Goal: Task Accomplishment & Management: Manage account settings

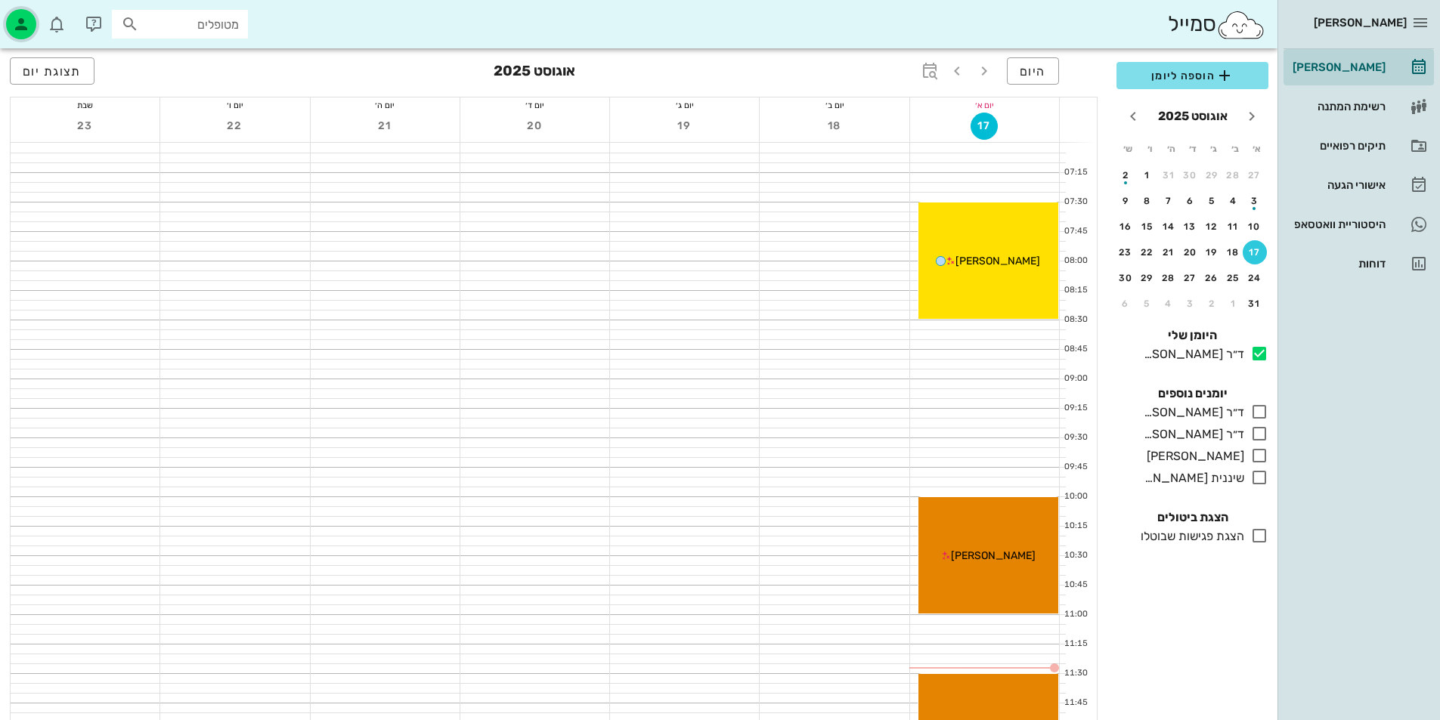
click at [26, 23] on icon "button" at bounding box center [21, 24] width 18 height 18
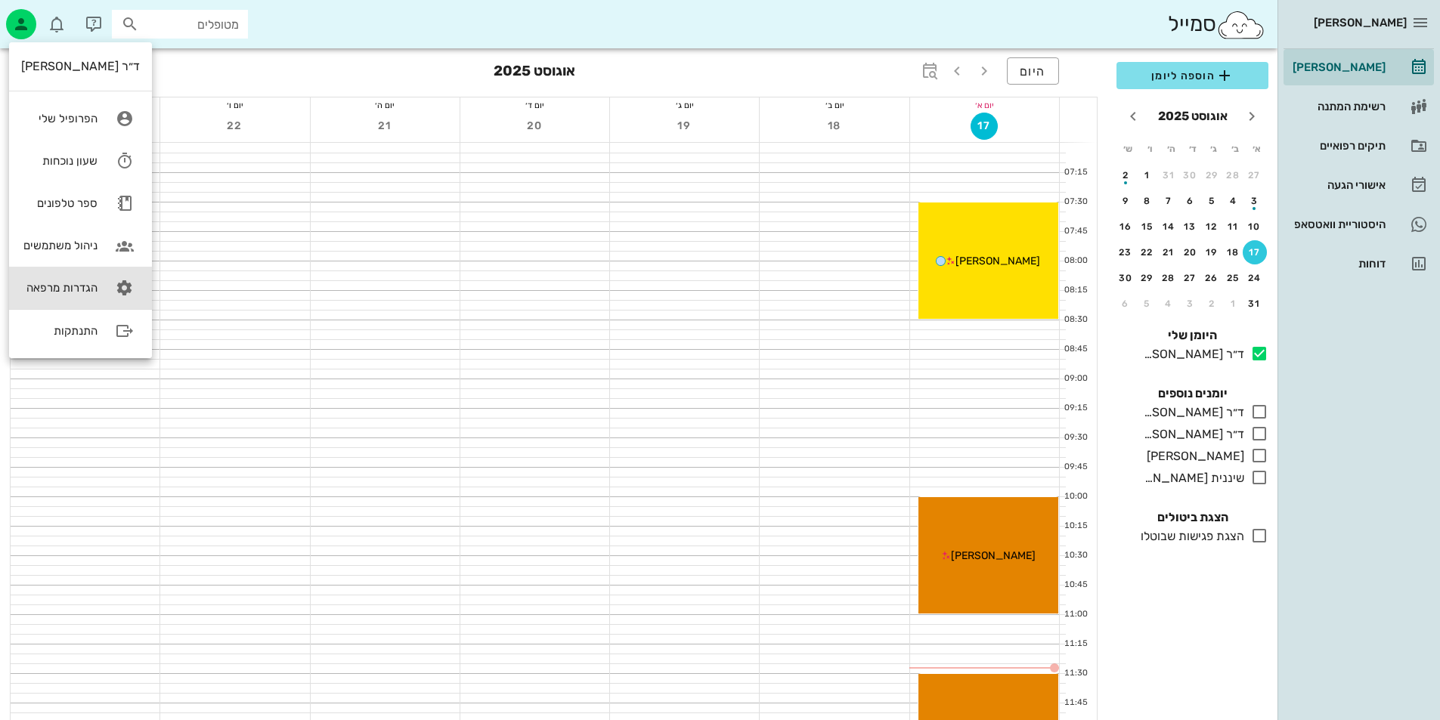
click at [97, 280] on link "הגדרות מרפאה" at bounding box center [80, 288] width 143 height 42
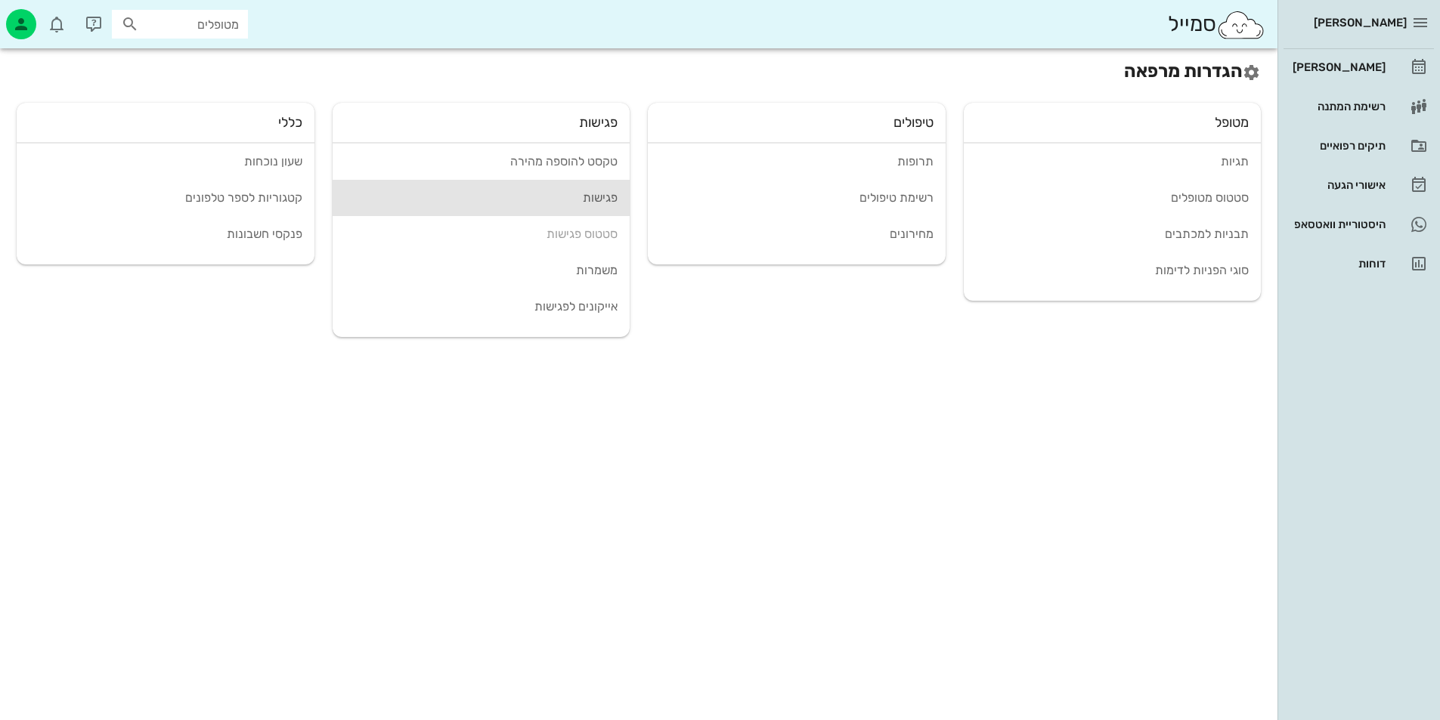
click at [606, 200] on div "פגישות" at bounding box center [482, 197] width 274 height 14
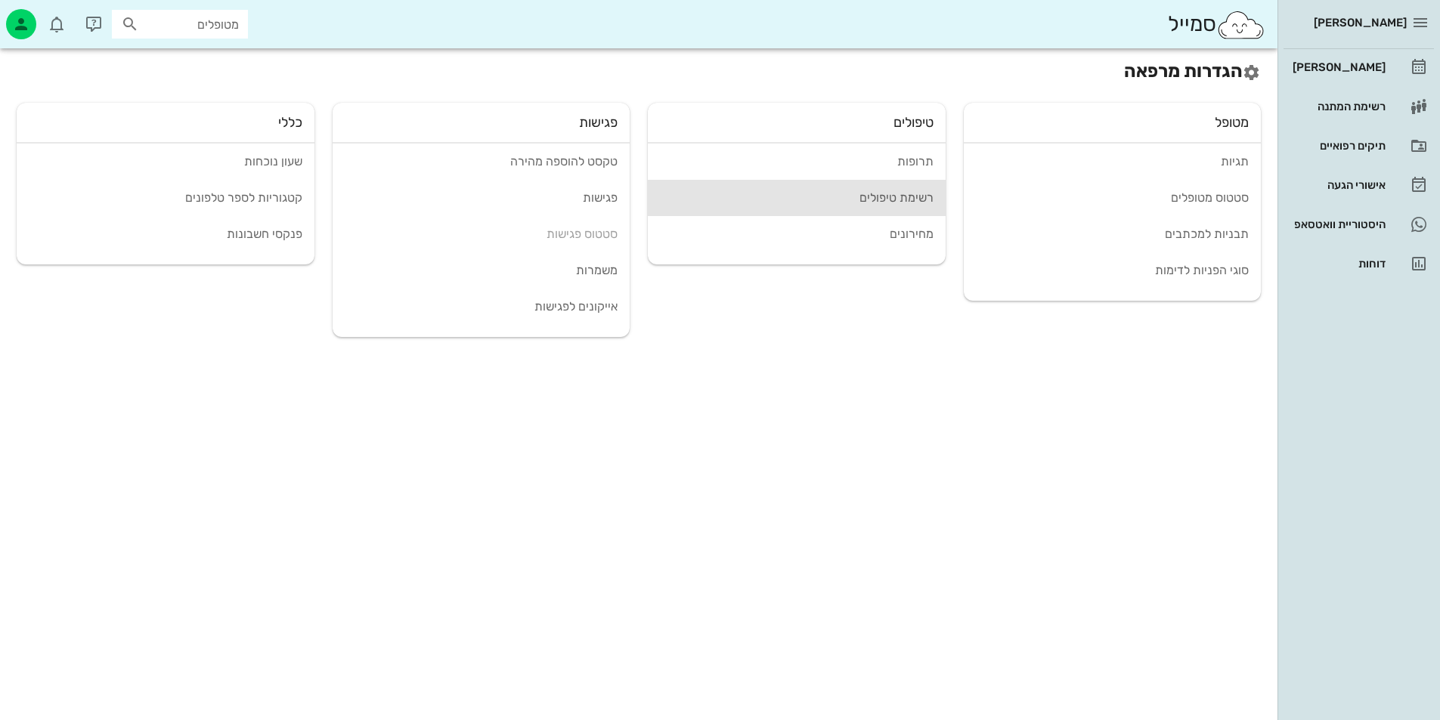
click at [890, 197] on div "רשימת טיפולים" at bounding box center [797, 197] width 274 height 14
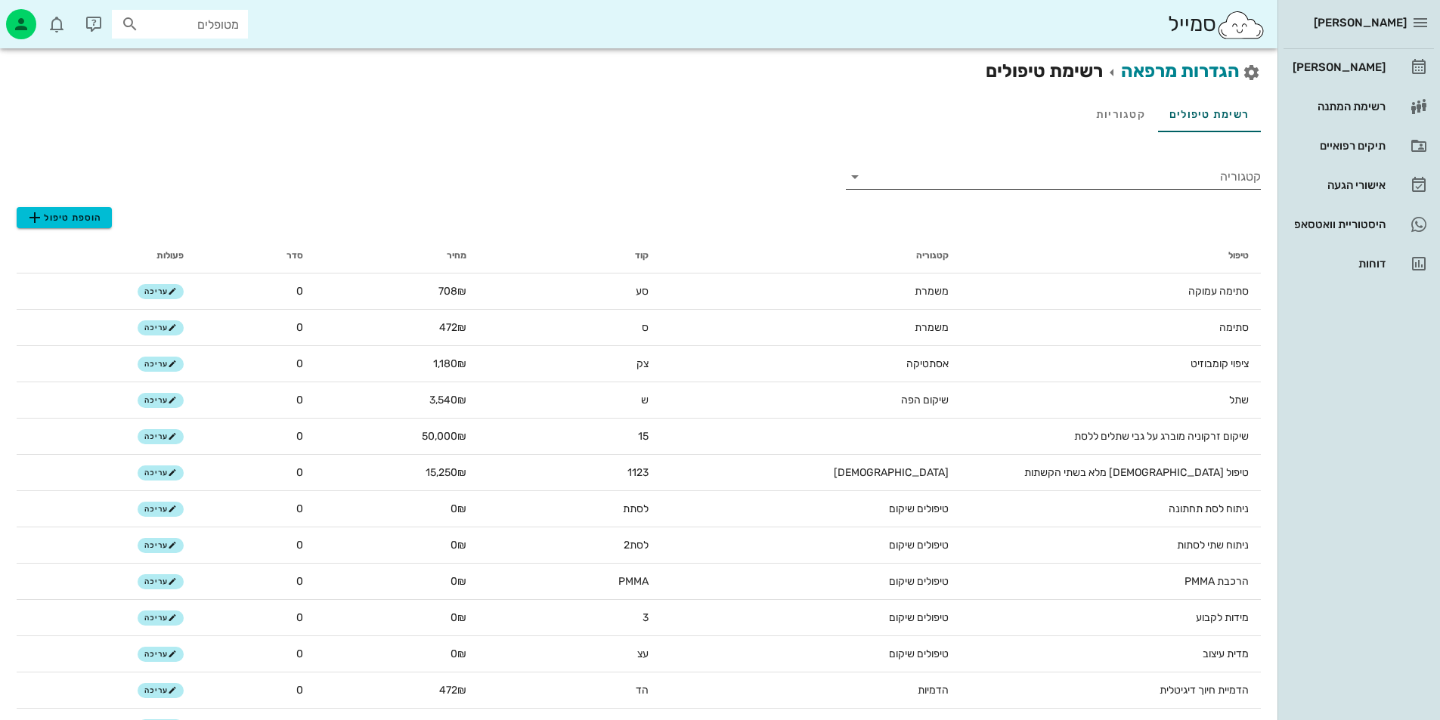
click at [1184, 165] on input "קטגוריה" at bounding box center [1065, 177] width 391 height 24
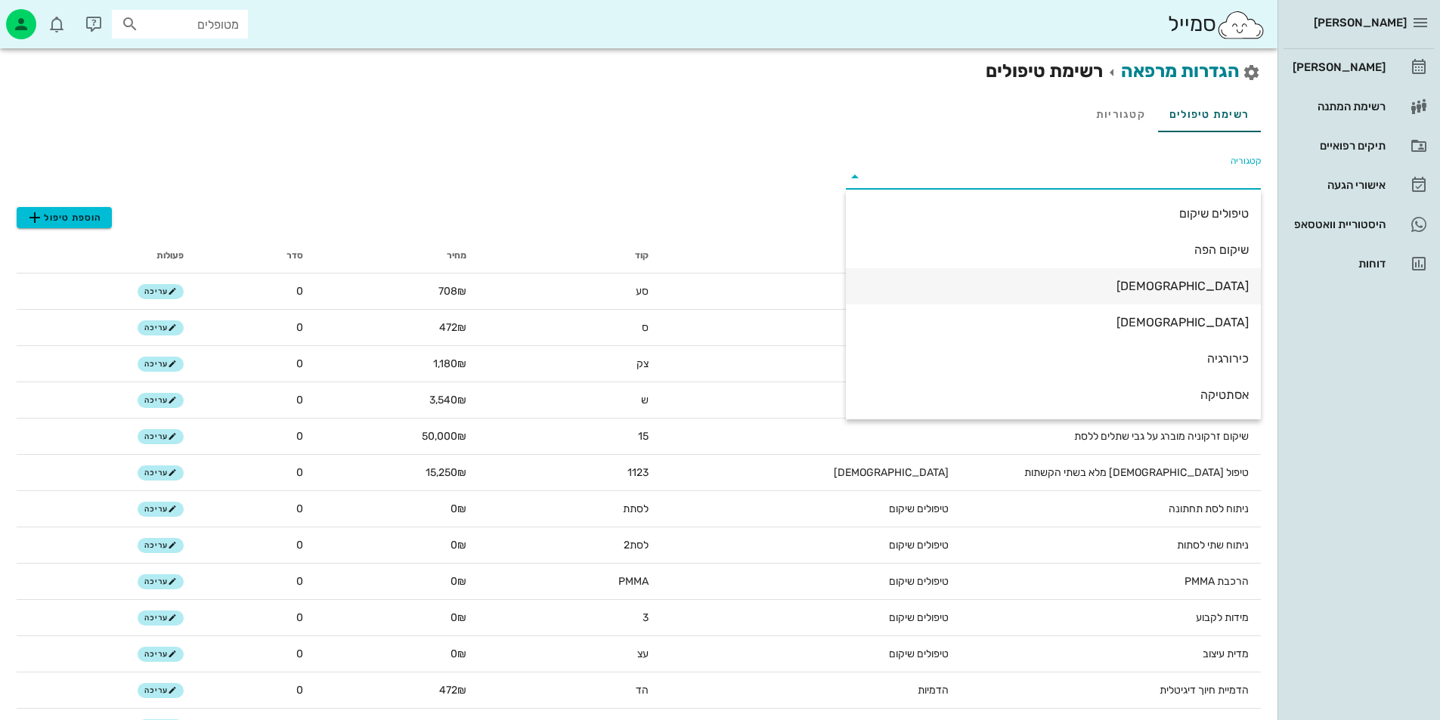
click at [1221, 283] on div "[DEMOGRAPHIC_DATA]" at bounding box center [1053, 286] width 391 height 14
type input "[DEMOGRAPHIC_DATA]"
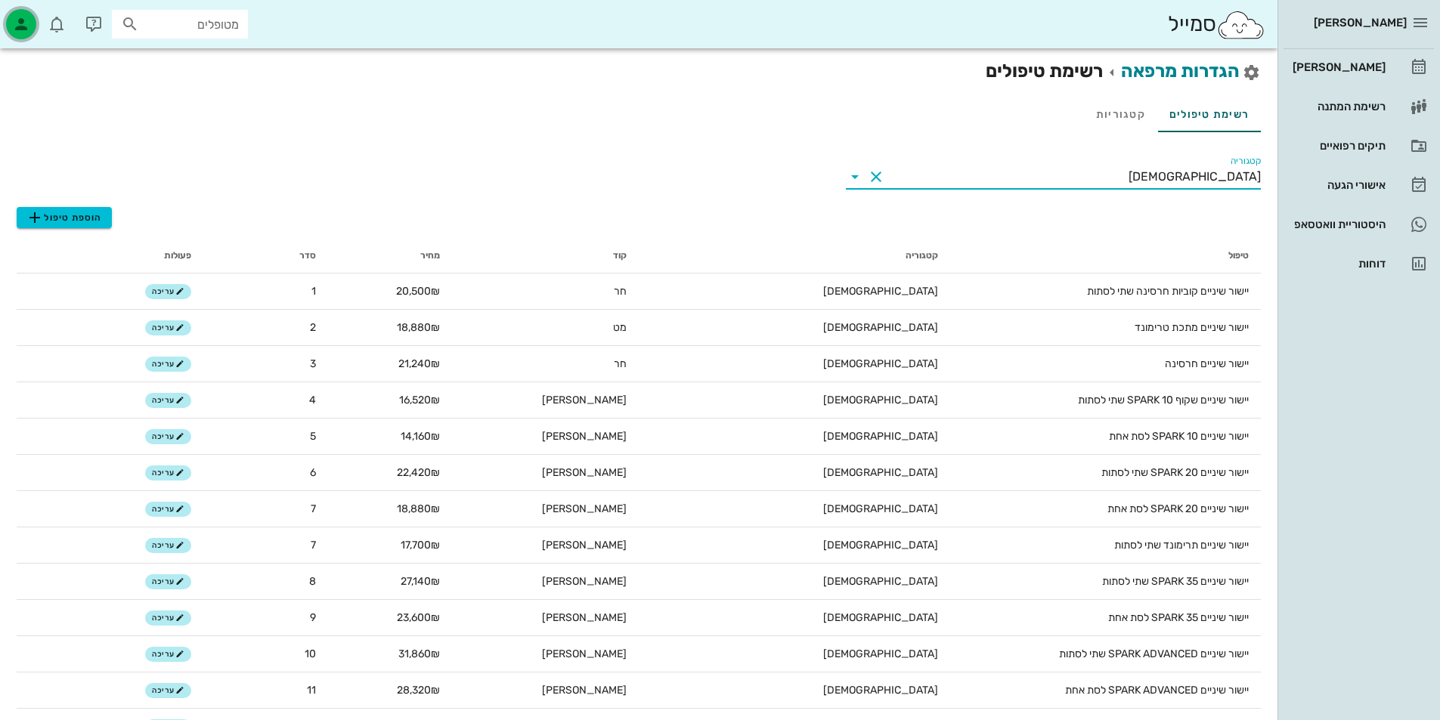
click at [13, 27] on icon "button" at bounding box center [21, 24] width 18 height 18
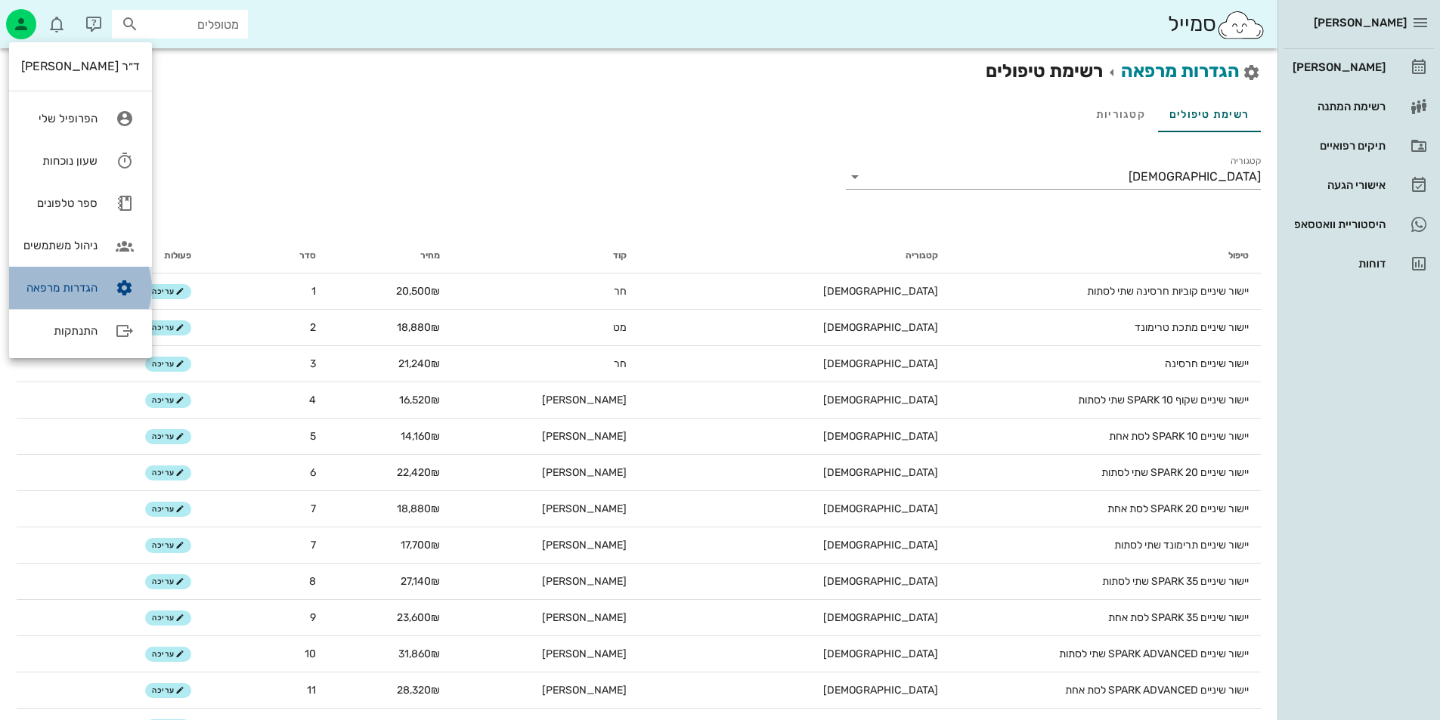
click at [40, 282] on div "הגדרות מרפאה" at bounding box center [59, 288] width 76 height 14
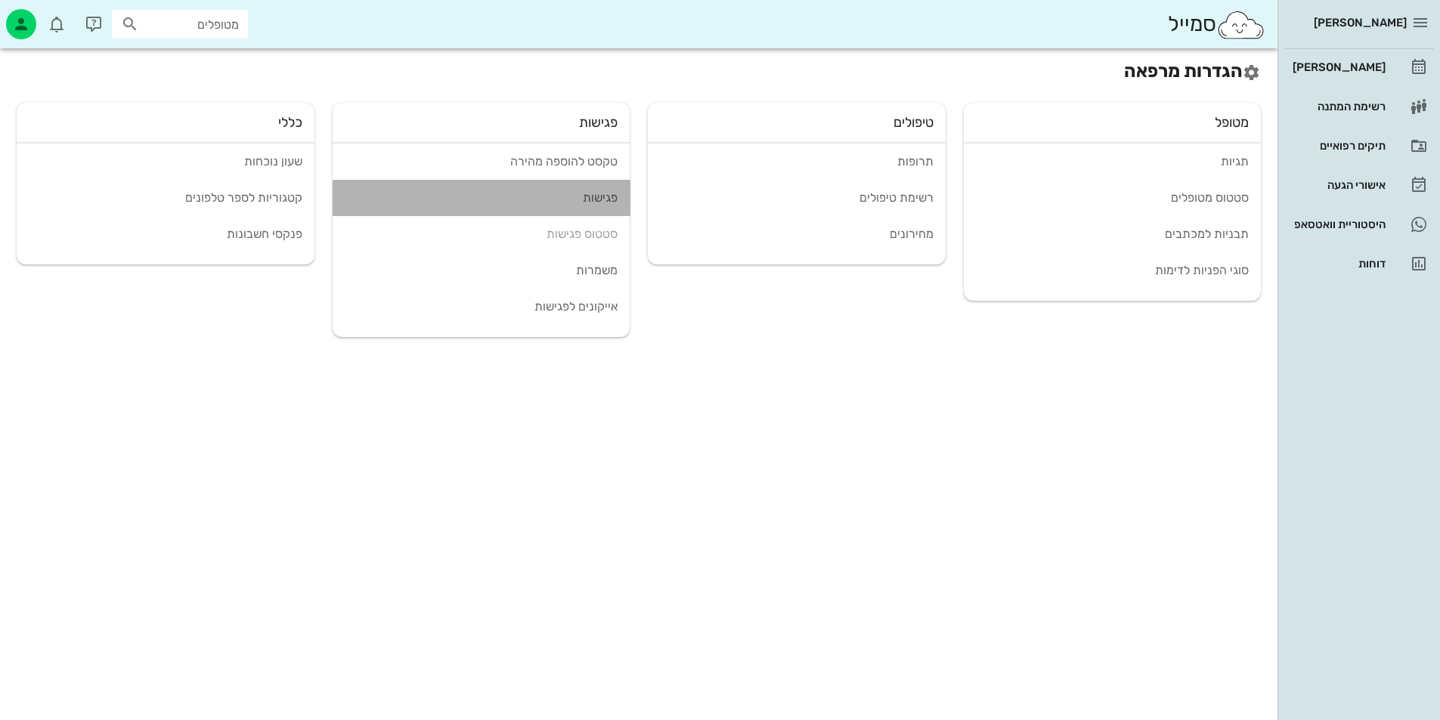
click at [602, 204] on div "פגישות" at bounding box center [482, 197] width 274 height 14
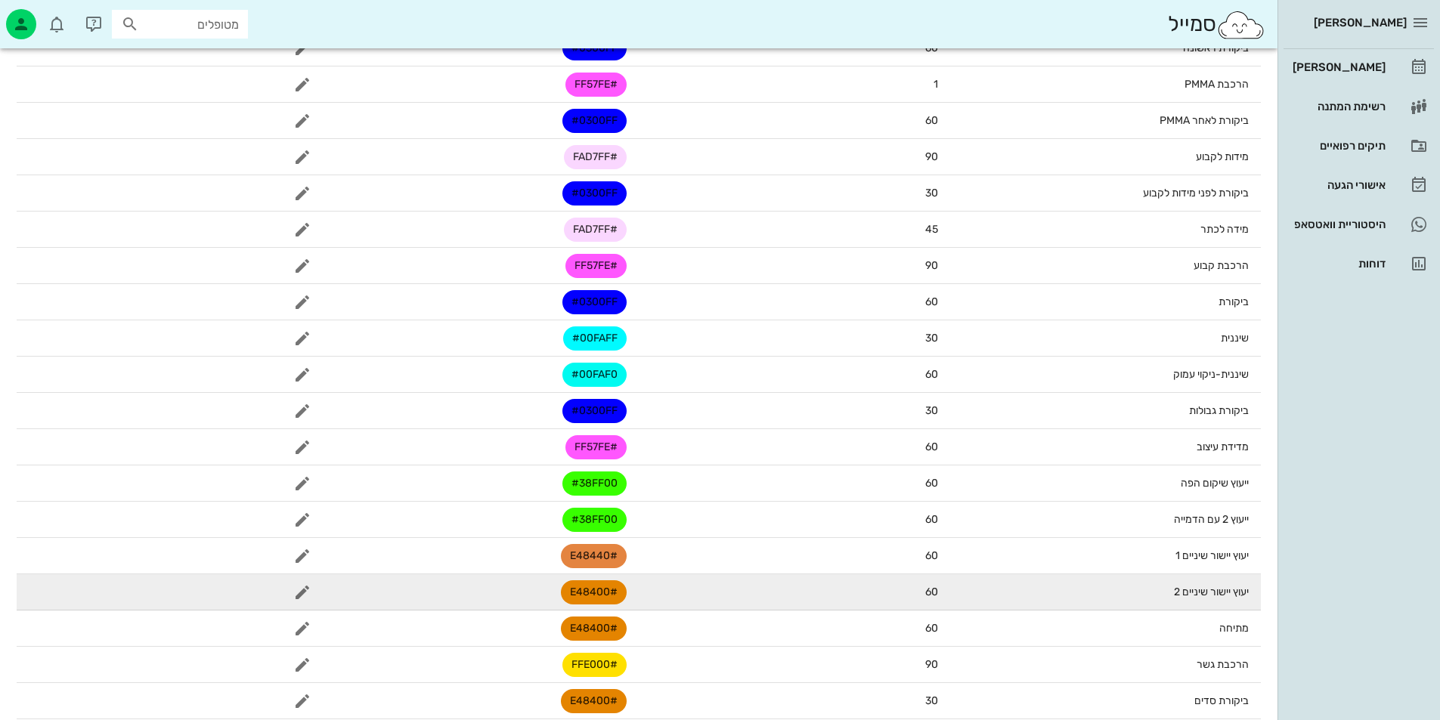
scroll to position [474, 0]
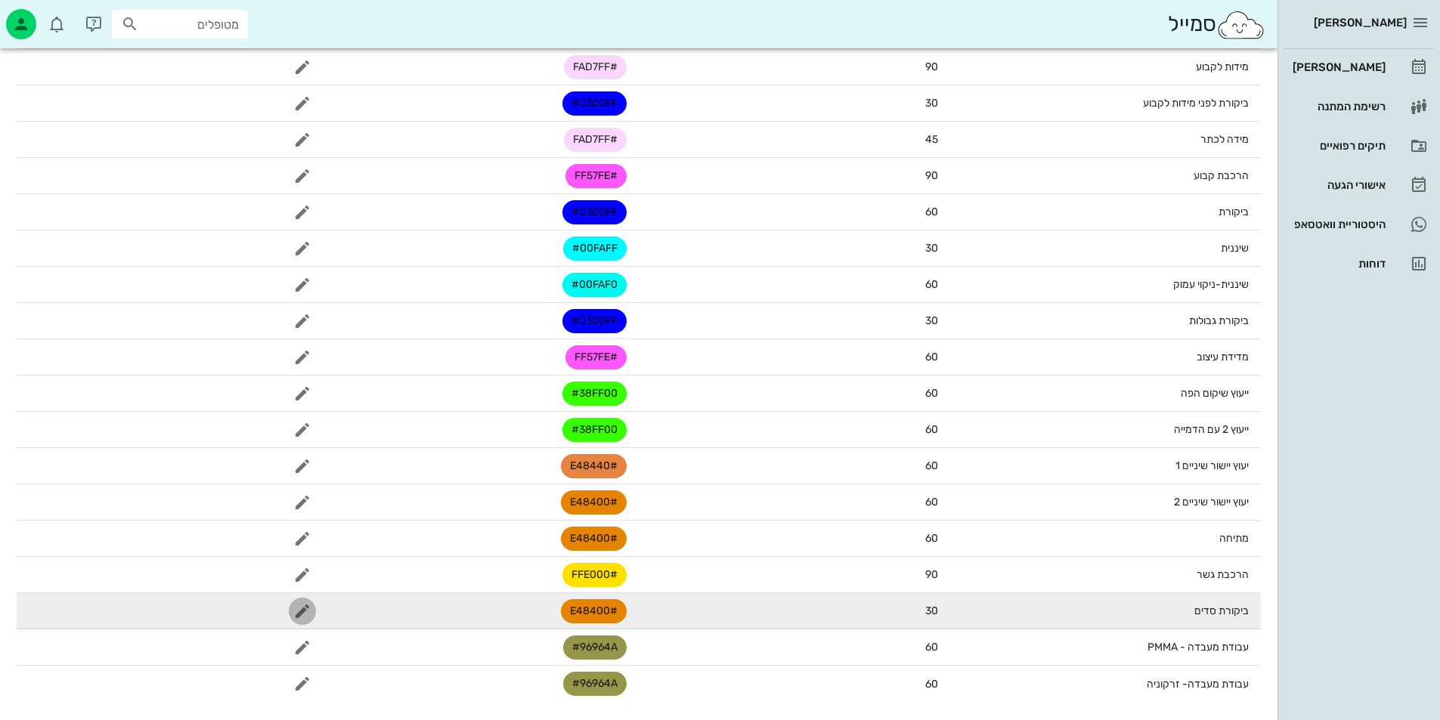
click at [297, 614] on icon "button" at bounding box center [302, 611] width 18 height 18
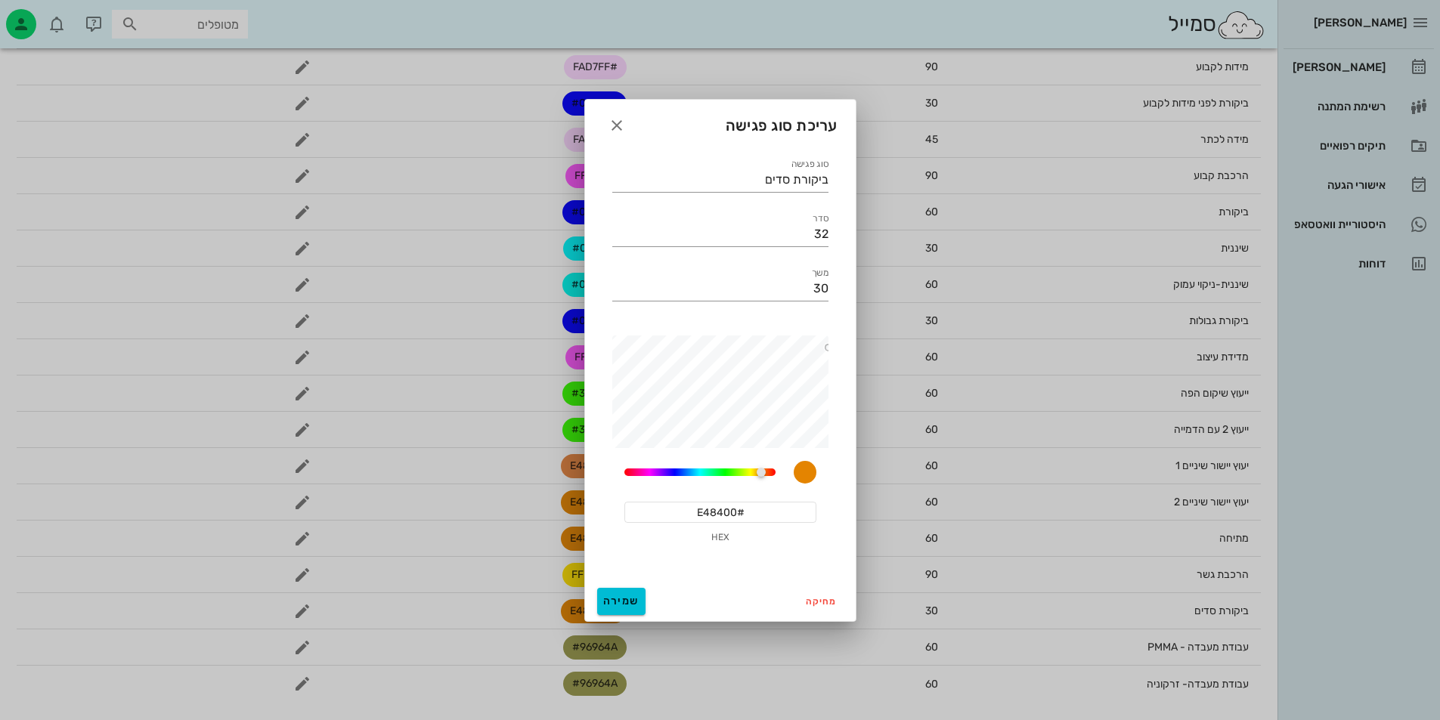
click at [716, 512] on input "#E48400" at bounding box center [720, 512] width 192 height 21
click at [620, 122] on icon "button" at bounding box center [617, 125] width 18 height 18
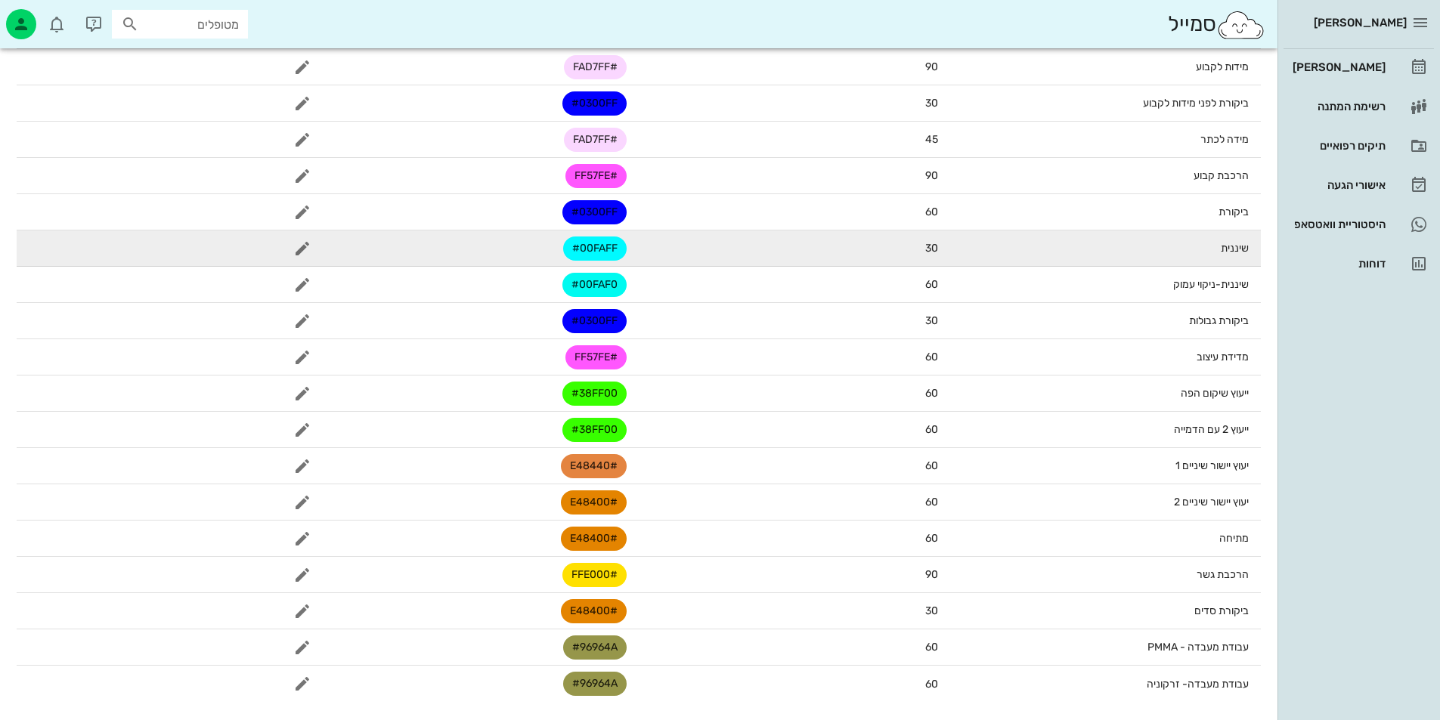
scroll to position [0, 0]
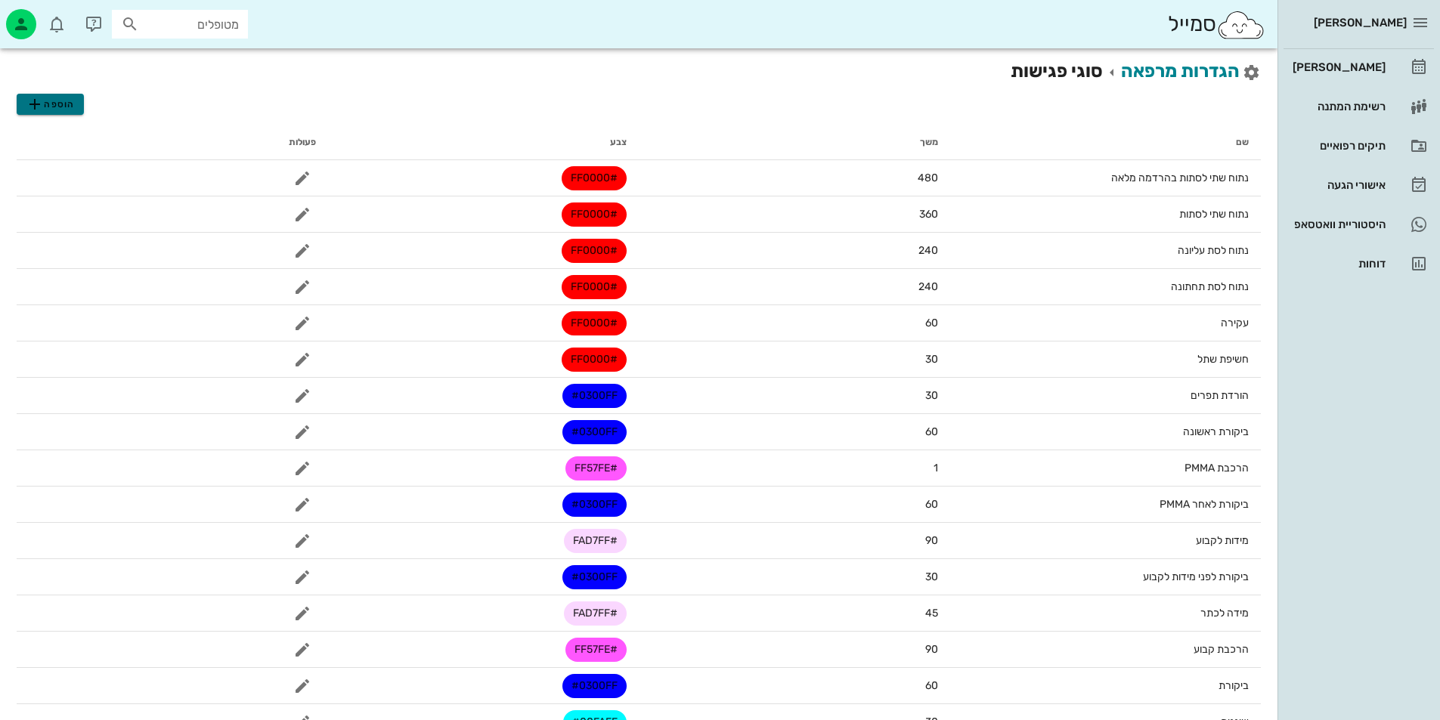
click at [74, 113] on button "הוספה" at bounding box center [50, 104] width 67 height 21
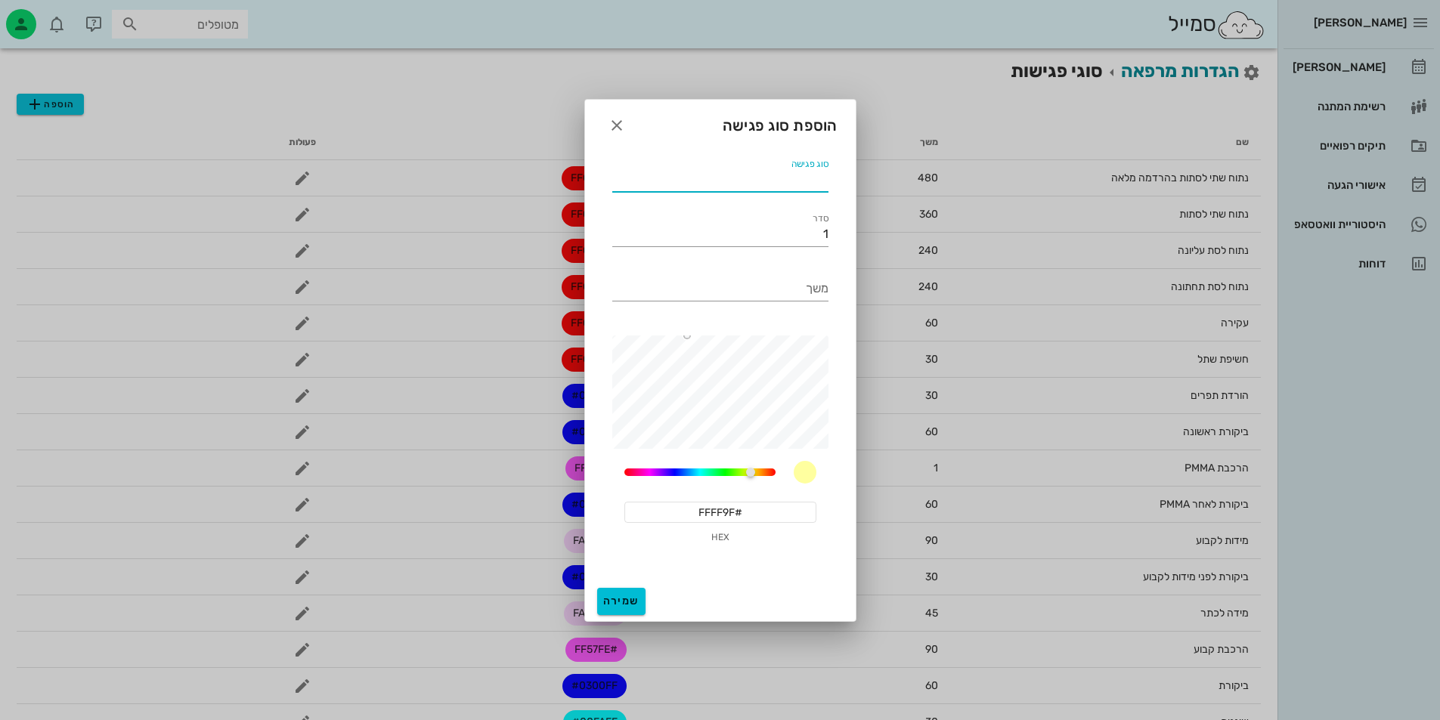
click at [775, 168] on input "סוג פגישה" at bounding box center [720, 180] width 216 height 24
type input "ביקורת סדים IPR"
click at [821, 239] on input "1" at bounding box center [720, 234] width 216 height 24
type input "34"
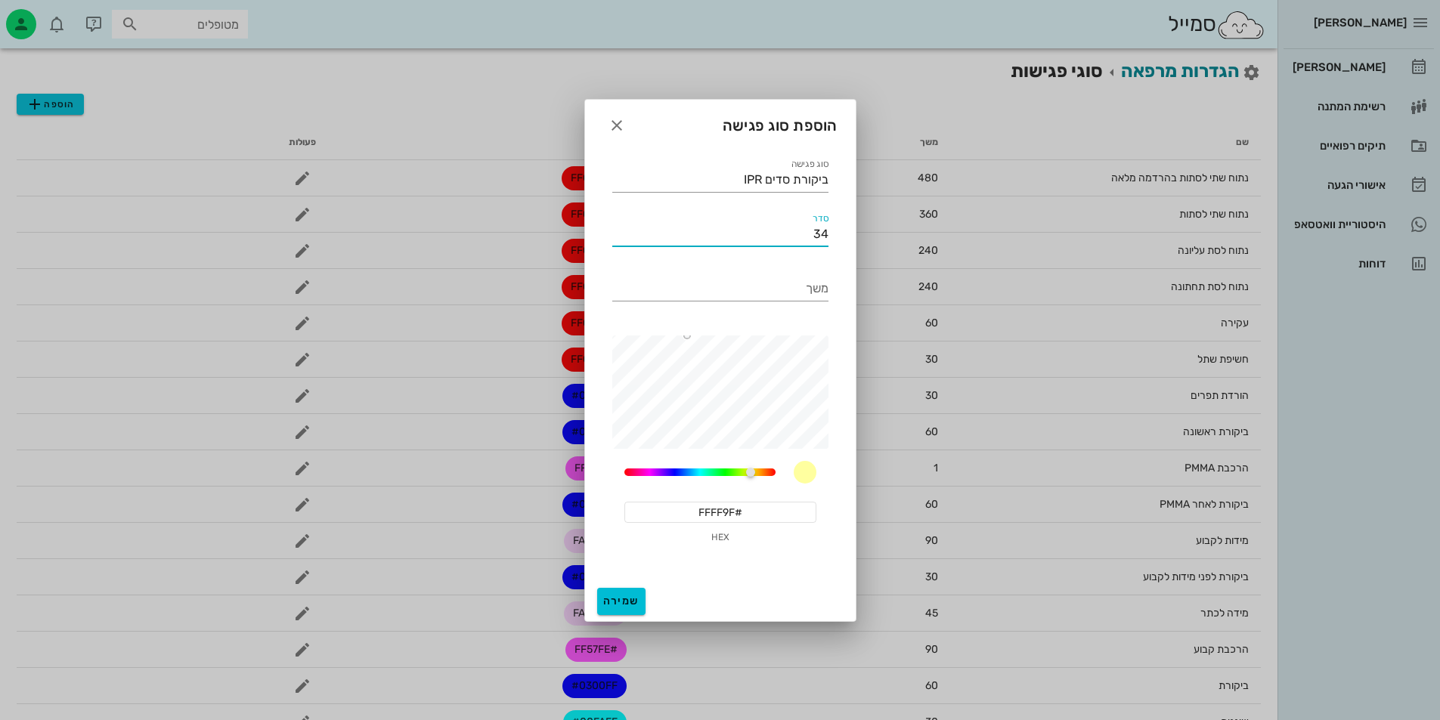
click at [758, 514] on input "#FFFF9F" at bounding box center [720, 512] width 192 height 21
click at [758, 513] on input "#FFFF9F" at bounding box center [720, 512] width 192 height 21
paste input "E48400"
type input "#E48400"
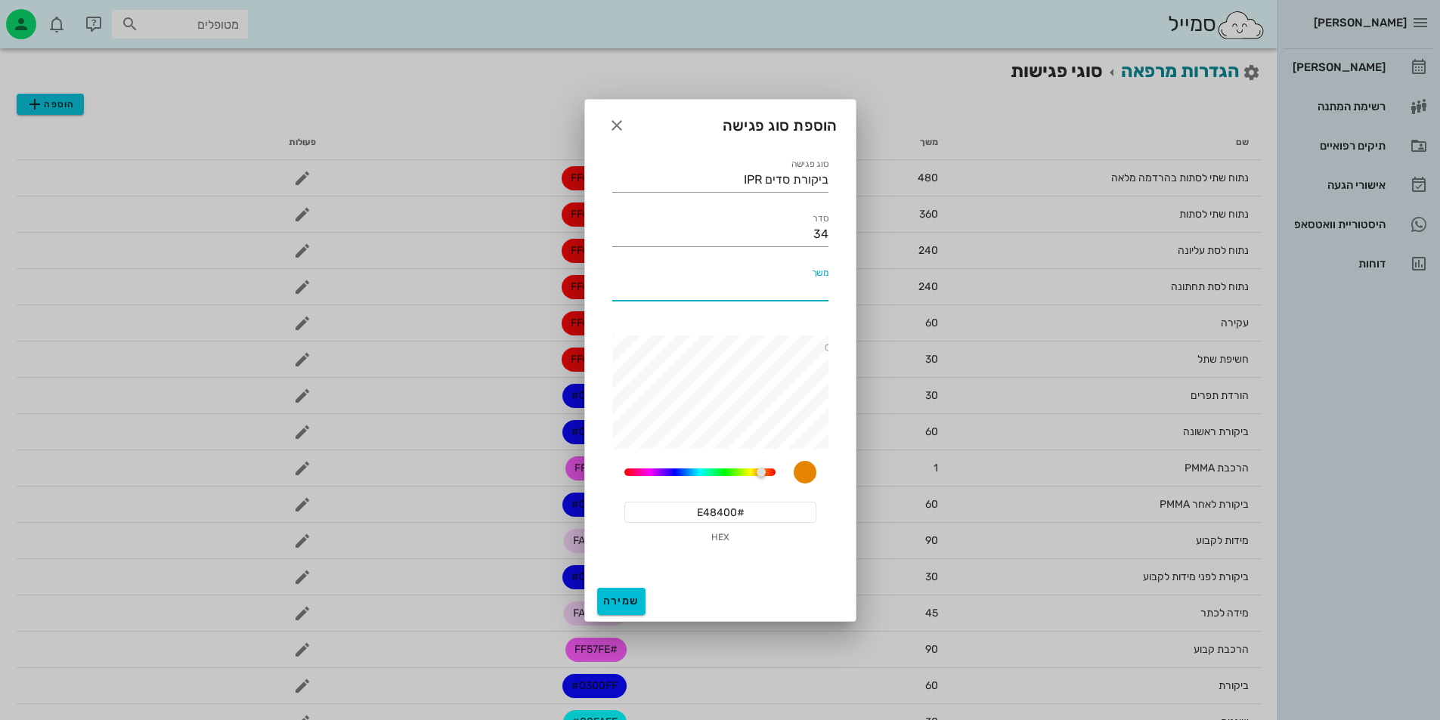
click at [793, 289] on input "משך" at bounding box center [720, 289] width 216 height 24
type input "45"
click at [627, 594] on button "שמירה" at bounding box center [621, 601] width 48 height 27
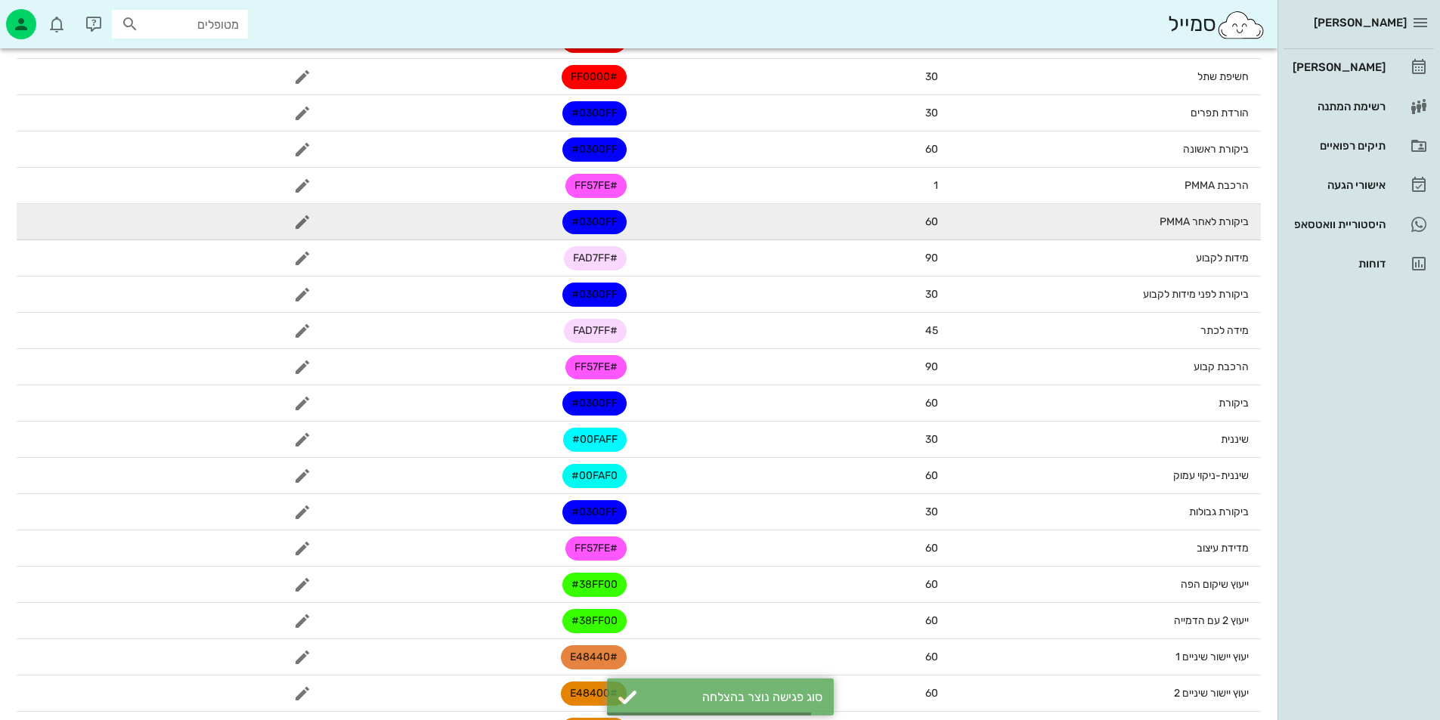
scroll to position [510, 0]
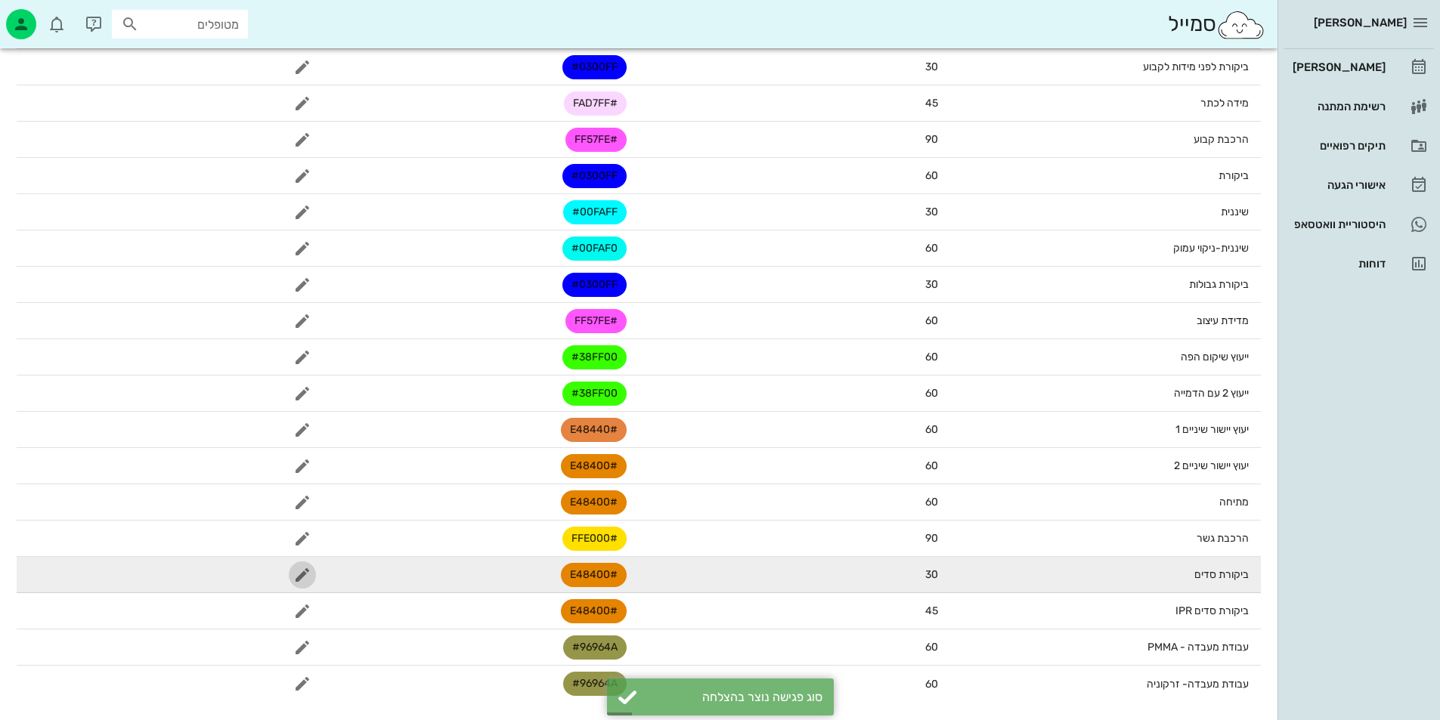
click at [313, 575] on span "button" at bounding box center [302, 575] width 27 height 18
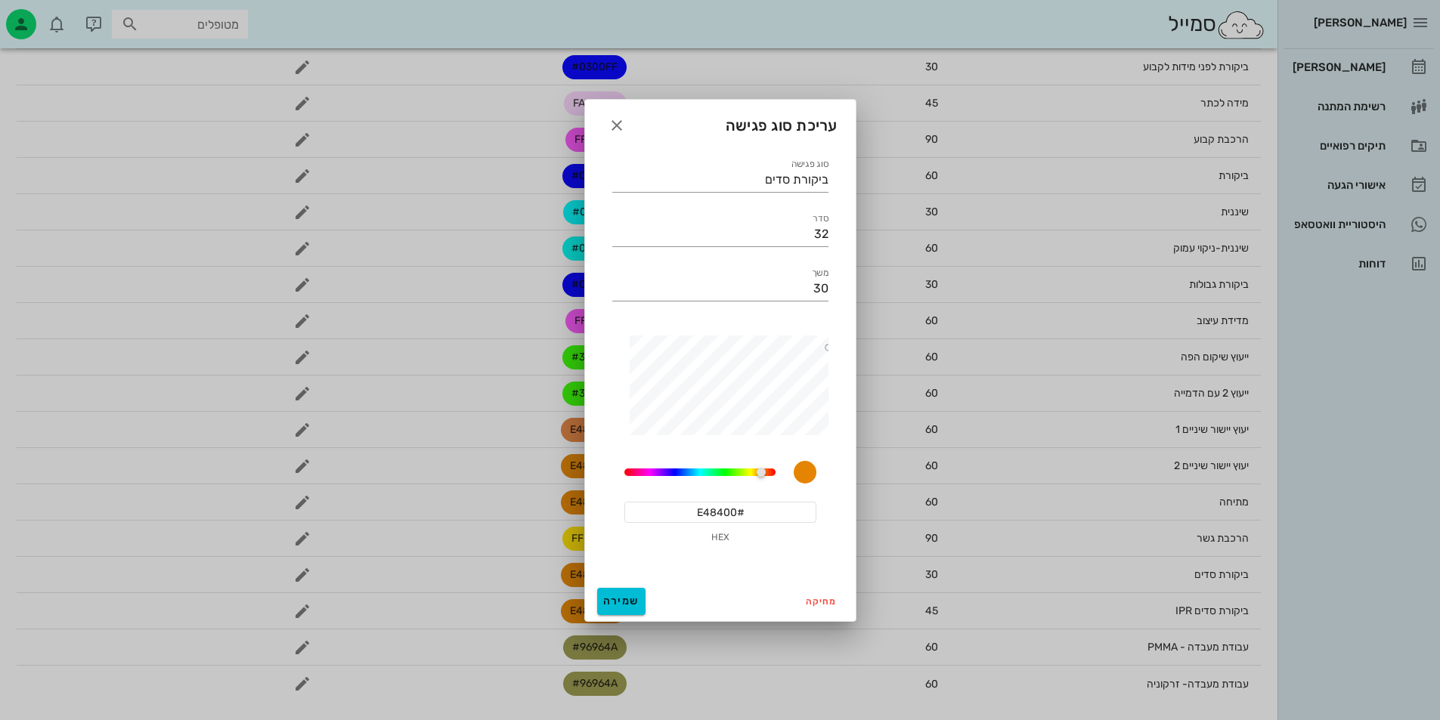
click at [601, 128] on div "עריכת סוג פגישה" at bounding box center [720, 123] width 271 height 47
click at [619, 128] on icon "button" at bounding box center [617, 125] width 18 height 18
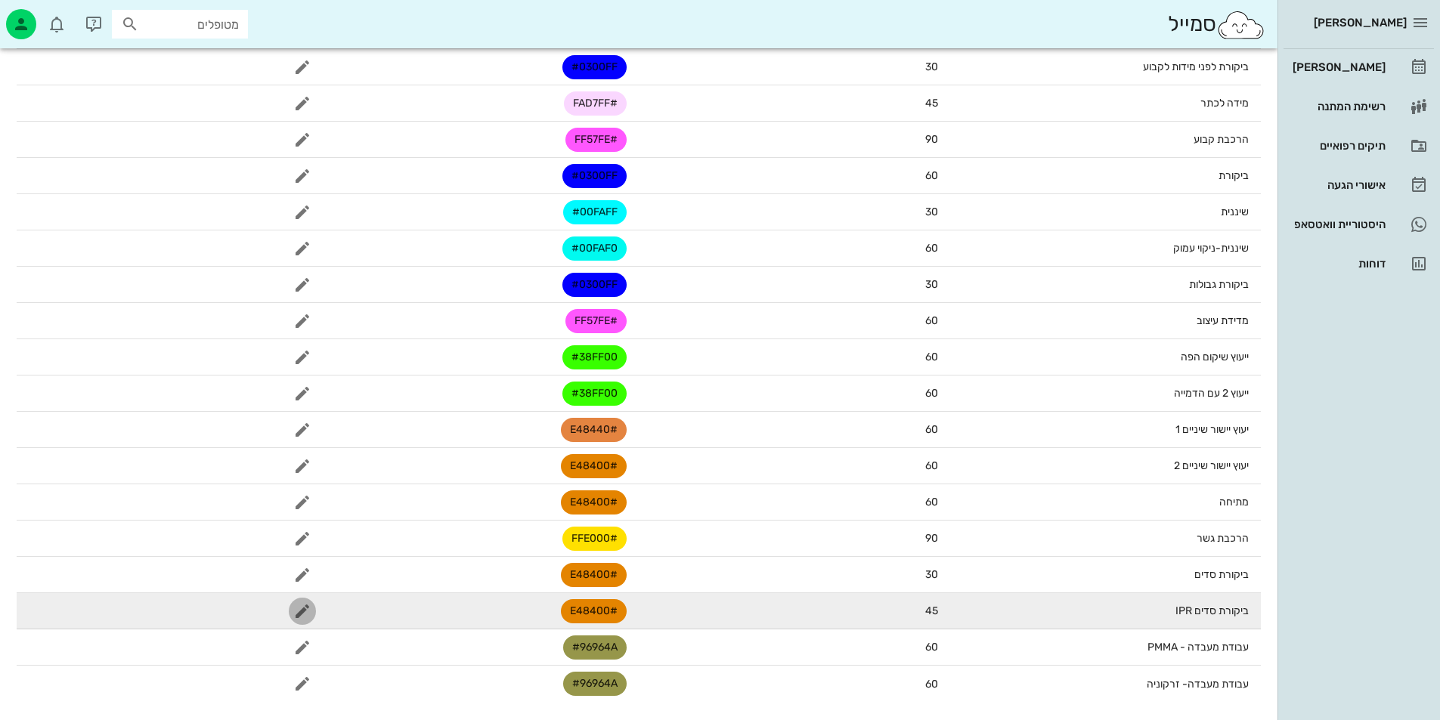
click at [302, 608] on icon "button" at bounding box center [302, 611] width 18 height 18
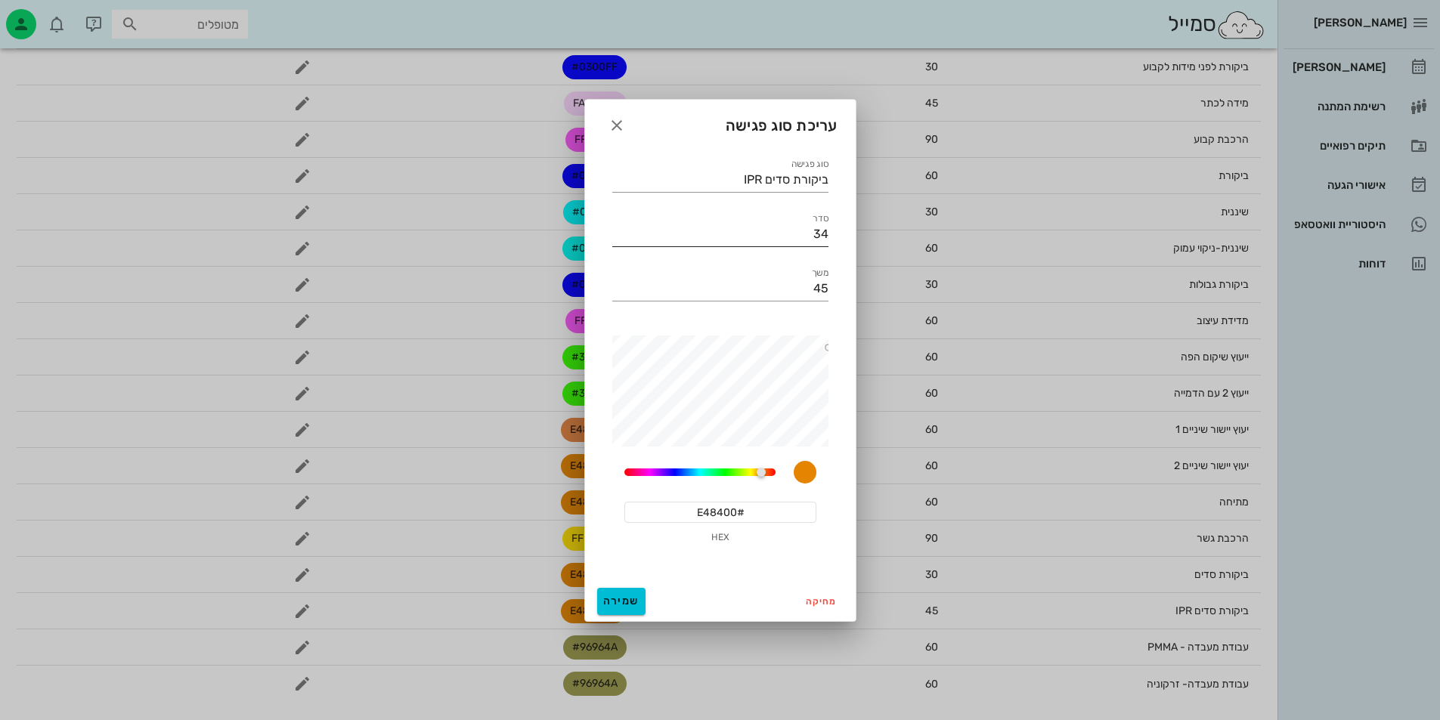
click at [815, 226] on input "34" at bounding box center [720, 234] width 216 height 24
click at [815, 228] on input "34" at bounding box center [720, 234] width 216 height 24
click at [818, 234] on input "34" at bounding box center [720, 234] width 216 height 24
type input "33"
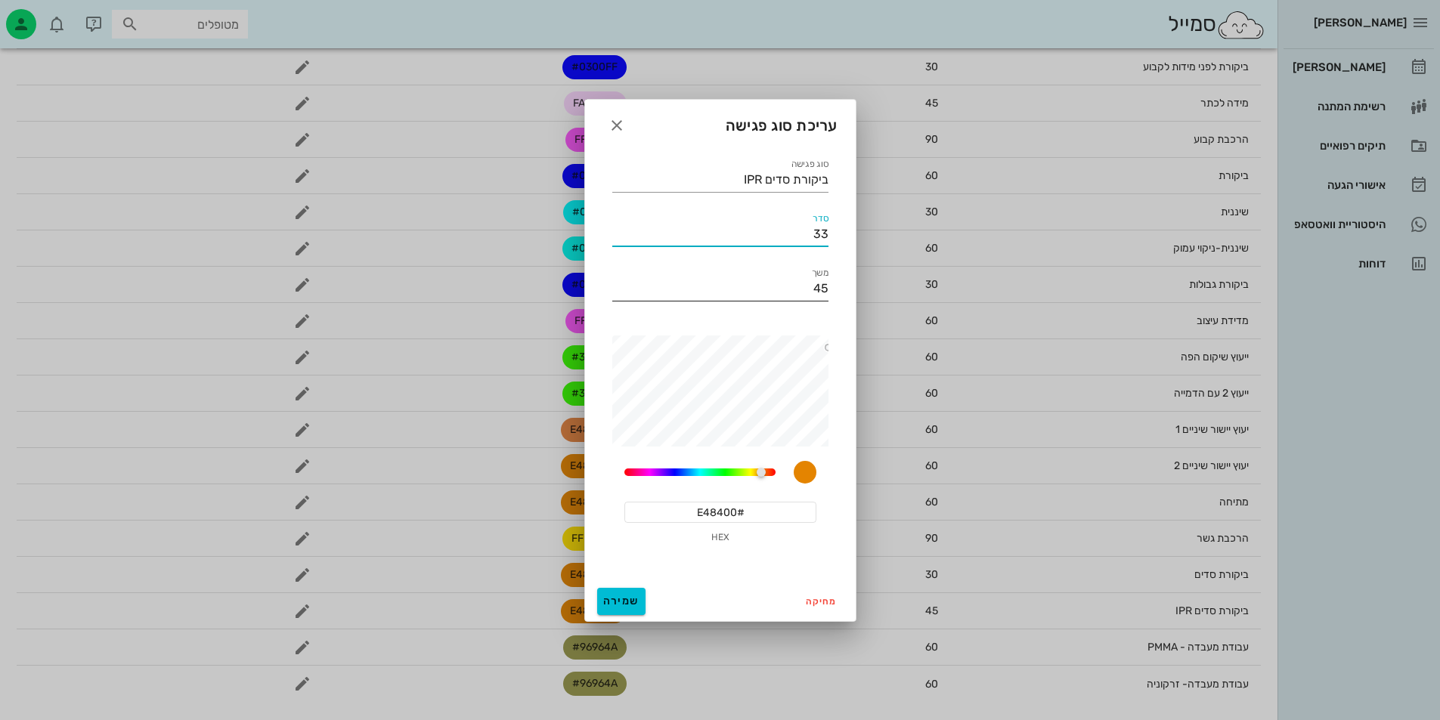
click at [811, 296] on input "45" at bounding box center [720, 289] width 216 height 24
type input "60"
click at [635, 595] on button "שמירה" at bounding box center [621, 601] width 48 height 27
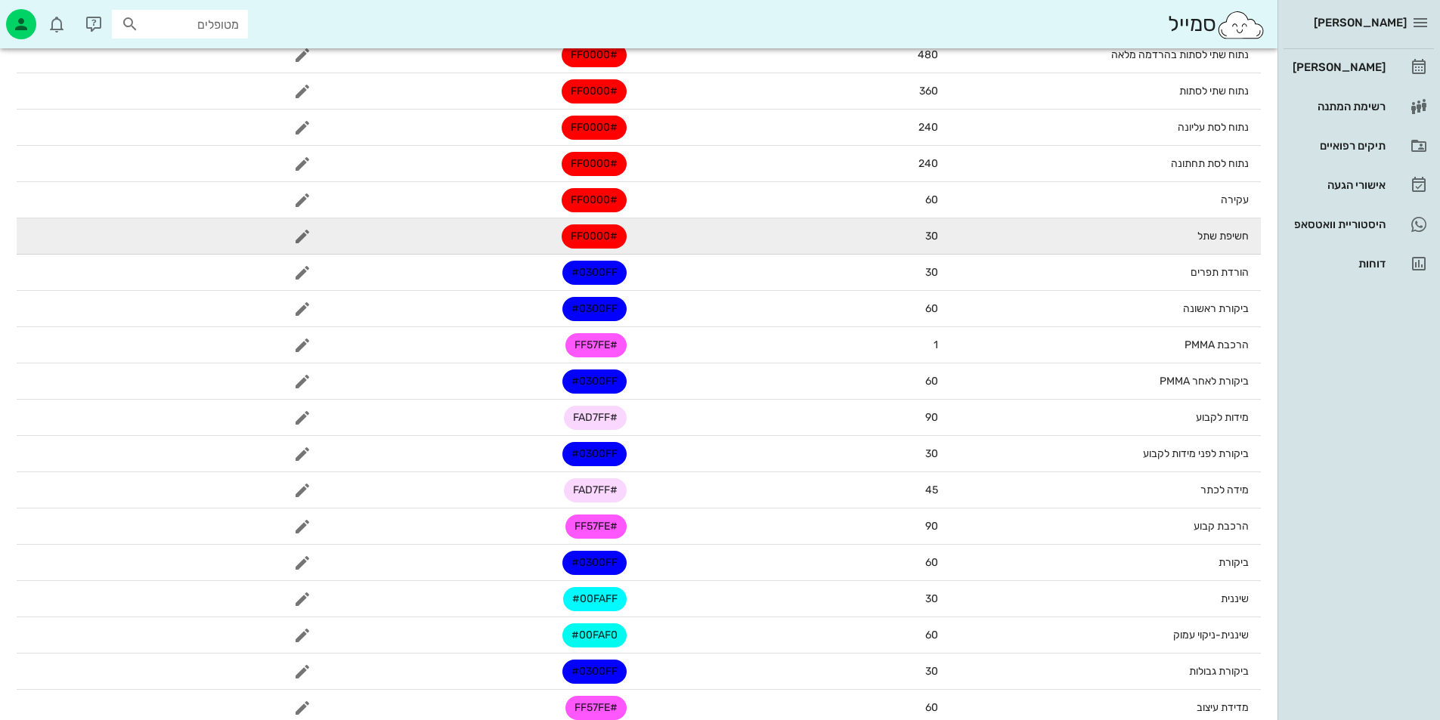
scroll to position [0, 0]
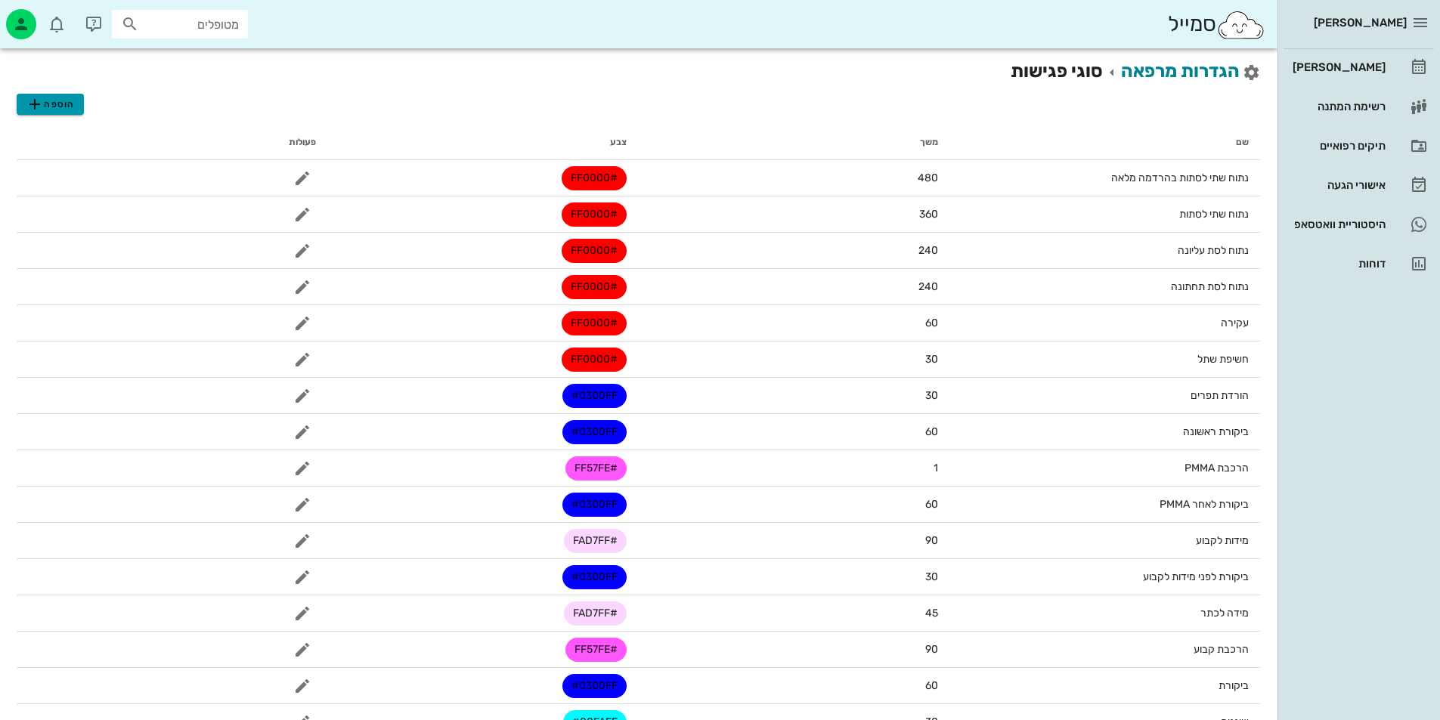
click at [54, 104] on span "הוספה" at bounding box center [50, 104] width 48 height 18
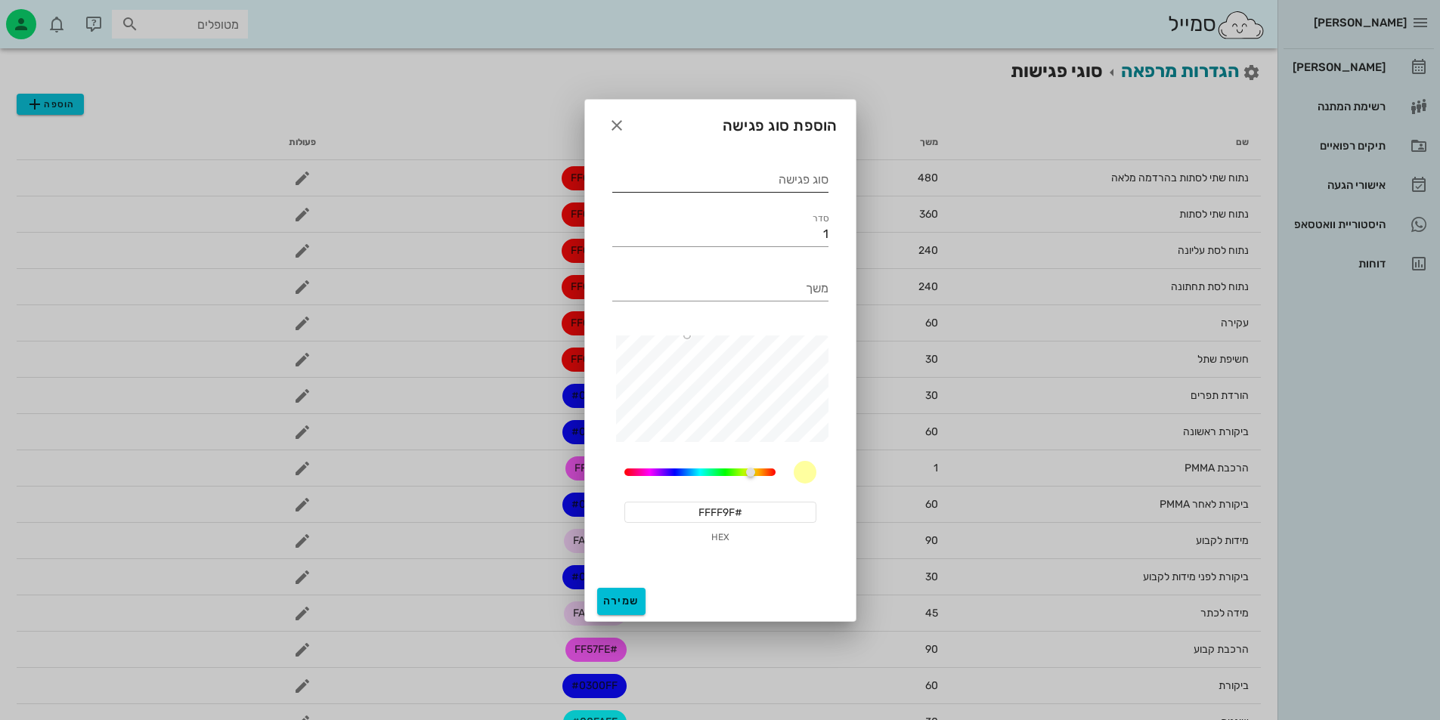
click at [801, 181] on input "סוג פגישה" at bounding box center [720, 180] width 216 height 24
click at [604, 131] on span "button" at bounding box center [616, 125] width 27 height 18
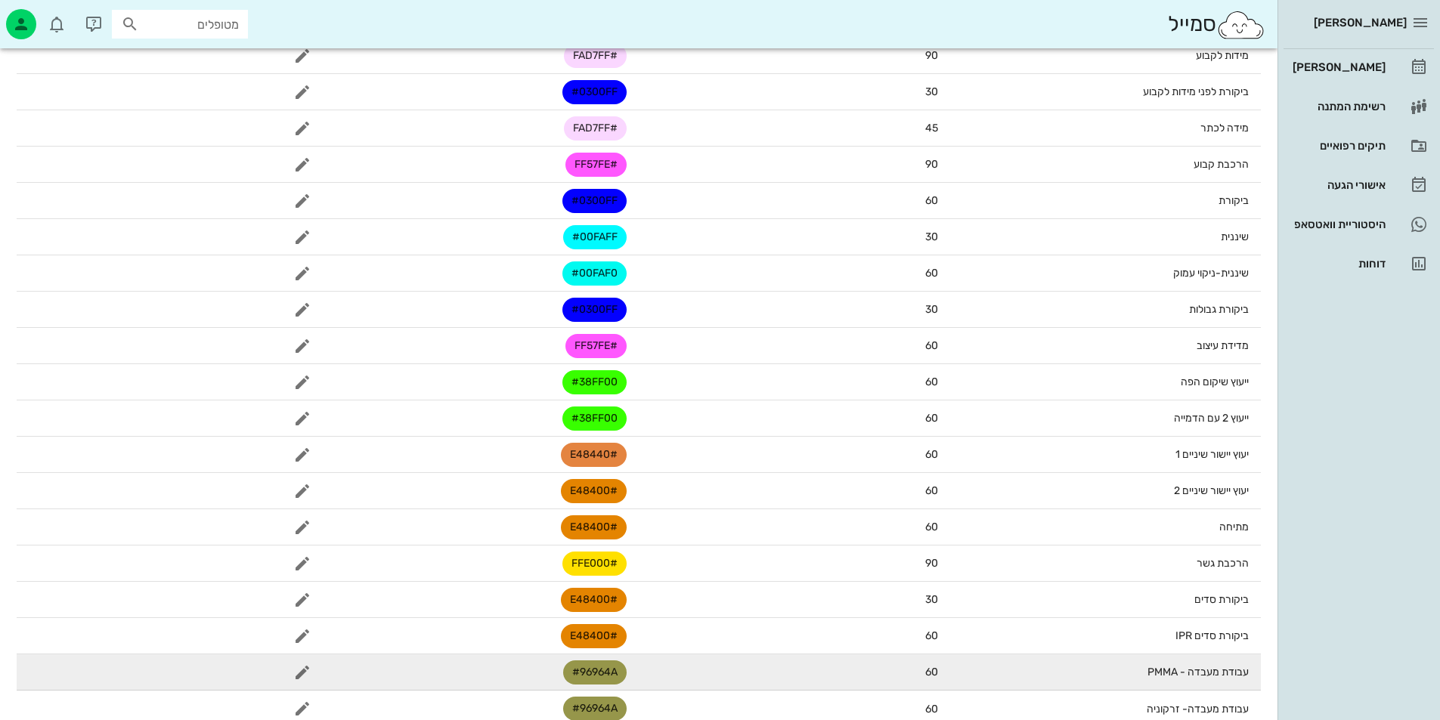
scroll to position [510, 0]
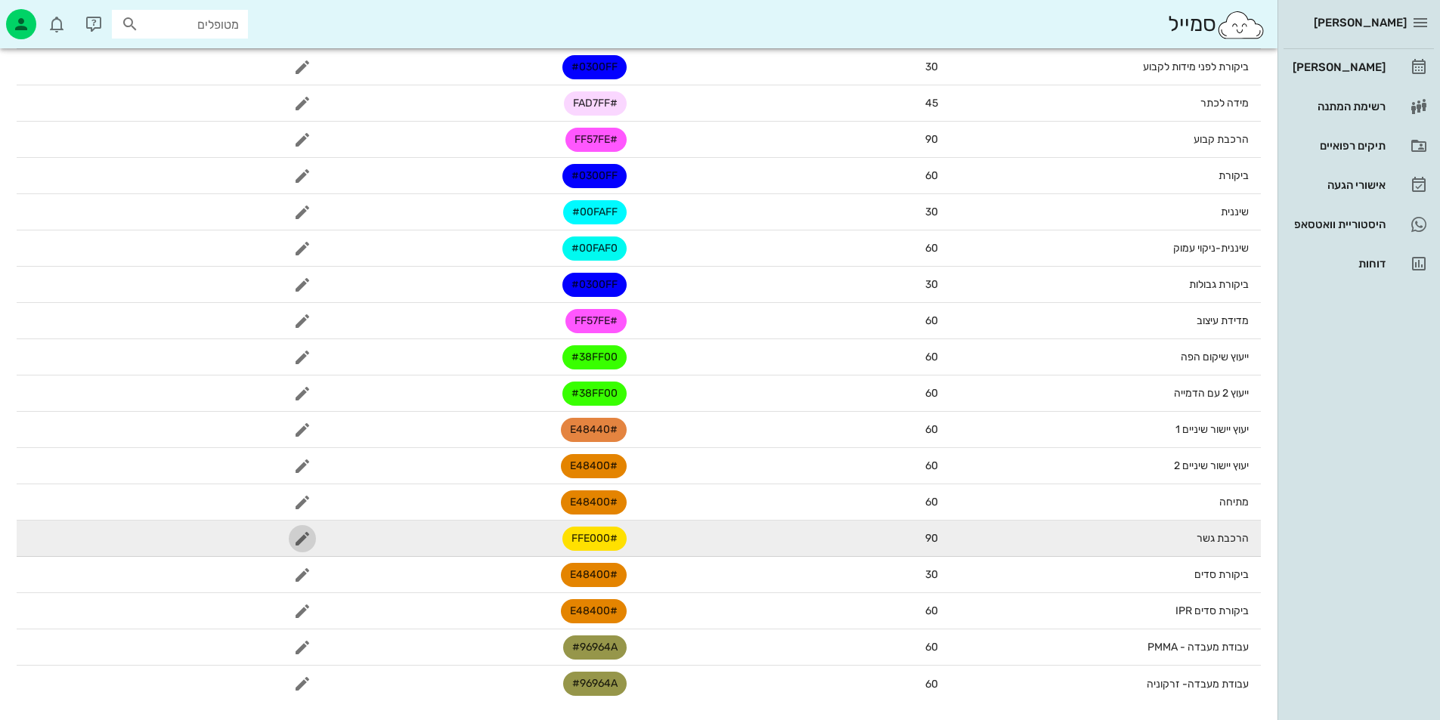
click at [314, 539] on span "button" at bounding box center [302, 539] width 27 height 18
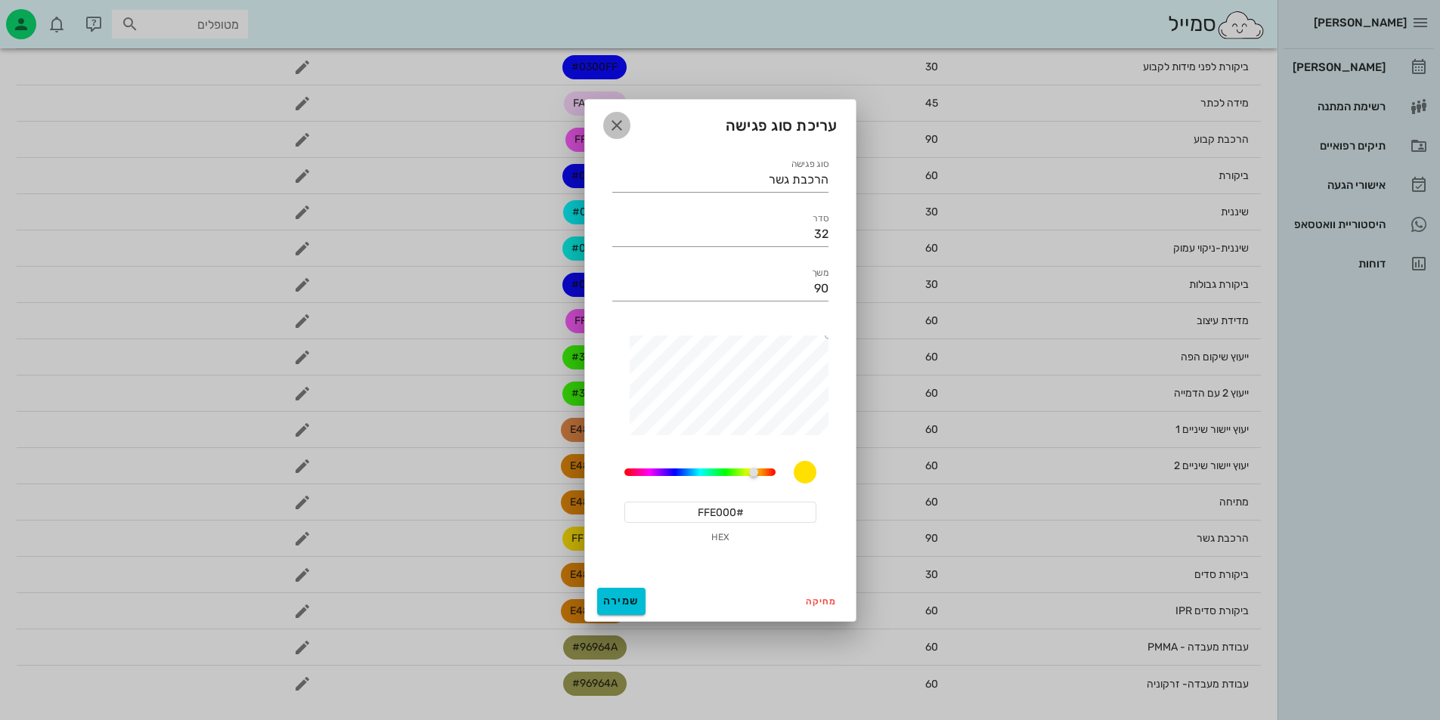
click at [619, 125] on icon "button" at bounding box center [617, 125] width 18 height 18
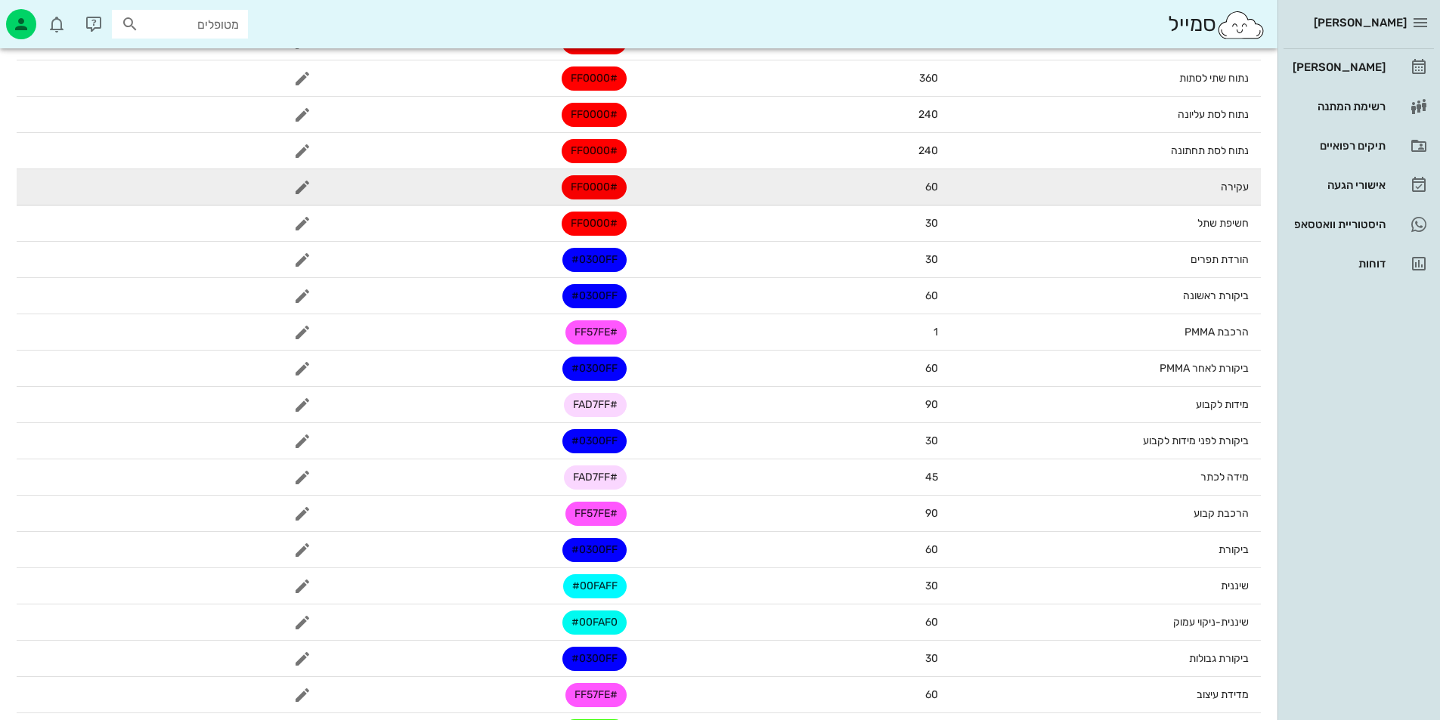
scroll to position [0, 0]
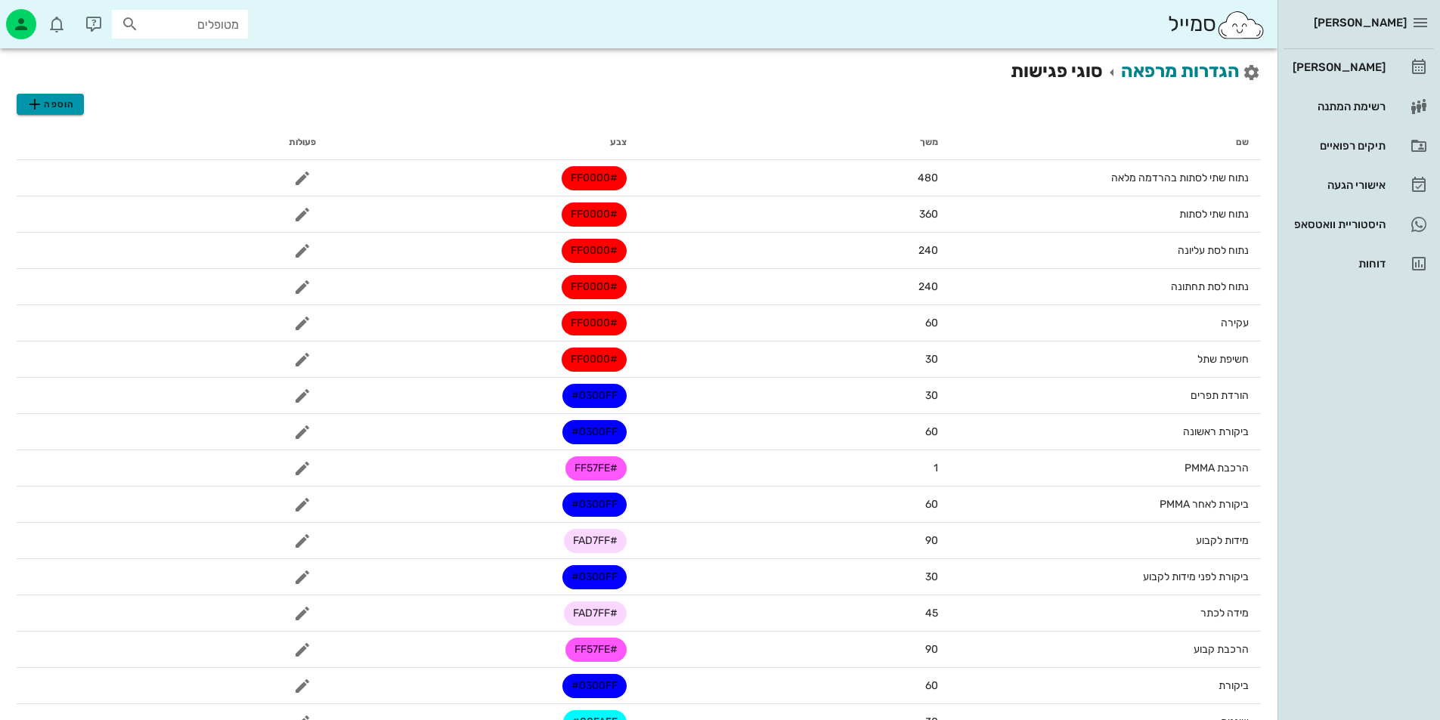
click at [64, 97] on span "הוספה" at bounding box center [50, 104] width 48 height 18
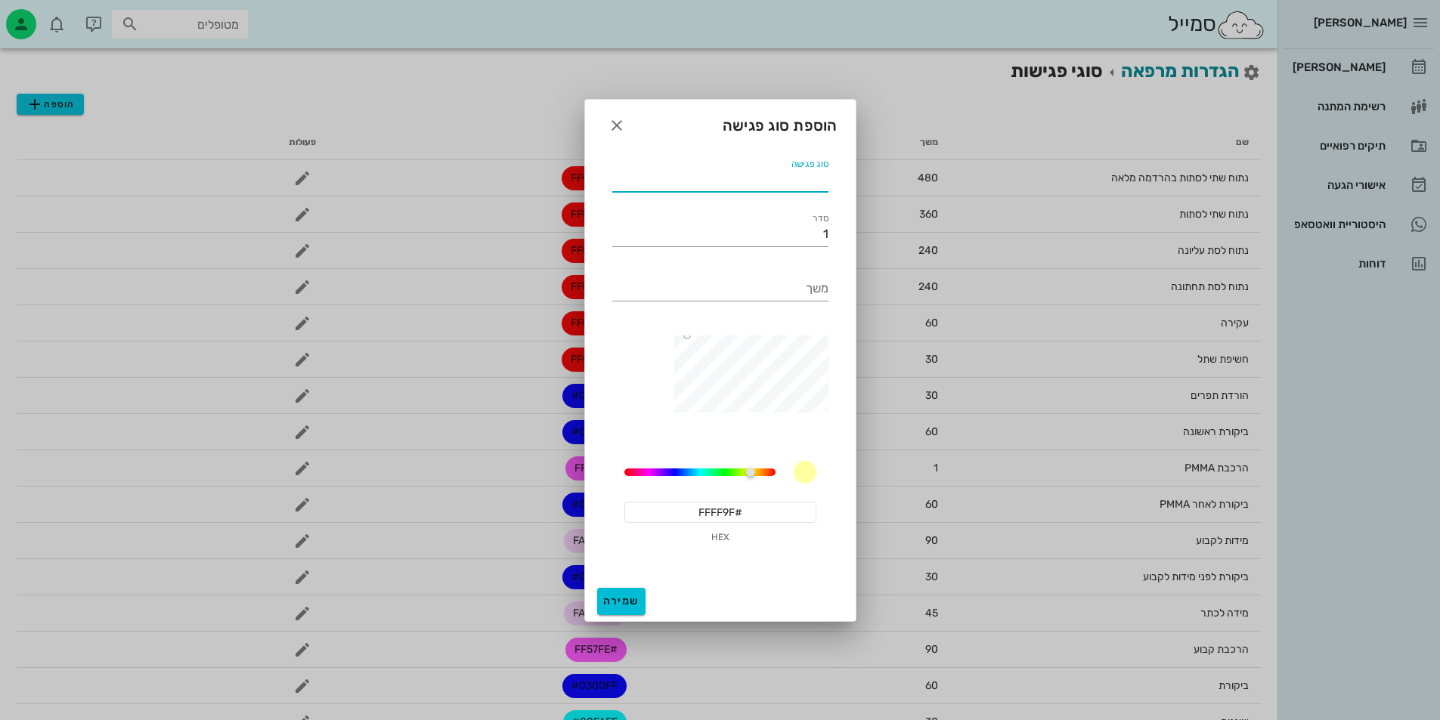
click at [797, 184] on input "סוג פגישה" at bounding box center [720, 180] width 216 height 24
type input "C"
type input "VRFC, XSHO"
click at [626, 132] on span "button" at bounding box center [616, 125] width 27 height 18
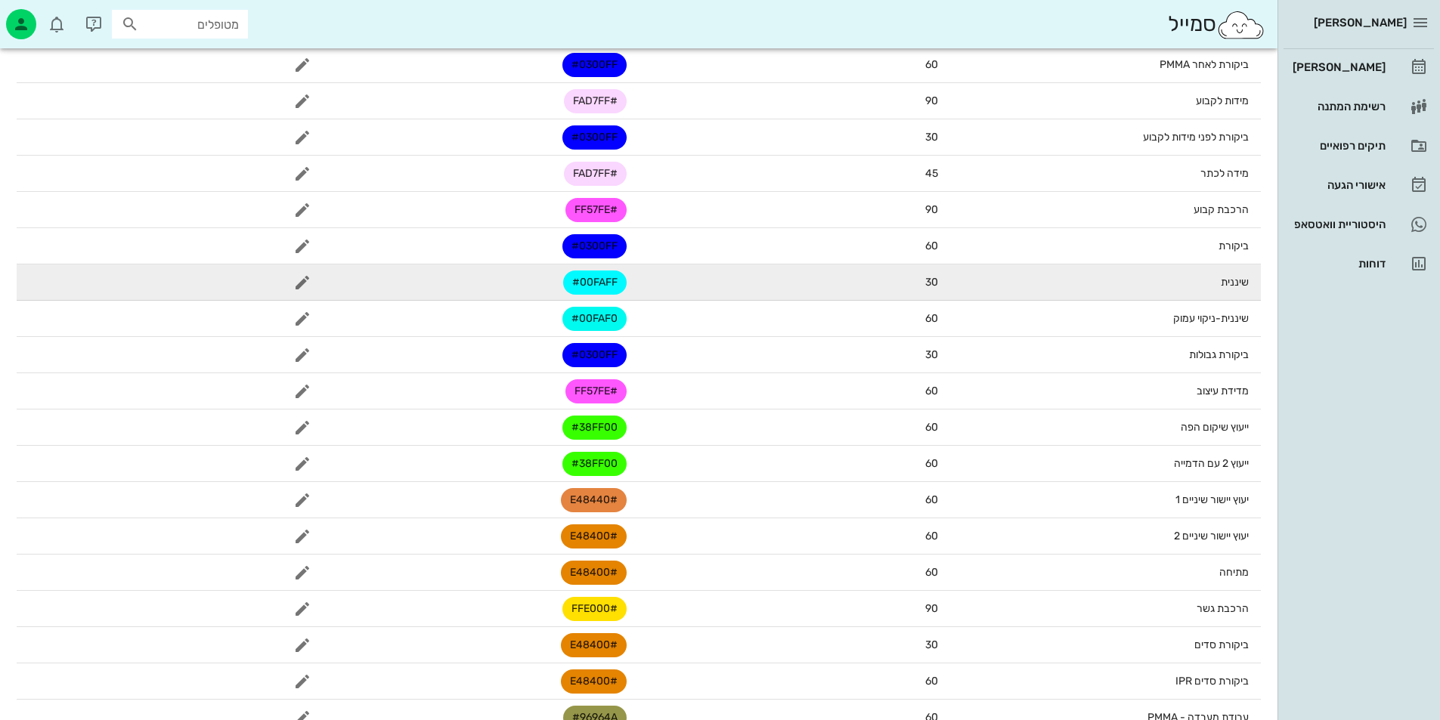
scroll to position [510, 0]
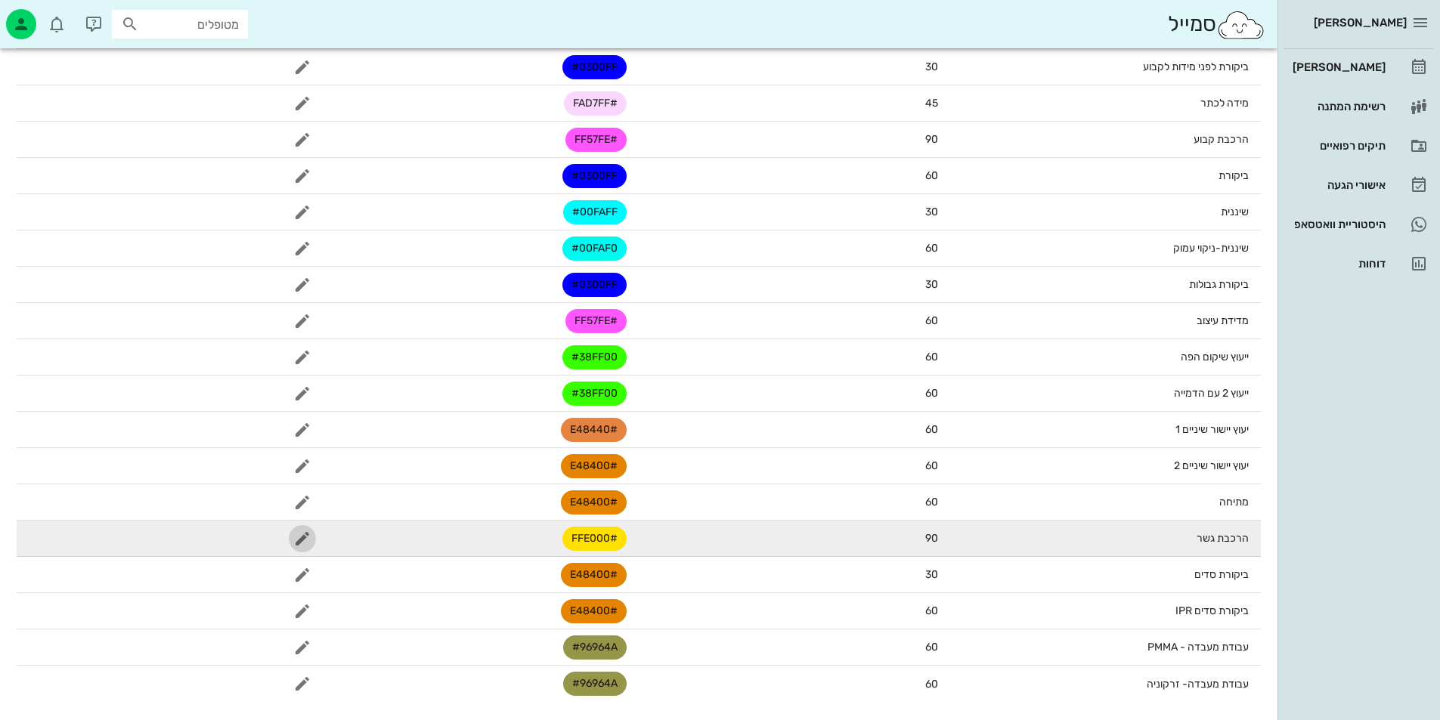
click at [294, 537] on icon "button" at bounding box center [302, 539] width 18 height 18
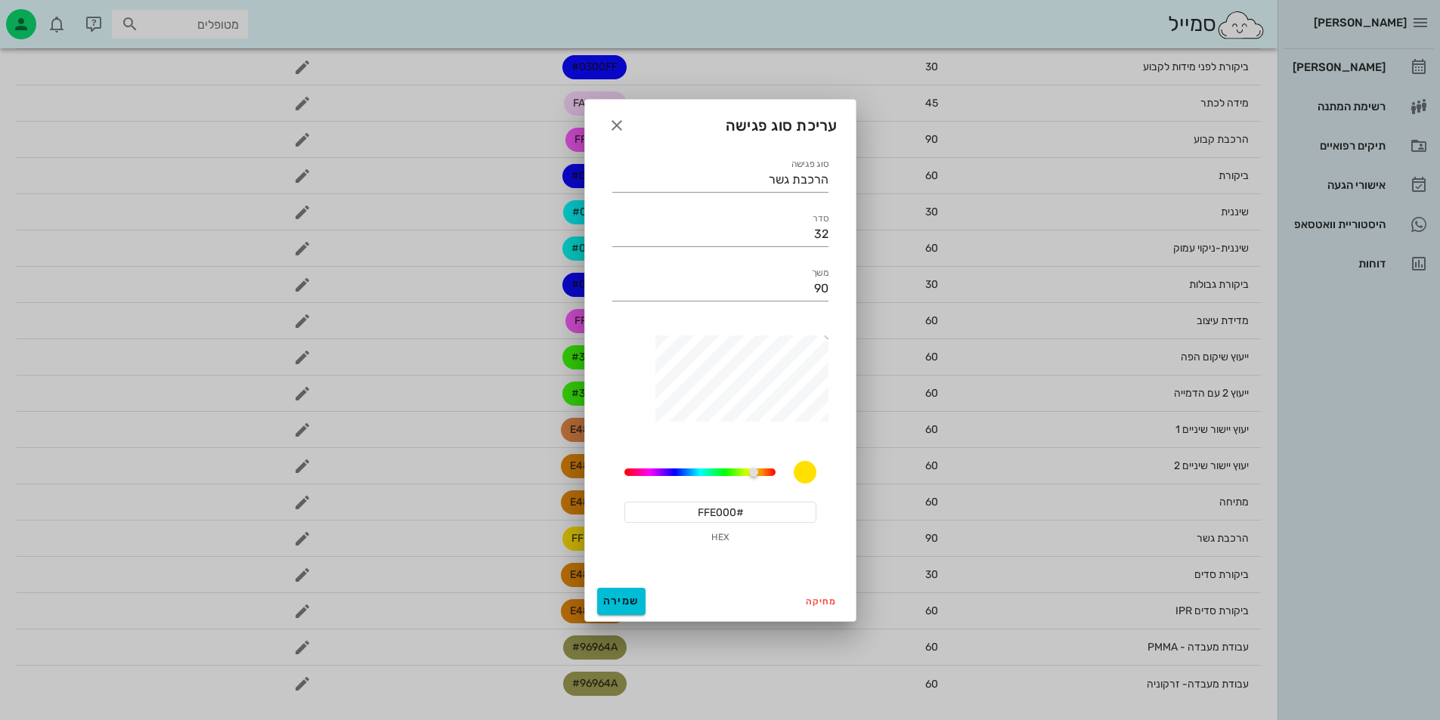
click at [718, 516] on input "#FFE000" at bounding box center [720, 512] width 192 height 21
click at [718, 515] on input "#FFE000" at bounding box center [720, 512] width 192 height 21
click at [619, 123] on icon "button" at bounding box center [617, 125] width 18 height 18
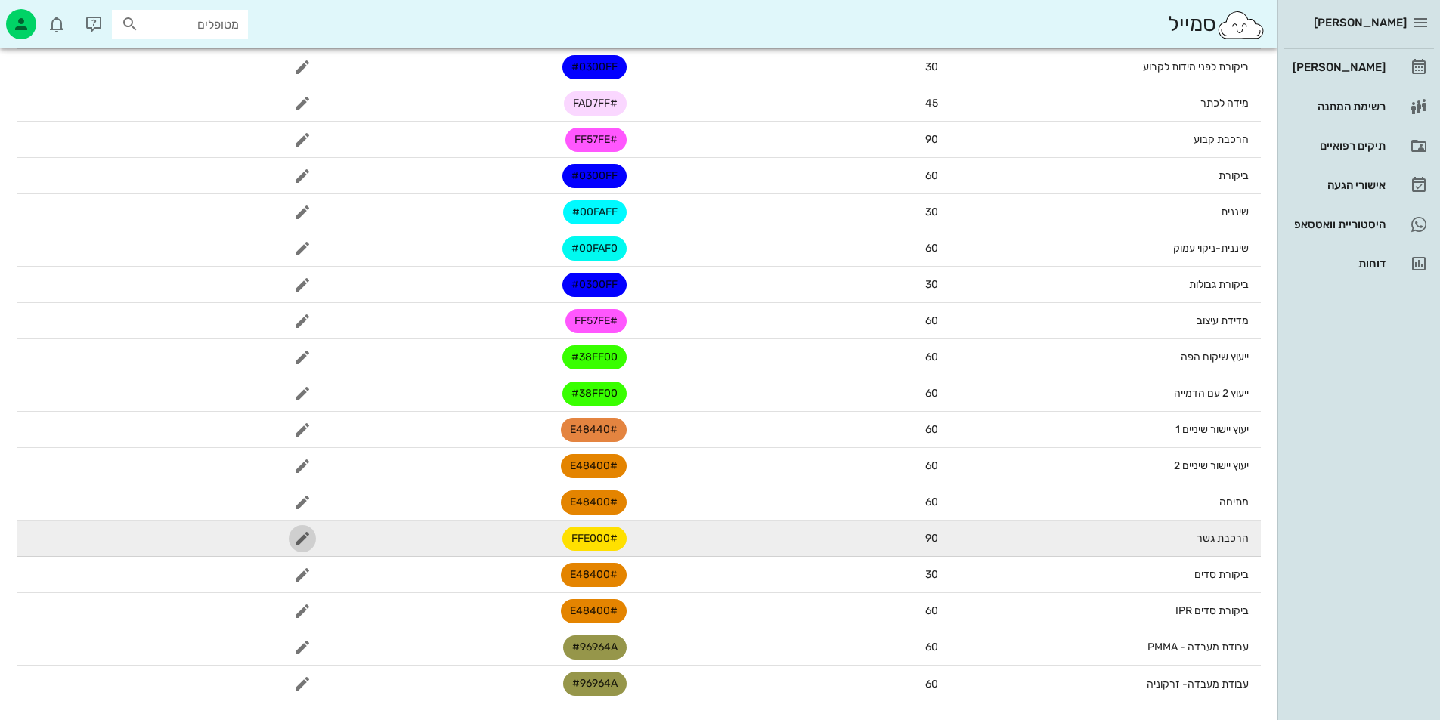
click at [298, 545] on icon "button" at bounding box center [302, 539] width 18 height 18
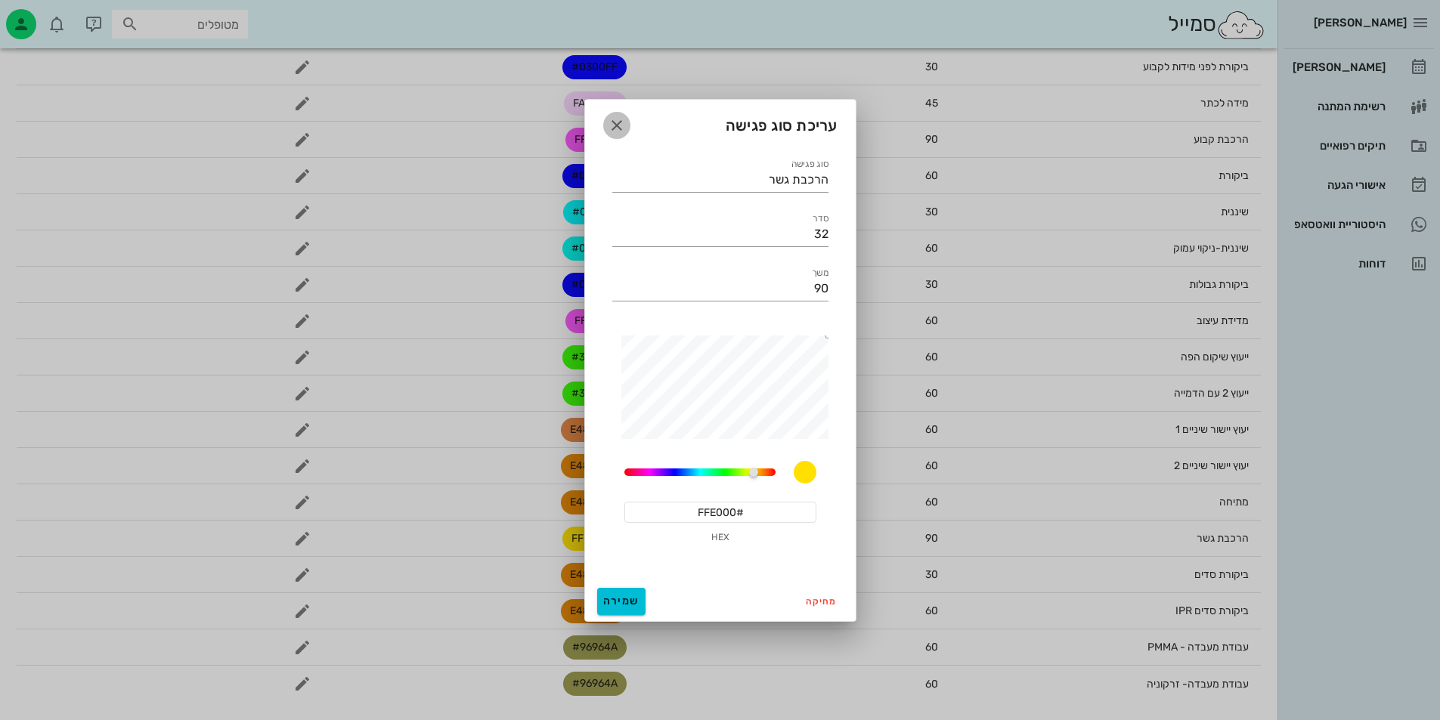
click at [608, 119] on icon "button" at bounding box center [617, 125] width 18 height 18
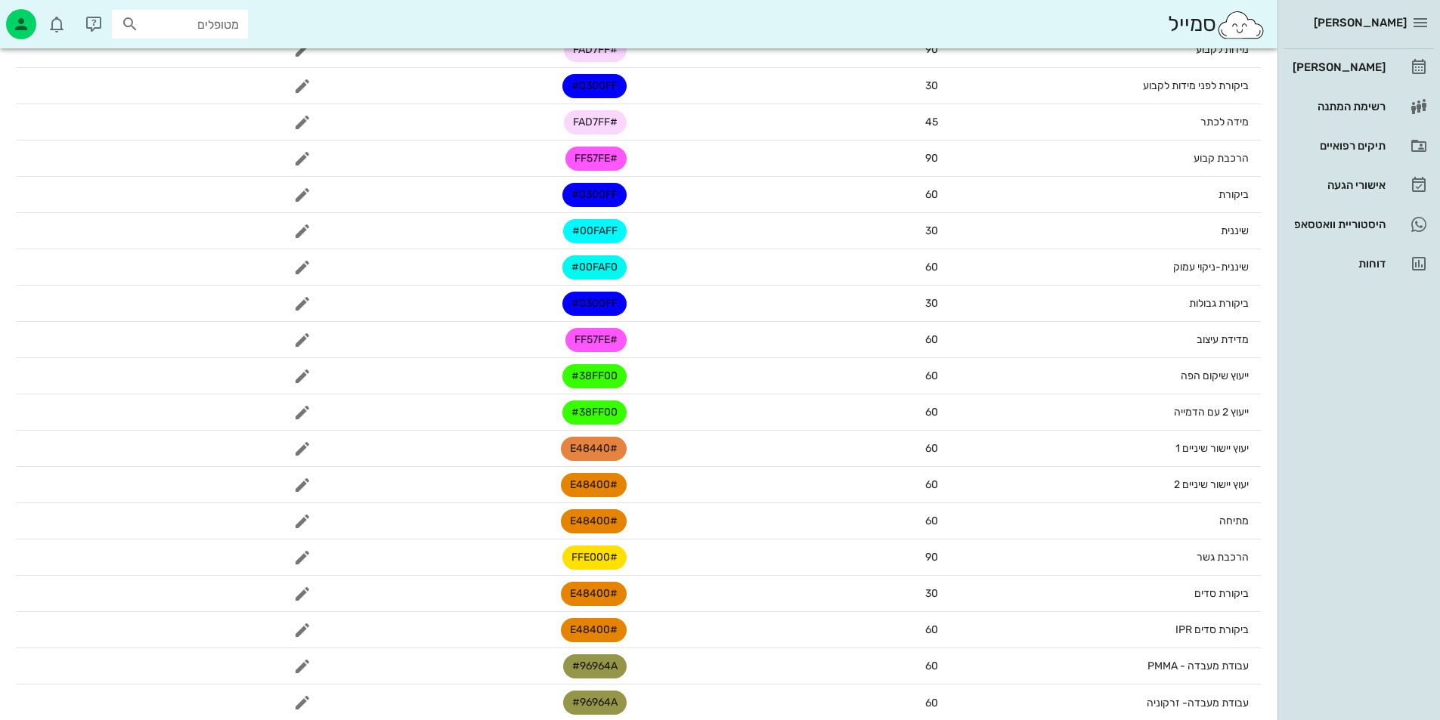
scroll to position [0, 0]
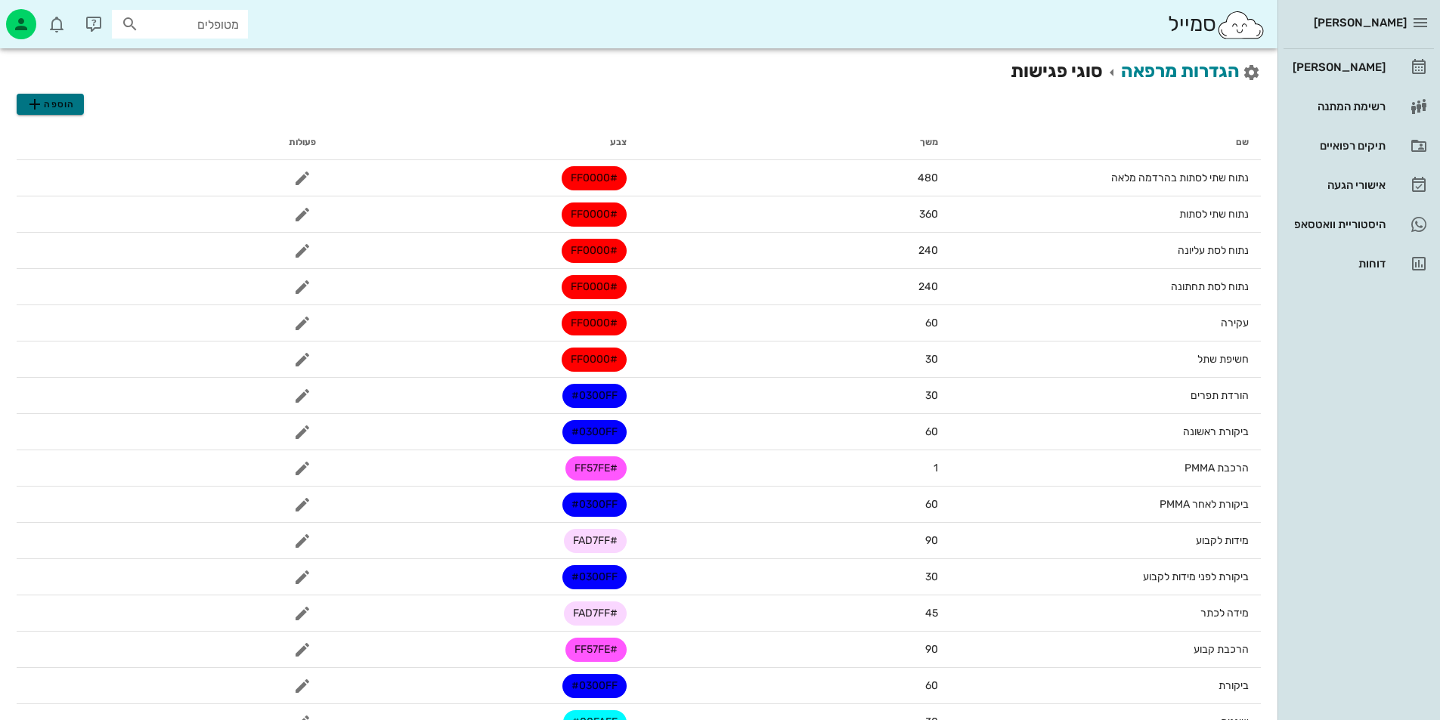
click at [33, 96] on icon "button" at bounding box center [35, 104] width 18 height 18
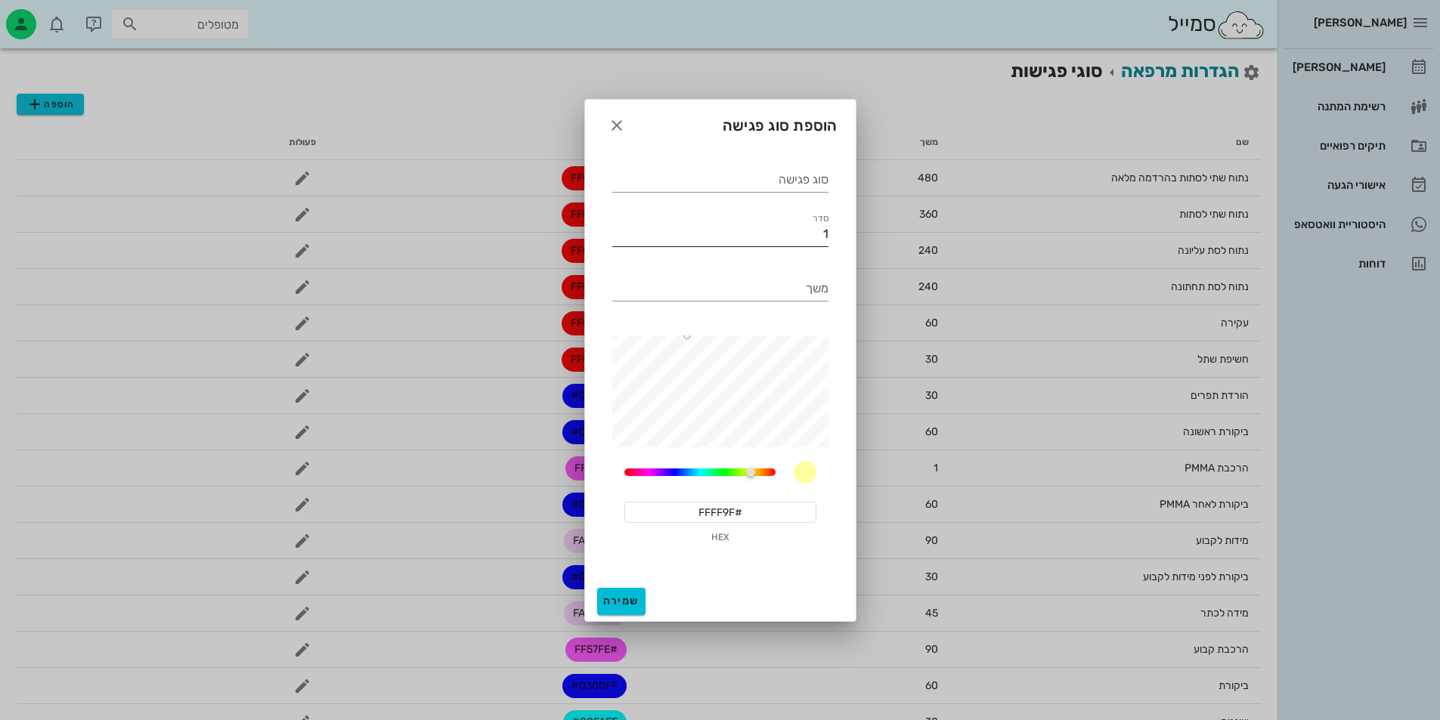
click at [812, 225] on input "1" at bounding box center [720, 234] width 216 height 24
type input "32"
click at [816, 169] on div "סוג פגישה" at bounding box center [720, 180] width 216 height 24
type input "הרכבת סדים"
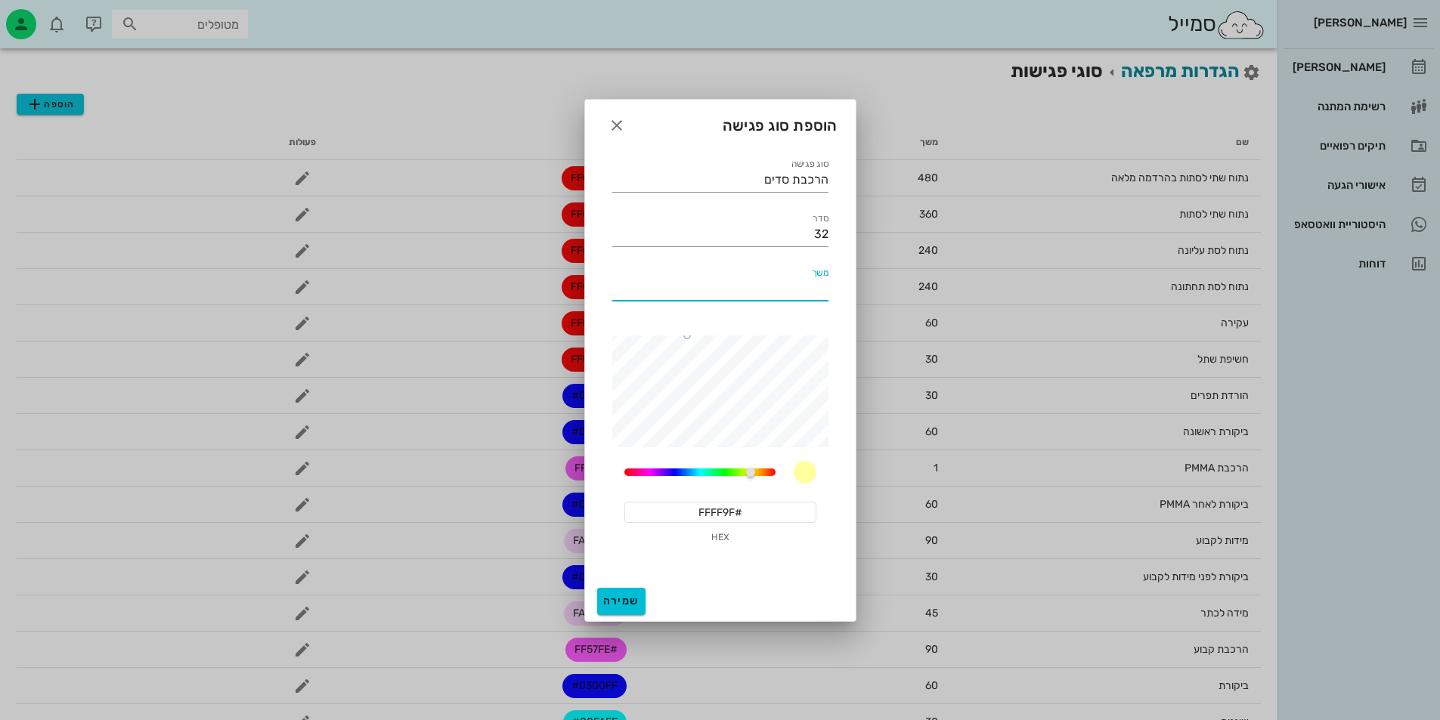
click at [781, 291] on input "משך" at bounding box center [720, 289] width 216 height 24
paste input "#FFE000"
type input "60"
click at [744, 509] on input "#FFFF9F" at bounding box center [720, 512] width 192 height 21
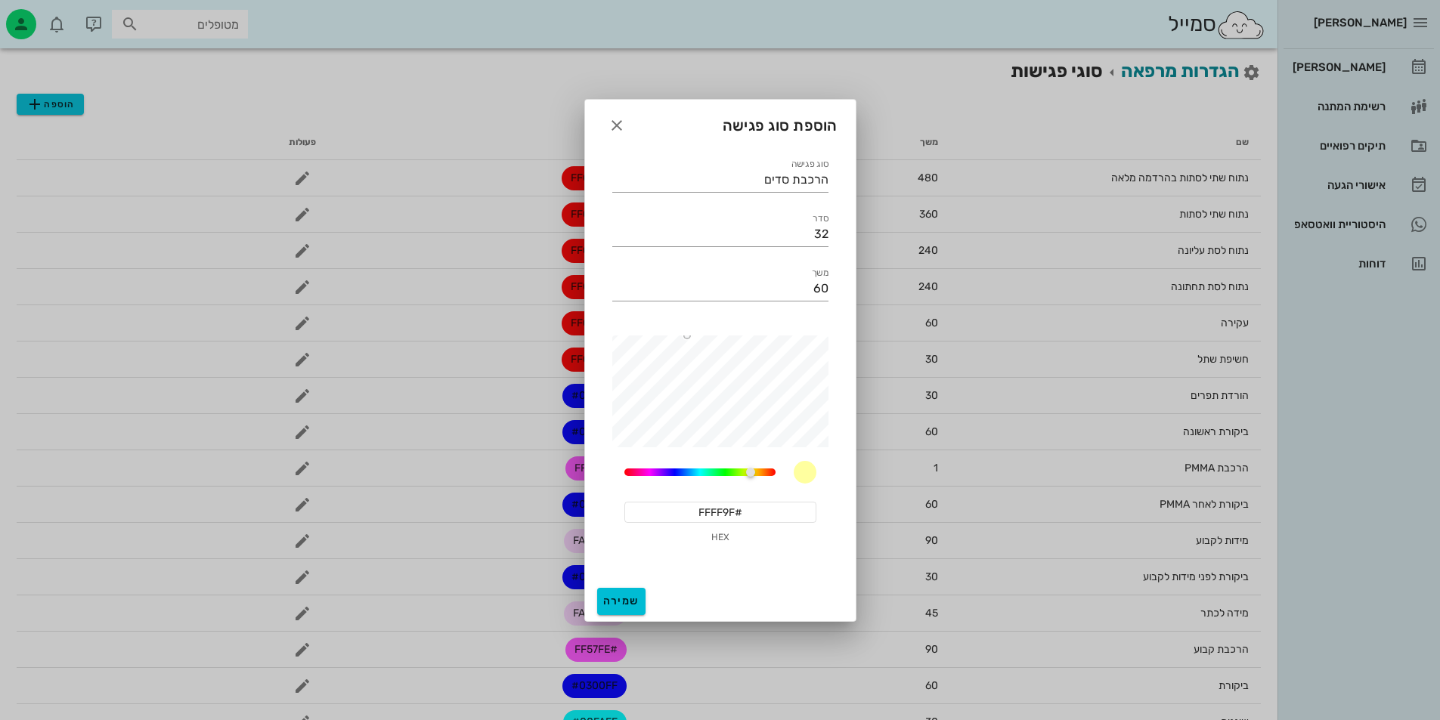
click at [744, 509] on input "#FFFF9F" at bounding box center [720, 512] width 192 height 21
paste input "E000"
type input "#FFE000"
click at [634, 600] on span "שמירה" at bounding box center [621, 601] width 36 height 13
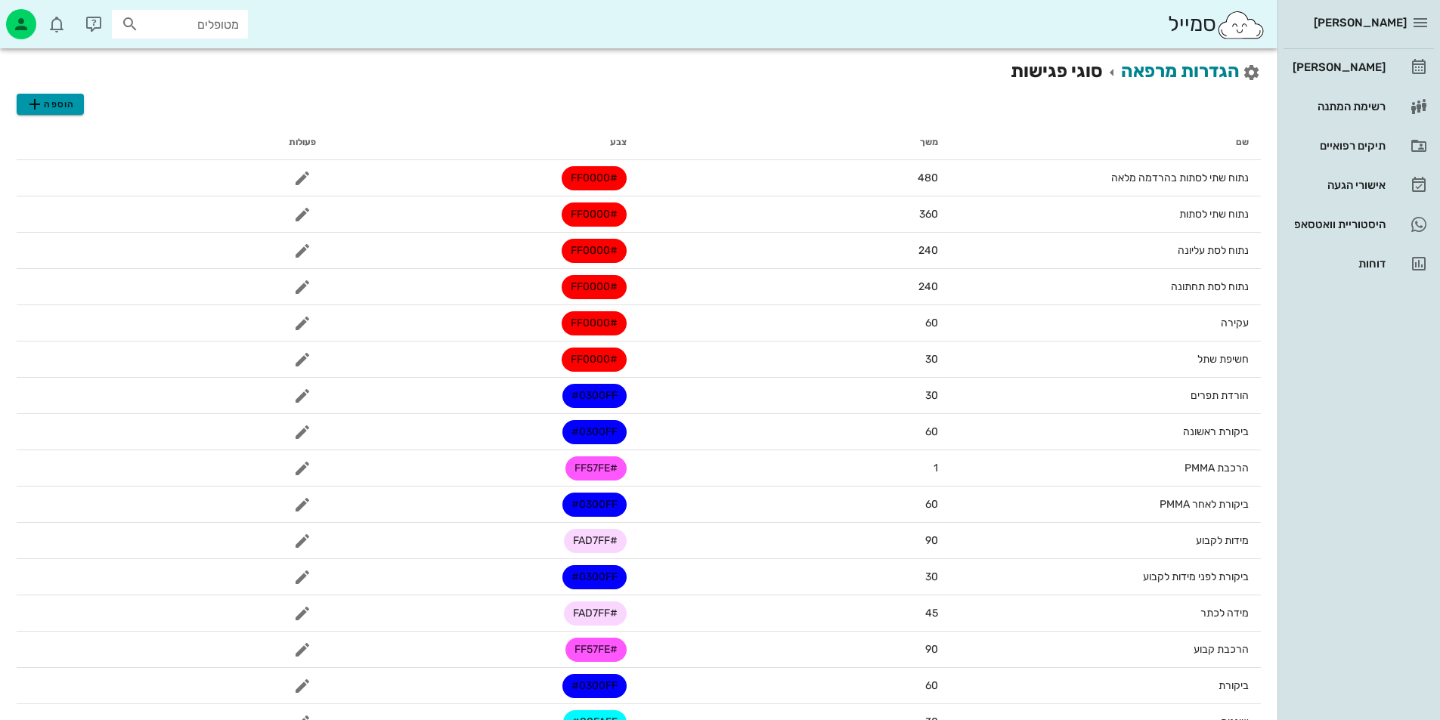
click at [66, 106] on span "הוספה" at bounding box center [50, 104] width 48 height 18
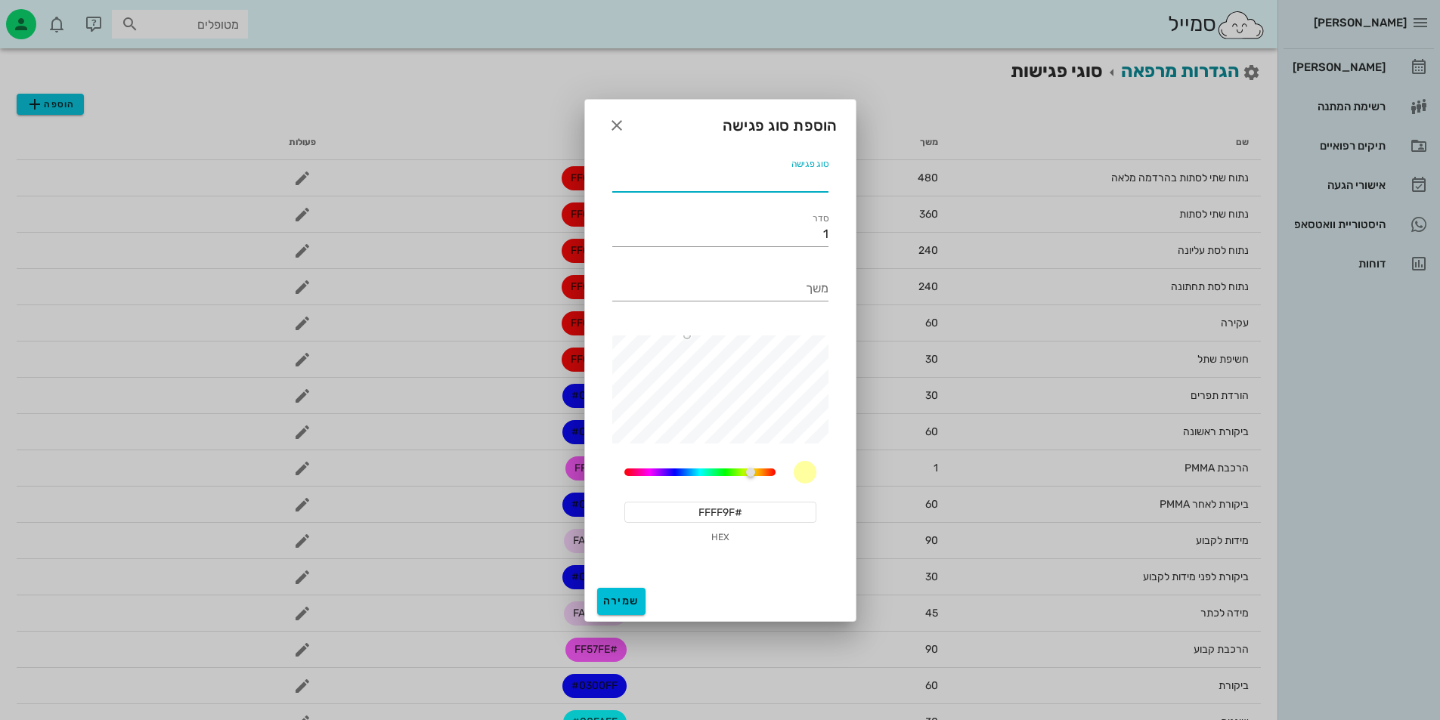
click at [824, 180] on input "סוג פגישה" at bounding box center [720, 180] width 216 height 24
click at [817, 184] on input "E6" at bounding box center [720, 180] width 216 height 24
type input "ק"
type input "[GEOGRAPHIC_DATA]"
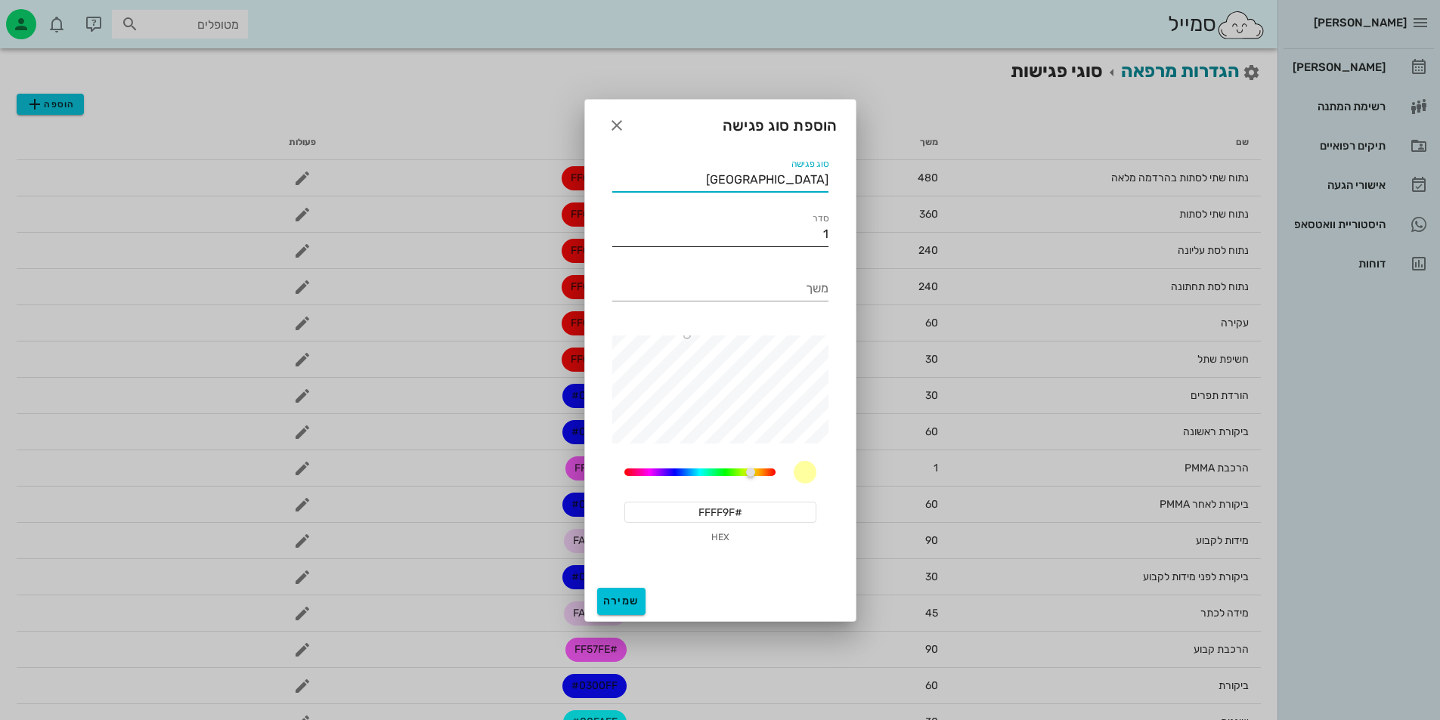
click at [793, 226] on input "1" at bounding box center [720, 234] width 216 height 24
type input "34"
click at [747, 506] on input "#FFFF9F" at bounding box center [720, 512] width 192 height 21
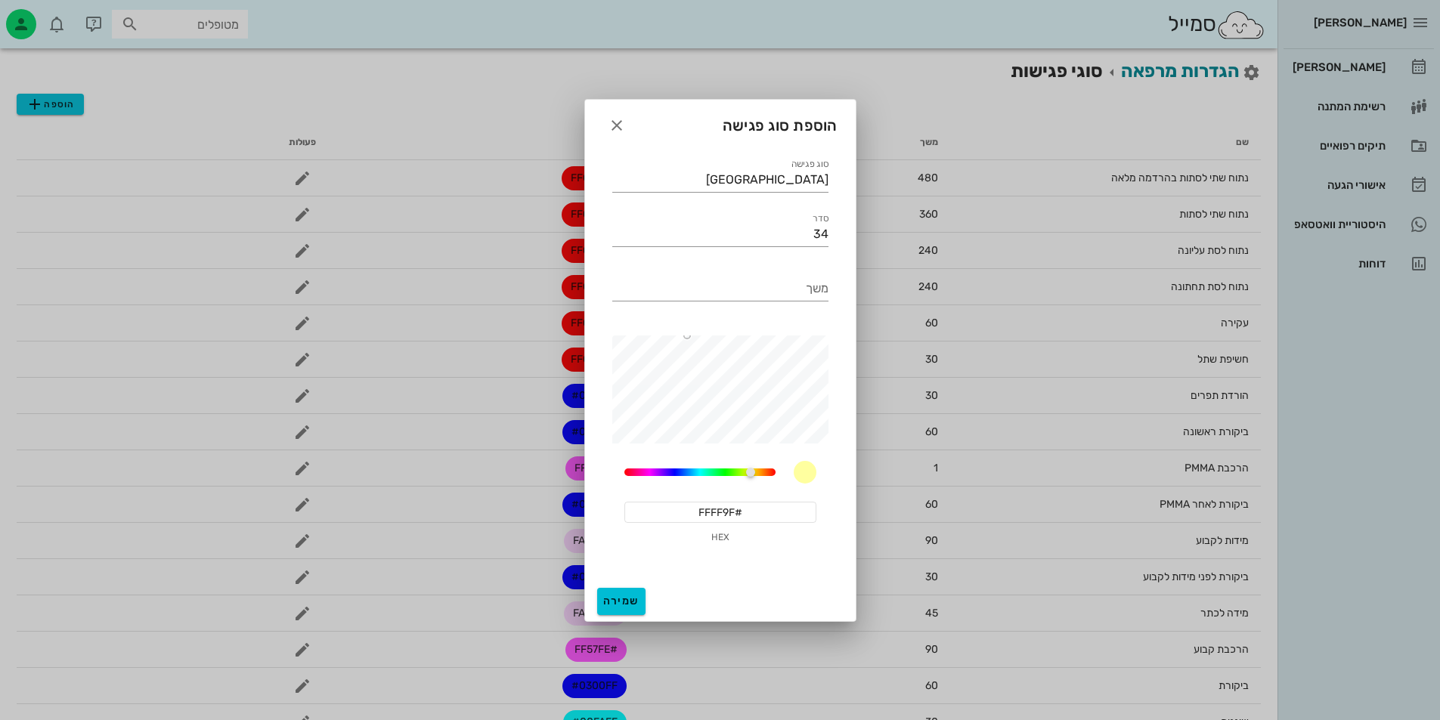
click at [747, 506] on input "#FFFF9F" at bounding box center [720, 512] width 192 height 21
paste input "E000"
type input "#FFE000"
click at [769, 298] on input "משך" at bounding box center [720, 289] width 216 height 24
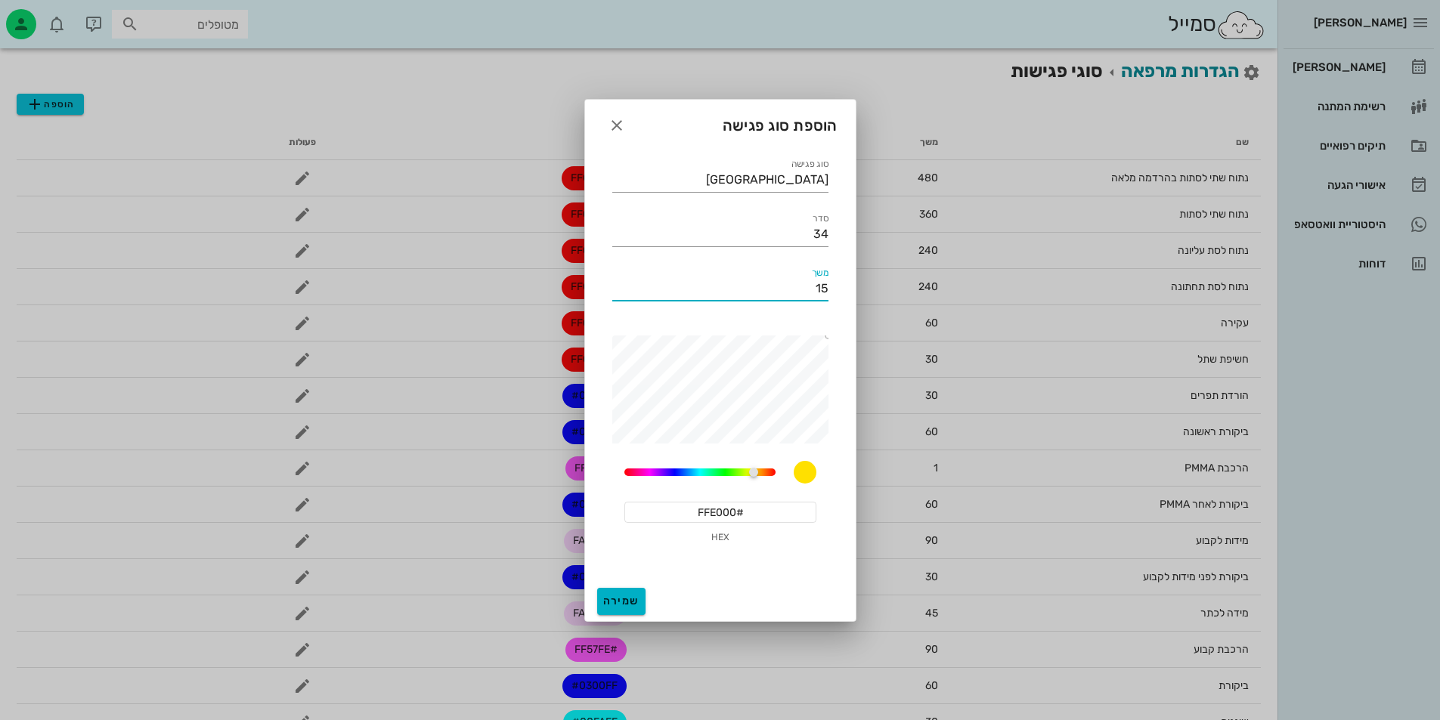
type input "15"
click at [613, 598] on span "שמירה" at bounding box center [621, 601] width 36 height 13
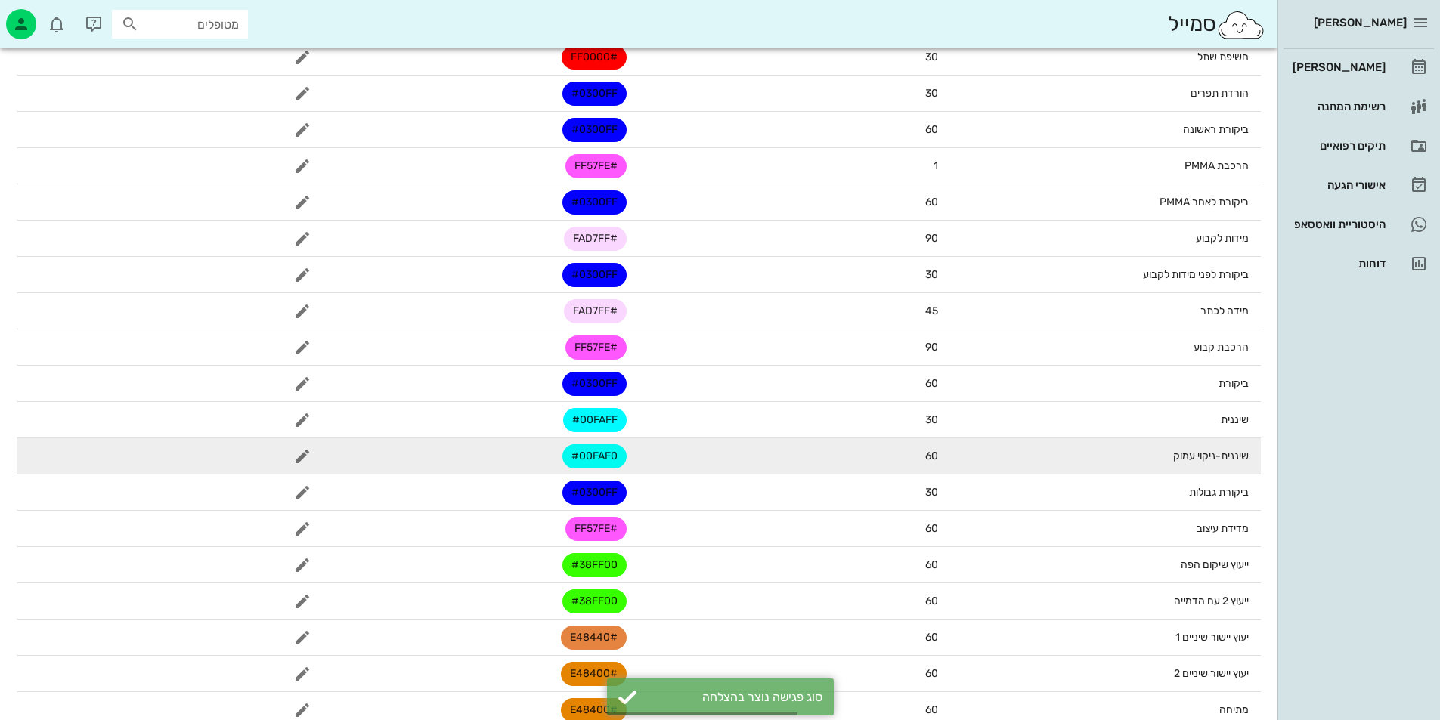
scroll to position [583, 0]
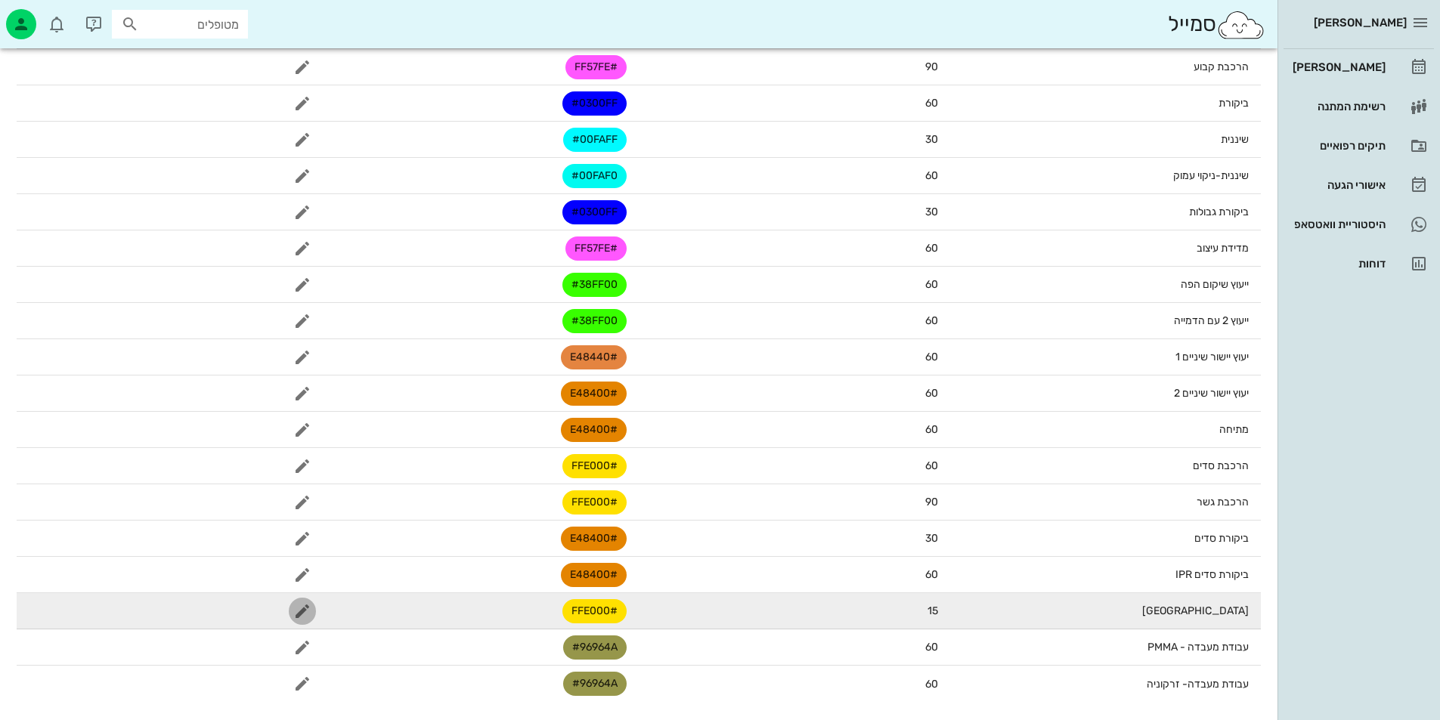
click at [293, 608] on icon "button" at bounding box center [302, 611] width 18 height 18
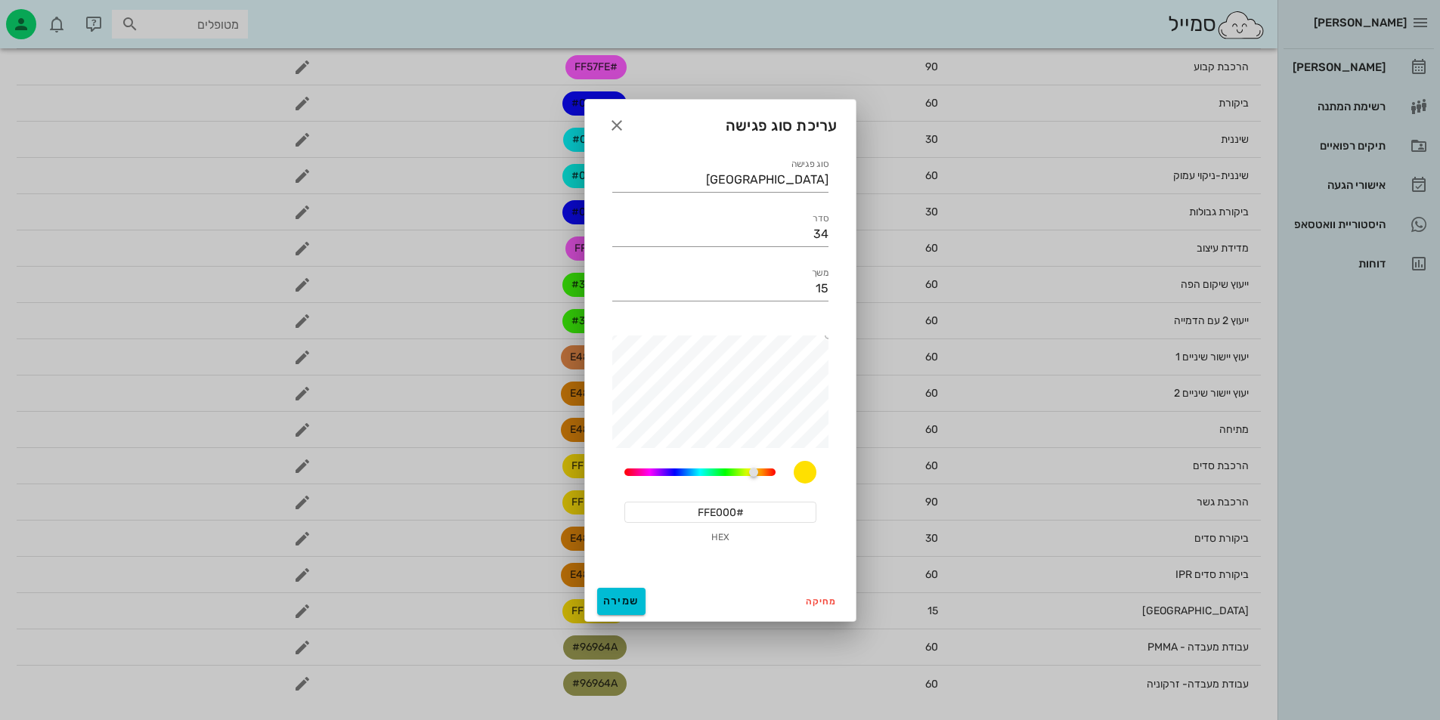
click at [831, 173] on div "סוג פגישה essex" at bounding box center [720, 174] width 234 height 54
click at [821, 179] on input "[GEOGRAPHIC_DATA]" at bounding box center [720, 180] width 216 height 24
click at [829, 183] on div "סוג פגישה essex" at bounding box center [720, 174] width 234 height 54
click at [826, 178] on input "[GEOGRAPHIC_DATA]" at bounding box center [720, 180] width 216 height 24
type input "סד essex"
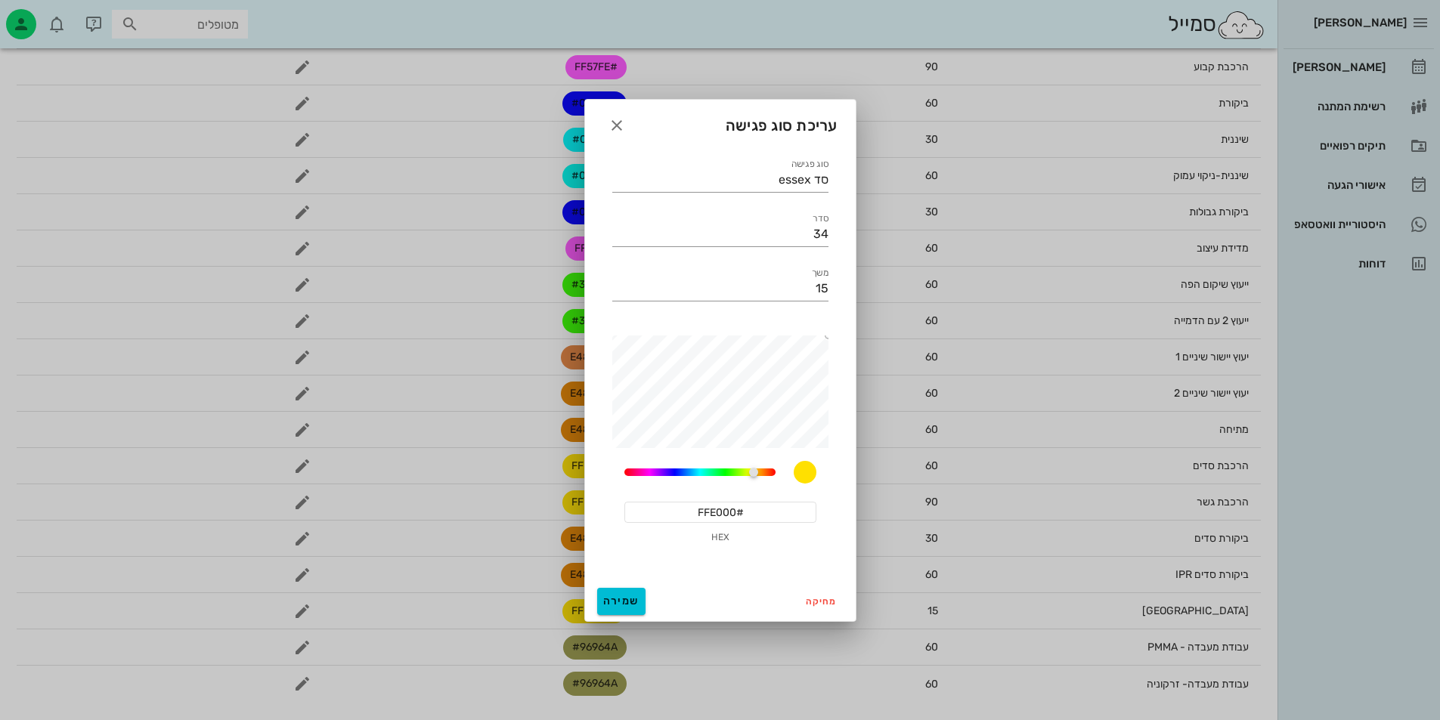
click at [609, 628] on div at bounding box center [720, 360] width 1440 height 720
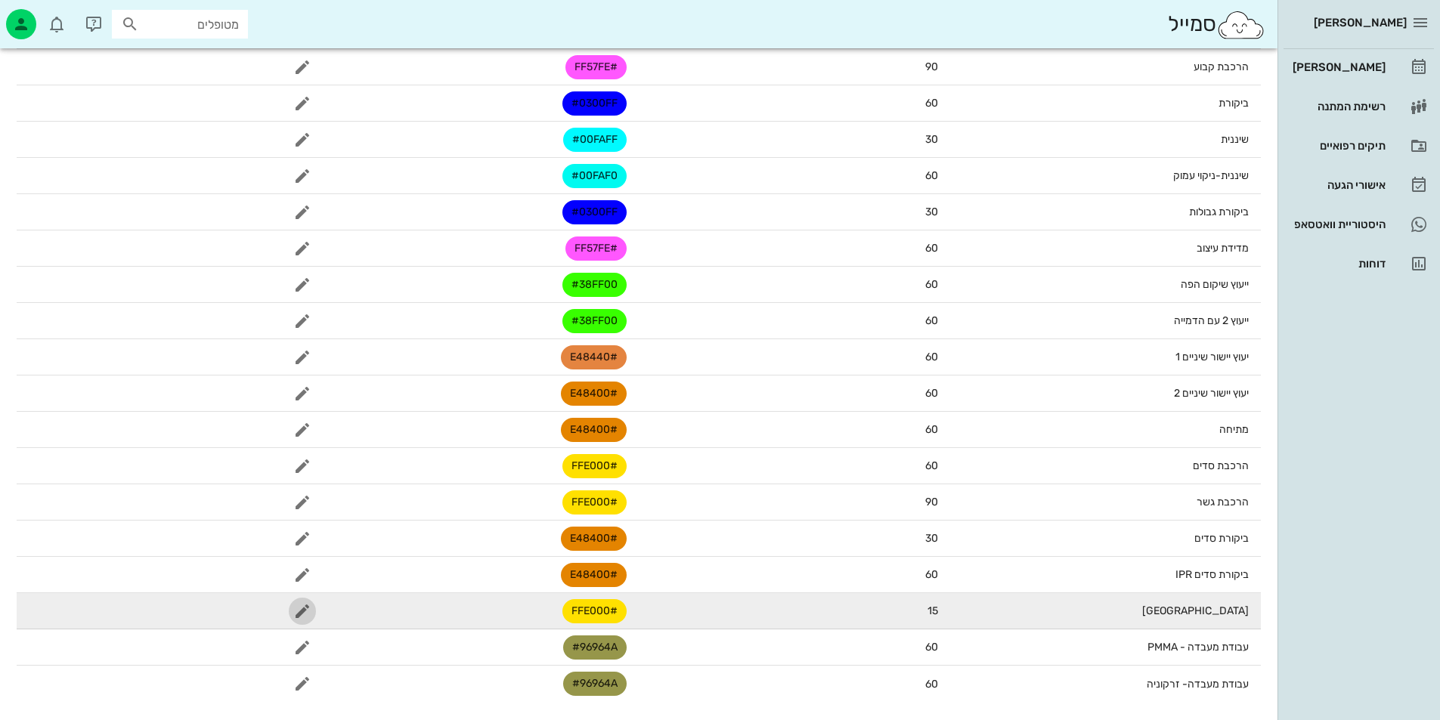
click at [303, 611] on icon "button" at bounding box center [302, 611] width 18 height 18
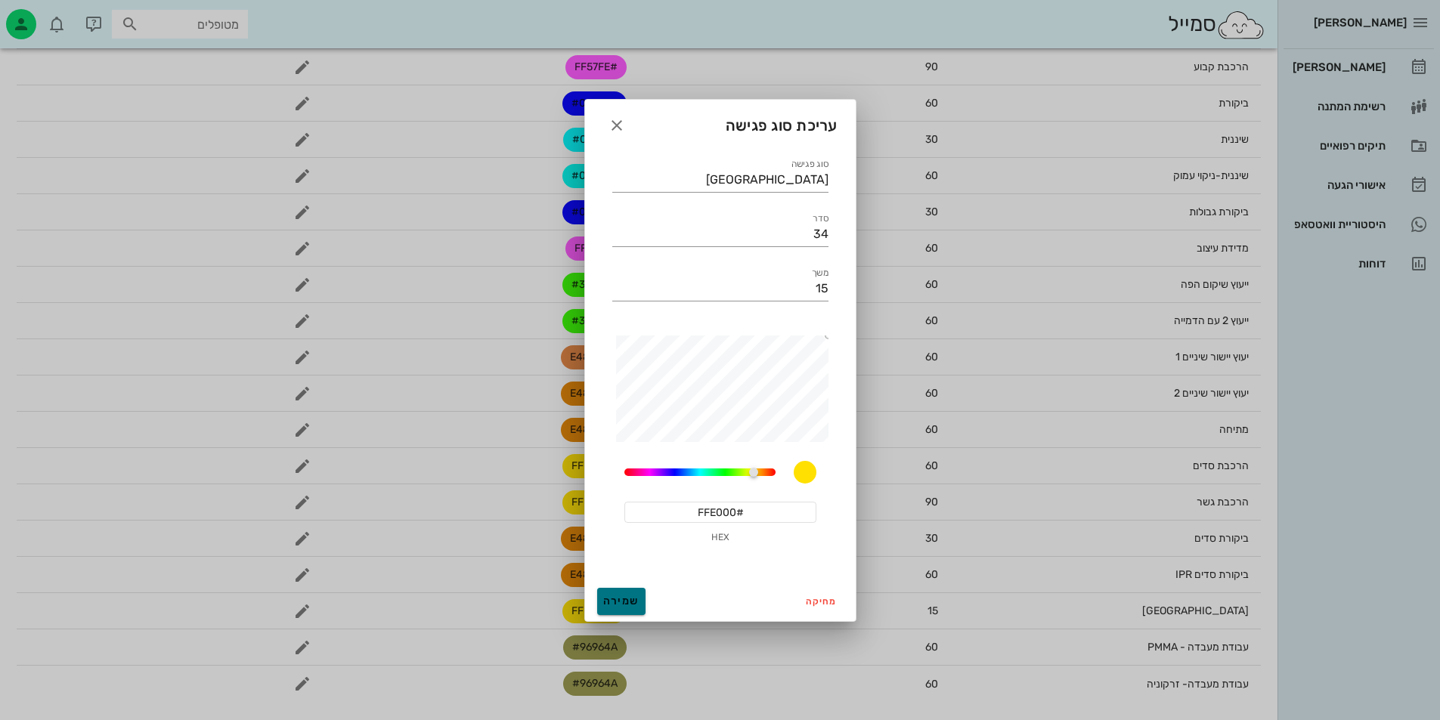
click at [623, 598] on span "שמירה" at bounding box center [621, 601] width 36 height 13
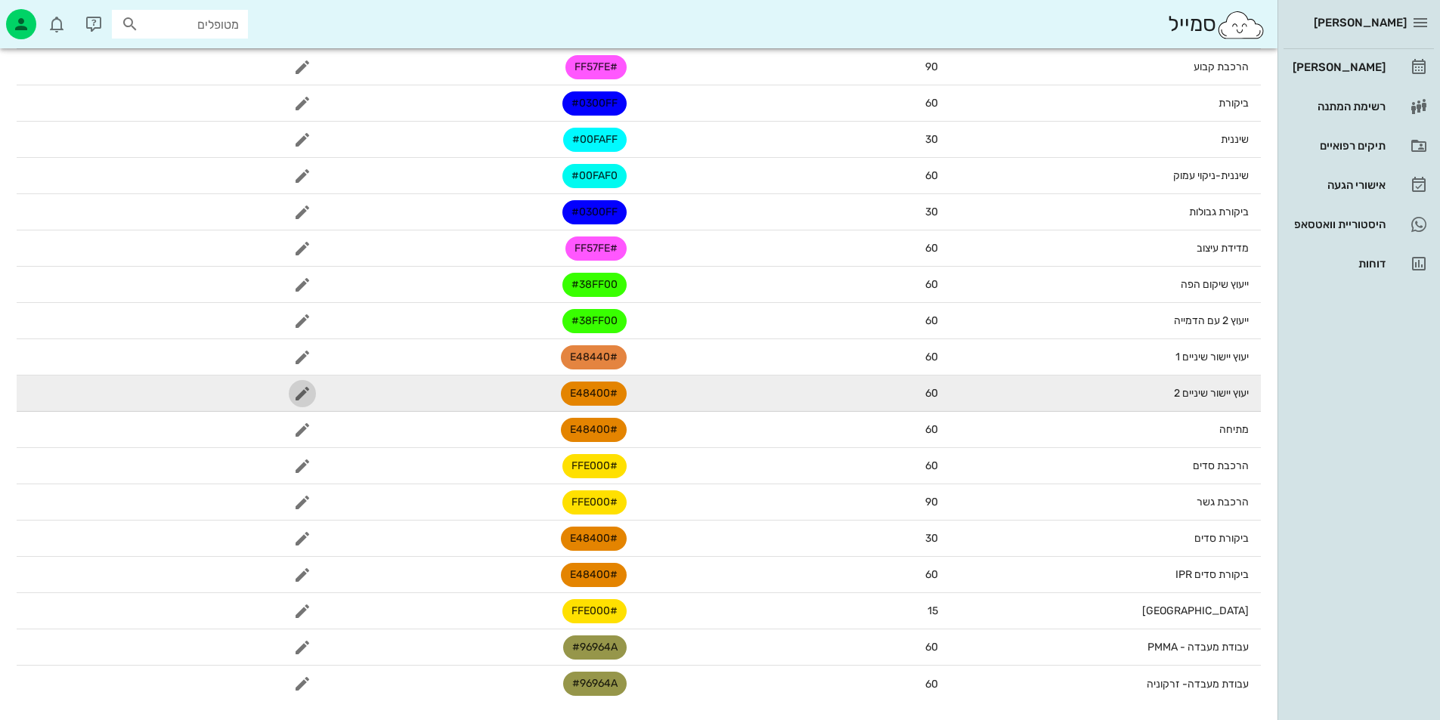
click at [309, 399] on icon "button" at bounding box center [302, 394] width 18 height 18
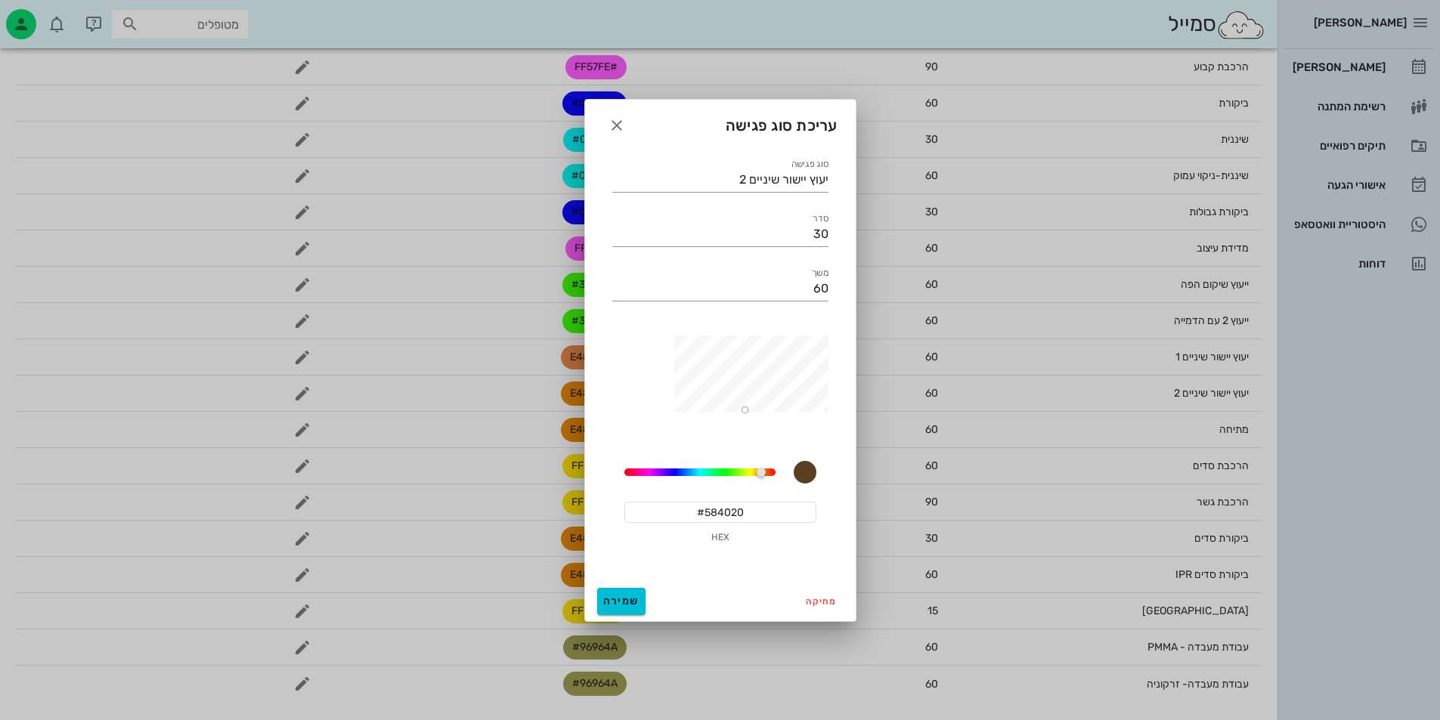
click at [744, 410] on div at bounding box center [715, 392] width 227 height 113
drag, startPoint x: 764, startPoint y: 468, endPoint x: 753, endPoint y: 454, distance: 17.2
click at [753, 468] on div at bounding box center [751, 472] width 9 height 9
type input "#C8C838"
click at [764, 360] on div at bounding box center [715, 392] width 227 height 113
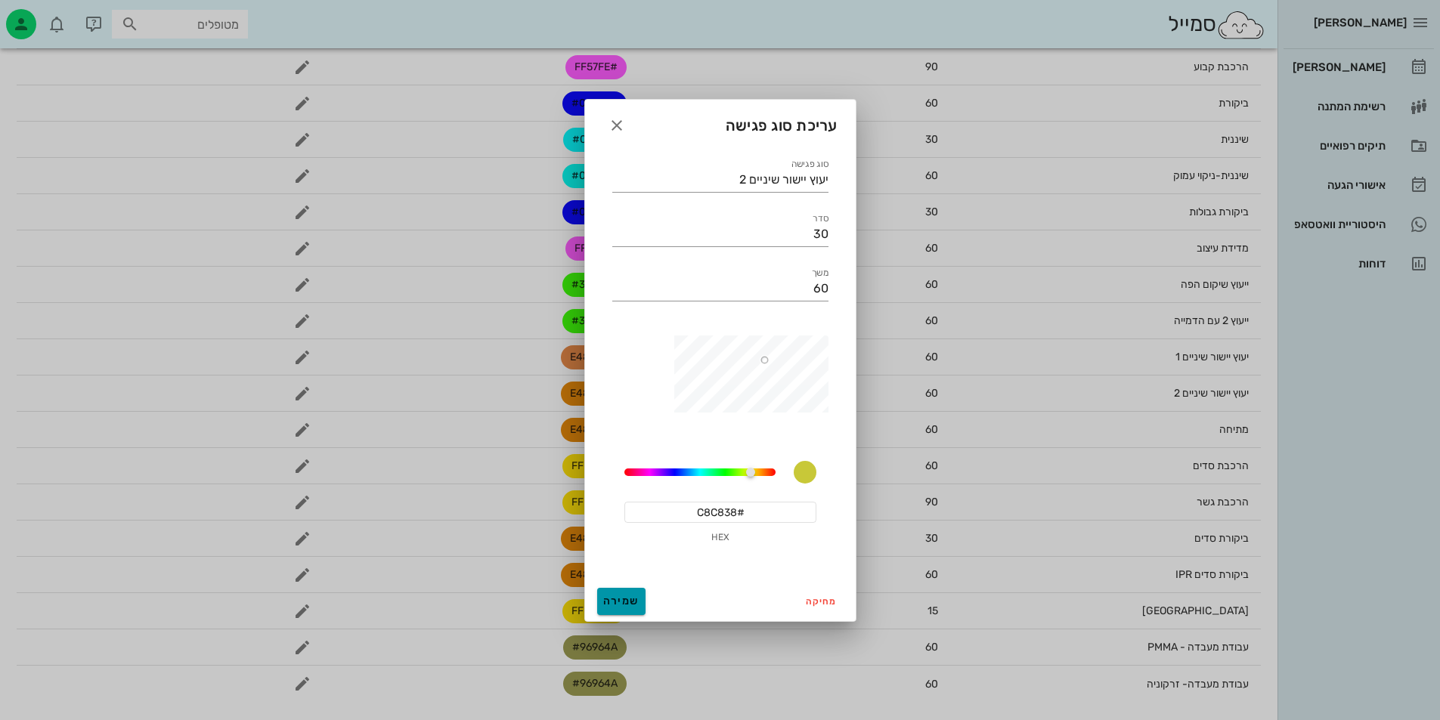
click at [634, 593] on button "שמירה" at bounding box center [621, 601] width 48 height 27
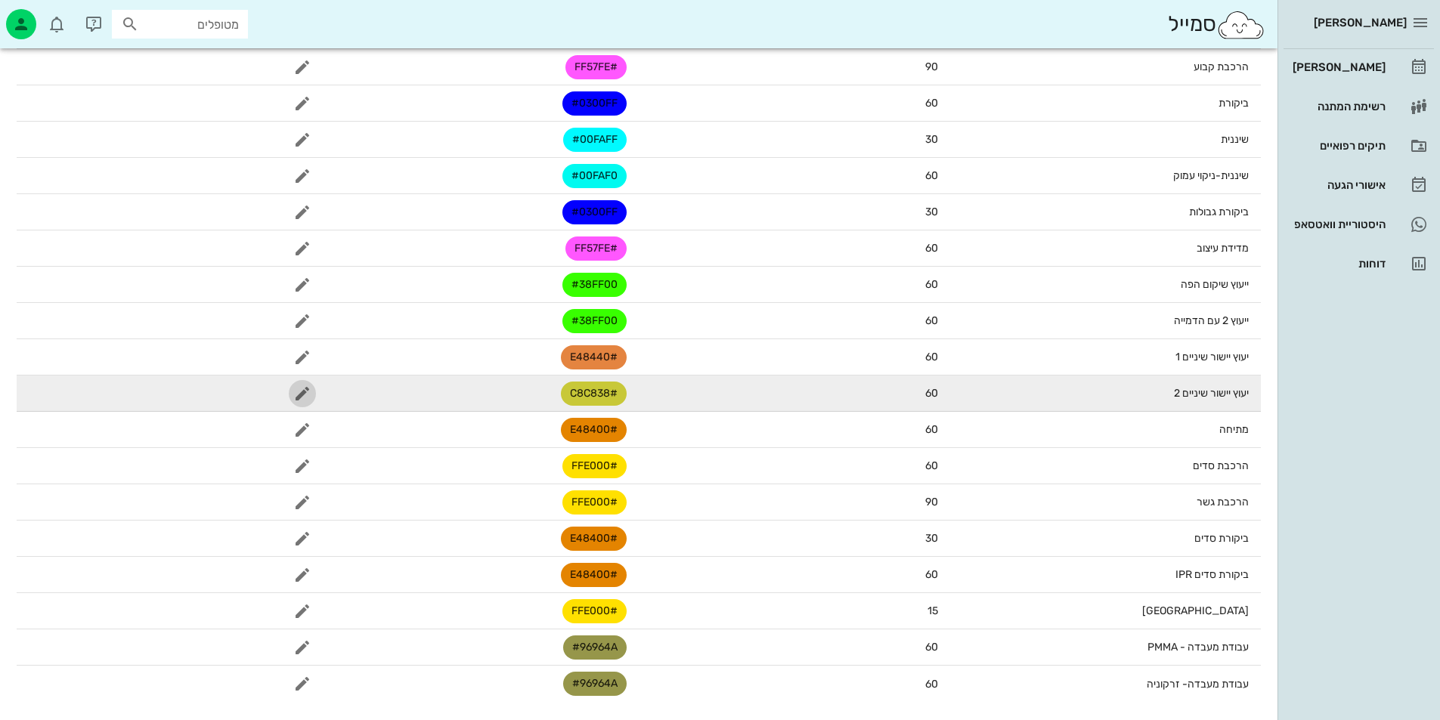
click at [302, 388] on icon "button" at bounding box center [302, 394] width 18 height 18
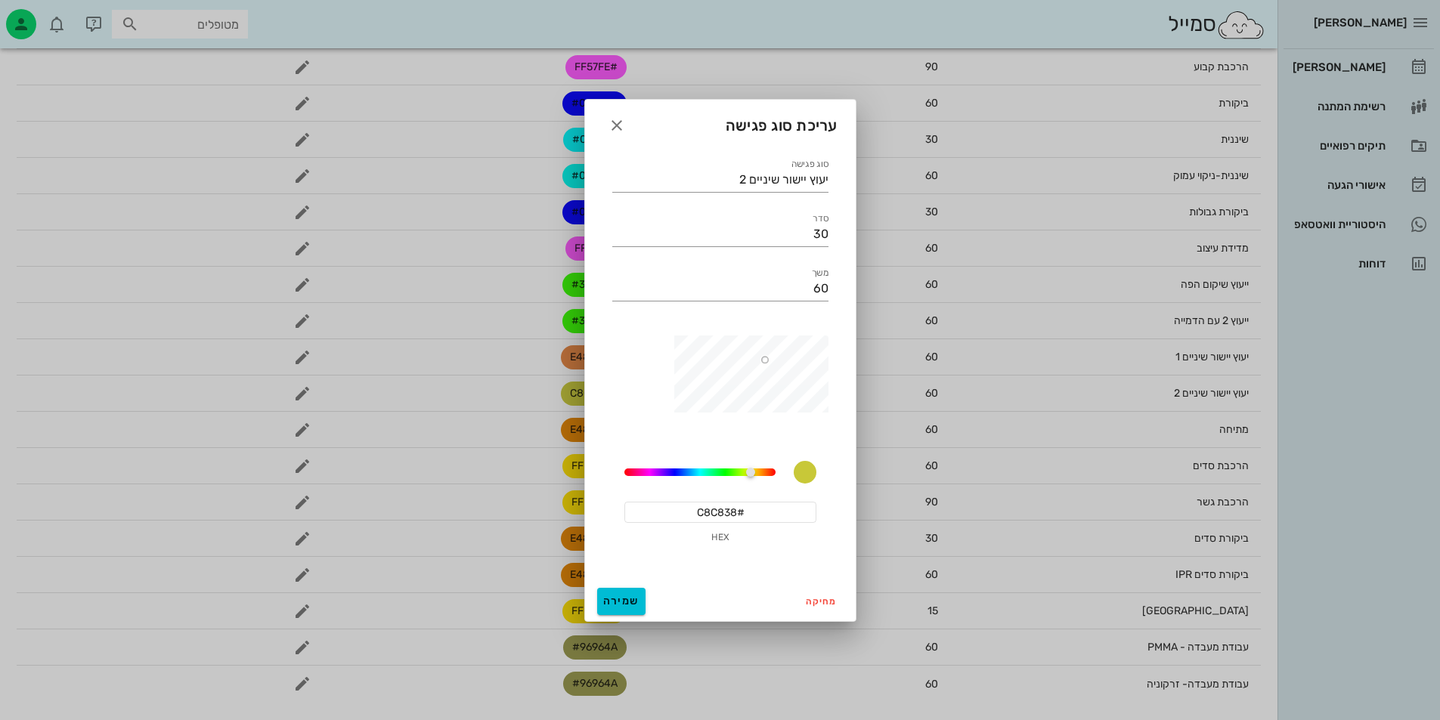
click at [780, 510] on input "#C8C838" at bounding box center [720, 512] width 192 height 21
click at [780, 509] on input "#C8C838" at bounding box center [720, 512] width 192 height 21
paste input "FFE000"
type input "#FFE000"
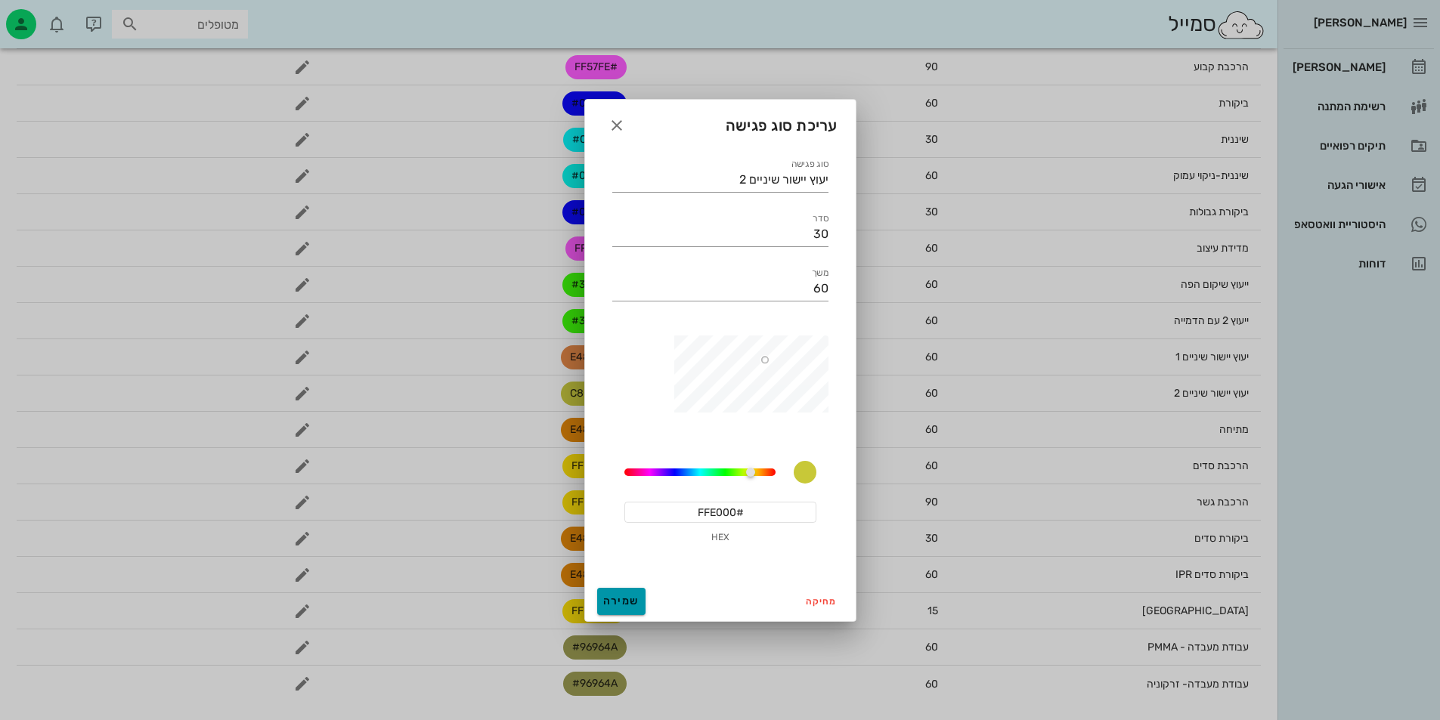
click at [622, 588] on button "שמירה" at bounding box center [621, 601] width 48 height 27
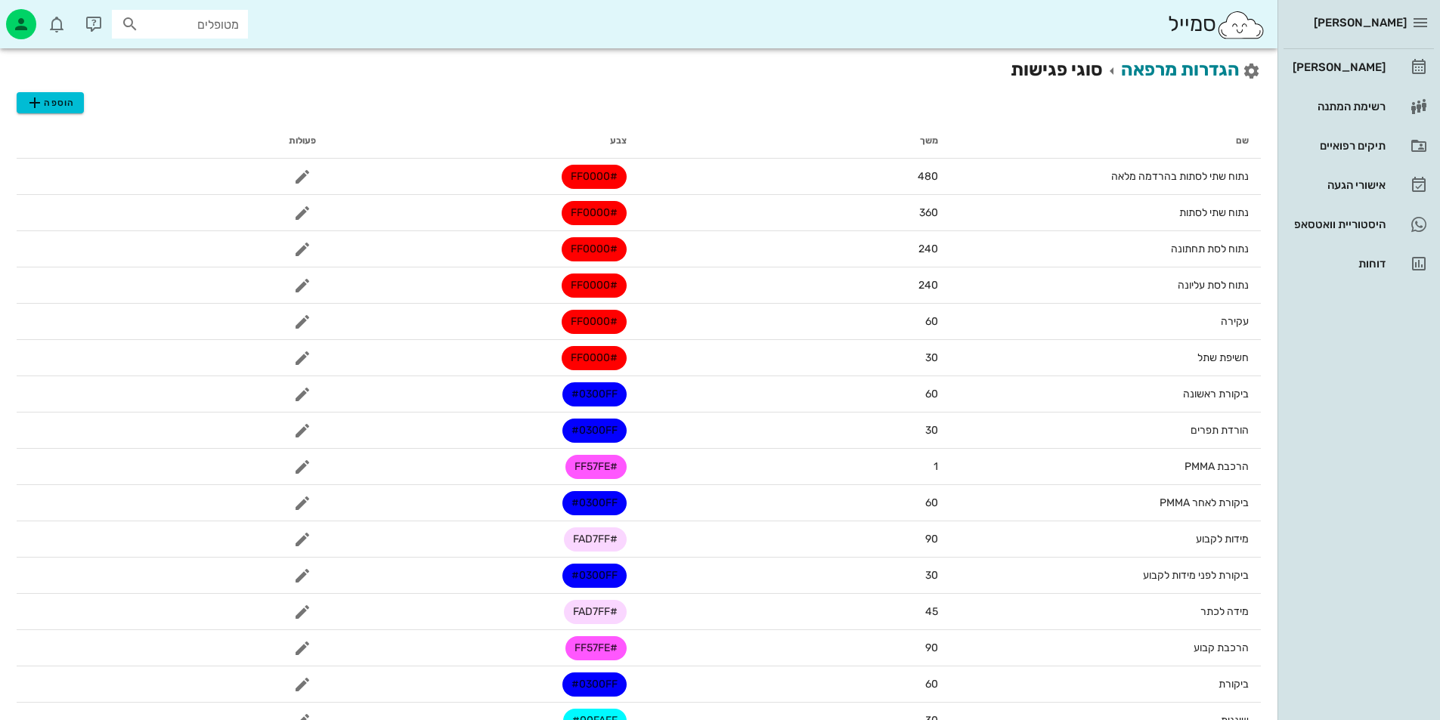
scroll to position [0, 0]
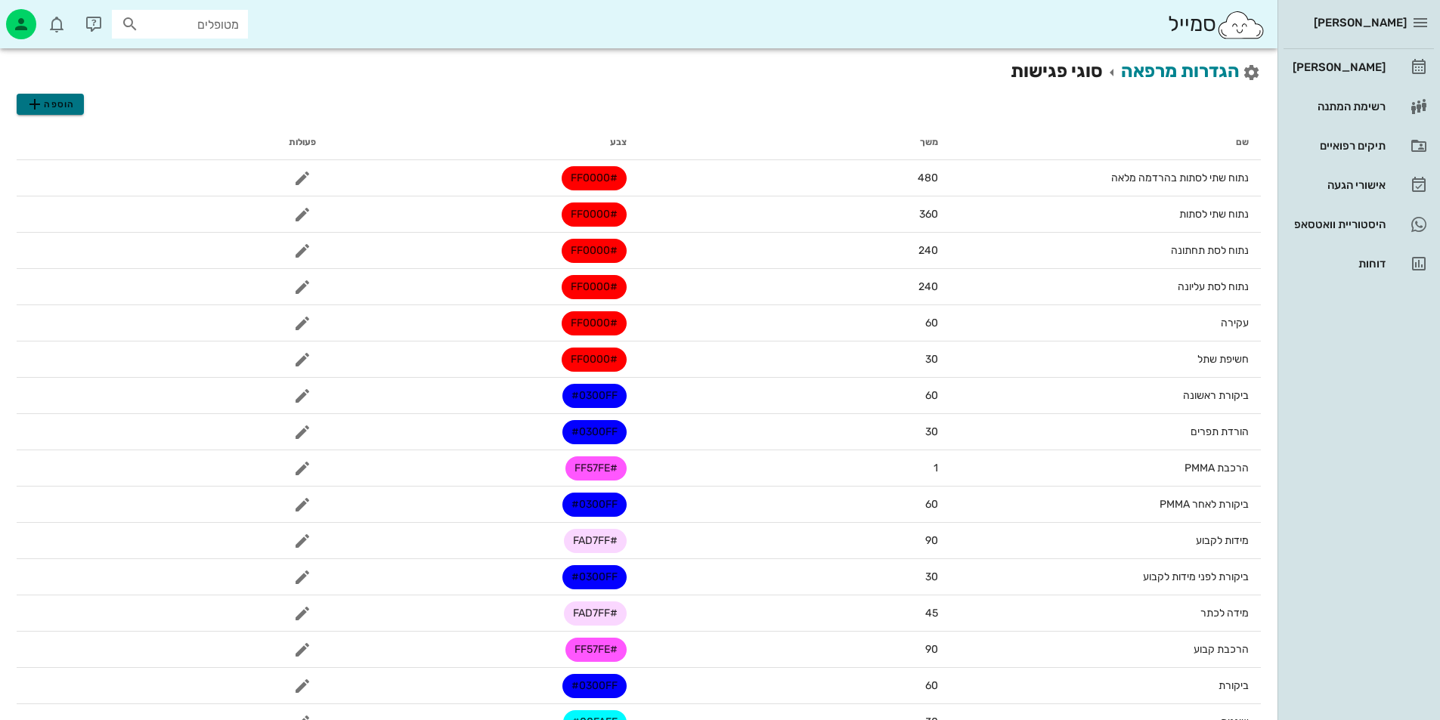
click at [65, 107] on span "הוספה" at bounding box center [50, 104] width 48 height 18
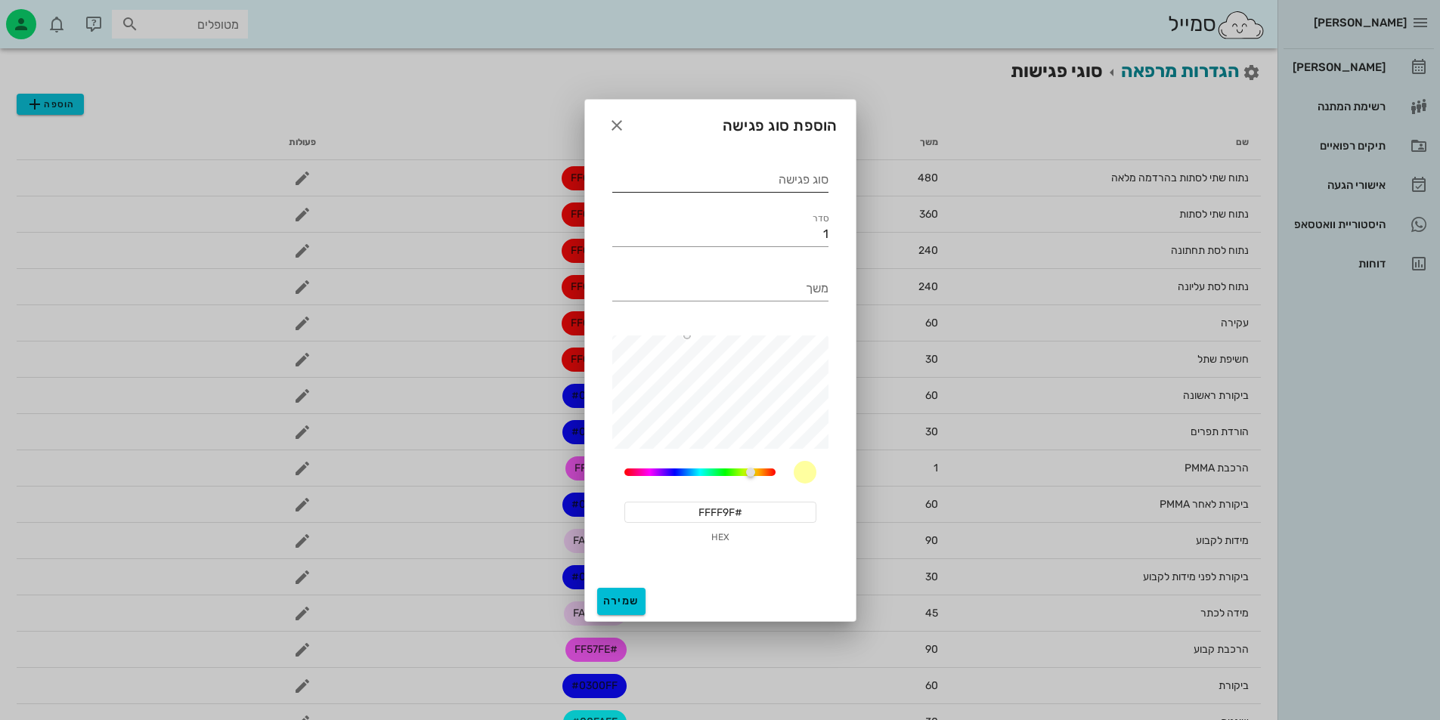
click at [800, 187] on input "סוג פגישה" at bounding box center [720, 180] width 216 height 24
type input "ברגים"
click at [621, 130] on icon "button" at bounding box center [617, 125] width 18 height 18
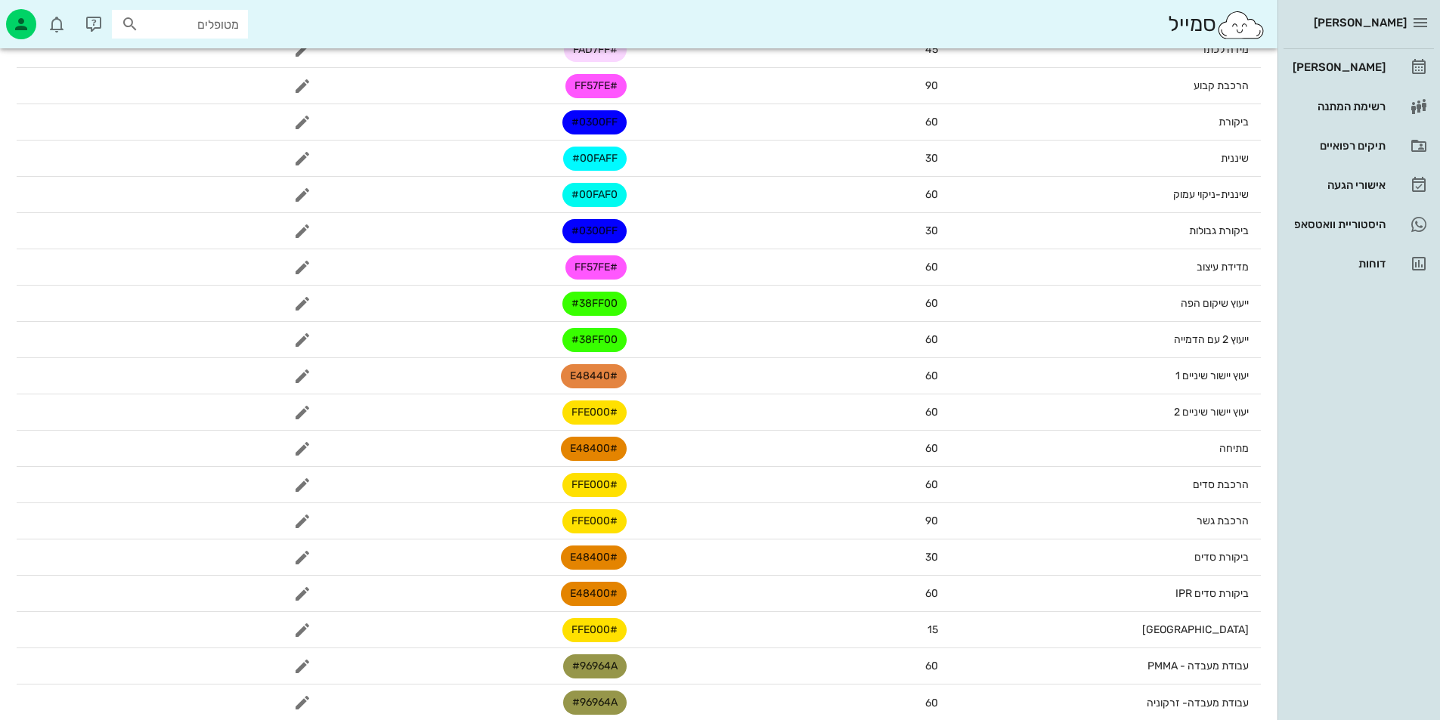
scroll to position [583, 0]
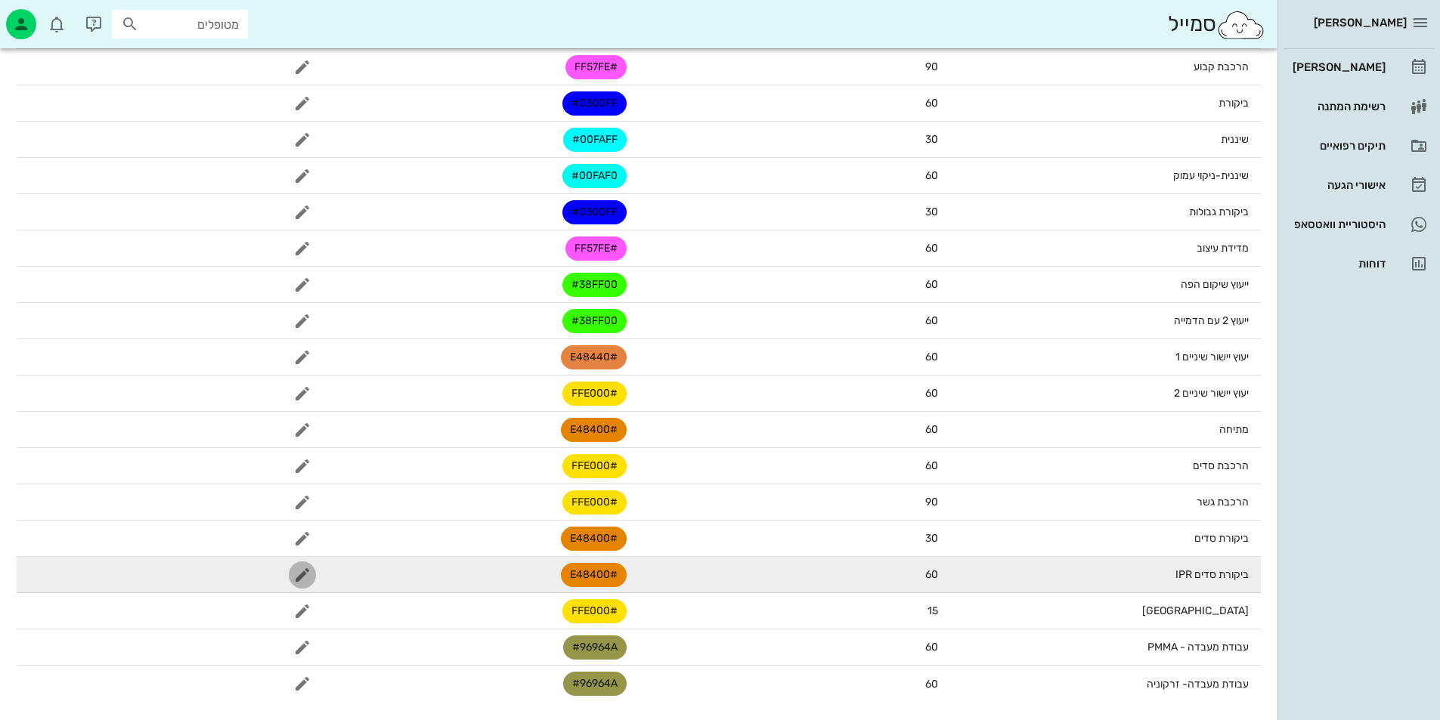
click at [308, 577] on icon "button" at bounding box center [302, 575] width 18 height 18
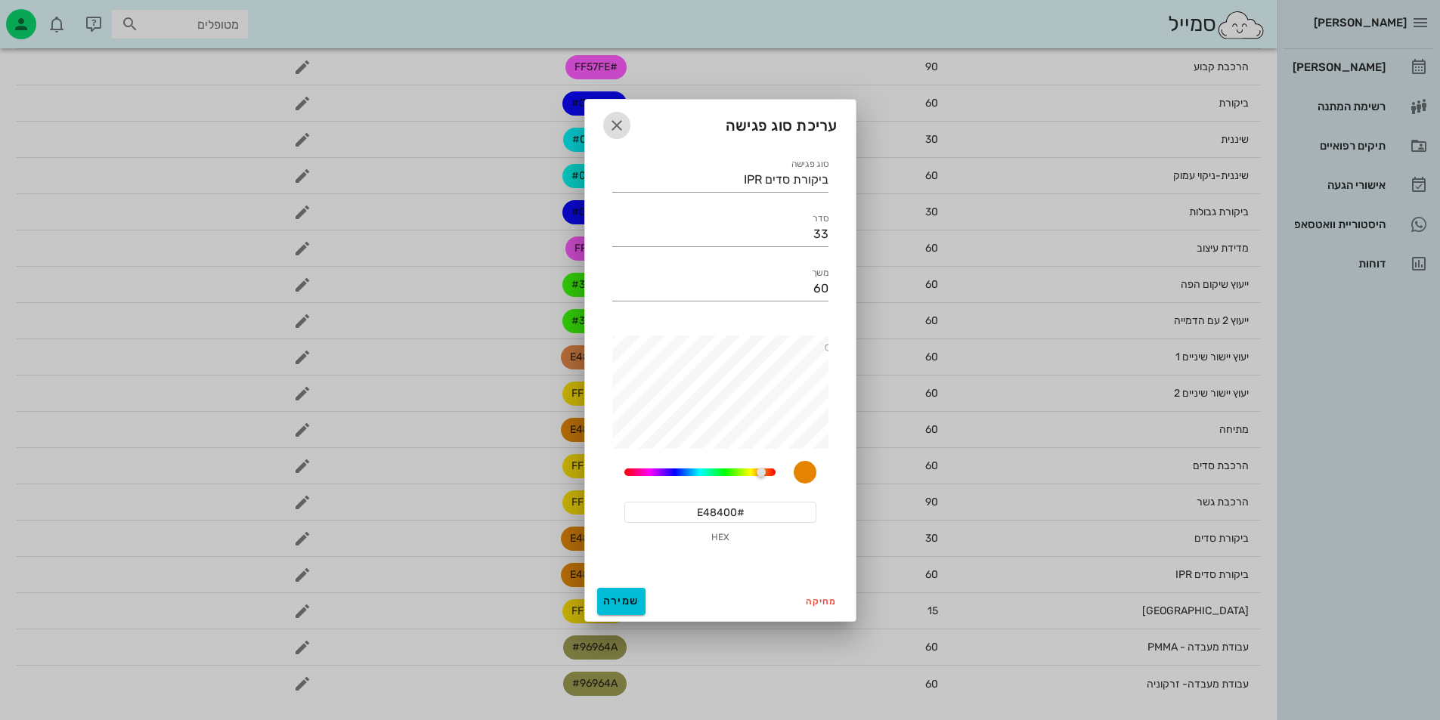
click at [616, 116] on icon "button" at bounding box center [617, 125] width 18 height 18
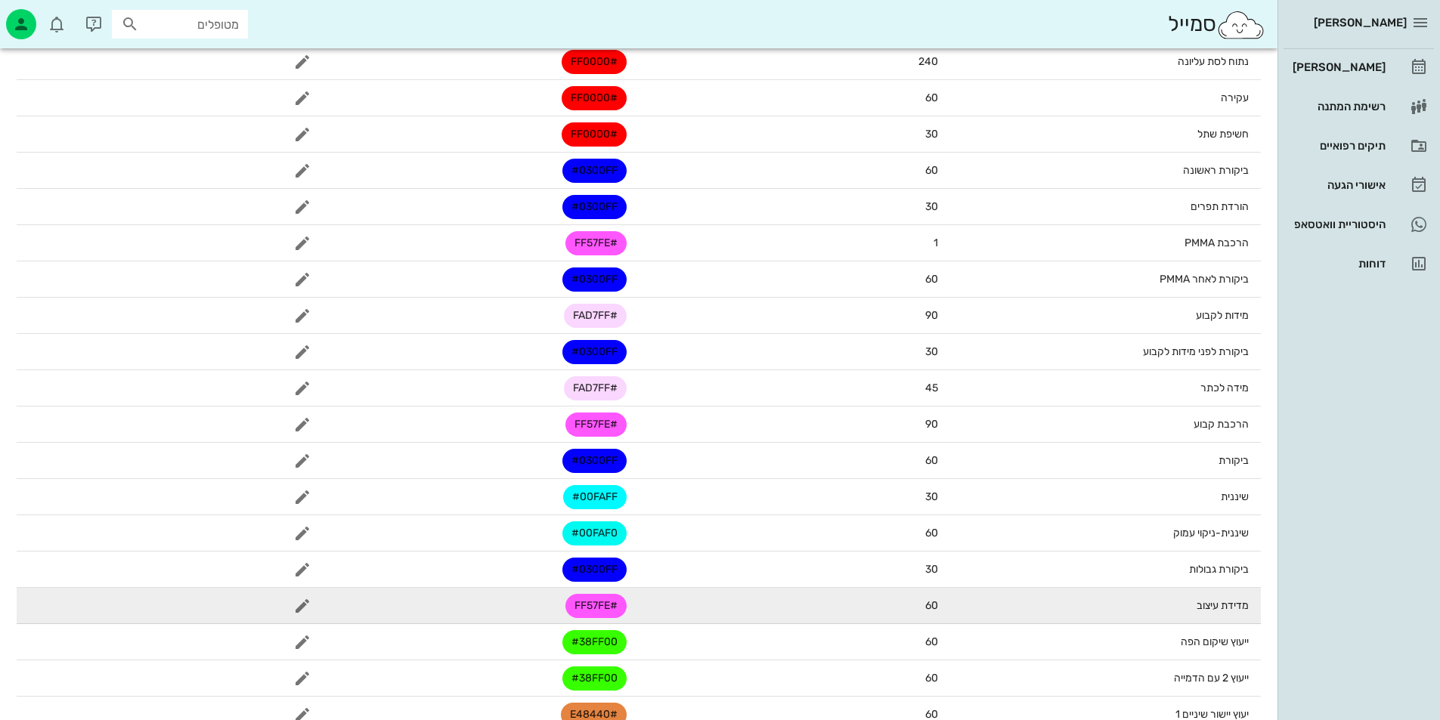
scroll to position [0, 0]
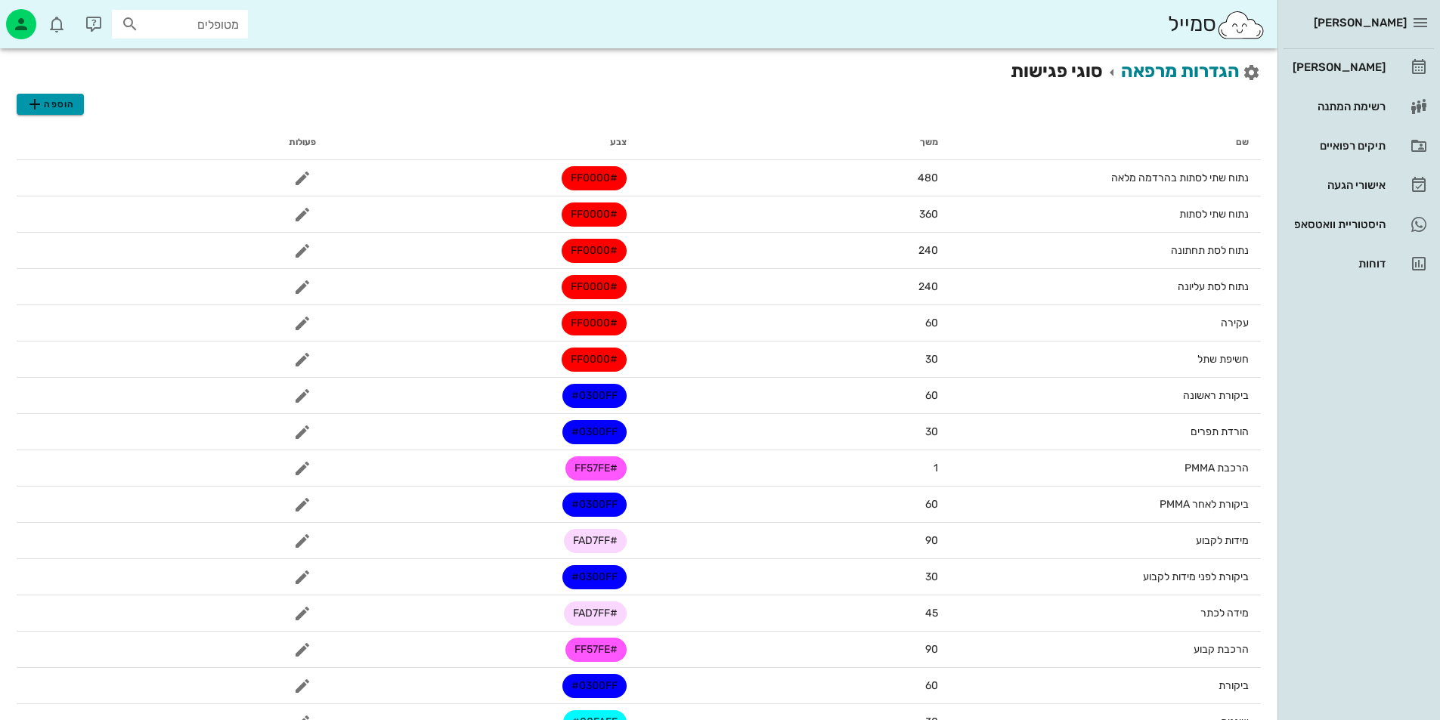
click at [60, 110] on span "הוספה" at bounding box center [50, 104] width 48 height 18
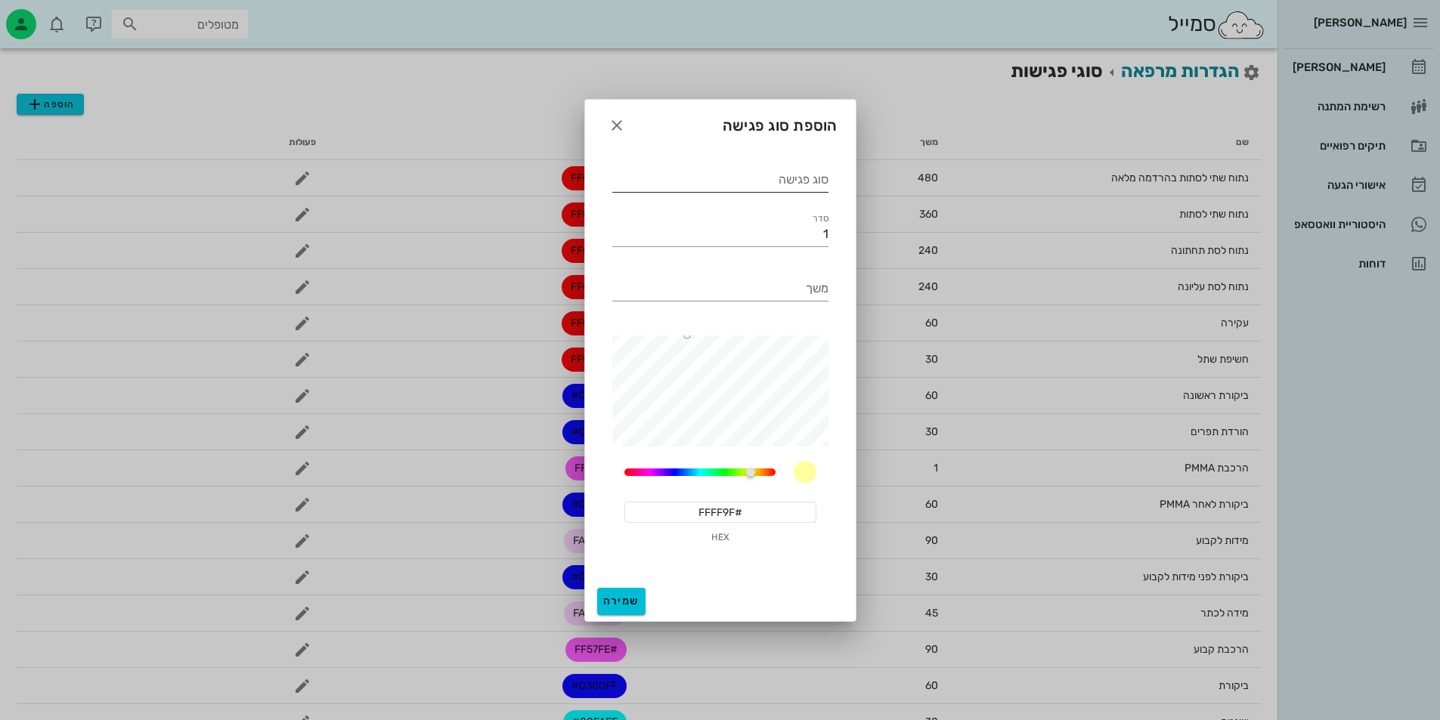
click at [788, 184] on input "סוג פגישה" at bounding box center [720, 180] width 216 height 24
type input "ב"
type input "C"
type input "TAD ברגים"
click at [803, 232] on input "1" at bounding box center [720, 234] width 216 height 24
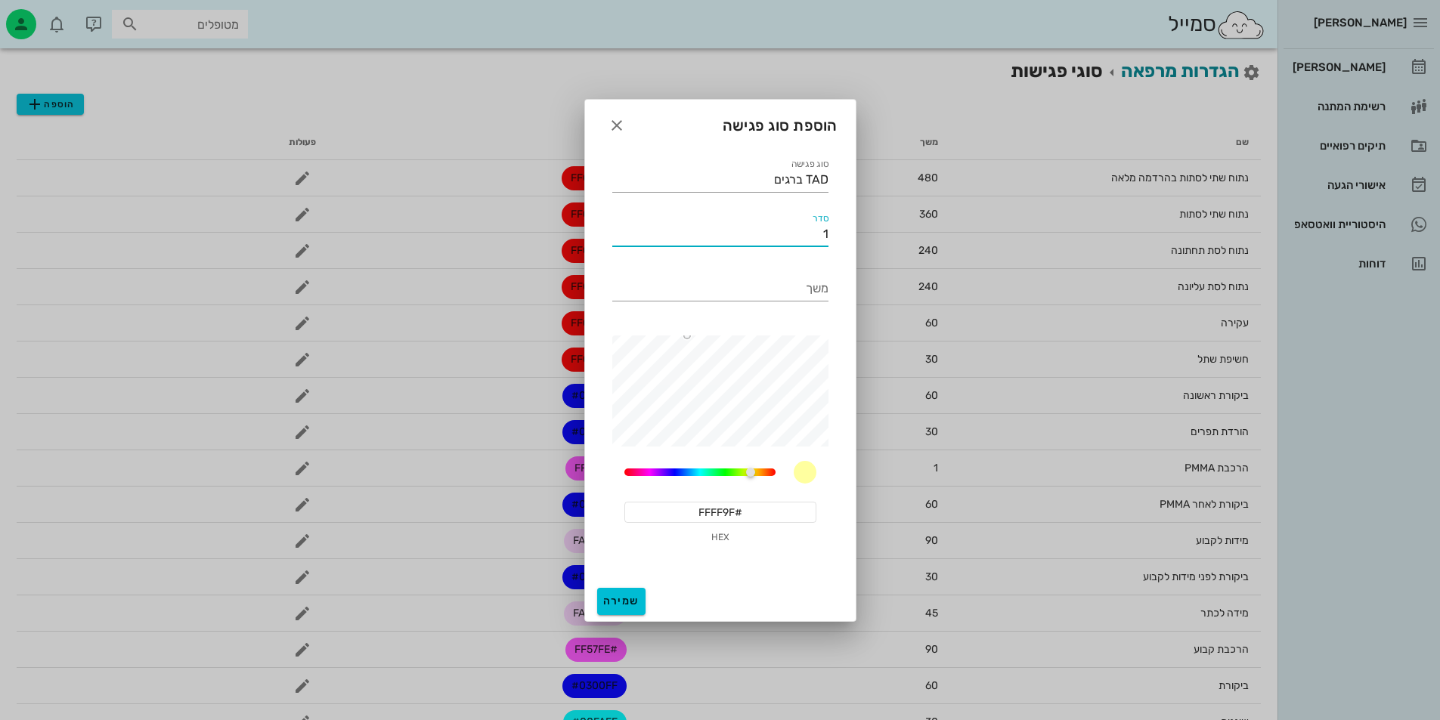
click at [803, 233] on input "1" at bounding box center [720, 234] width 216 height 24
type input "35"
click at [778, 297] on input "משך" at bounding box center [720, 289] width 216 height 24
click at [764, 521] on input "#FFFF9F" at bounding box center [720, 512] width 192 height 21
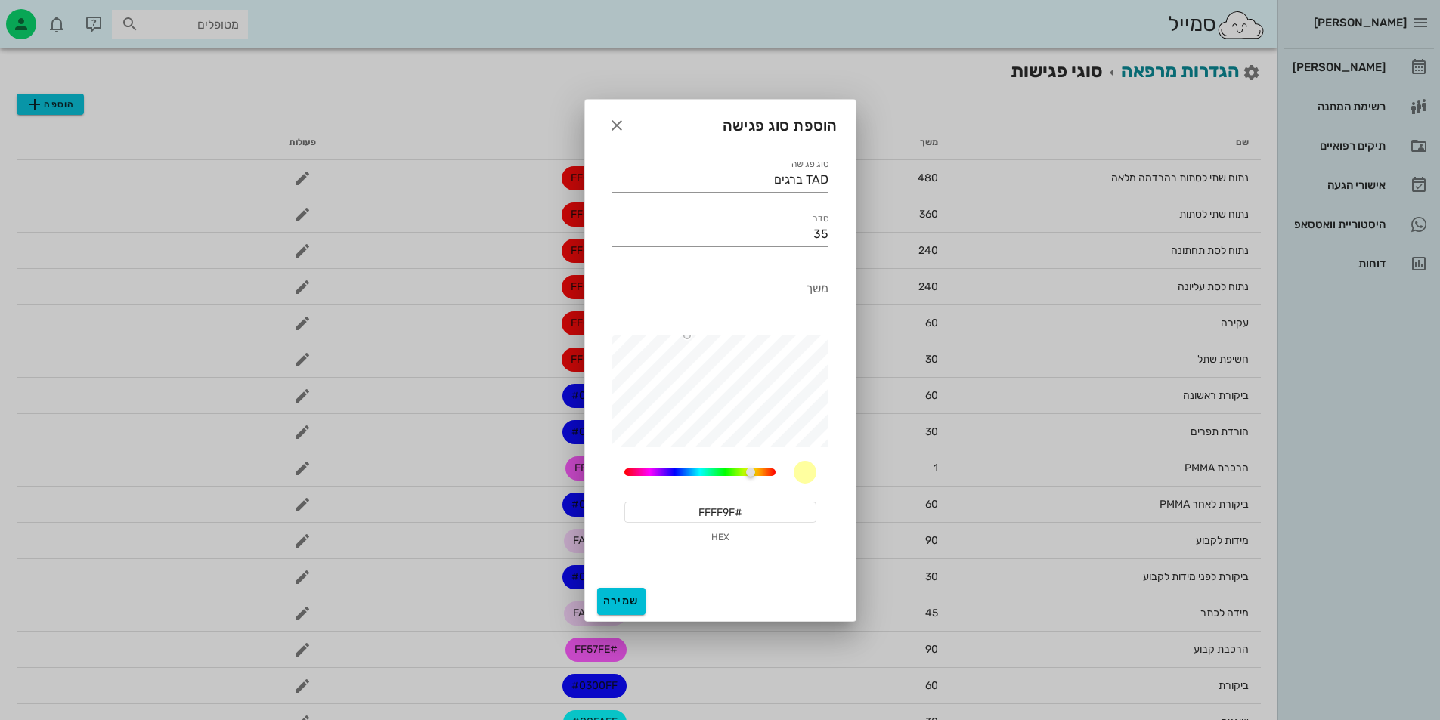
click at [764, 521] on input "#FFFF9F" at bounding box center [720, 512] width 192 height 21
paste input "E000"
type input "#FFE000"
click at [820, 289] on input "משך" at bounding box center [720, 289] width 216 height 24
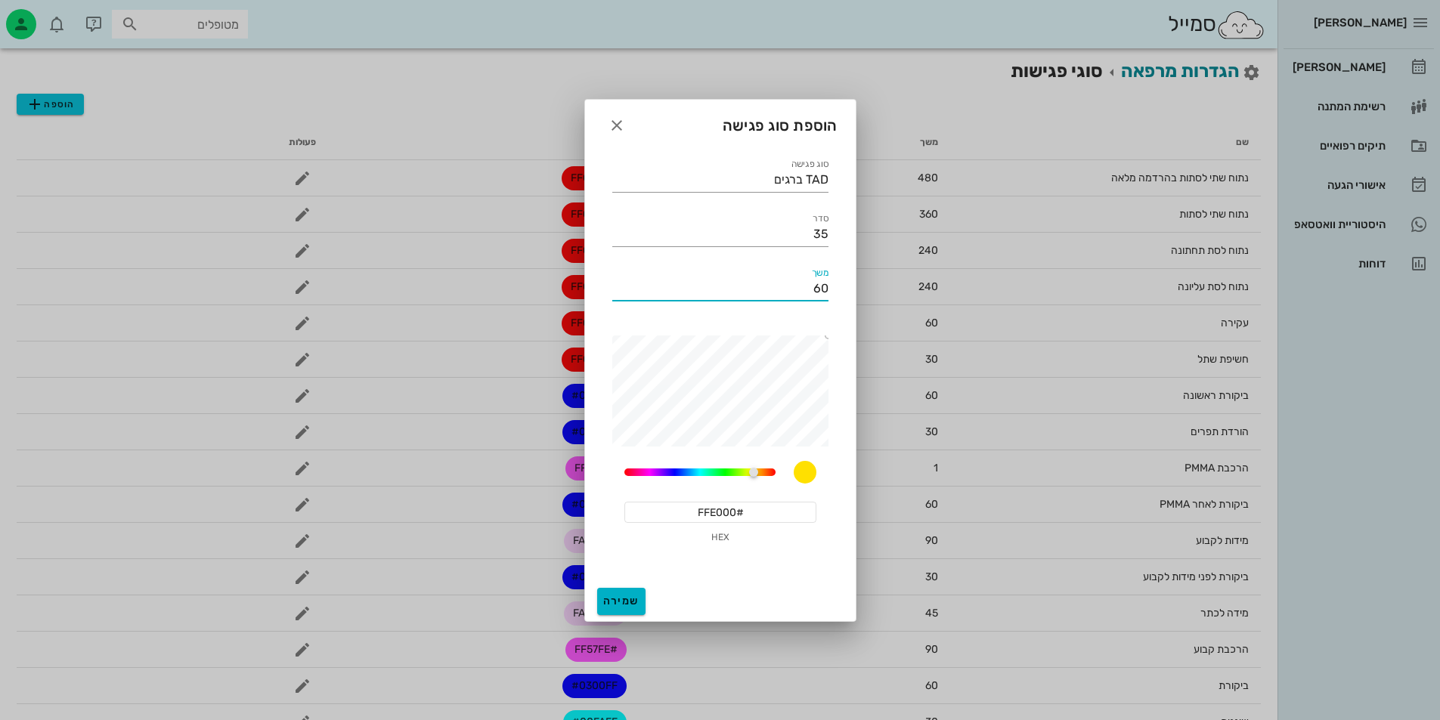
type input "60"
click at [616, 594] on button "שמירה" at bounding box center [621, 601] width 48 height 27
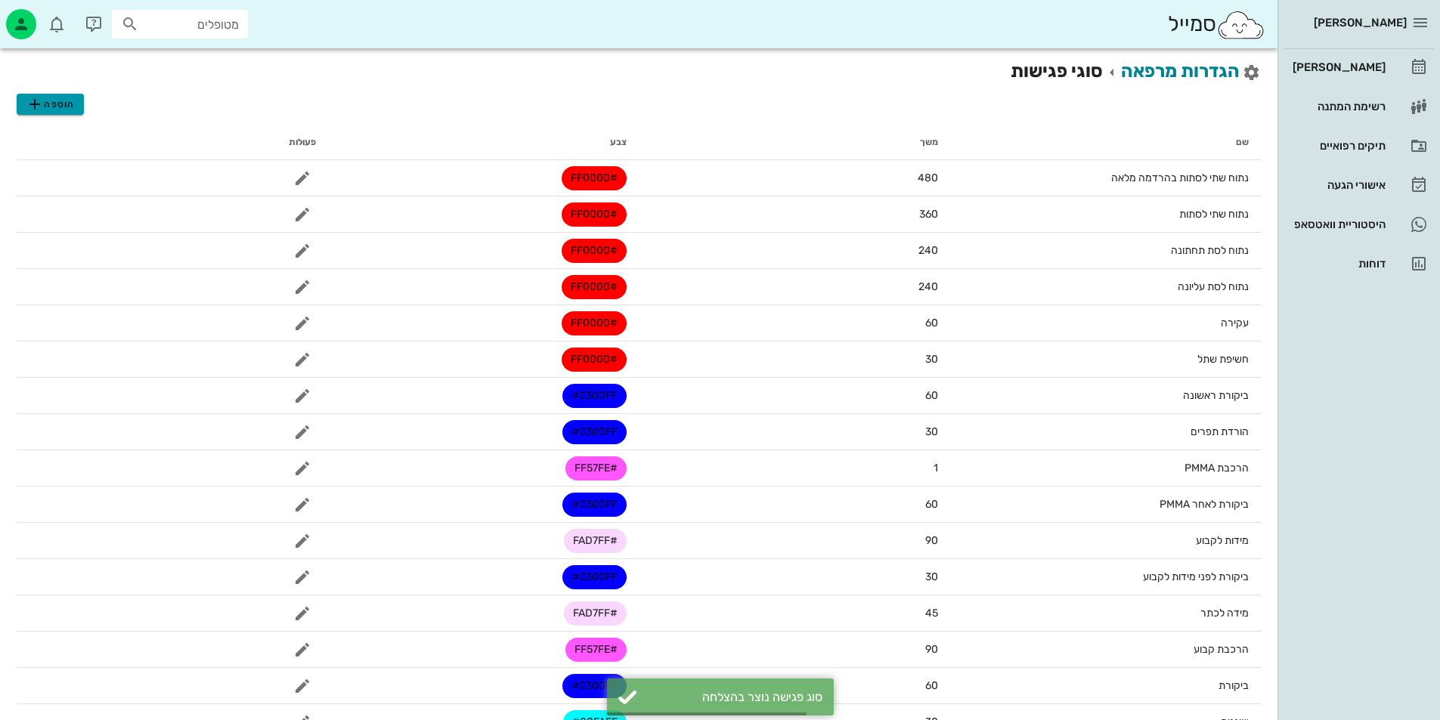
click at [57, 108] on span "הוספה" at bounding box center [50, 104] width 48 height 18
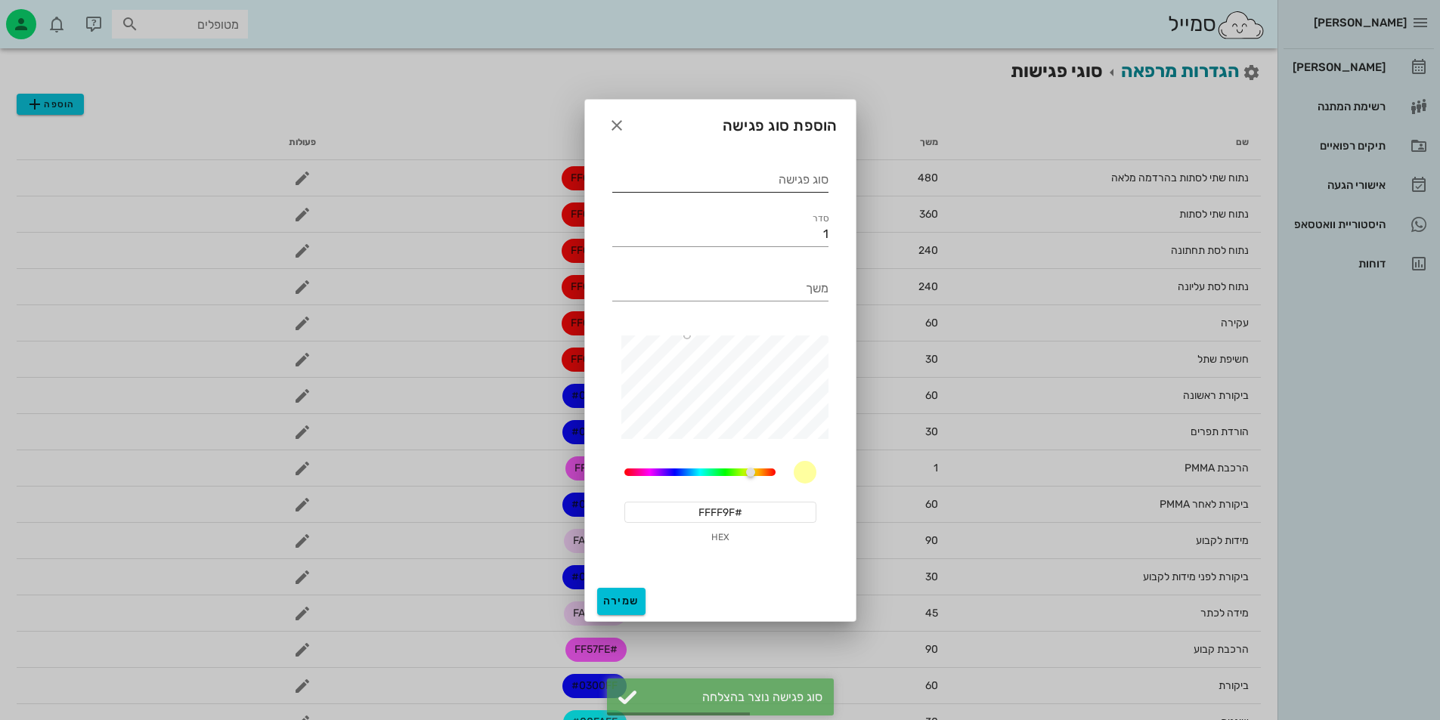
click at [798, 187] on input "סוג פגישה" at bounding box center [720, 180] width 216 height 24
type input "ק"
click at [611, 122] on icon "button" at bounding box center [617, 125] width 18 height 18
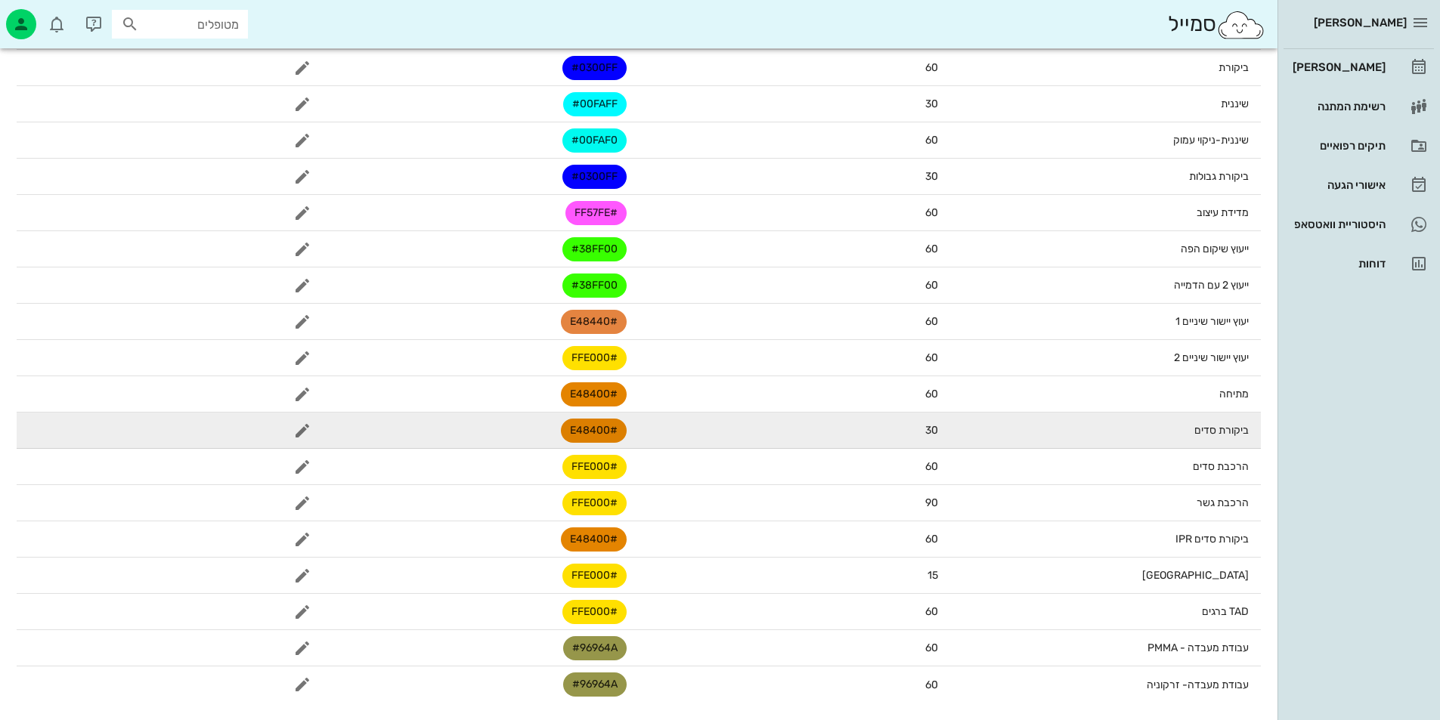
scroll to position [619, 0]
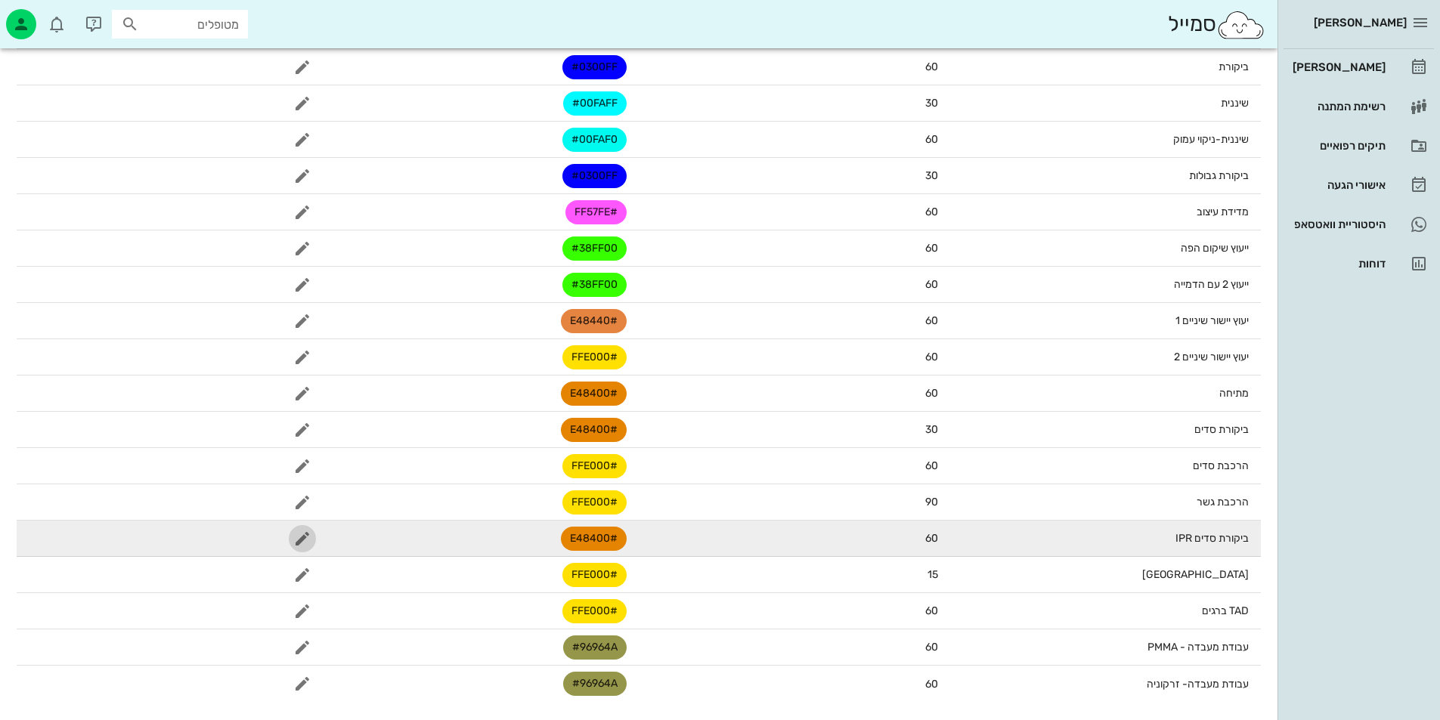
click at [295, 535] on icon "button" at bounding box center [302, 539] width 18 height 18
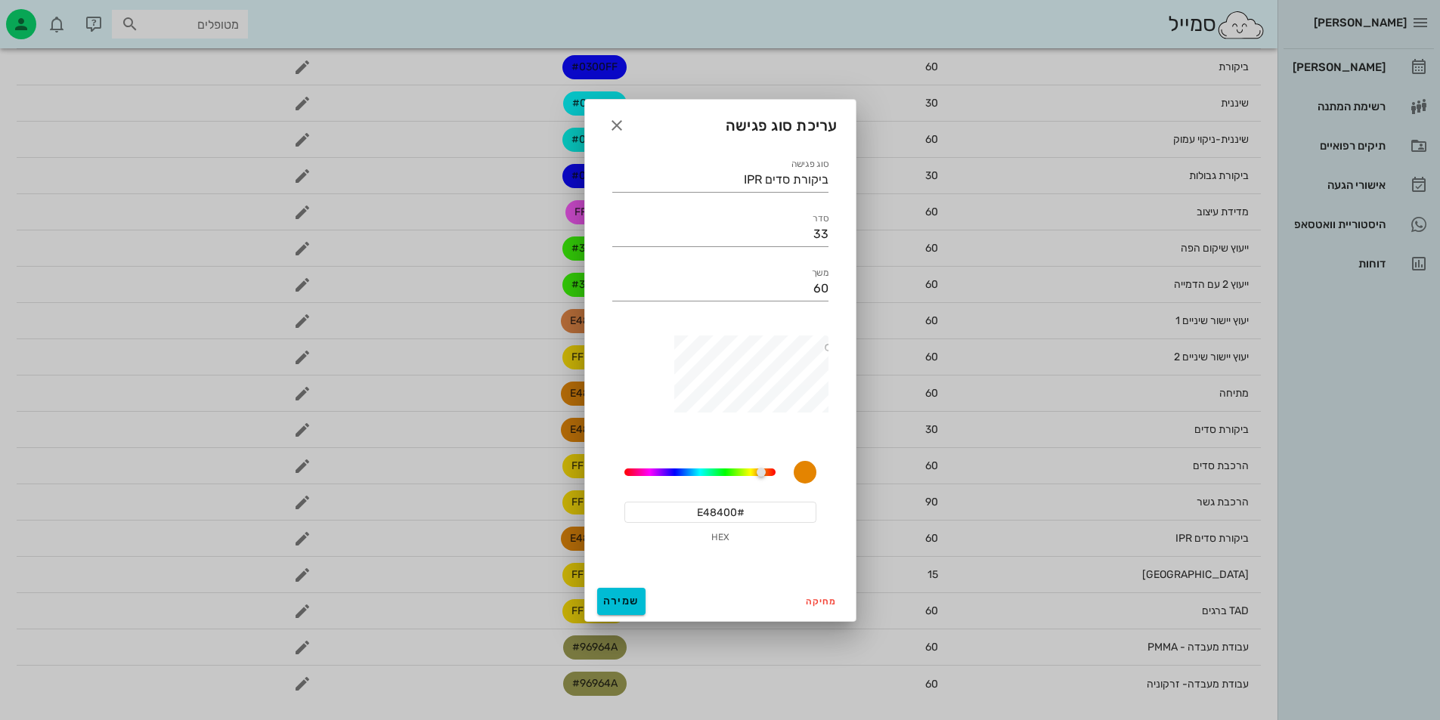
click at [719, 515] on input "#E48400" at bounding box center [720, 512] width 192 height 21
click at [618, 122] on icon "button" at bounding box center [617, 125] width 18 height 18
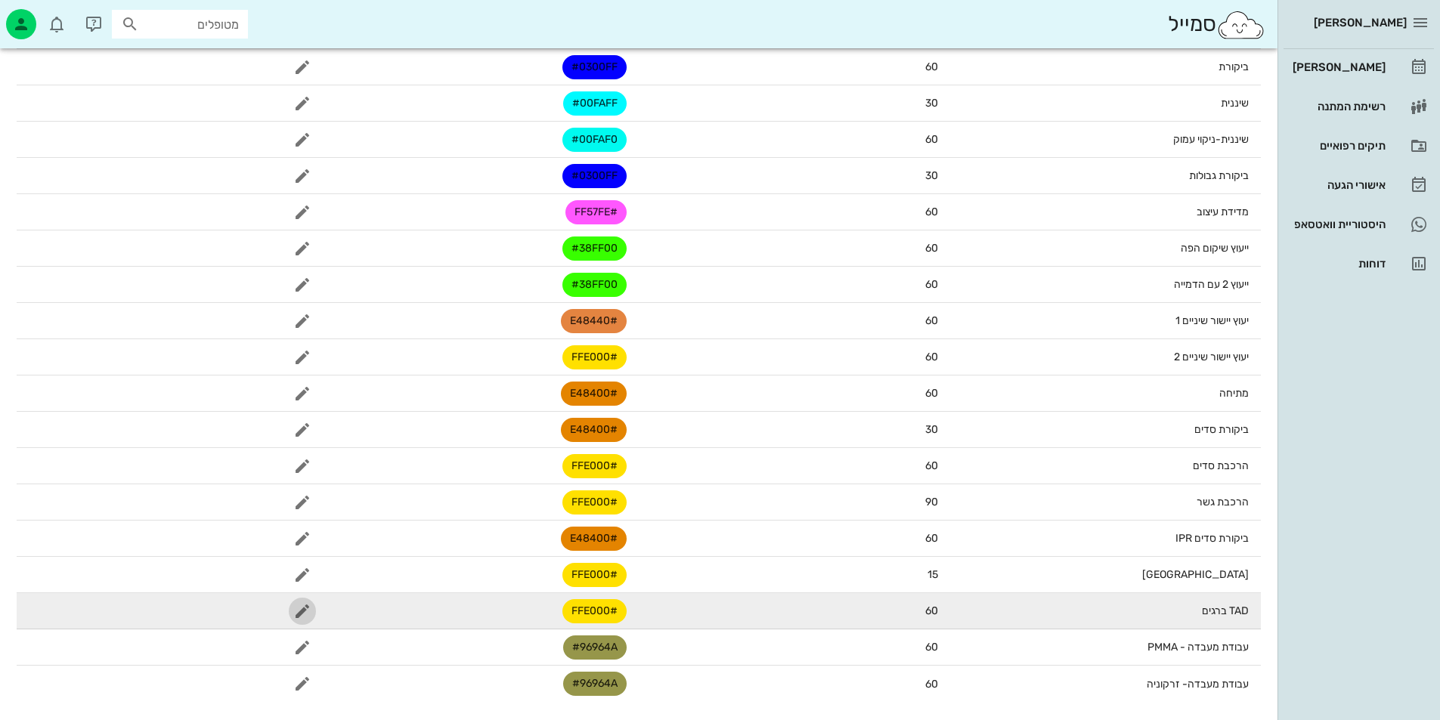
click at [295, 616] on icon "button" at bounding box center [302, 611] width 18 height 18
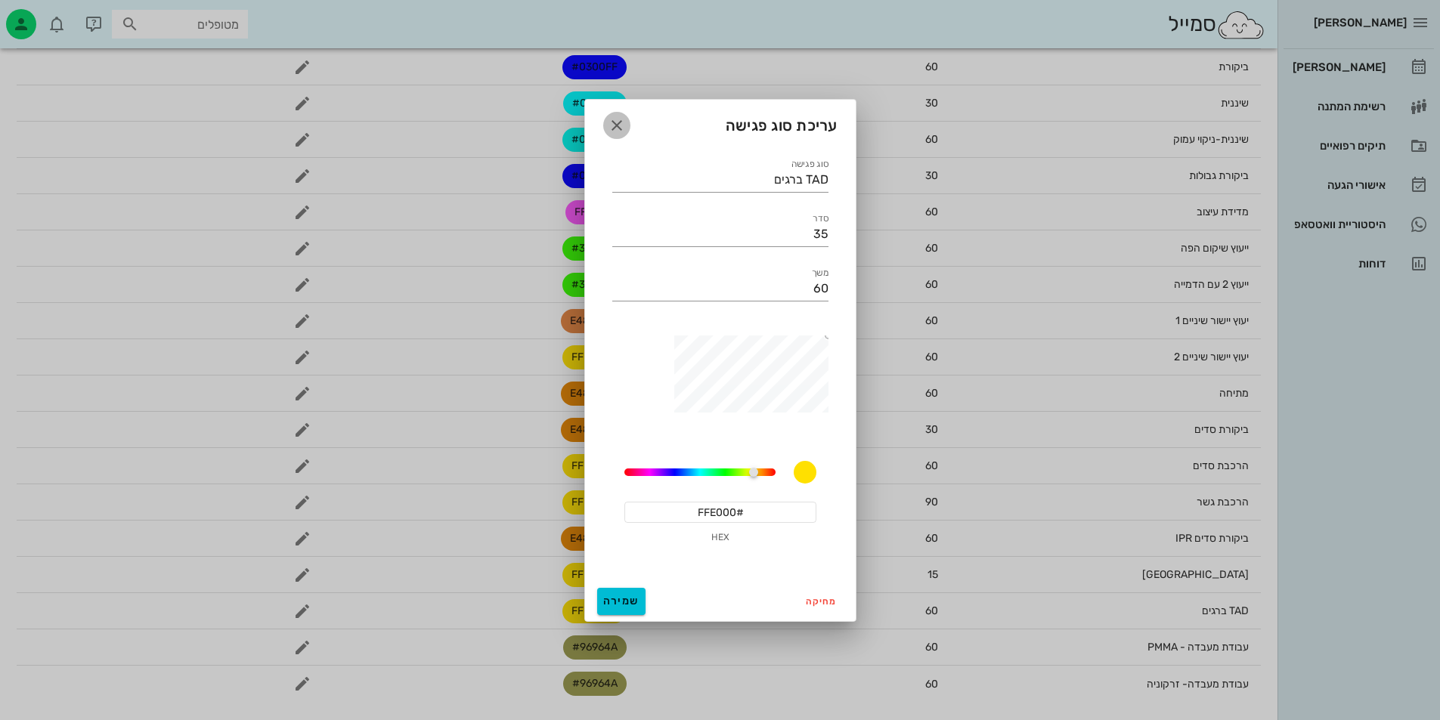
click at [611, 122] on icon "button" at bounding box center [617, 125] width 18 height 18
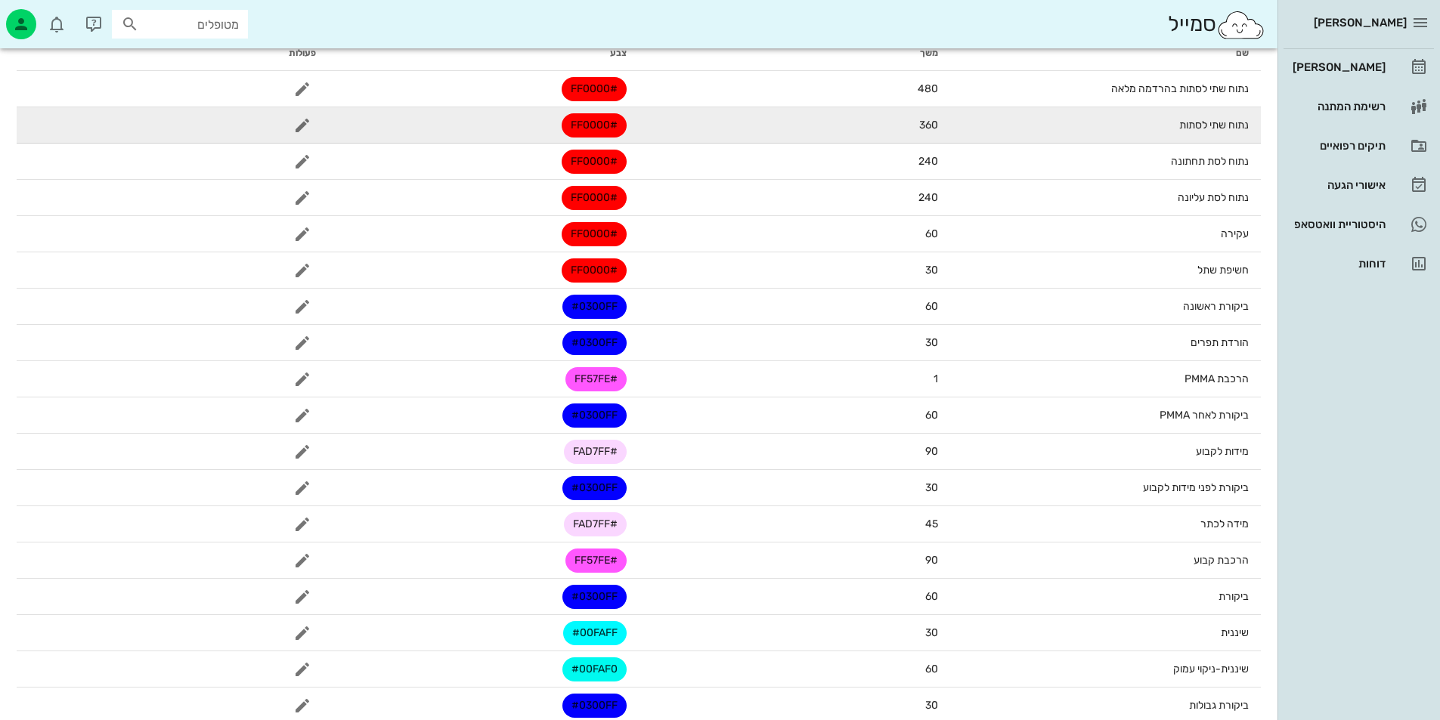
scroll to position [0, 0]
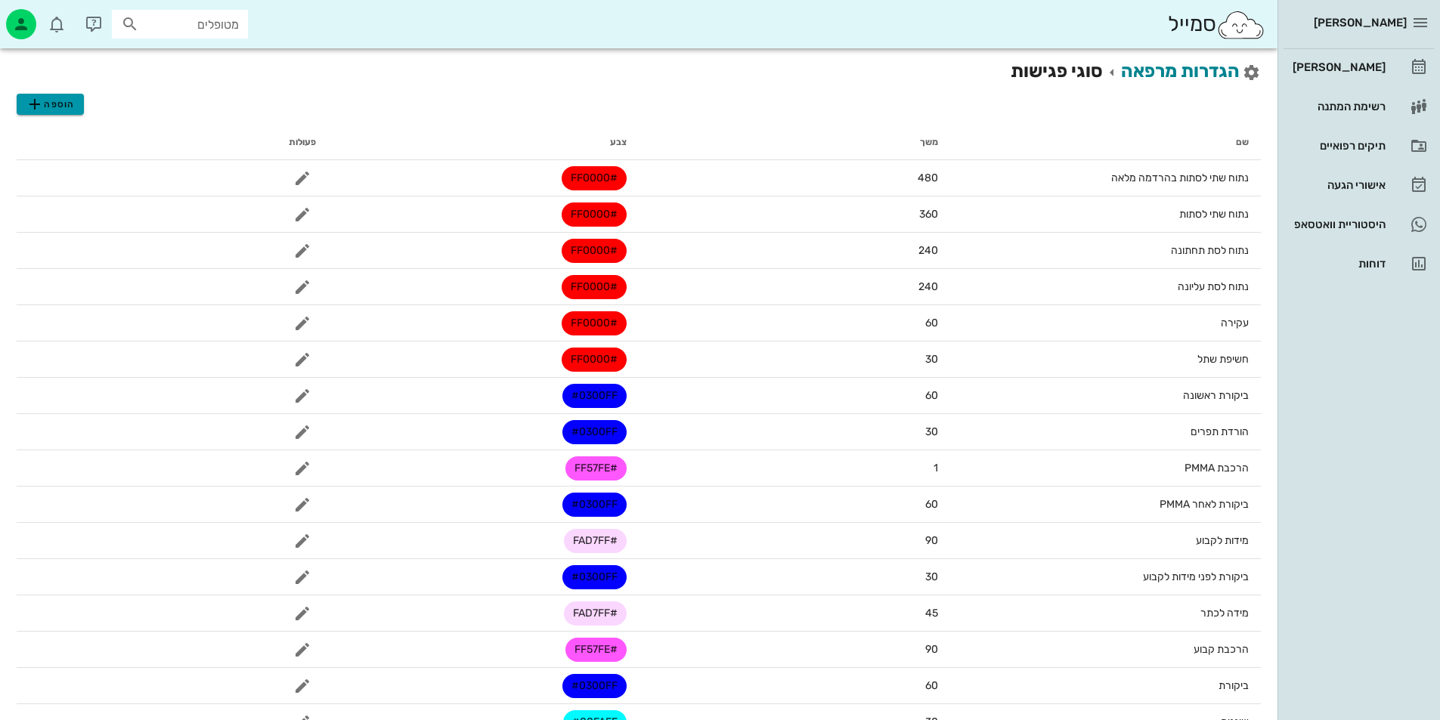
click at [69, 113] on button "הוספה" at bounding box center [50, 104] width 67 height 21
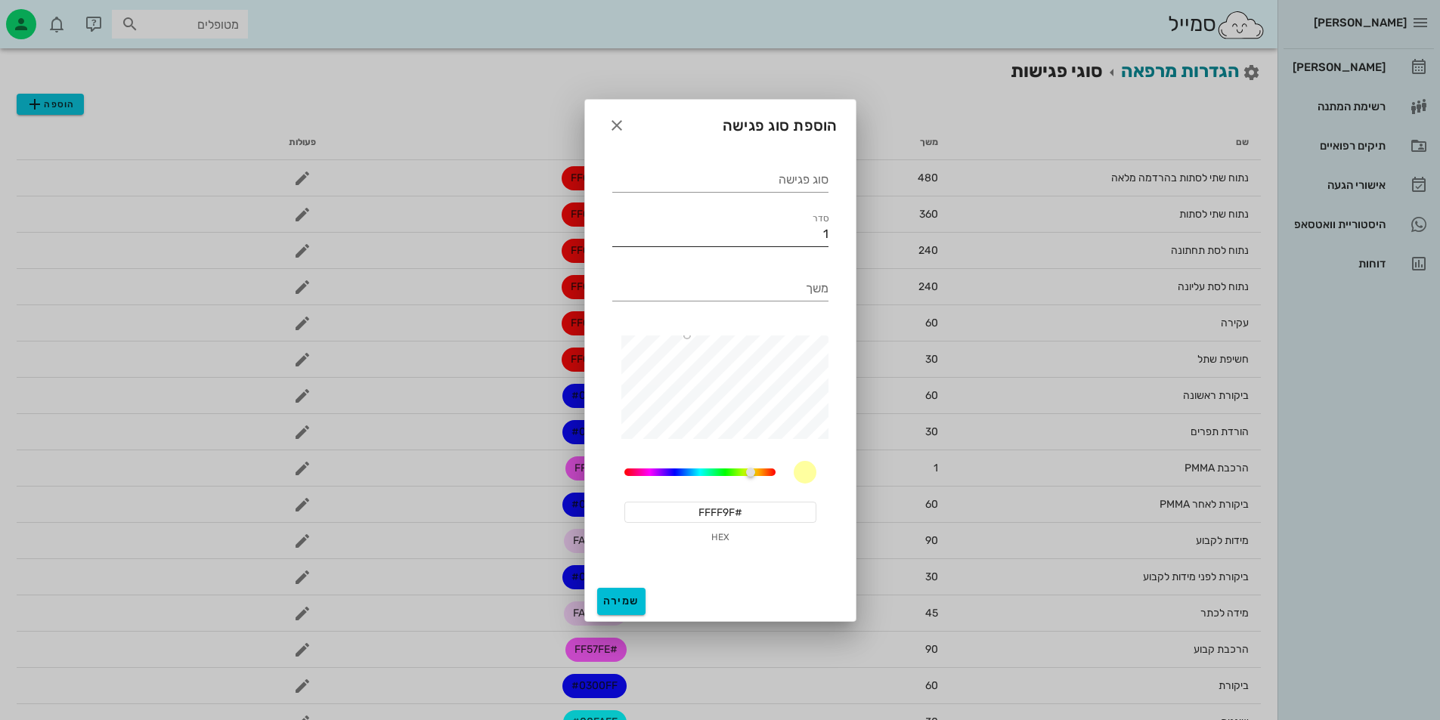
click at [805, 232] on input "1" at bounding box center [720, 234] width 216 height 24
type input "36"
click at [802, 187] on input "סוג פגישה" at bounding box center [720, 180] width 216 height 24
type input "קיבוע"
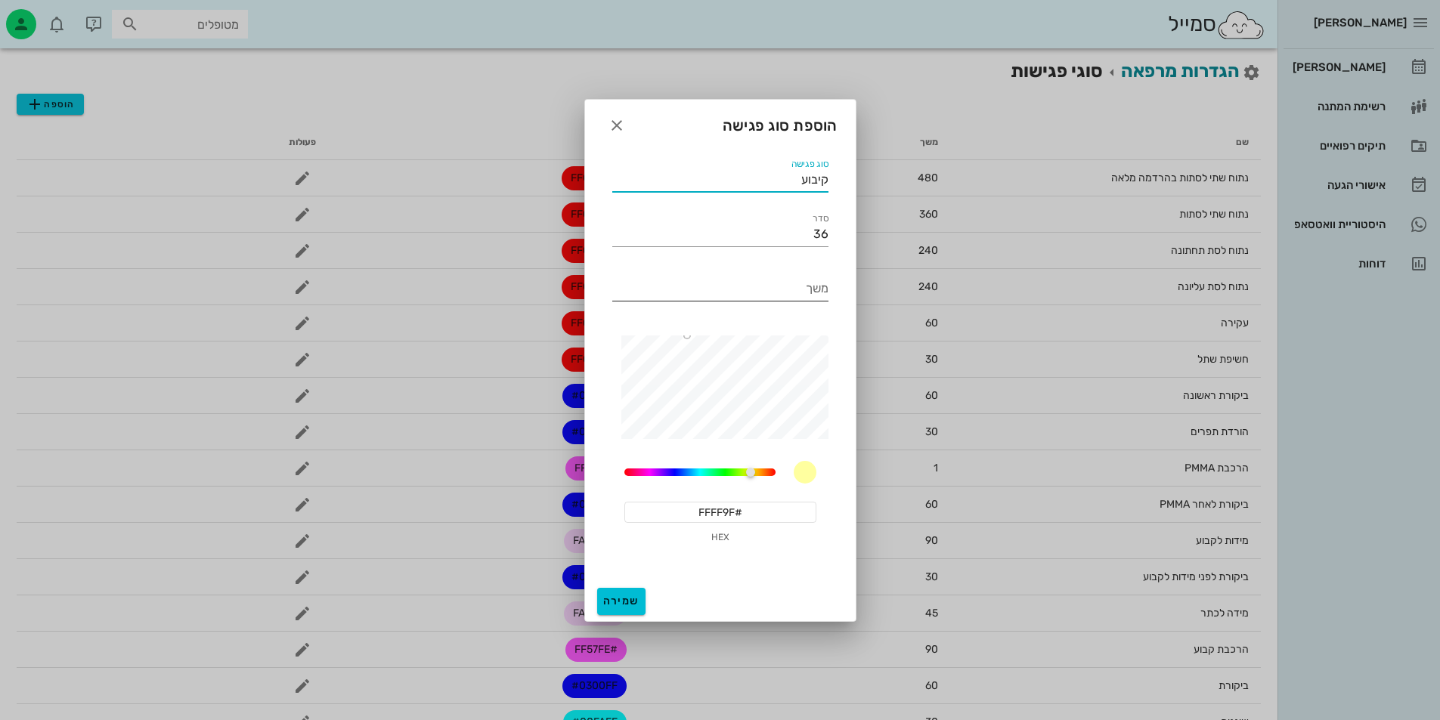
click at [783, 300] on input "משך" at bounding box center [720, 289] width 216 height 24
type input "60"
click at [750, 188] on input "קיבוע" at bounding box center [720, 180] width 216 height 24
drag, startPoint x: 817, startPoint y: 181, endPoint x: 826, endPoint y: 184, distance: 9.6
click at [821, 181] on input "קיבוע" at bounding box center [720, 180] width 216 height 24
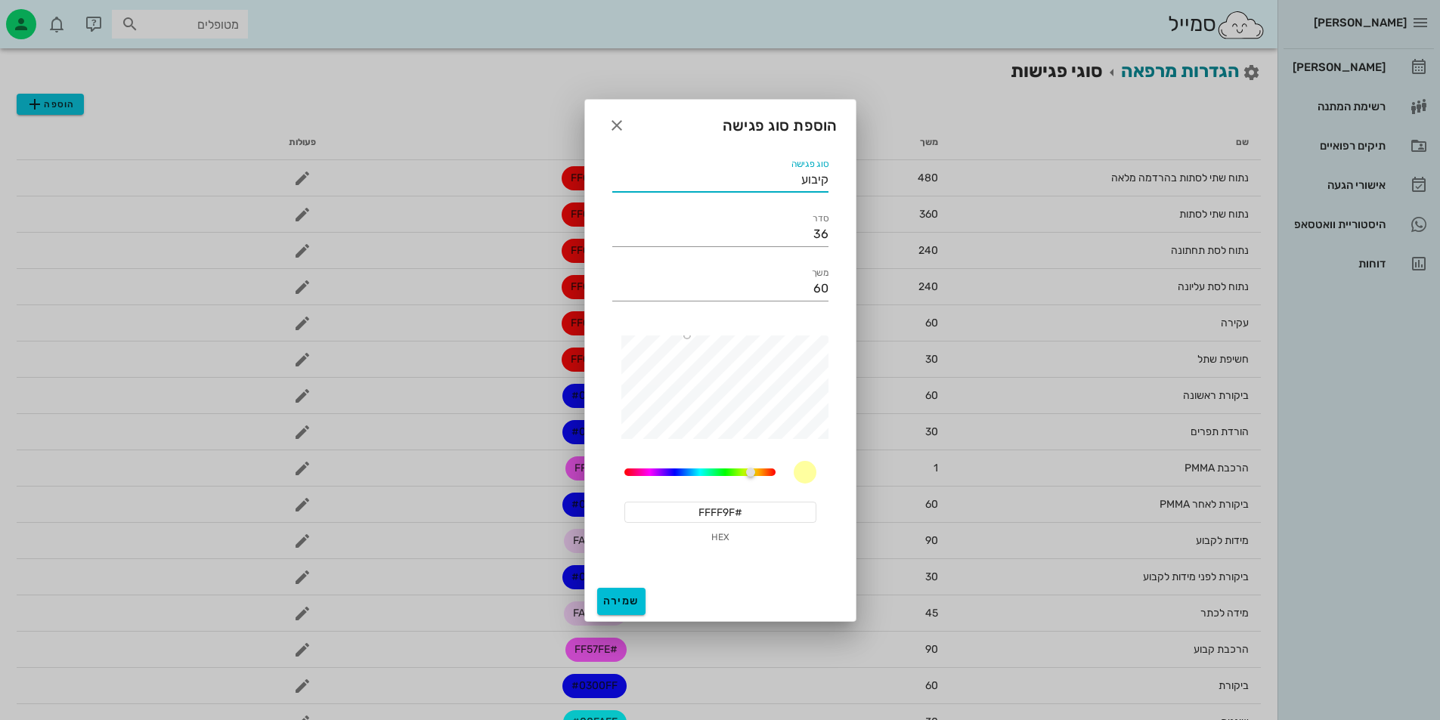
click at [832, 185] on div "סוג פגישה קיבוע" at bounding box center [720, 174] width 234 height 54
click at [827, 178] on input "קיבוע" at bounding box center [720, 180] width 216 height 24
click at [768, 512] on input "#FFFF9F" at bounding box center [720, 512] width 192 height 21
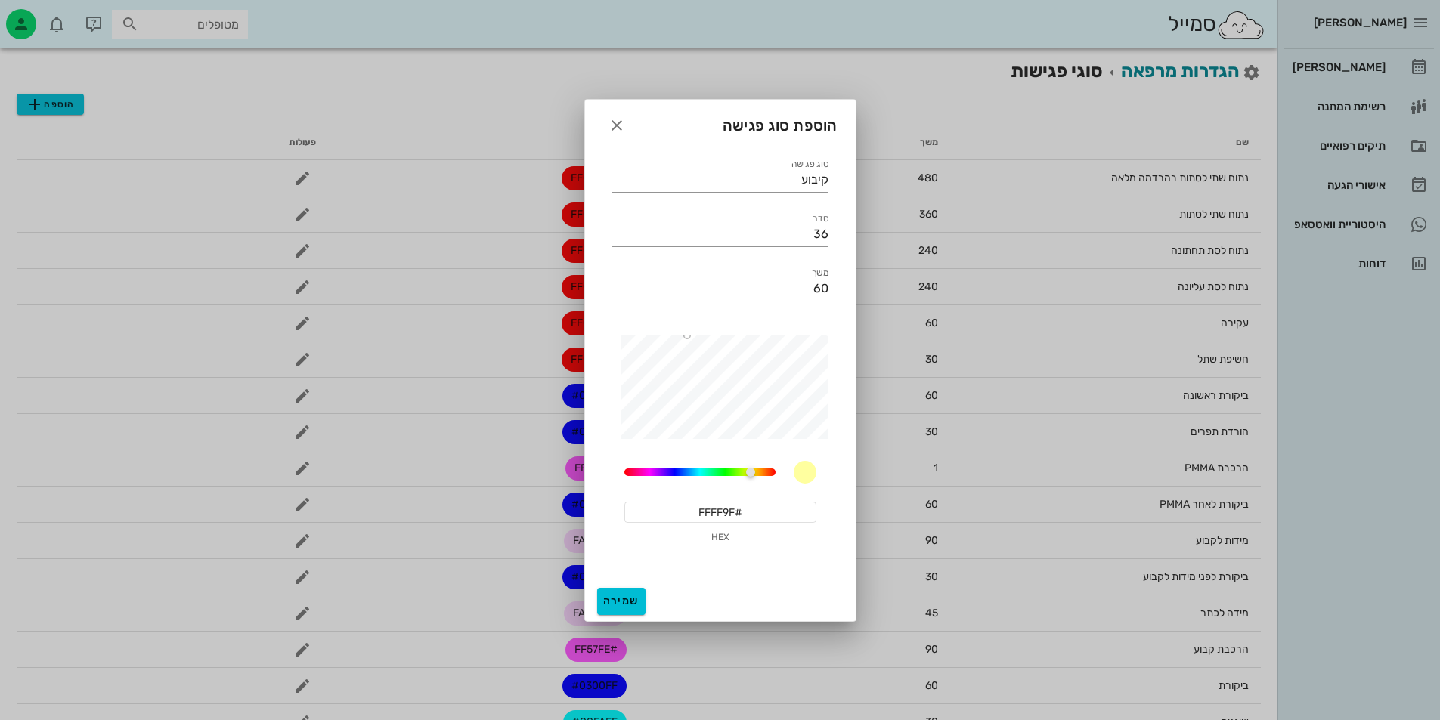
paste input "E48400"
type input "#E48400"
click at [628, 603] on span "שמירה" at bounding box center [621, 601] width 36 height 13
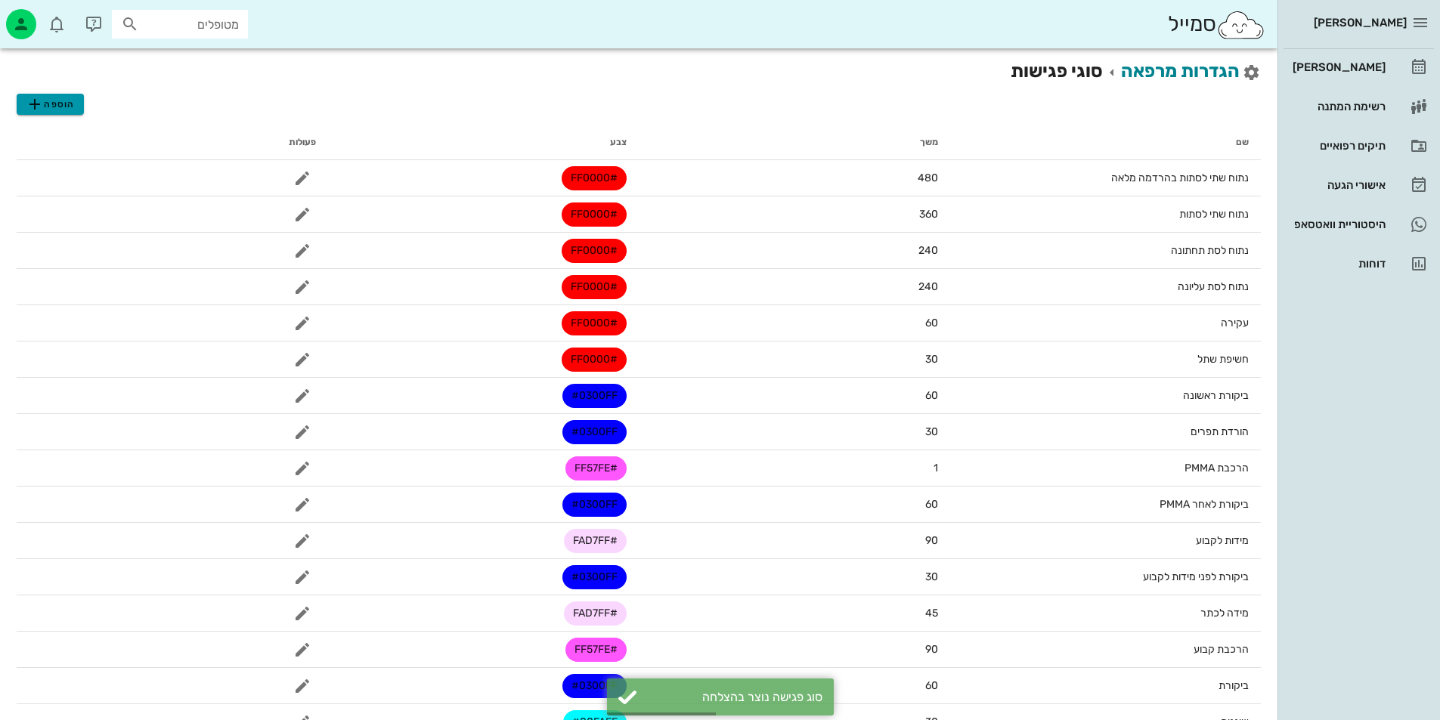
click at [55, 107] on span "הוספה" at bounding box center [50, 104] width 48 height 18
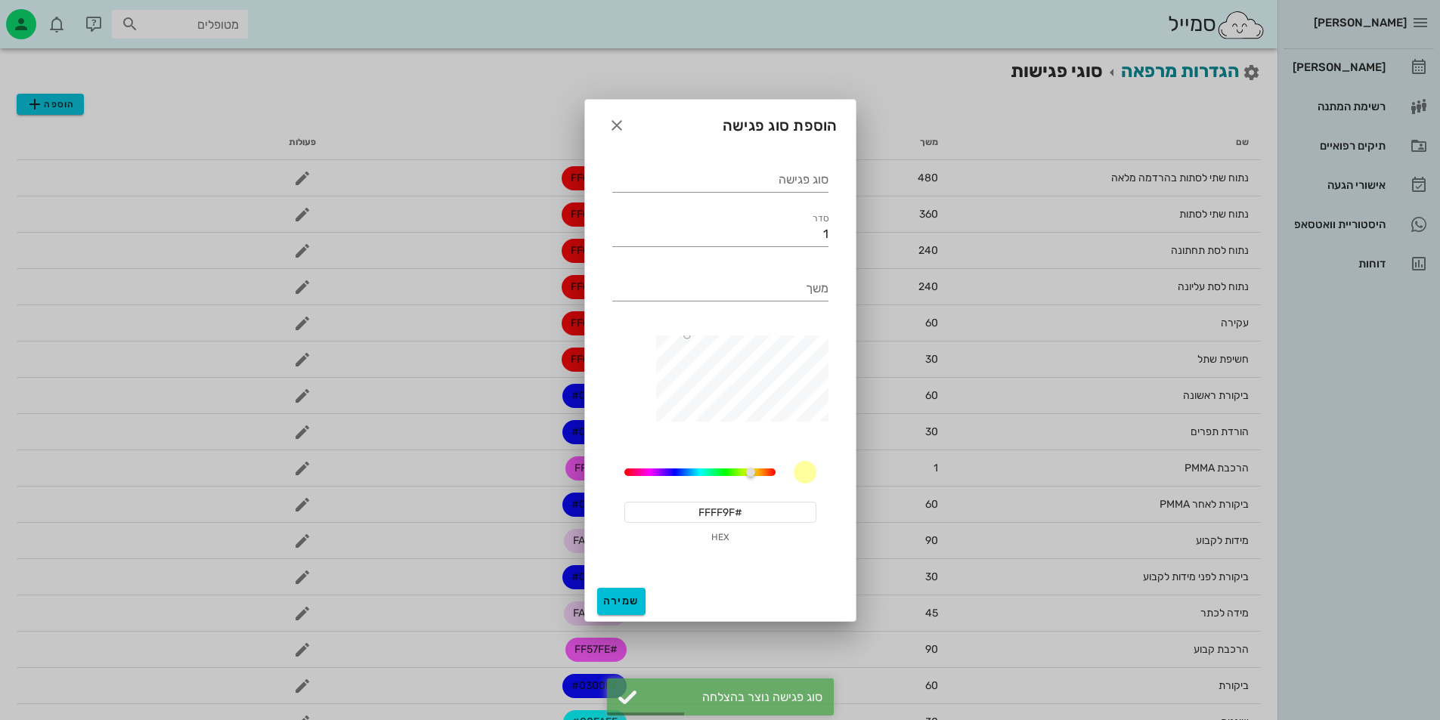
click at [762, 194] on div "סוג פגישה" at bounding box center [720, 174] width 234 height 54
click at [763, 181] on input "סוג פגישה" at bounding box center [720, 180] width 216 height 24
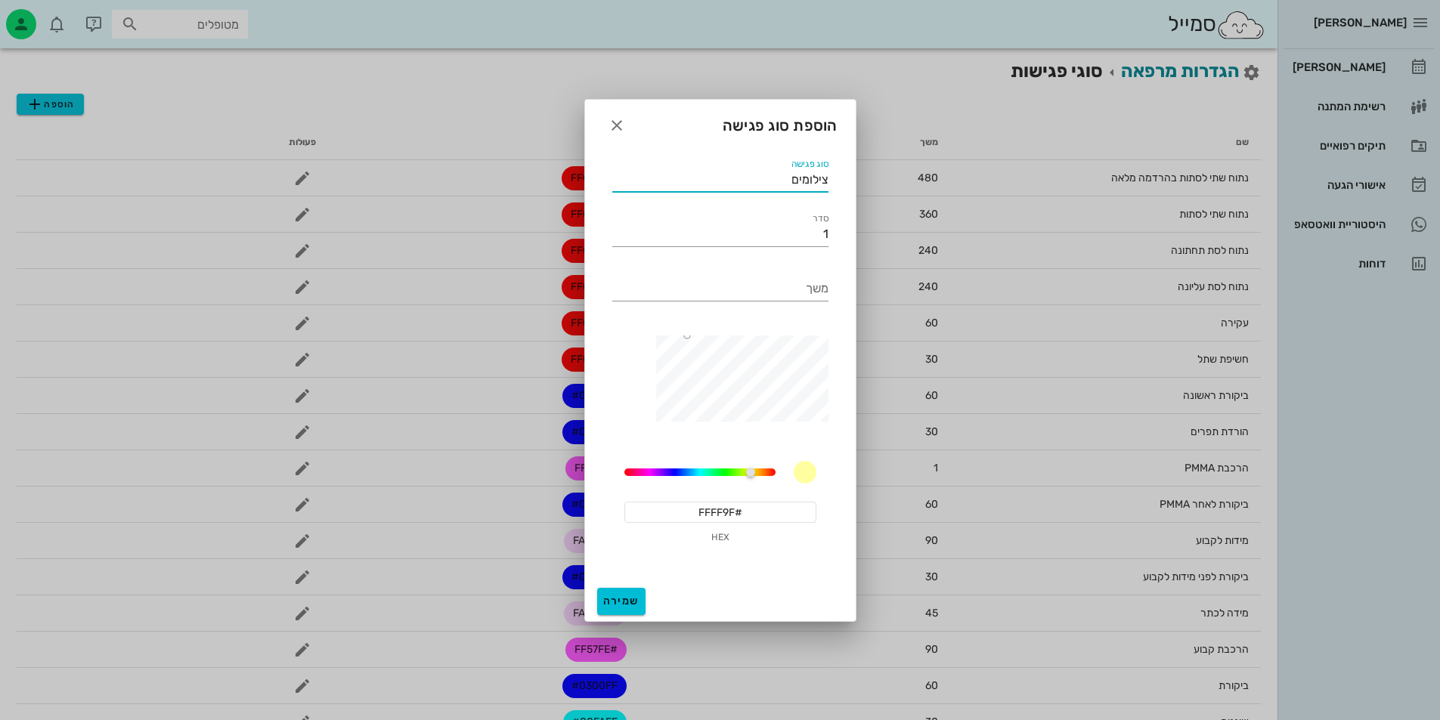
type input "צילומים"
click at [728, 518] on input "#FFFF9F" at bounding box center [720, 512] width 192 height 21
click at [727, 518] on input "#FFFF9F" at bounding box center [720, 512] width 192 height 21
click at [767, 172] on input "צילומים" at bounding box center [720, 180] width 216 height 24
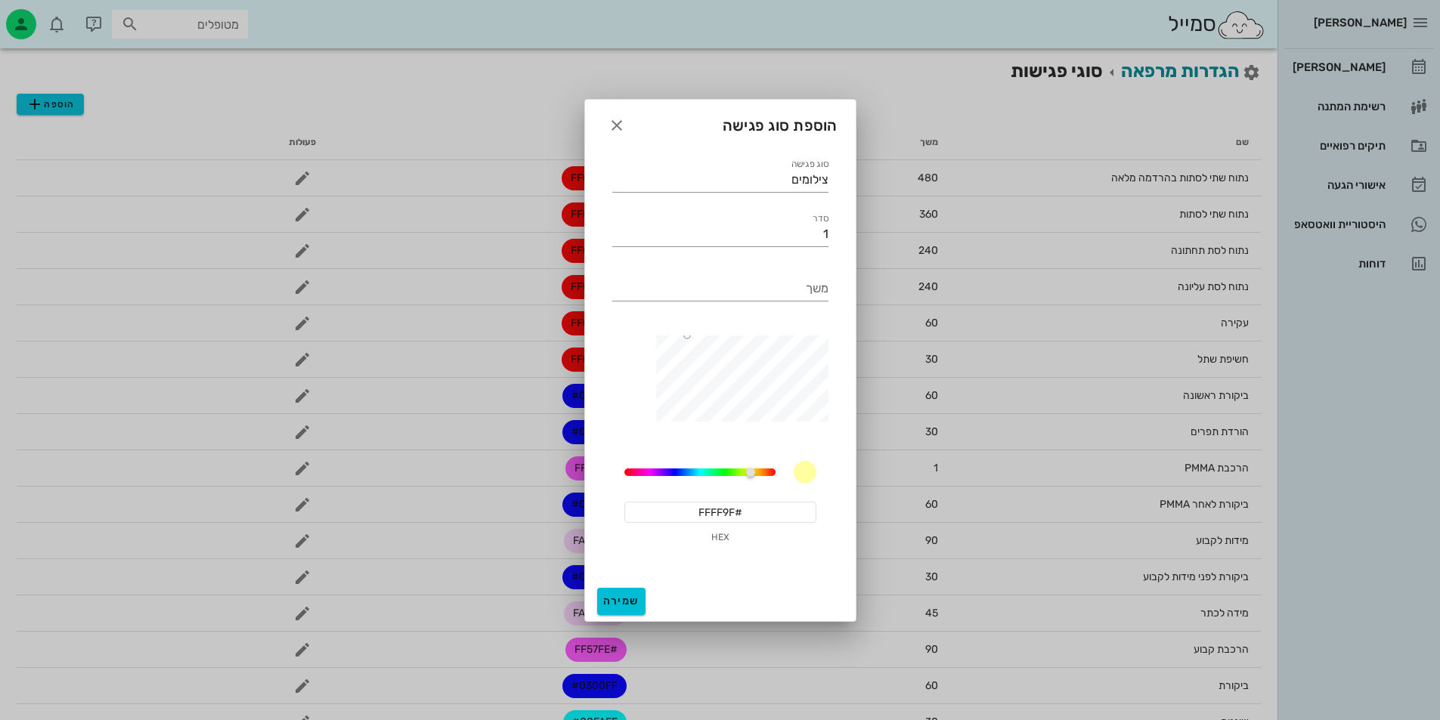
click at [756, 514] on input "#FFFF9F" at bounding box center [720, 512] width 192 height 21
paste input "E48400"
type input "#E48400"
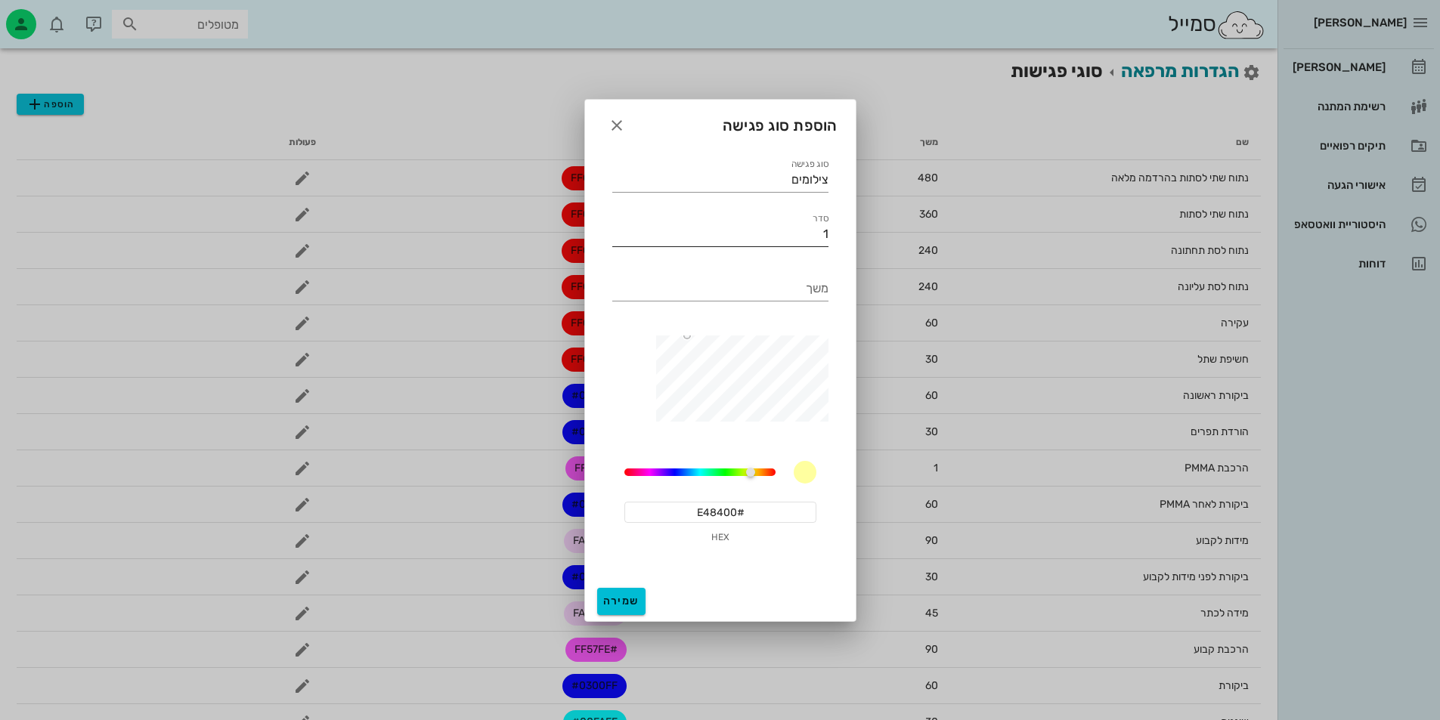
click at [822, 228] on input "1" at bounding box center [720, 234] width 216 height 24
click at [777, 187] on input "צילומים" at bounding box center [720, 180] width 216 height 24
type input "צילומים - אורתו"
click at [820, 245] on input "1" at bounding box center [720, 234] width 216 height 24
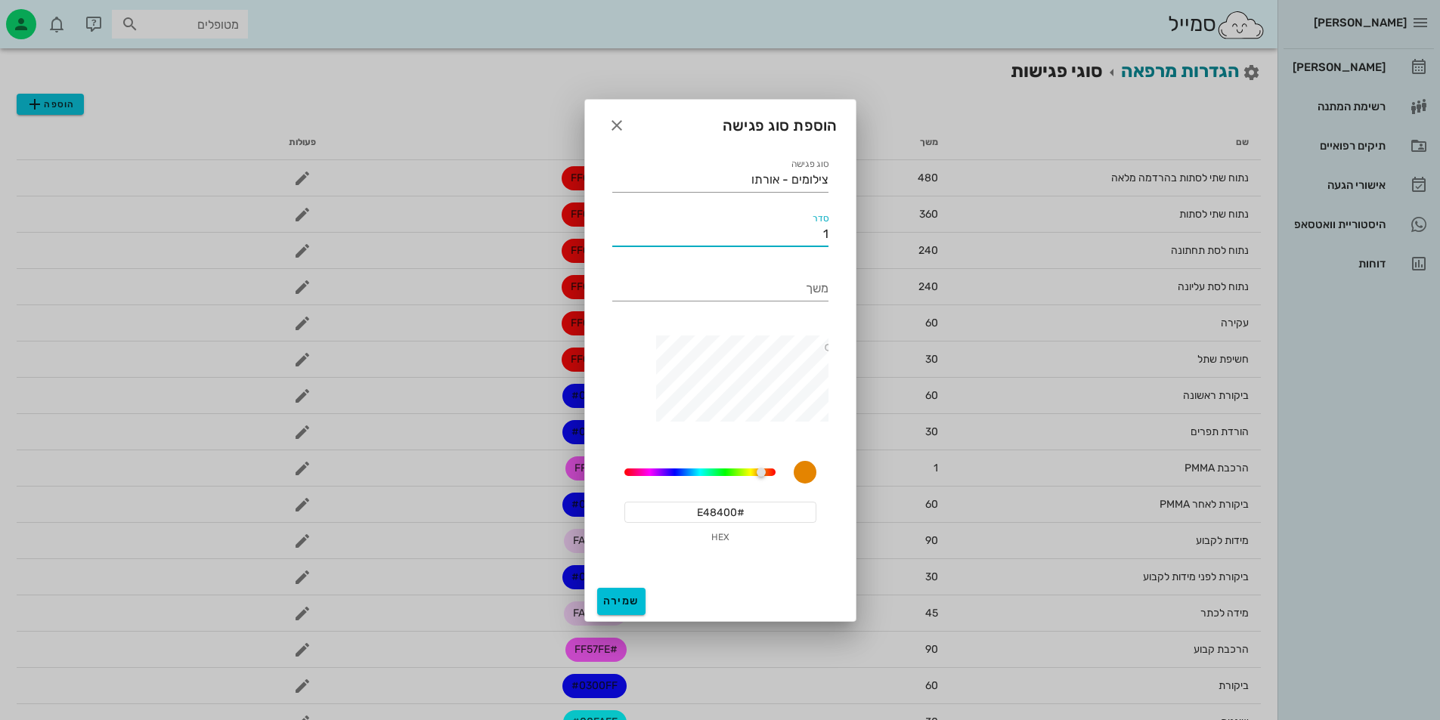
click at [820, 245] on input "1" at bounding box center [720, 234] width 216 height 24
type input "37"
click at [824, 295] on input "משך" at bounding box center [720, 289] width 216 height 24
paste input "#E48400"
click at [789, 298] on input "#E48400" at bounding box center [720, 289] width 216 height 24
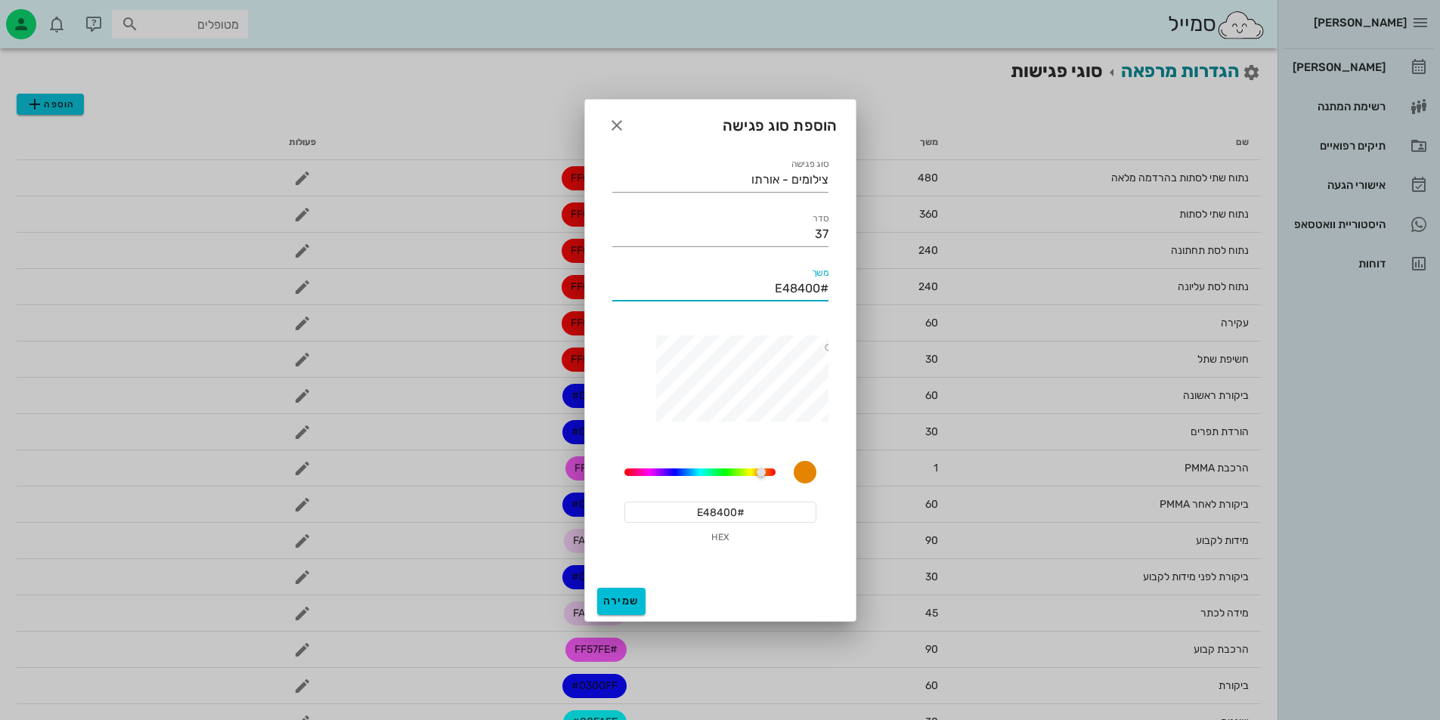
click at [789, 298] on input "#E48400" at bounding box center [720, 289] width 216 height 24
type input "30"
click at [732, 507] on input "#E48400" at bounding box center [720, 512] width 192 height 21
click at [732, 506] on input "#E48400" at bounding box center [720, 512] width 192 height 21
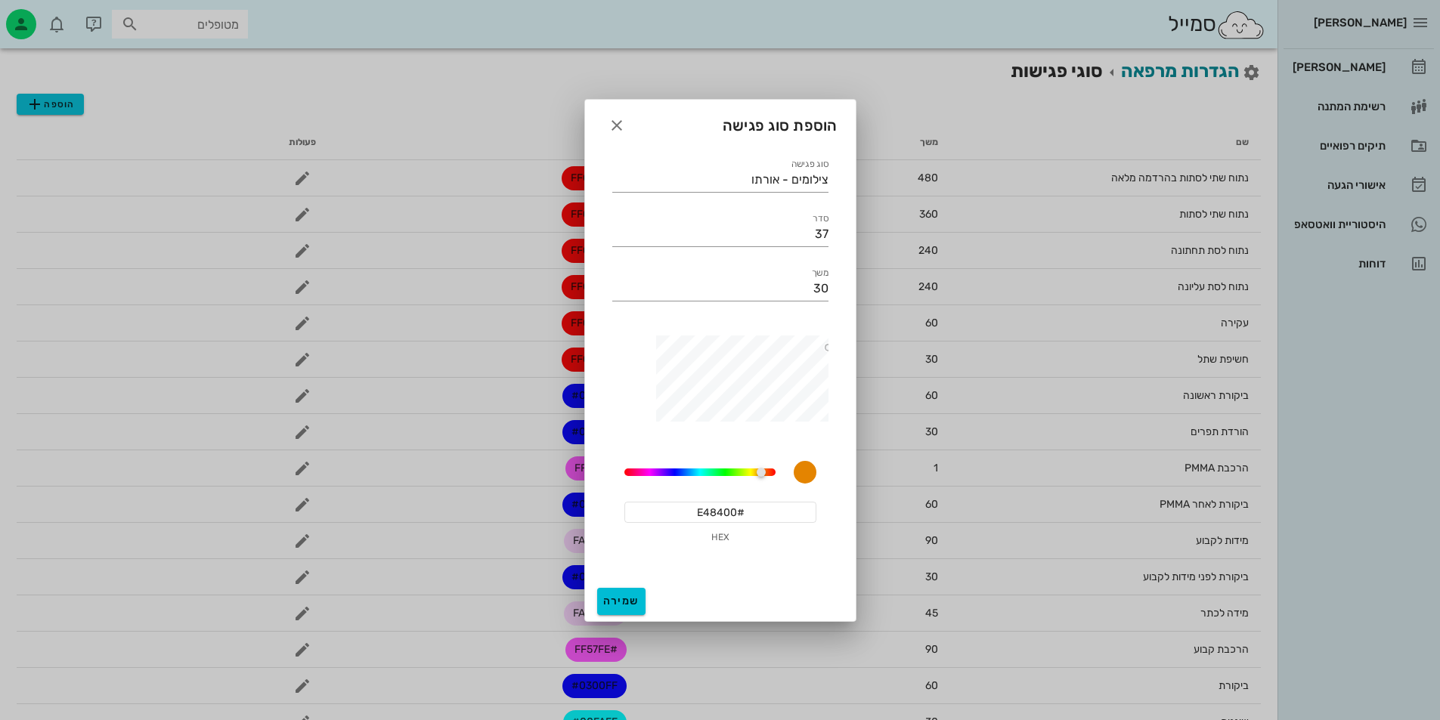
click at [732, 506] on input "#E48400" at bounding box center [720, 512] width 192 height 21
click at [612, 592] on button "שמירה" at bounding box center [621, 601] width 48 height 27
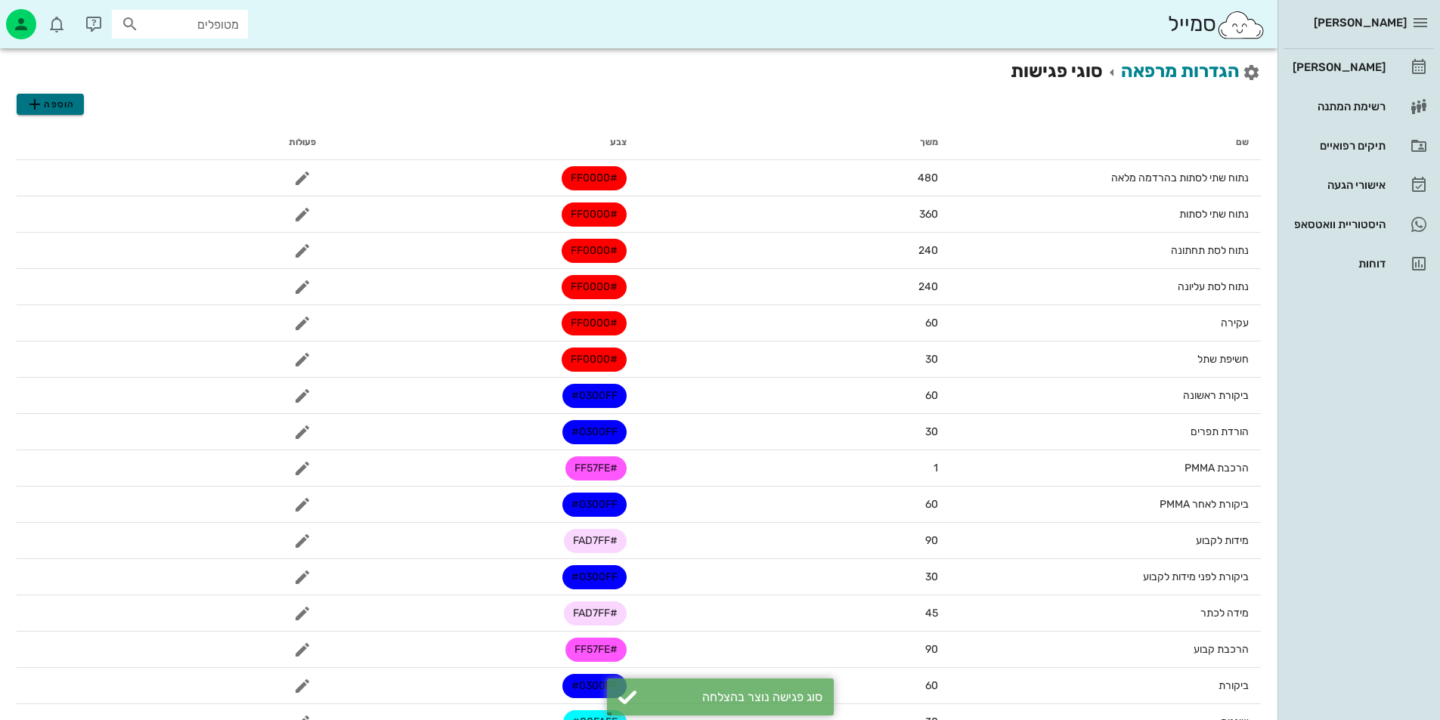
click at [76, 105] on button "הוספה" at bounding box center [50, 104] width 67 height 21
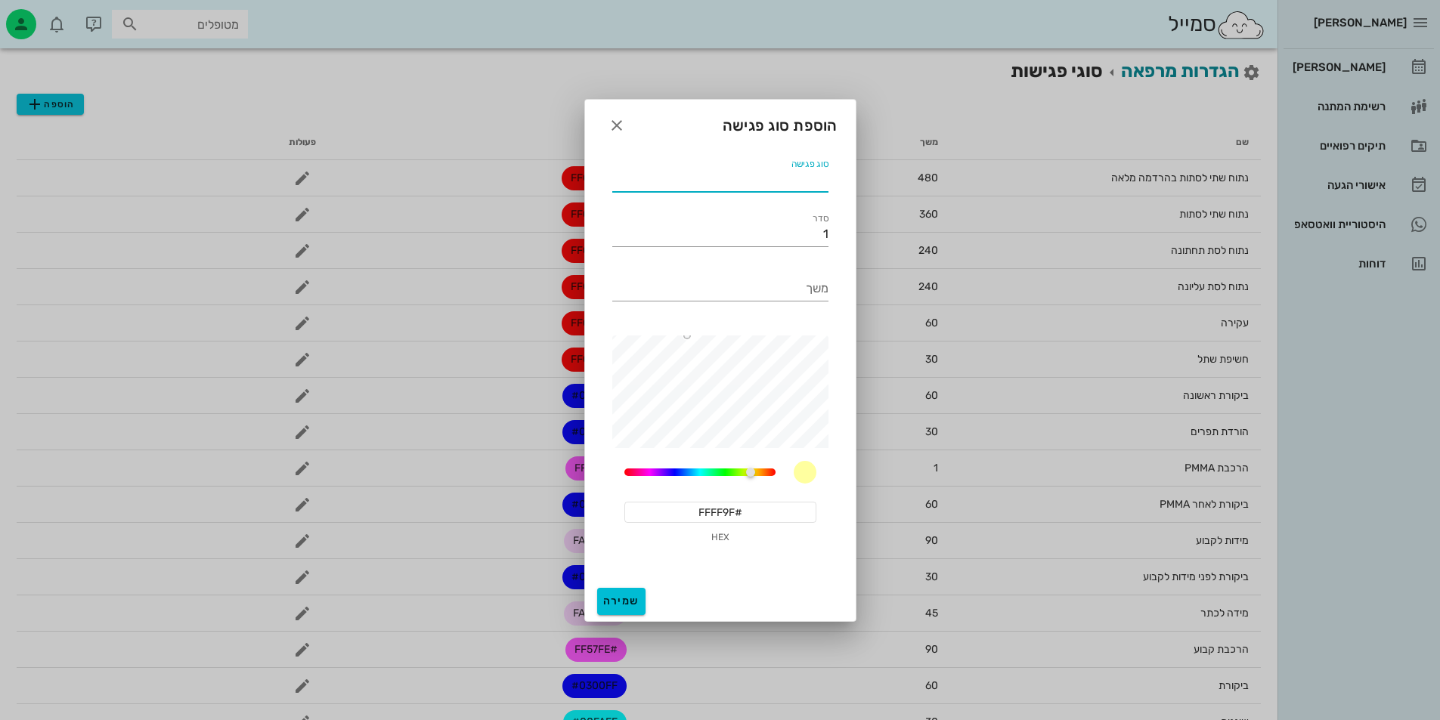
click at [816, 190] on input "סוג פגישה" at bounding box center [720, 180] width 216 height 24
drag, startPoint x: 796, startPoint y: 178, endPoint x: 686, endPoint y: 179, distance: 109.6
click at [686, 179] on input "סריקה לסד לילה" at bounding box center [720, 180] width 216 height 24
click at [728, 518] on input "#FFFF9F" at bounding box center [720, 512] width 192 height 21
click at [728, 515] on input "#FFFF9F" at bounding box center [720, 512] width 192 height 21
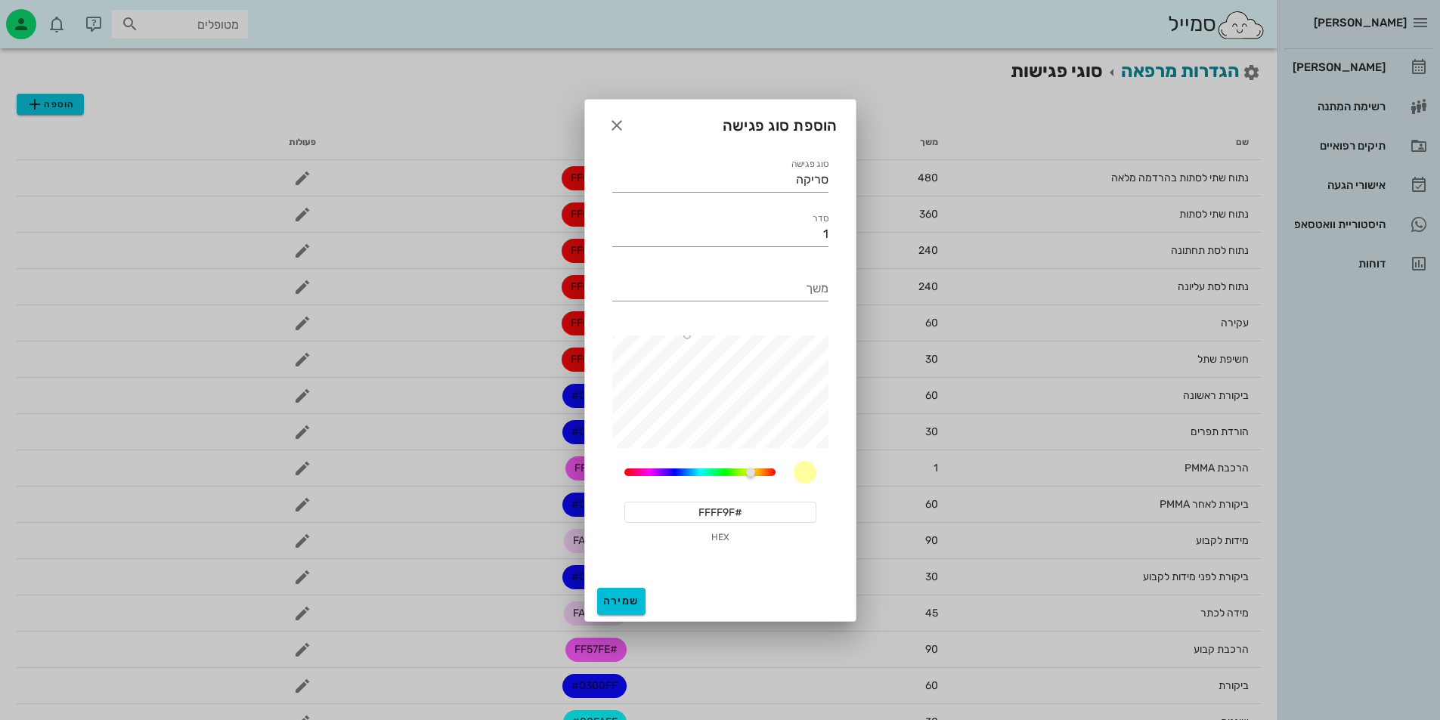
click at [728, 514] on input "#FFFF9F" at bounding box center [720, 512] width 192 height 21
click at [780, 178] on input "סריקה" at bounding box center [720, 180] width 216 height 24
type input "סריקה- אורתו"
click at [784, 278] on input "משך" at bounding box center [720, 289] width 216 height 24
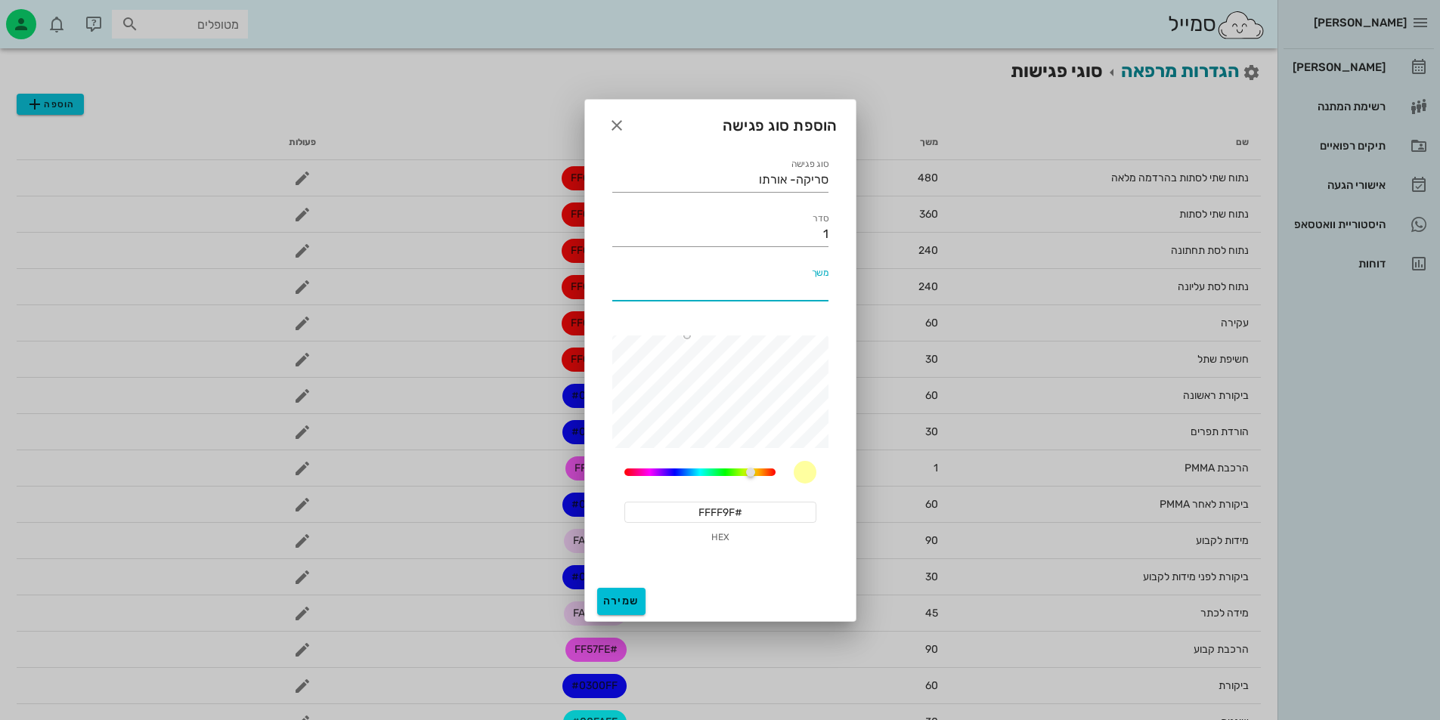
paste input "#E48400"
type input "#E48400"
click at [750, 515] on input "#FFFF9F" at bounding box center [720, 512] width 192 height 21
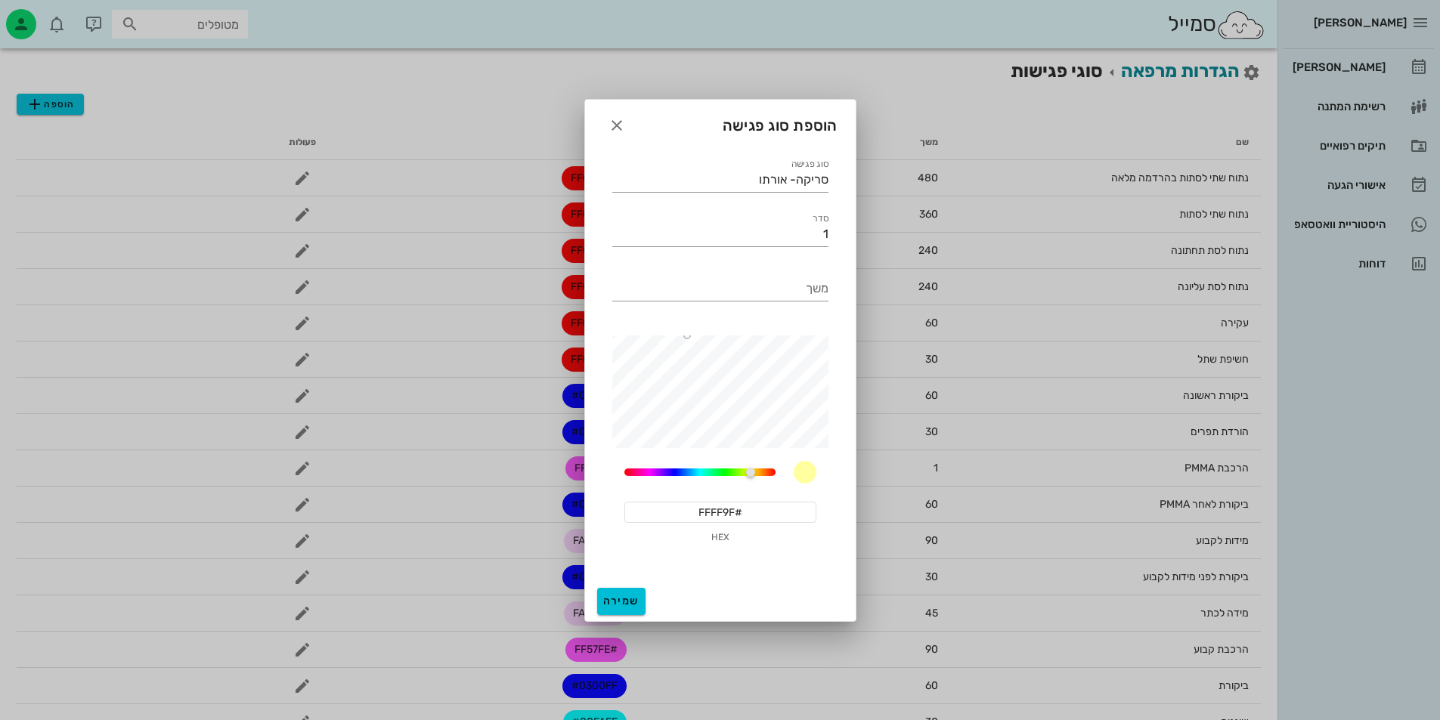
paste input "E48400"
type input "#E48400"
click at [785, 266] on div "משך" at bounding box center [720, 290] width 234 height 71
click at [785, 279] on input "משך" at bounding box center [720, 289] width 216 height 24
type input "30"
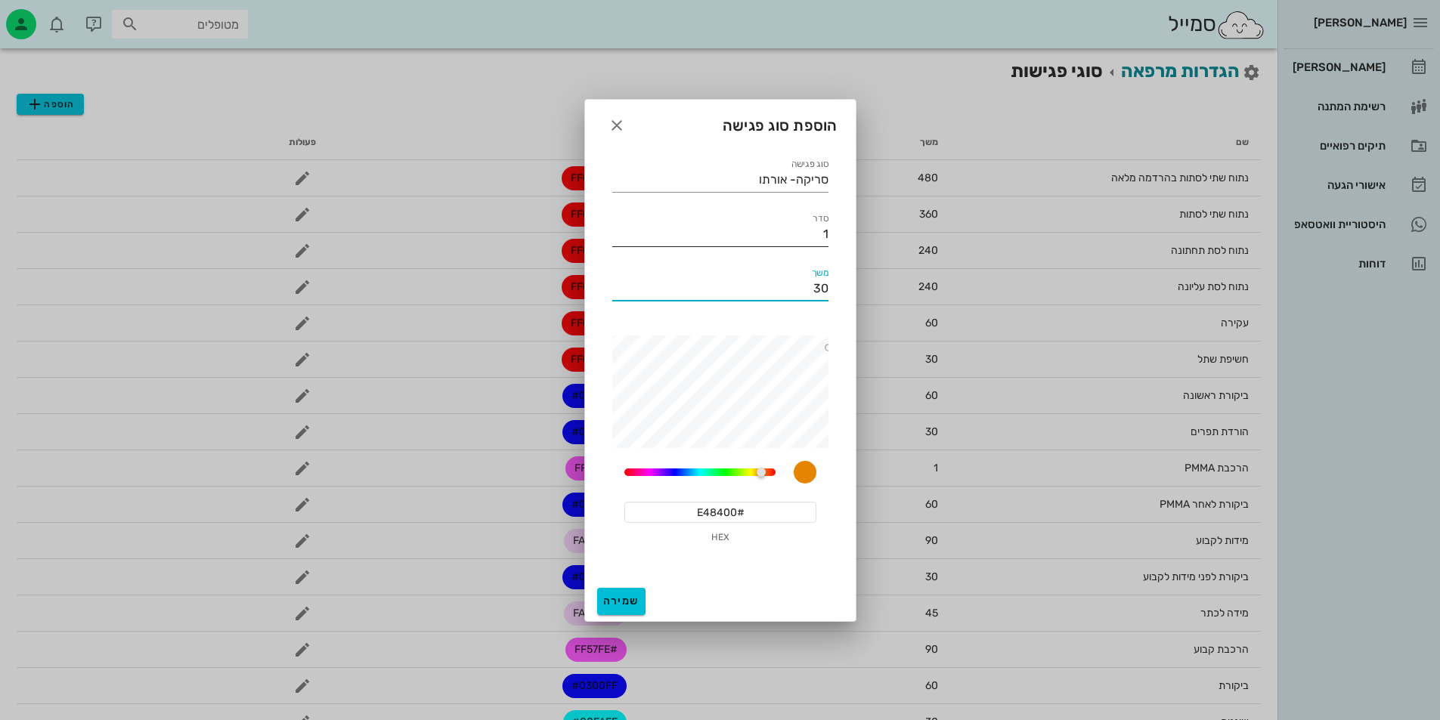
click at [808, 229] on input "1" at bounding box center [720, 234] width 216 height 24
click at [808, 230] on input "1" at bounding box center [720, 234] width 216 height 24
type input "38"
click at [627, 599] on span "שמירה" at bounding box center [621, 601] width 36 height 13
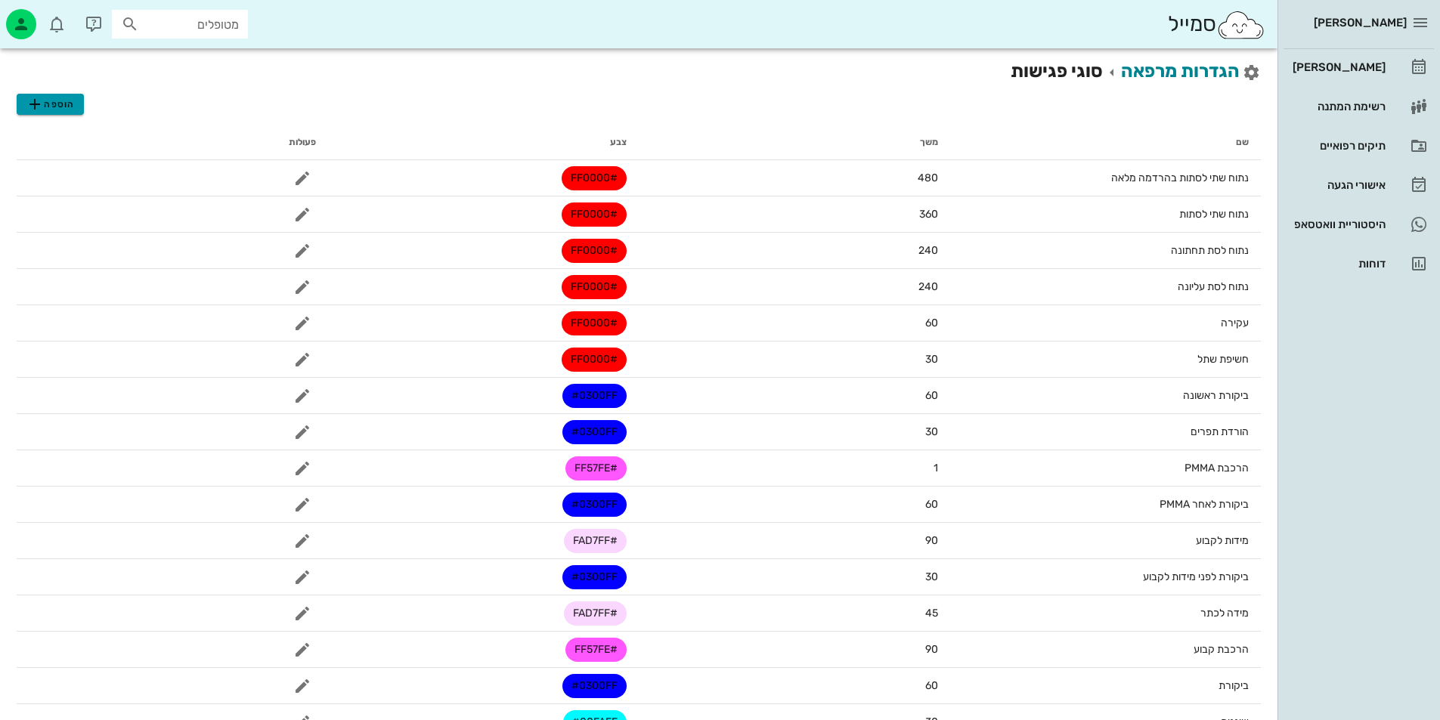
click at [55, 105] on span "הוספה" at bounding box center [50, 104] width 48 height 18
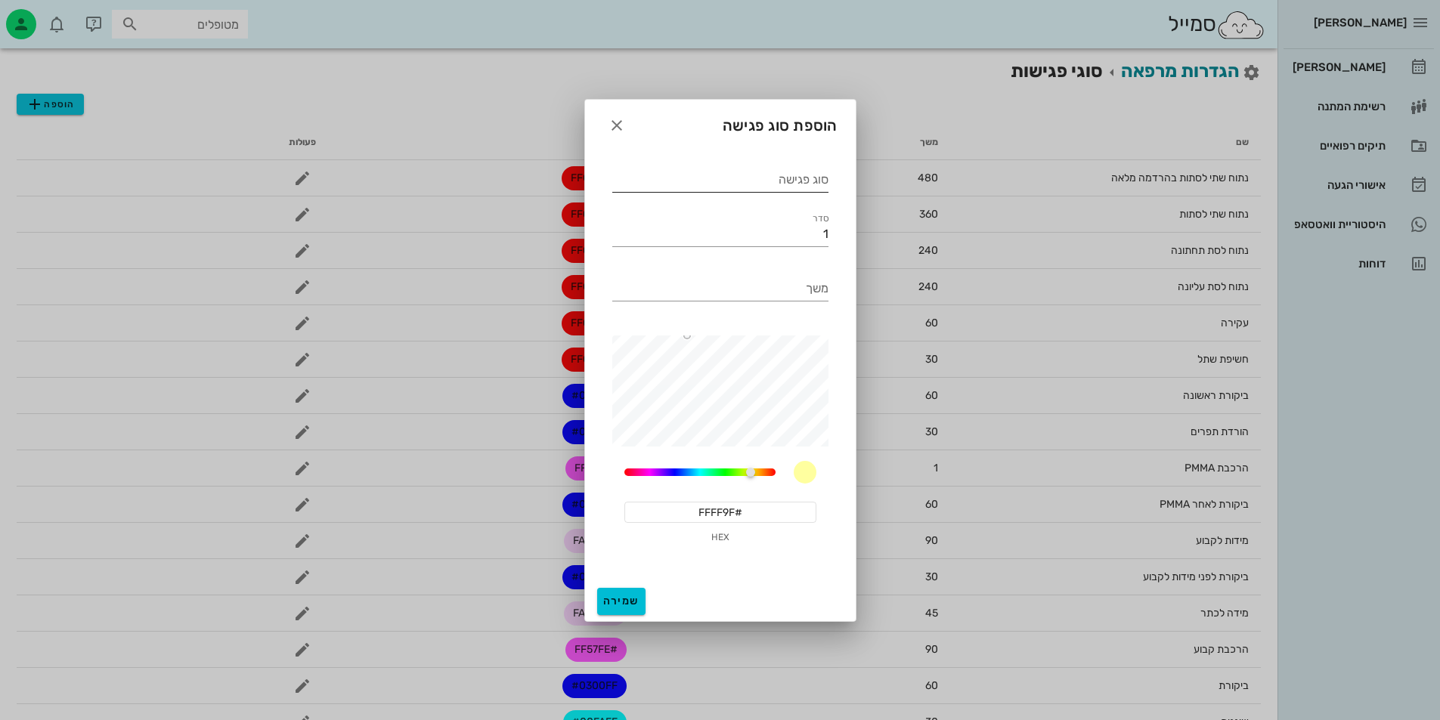
click at [759, 172] on input "סוג פגישה" at bounding box center [720, 180] width 216 height 24
type input "ד"
type input "ביקורת- חירום"
click at [748, 520] on input "#FFFF9F" at bounding box center [720, 512] width 192 height 21
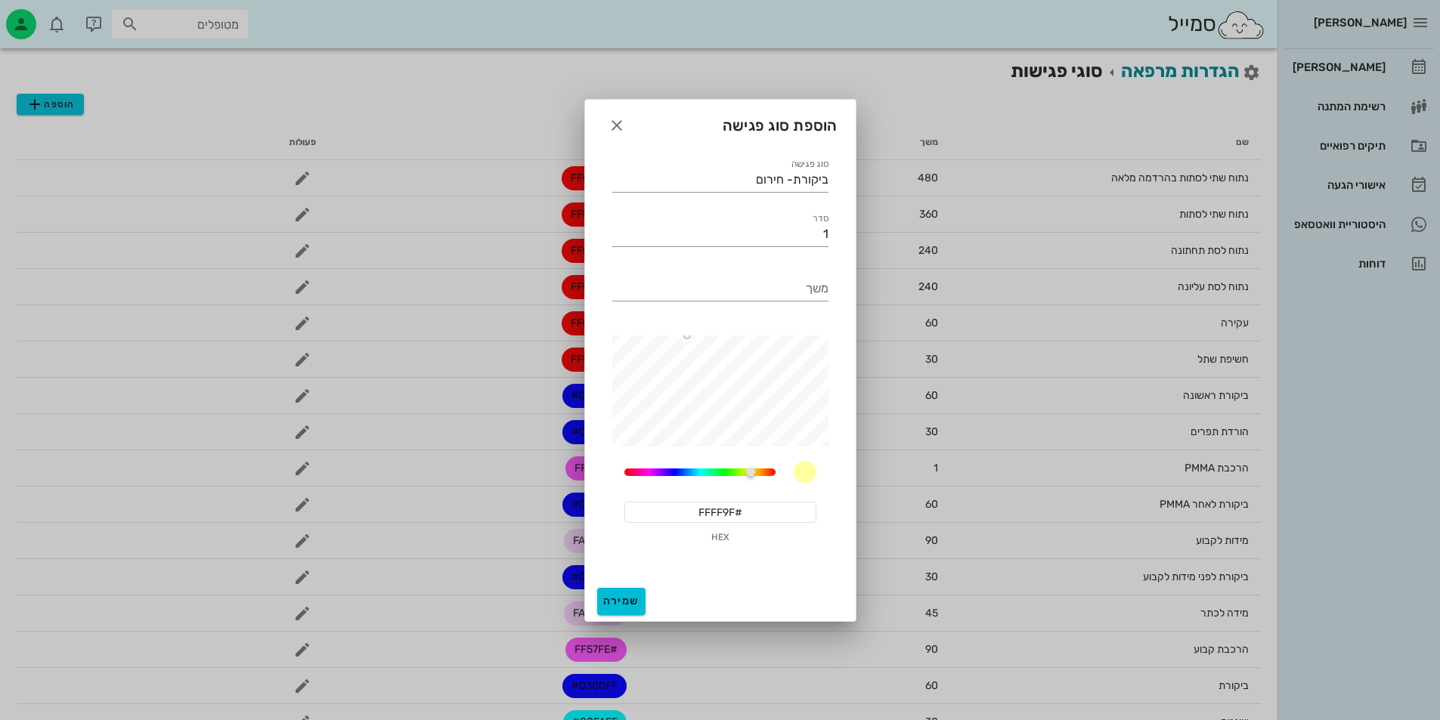
click at [748, 520] on input "#FFFF9F" at bounding box center [720, 512] width 192 height 21
drag, startPoint x: 693, startPoint y: 338, endPoint x: 719, endPoint y: 367, distance: 39.6
click at [719, 367] on div at bounding box center [720, 367] width 8 height 8
drag, startPoint x: 748, startPoint y: 473, endPoint x: 775, endPoint y: 473, distance: 27.2
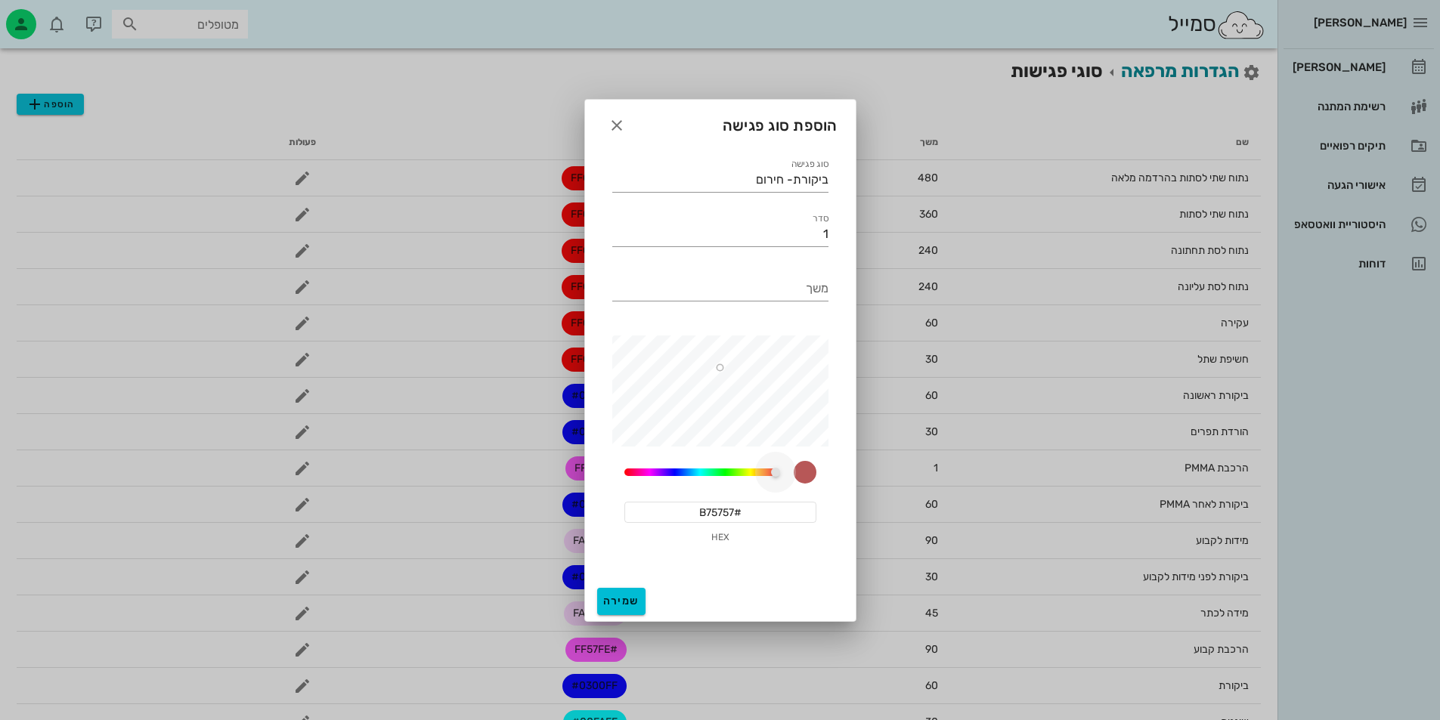
click at [775, 473] on div at bounding box center [775, 472] width 9 height 9
type input "#FFA3A3"
drag, startPoint x: 720, startPoint y: 364, endPoint x: 683, endPoint y: 318, distance: 59.1
click at [683, 318] on div "סוג פגישה ביקורת- חירום סדר 1 משך 60 #FFA3A3 HEX" at bounding box center [720, 357] width 234 height 420
click at [819, 295] on input "משך" at bounding box center [720, 289] width 216 height 24
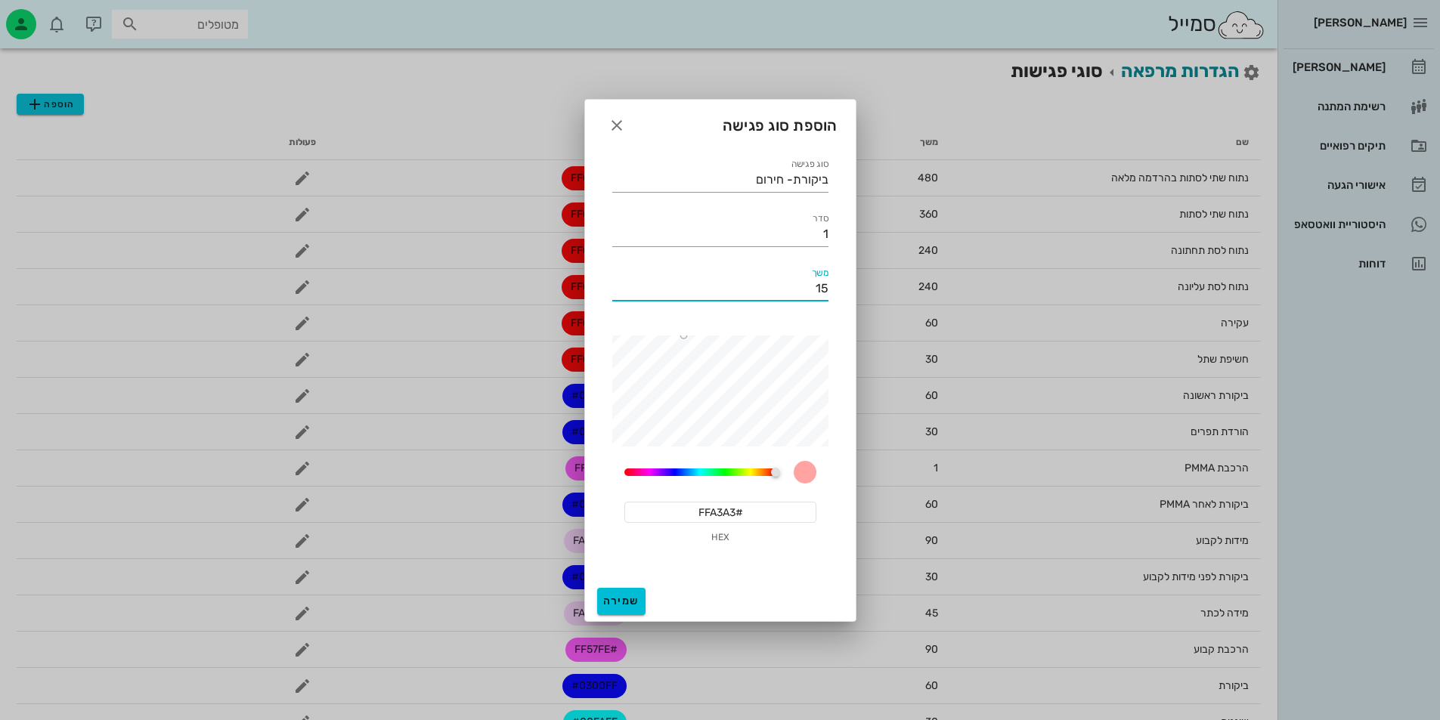
click at [768, 280] on input "15" at bounding box center [720, 289] width 216 height 24
type input "30"
click at [803, 226] on input "1" at bounding box center [720, 234] width 216 height 24
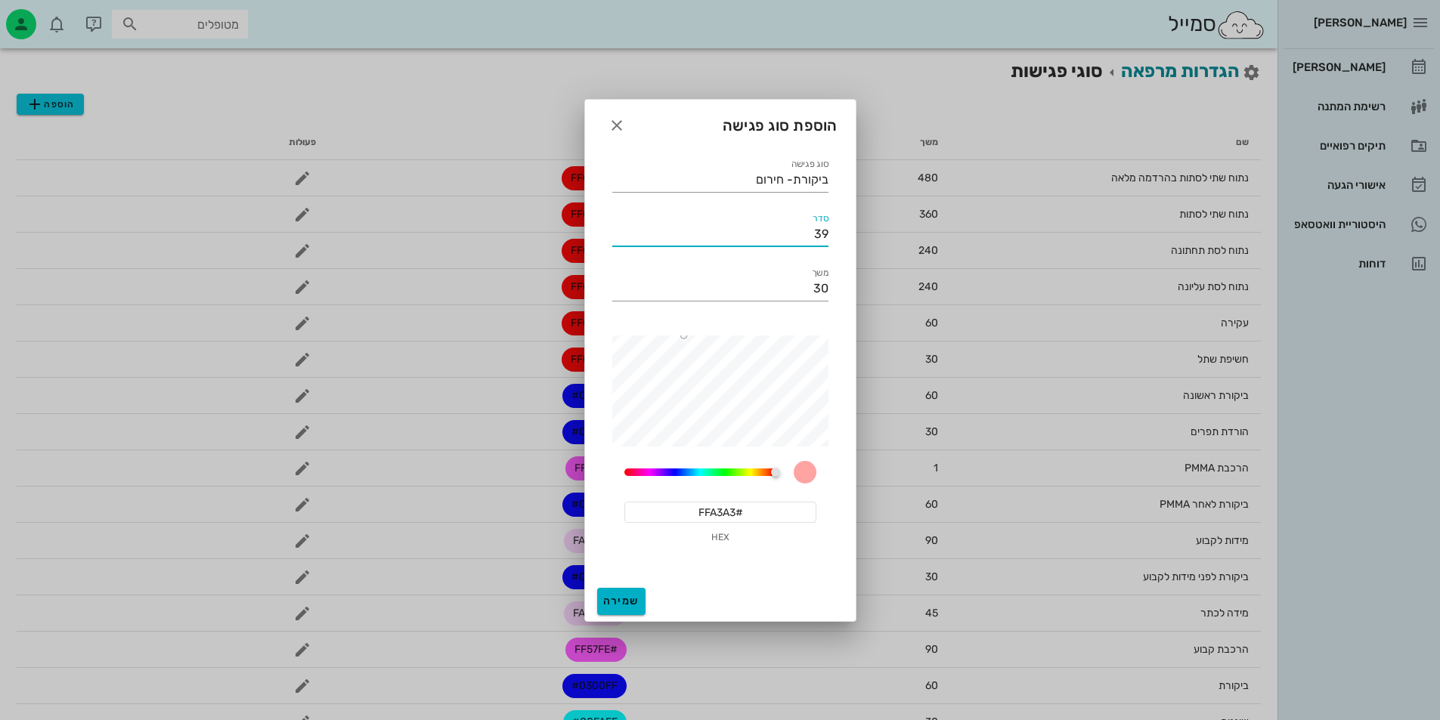
type input "39"
click at [620, 594] on button "שמירה" at bounding box center [621, 601] width 48 height 27
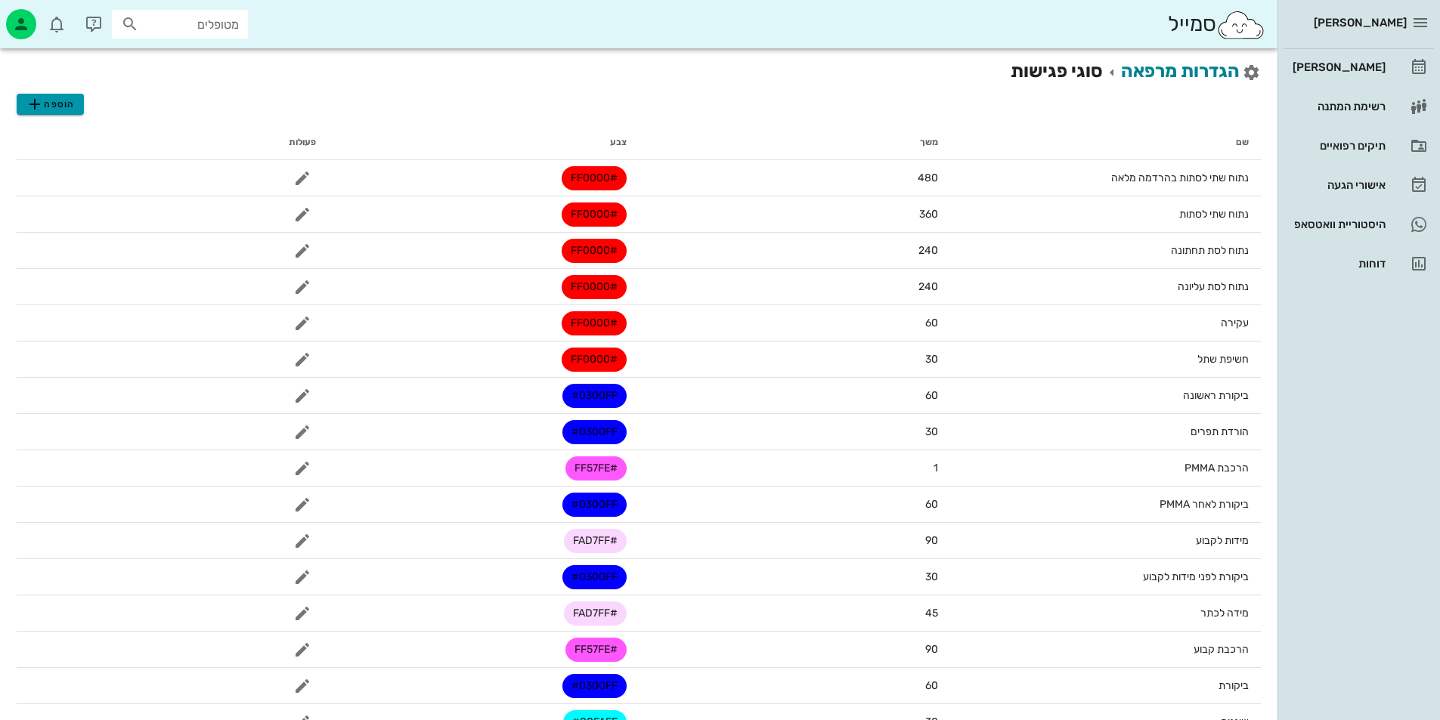
click at [23, 105] on button "הוספה" at bounding box center [50, 104] width 67 height 21
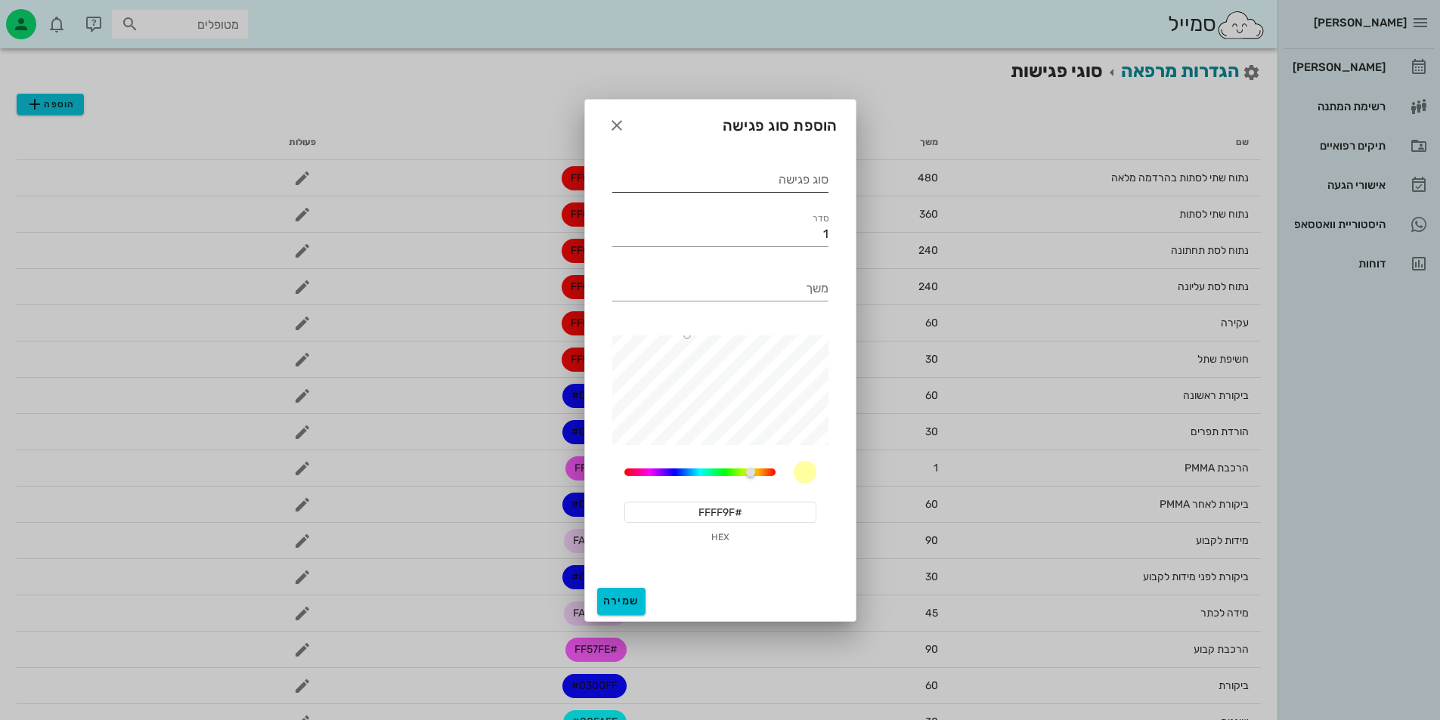
click at [820, 175] on div "סוג פגישה" at bounding box center [720, 180] width 216 height 24
type input "ברכבת מכשיר"
click at [753, 510] on input "#FFFF9F" at bounding box center [720, 512] width 192 height 21
click at [756, 509] on input "#FFFF9F" at bounding box center [720, 512] width 192 height 21
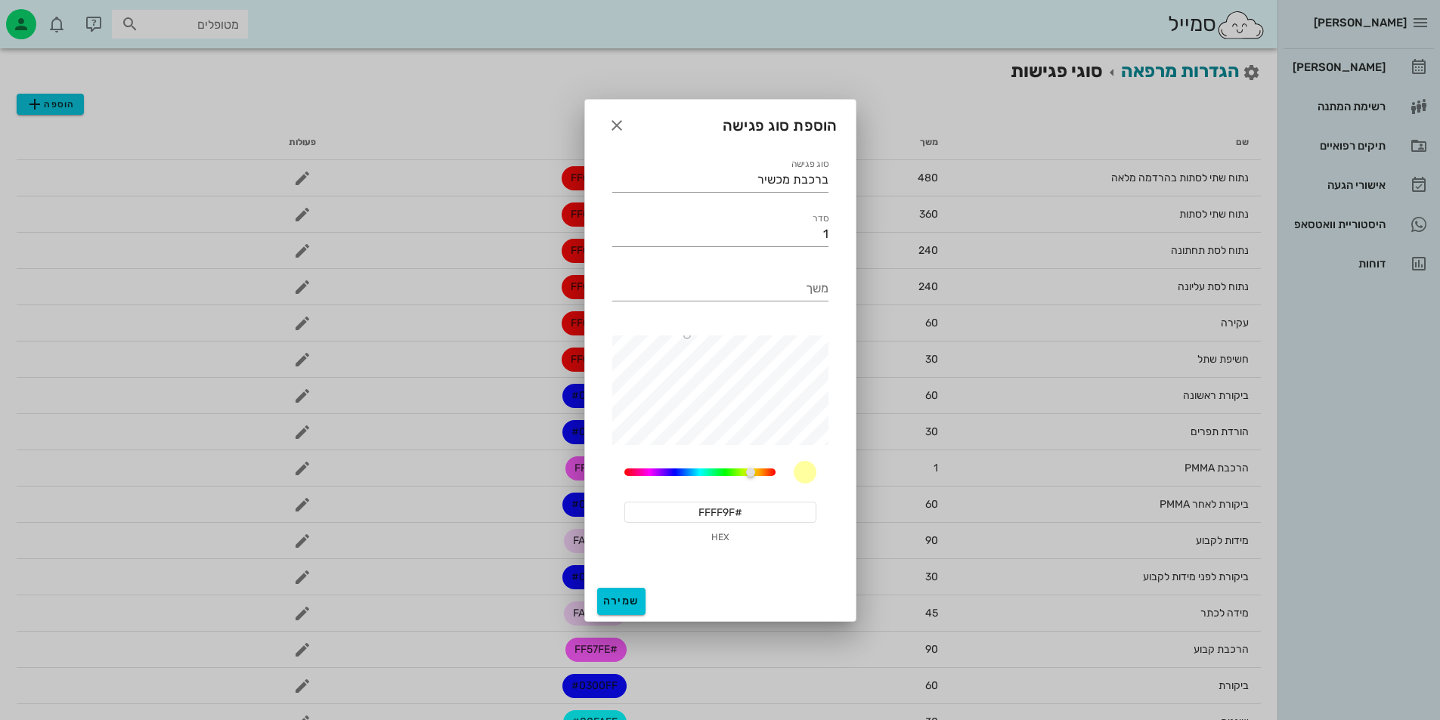
click at [756, 509] on input "#FFFF9F" at bounding box center [720, 512] width 192 height 21
paste input "E48400"
click at [757, 508] on input "#E48400" at bounding box center [720, 512] width 192 height 21
click at [768, 522] on input "#E48400" at bounding box center [720, 512] width 192 height 21
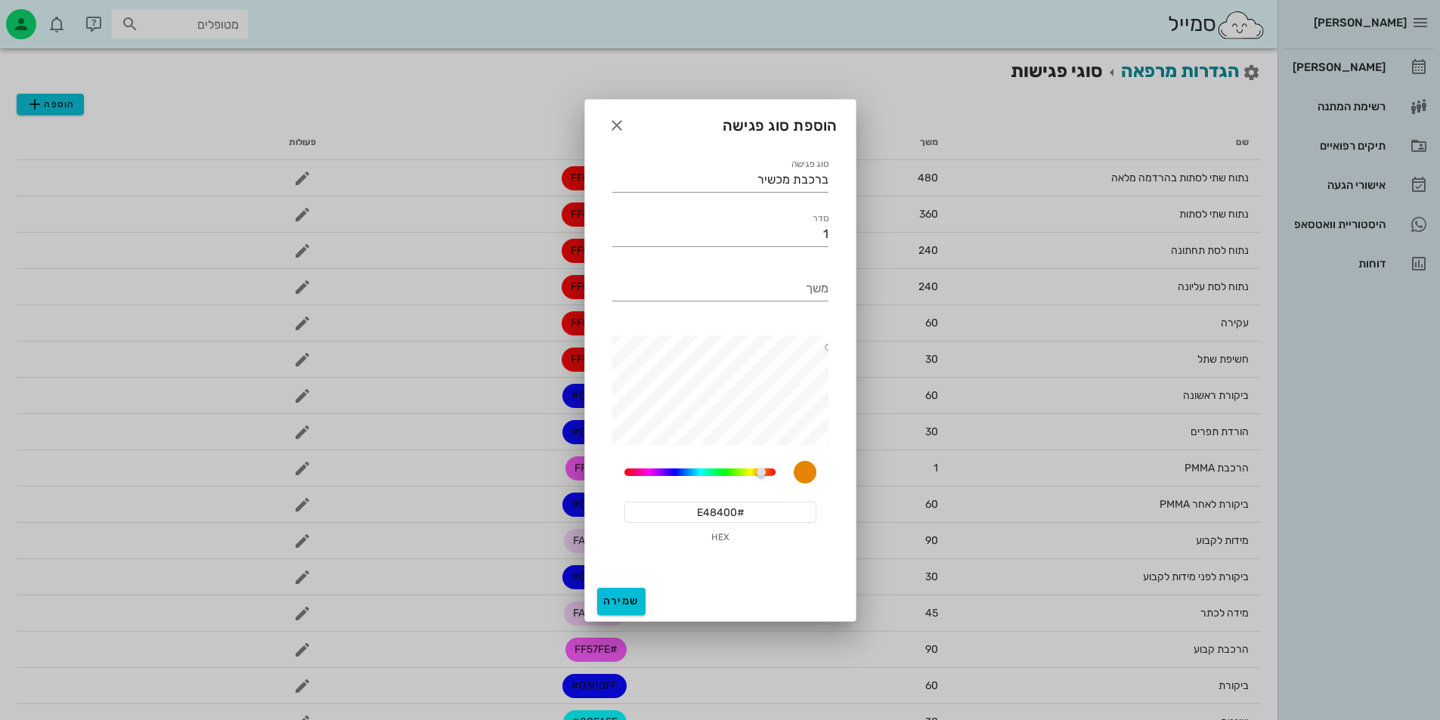
drag, startPoint x: 756, startPoint y: 561, endPoint x: 756, endPoint y: 536, distance: 25.7
click at [756, 559] on div "60 #E48400 HEX" at bounding box center [720, 446] width 234 height 240
drag, startPoint x: 762, startPoint y: 472, endPoint x: 748, endPoint y: 471, distance: 14.4
click at [748, 471] on div at bounding box center [745, 472] width 9 height 9
type input "#B4CF1C"
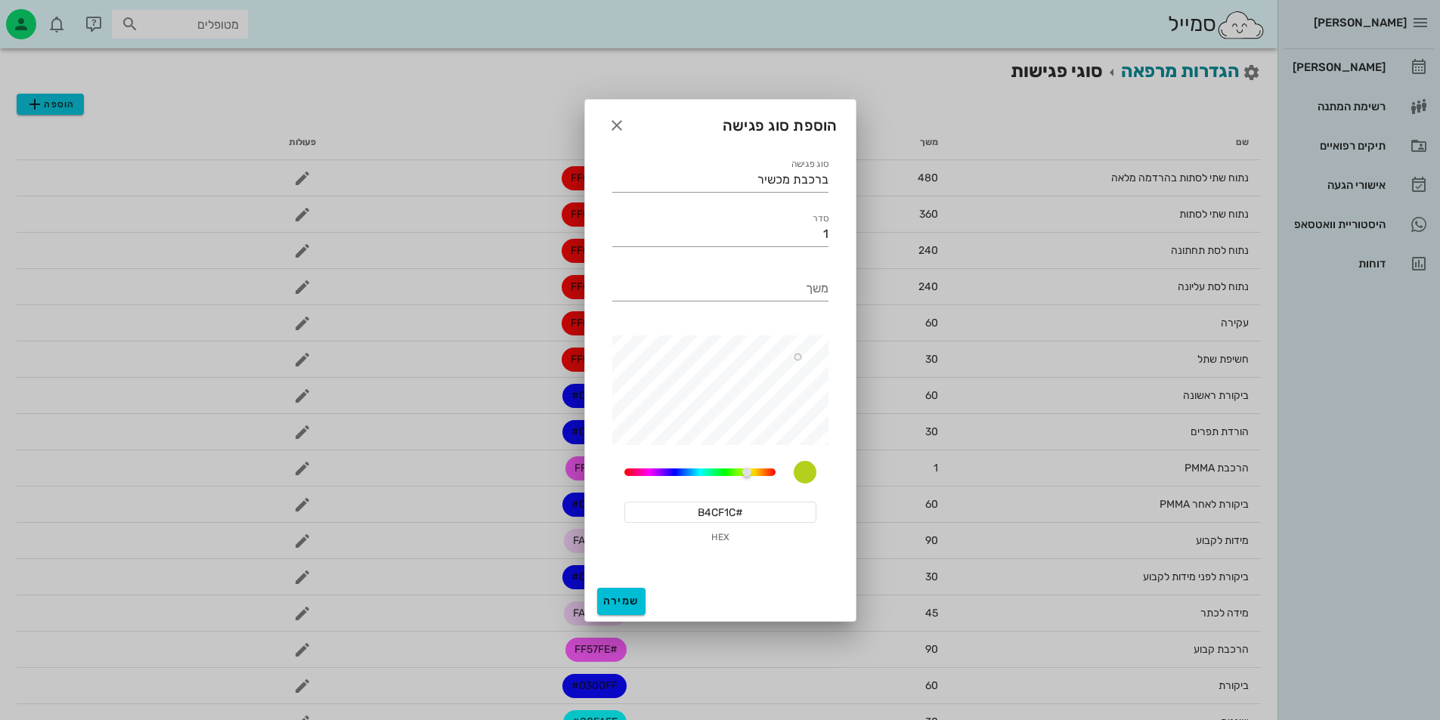
click at [797, 357] on div at bounding box center [715, 392] width 227 height 113
click at [606, 115] on div "הוספת סוג פגישה" at bounding box center [720, 123] width 271 height 47
click at [611, 124] on icon "button" at bounding box center [617, 125] width 18 height 18
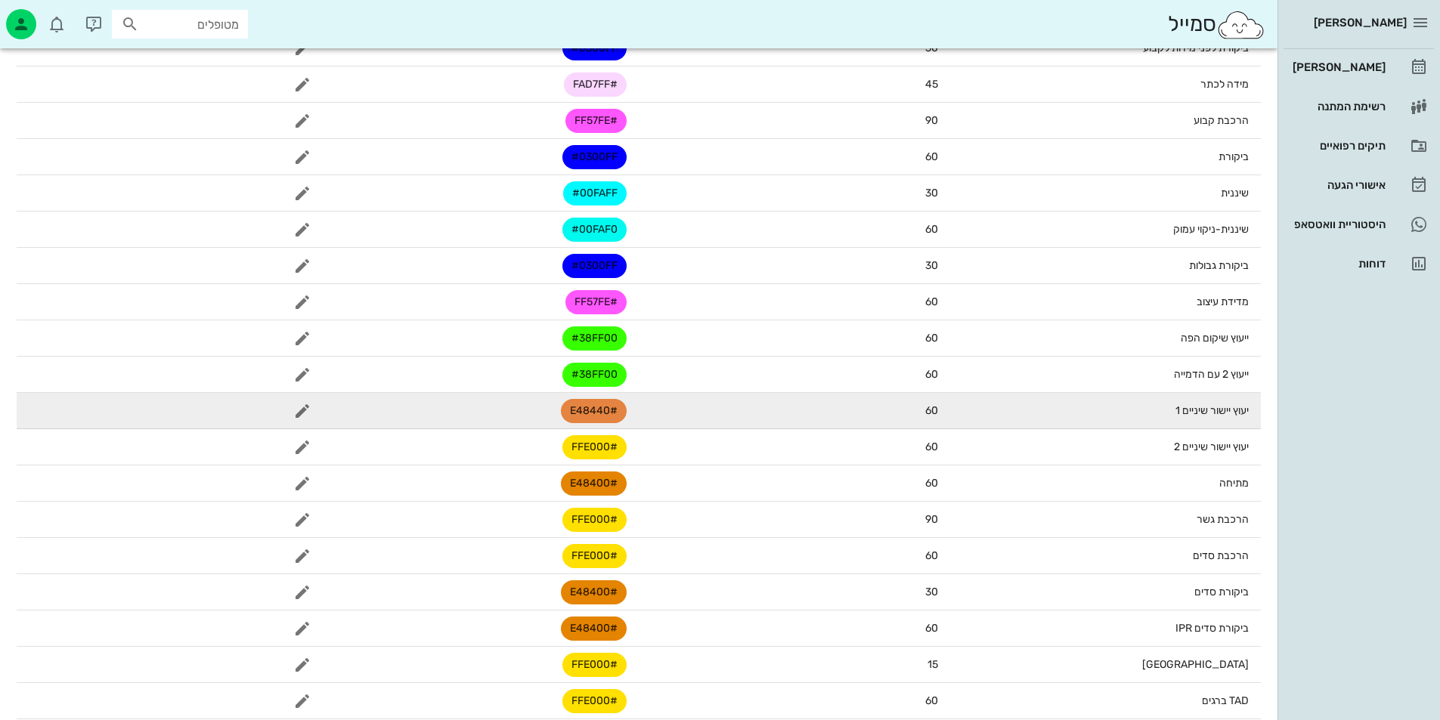
scroll to position [764, 0]
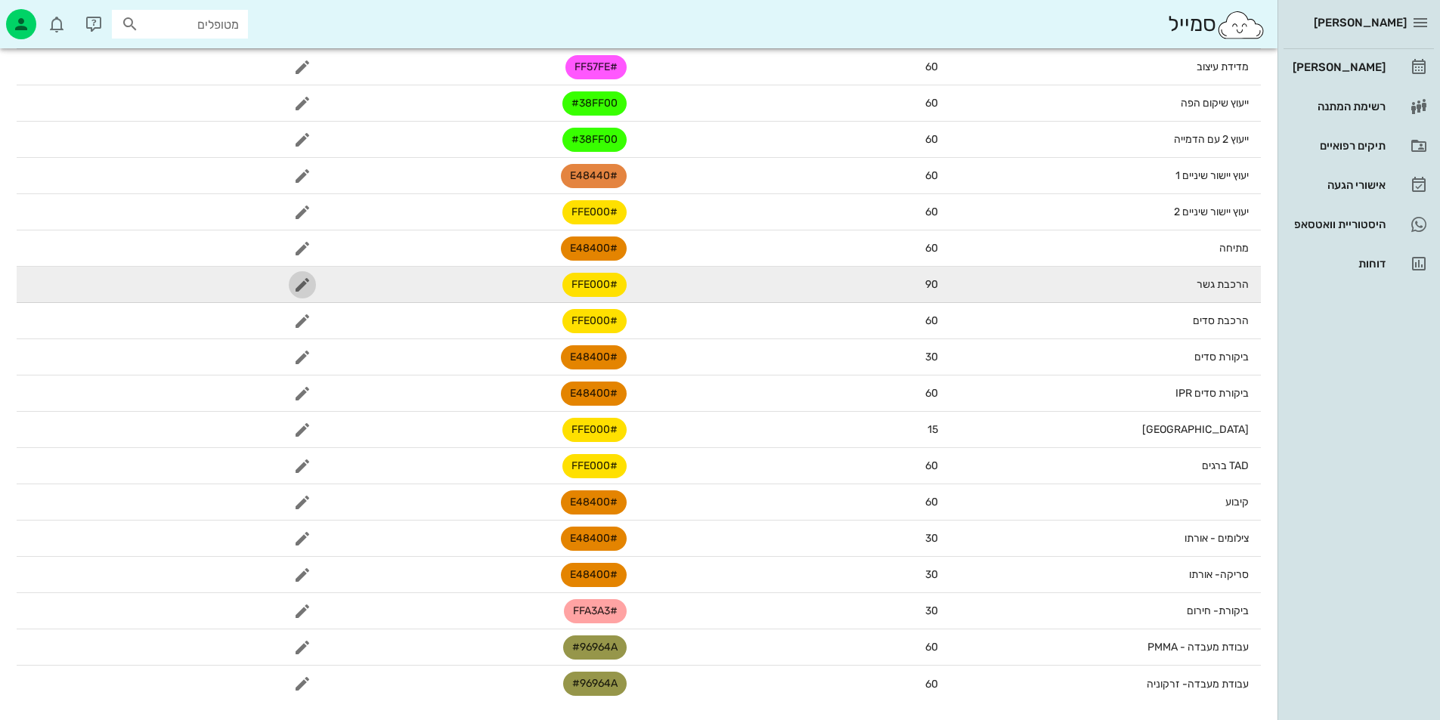
click at [304, 283] on icon "button" at bounding box center [302, 285] width 18 height 18
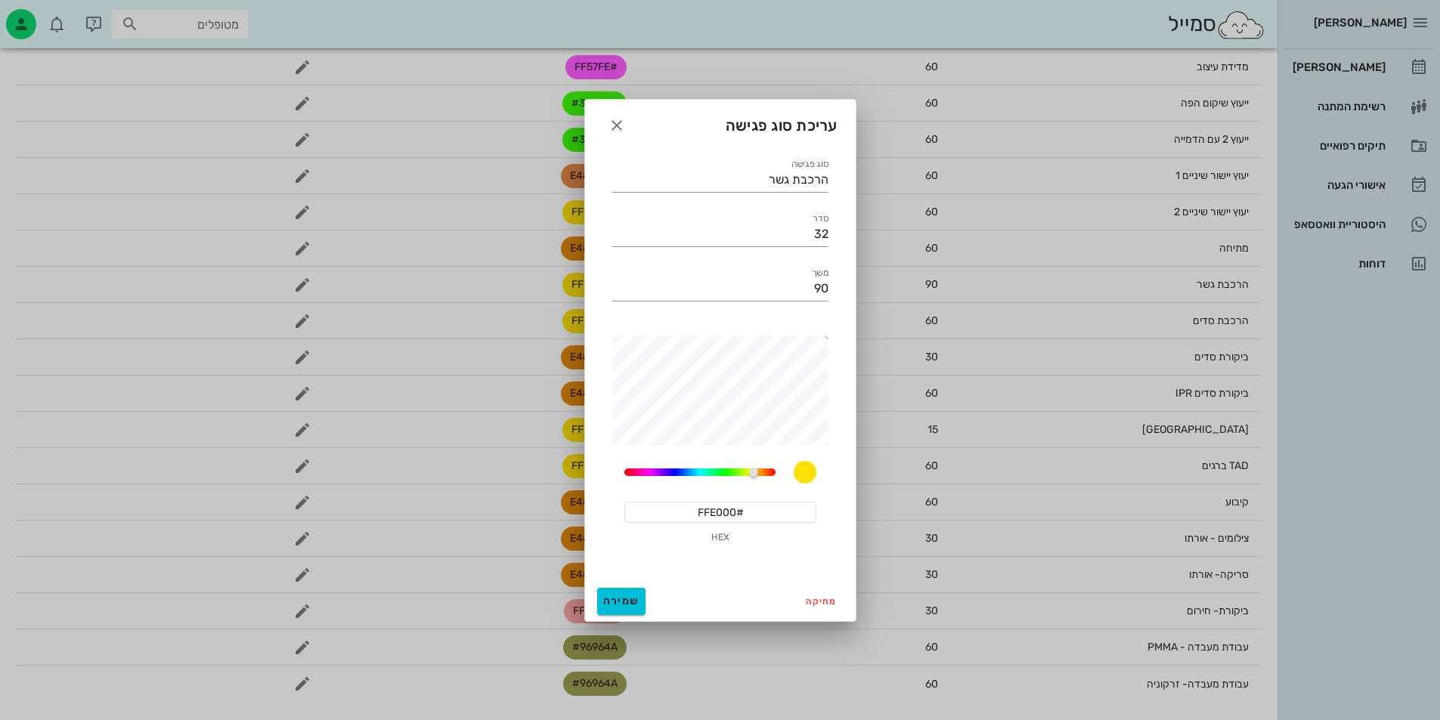
click at [772, 503] on input "#FFE000" at bounding box center [720, 512] width 192 height 21
click at [617, 122] on icon "button" at bounding box center [617, 125] width 18 height 18
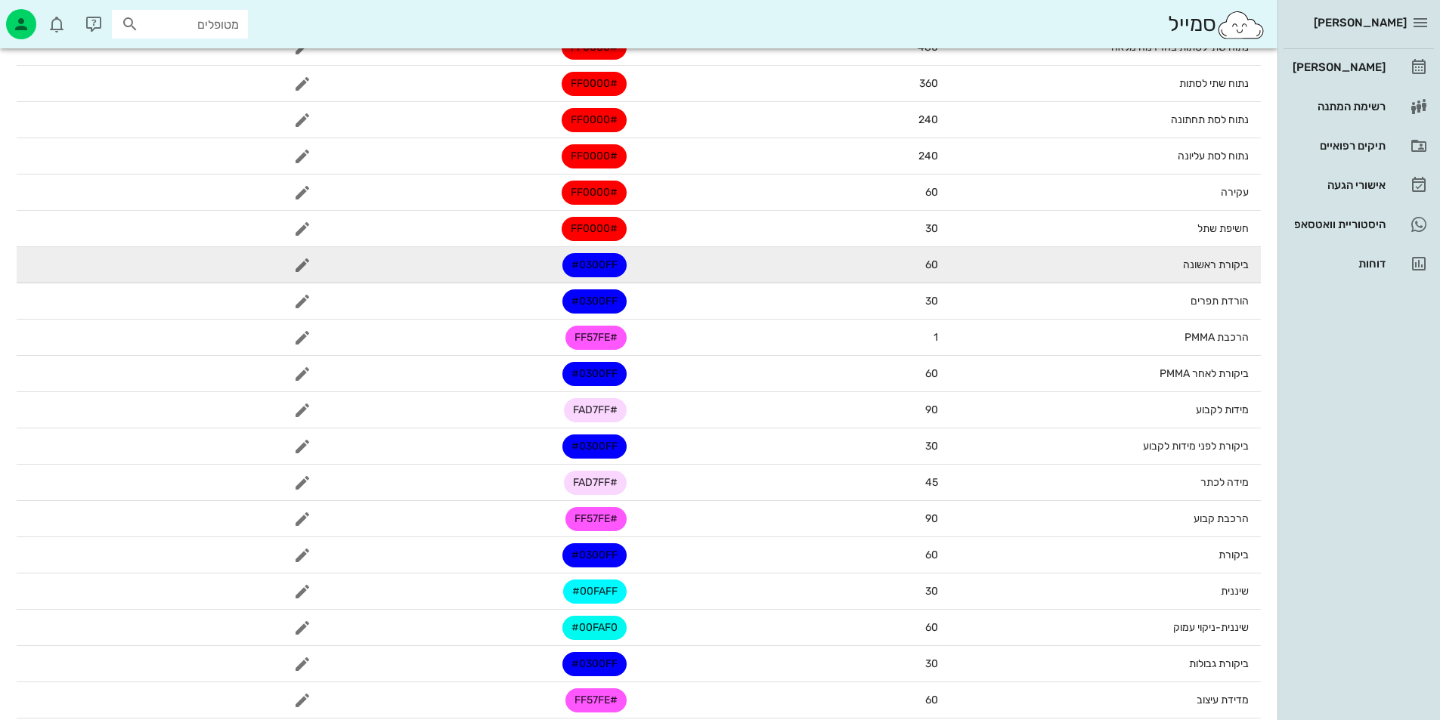
scroll to position [0, 0]
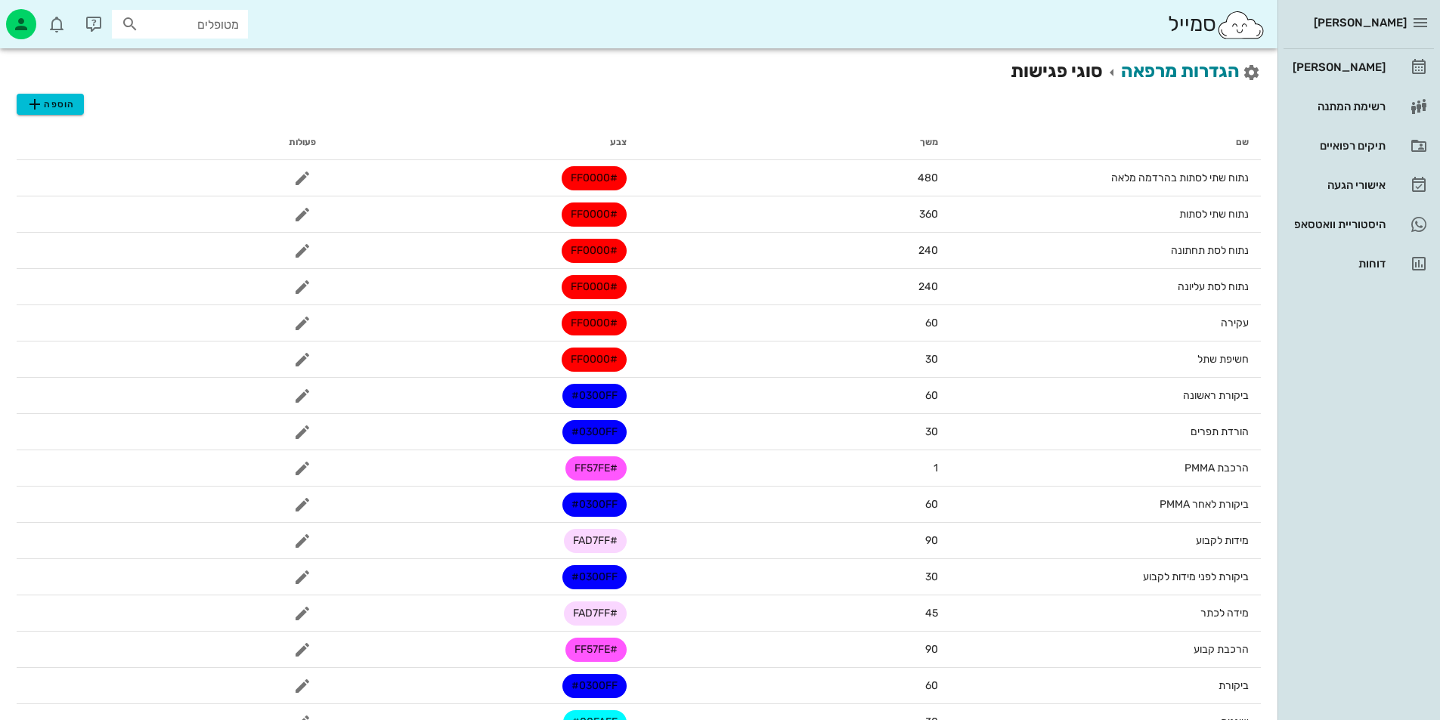
click at [85, 100] on div "הוספה" at bounding box center [639, 100] width 1244 height 30
click at [63, 104] on span "הוספה" at bounding box center [50, 104] width 48 height 18
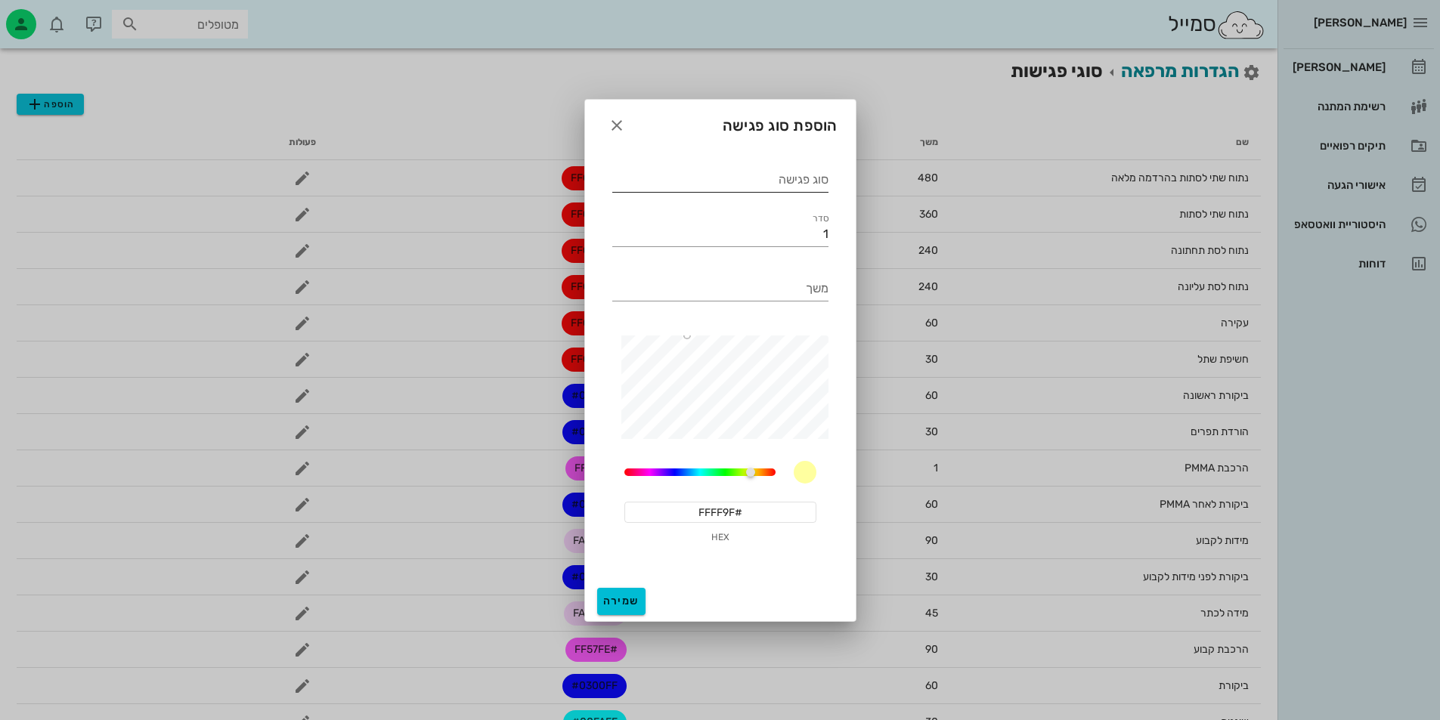
click at [790, 177] on div "סוג פגישה" at bounding box center [720, 180] width 216 height 24
type input "ה"
type input "הרכבת מכשיר"
click at [803, 217] on div "סדר 1" at bounding box center [720, 229] width 216 height 33
click at [798, 248] on div "סדר 1" at bounding box center [720, 228] width 234 height 54
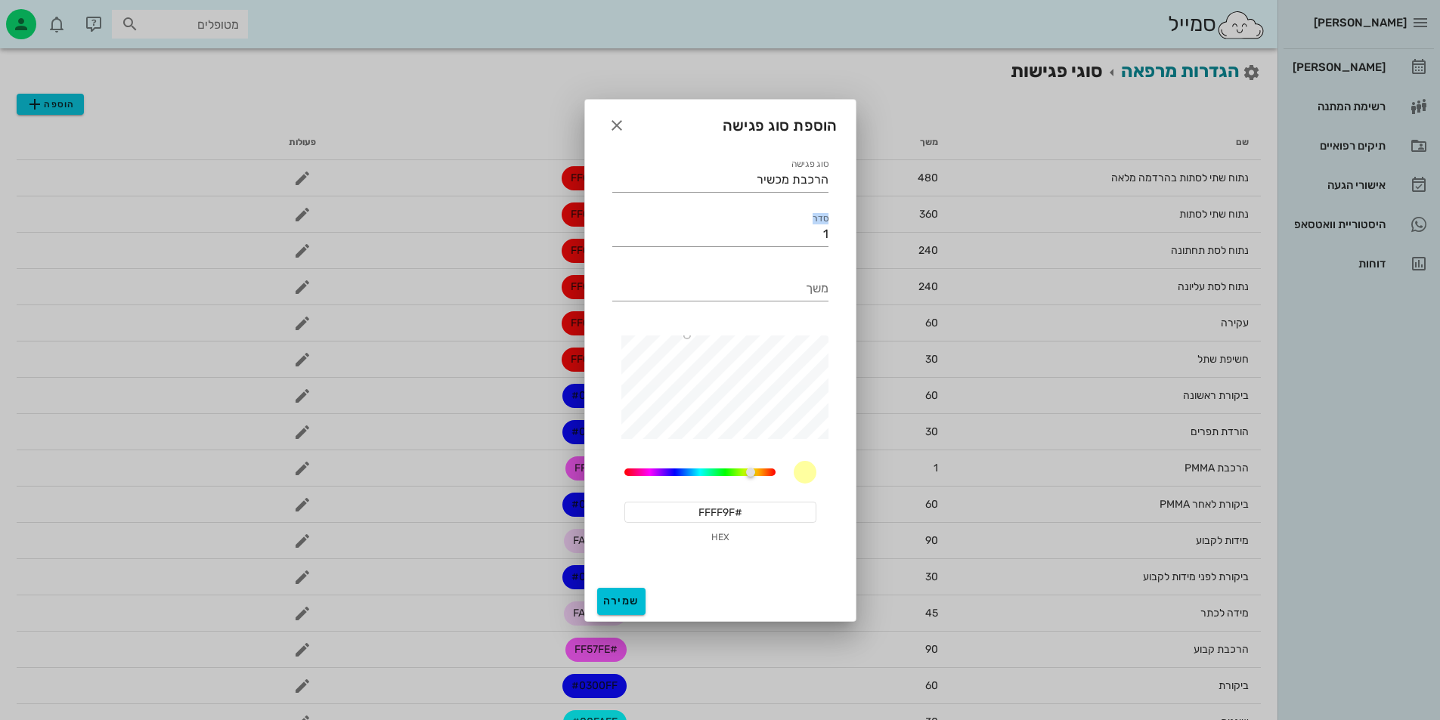
click at [798, 248] on div "סדר 1" at bounding box center [720, 228] width 234 height 54
click at [807, 240] on input "1" at bounding box center [720, 234] width 216 height 24
type input "3"
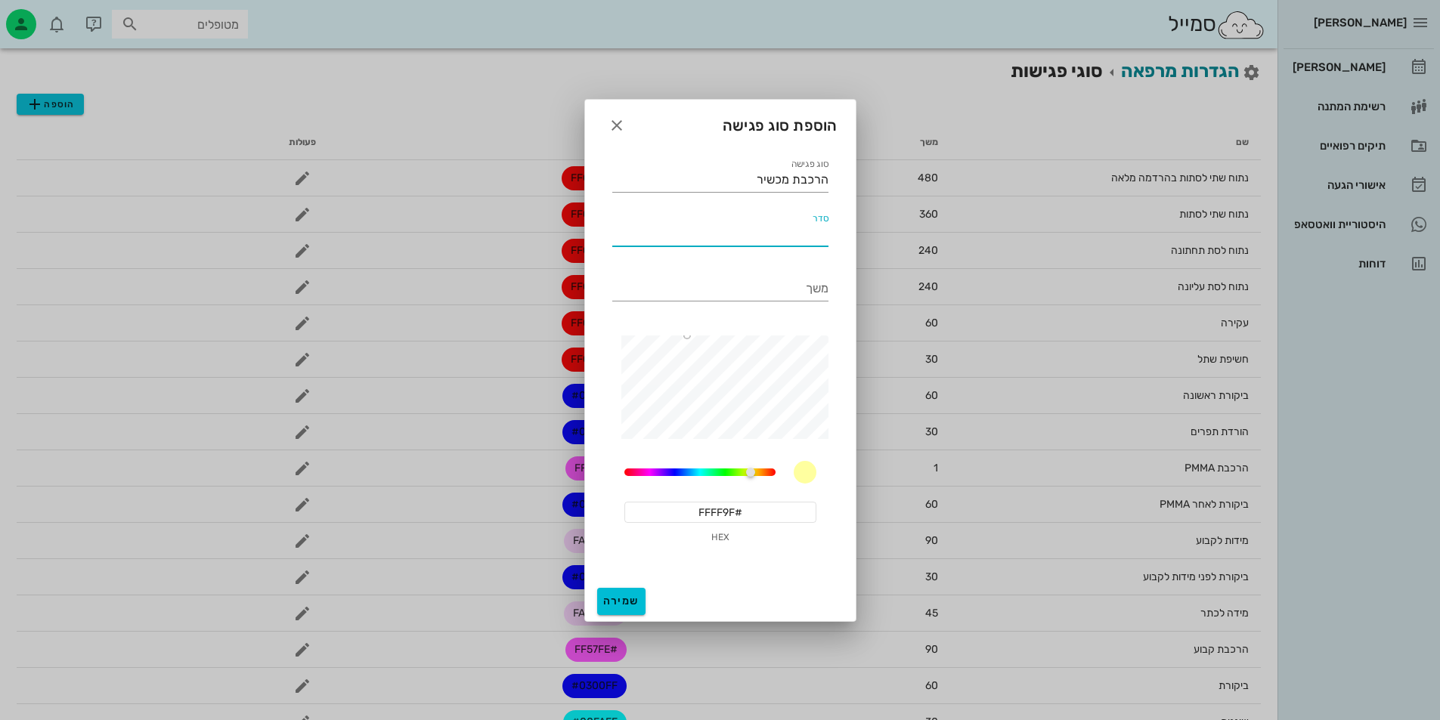
type input "3"
type input "39"
click at [817, 280] on div "משך" at bounding box center [720, 289] width 216 height 24
type input "60"
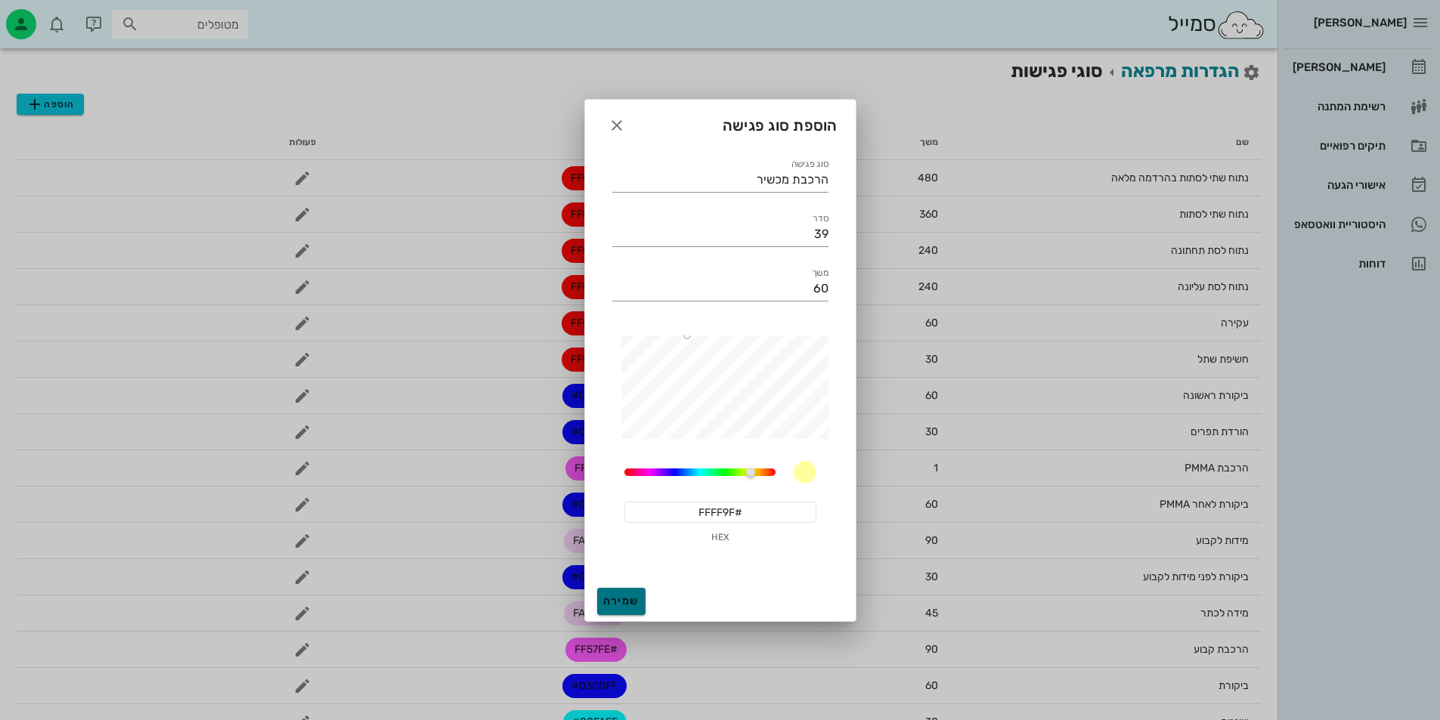
click at [603, 597] on span "שמירה" at bounding box center [621, 601] width 36 height 13
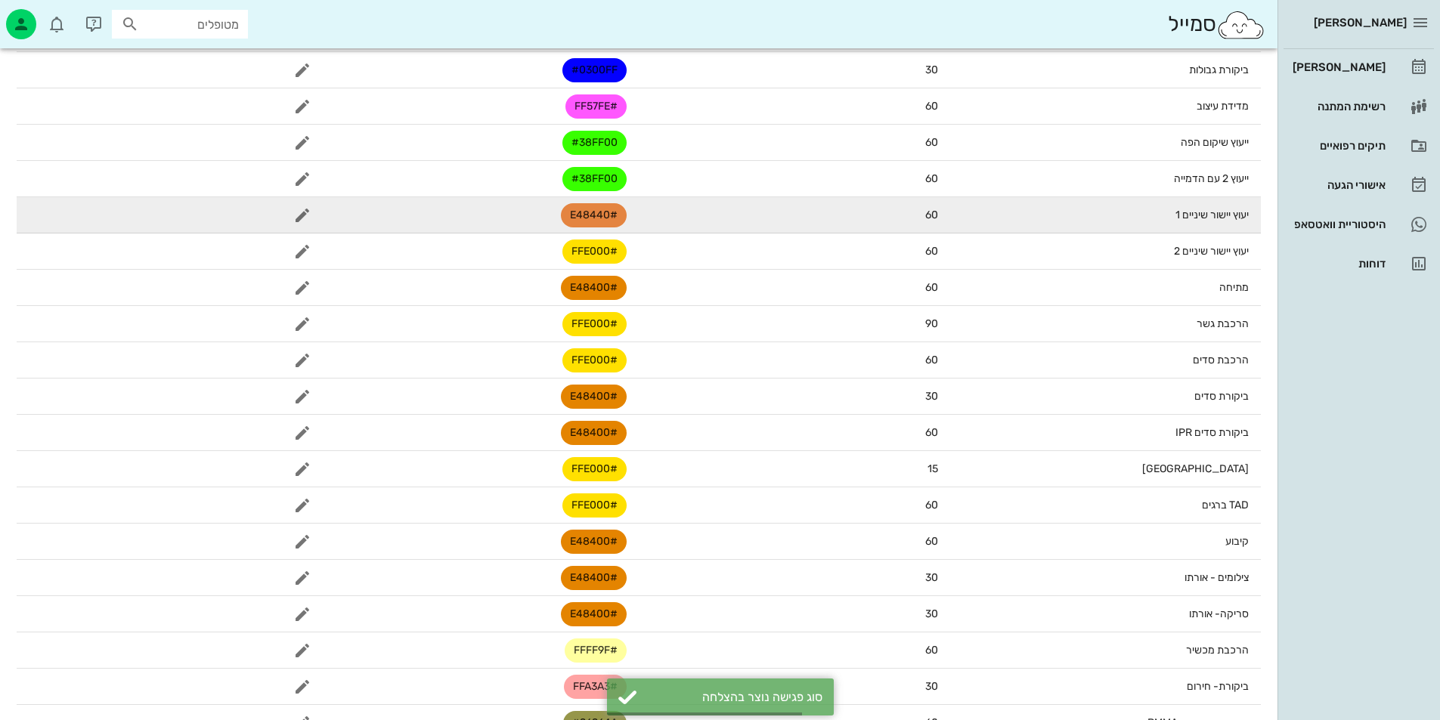
scroll to position [800, 0]
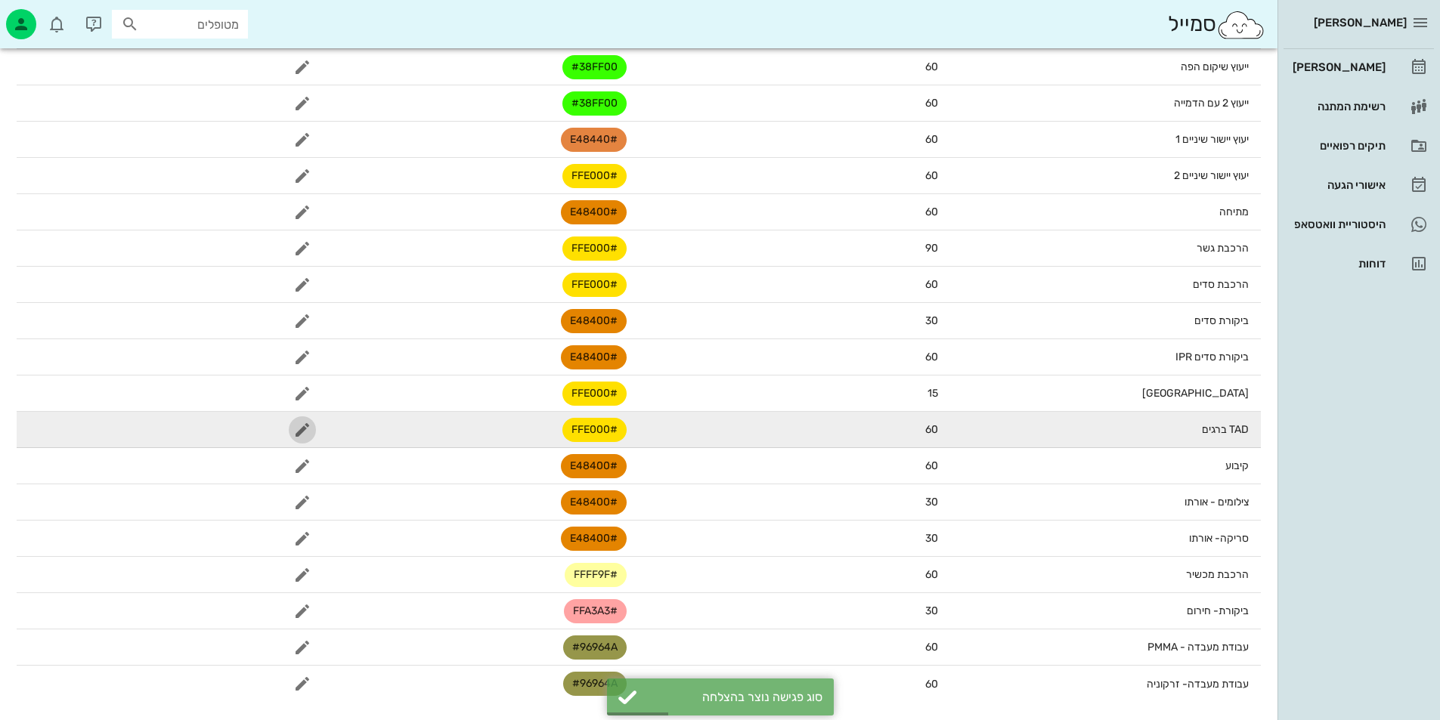
click at [295, 425] on icon "button" at bounding box center [302, 430] width 18 height 18
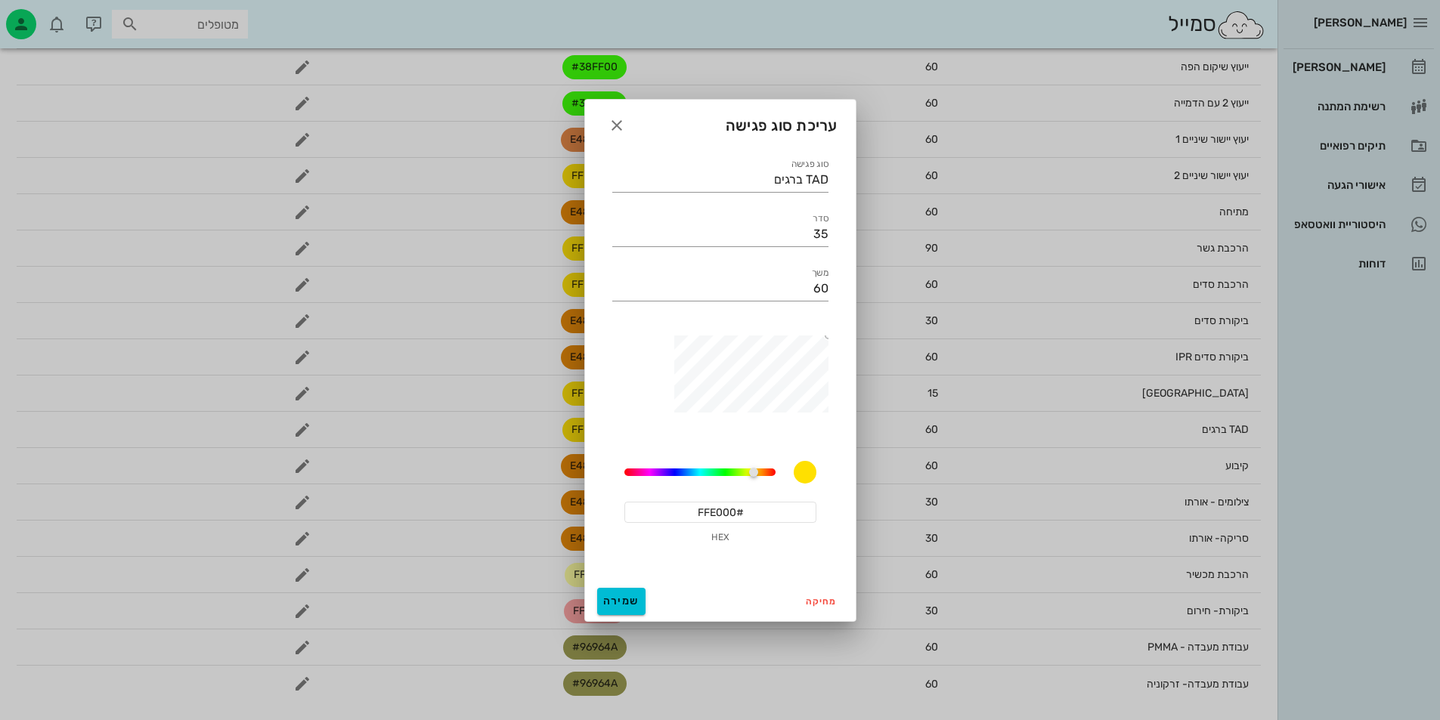
click at [724, 519] on input "#FFE000" at bounding box center [720, 512] width 192 height 21
click at [614, 130] on icon "button" at bounding box center [617, 125] width 18 height 18
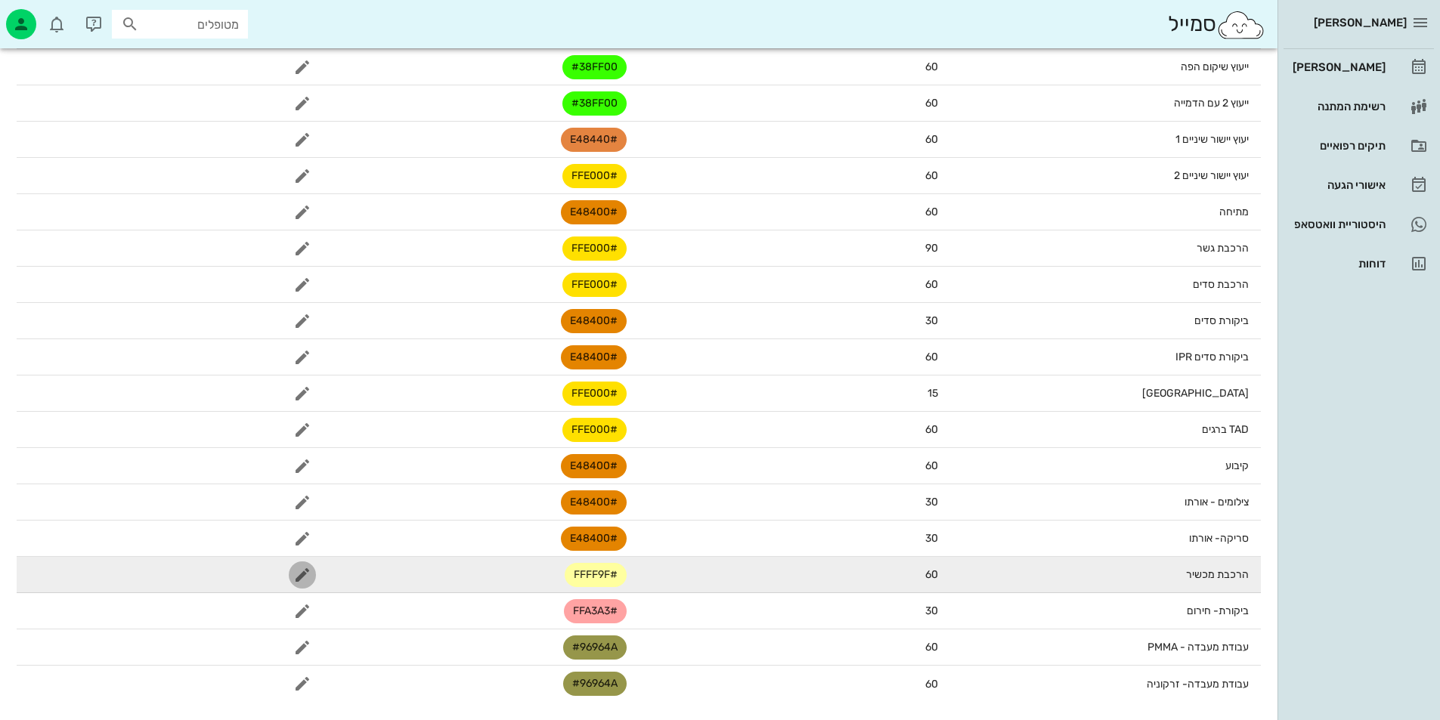
click at [305, 570] on icon "button" at bounding box center [302, 575] width 18 height 18
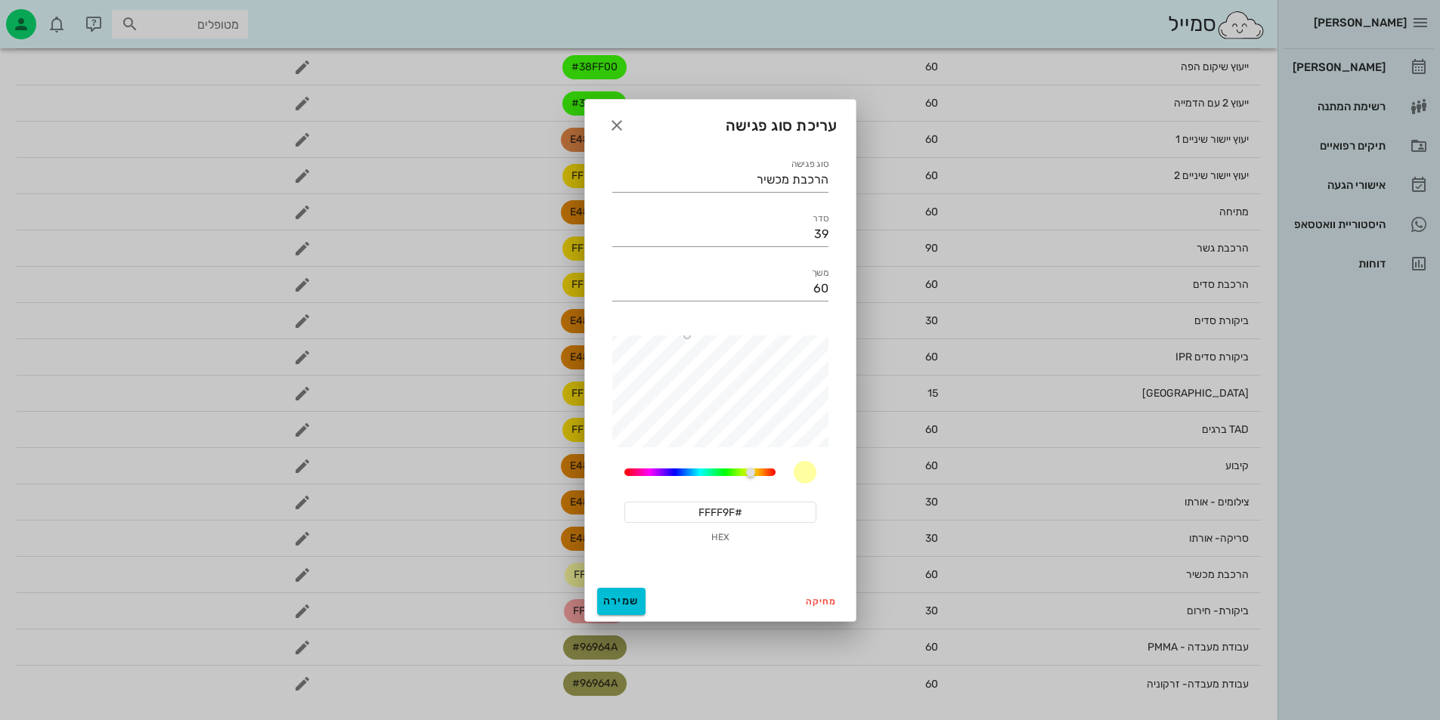
click at [710, 515] on input "#FFFF9F" at bounding box center [720, 512] width 192 height 21
paste input "E000"
type input "#FFE000"
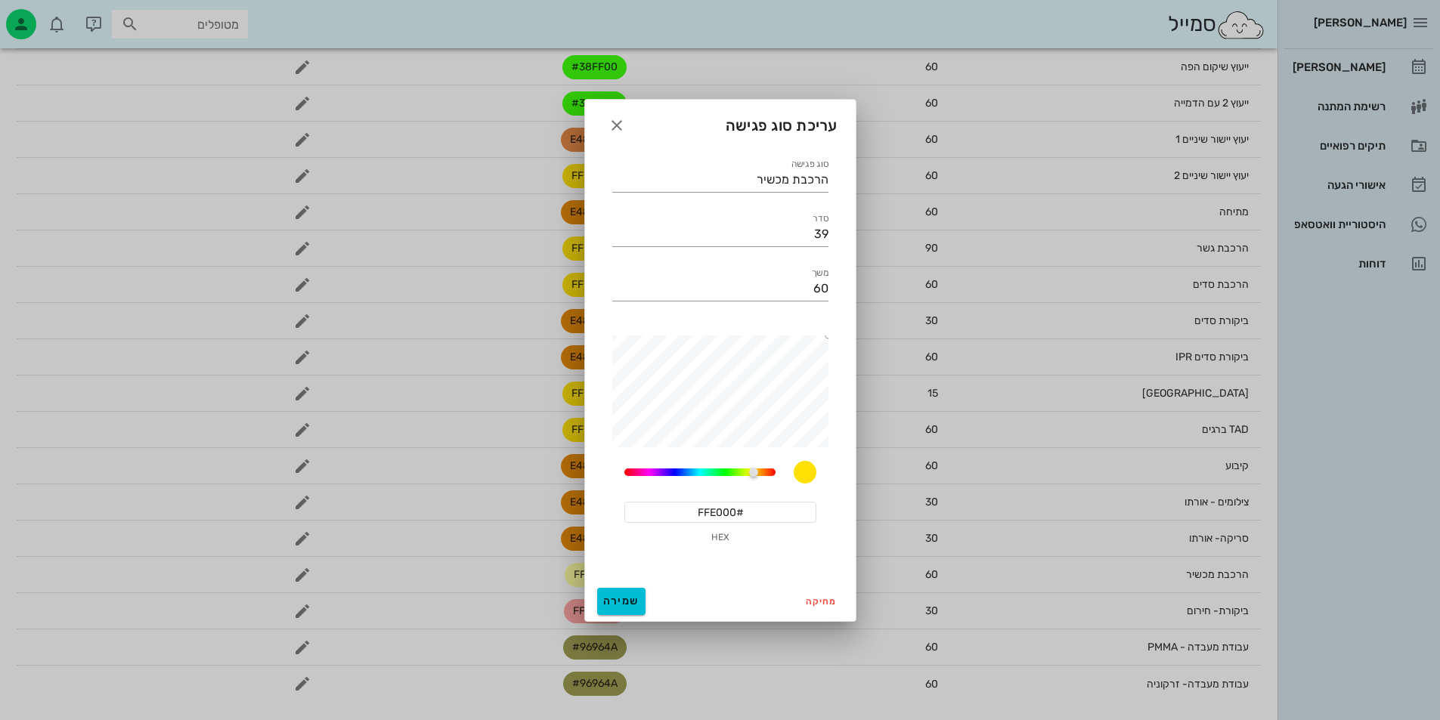
click at [645, 596] on div "מחיקה שמירה" at bounding box center [720, 601] width 271 height 39
click at [625, 589] on button "שמירה" at bounding box center [621, 601] width 48 height 27
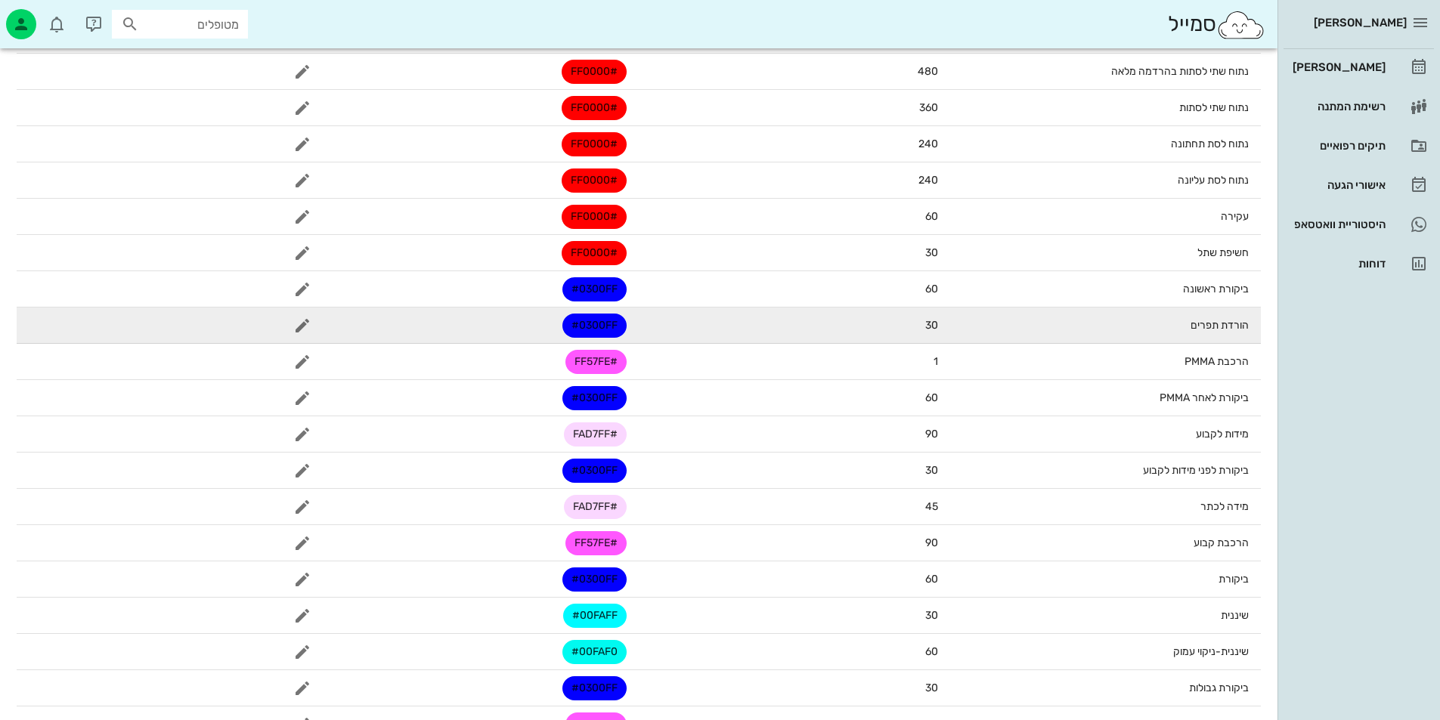
scroll to position [0, 0]
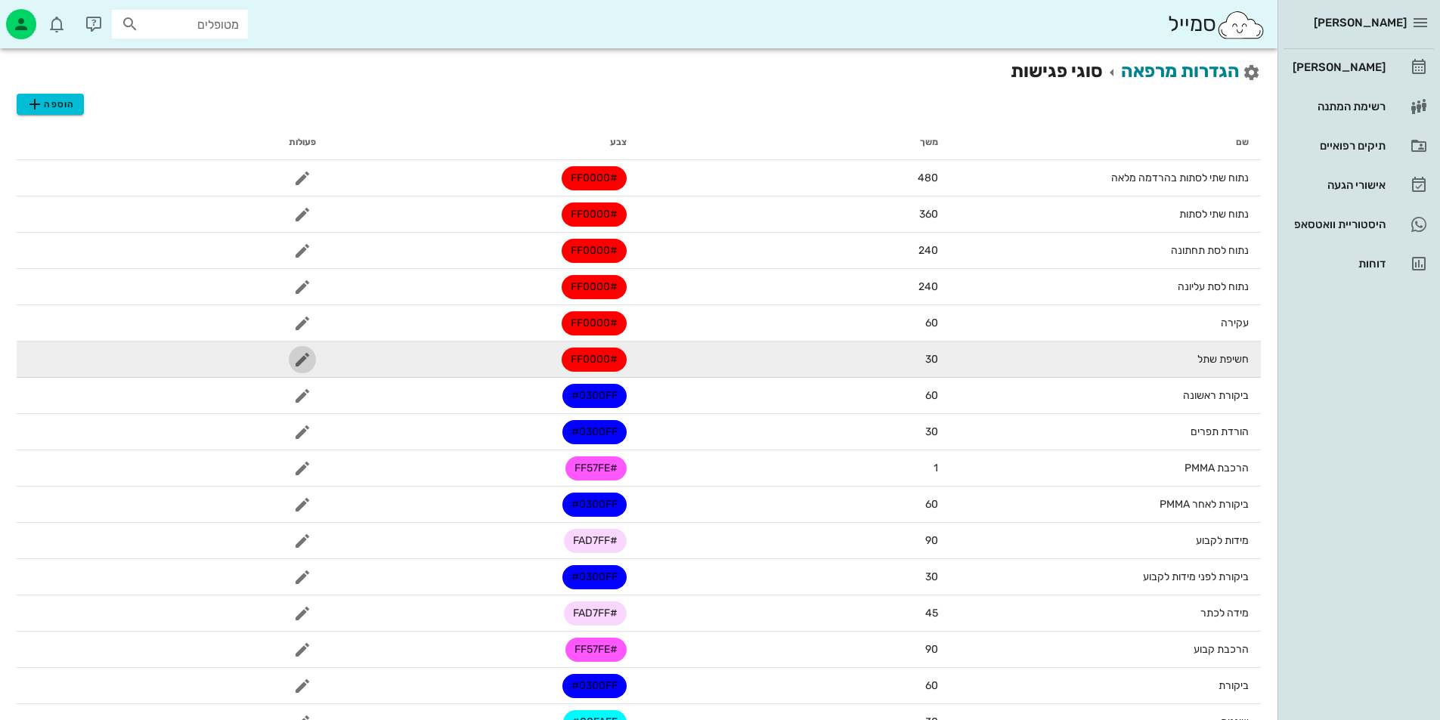
click at [303, 366] on icon "button" at bounding box center [302, 360] width 18 height 18
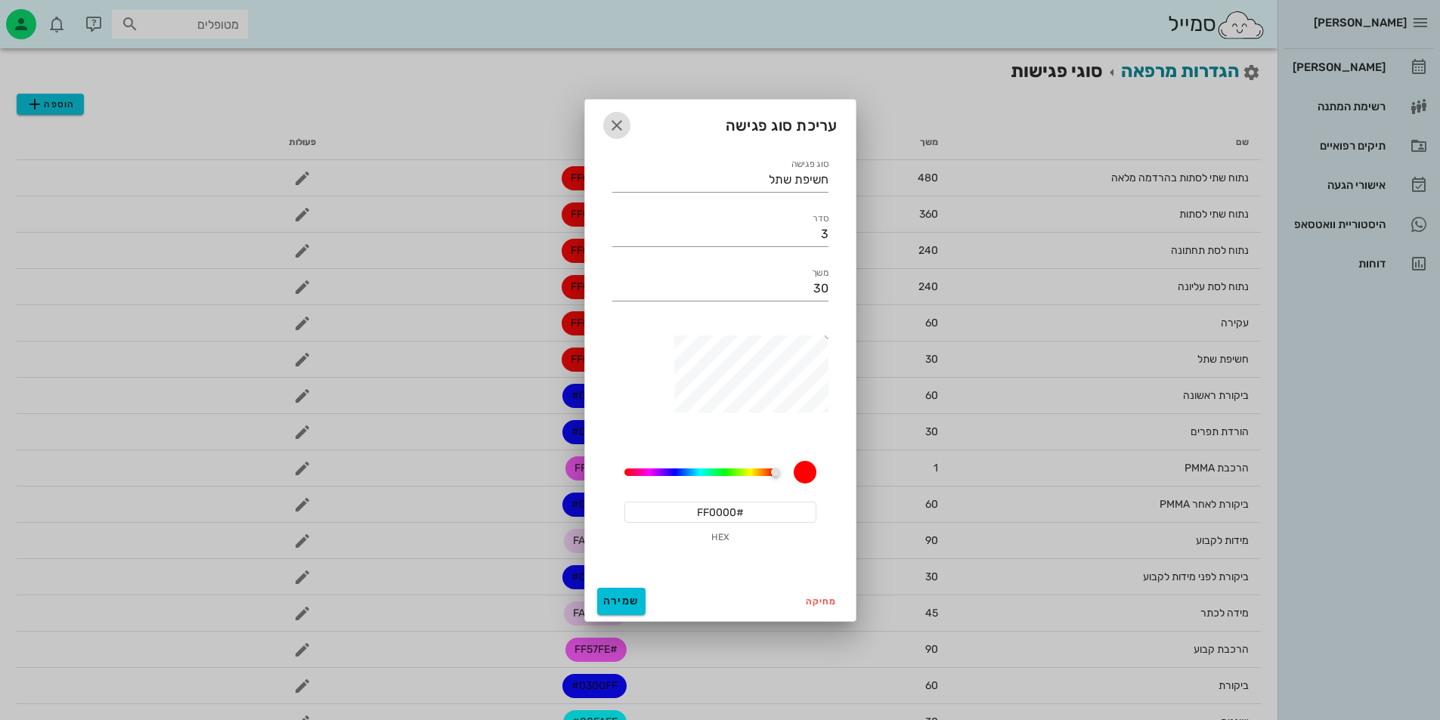
click at [623, 129] on icon "button" at bounding box center [617, 125] width 18 height 18
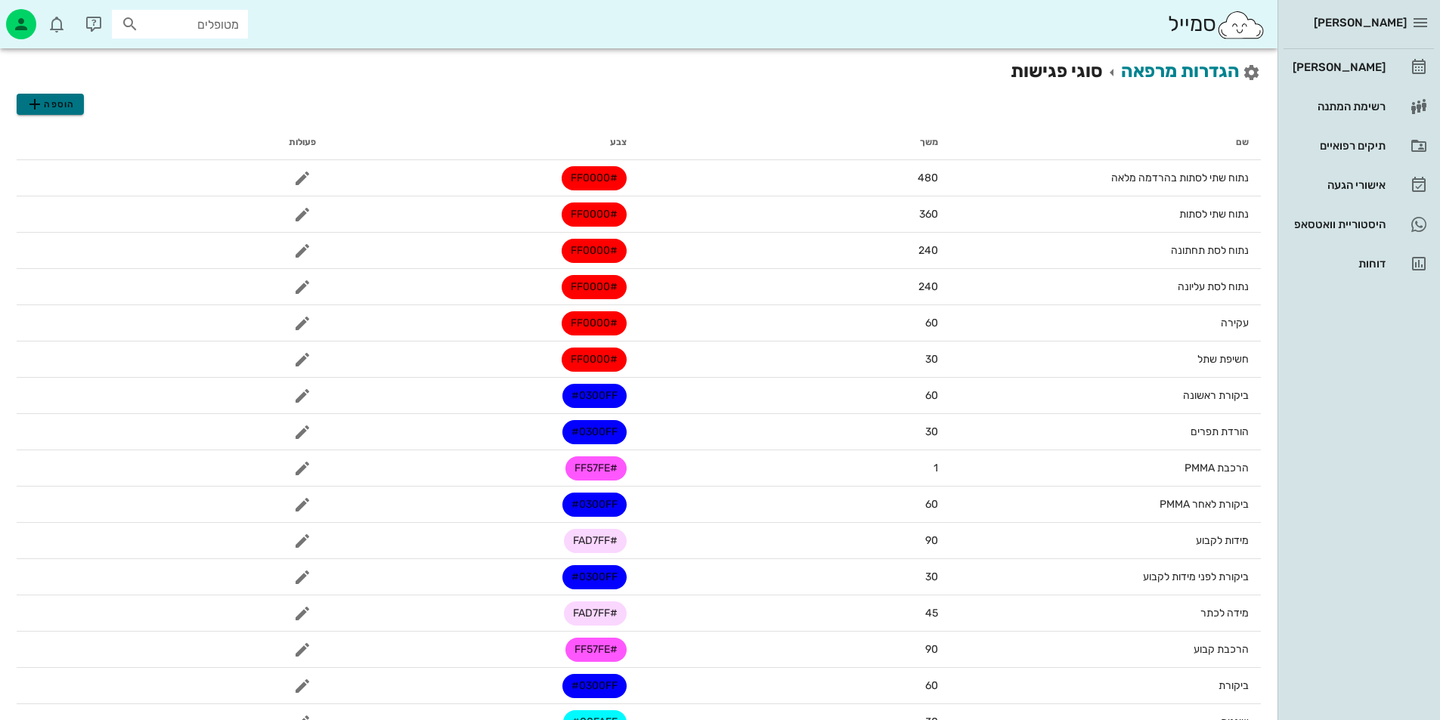
click at [65, 101] on span "הוספה" at bounding box center [50, 104] width 48 height 18
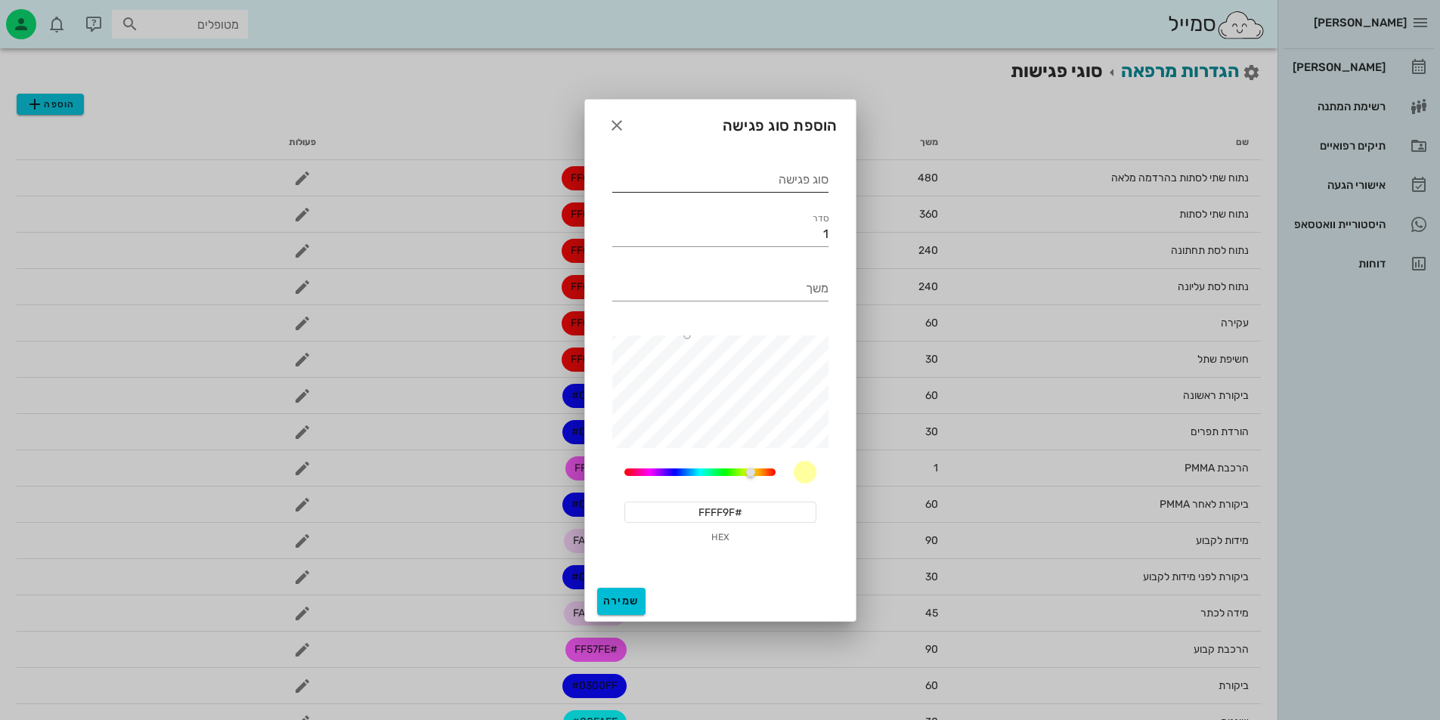
click at [774, 165] on div "סוג פגישה" at bounding box center [720, 175] width 216 height 33
click at [771, 177] on input "סוג פגישה" at bounding box center [720, 180] width 216 height 24
type input "שתל"
click at [793, 243] on input "1" at bounding box center [720, 234] width 216 height 24
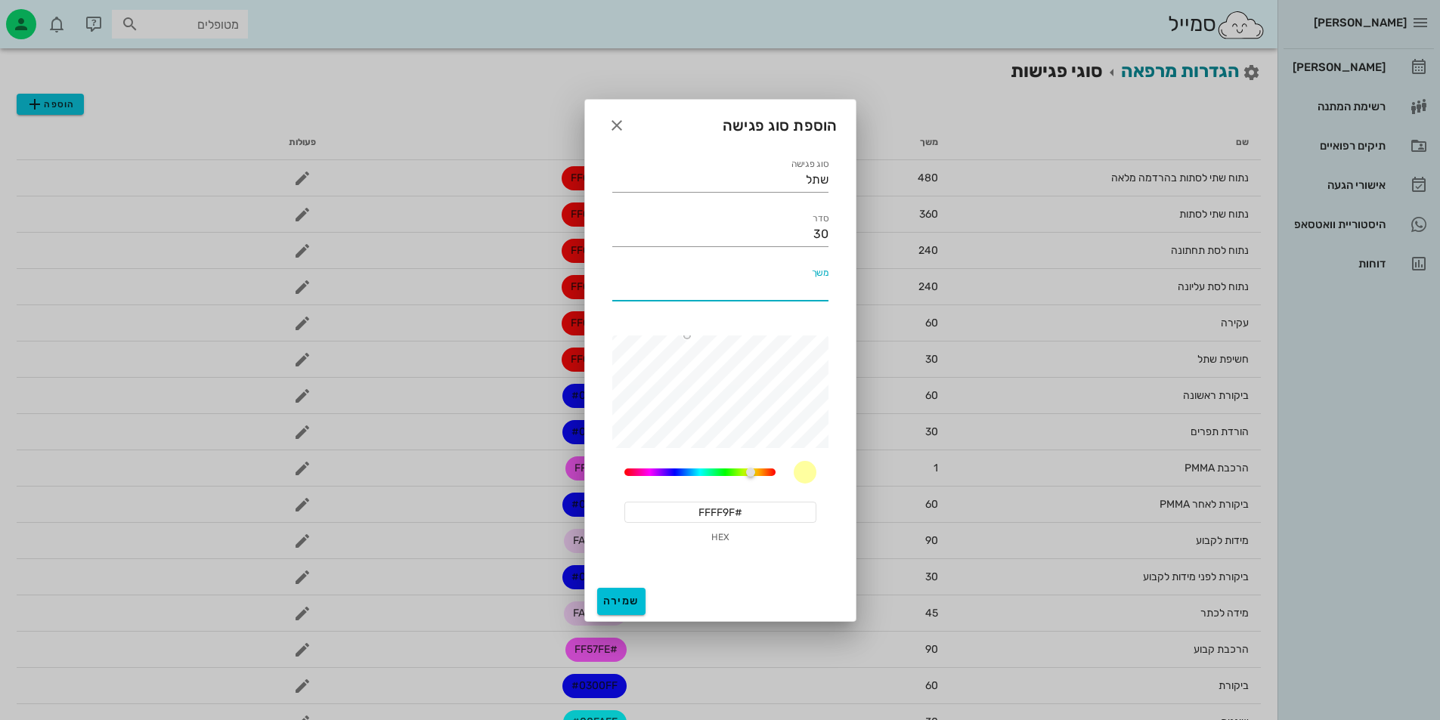
click at [823, 289] on input "משך" at bounding box center [720, 289] width 216 height 24
click at [817, 234] on input "30" at bounding box center [720, 234] width 216 height 24
type input "3"
click at [822, 279] on div "משך" at bounding box center [720, 289] width 216 height 24
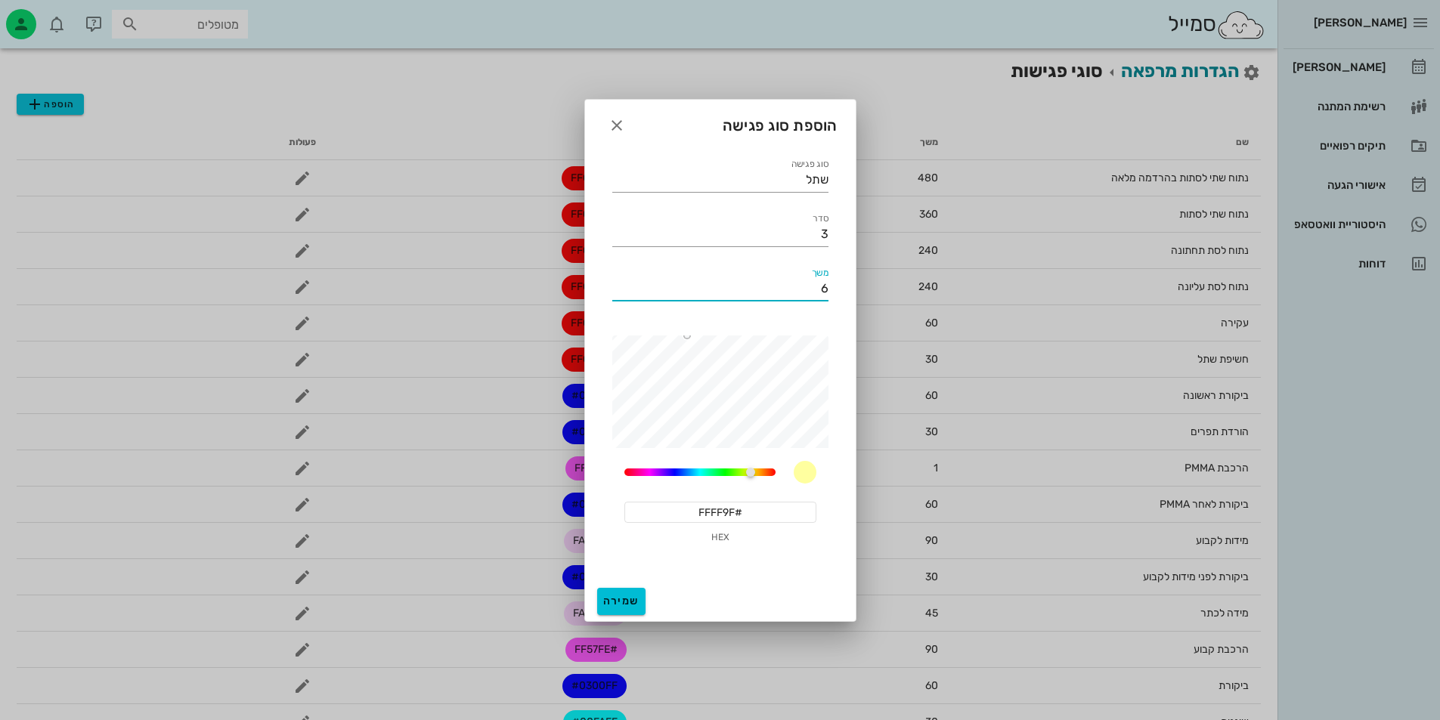
type input "60"
type input "#FF9F9F"
drag, startPoint x: 754, startPoint y: 473, endPoint x: 838, endPoint y: 480, distance: 84.2
click at [838, 480] on div "סוג פגישה שתל סדר 3 משך 60 60 #FF9F9F HEX" at bounding box center [720, 364] width 271 height 435
type input "60"
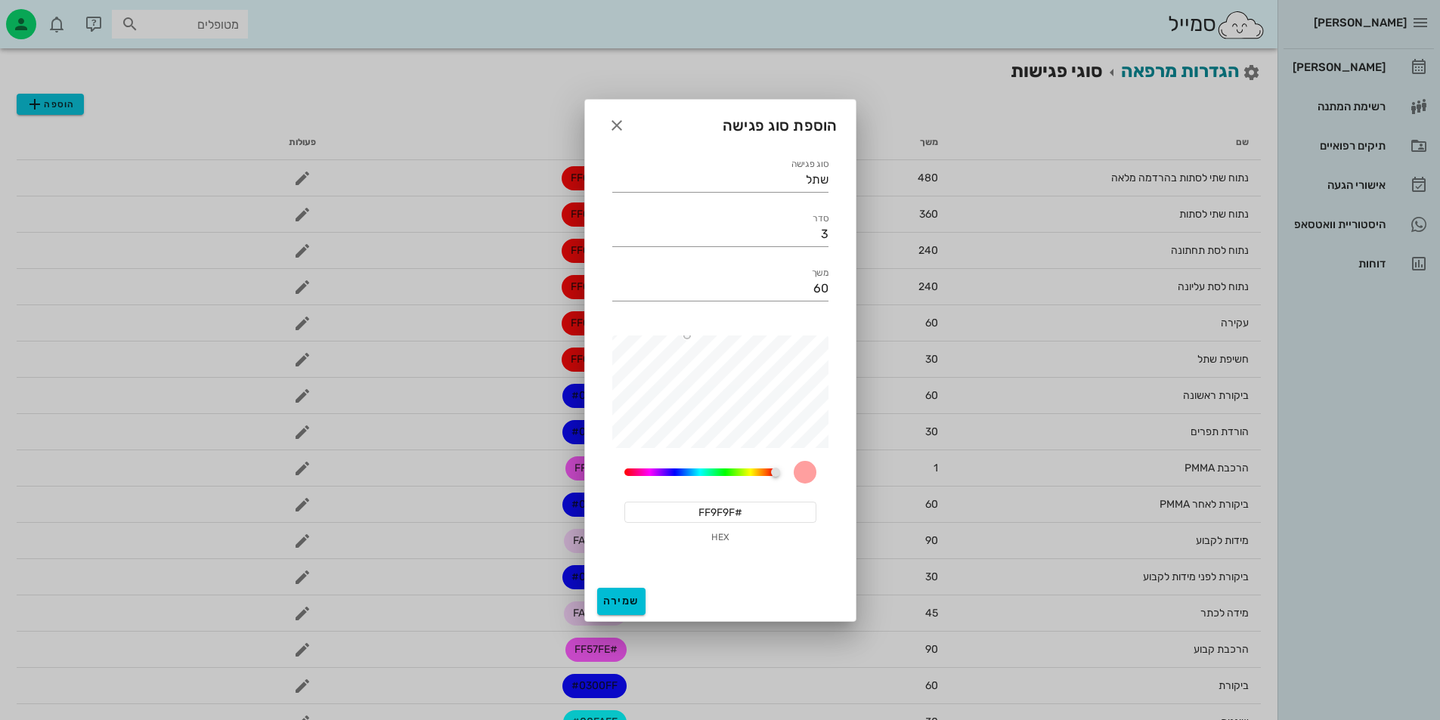
click at [778, 329] on div "60 #FF9F9F HEX" at bounding box center [720, 446] width 234 height 240
click at [815, 348] on div at bounding box center [715, 392] width 227 height 113
click at [623, 473] on div "60 #E30C0C HEX" at bounding box center [720, 503] width 216 height 109
drag, startPoint x: 775, startPoint y: 478, endPoint x: 505, endPoint y: 478, distance: 270.5
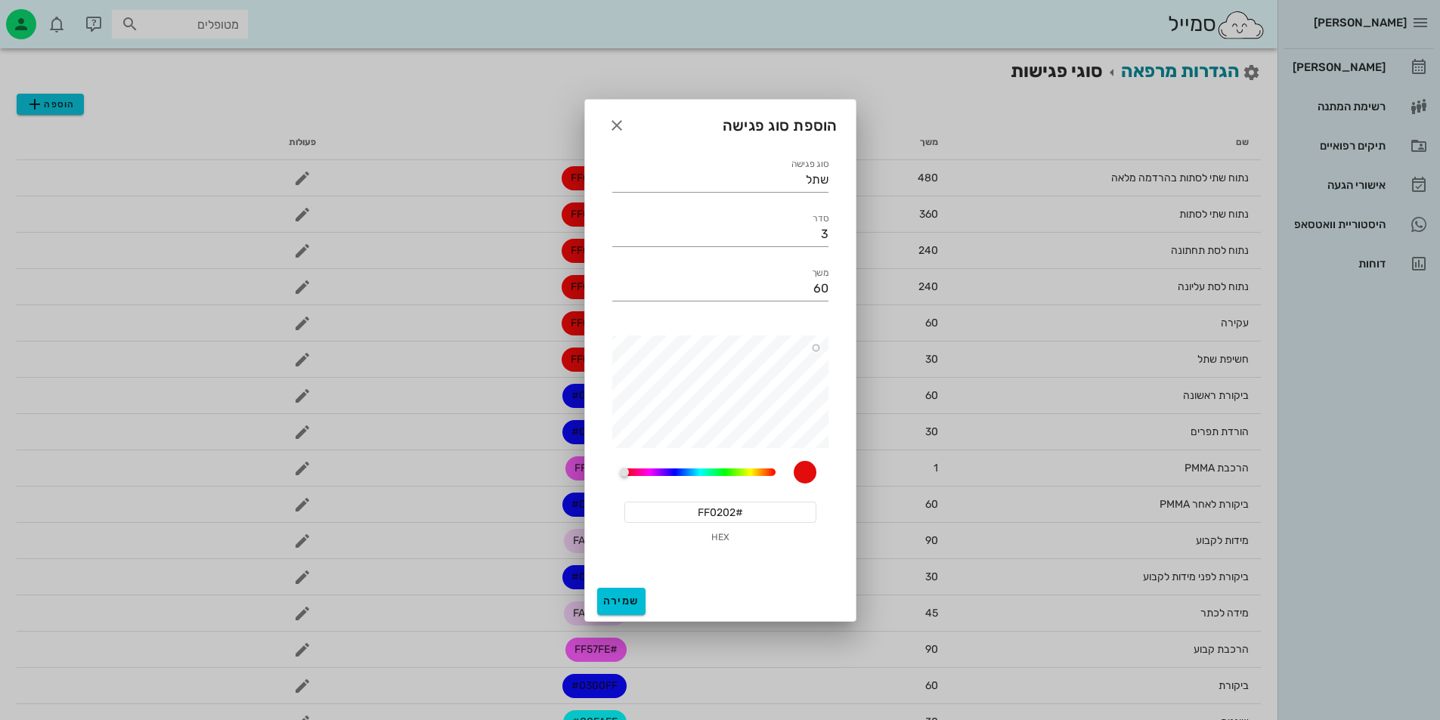
type input "#FF0000"
drag, startPoint x: 818, startPoint y: 350, endPoint x: 840, endPoint y: 320, distance: 37.2
click at [840, 320] on div "סוג פגישה שתל סדר 3 משך 60 60 #FF0000 HEX" at bounding box center [720, 364] width 271 height 435
click at [624, 595] on span "שמירה" at bounding box center [621, 601] width 36 height 13
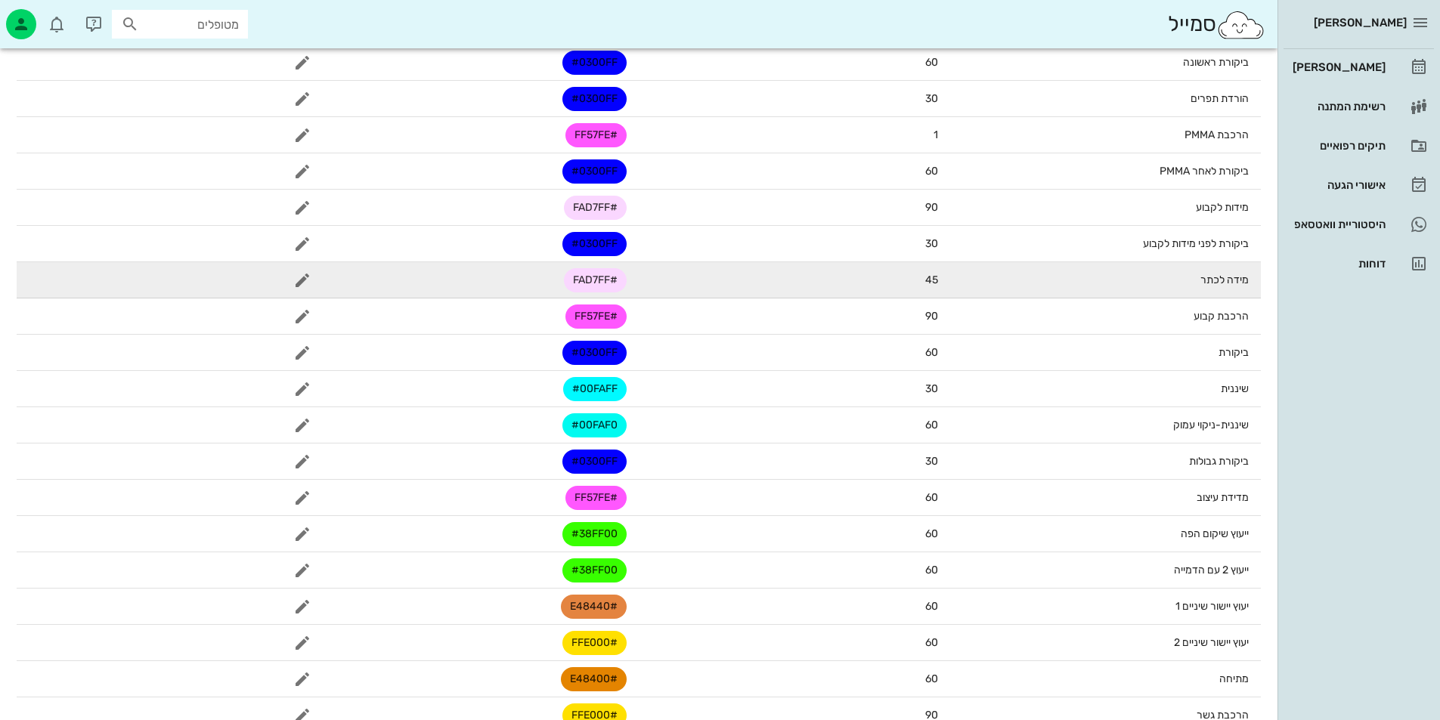
scroll to position [453, 0]
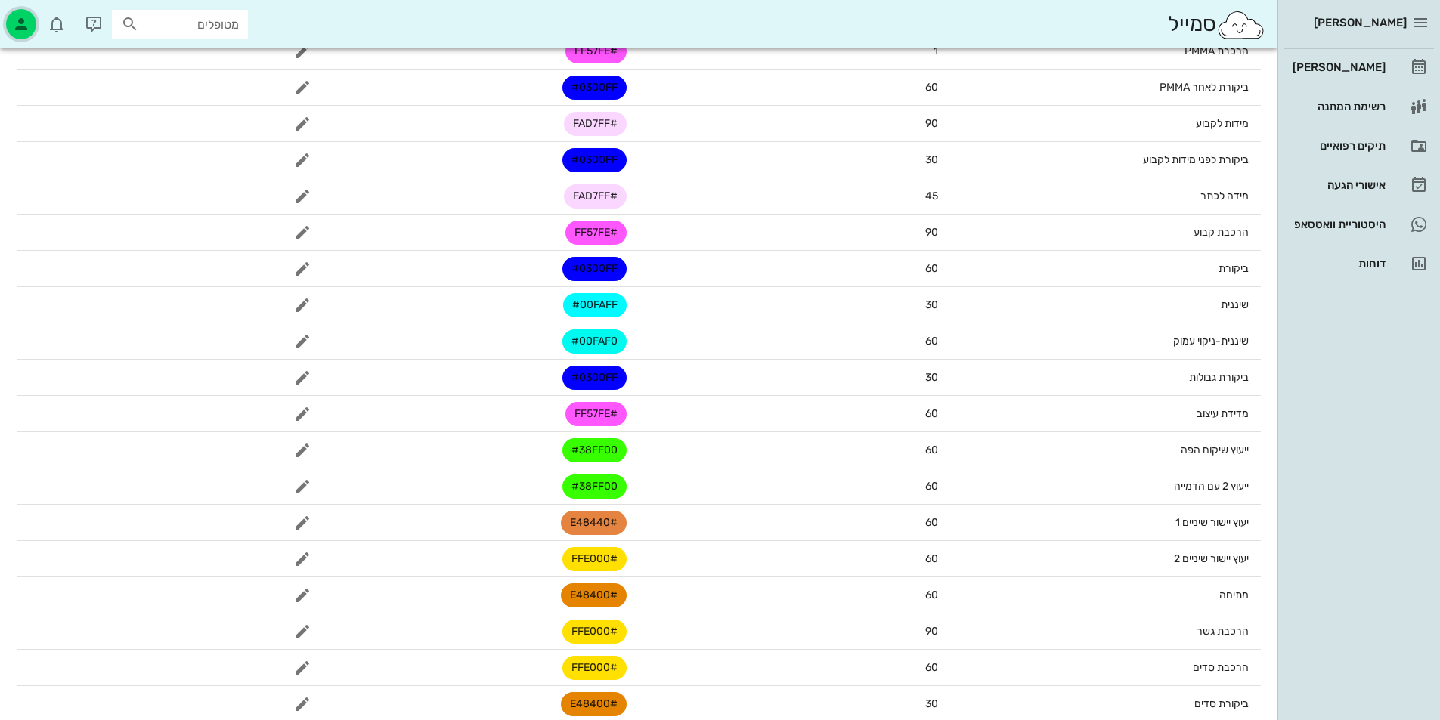
click at [29, 30] on icon "button" at bounding box center [21, 24] width 18 height 18
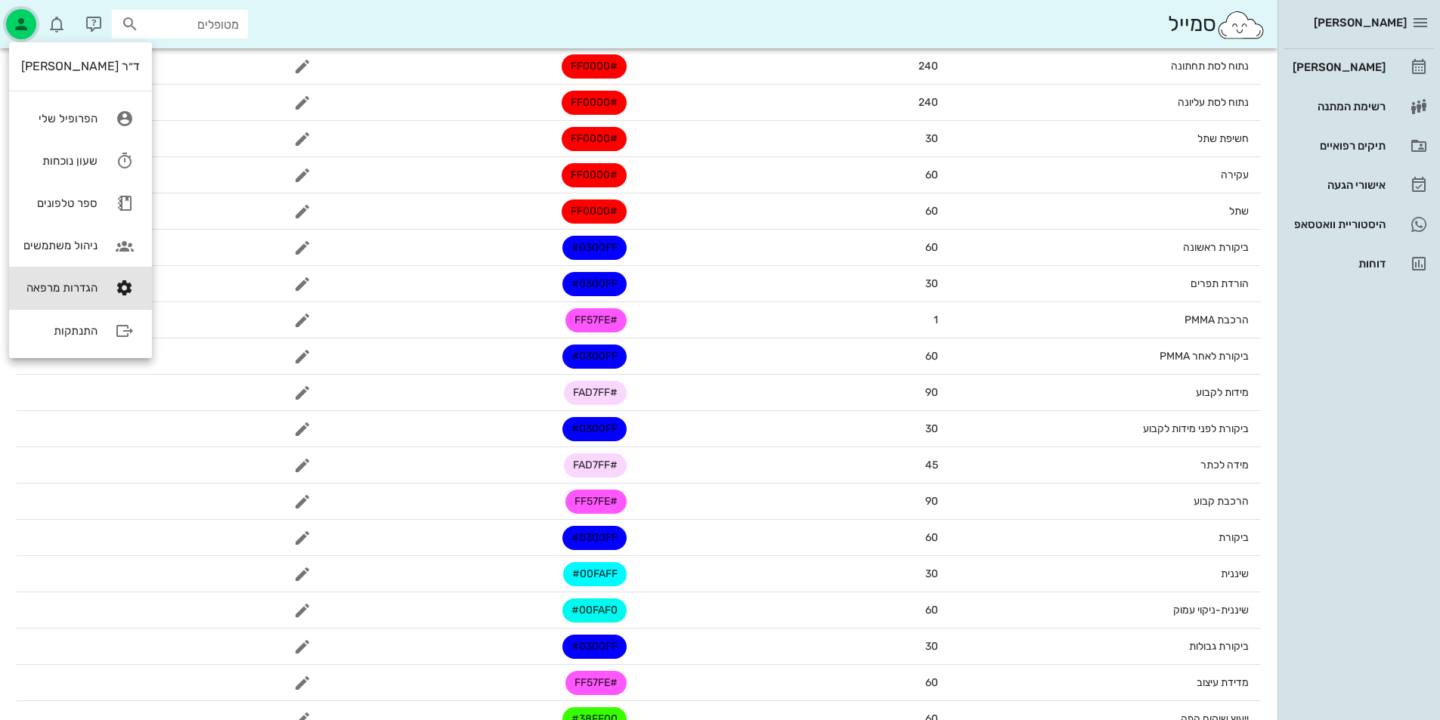
scroll to position [0, 0]
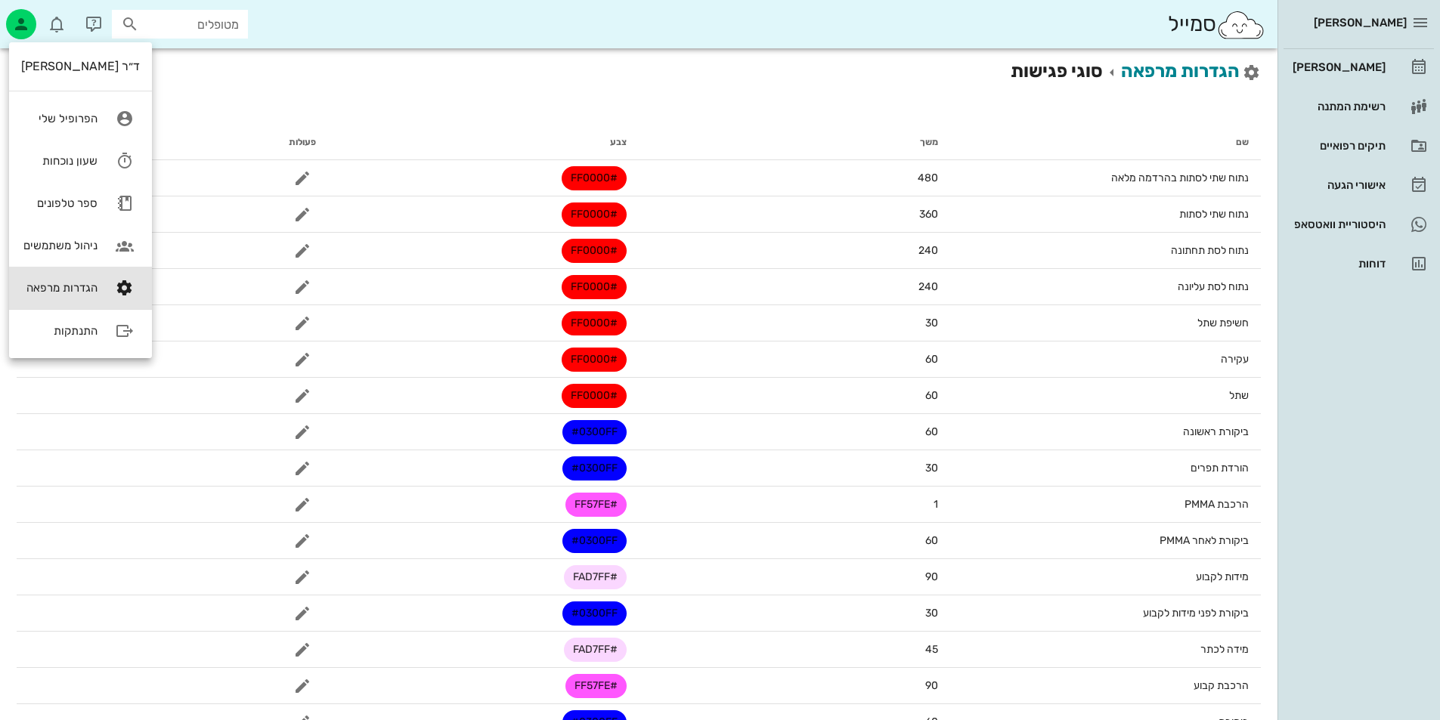
click at [224, 84] on div "הגדרות מרפאה סוגי פגישות" at bounding box center [639, 70] width 1244 height 27
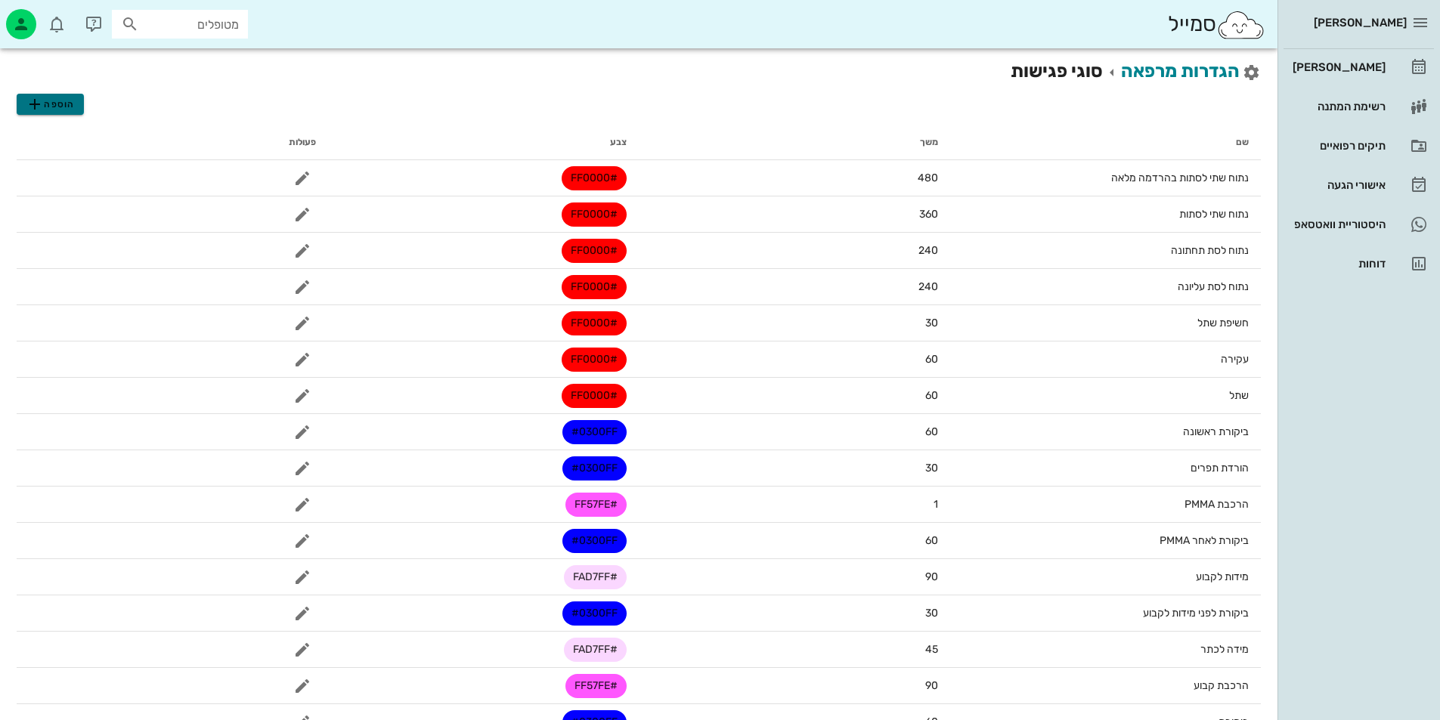
click at [60, 107] on span "הוספה" at bounding box center [50, 104] width 48 height 18
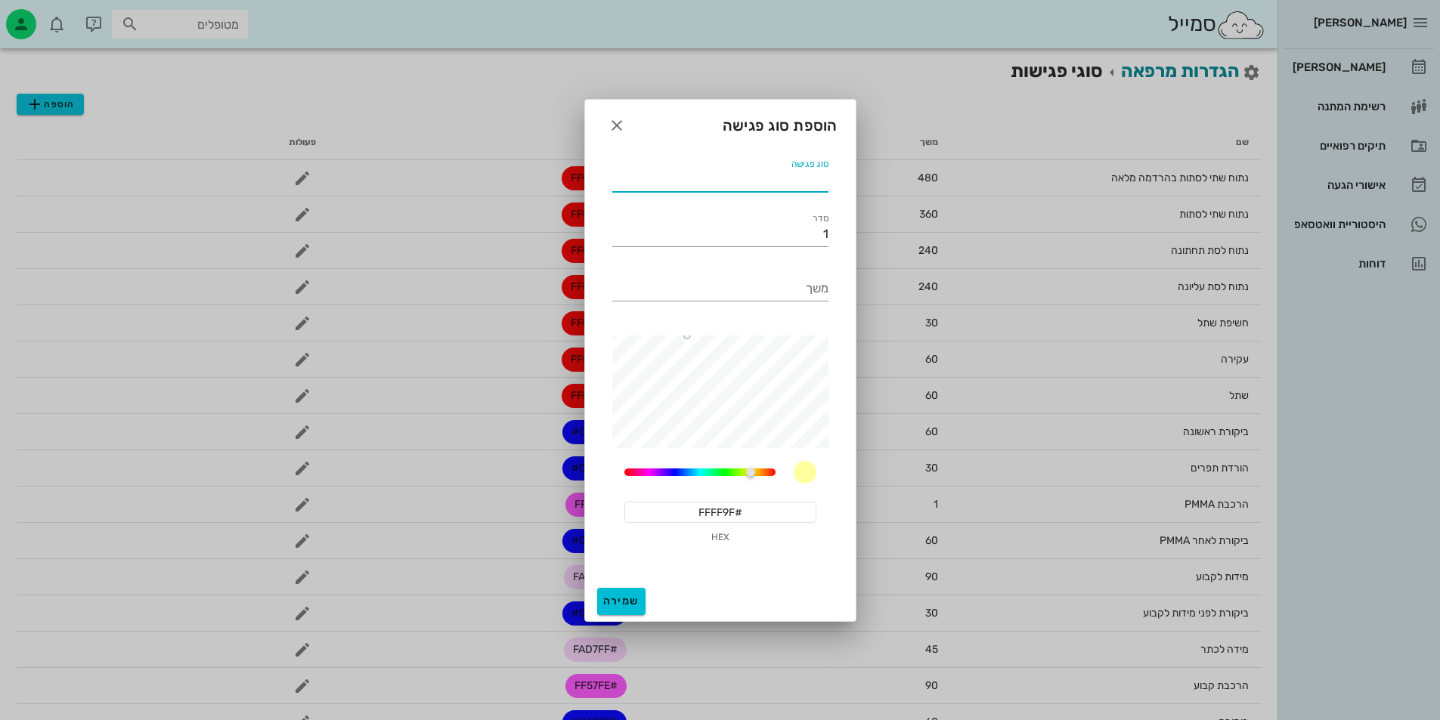
click at [808, 170] on div "סוג פגישה" at bounding box center [720, 180] width 216 height 24
type input "v"
click at [791, 176] on input "השחזת כתר" at bounding box center [720, 180] width 216 height 24
click at [796, 177] on input "השחזת כתר" at bounding box center [720, 180] width 216 height 24
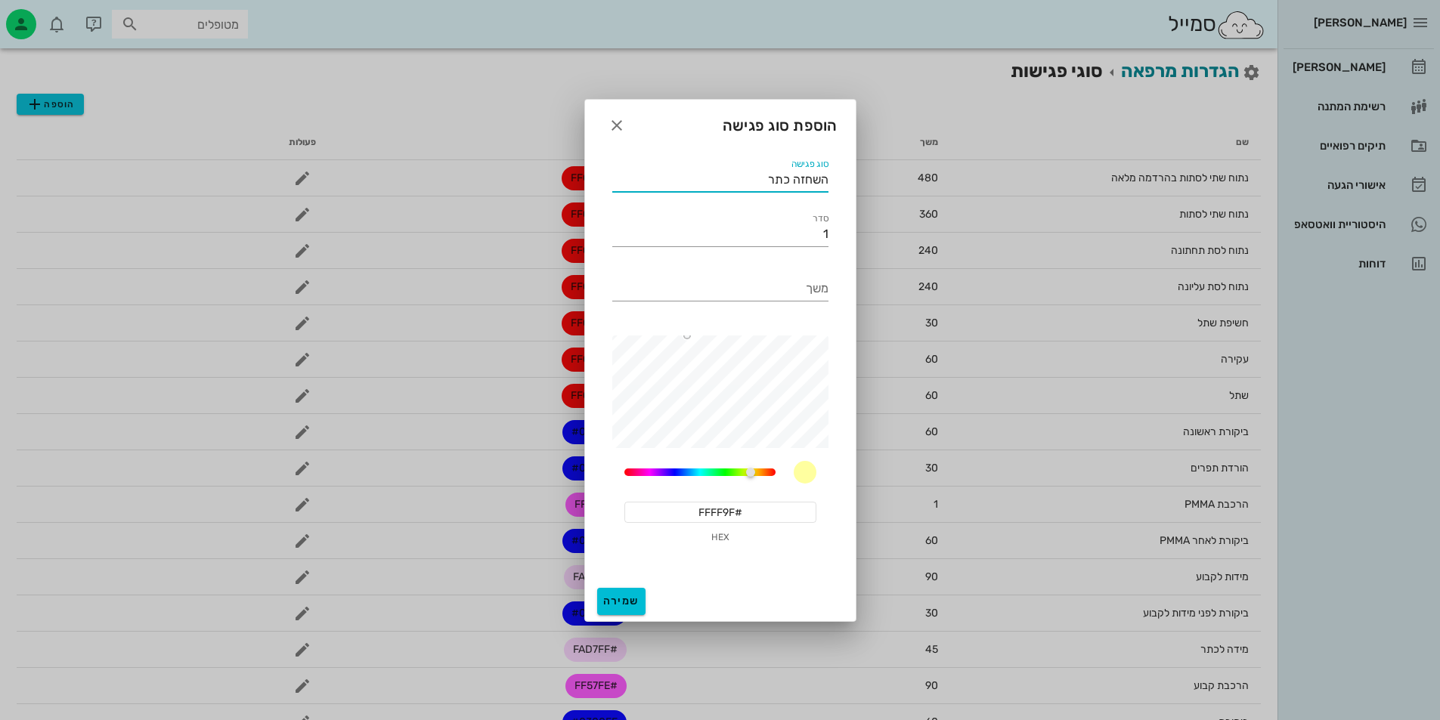
click at [788, 174] on input "השחזה כתר" at bounding box center [720, 180] width 216 height 24
click at [747, 197] on div "סוג פגישה השחזה לכתר" at bounding box center [720, 174] width 234 height 54
drag, startPoint x: 747, startPoint y: 175, endPoint x: 1002, endPoint y: 199, distance: 256.5
click at [770, 180] on input "השחזה לכתר" at bounding box center [720, 180] width 216 height 24
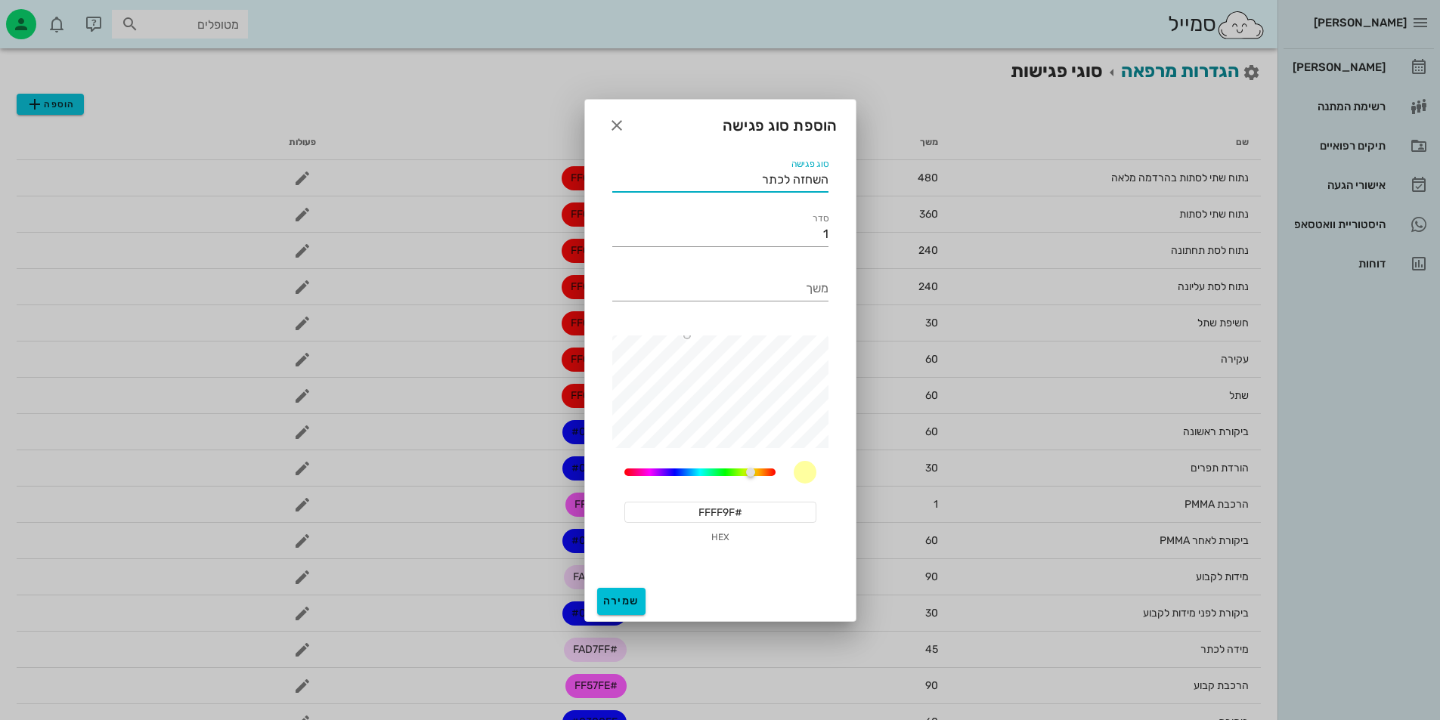
click at [756, 180] on input "השחזה לכתר" at bounding box center [720, 180] width 216 height 24
type input "השחזה לכתרים"
click at [808, 244] on input "1" at bounding box center [720, 234] width 216 height 24
click at [808, 243] on input "1" at bounding box center [720, 234] width 216 height 24
type input "3"
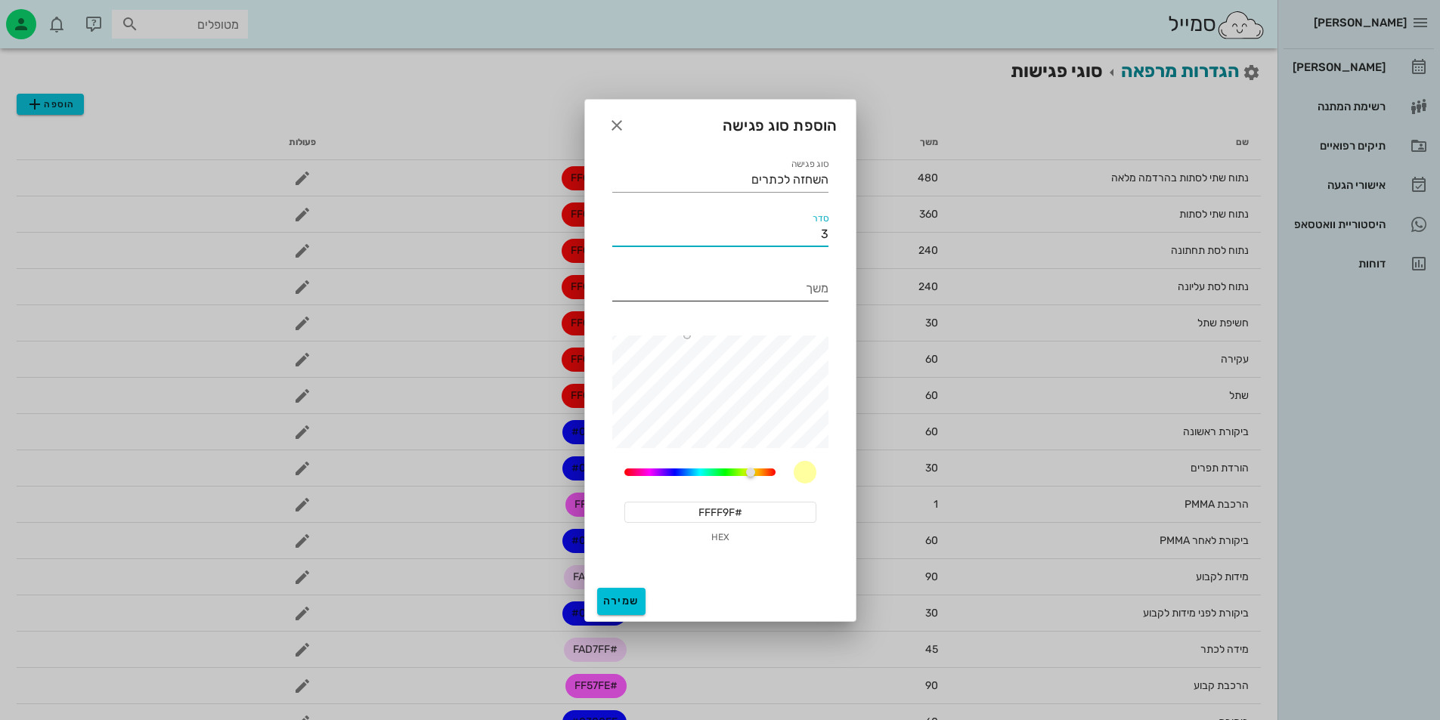
click at [805, 289] on input "משך" at bounding box center [720, 289] width 216 height 24
type input "60"
click at [744, 509] on input "#FFFF9F" at bounding box center [720, 512] width 192 height 21
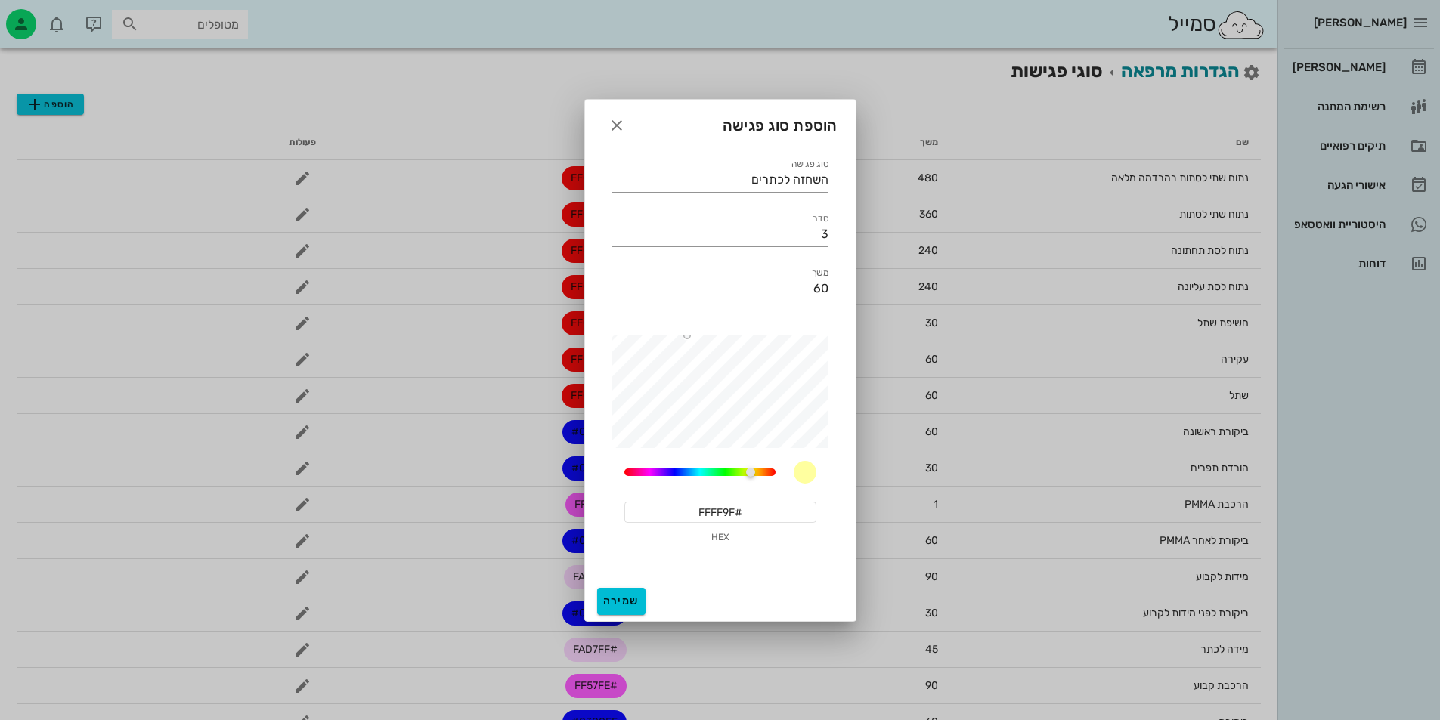
click at [744, 509] on input "#FFFF9F" at bounding box center [720, 512] width 192 height 21
drag, startPoint x: 708, startPoint y: 473, endPoint x: 605, endPoint y: 436, distance: 109.2
click at [601, 466] on div "סוג פגישה השחזה לכתרים סדר 3 משך 60 60 #FF9F9F HEX" at bounding box center [720, 364] width 271 height 435
type input "#FF0000"
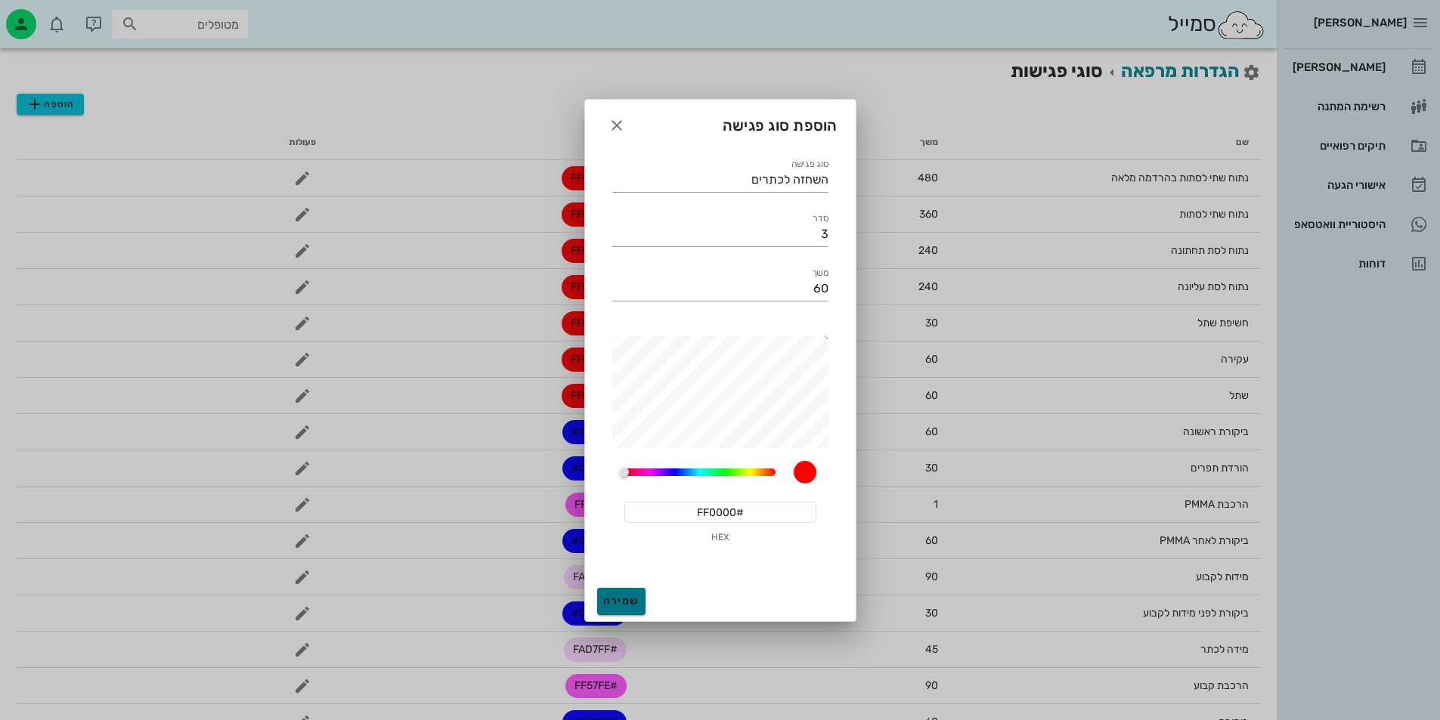
click at [618, 595] on span "שמירה" at bounding box center [621, 601] width 36 height 13
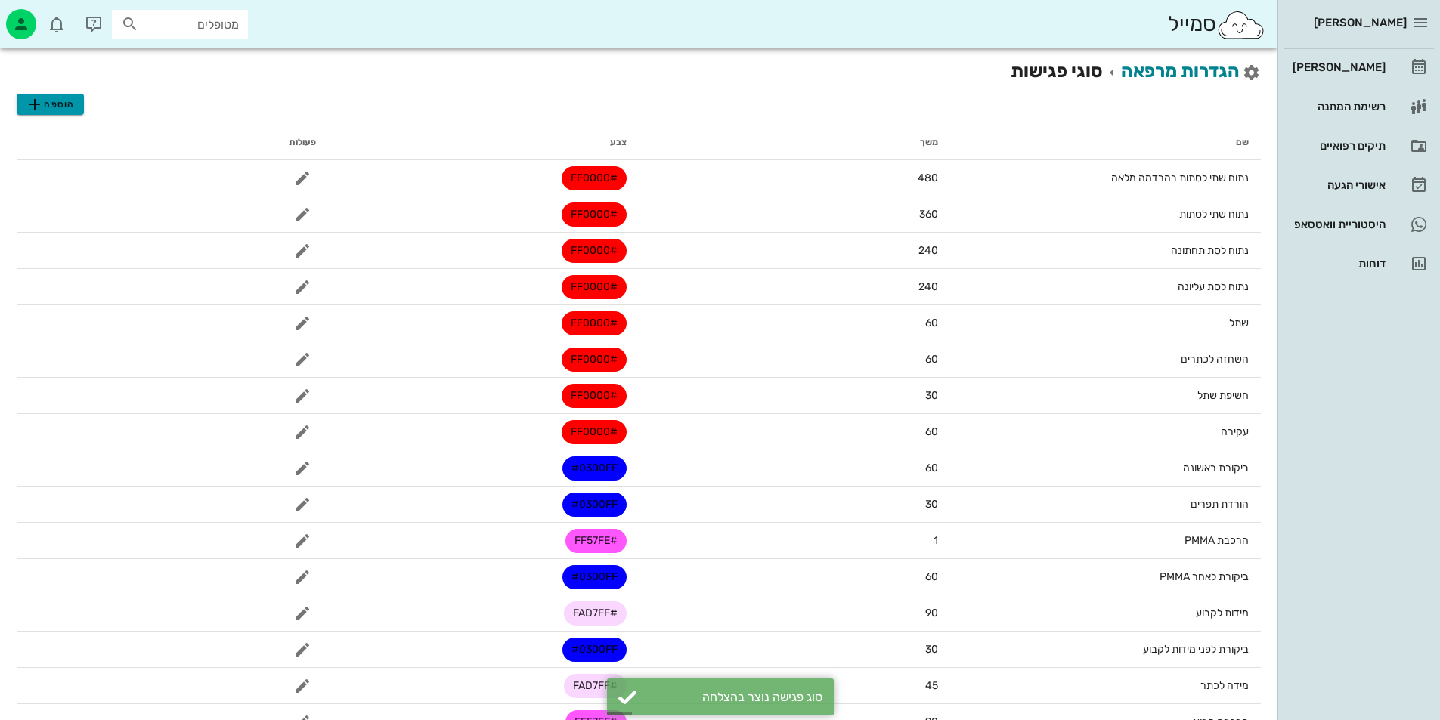
click at [72, 102] on span "הוספה" at bounding box center [50, 104] width 48 height 18
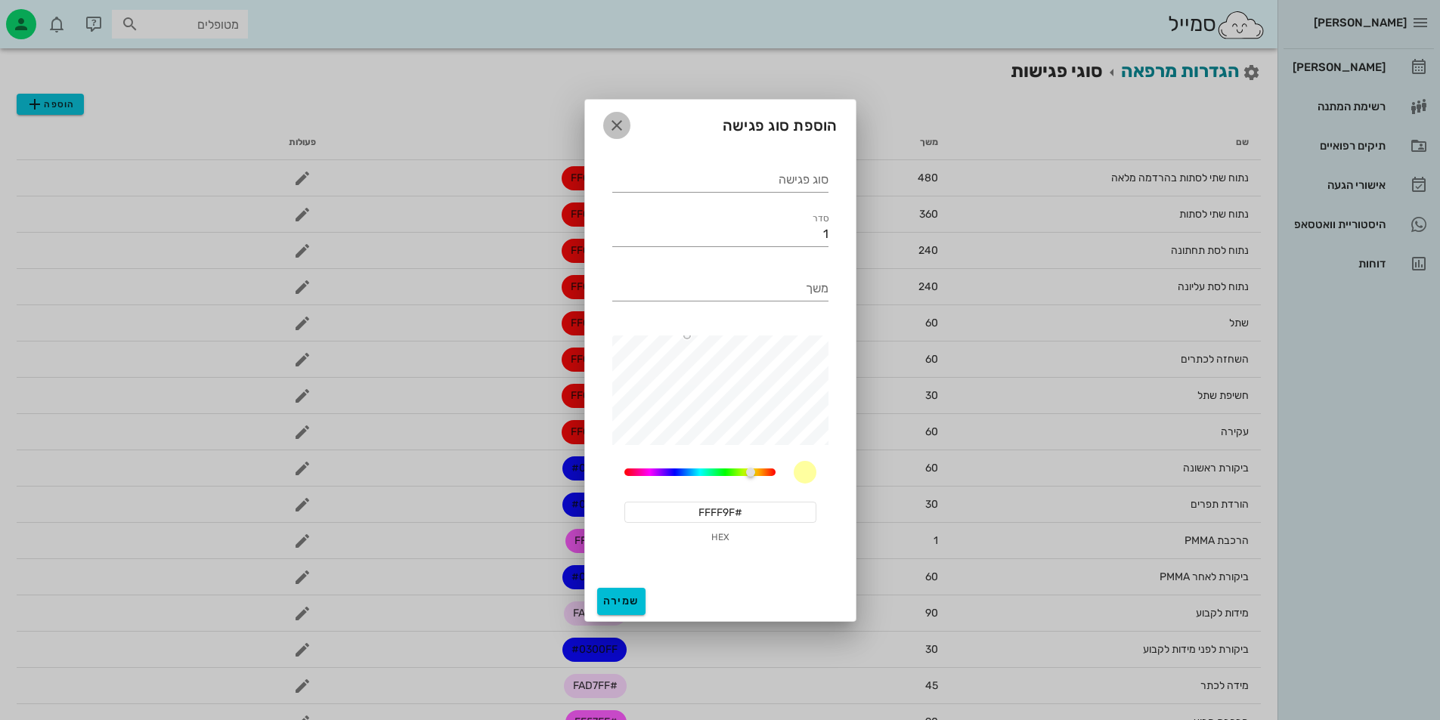
click at [612, 116] on icon "button" at bounding box center [617, 125] width 18 height 18
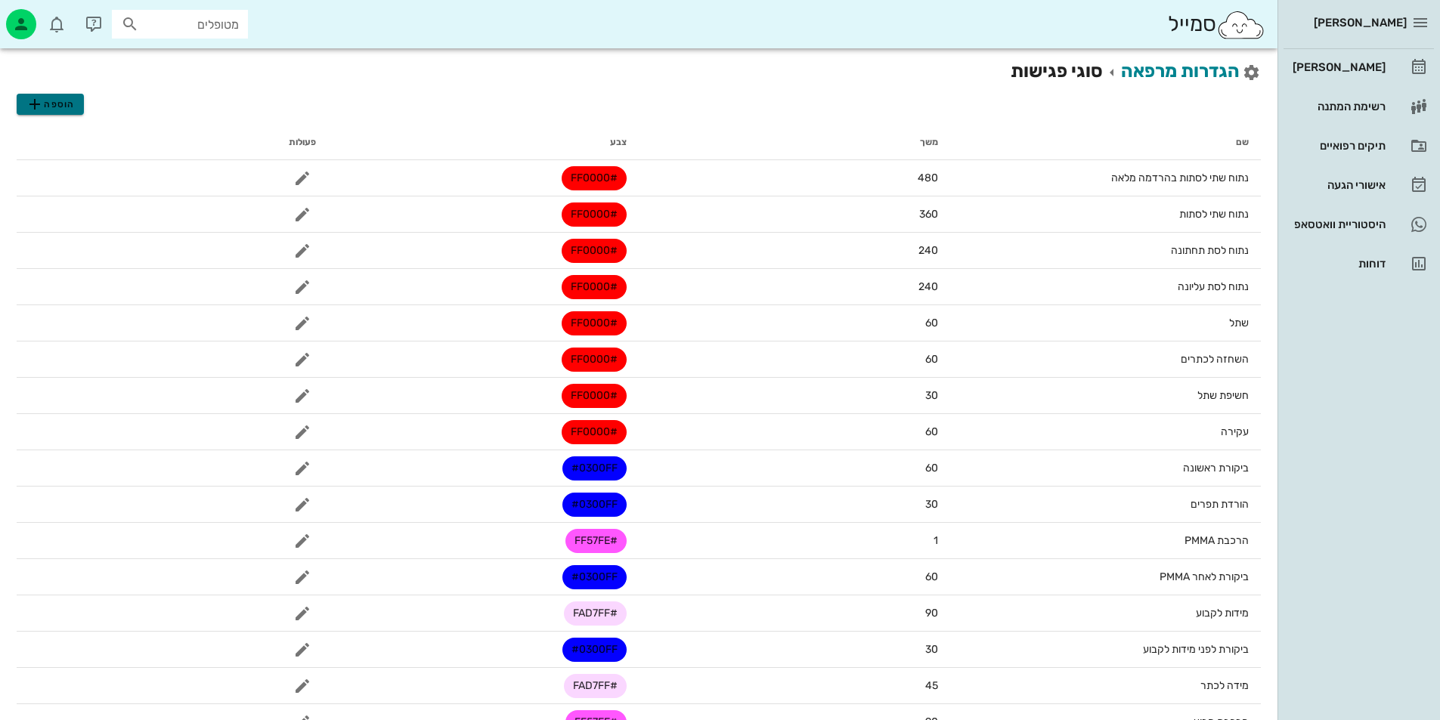
click at [62, 107] on span "הוספה" at bounding box center [50, 104] width 48 height 18
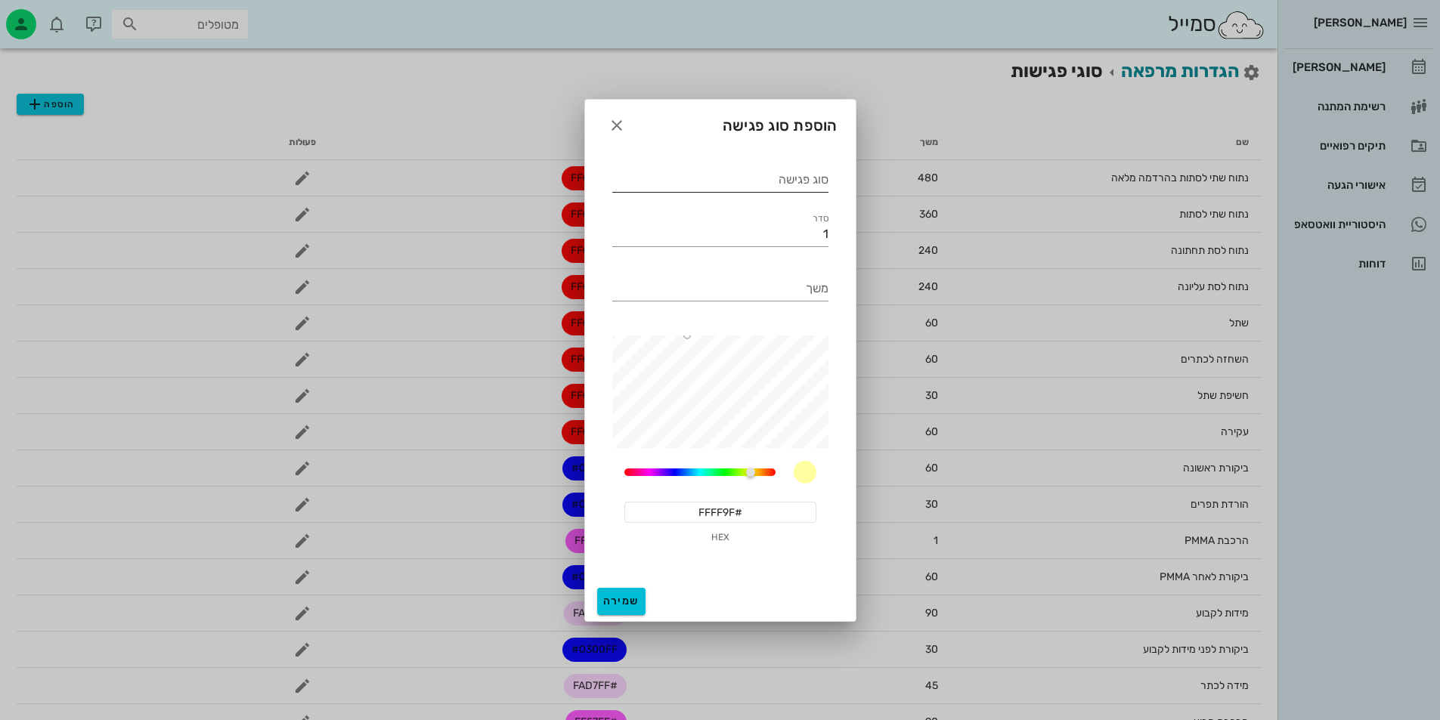
click at [787, 174] on div "סוג פגישה" at bounding box center [720, 180] width 216 height 24
type input "טיפול [PERSON_NAME]"
click at [728, 221] on div "סדר 1" at bounding box center [720, 229] width 216 height 33
click at [743, 229] on input "1" at bounding box center [720, 234] width 216 height 24
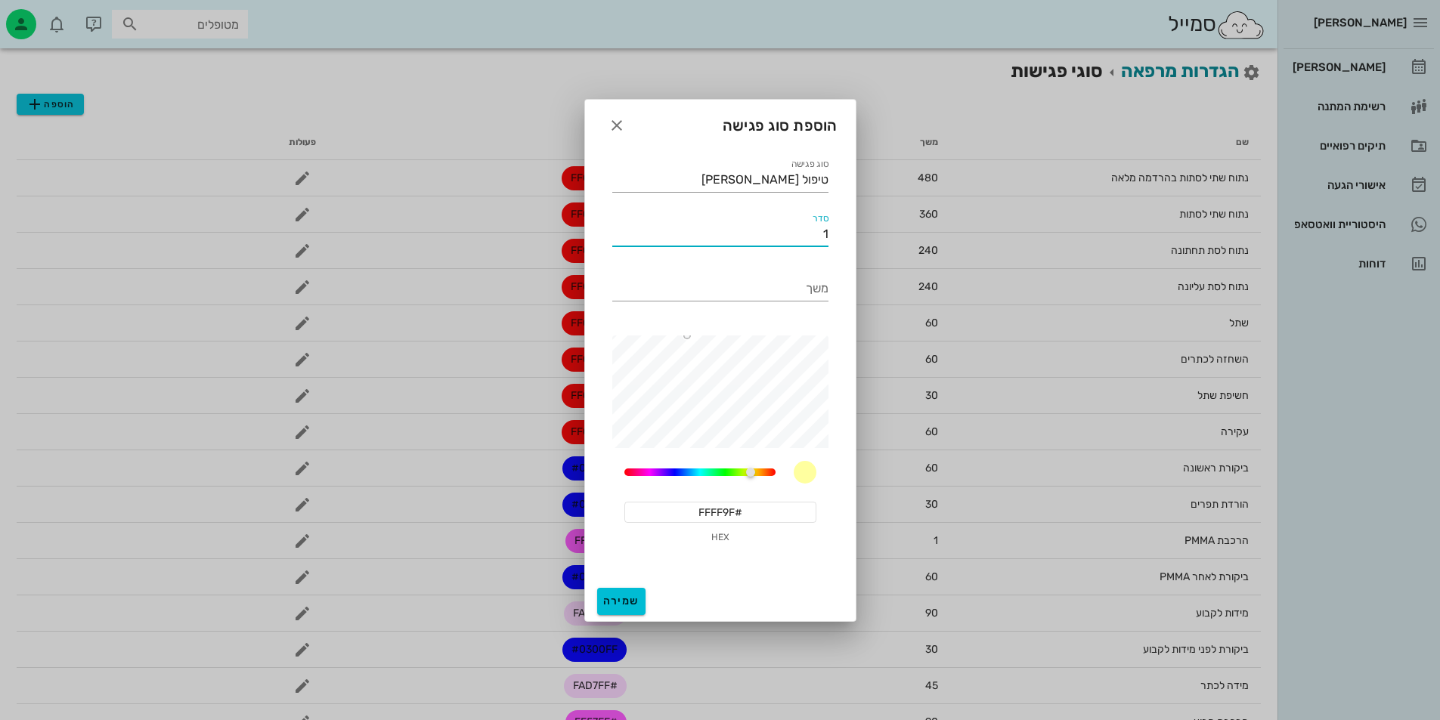
click at [744, 229] on input "1" at bounding box center [720, 234] width 216 height 24
click at [703, 290] on input "משך" at bounding box center [720, 289] width 216 height 24
click at [820, 240] on input "4" at bounding box center [720, 234] width 216 height 24
type input "6"
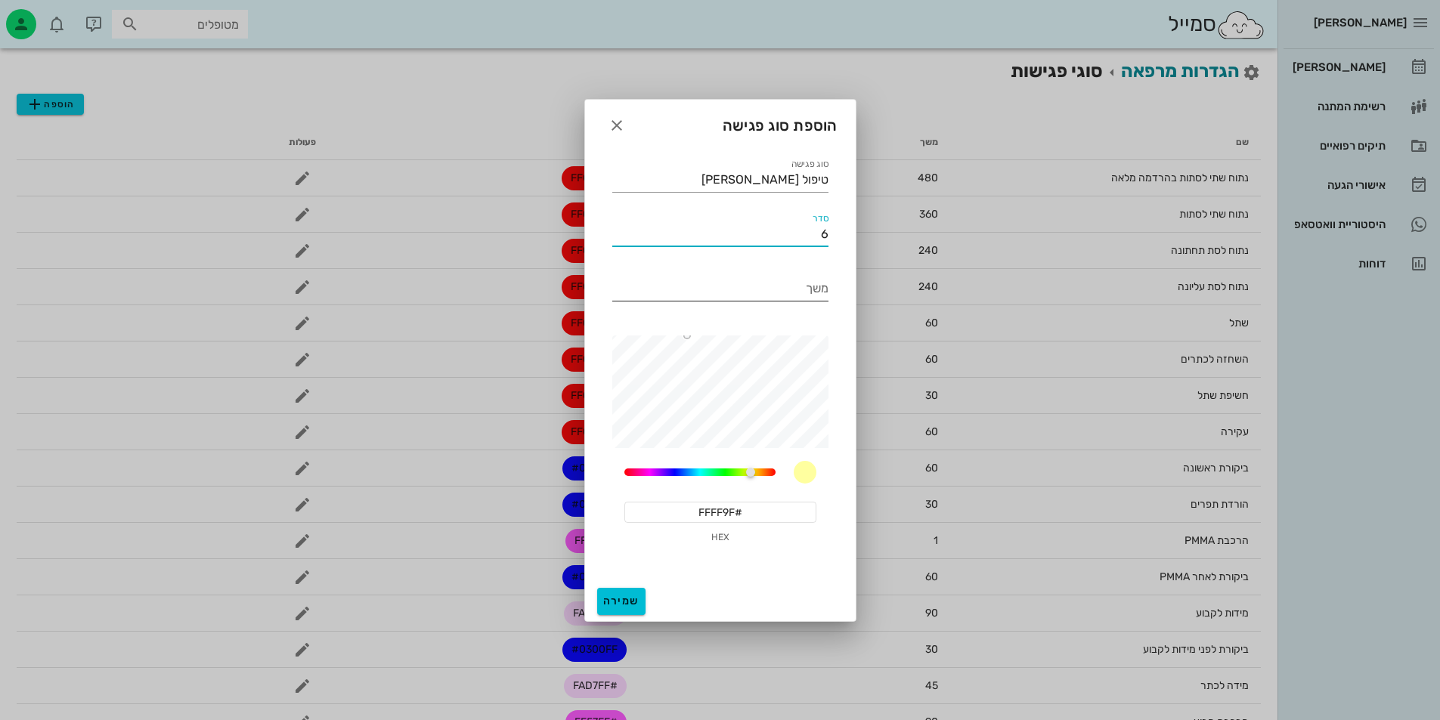
click at [821, 290] on input "משך" at bounding box center [720, 289] width 216 height 24
drag, startPoint x: 750, startPoint y: 469, endPoint x: 600, endPoint y: 466, distance: 150.4
click at [600, 466] on div "סוג פגישה טיפול [PERSON_NAME] סדר 6 משך 60 #FF9F9F HEX" at bounding box center [720, 364] width 271 height 435
click at [823, 341] on div "60 #FF9F9F HEX" at bounding box center [720, 446] width 234 height 240
type input "#FF0000"
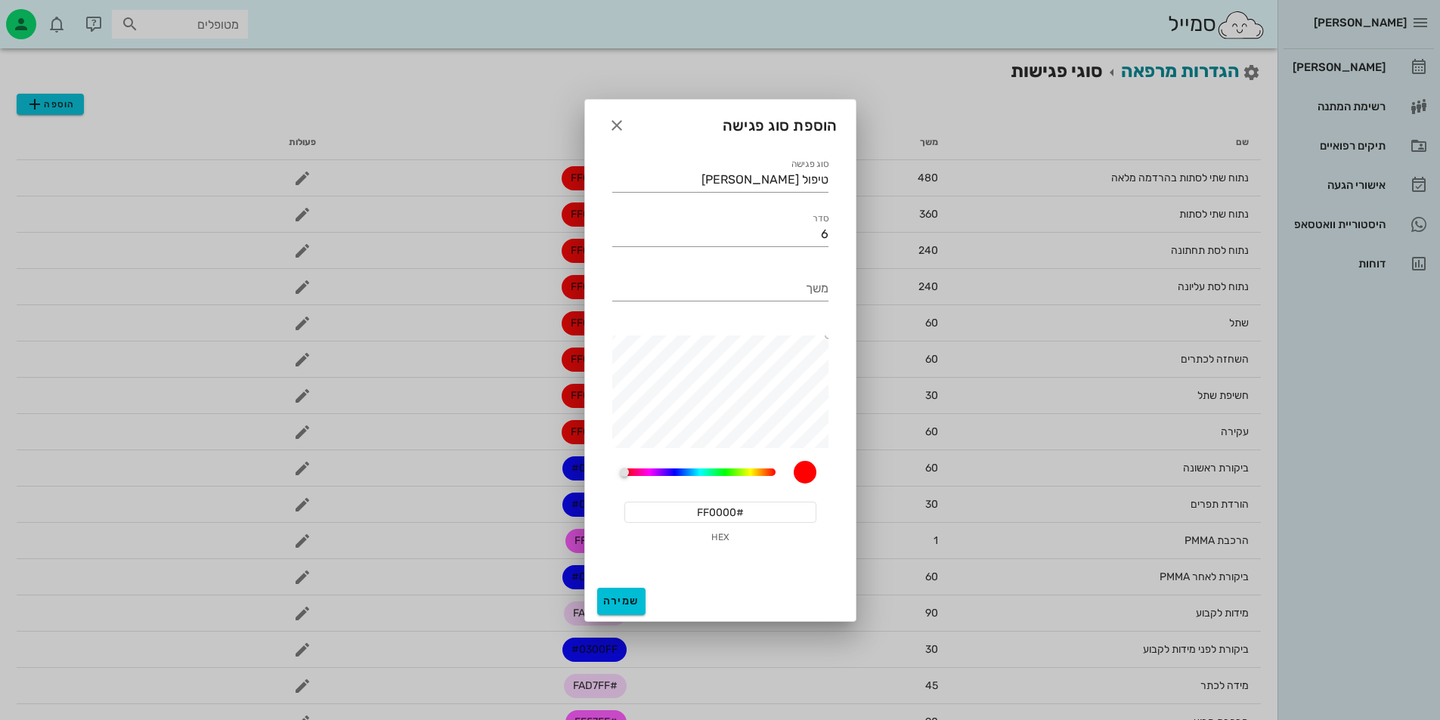
drag, startPoint x: 689, startPoint y: 336, endPoint x: 885, endPoint y: 326, distance: 196.0
click at [602, 606] on button "שמירה" at bounding box center [621, 601] width 48 height 27
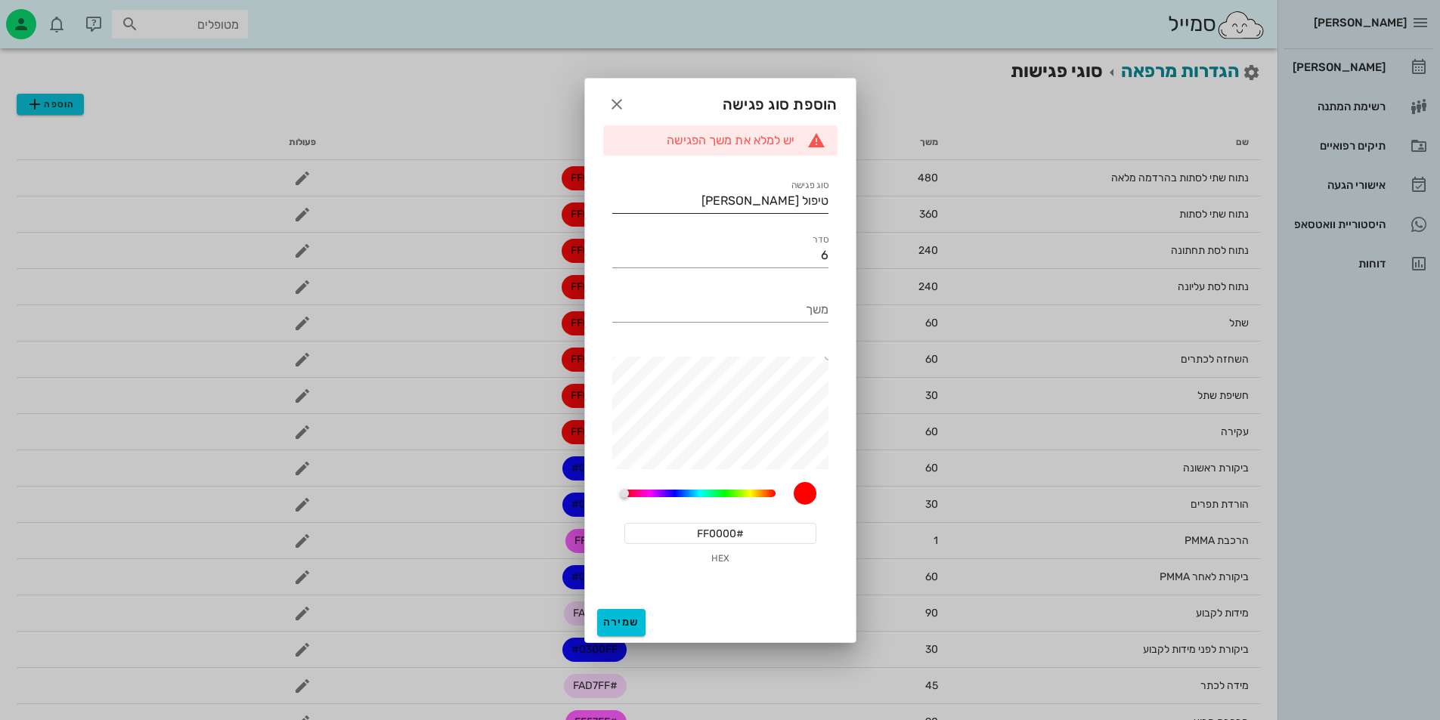
click at [824, 208] on input "טיפול [PERSON_NAME]" at bounding box center [720, 201] width 216 height 24
click at [807, 261] on input "6" at bounding box center [720, 255] width 216 height 24
click at [817, 314] on input "משך" at bounding box center [720, 310] width 216 height 24
type input "60"
click at [635, 620] on span "שמירה" at bounding box center [621, 622] width 36 height 13
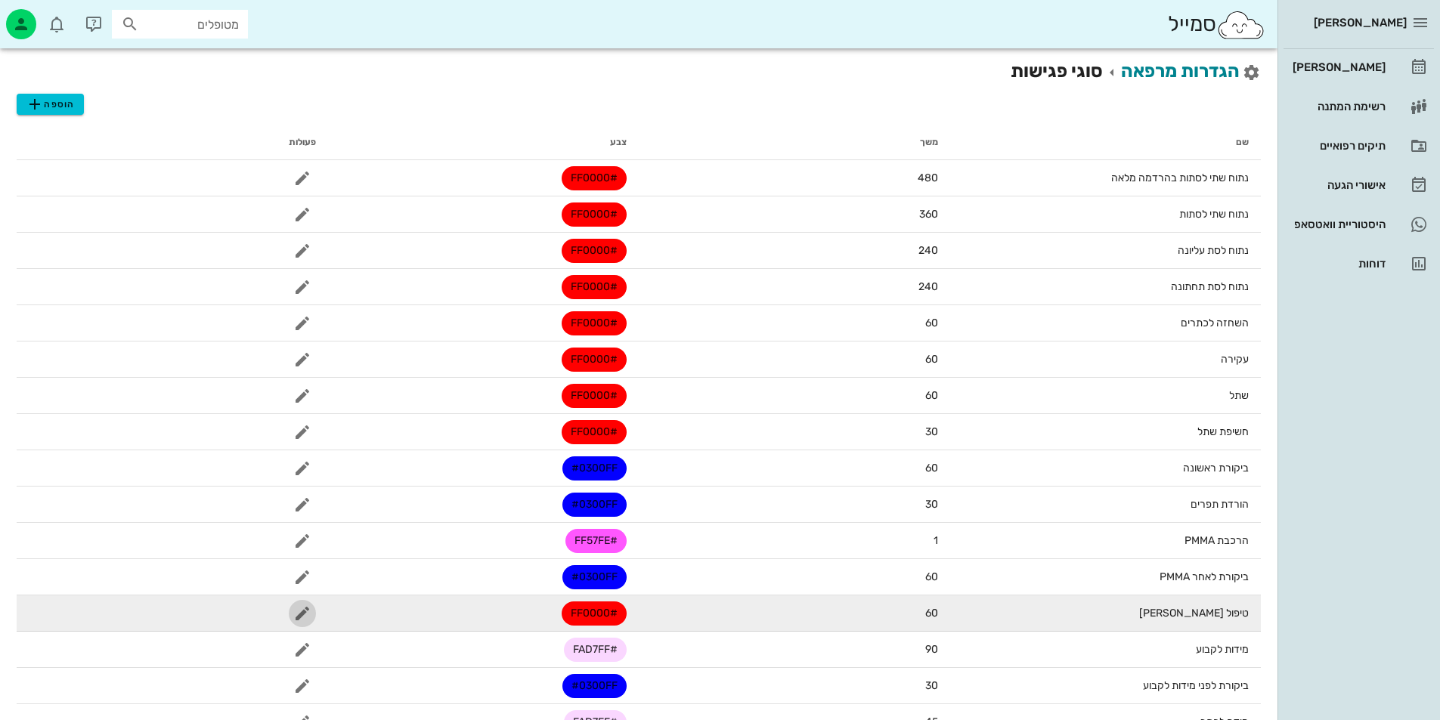
click at [289, 609] on span "button" at bounding box center [302, 614] width 27 height 18
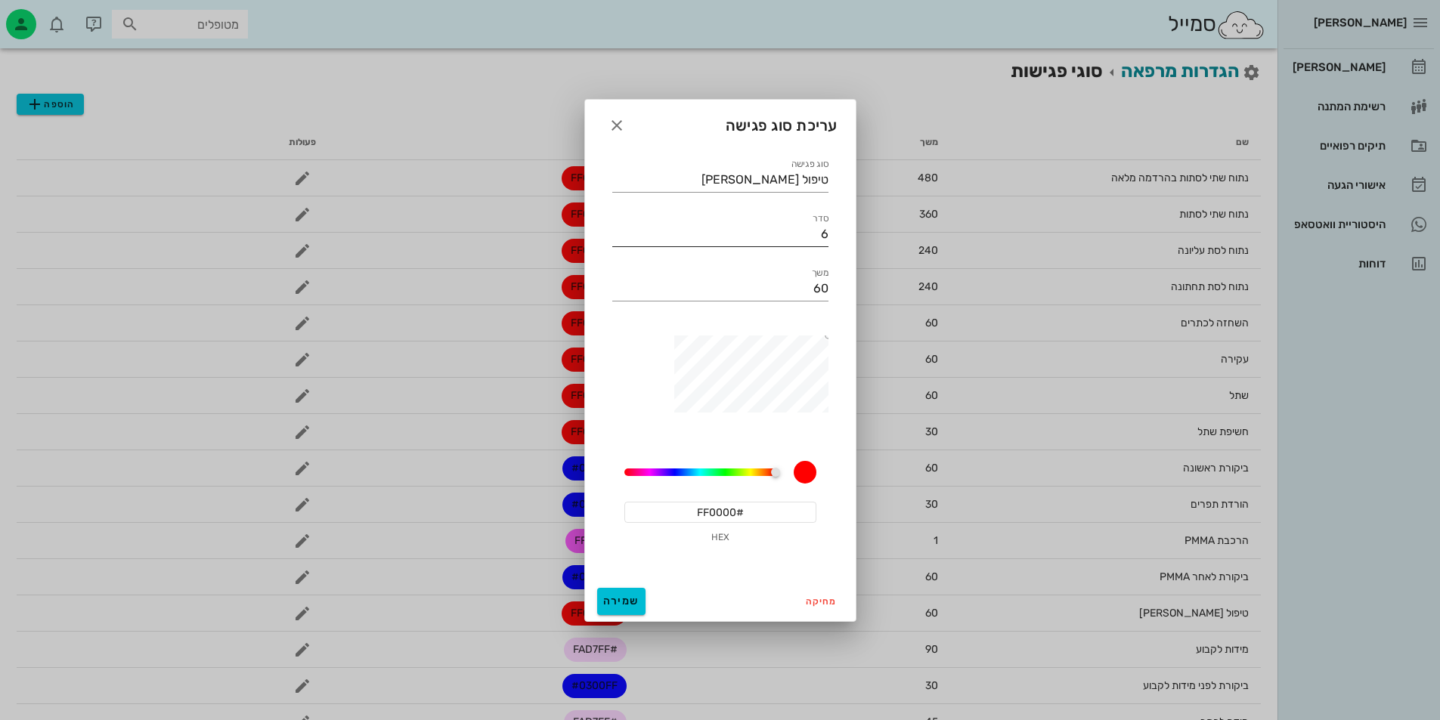
click at [807, 214] on div "סדר 6" at bounding box center [720, 229] width 216 height 33
click at [807, 230] on input "6" at bounding box center [720, 234] width 216 height 24
click at [807, 231] on input "6" at bounding box center [720, 234] width 216 height 24
click at [826, 238] on input "3" at bounding box center [720, 234] width 216 height 24
click at [826, 237] on input "3" at bounding box center [720, 234] width 216 height 24
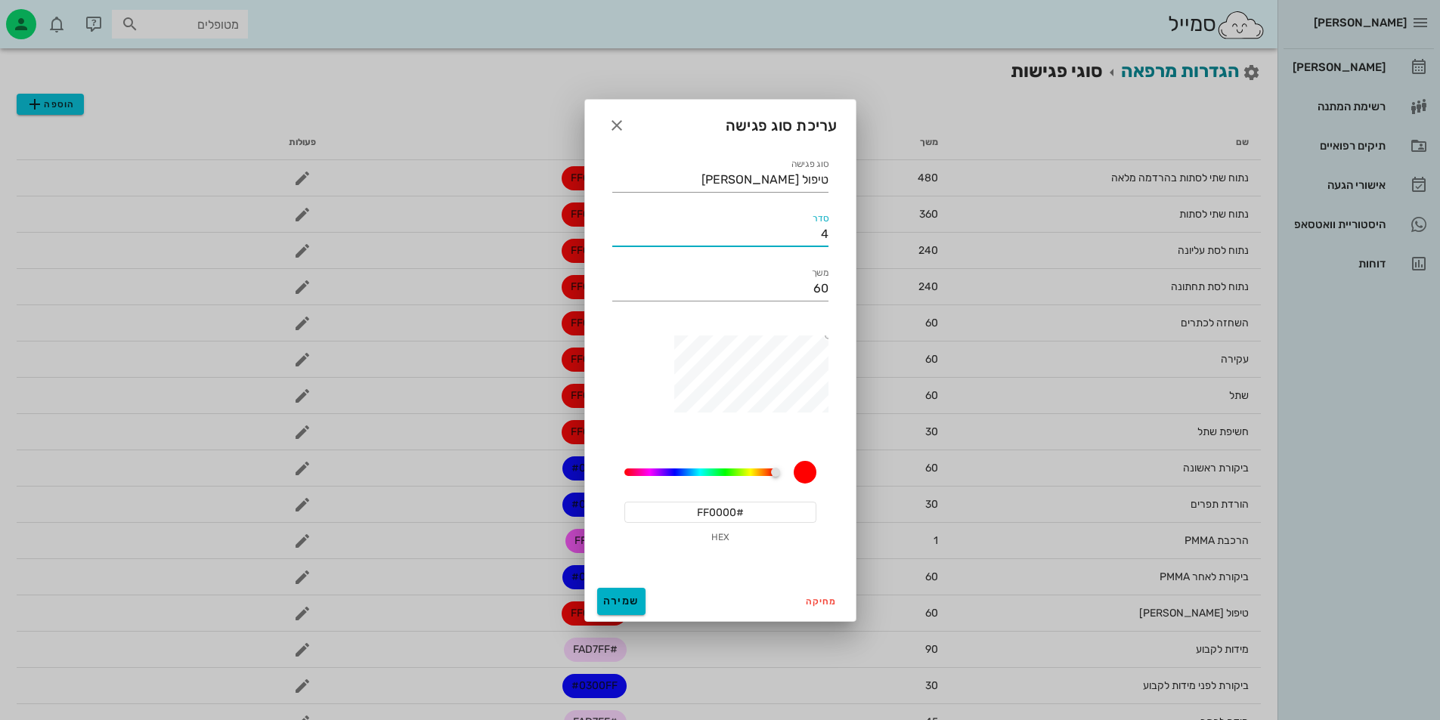
type input "4"
click at [608, 597] on span "שמירה" at bounding box center [621, 601] width 36 height 13
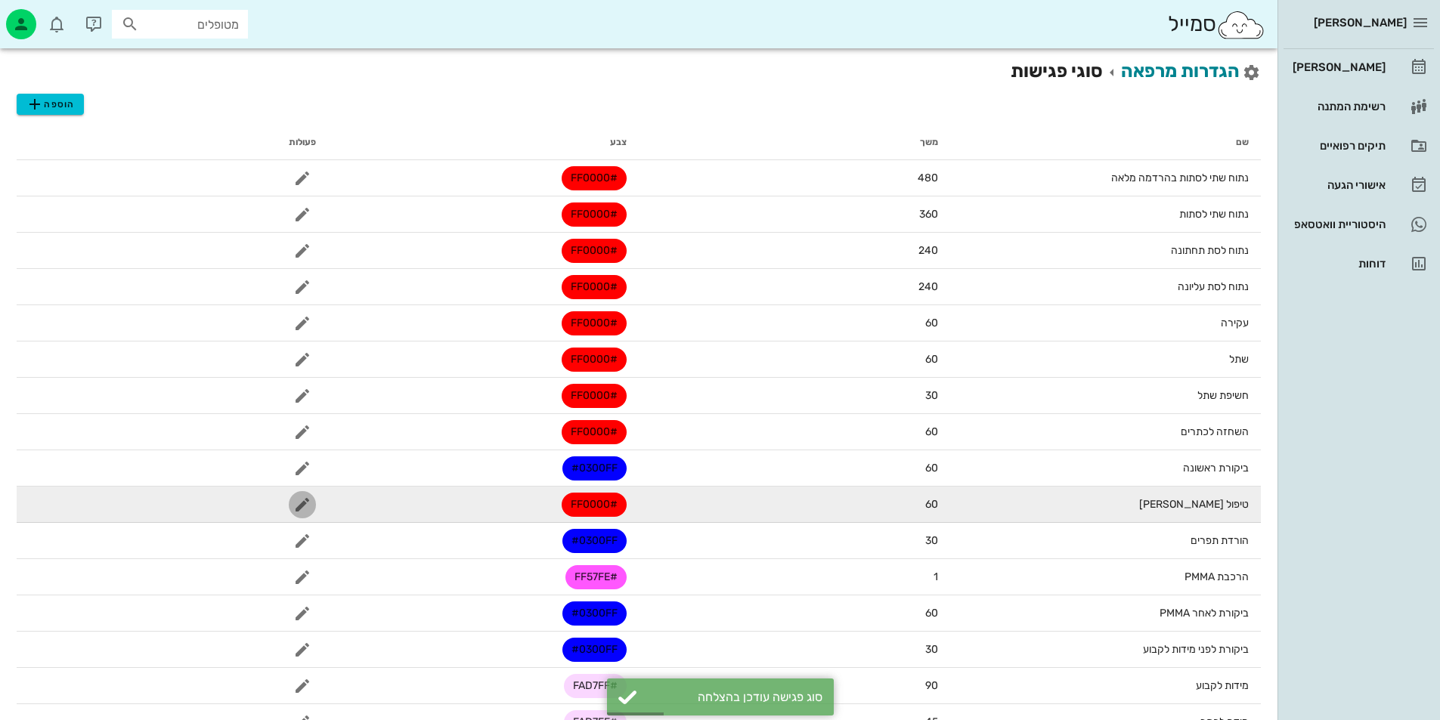
click at [289, 503] on span "button" at bounding box center [302, 505] width 27 height 18
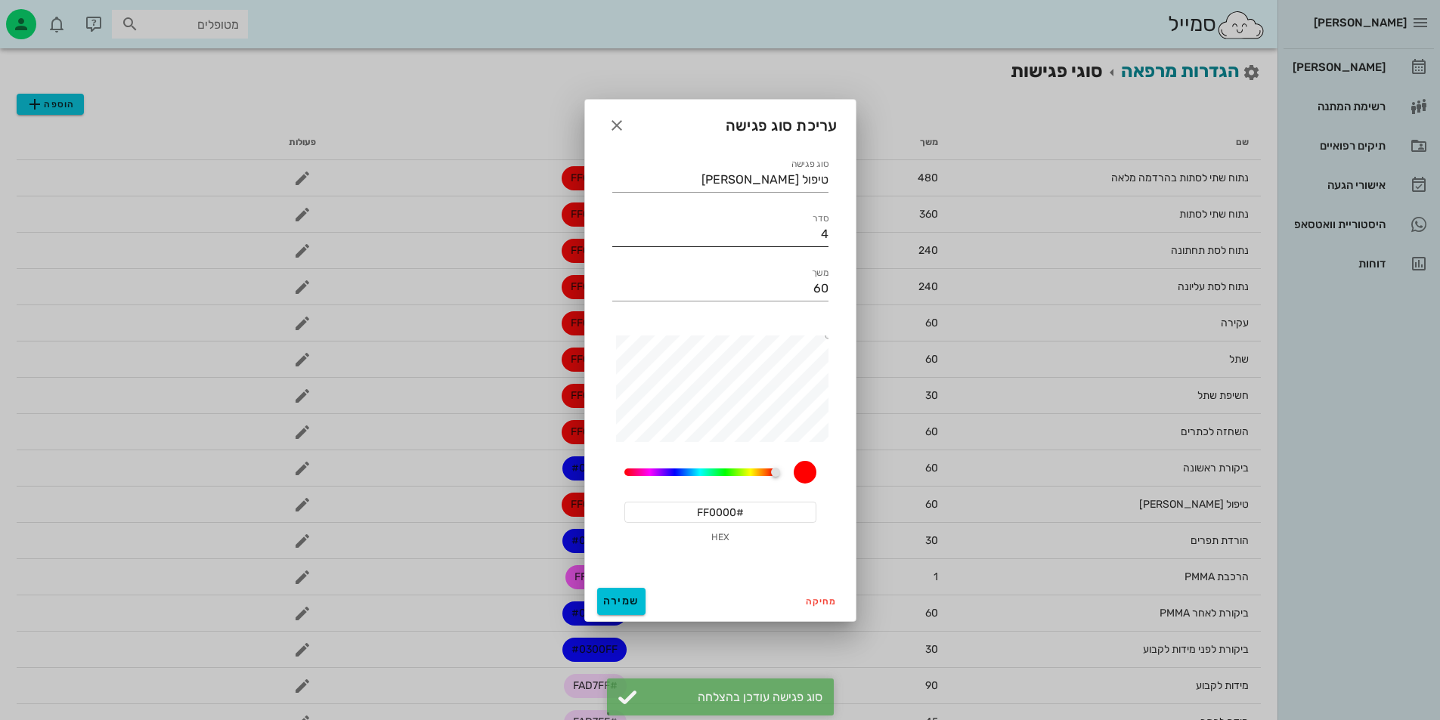
click at [804, 222] on input "4" at bounding box center [720, 234] width 216 height 24
type input "3"
click at [623, 605] on span "שמירה" at bounding box center [621, 601] width 36 height 13
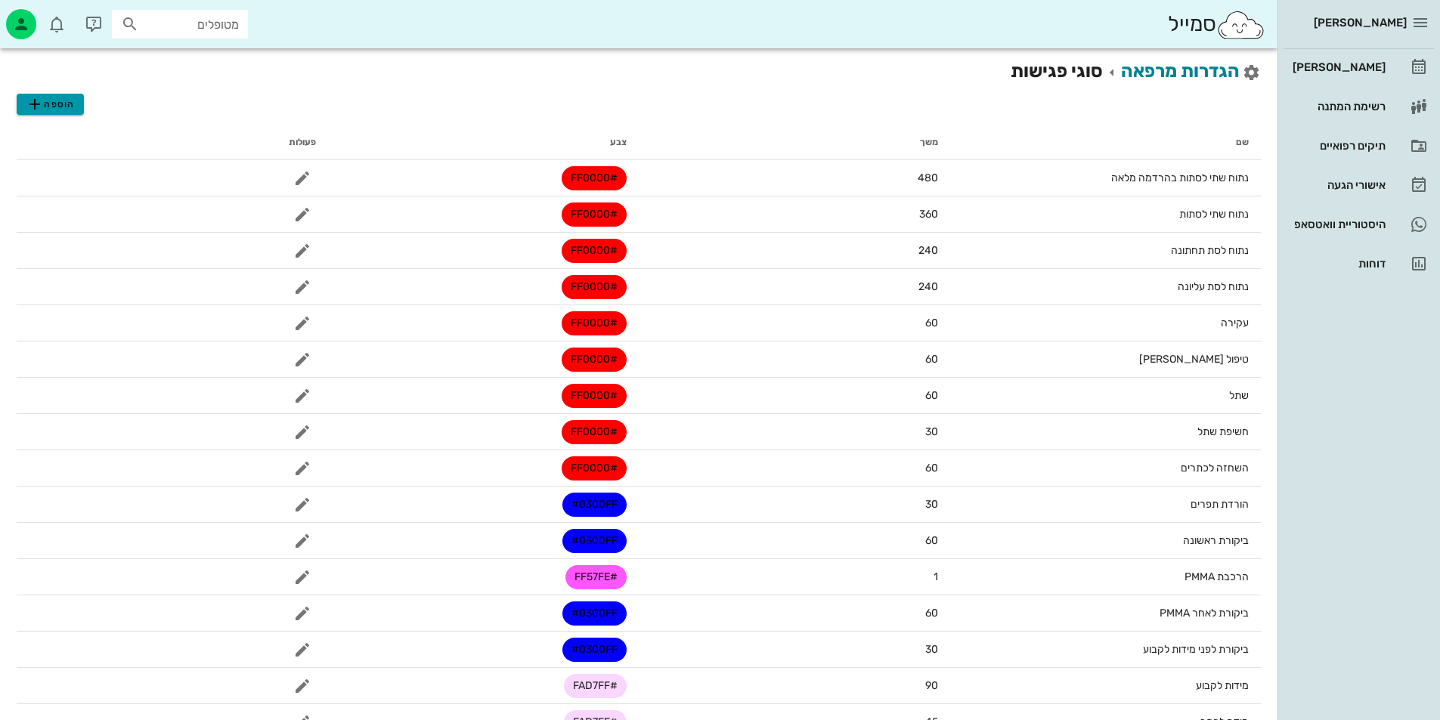
drag, startPoint x: 57, startPoint y: 100, endPoint x: 240, endPoint y: 76, distance: 184.5
click at [32, 21] on div "button" at bounding box center [21, 24] width 30 height 30
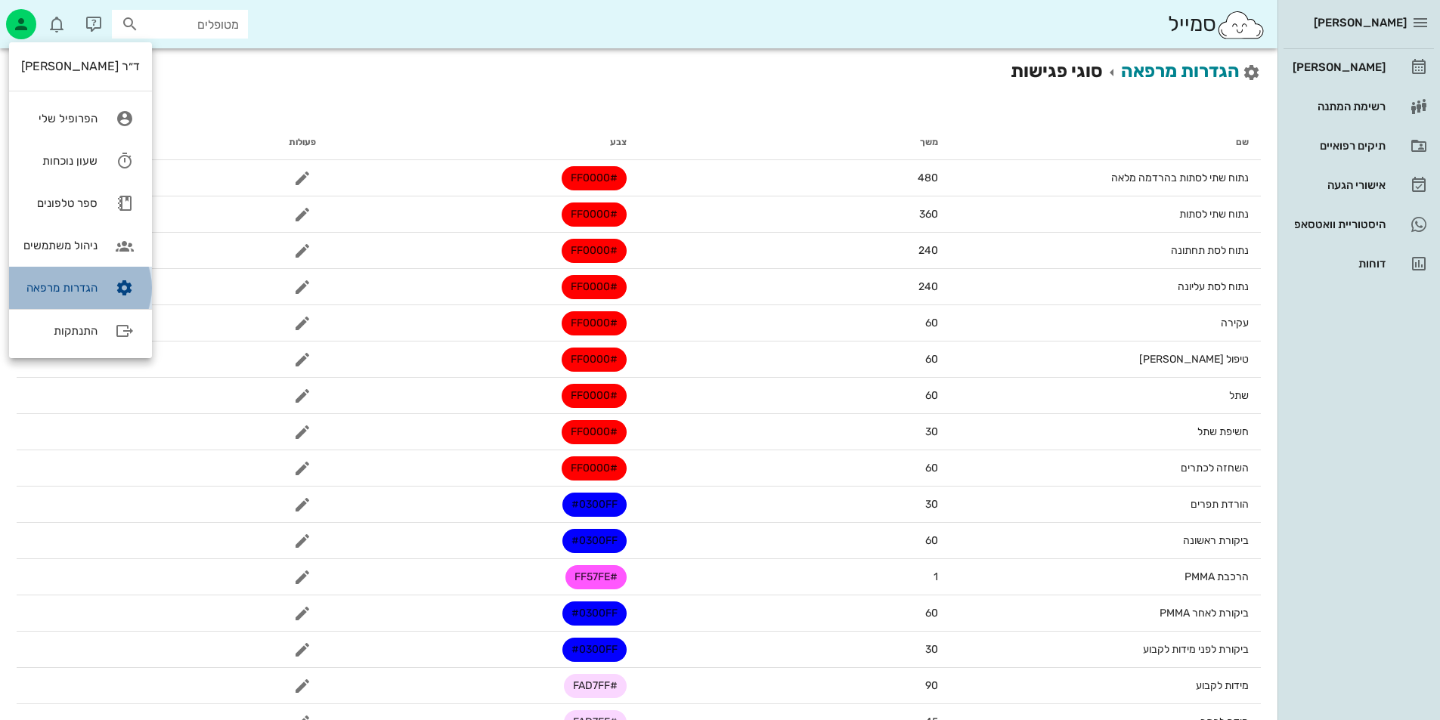
click at [94, 286] on div "הגדרות מרפאה" at bounding box center [59, 288] width 76 height 14
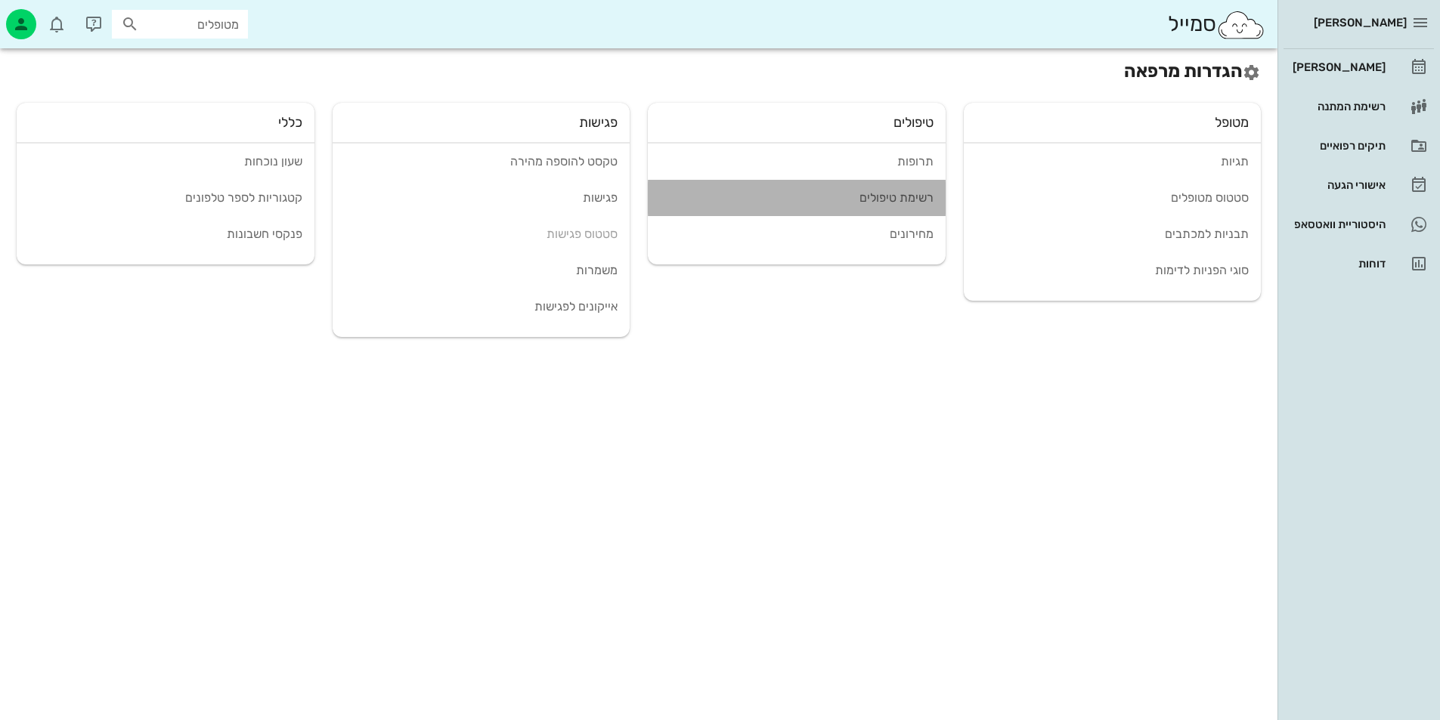
click at [929, 196] on div "רשימת טיפולים" at bounding box center [797, 197] width 274 height 14
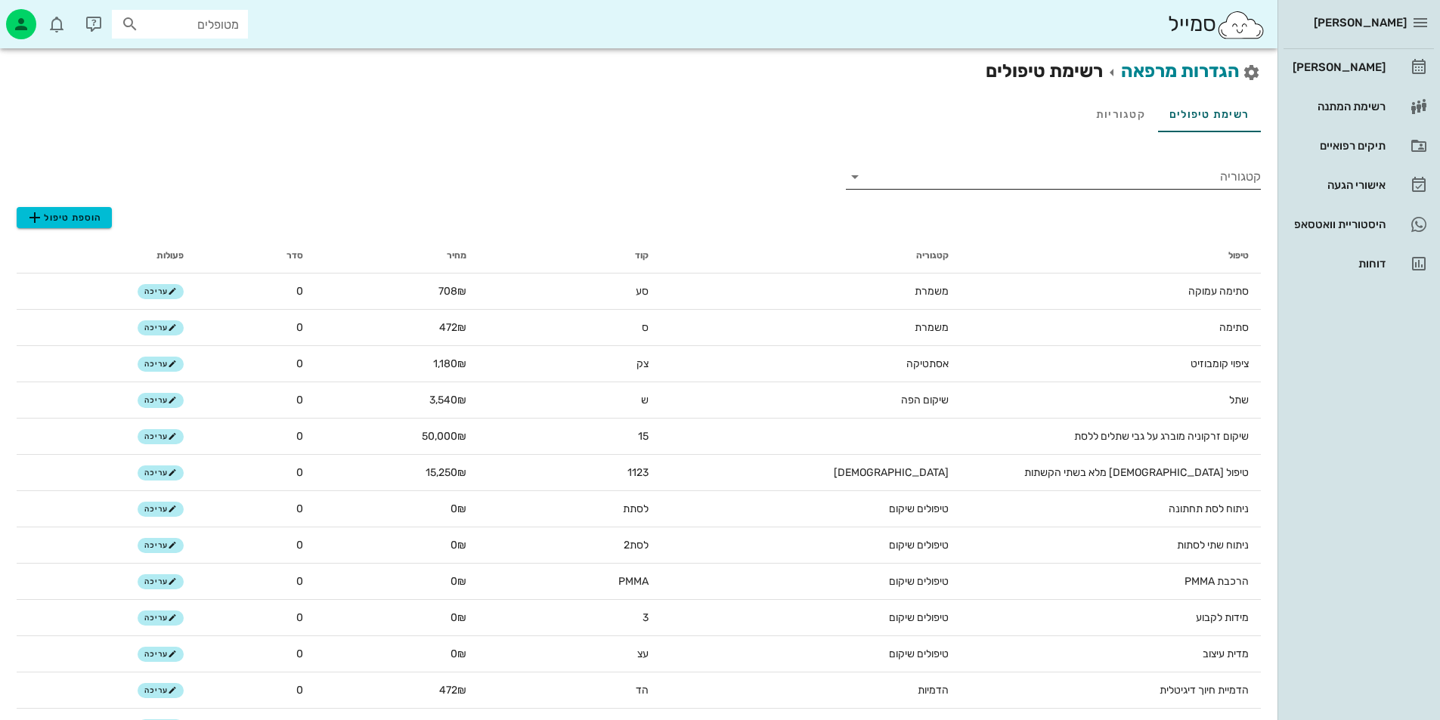
click at [1183, 168] on input "קטגוריה" at bounding box center [1065, 177] width 391 height 24
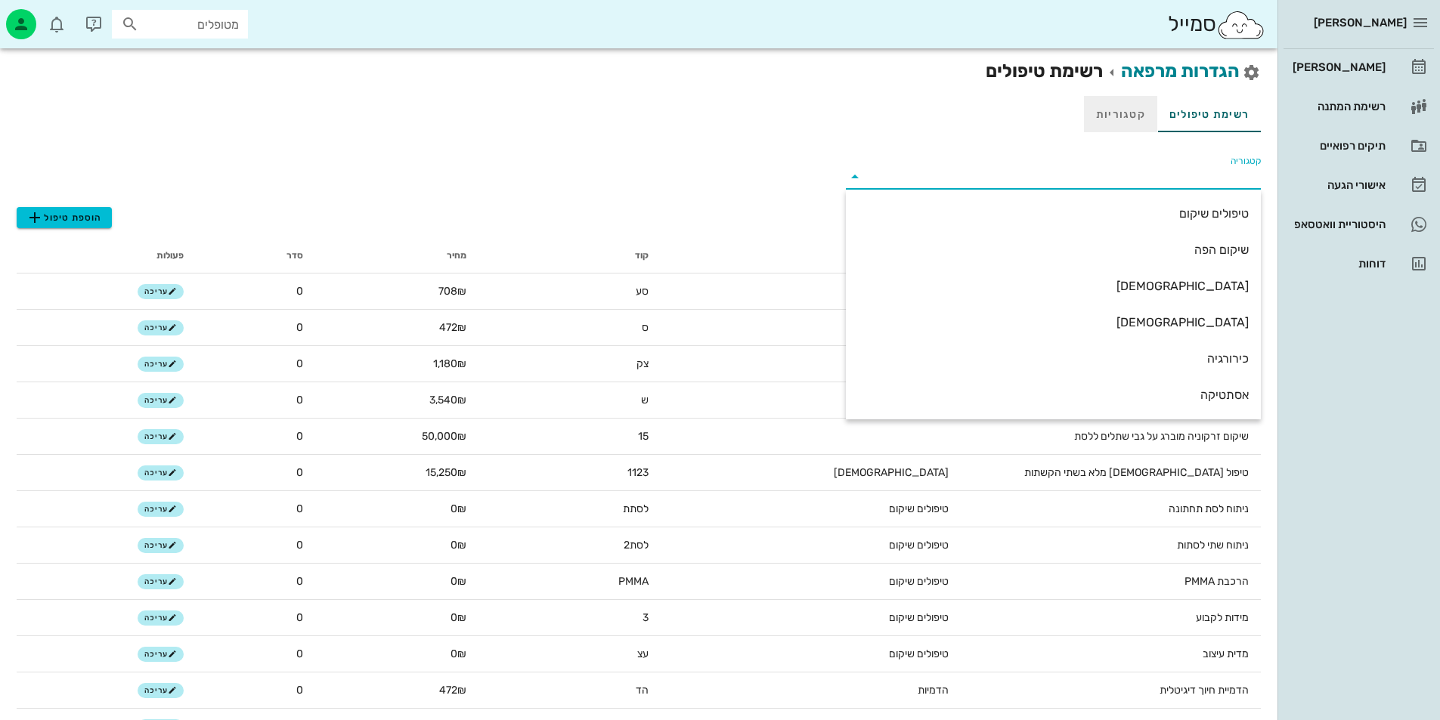
click at [1140, 115] on link "קטגוריות" at bounding box center [1120, 114] width 73 height 36
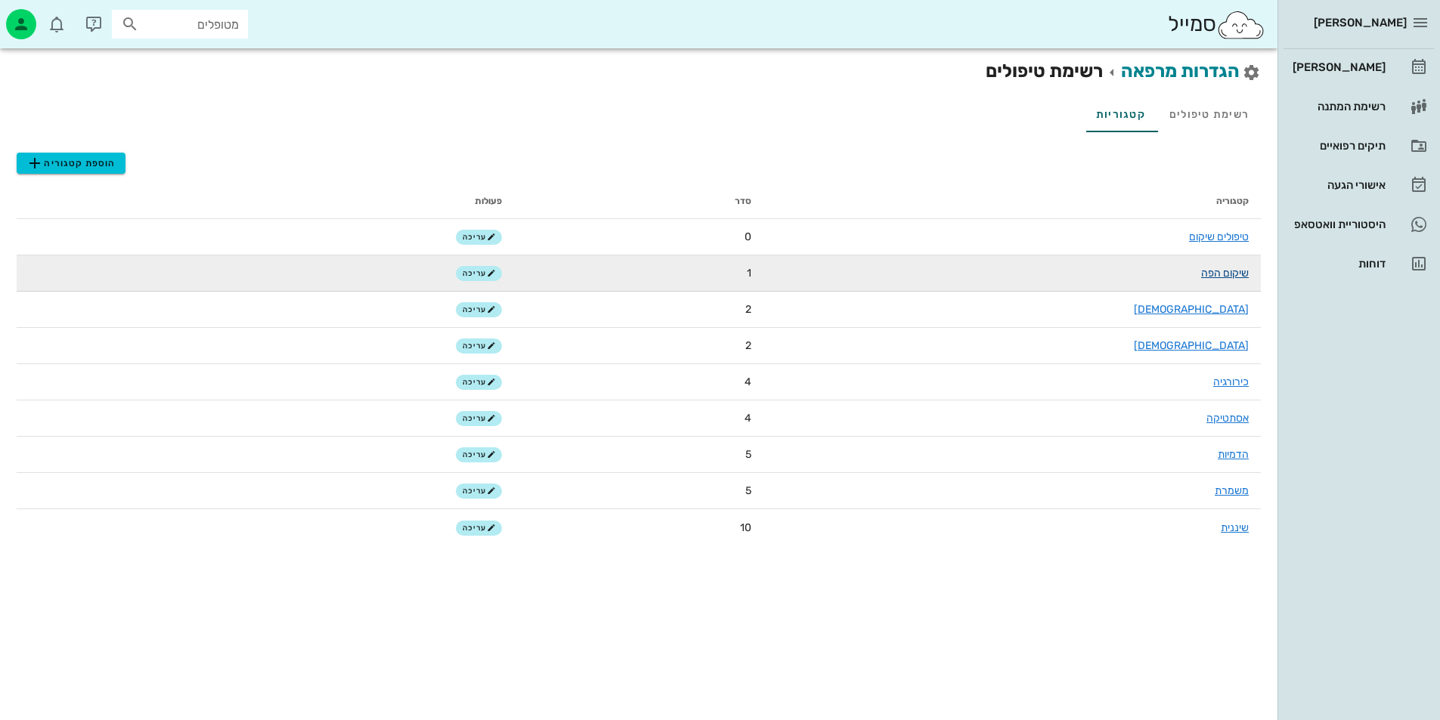
click at [1226, 274] on link "שיקום הפה" at bounding box center [1225, 273] width 48 height 13
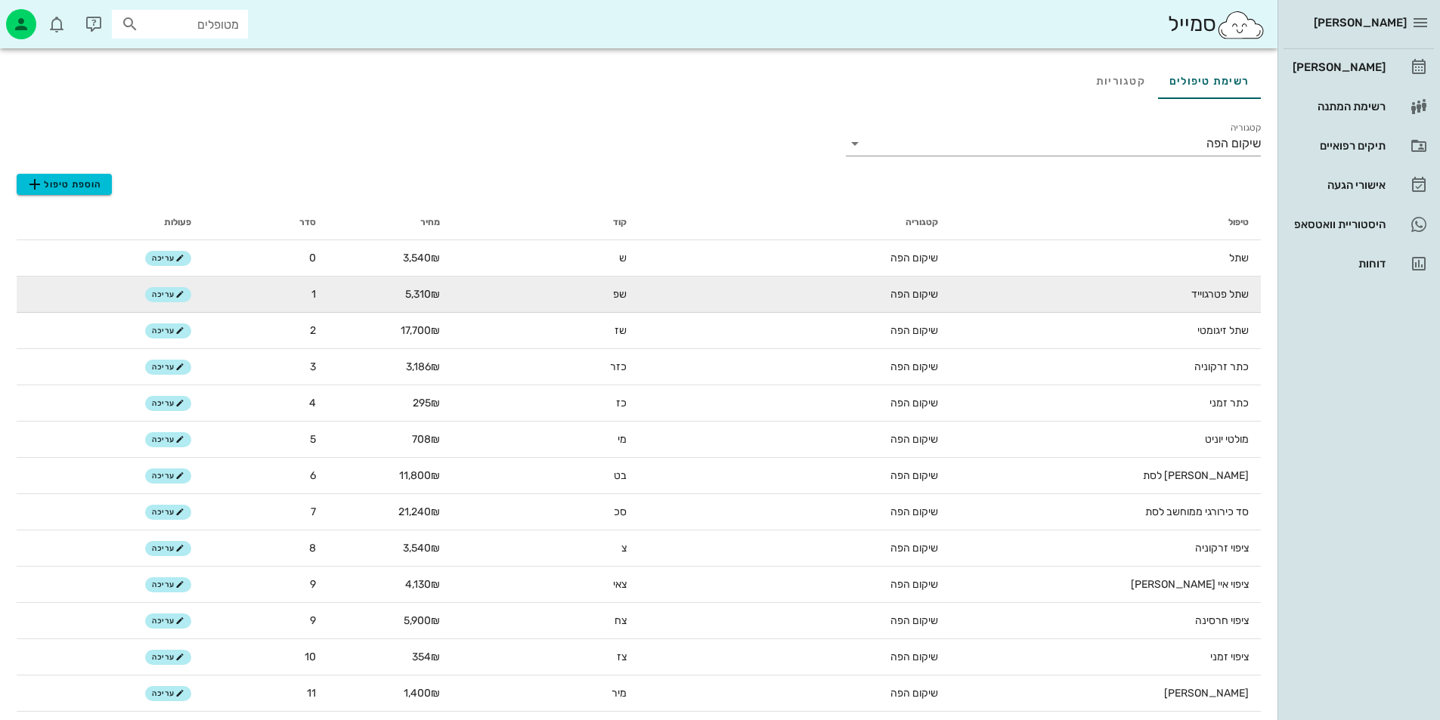
scroll to position [79, 0]
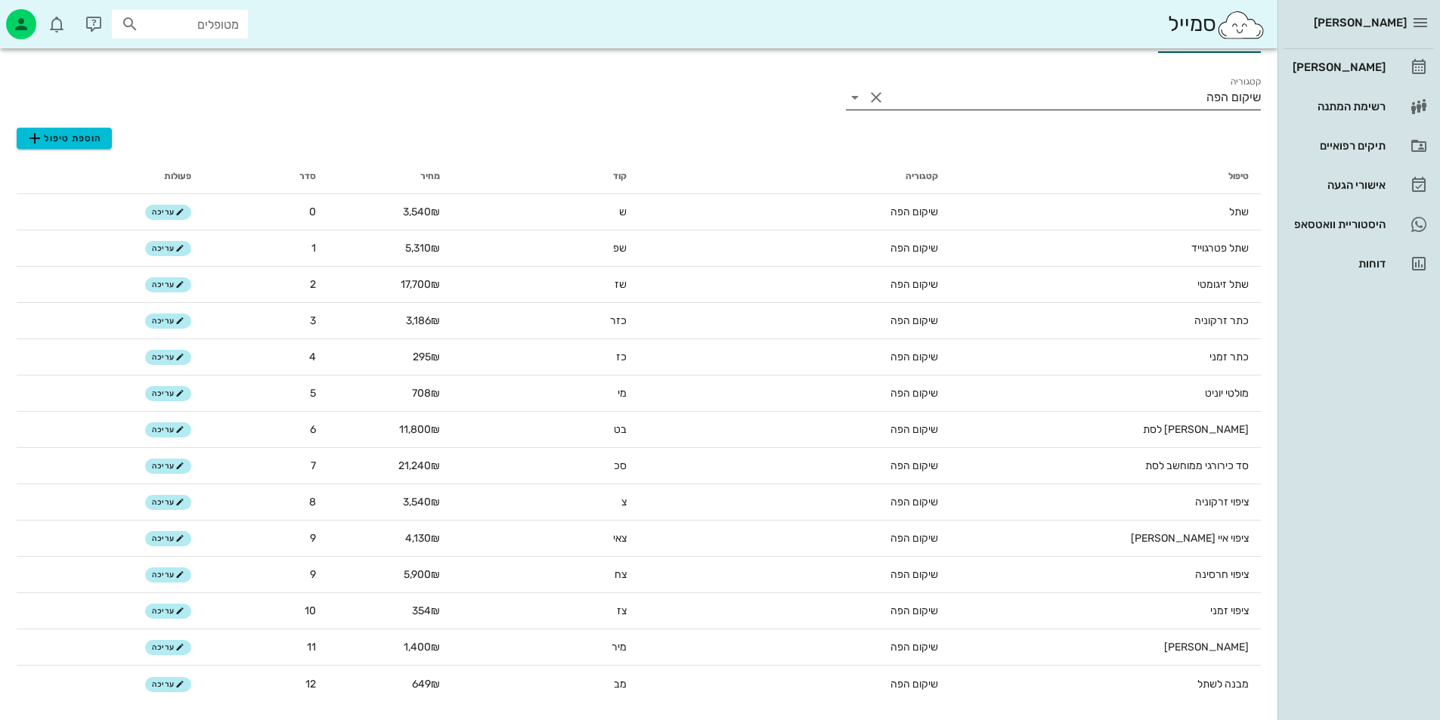
click at [1215, 94] on input "שיקום הפה" at bounding box center [1074, 97] width 373 height 24
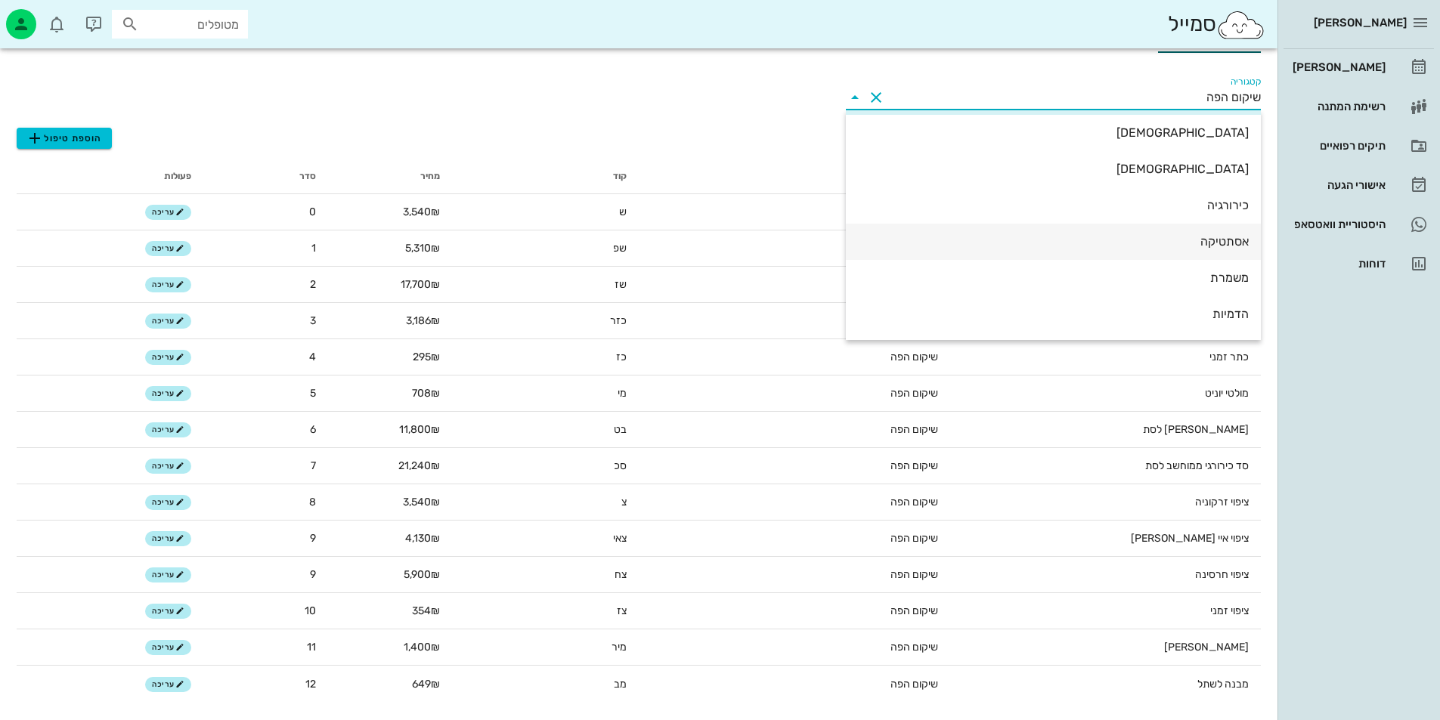
scroll to position [109, 0]
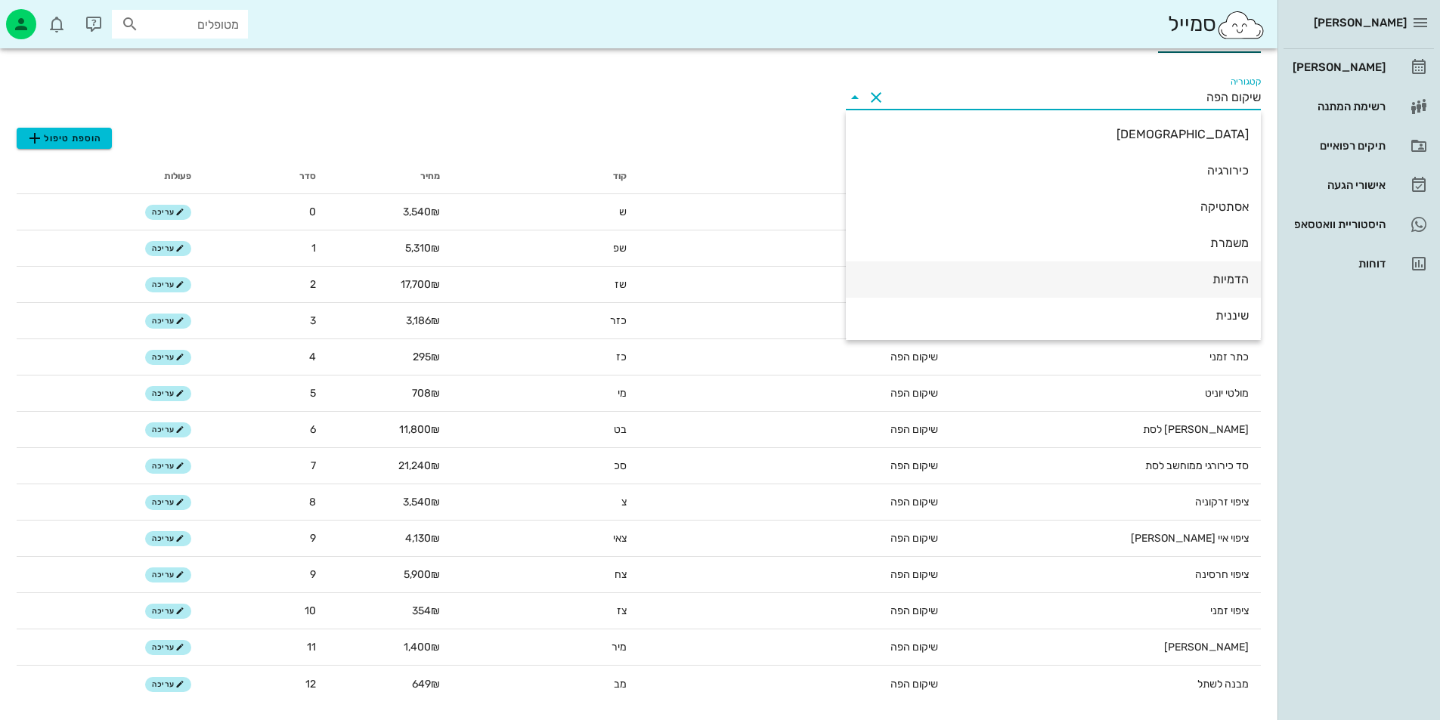
click at [1230, 274] on div "הדמיות" at bounding box center [1053, 279] width 391 height 14
type input "הדמיות"
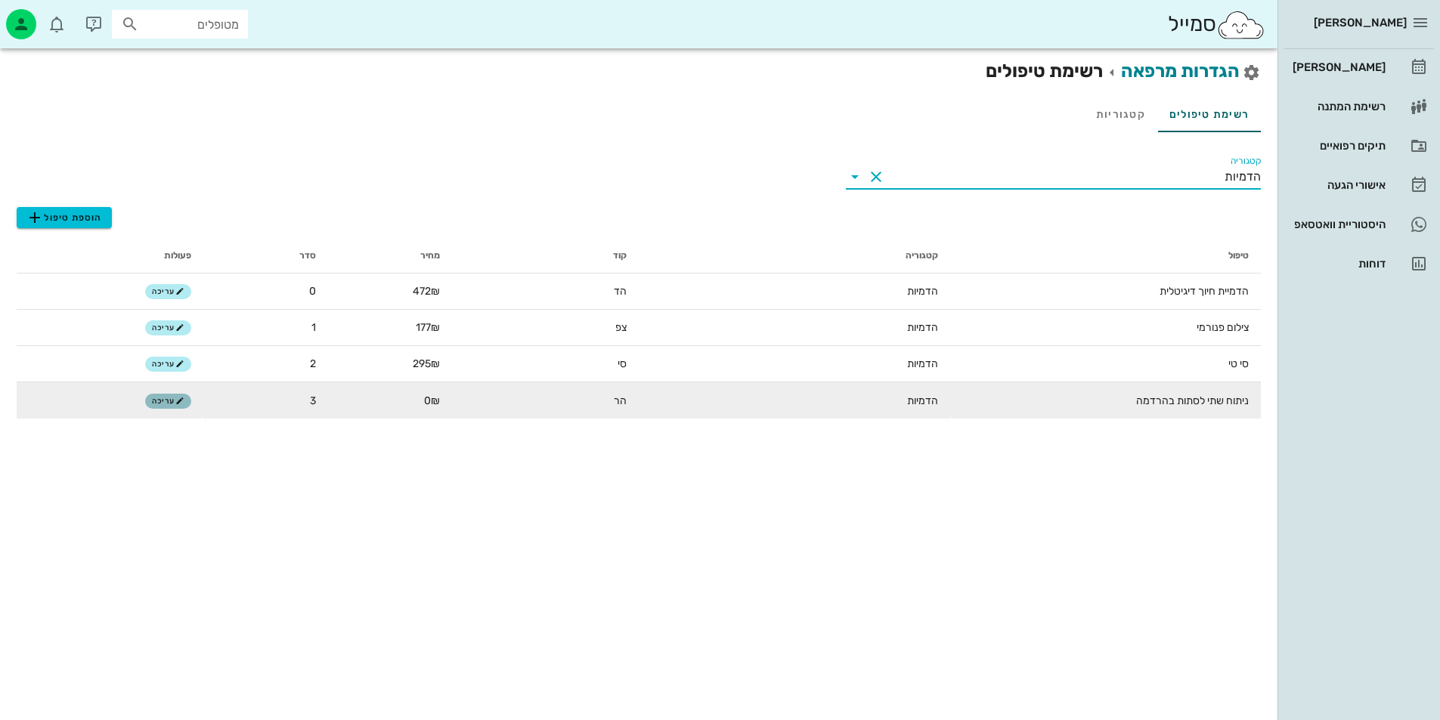
click at [171, 401] on span "עריכה" at bounding box center [168, 401] width 32 height 9
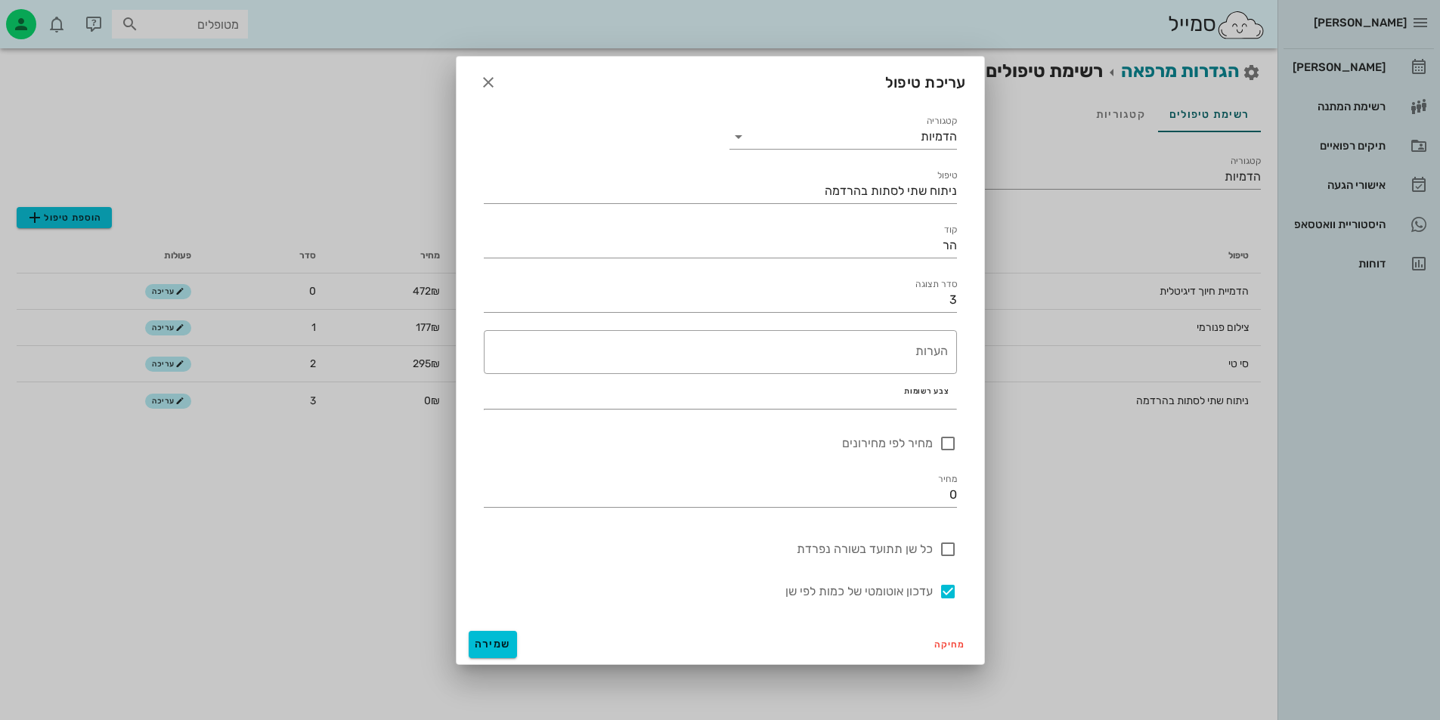
click at [957, 142] on div "קטגוריה הדמיות" at bounding box center [843, 131] width 246 height 54
click at [931, 129] on input "הדמיות" at bounding box center [864, 137] width 185 height 24
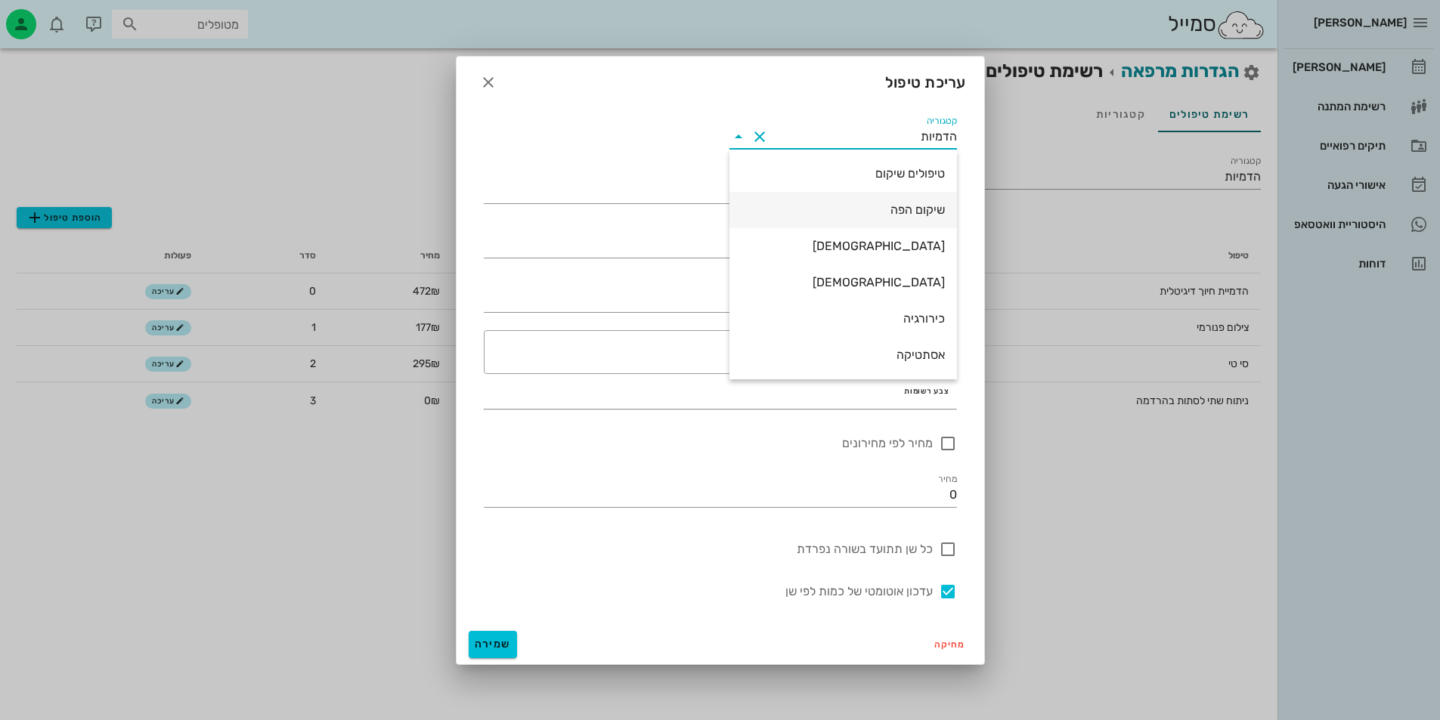
click at [913, 207] on div "שיקום הפה" at bounding box center [842, 210] width 203 height 14
type input "שיקום הפה"
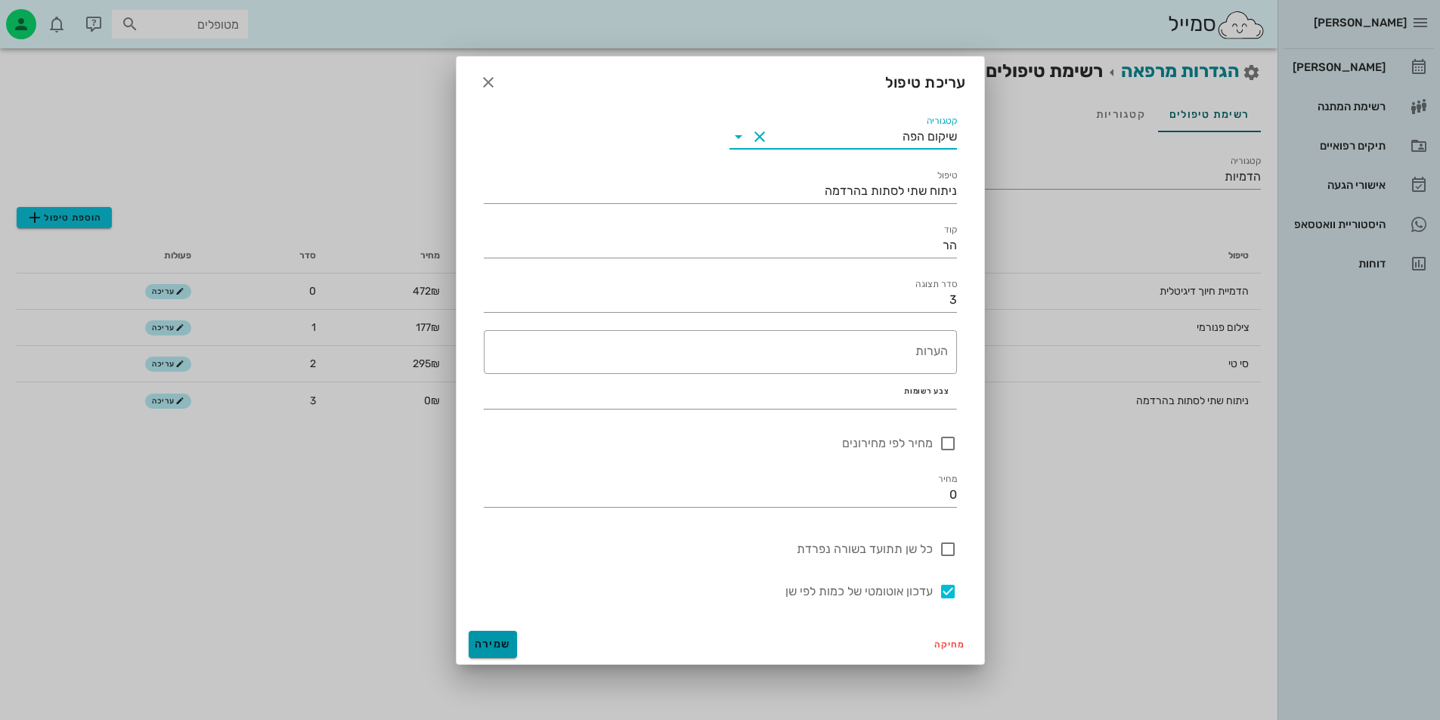
click at [491, 640] on span "שמירה" at bounding box center [493, 644] width 36 height 13
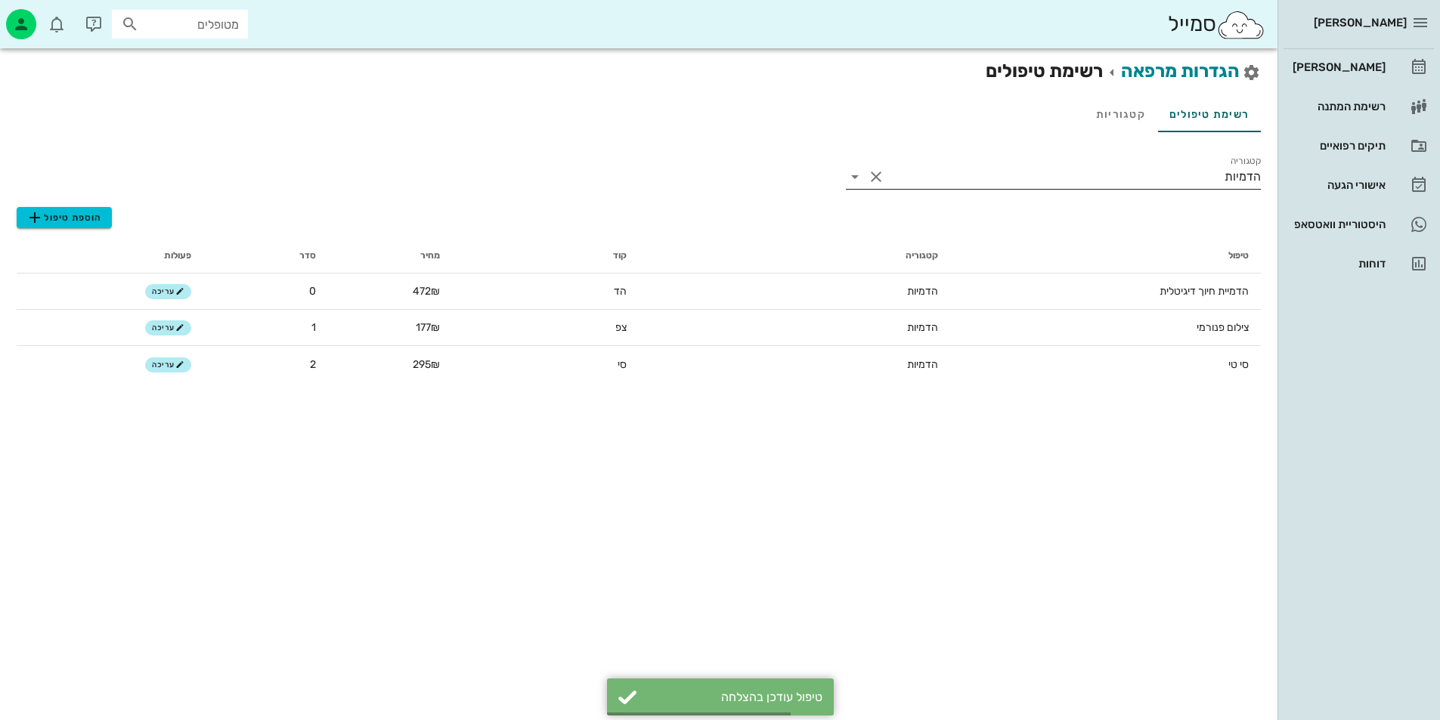
click at [1236, 177] on input "הדמיות" at bounding box center [1074, 177] width 373 height 24
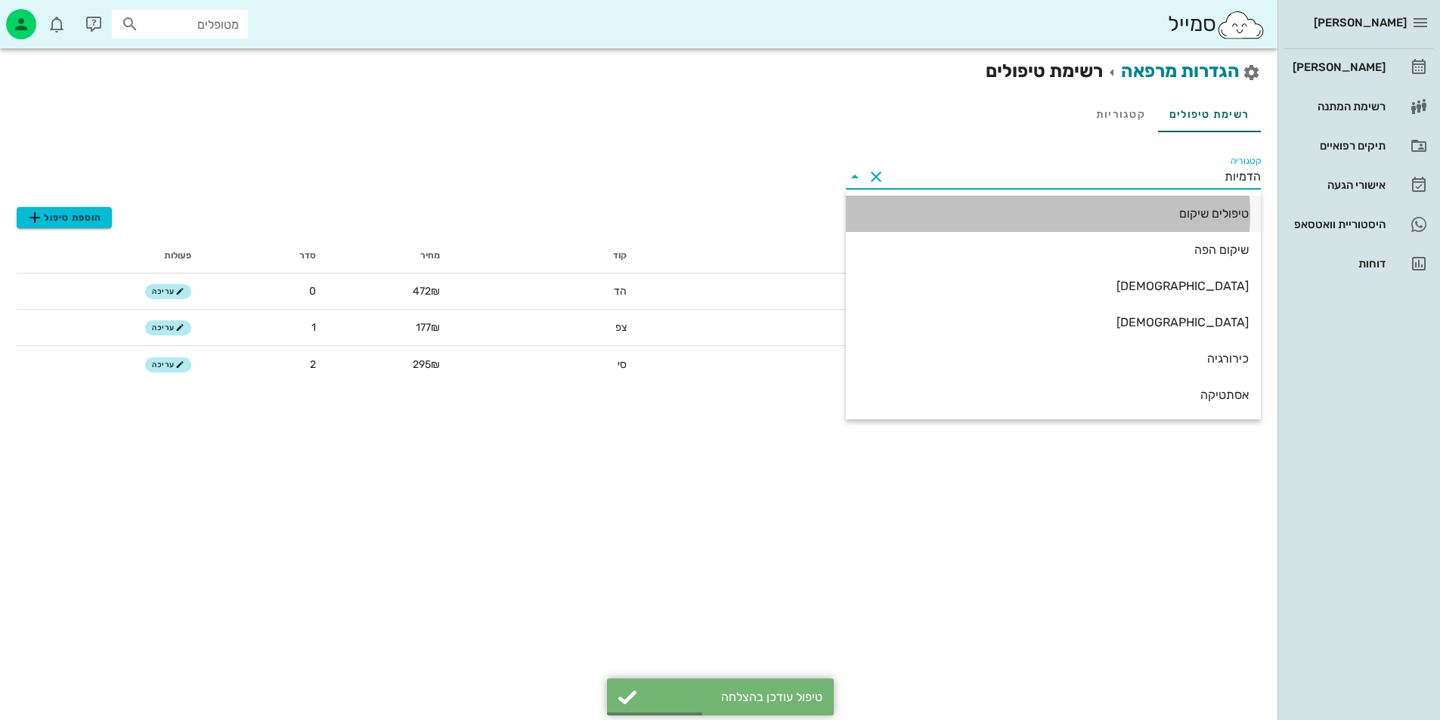
click at [1234, 203] on div "טיפולים שיקום" at bounding box center [1053, 213] width 391 height 32
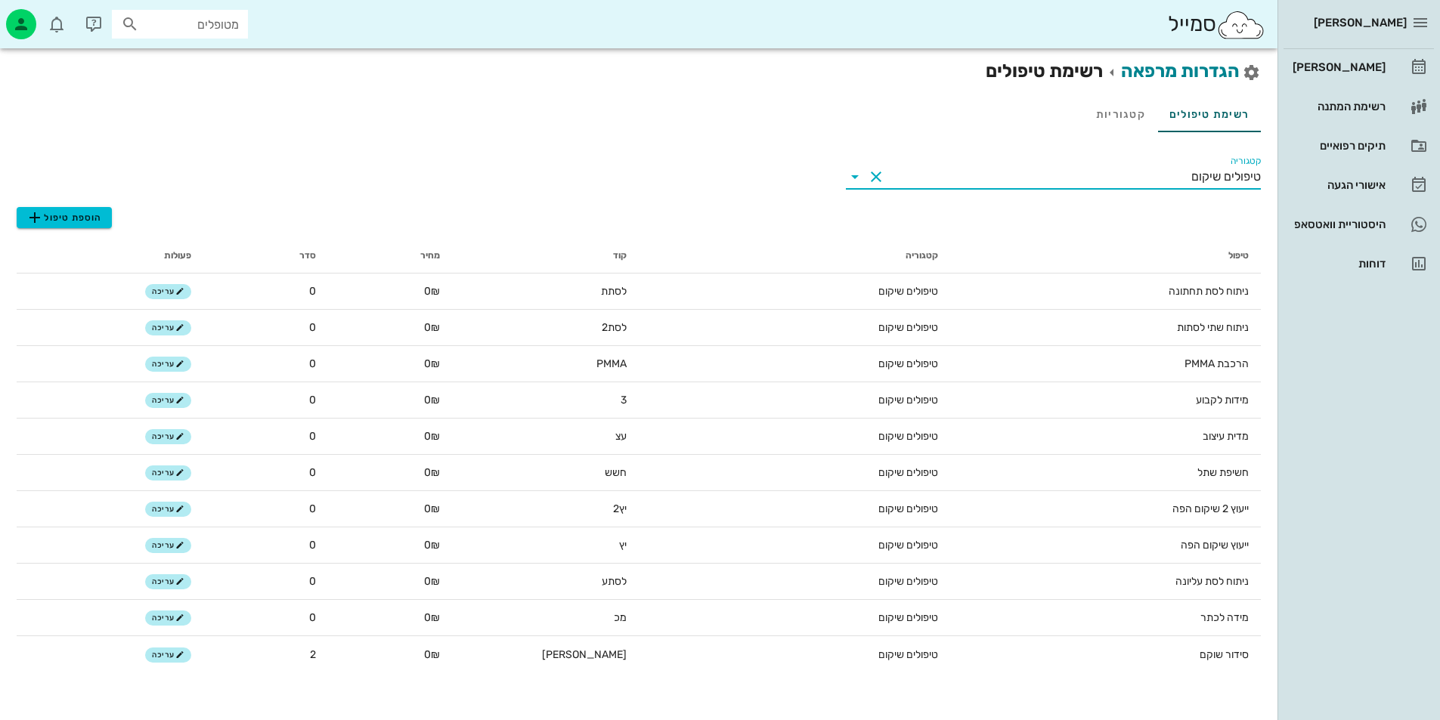
click at [1066, 184] on input "טיפולים שיקום" at bounding box center [1074, 177] width 373 height 24
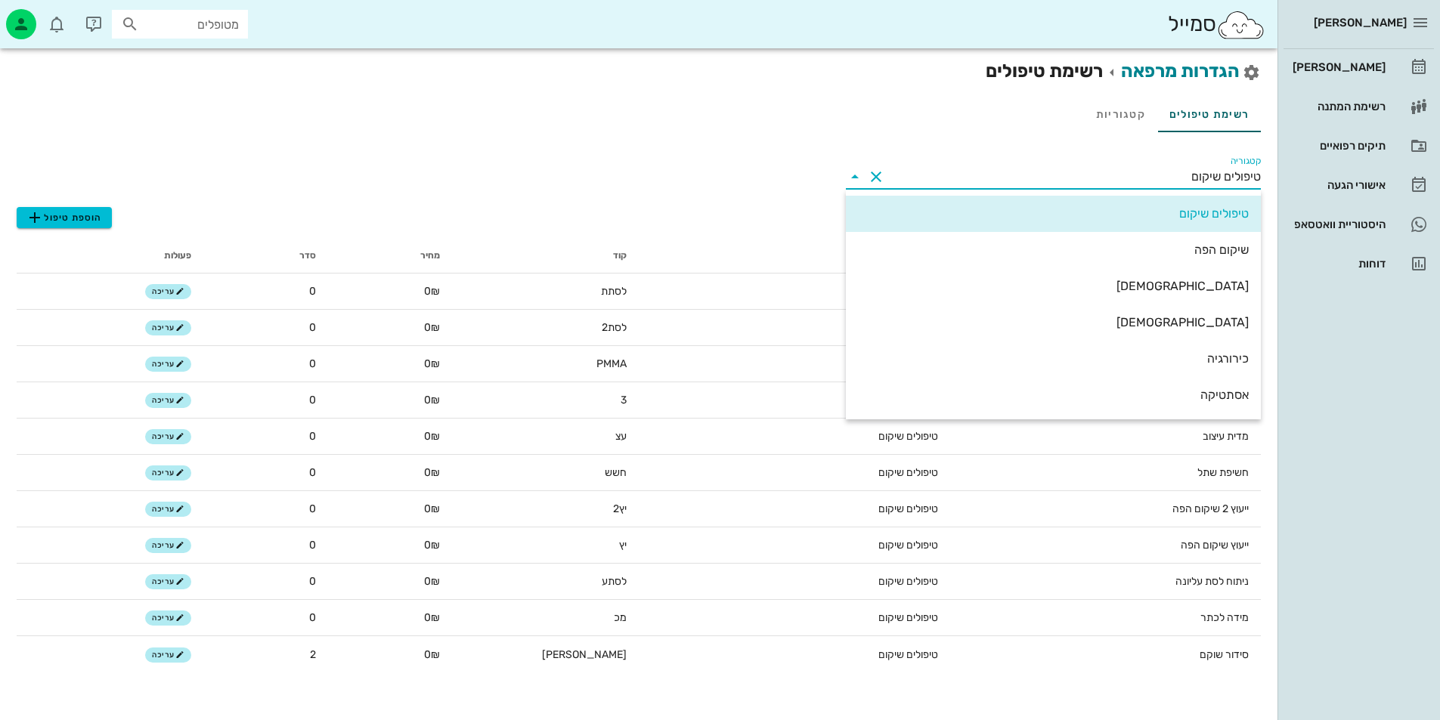
click at [759, 195] on div "קטגוריה טיפולים שיקום הוספת טיפול טיפול קטגוריה קוד מחיר סדר פעולות ניתוח לסת ת…" at bounding box center [639, 413] width 1244 height 538
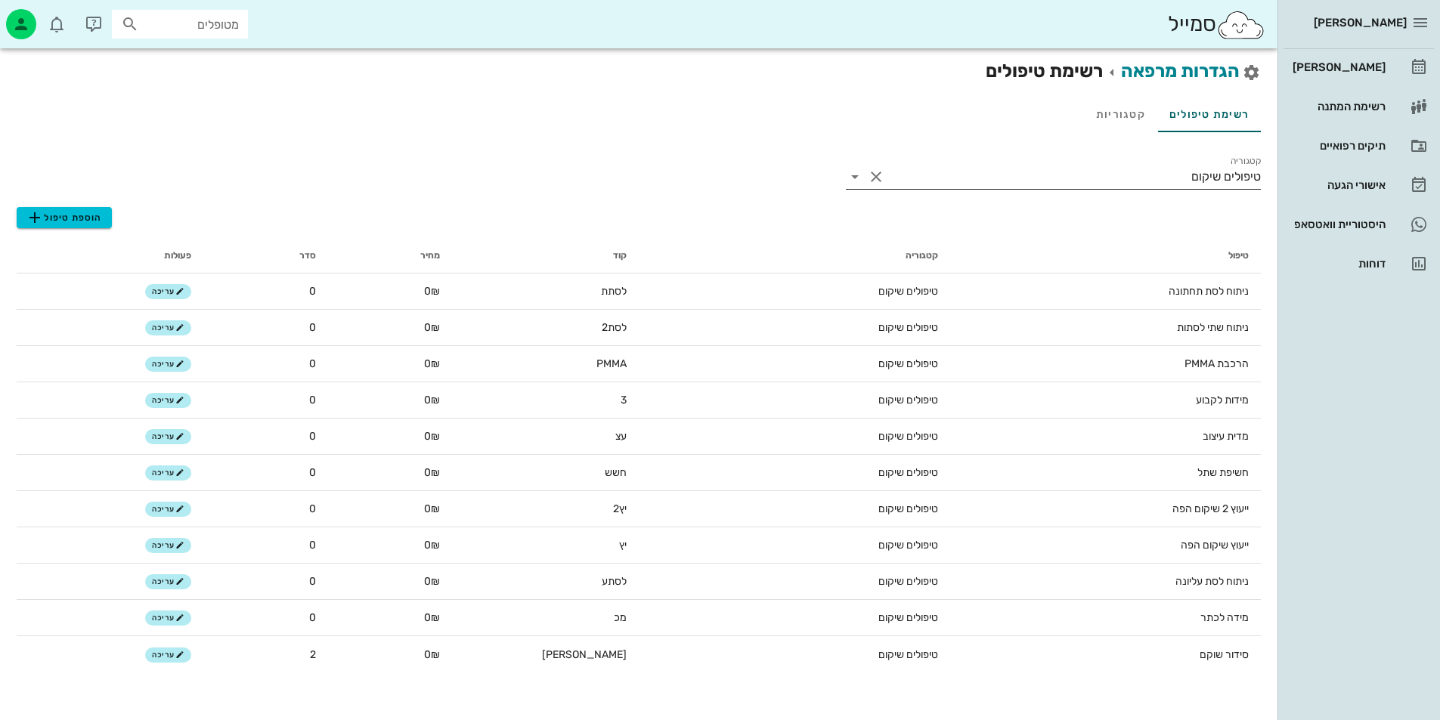
click at [1074, 165] on input "טיפולים שיקום" at bounding box center [1074, 177] width 373 height 24
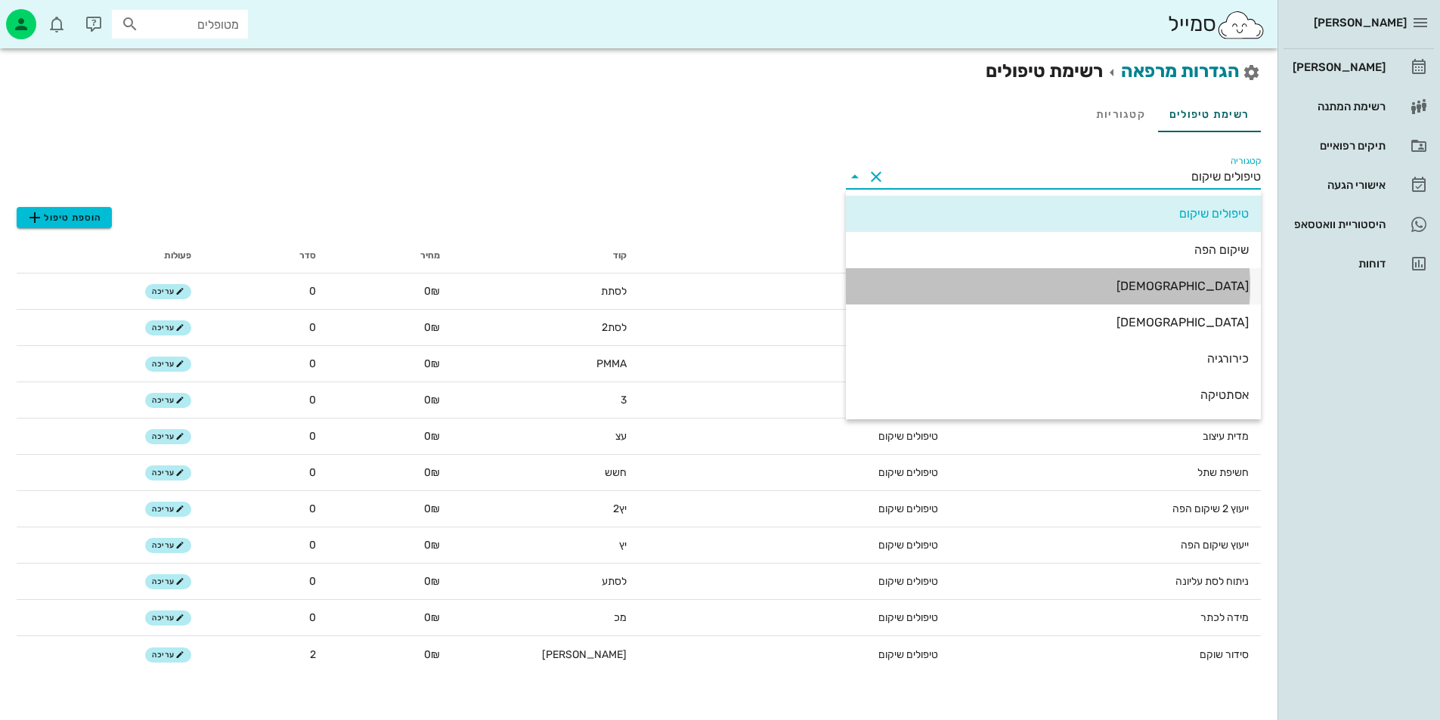
click at [1209, 272] on div "[DEMOGRAPHIC_DATA]" at bounding box center [1053, 286] width 391 height 32
type input "[DEMOGRAPHIC_DATA]"
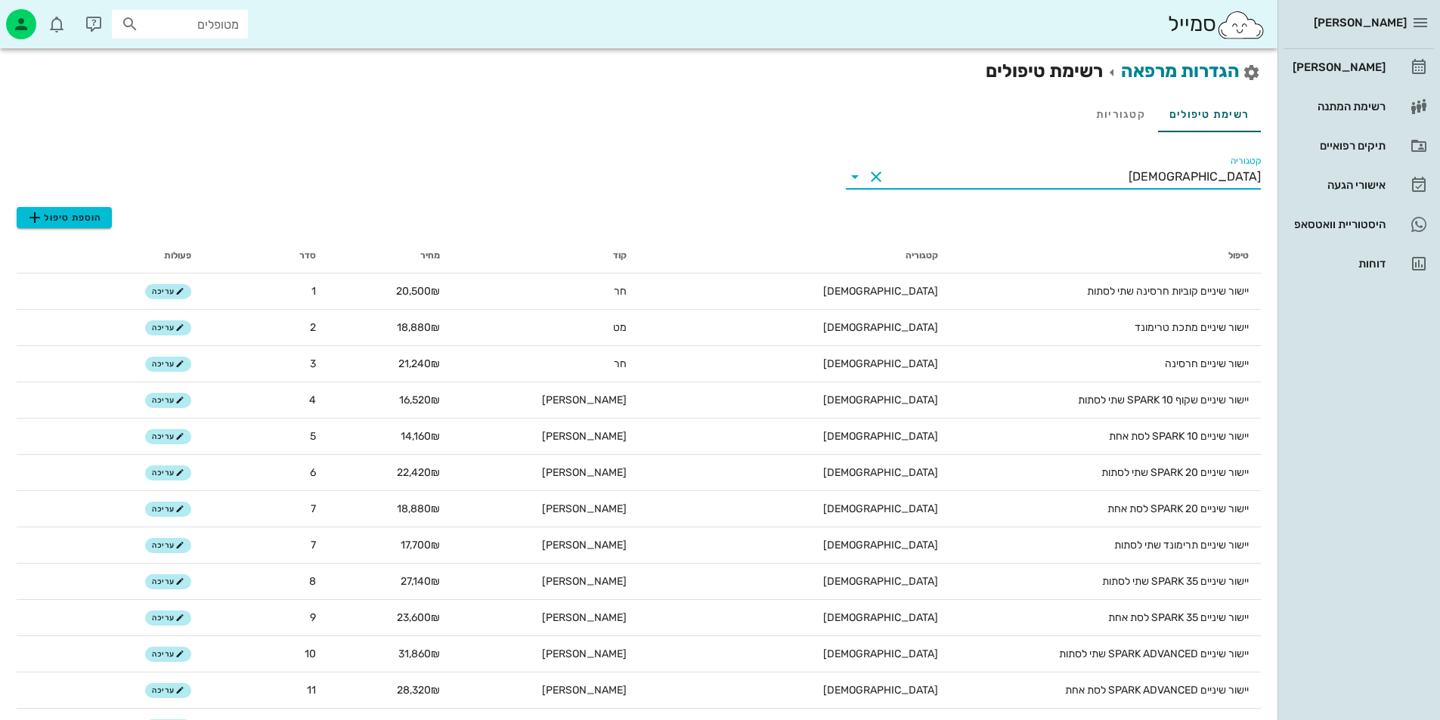
click at [1195, 175] on input "[DEMOGRAPHIC_DATA]" at bounding box center [1074, 177] width 373 height 24
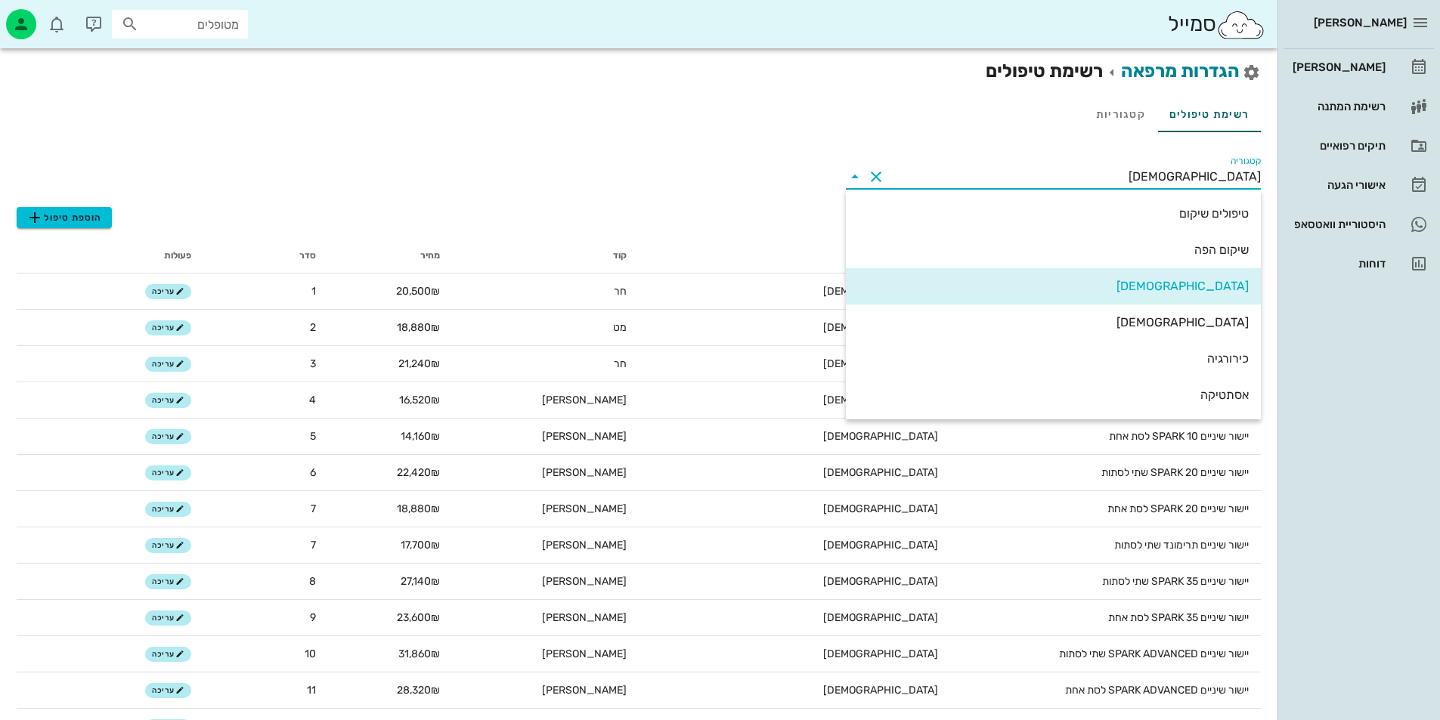
click at [885, 182] on button "Clear קטגוריה" at bounding box center [876, 177] width 18 height 18
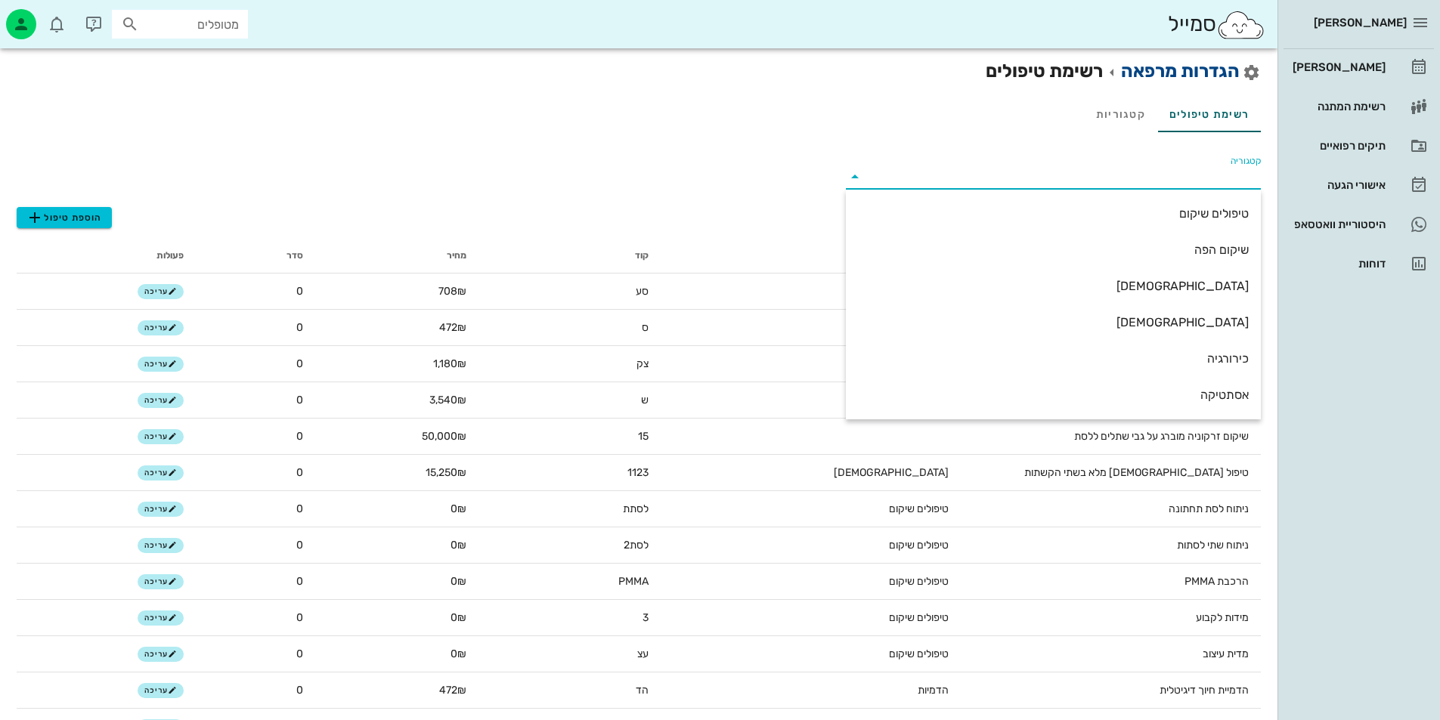
click at [1156, 71] on link "הגדרות מרפאה" at bounding box center [1180, 70] width 119 height 21
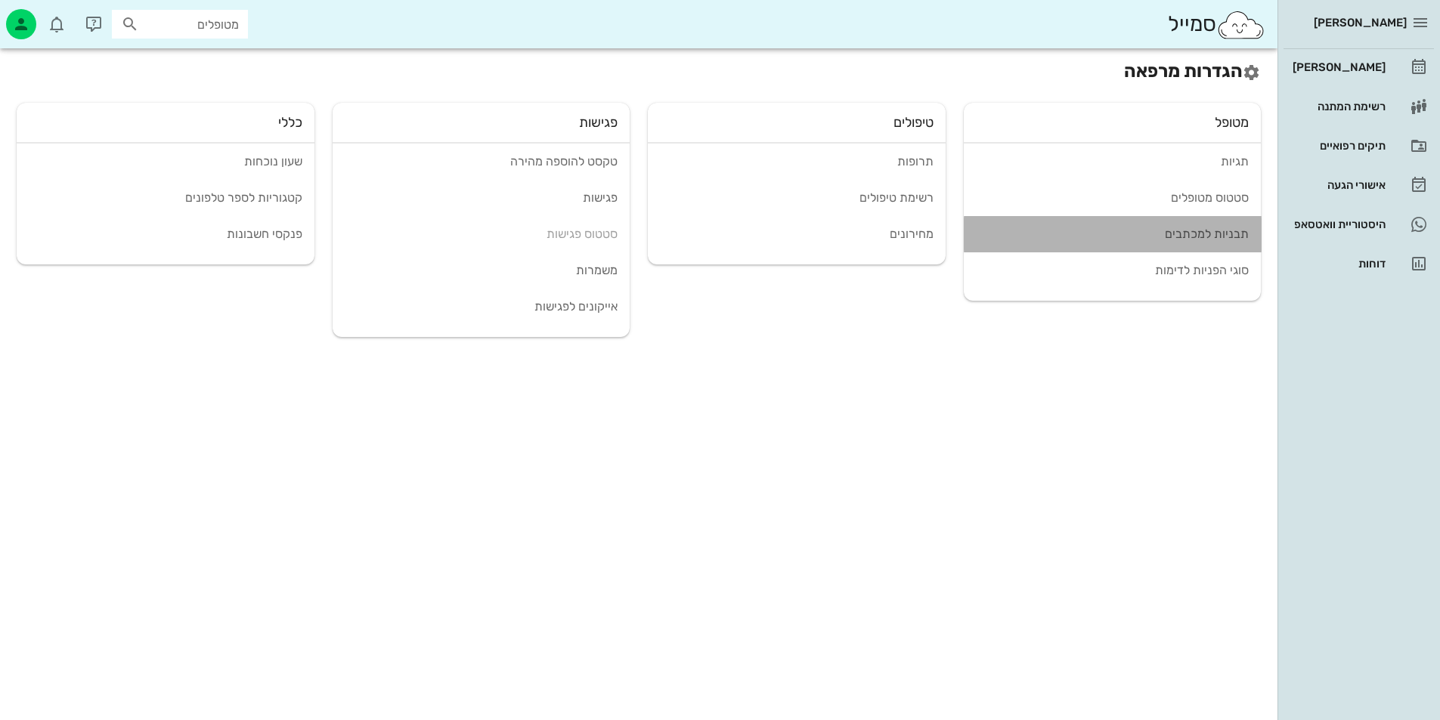
click at [1214, 237] on div "תבניות למכתבים" at bounding box center [1113, 234] width 274 height 14
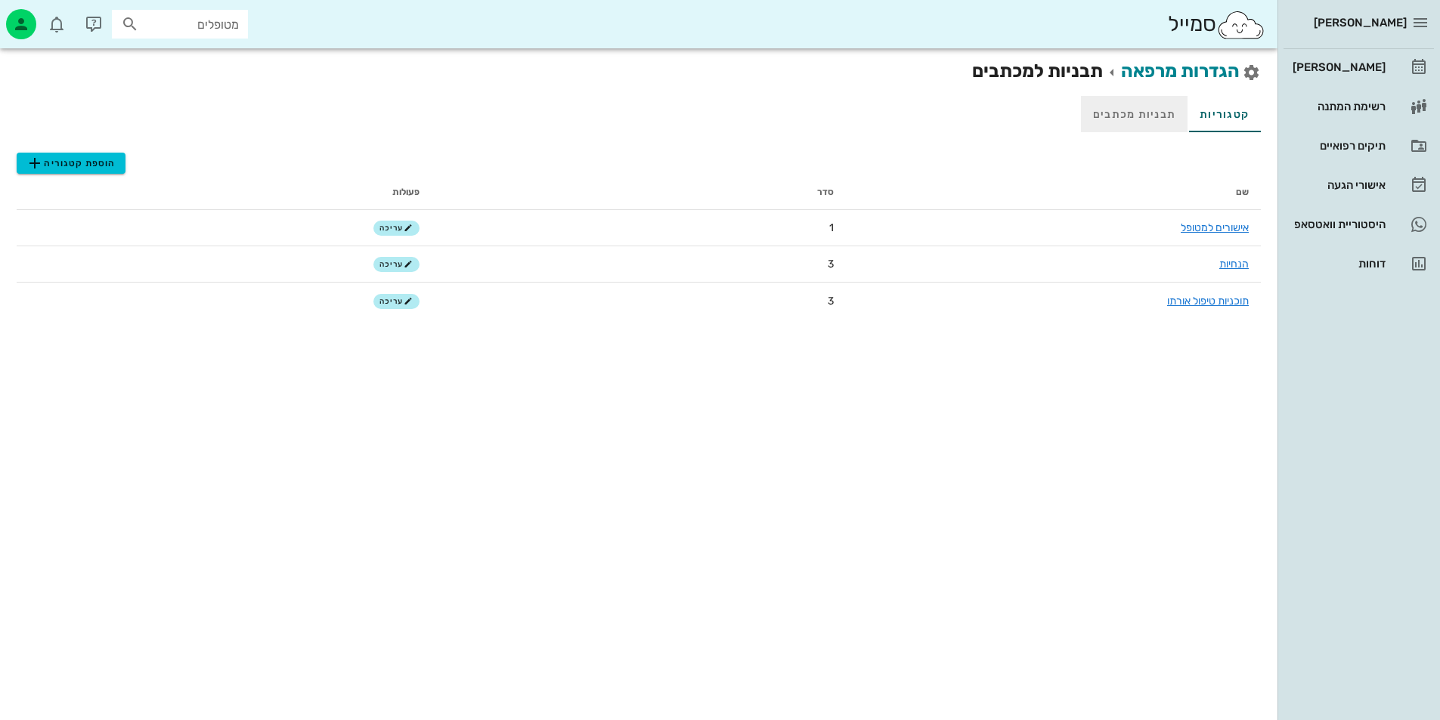
click at [1128, 104] on link "תבניות מכתבים" at bounding box center [1134, 114] width 107 height 36
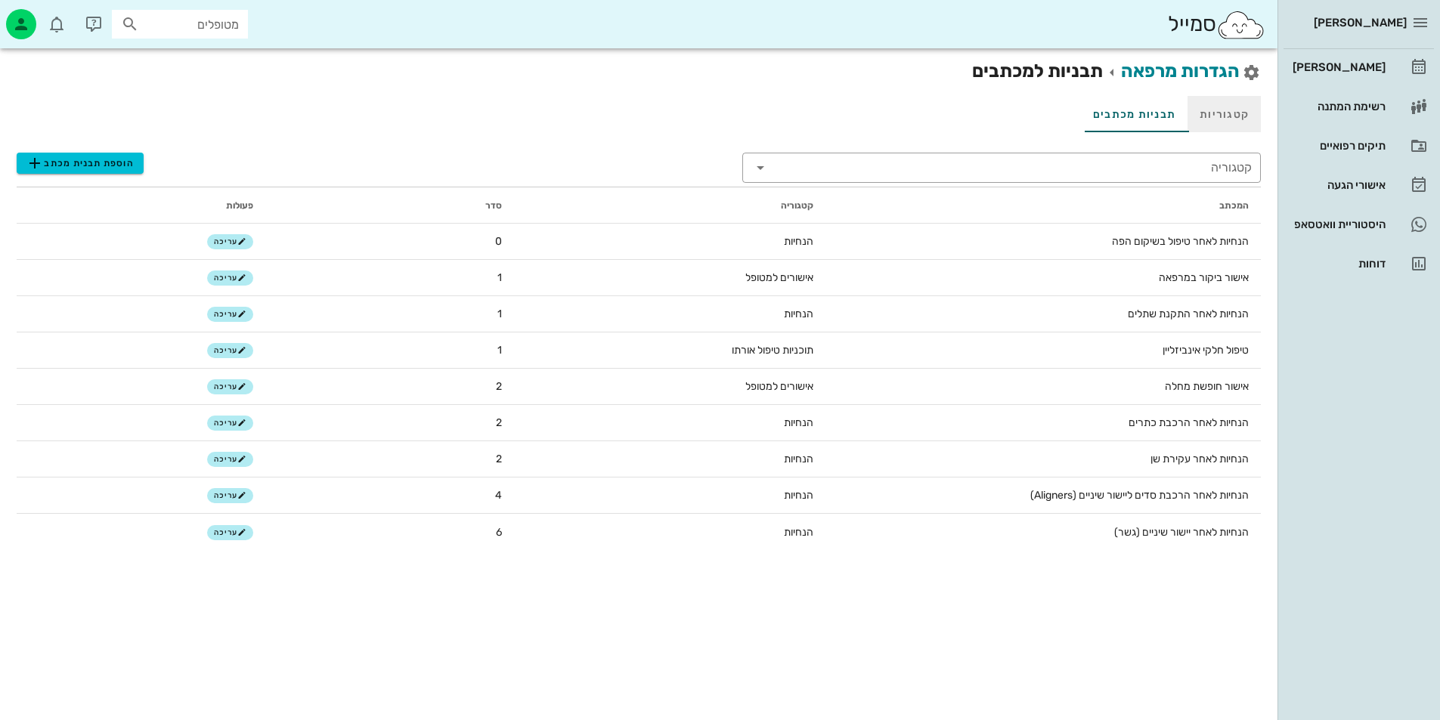
click at [1205, 110] on link "קטגוריות" at bounding box center [1223, 114] width 73 height 36
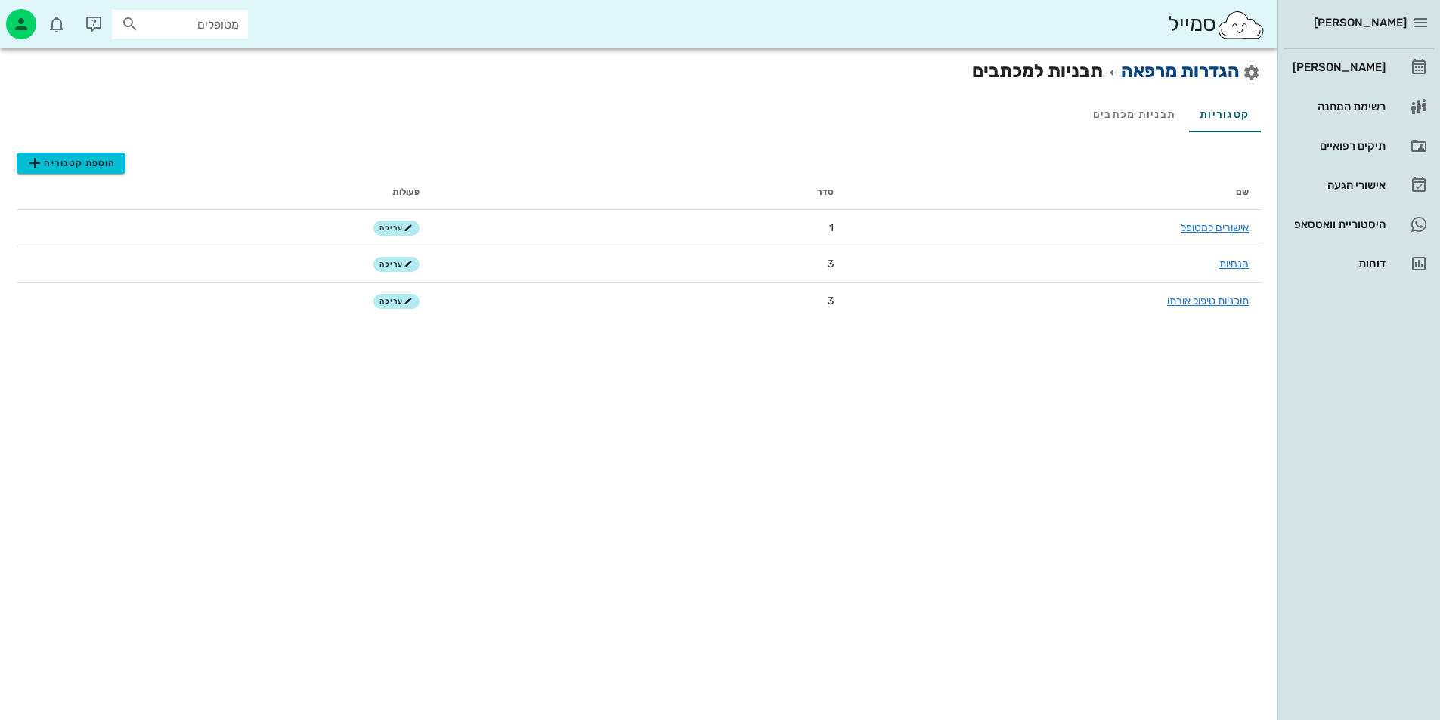
click at [1201, 76] on link "הגדרות מרפאה" at bounding box center [1180, 70] width 119 height 21
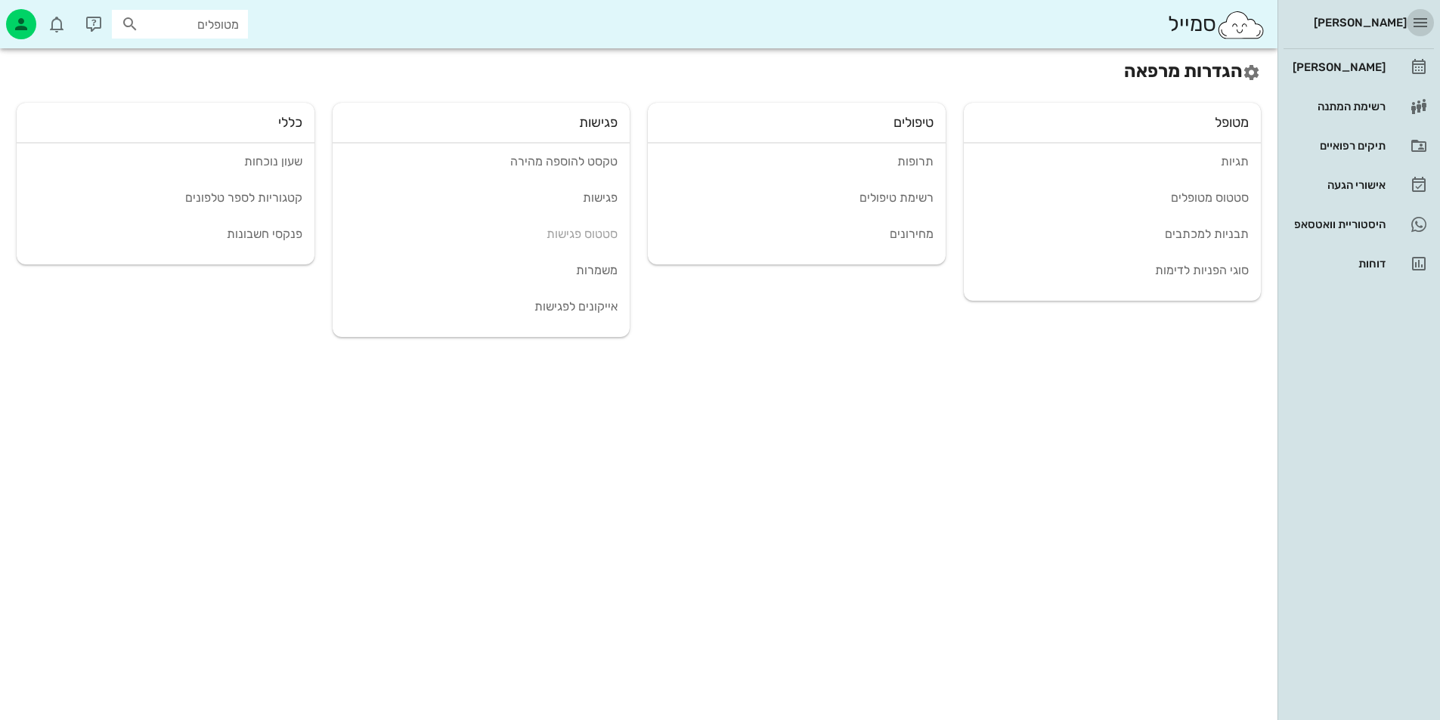
click at [1410, 22] on span "button" at bounding box center [1419, 23] width 27 height 18
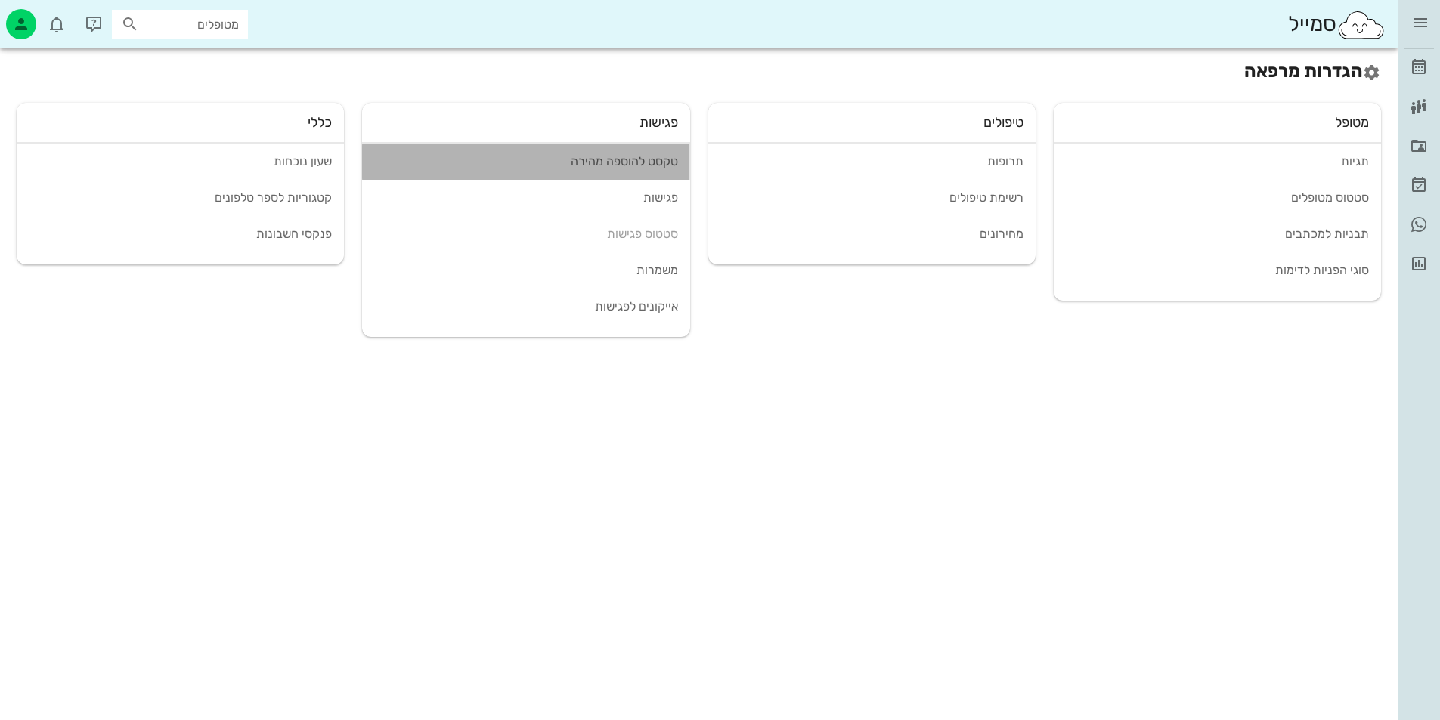
click at [653, 153] on link "טקסט להוספה מהירה" at bounding box center [525, 162] width 327 height 36
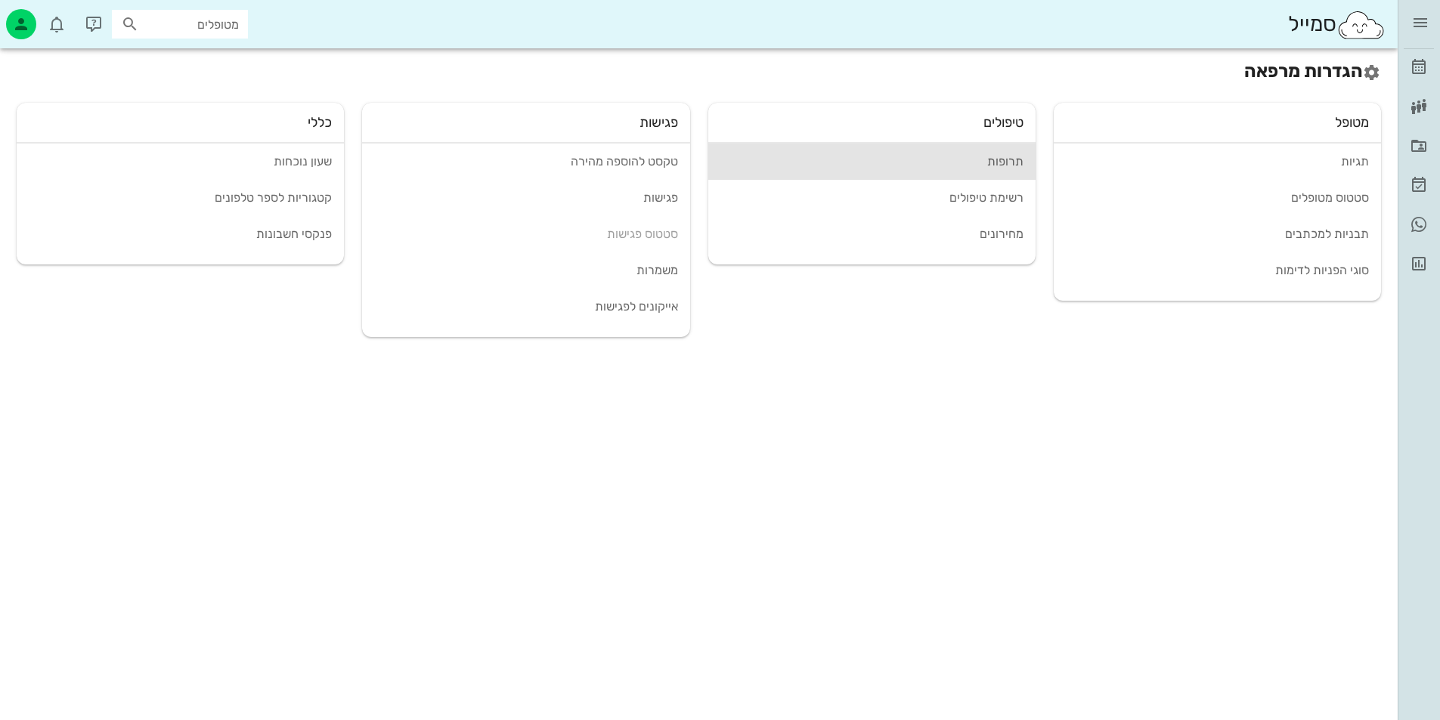
click at [1016, 162] on div "תרופות" at bounding box center [871, 161] width 303 height 14
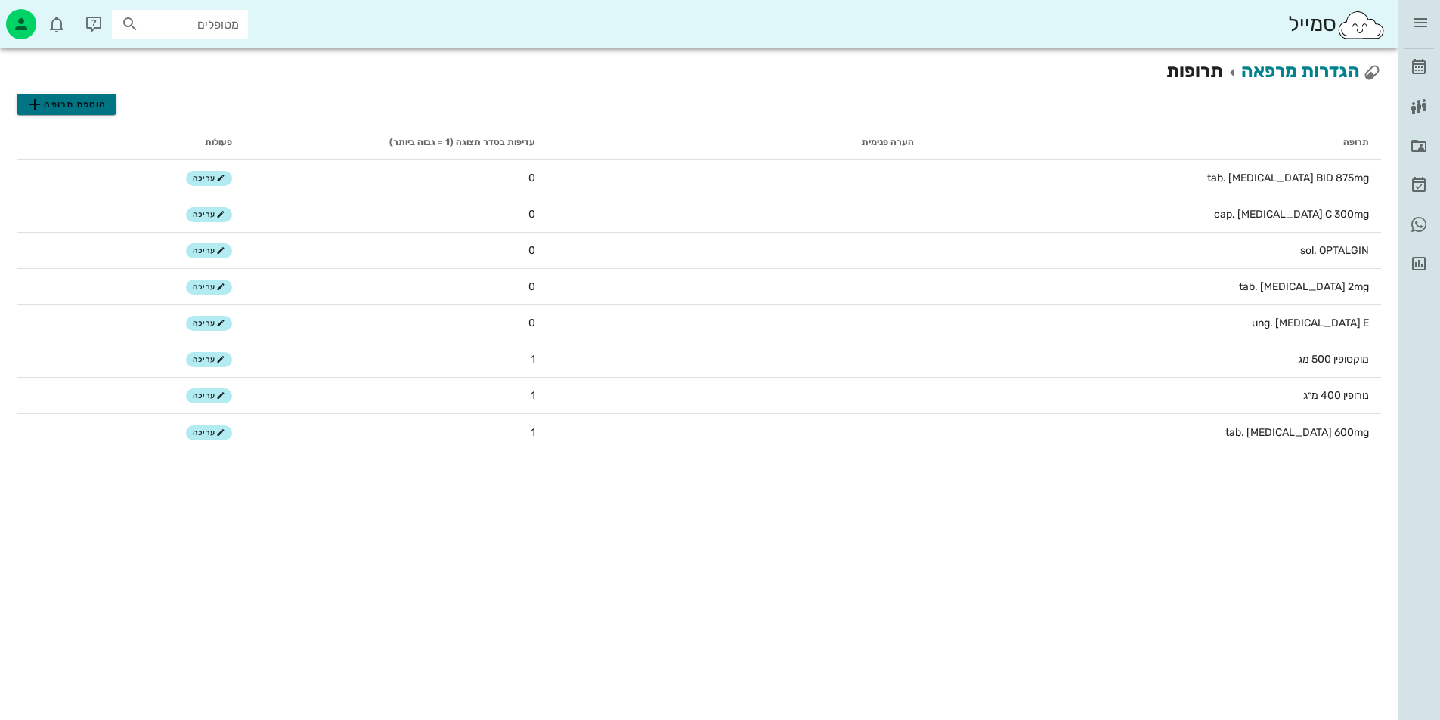
click at [60, 105] on span "הוספת תרופה" at bounding box center [66, 104] width 81 height 18
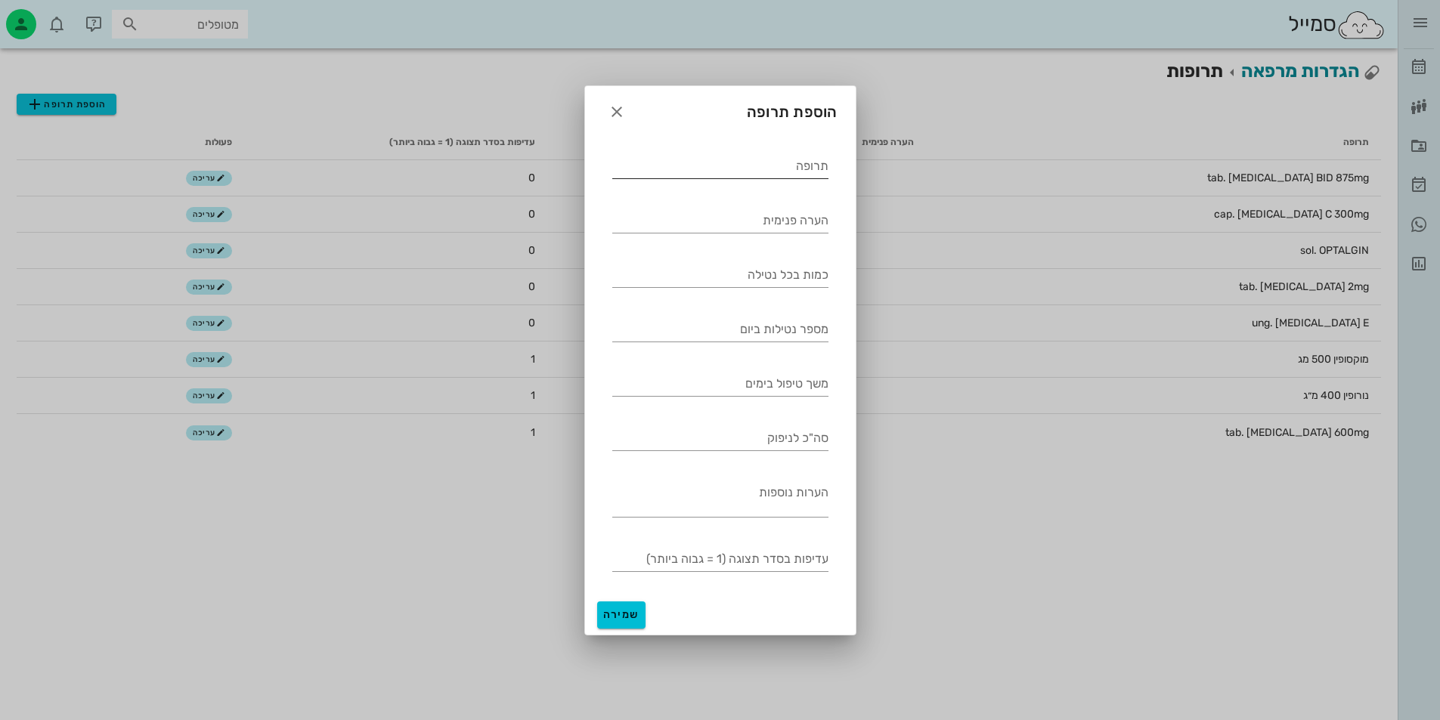
click at [745, 165] on input "תרופה" at bounding box center [720, 166] width 216 height 24
paste input "[MEDICAL_DATA]"
type input "[MEDICAL_DATA] 500 mg"
click at [800, 223] on input "הערה פנימית" at bounding box center [720, 221] width 216 height 24
click at [764, 286] on input "כמות בכל נטילה" at bounding box center [720, 275] width 216 height 24
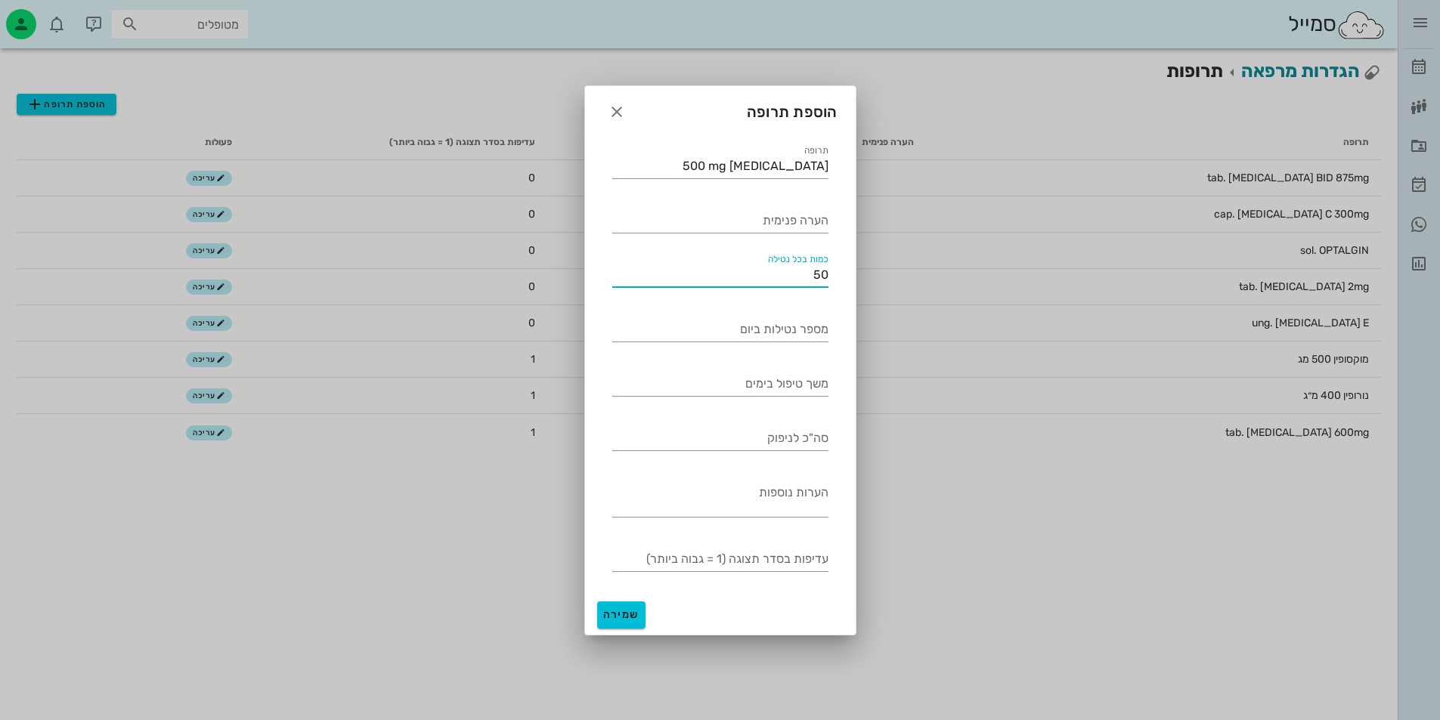
type input "5"
type input "y"
type input "טבליה אחת"
click at [793, 341] on div "מספר נטילות ביום" at bounding box center [720, 329] width 216 height 24
type input "2"
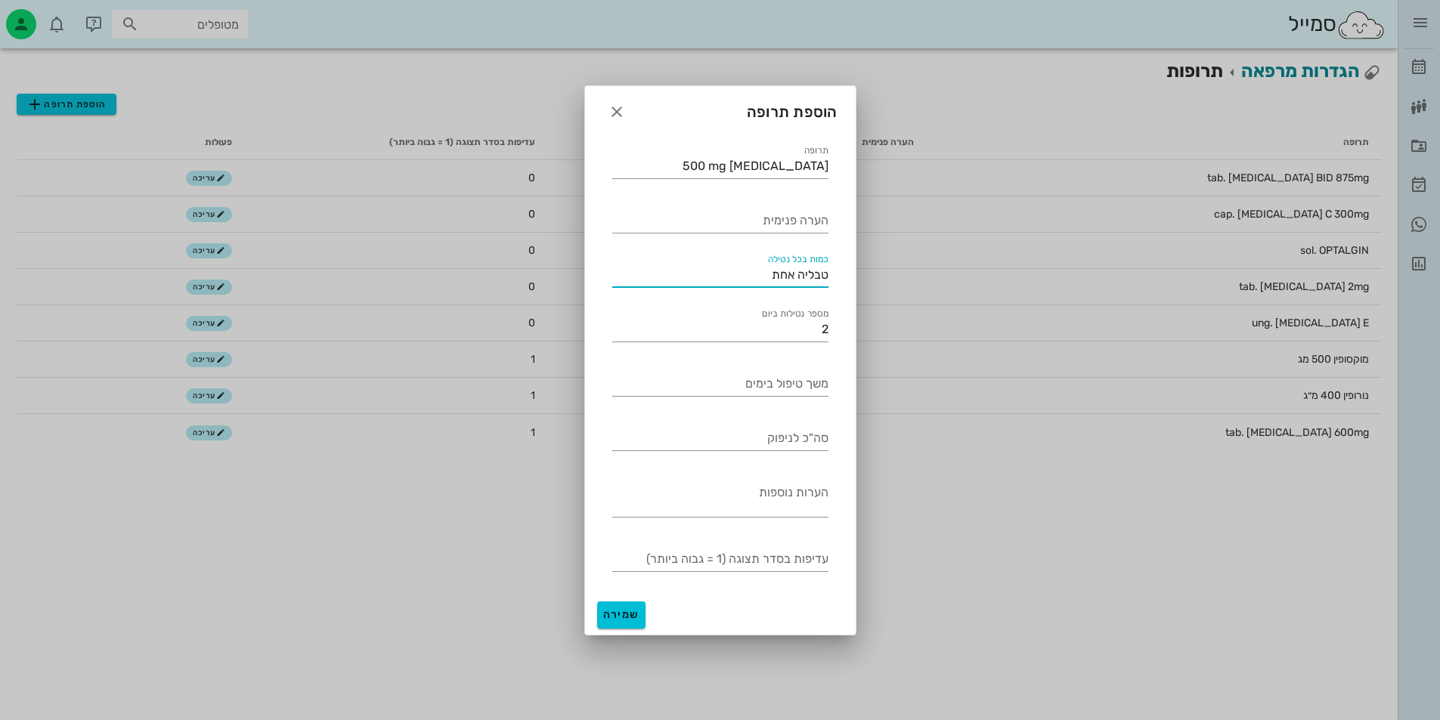
drag, startPoint x: 760, startPoint y: 271, endPoint x: 914, endPoint y: 274, distance: 153.4
click at [914, 274] on div "[PERSON_NAME] רשימת המתנה תיקים רפואיים אישורי הגעה היסטוריית וואטסאפ דוחות סמי…" at bounding box center [720, 360] width 1440 height 720
type input "1"
click at [811, 383] on input "משך טיפול בימים" at bounding box center [720, 384] width 216 height 24
type input "5"
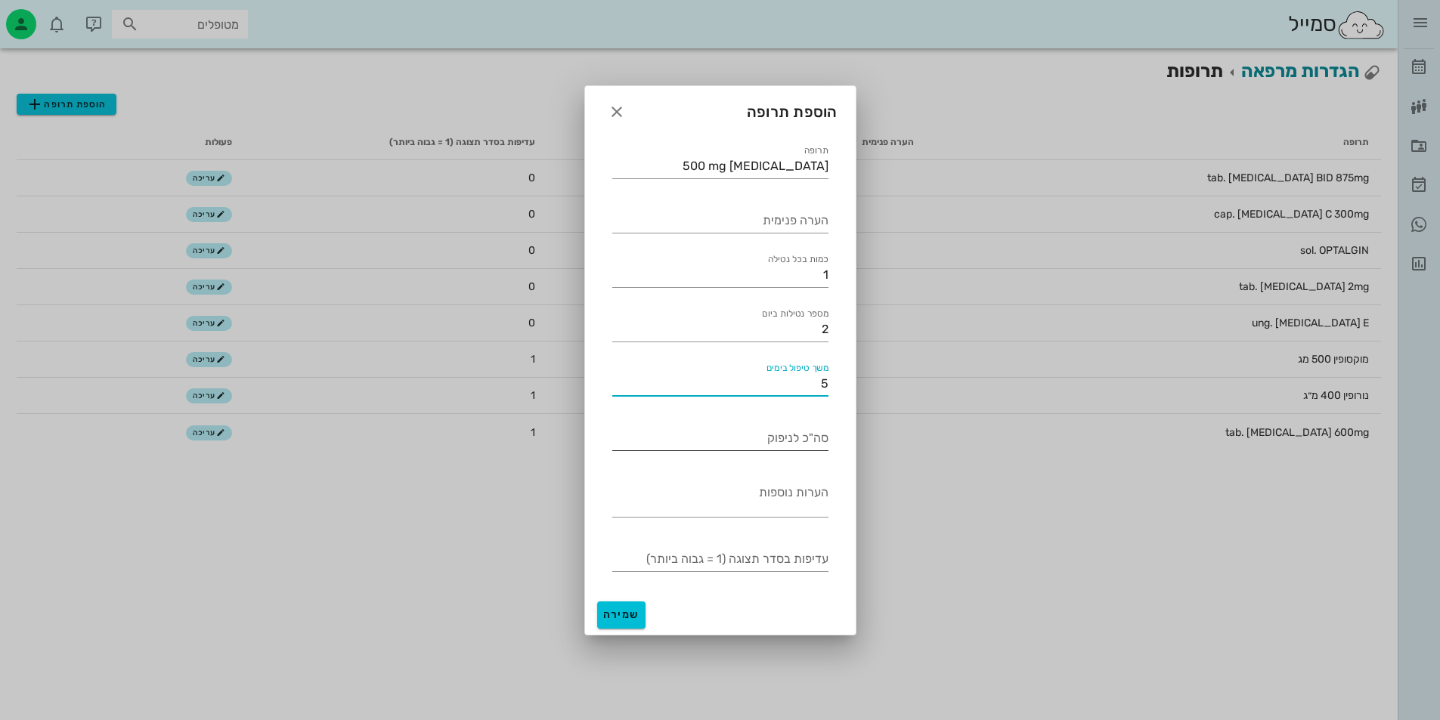
click at [815, 448] on input "סה"כ לניפוק" at bounding box center [720, 438] width 216 height 24
type input "10"
click at [792, 509] on textarea "הערות נוספות" at bounding box center [720, 499] width 216 height 36
type textarea "יש לנטול את הכדור אחרי אוכל"
click at [734, 565] on input "עדיפות בסדר תצוגה (1 = גבוה ביותר)" at bounding box center [720, 559] width 216 height 24
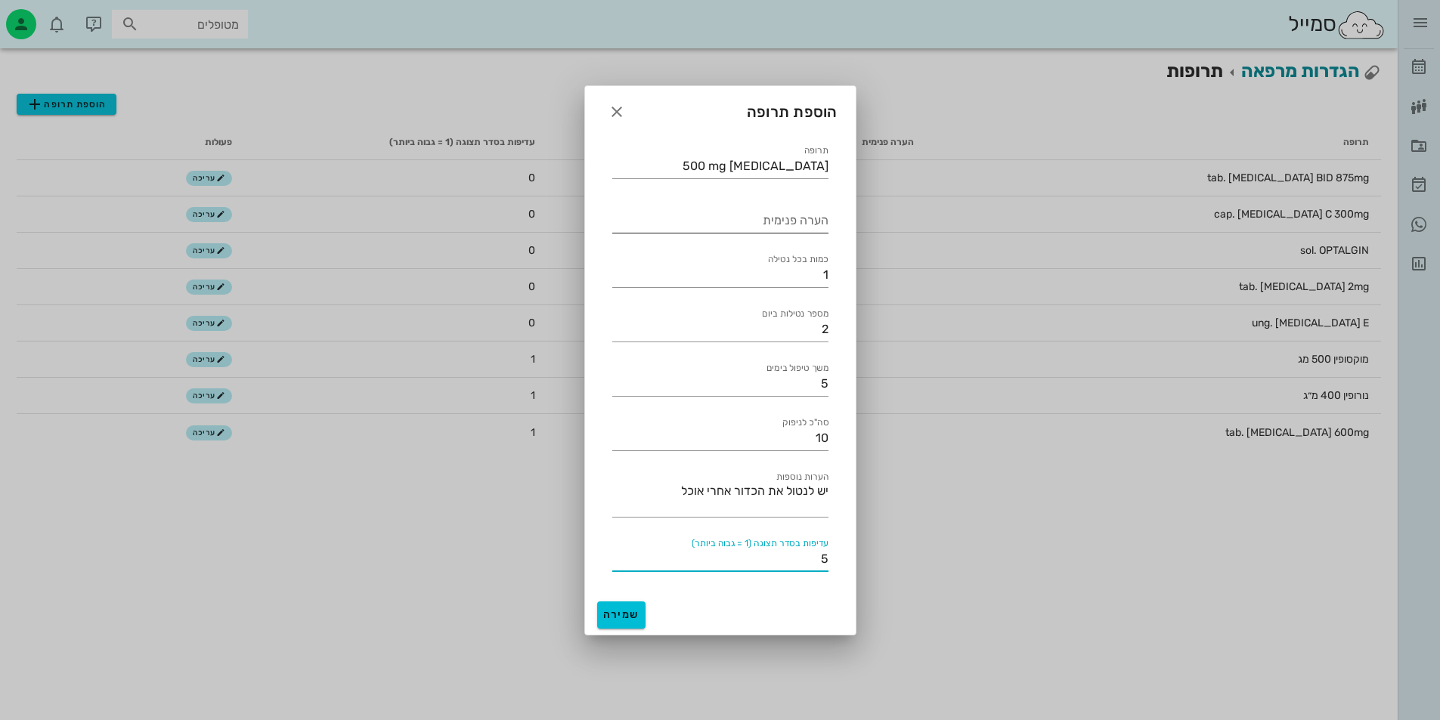
type input "5"
click at [795, 223] on input "הערה פנימית" at bounding box center [720, 221] width 216 height 24
click at [622, 615] on span "שמירה" at bounding box center [621, 614] width 36 height 13
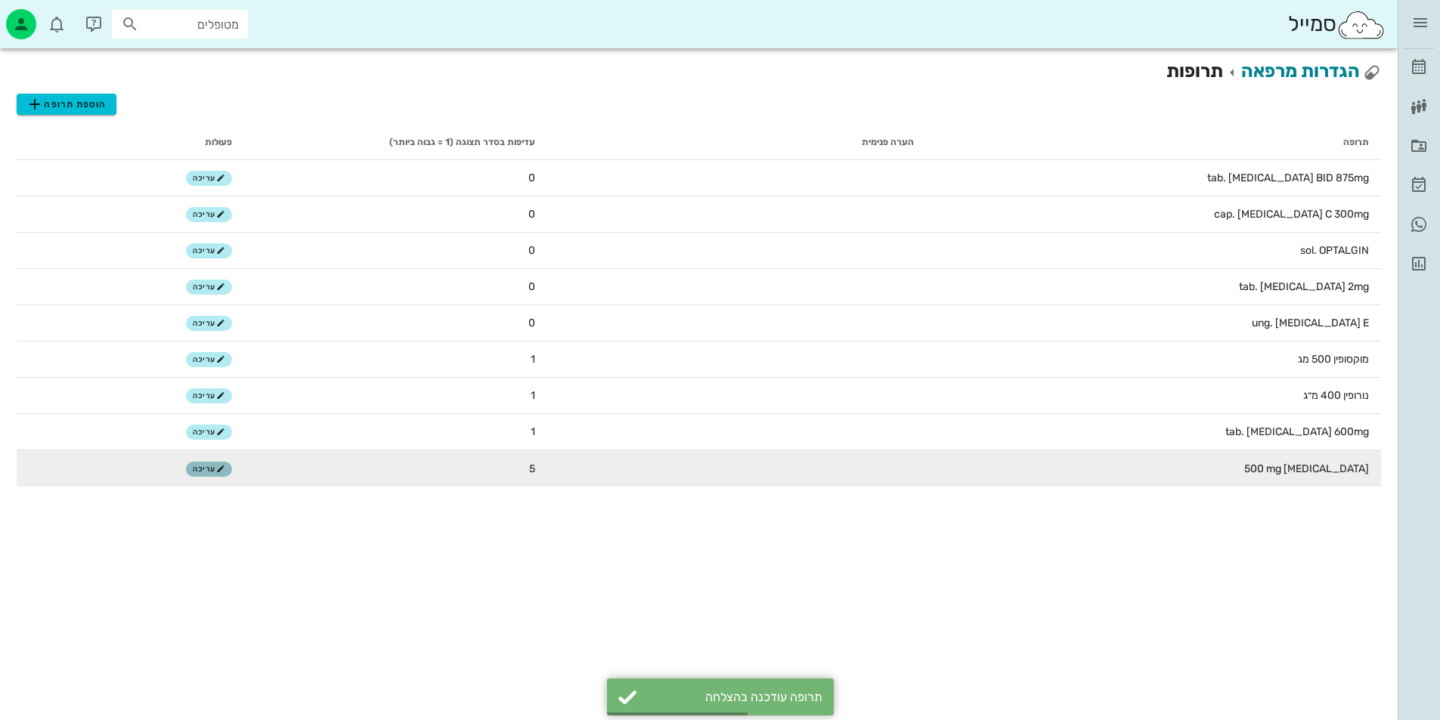
click at [211, 466] on span "עריכה" at bounding box center [209, 469] width 32 height 9
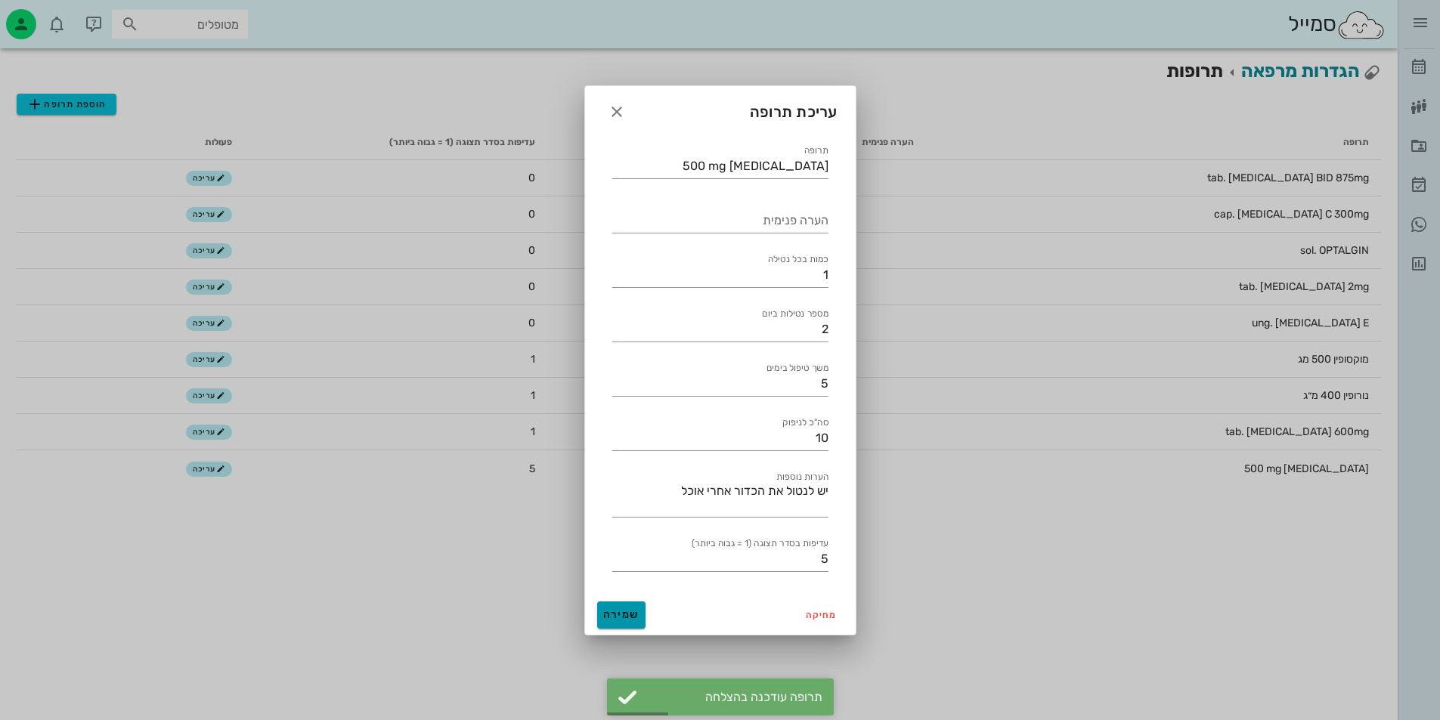
drag, startPoint x: 621, startPoint y: 616, endPoint x: 617, endPoint y: 605, distance: 12.2
click at [620, 616] on span "שמירה" at bounding box center [621, 614] width 36 height 13
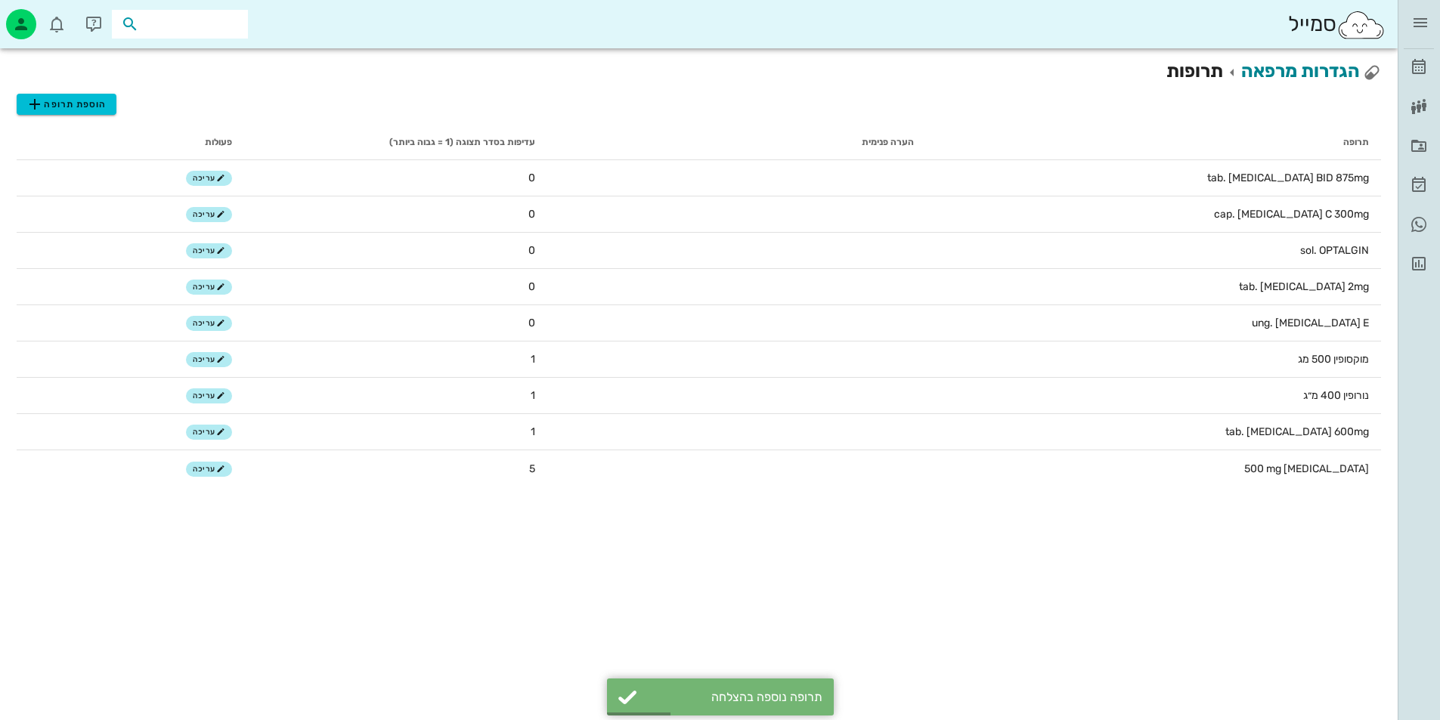
click at [172, 30] on input "text" at bounding box center [190, 24] width 97 height 20
type input "[PERSON_NAME]"
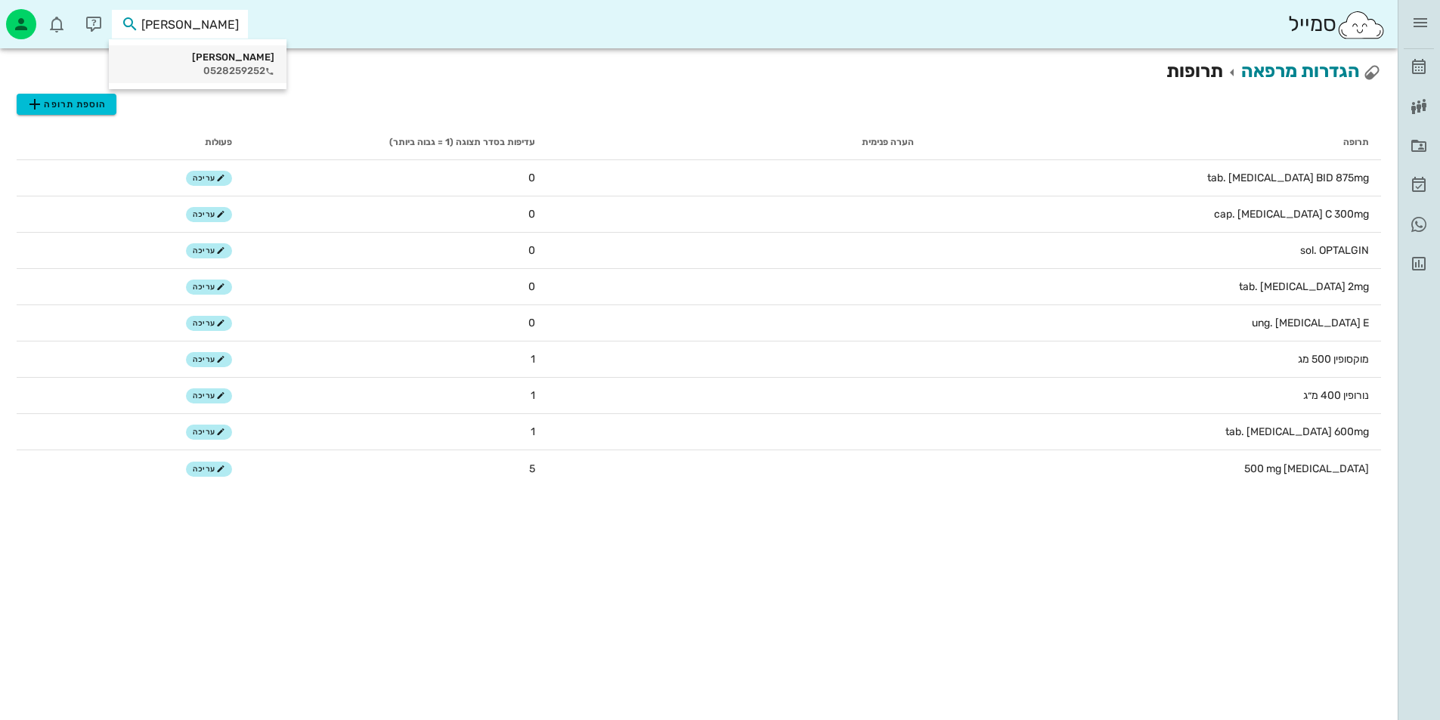
click at [168, 58] on div "[PERSON_NAME]" at bounding box center [197, 57] width 153 height 12
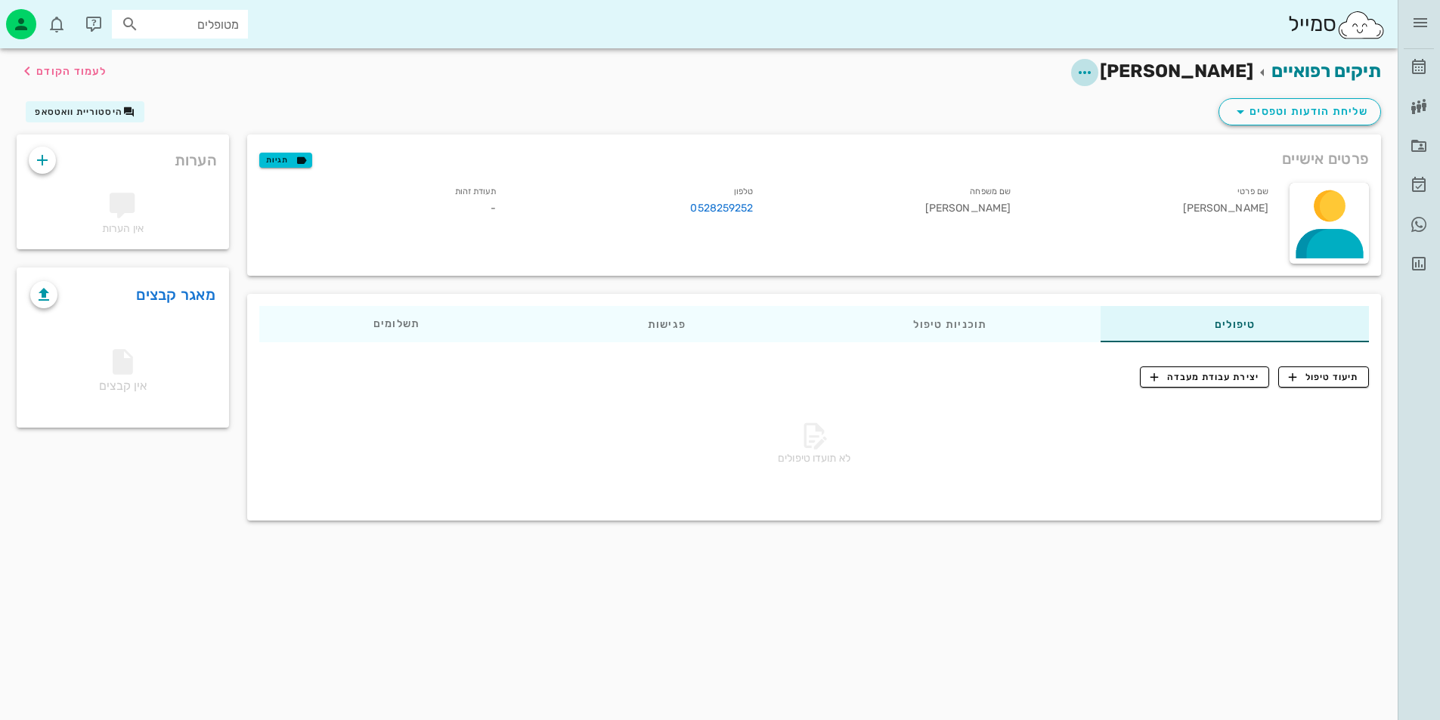
click at [1093, 65] on icon "button" at bounding box center [1084, 72] width 18 height 18
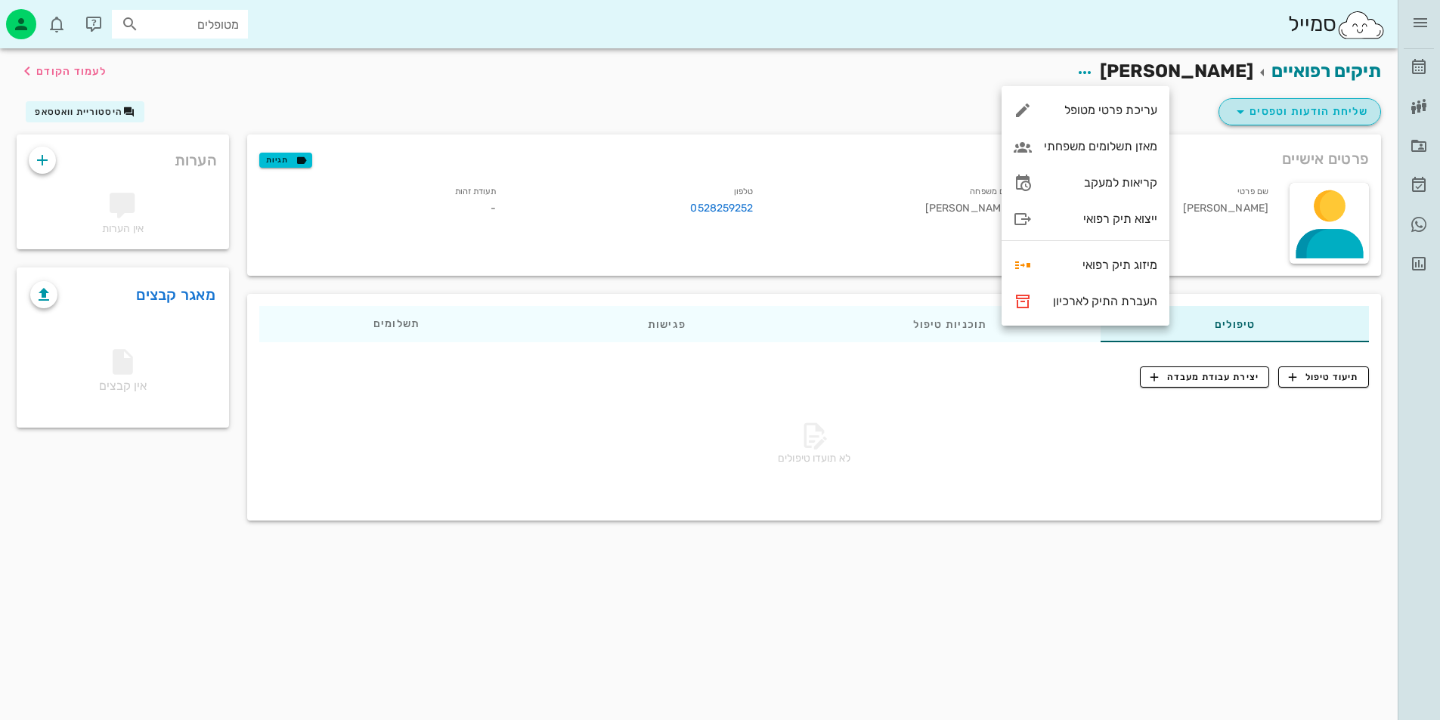
click at [1227, 119] on button "שליחת הודעות וטפסים" at bounding box center [1299, 111] width 162 height 27
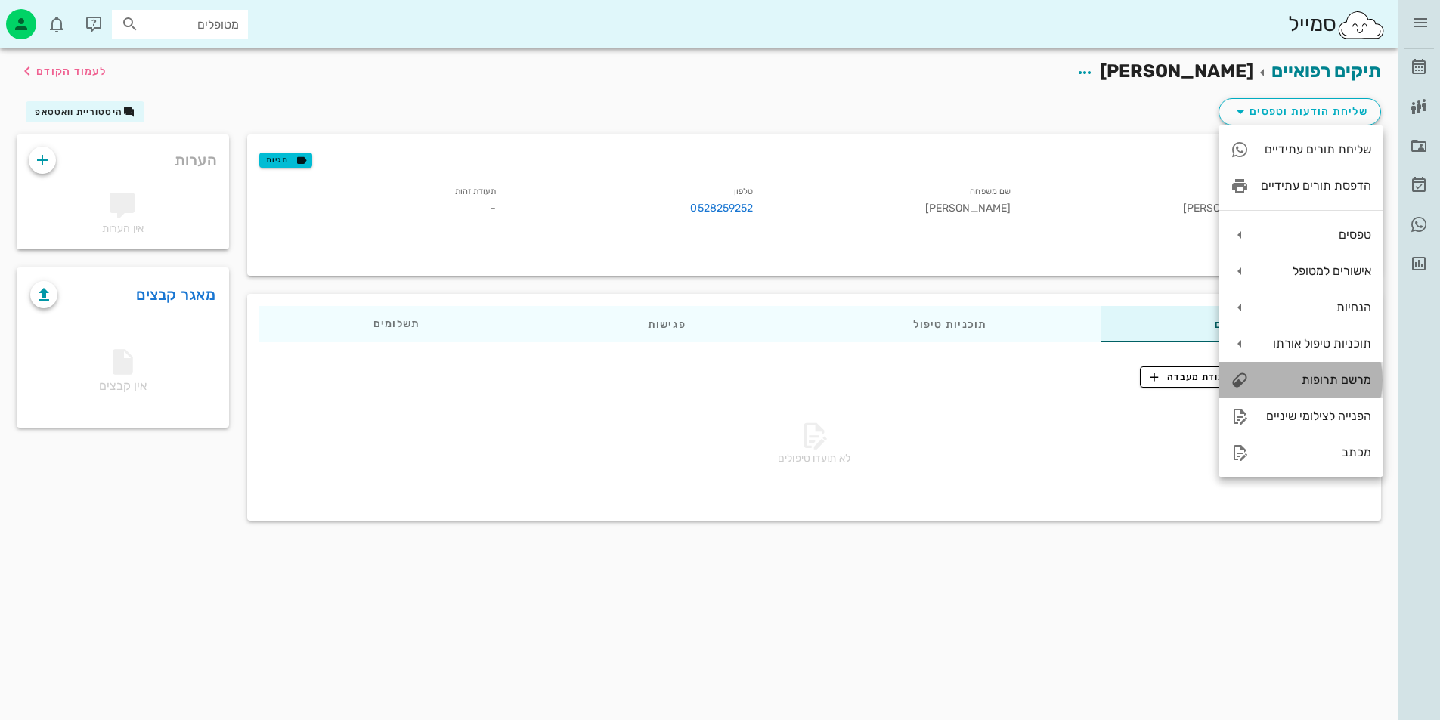
click at [1347, 388] on div "מרשם תרופות" at bounding box center [1300, 380] width 165 height 36
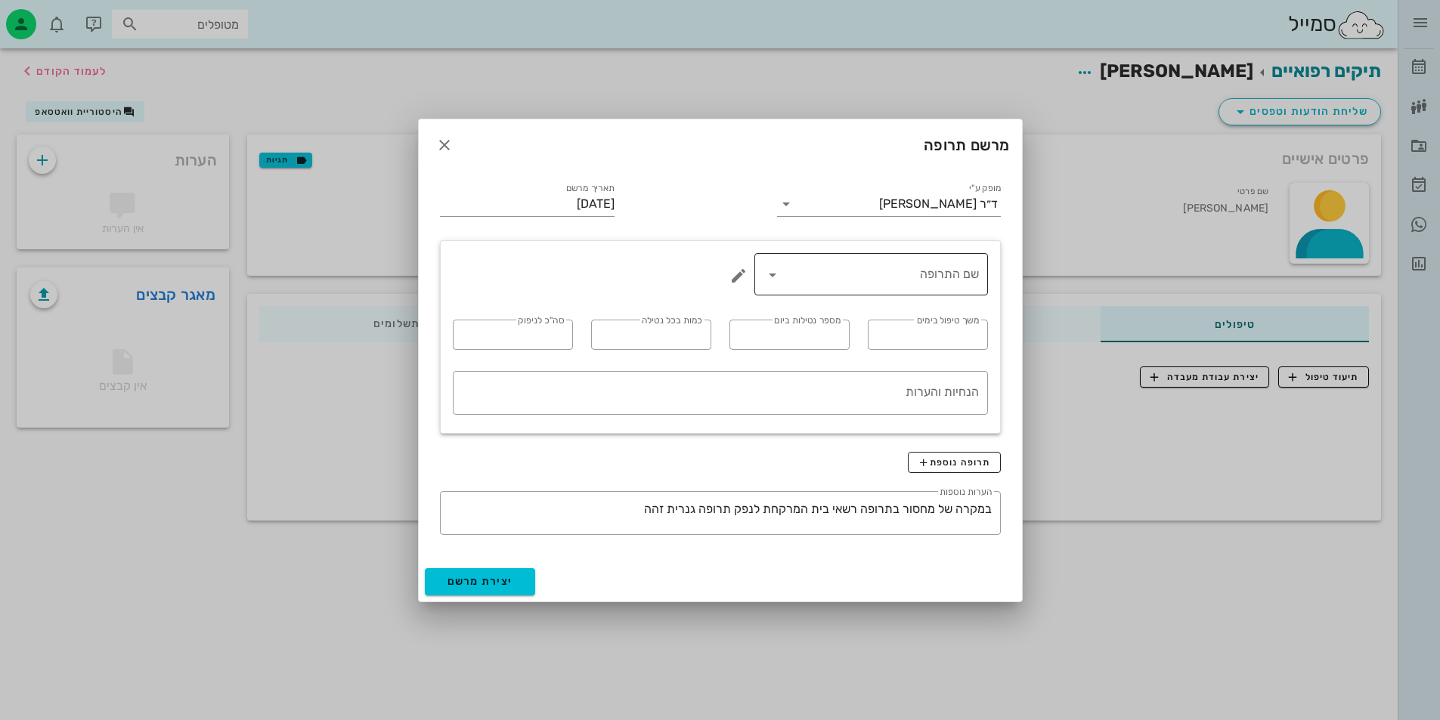
click at [883, 286] on div "שם התרופה" at bounding box center [870, 274] width 215 height 42
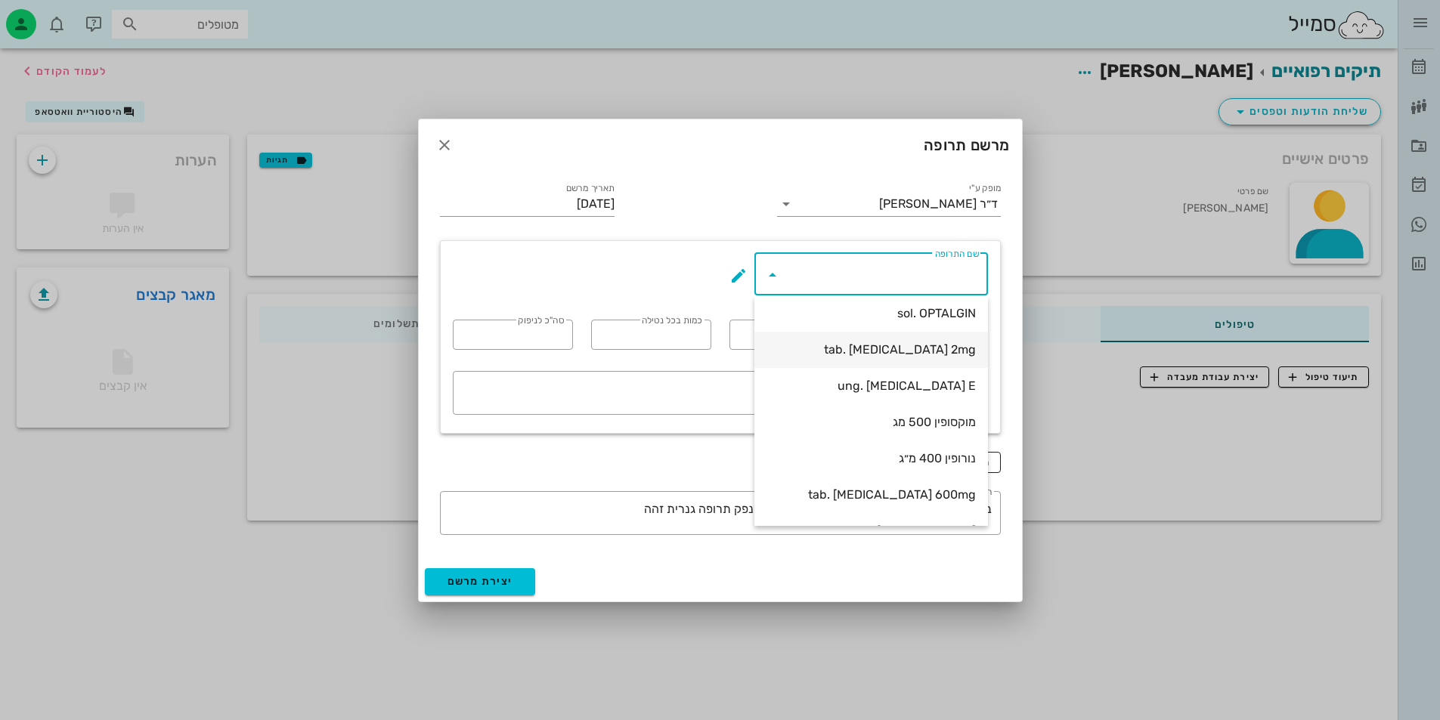
scroll to position [109, 0]
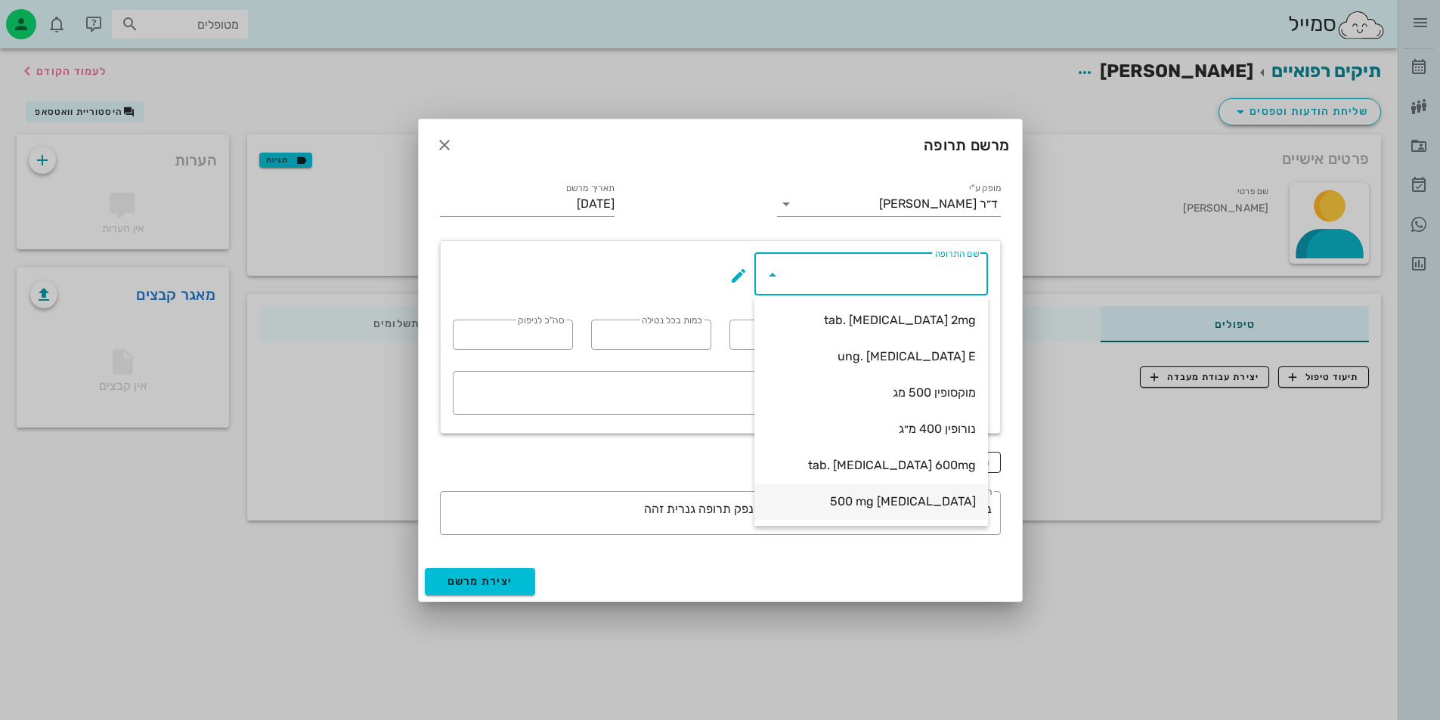
click at [918, 494] on div "[MEDICAL_DATA] 500 mg" at bounding box center [870, 501] width 209 height 14
type input "[MEDICAL_DATA] 500 mg"
type input "5"
type input "2"
type input "1"
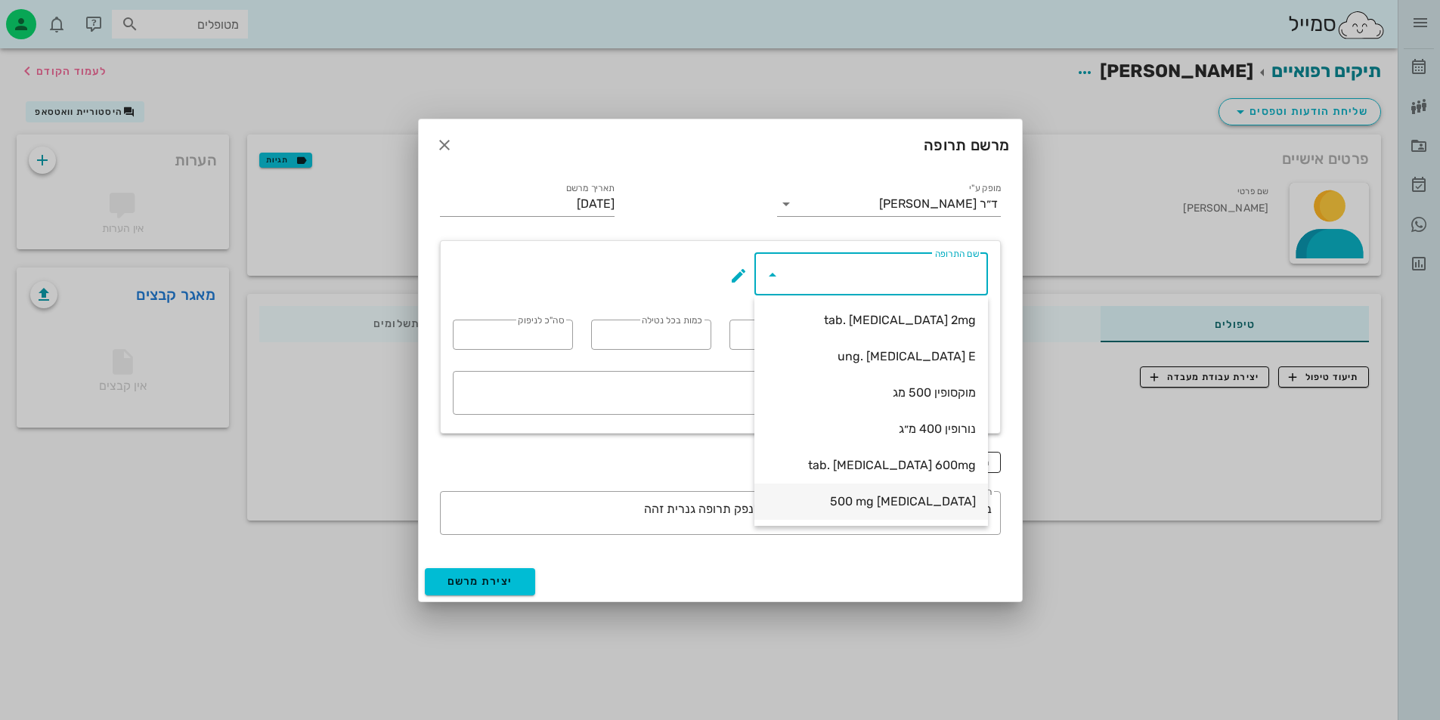
type input "10"
type textarea "יש לנטול את הכדור אחרי אוכל"
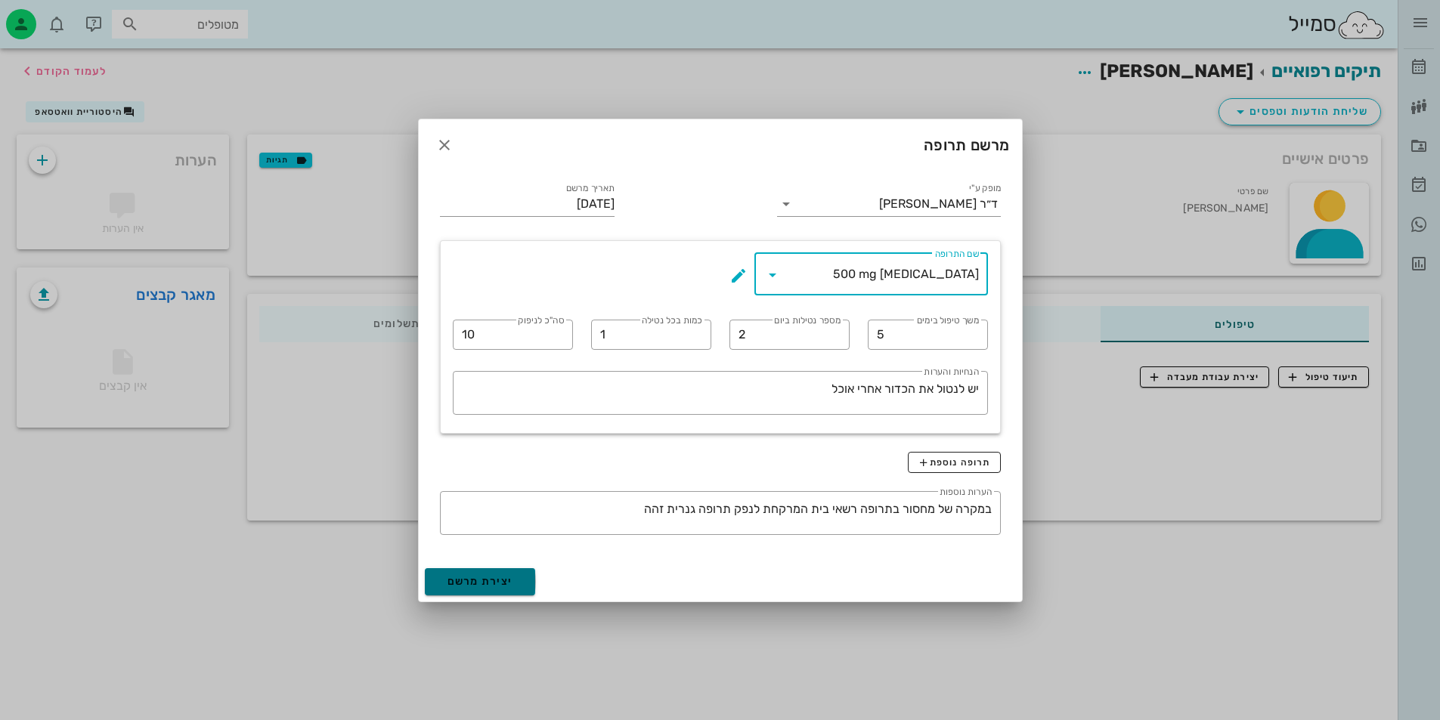
click at [484, 592] on button "יצירת מרשם" at bounding box center [480, 581] width 111 height 27
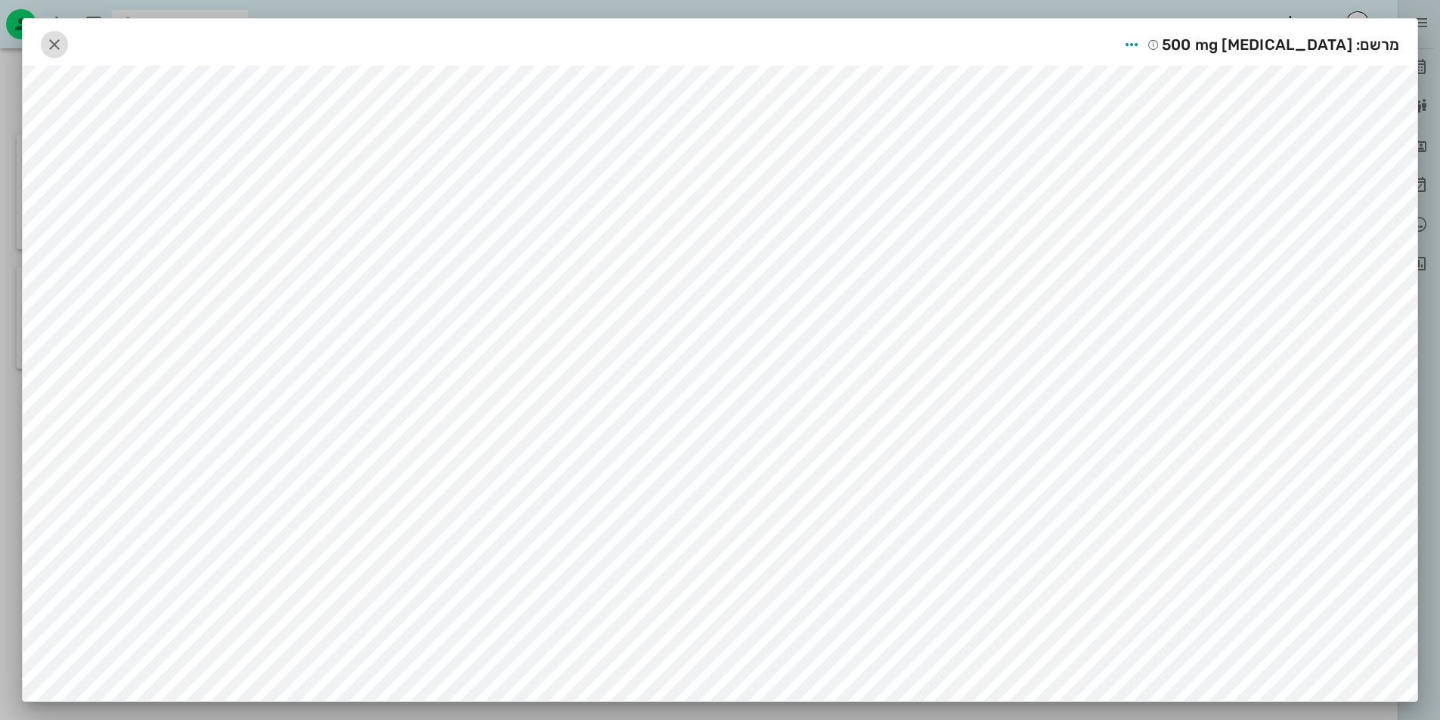
click at [48, 51] on span "button" at bounding box center [54, 45] width 27 height 18
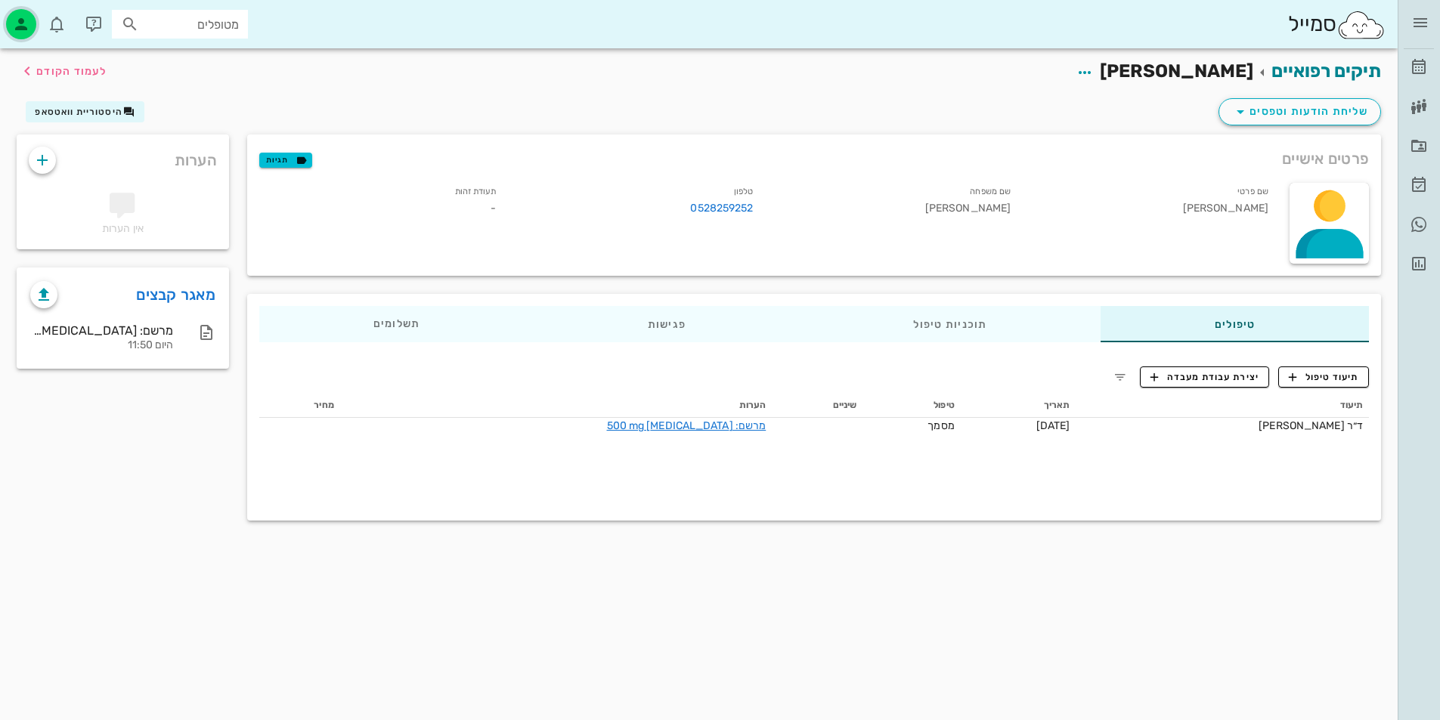
click at [17, 21] on icon "button" at bounding box center [21, 24] width 18 height 18
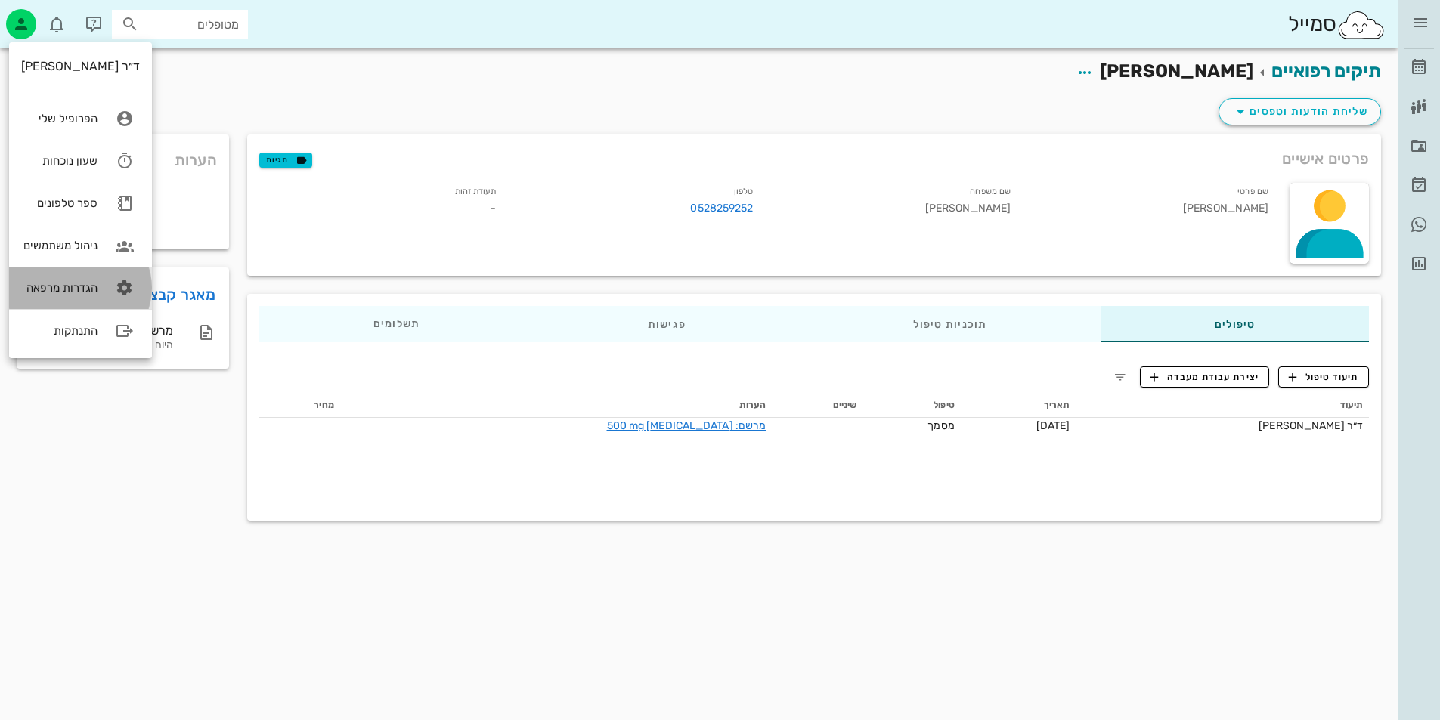
click at [72, 295] on link "הגדרות מרפאה" at bounding box center [80, 288] width 143 height 42
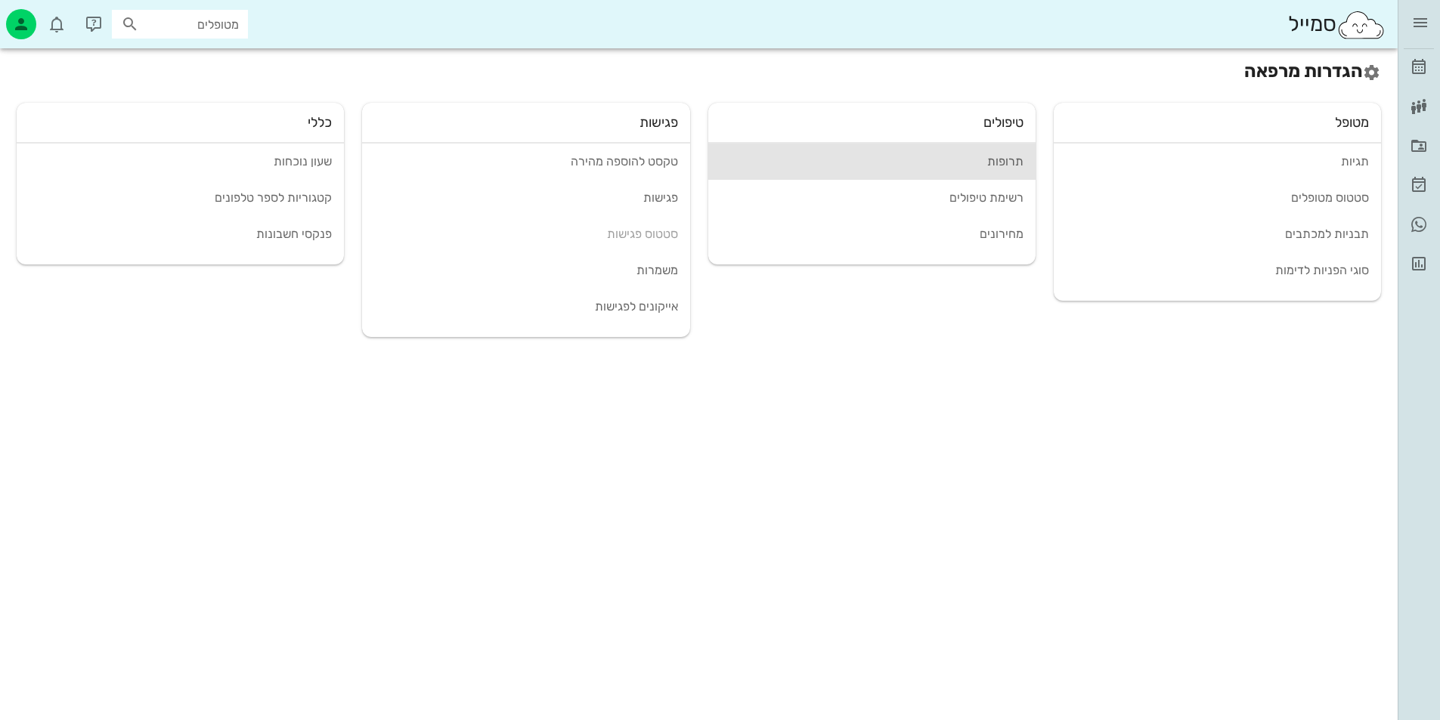
click at [1007, 166] on div "תרופות" at bounding box center [871, 161] width 303 height 14
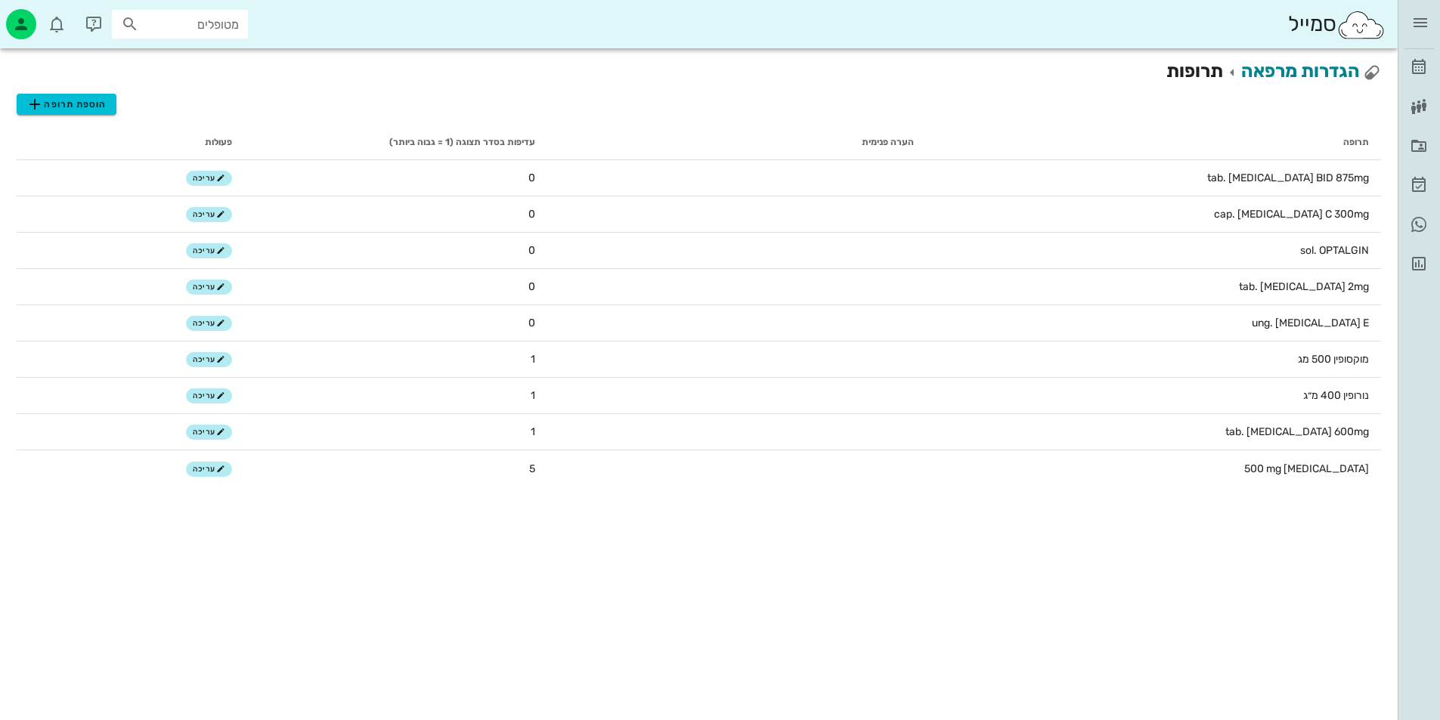
click at [100, 92] on div "הוספת תרופה" at bounding box center [699, 100] width 1364 height 30
click at [88, 101] on span "הוספת תרופה" at bounding box center [66, 104] width 81 height 18
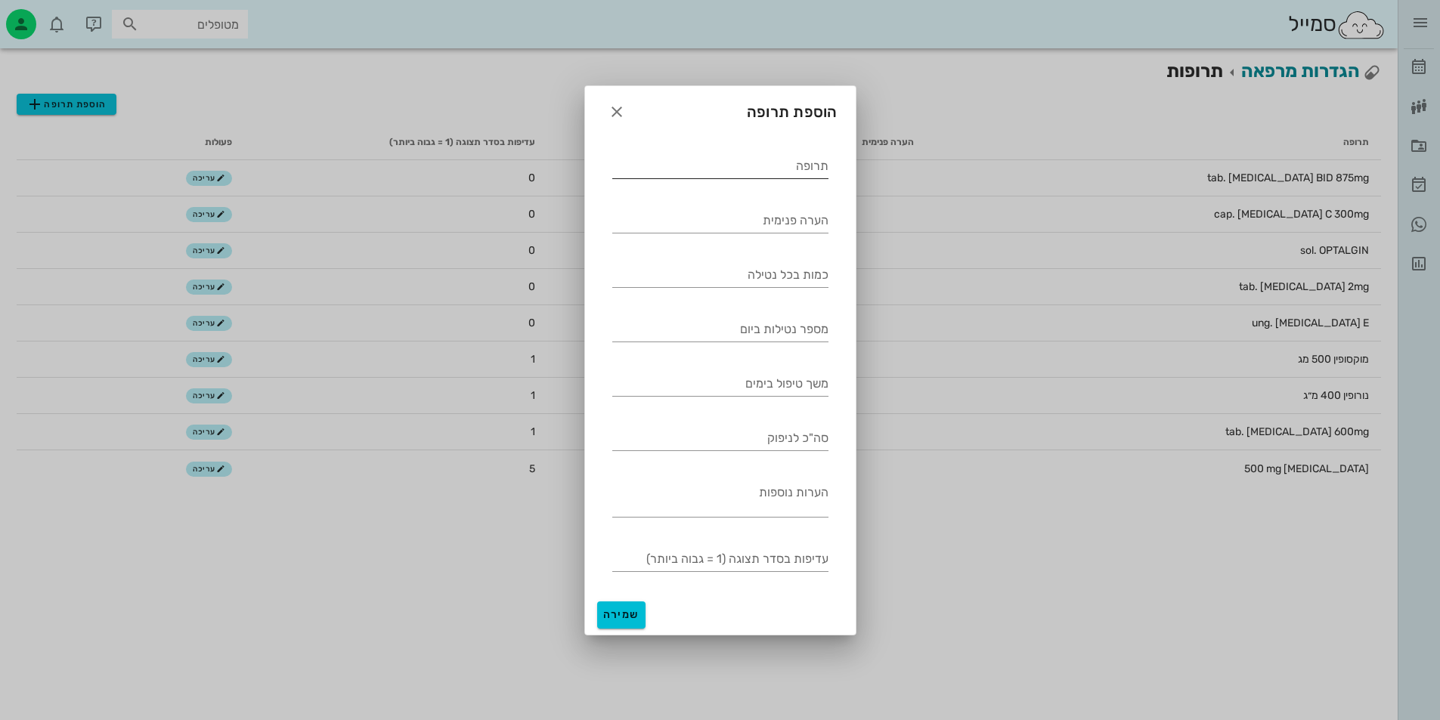
click at [762, 165] on input "תרופה" at bounding box center [720, 166] width 216 height 24
click at [784, 177] on div "תרופה" at bounding box center [720, 166] width 216 height 24
type input "כ"
type input "a"
type input "[MEDICAL_DATA] 250 mg"
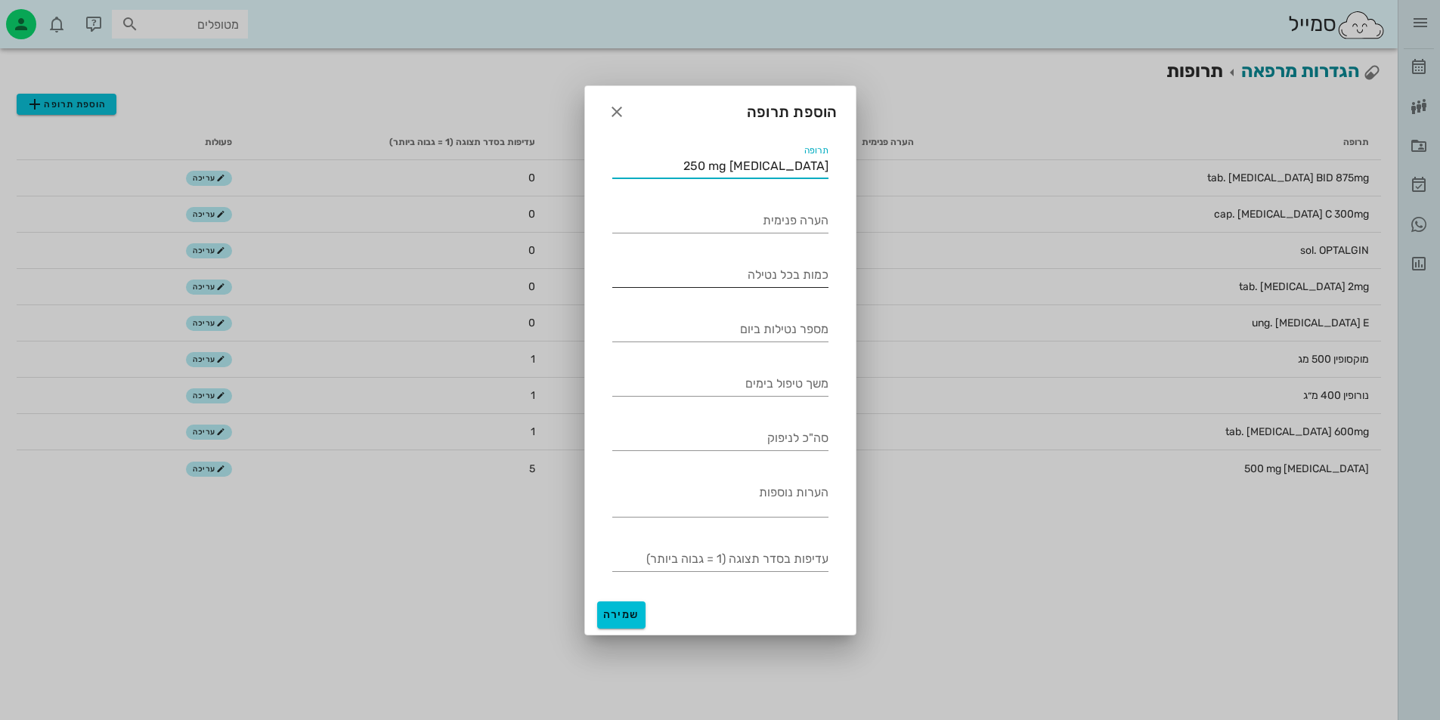
click at [766, 275] on input "כמות בכל נטילה" at bounding box center [720, 275] width 216 height 24
type input "2"
click at [740, 326] on input "מספר נטילות ביום" at bounding box center [720, 329] width 216 height 24
type input "2"
click at [806, 379] on div "משך טיפול בימים" at bounding box center [720, 384] width 216 height 24
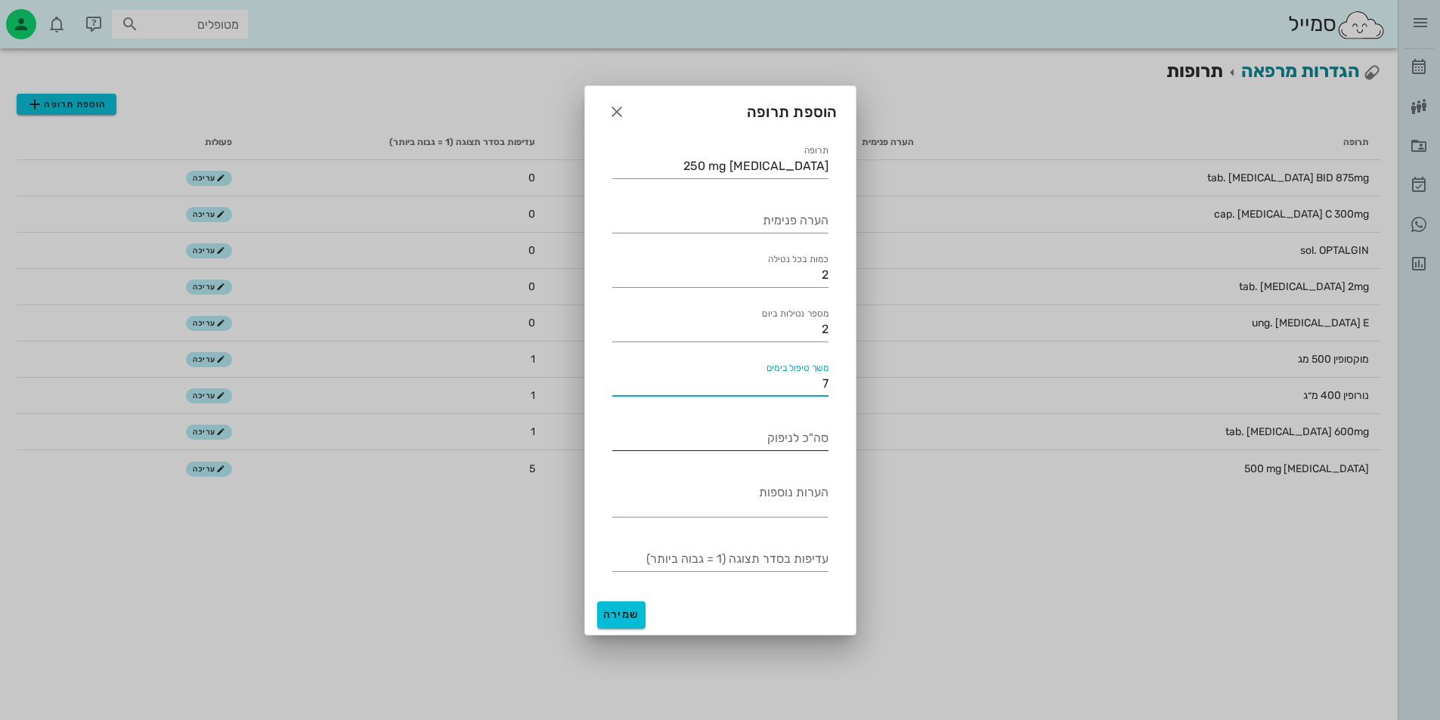
type input "7"
click at [762, 435] on input "סה"כ לניפוק" at bounding box center [720, 438] width 216 height 24
type input "1"
type input "28"
click at [676, 576] on div "עדיפות בסדר תצוגה (1 = גבוה ביותר)" at bounding box center [720, 553] width 234 height 54
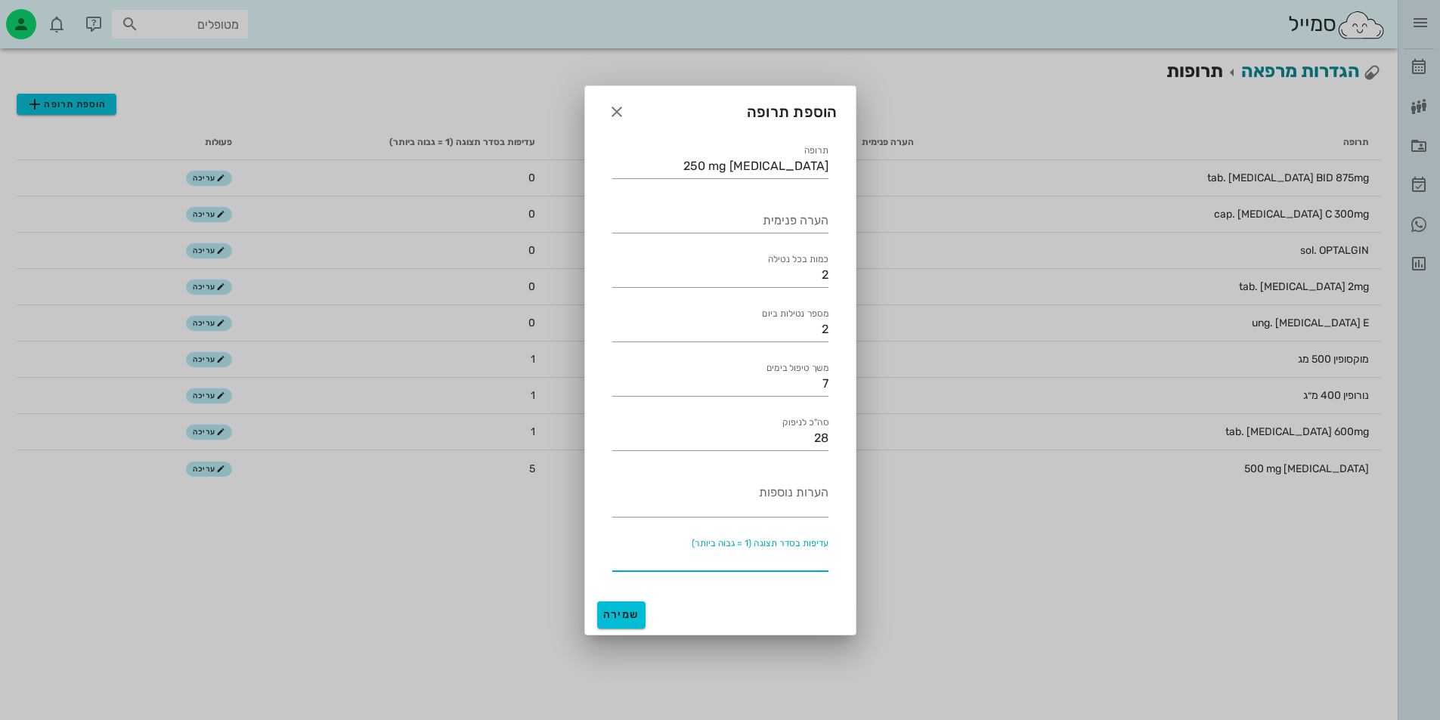
click at [680, 557] on input "עדיפות בסדר תצוגה (1 = גבוה ביותר)" at bounding box center [720, 559] width 216 height 24
type input "5"
click at [630, 610] on span "שמירה" at bounding box center [621, 614] width 36 height 13
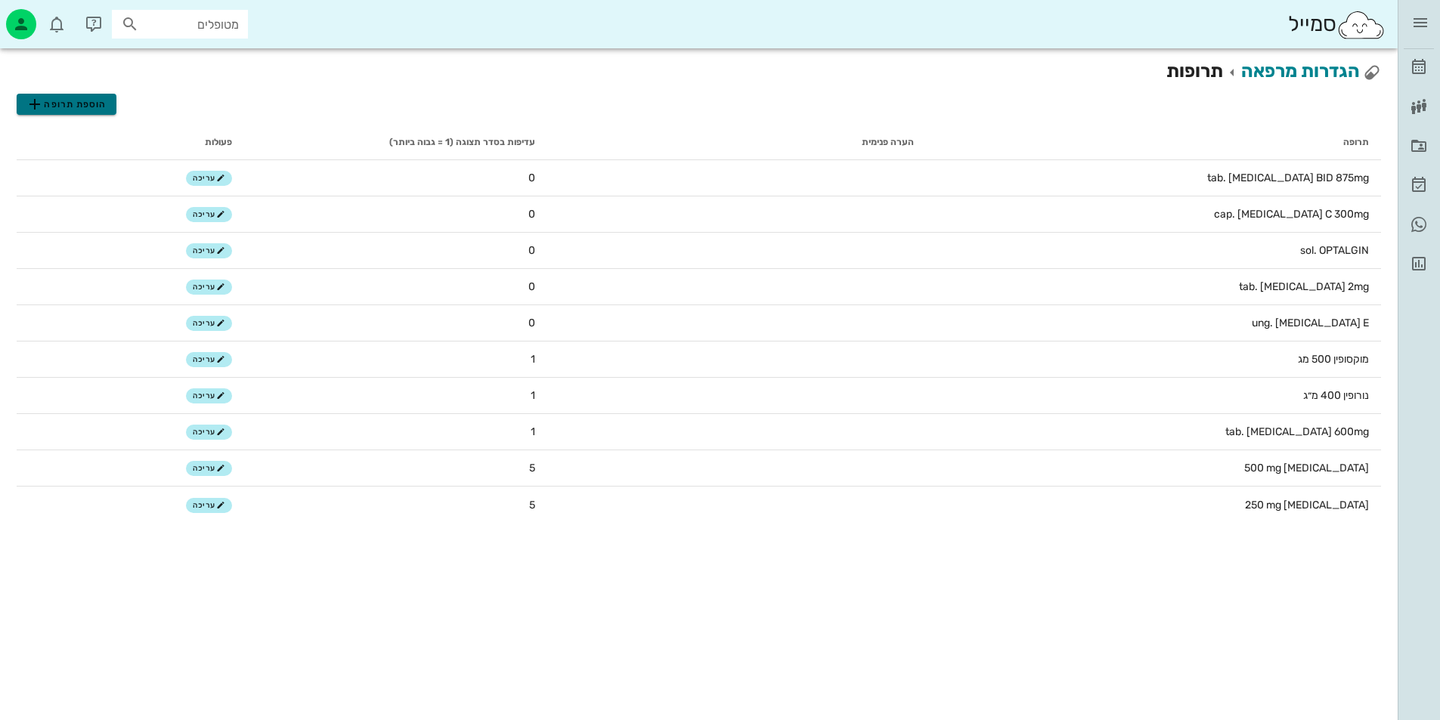
click at [70, 98] on span "הוספת תרופה" at bounding box center [66, 104] width 81 height 18
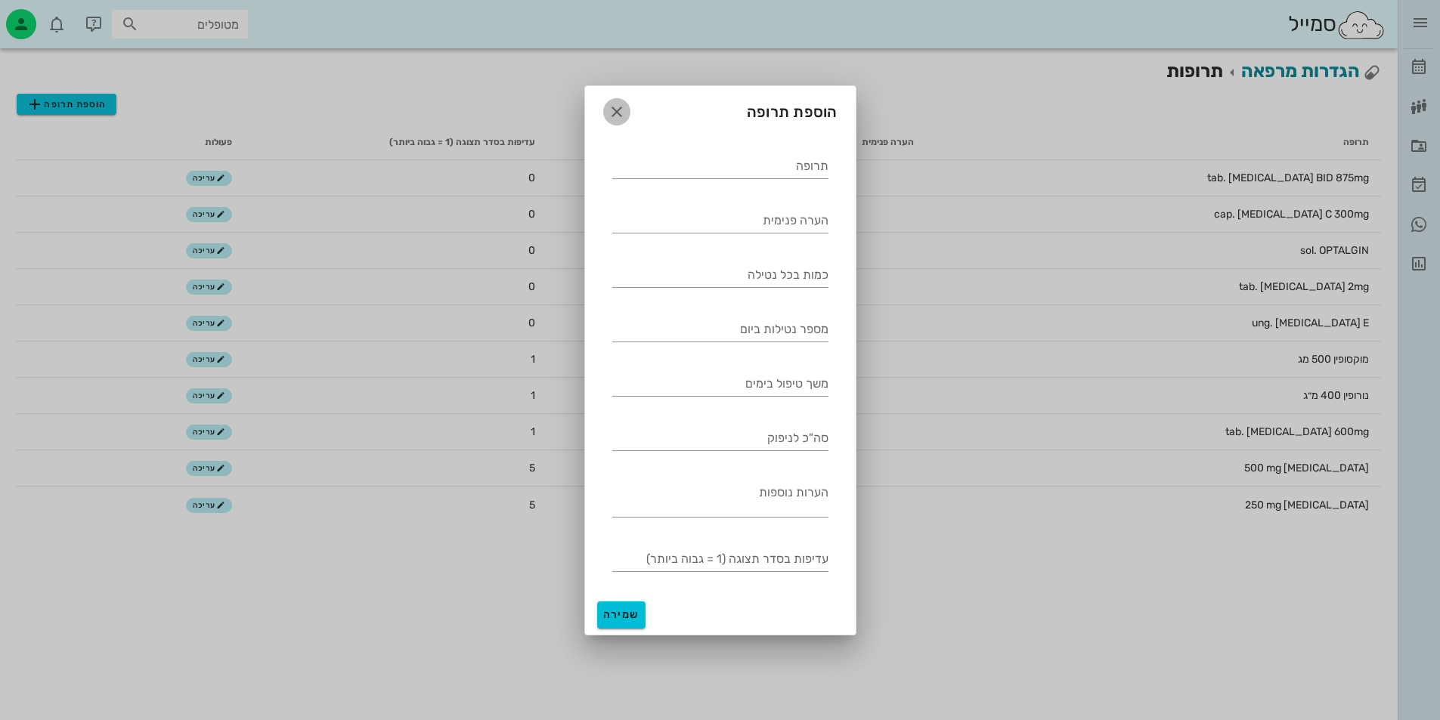
click at [621, 119] on icon "button" at bounding box center [617, 112] width 18 height 18
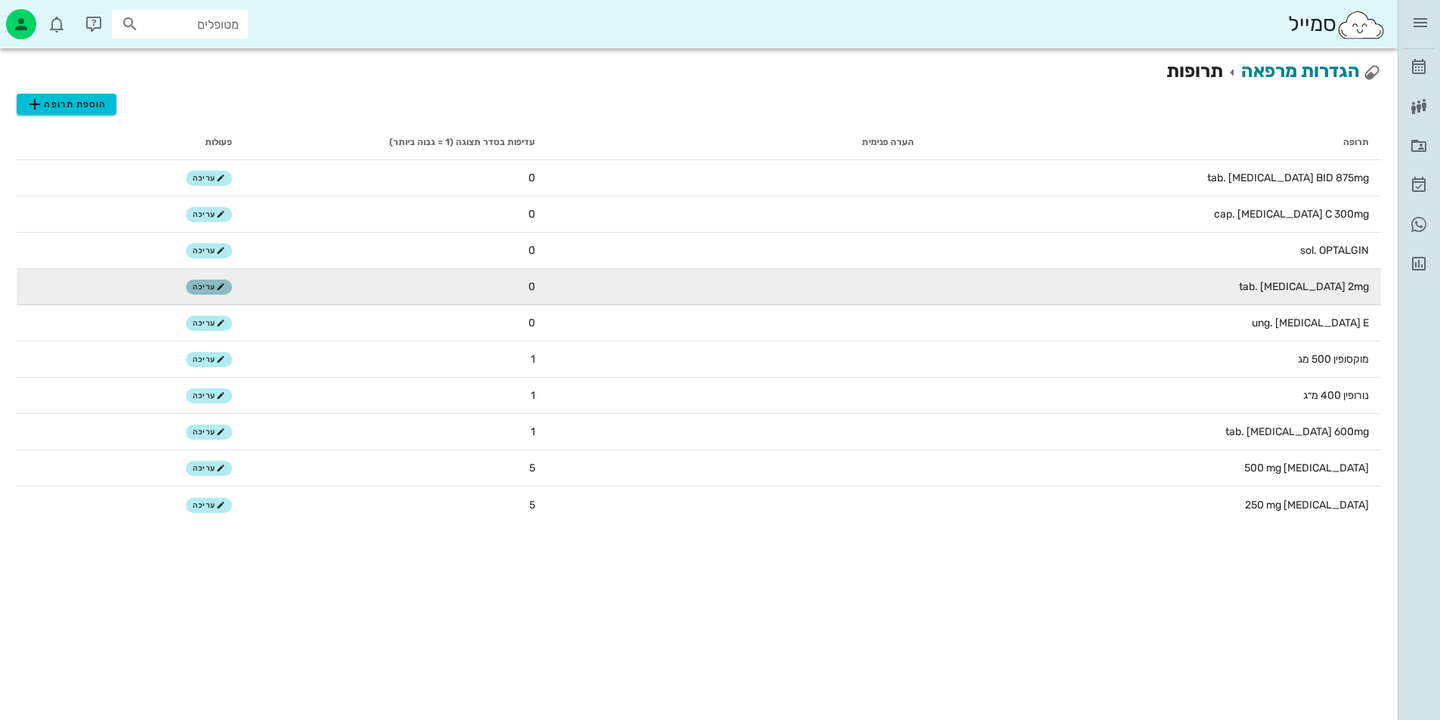
click at [203, 289] on span "עריכה" at bounding box center [209, 287] width 32 height 9
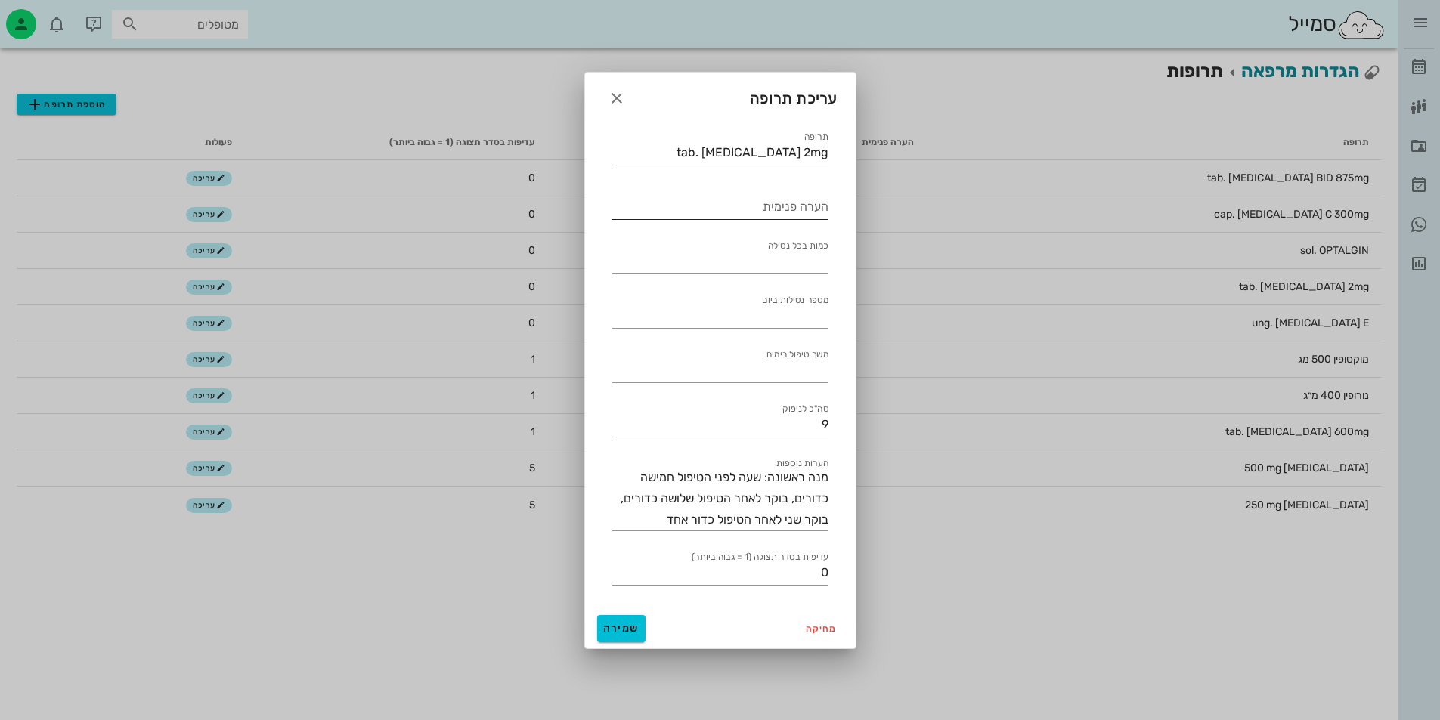
click at [786, 214] on input "הערה פנימית" at bounding box center [720, 207] width 216 height 24
type input "k"
type input "ב"
click at [660, 515] on textarea "מנה ראשונה: שעה לפני הטיפול חמישה כדורים, בוקר לאחר הטיפול שלושה כדורים, בוקר ש…" at bounding box center [720, 498] width 216 height 63
drag, startPoint x: 762, startPoint y: 477, endPoint x: 677, endPoint y: 482, distance: 84.8
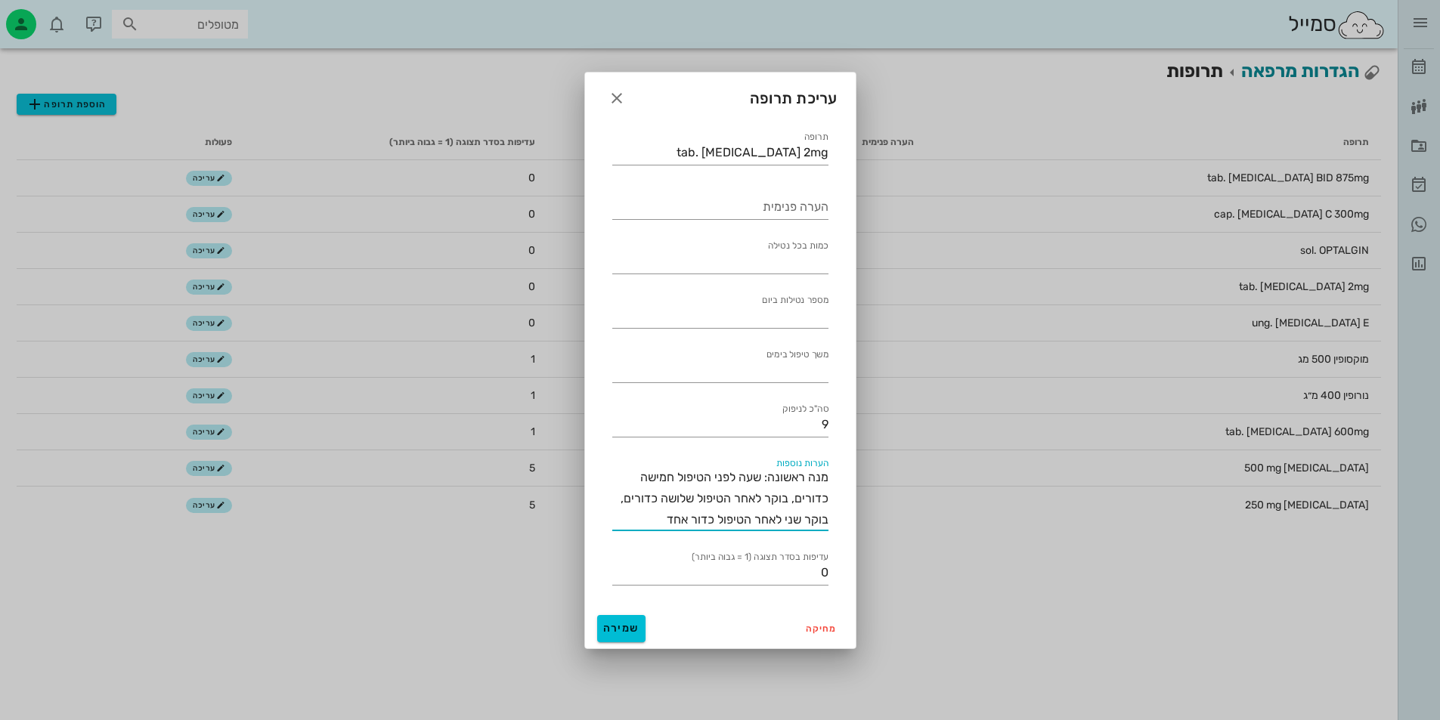
click at [677, 482] on textarea "מנה ראשונה: שעה לפני הטיפול חמישה כדורים, בוקר לאחר הטיפול שלושה כדורים, בוקר ש…" at bounding box center [720, 498] width 216 height 63
drag, startPoint x: 763, startPoint y: 478, endPoint x: 622, endPoint y: 534, distance: 152.3
click at [622, 534] on div "הערות נוספות מנה ראשונה: יום הטיפול חמישה כדורים, בוקר לאחר הטיפול שלושה כדורים…" at bounding box center [720, 493] width 234 height 94
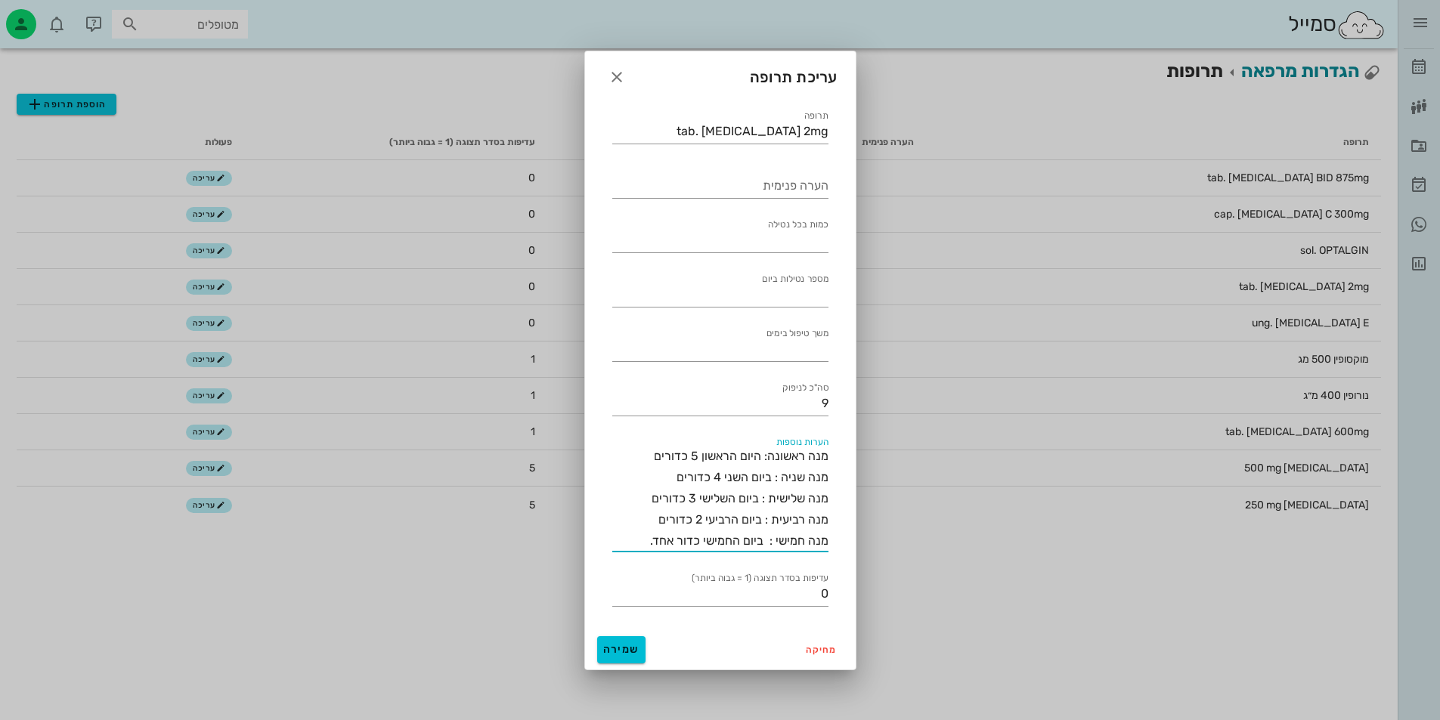
click at [645, 521] on textarea "מנה ראשונה: היום הראשון 5 כדורים מנה שניה : ביום השני 4 כדורים מנה שלישית : ביו…" at bounding box center [720, 499] width 216 height 106
click at [643, 500] on textarea "מנה ראשונה: היום הראשון 5 כדורים מנה שניה : ביום השני 4 כדורים מנה שלישית : ביו…" at bounding box center [720, 499] width 216 height 106
click at [662, 472] on textarea "מנה ראשונה: היום הראשון 5 כדורים מנה שניה : ביום השני 4 כדורים מנה שלישית : ביו…" at bounding box center [720, 499] width 216 height 106
click at [656, 450] on textarea "מנה ראשונה: היום הראשון 5 כדורים מנה שניה : ביום השני 4 כדורים. מנה שלישית : בי…" at bounding box center [720, 499] width 216 height 106
type textarea "מנה ראשונה: היום הראשון 5 כדורים. מנה שניה : ביום השני 4 כדורים. מנה שלישית : ב…"
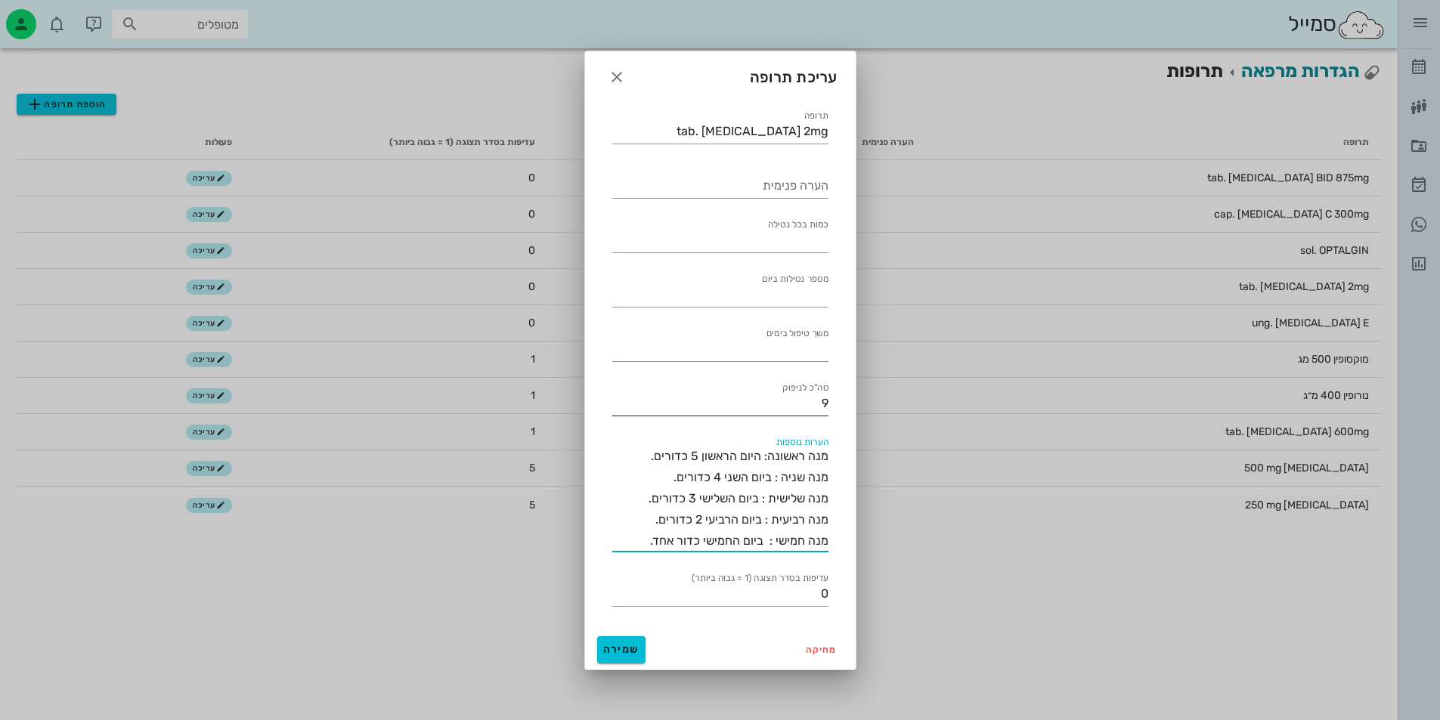
click at [775, 413] on input "9" at bounding box center [720, 403] width 216 height 24
type input "15"
click at [800, 344] on input "משך טיפול בימים" at bounding box center [720, 349] width 216 height 24
type input "5"
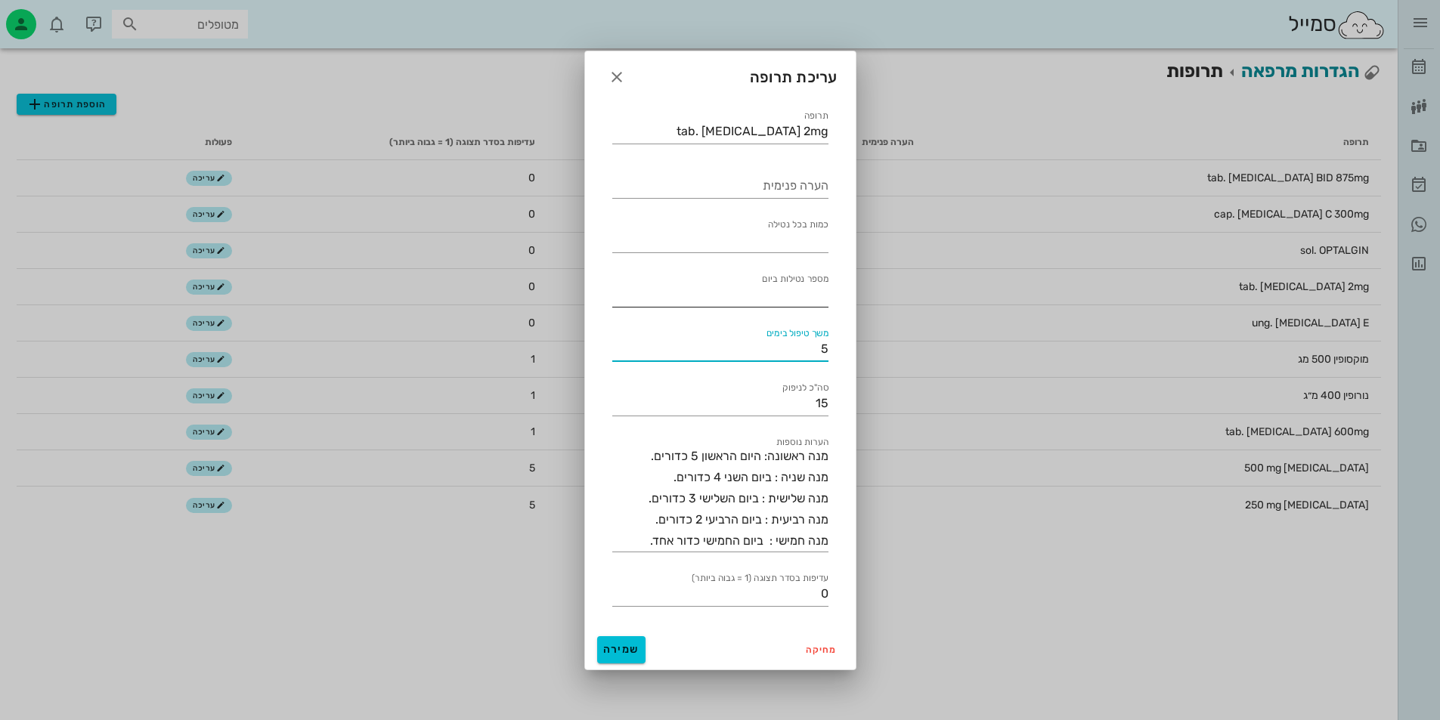
click at [803, 280] on label "מספר נטילות ביום" at bounding box center [795, 279] width 67 height 11
click at [803, 283] on input "מספר נטילות ביום" at bounding box center [720, 295] width 216 height 24
click at [803, 289] on input "מספר נטילות ביום" at bounding box center [720, 295] width 216 height 24
type input "5"
type input "1"
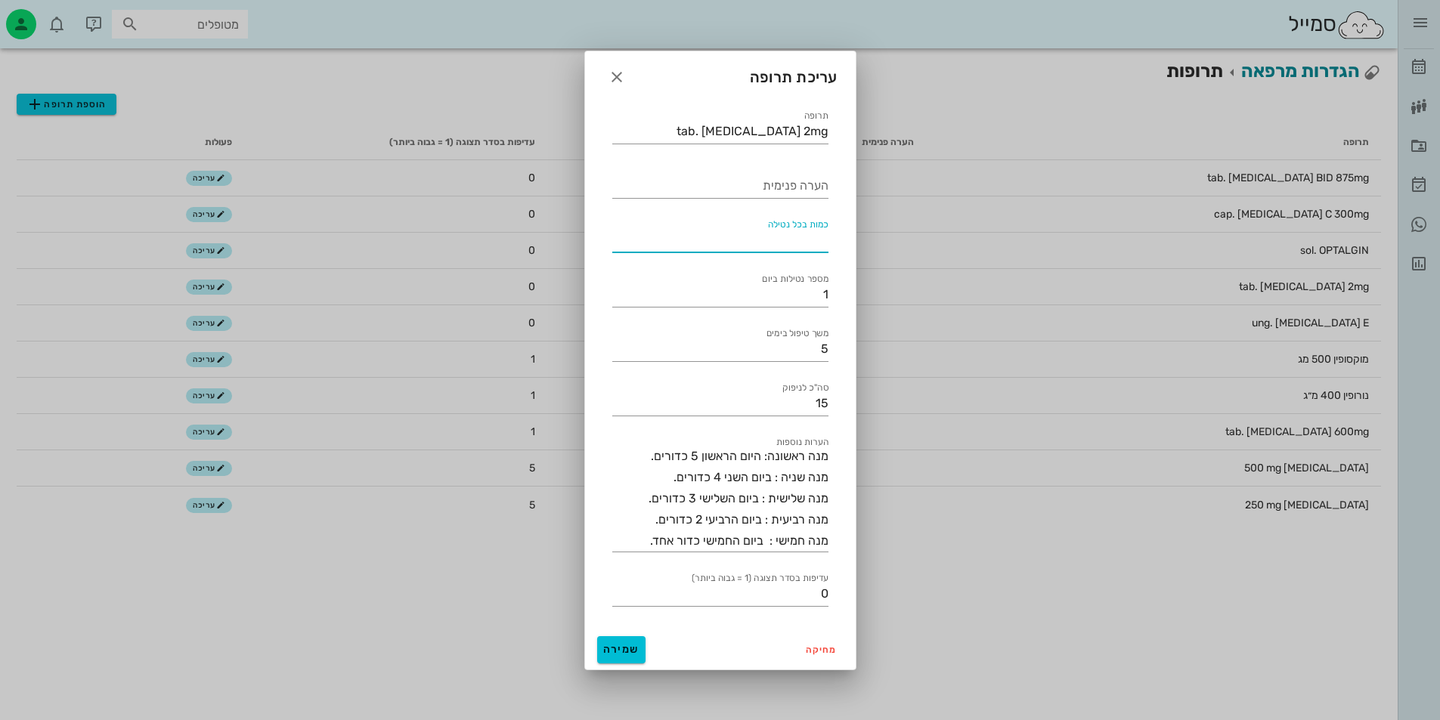
click at [791, 240] on input "כמות בכל נטילה" at bounding box center [720, 240] width 216 height 24
type input "5-4-3-2-1"
click at [763, 190] on input "הערה פנימית" at bounding box center [720, 186] width 216 height 24
type input "י"
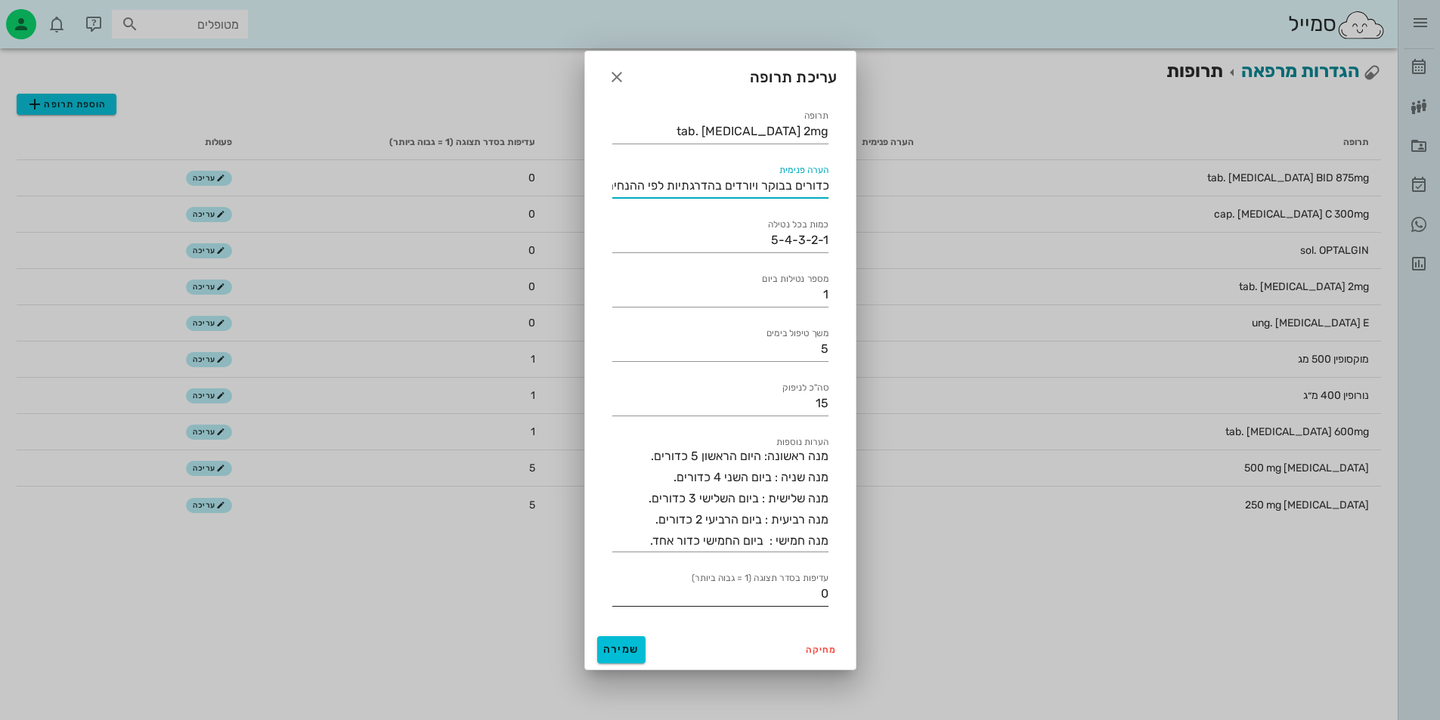
type input "לוקחים את הכדורים בבוקר ויורדים בהדרגתיות לפי ההנחיה"
click at [742, 603] on input "0" at bounding box center [720, 594] width 216 height 24
click at [617, 593] on input "-1" at bounding box center [720, 594] width 216 height 24
click at [730, 591] on input "-1" at bounding box center [720, 594] width 216 height 24
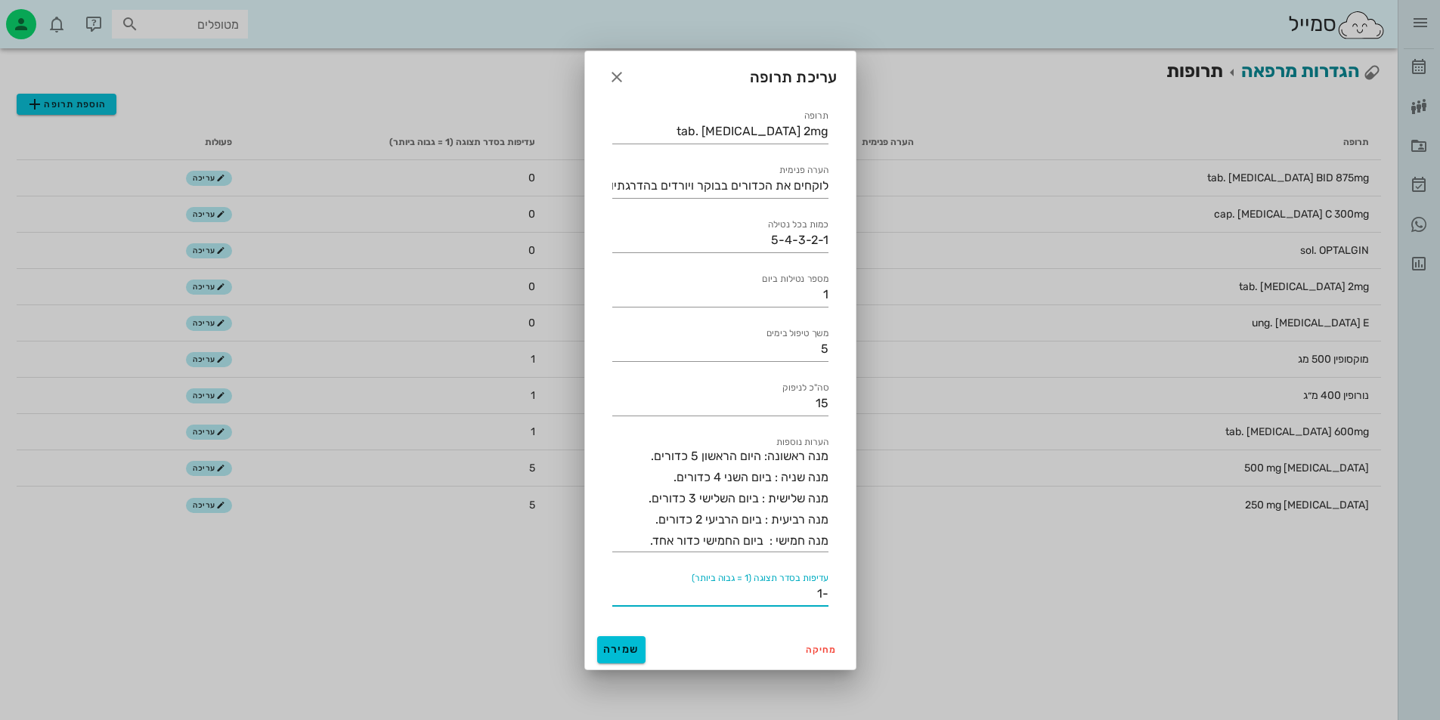
click at [730, 591] on input "-1" at bounding box center [720, 594] width 216 height 24
type input "5"
click at [623, 647] on span "שמירה" at bounding box center [621, 649] width 36 height 13
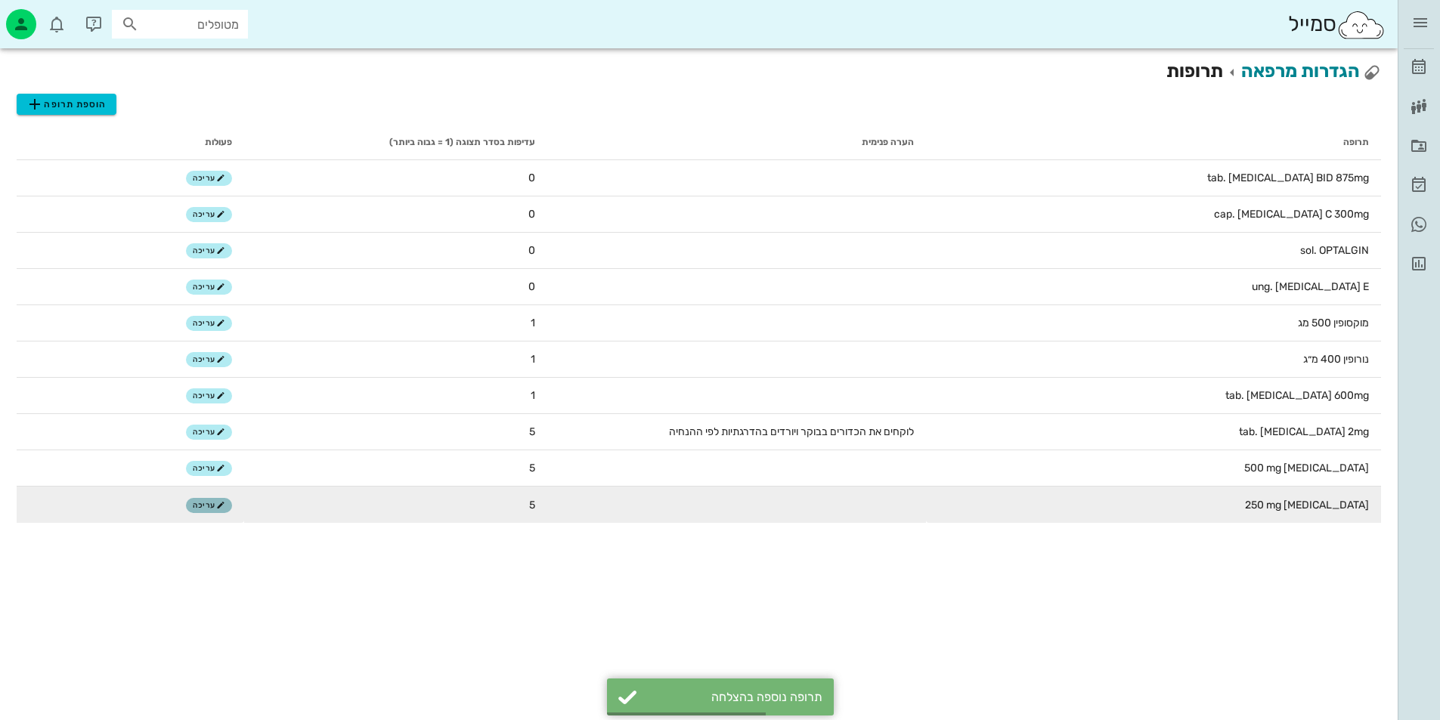
click at [212, 500] on button "עריכה" at bounding box center [209, 505] width 46 height 15
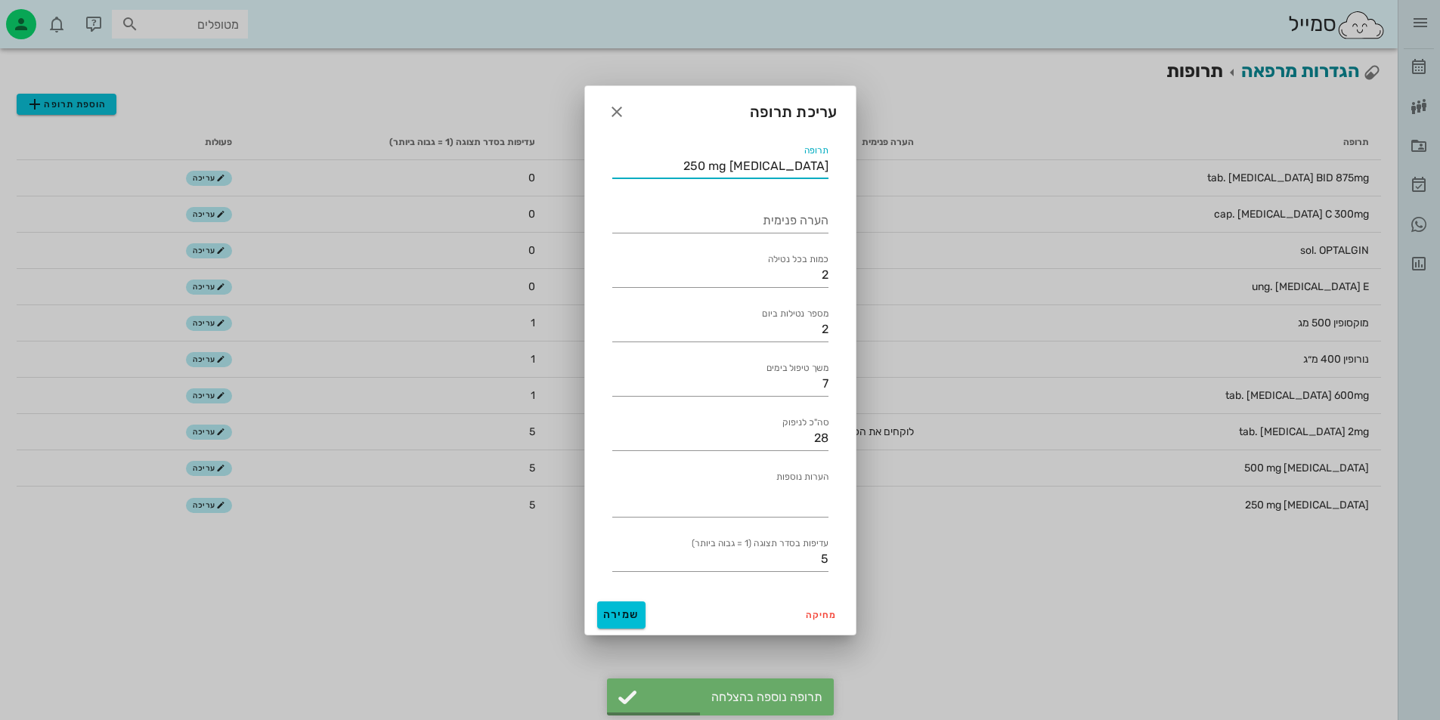
click at [705, 165] on input "[MEDICAL_DATA] 250 mg" at bounding box center [720, 166] width 216 height 24
type input "[MEDICAL_DATA] 250 mg"
click at [632, 612] on span "שמירה" at bounding box center [621, 614] width 36 height 13
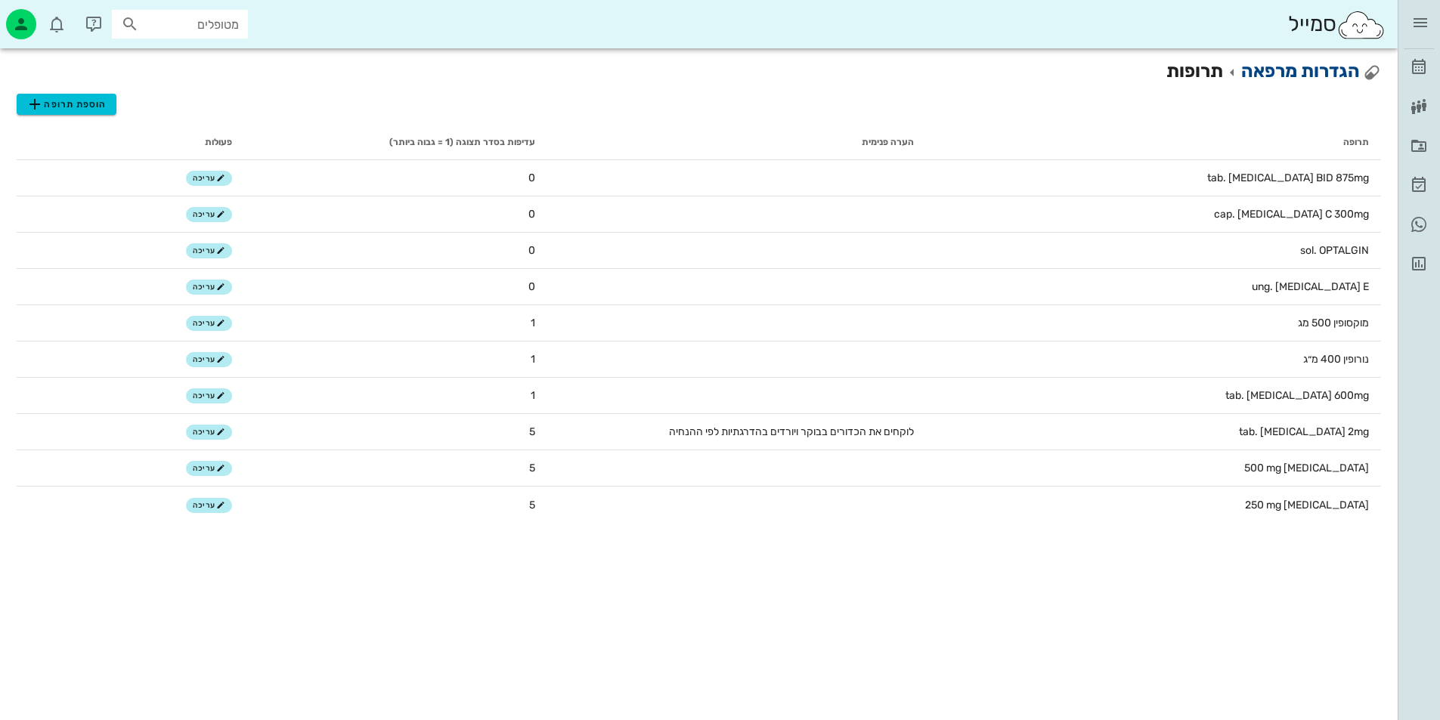
click at [1314, 78] on link "הגדרות מרפאה" at bounding box center [1300, 70] width 119 height 21
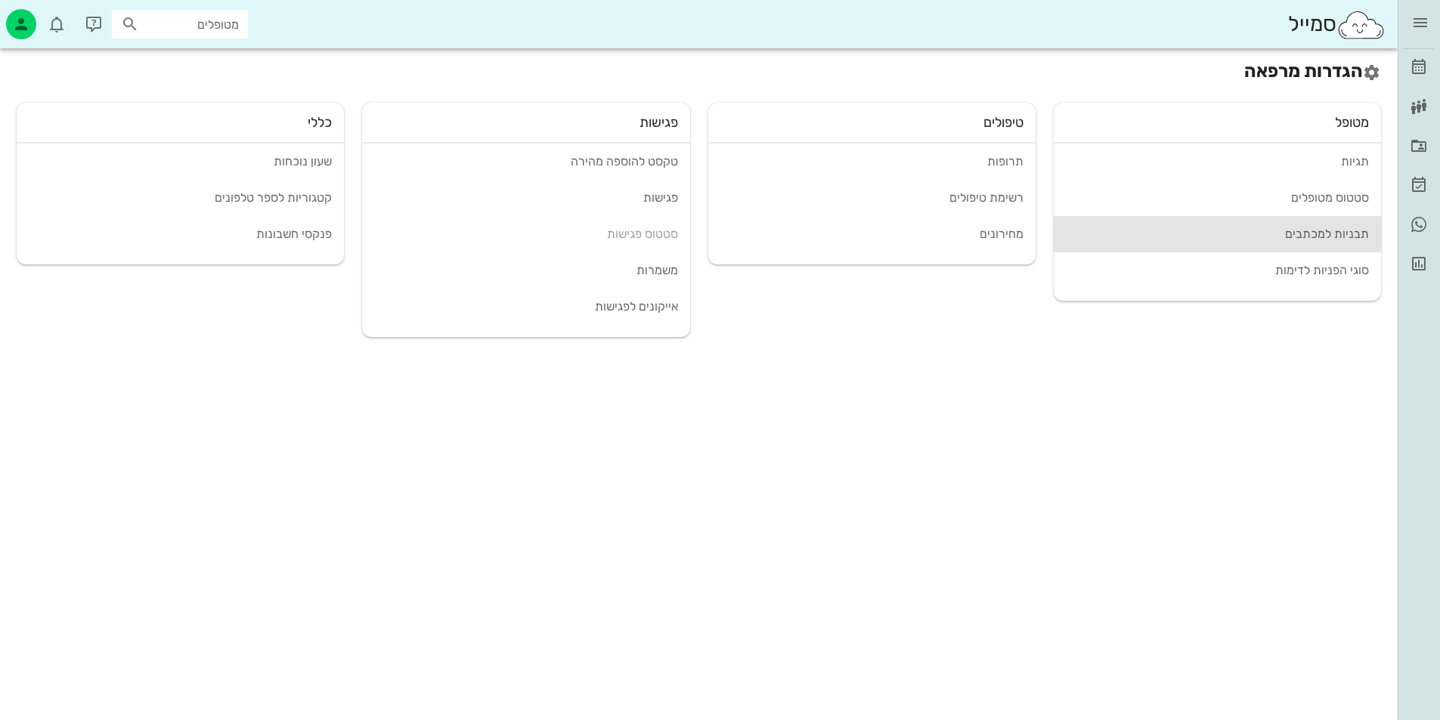
click at [1338, 240] on div "תבניות למכתבים" at bounding box center [1217, 234] width 303 height 14
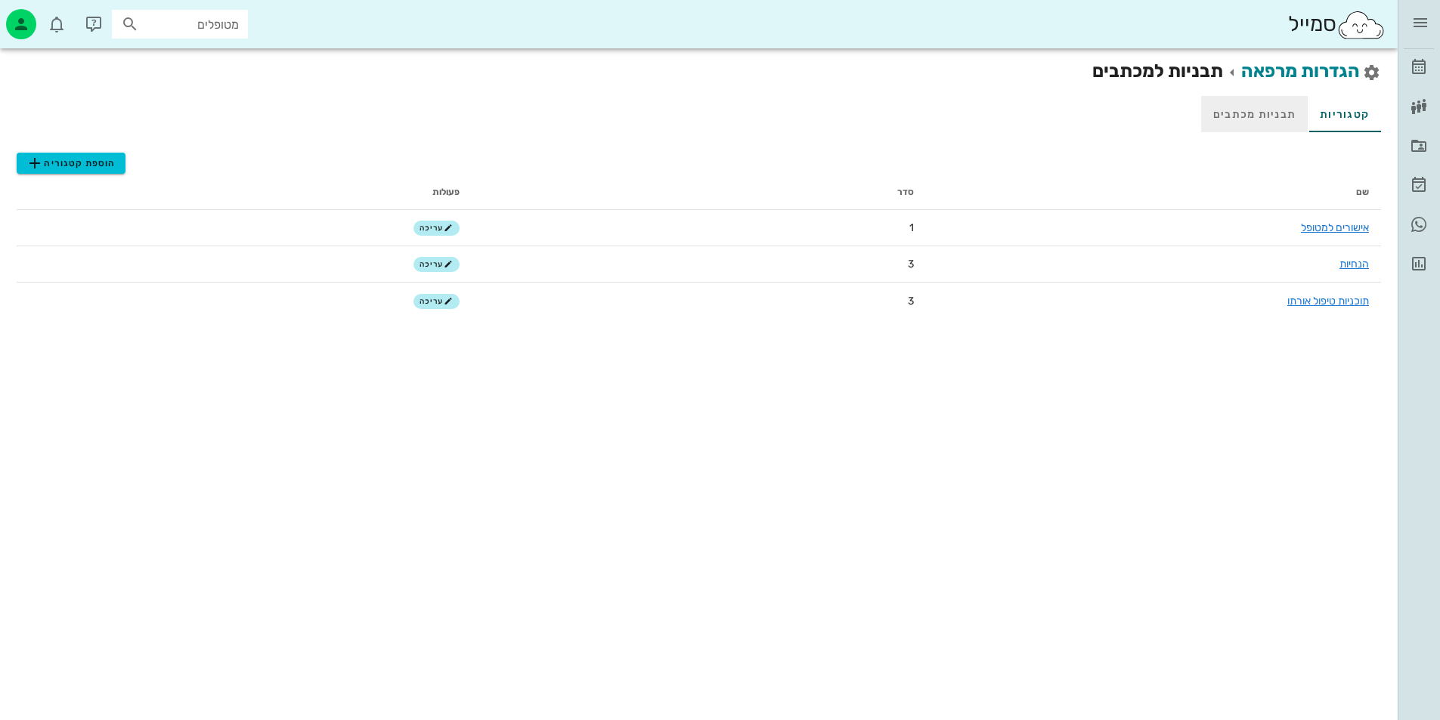
click at [1305, 121] on link "תבניות מכתבים" at bounding box center [1254, 114] width 107 height 36
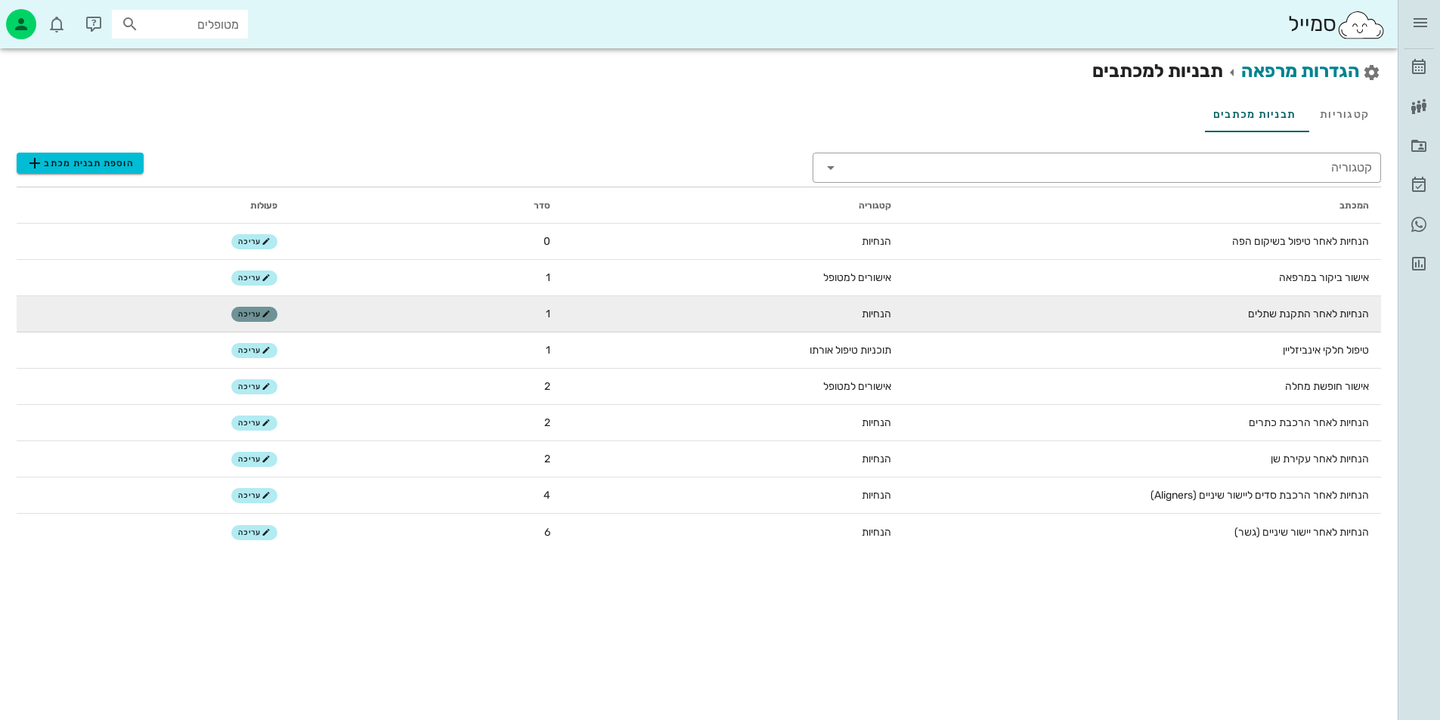
click at [245, 314] on span "עריכה" at bounding box center [254, 314] width 32 height 9
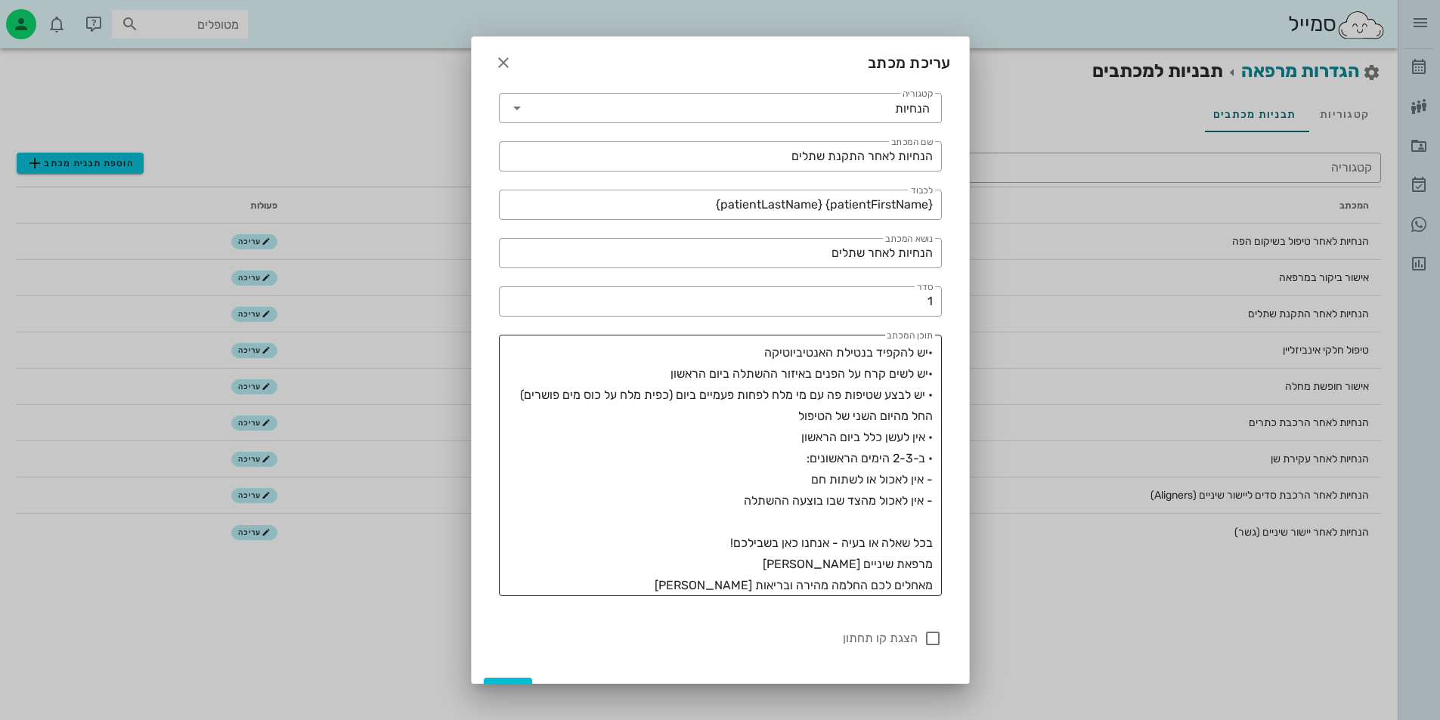
scroll to position [27, 0]
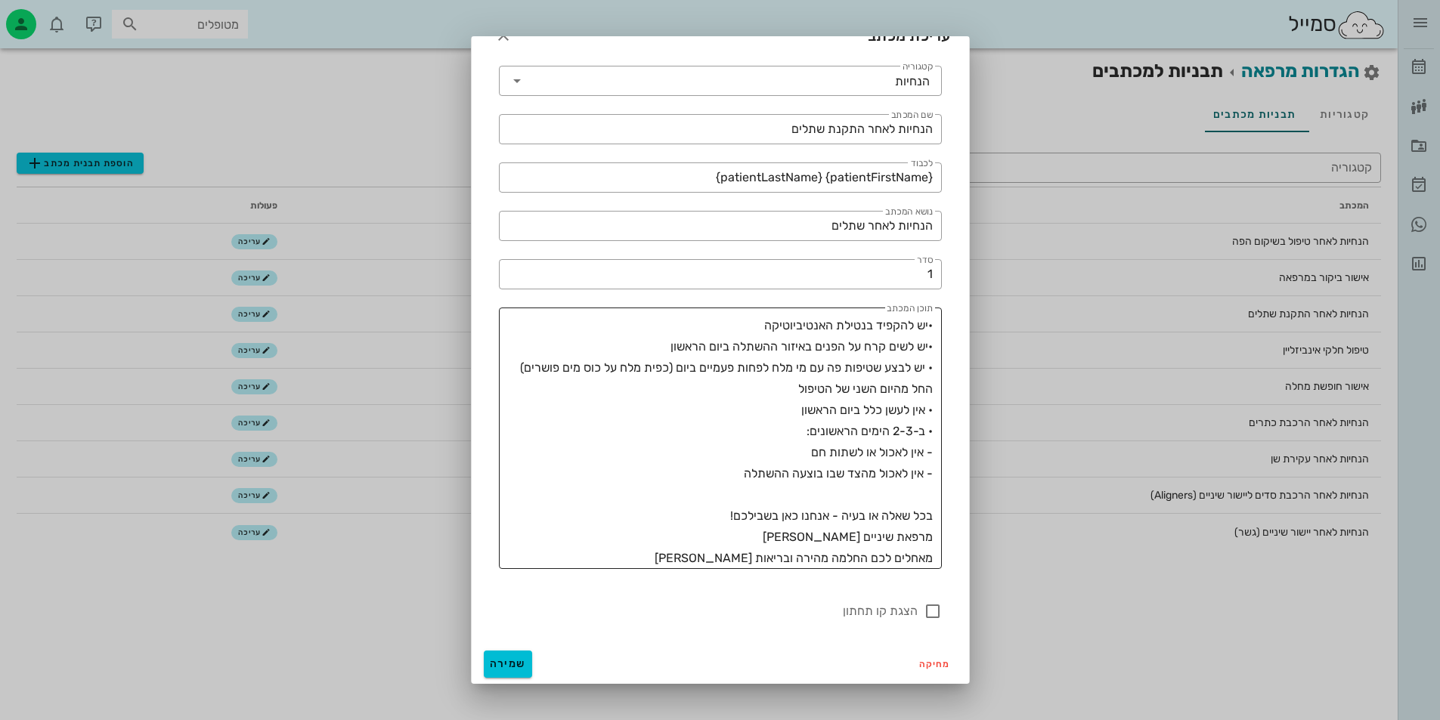
drag, startPoint x: 940, startPoint y: 325, endPoint x: 766, endPoint y: 410, distance: 193.7
click at [826, 467] on div "​ תוכן המכתב •יש להקפיד בנטילת האנטיביוטיקה •יש לשים קרח על הפנים באיזור ההשתלה…" at bounding box center [720, 438] width 443 height 261
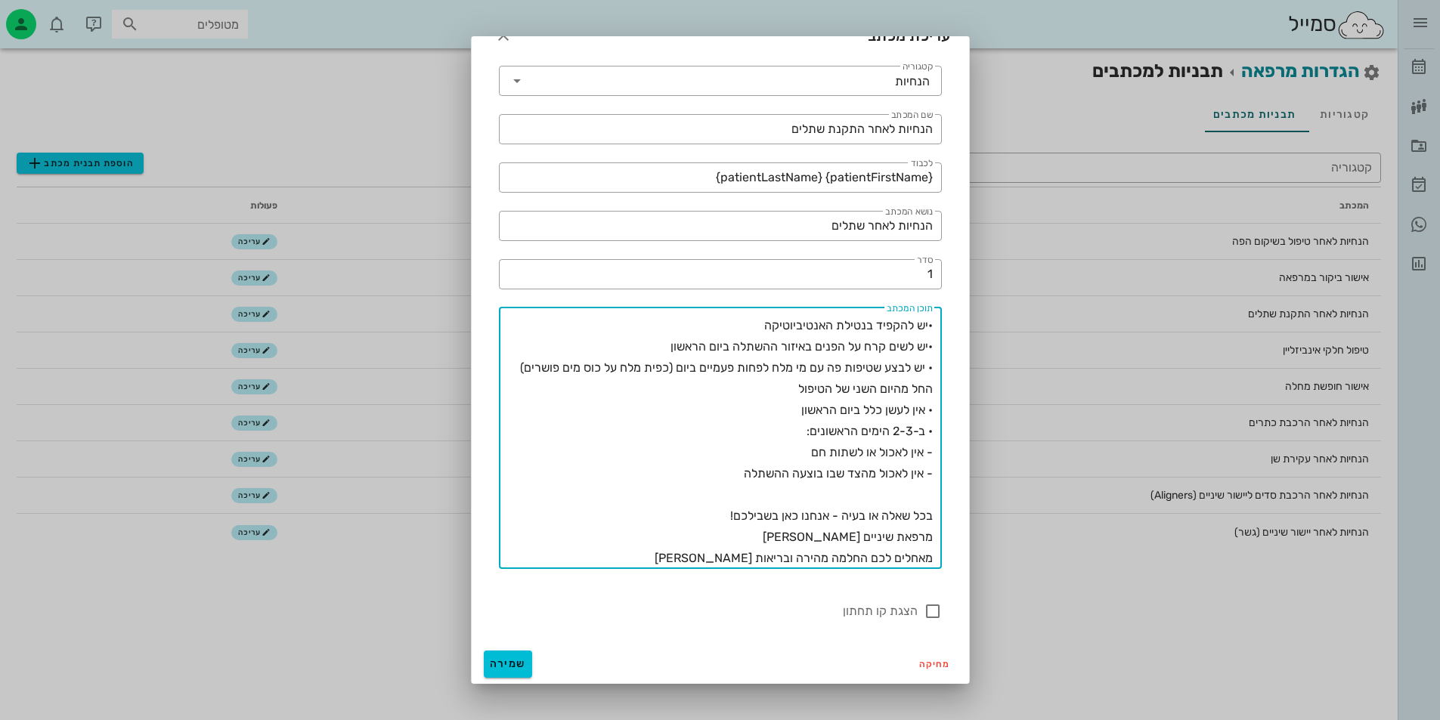
drag, startPoint x: 716, startPoint y: 563, endPoint x: 988, endPoint y: 242, distance: 420.9
click at [988, 242] on div "[PERSON_NAME] יומן מרפאה רשימת המתנה תיקים רפואיים אישורי הגעה היסטוריית וואטסא…" at bounding box center [720, 360] width 1440 height 720
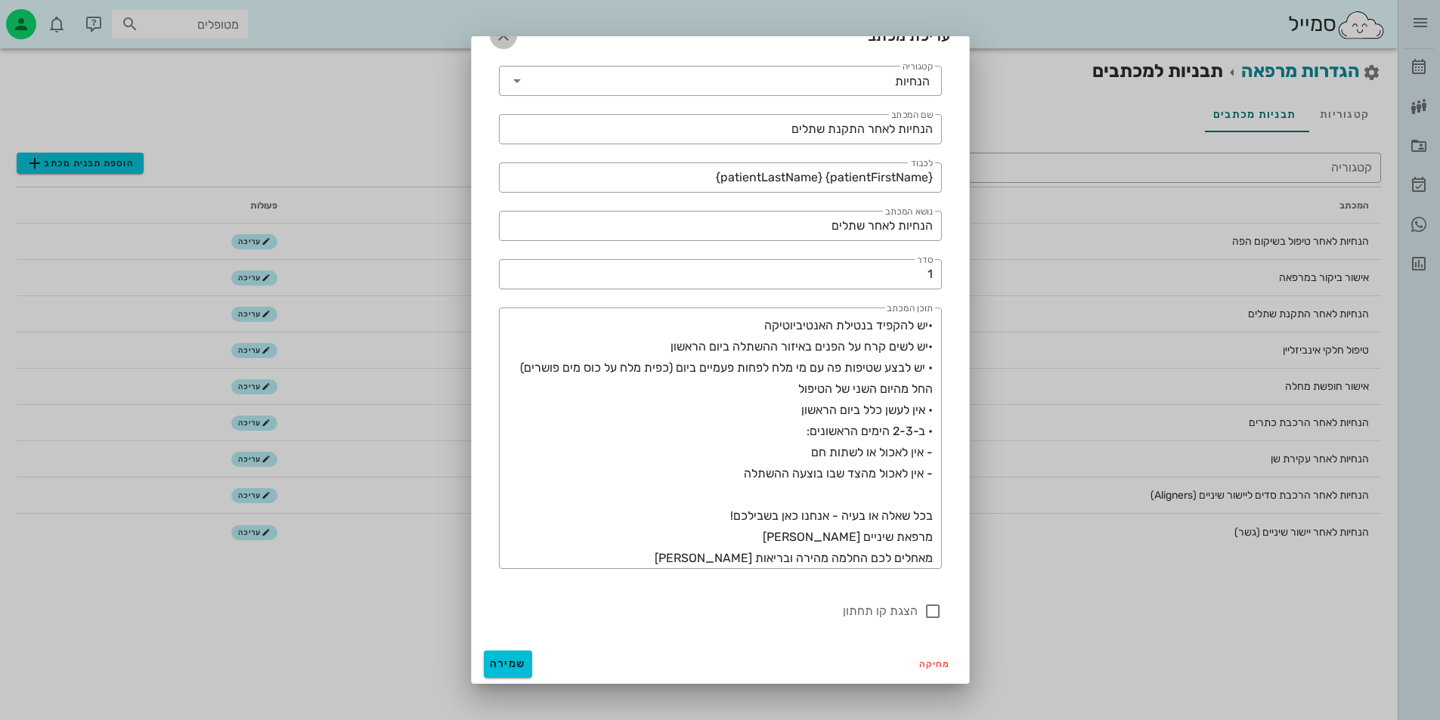
click at [512, 41] on icon "button" at bounding box center [503, 35] width 18 height 18
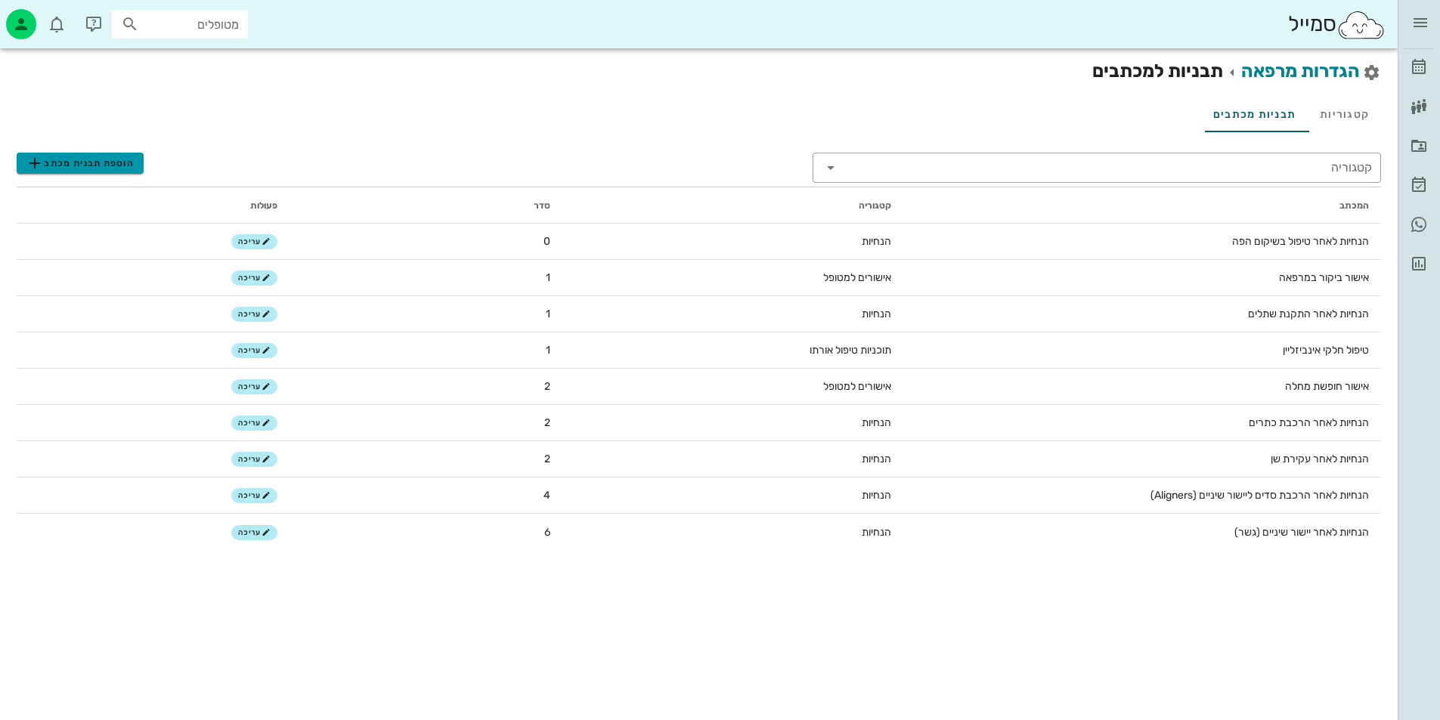
click at [135, 169] on button "הוספת תבנית מכתב" at bounding box center [80, 163] width 127 height 21
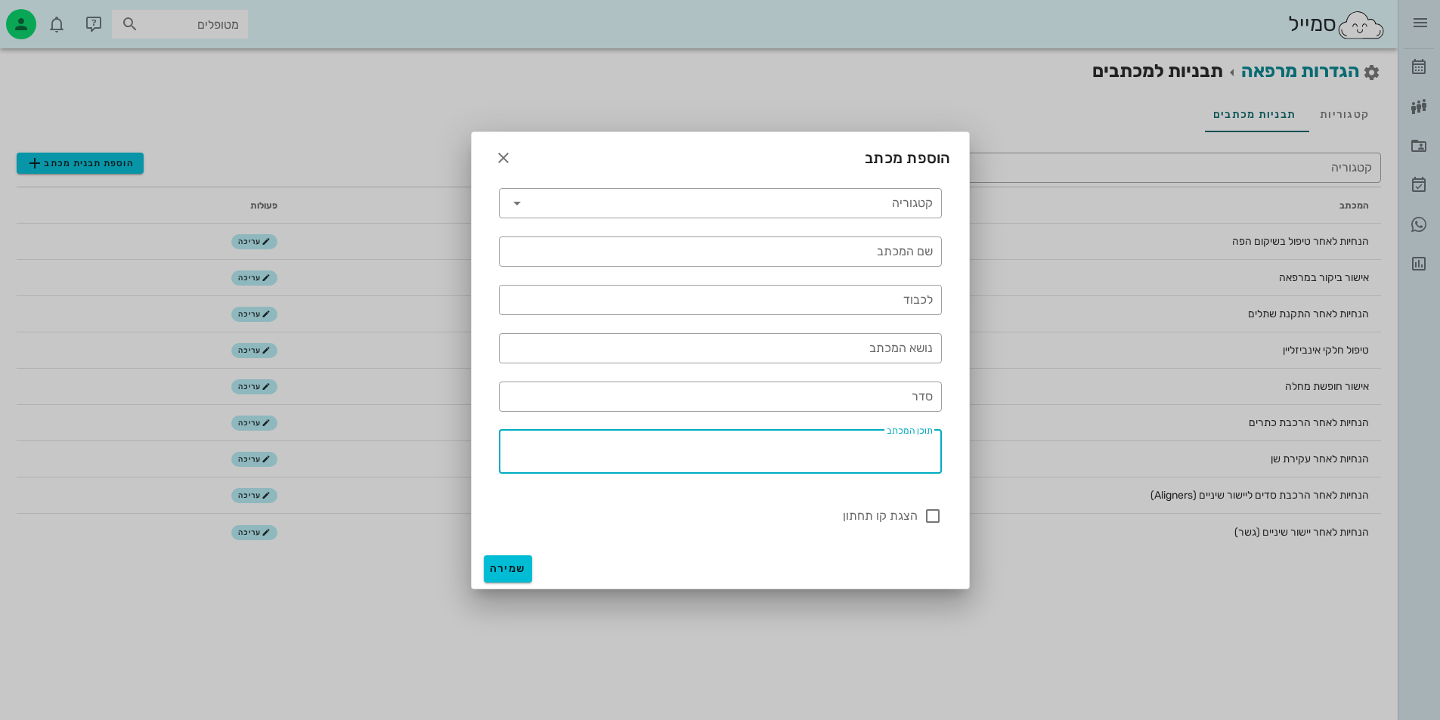
click at [872, 472] on textarea "תוכן המכתב" at bounding box center [716, 456] width 434 height 36
paste textarea "•יש להקפיד בנטילת האנטיביוטיקה •יש לשים קרח על הפנים באיזור ההשתלה ביום הראשון …"
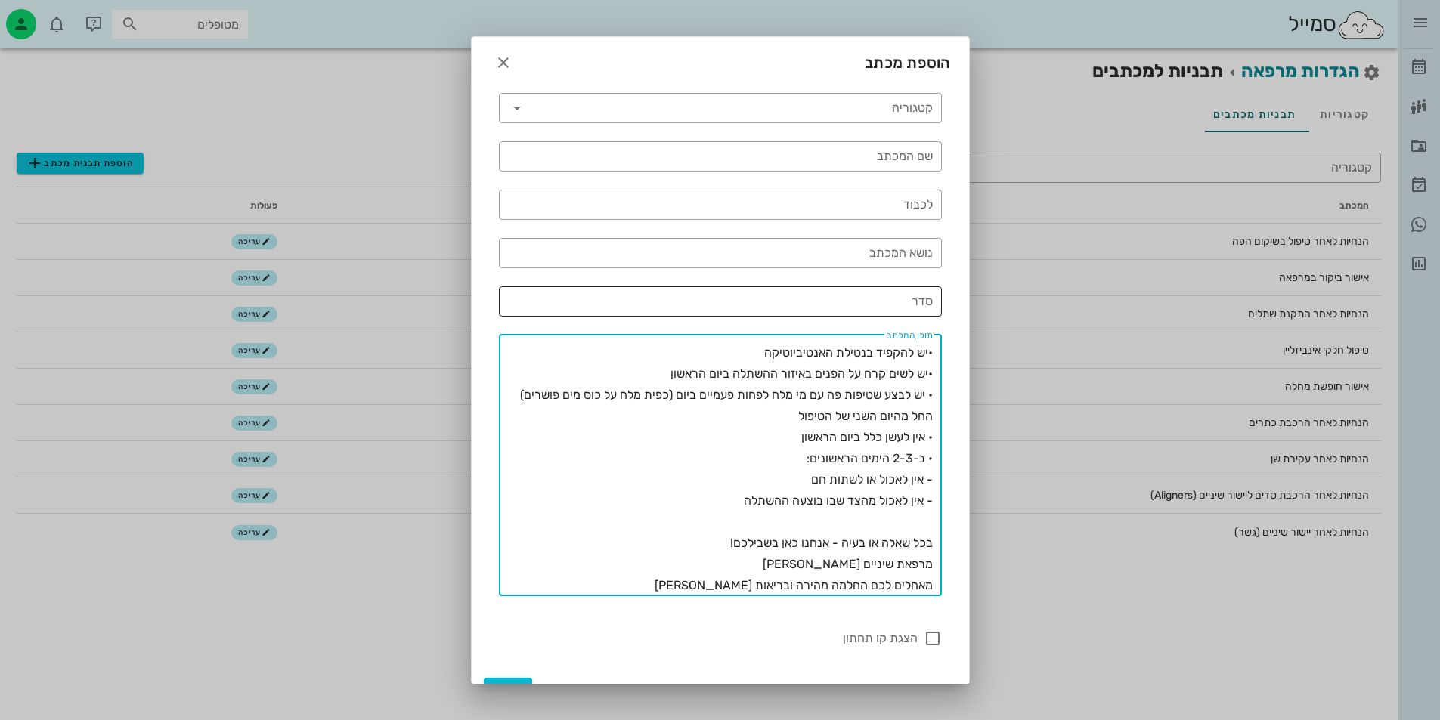
type textarea "•יש להקפיד בנטילת האנטיביוטיקה •יש לשים קרח על הפנים באיזור ההשתלה ביום הראשון …"
click at [911, 298] on input "סדר" at bounding box center [720, 301] width 425 height 24
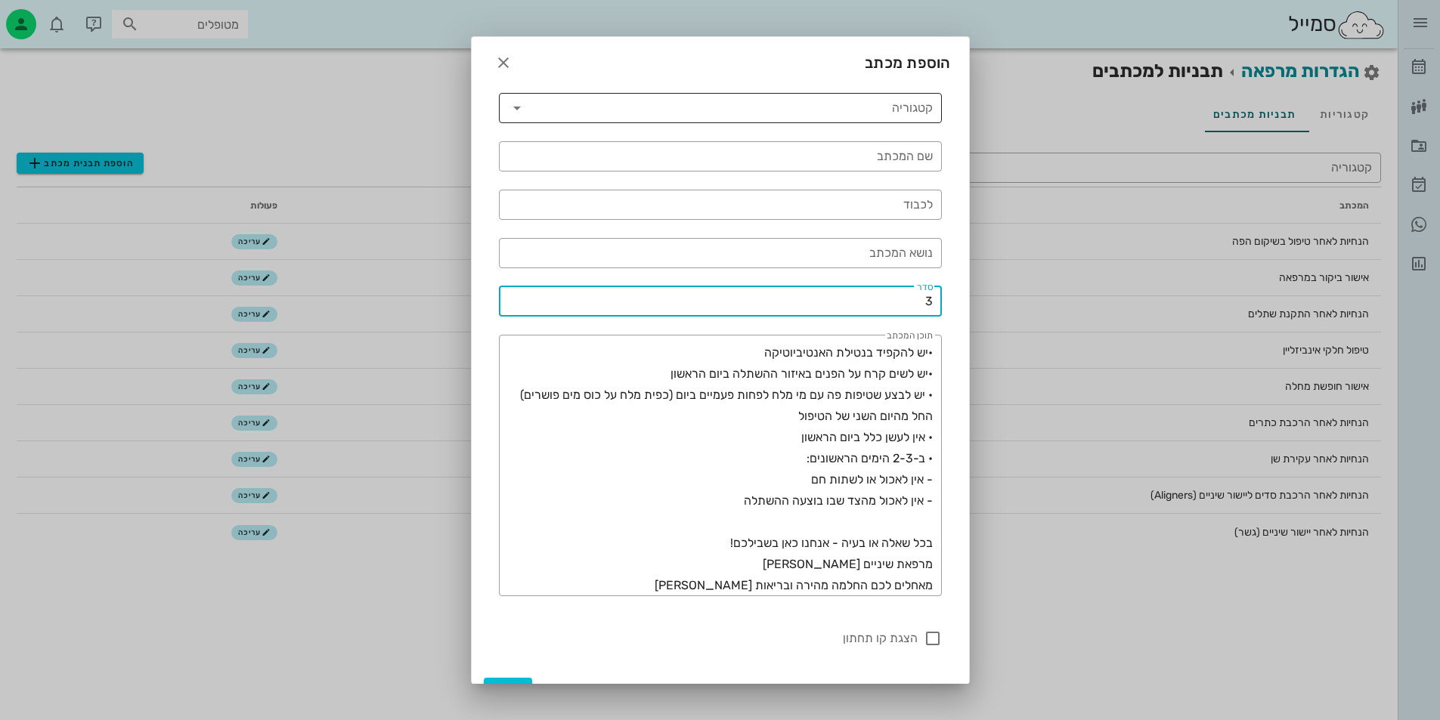
type input "3"
click at [919, 112] on input "קטגוריה" at bounding box center [731, 108] width 404 height 24
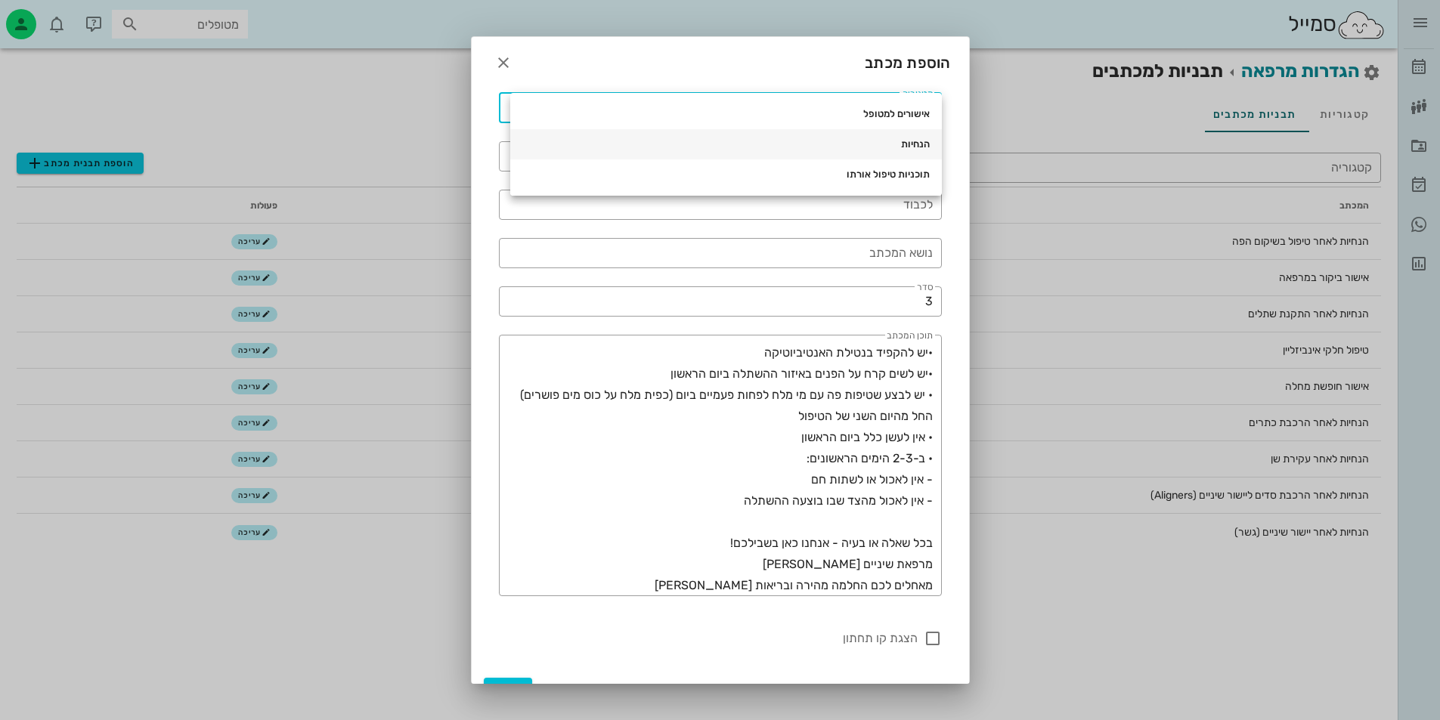
click at [871, 144] on div "הנחיות" at bounding box center [725, 144] width 407 height 12
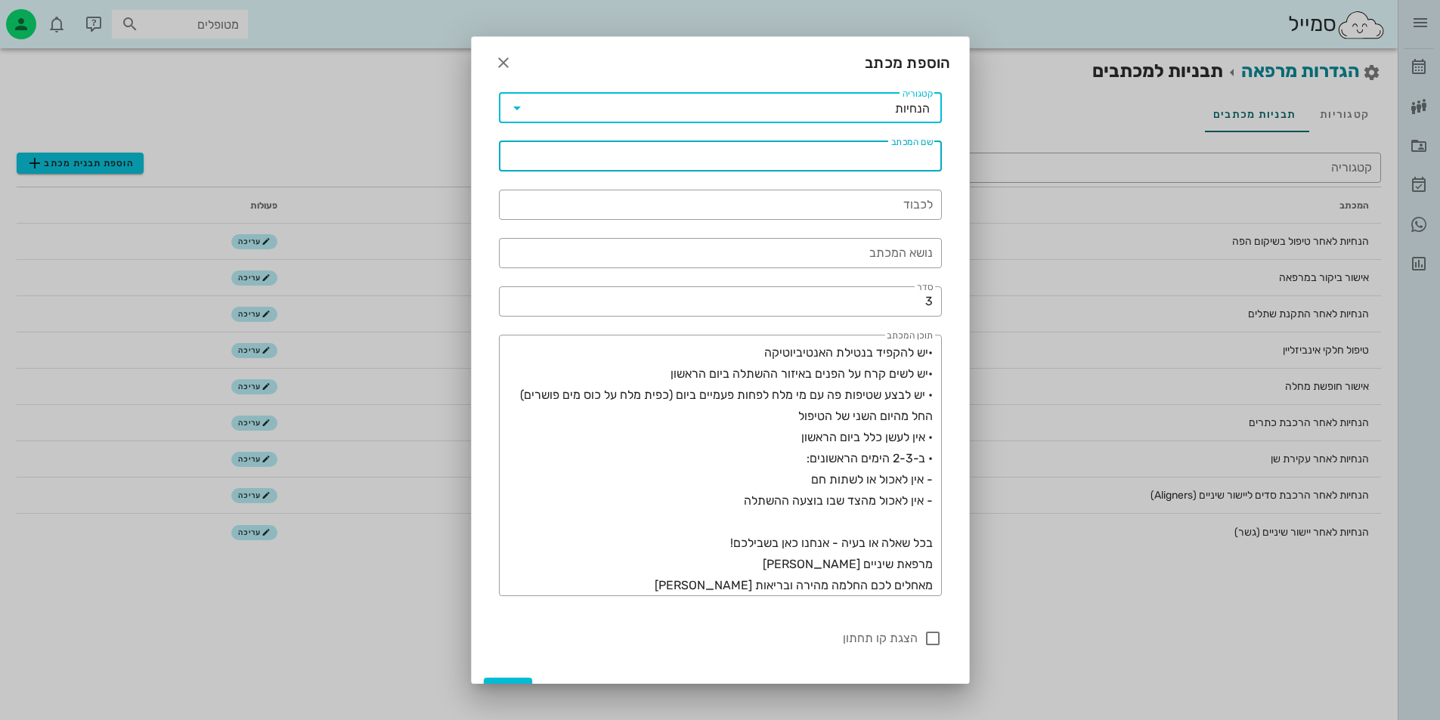
click at [873, 148] on input "שם המכתב" at bounding box center [720, 156] width 425 height 24
type input "נ"
type input "ה"
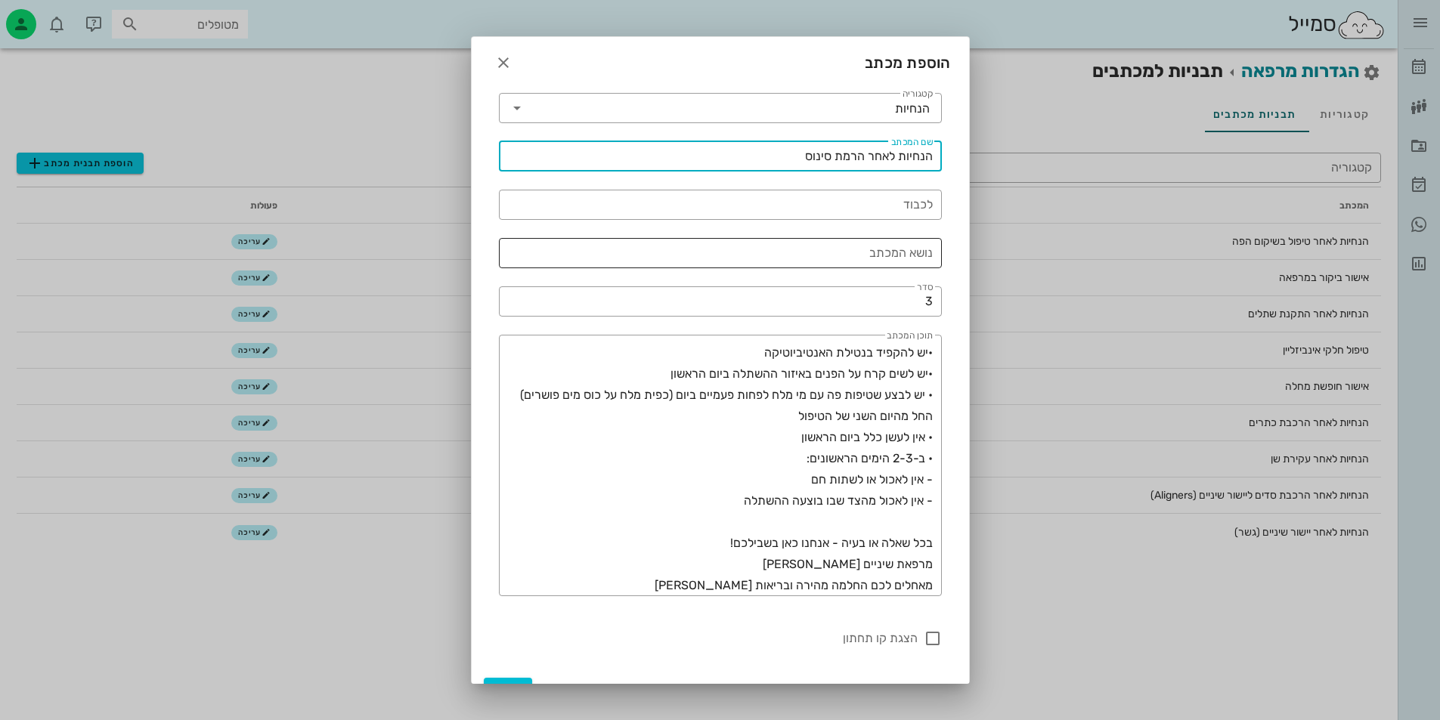
type input "הנחיות לאחר הרמת סינוס"
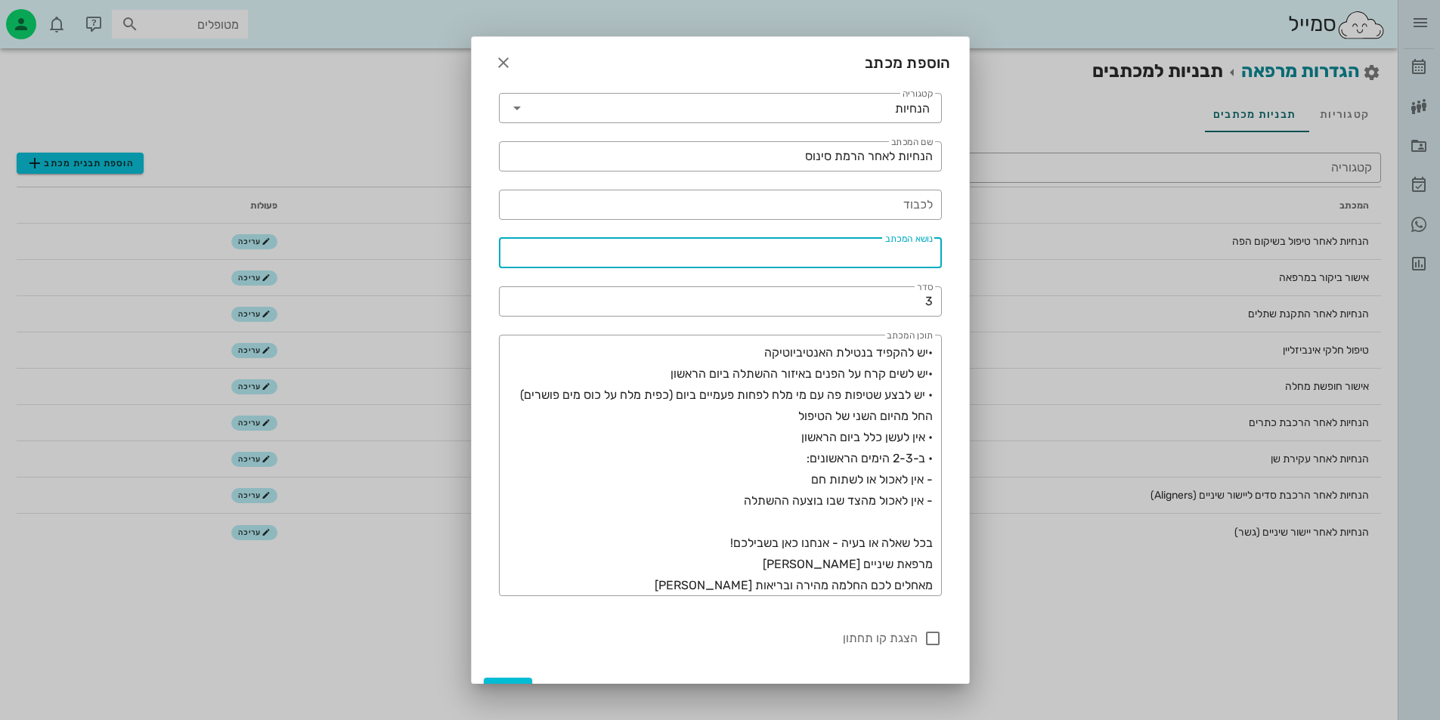
click at [905, 247] on div "נושא המכתב" at bounding box center [720, 253] width 425 height 30
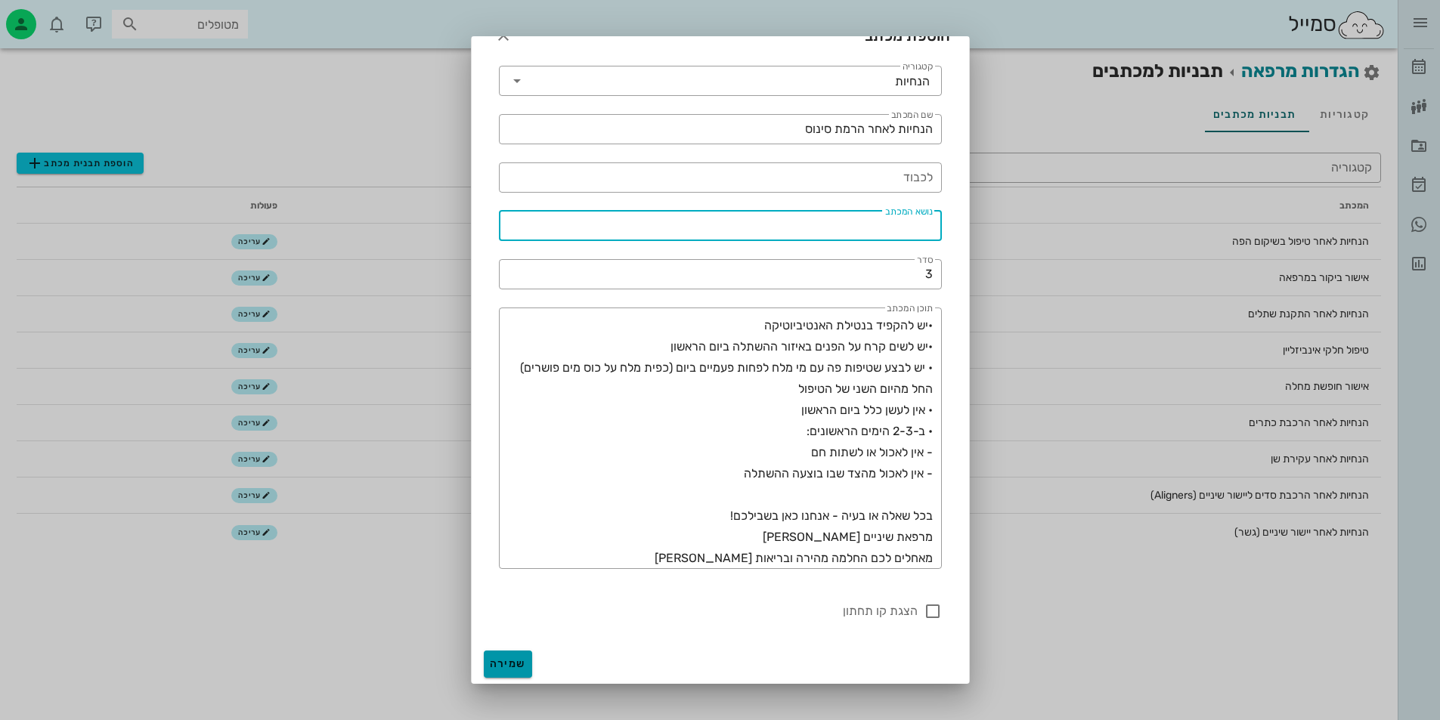
click at [532, 663] on button "שמירה" at bounding box center [508, 664] width 48 height 27
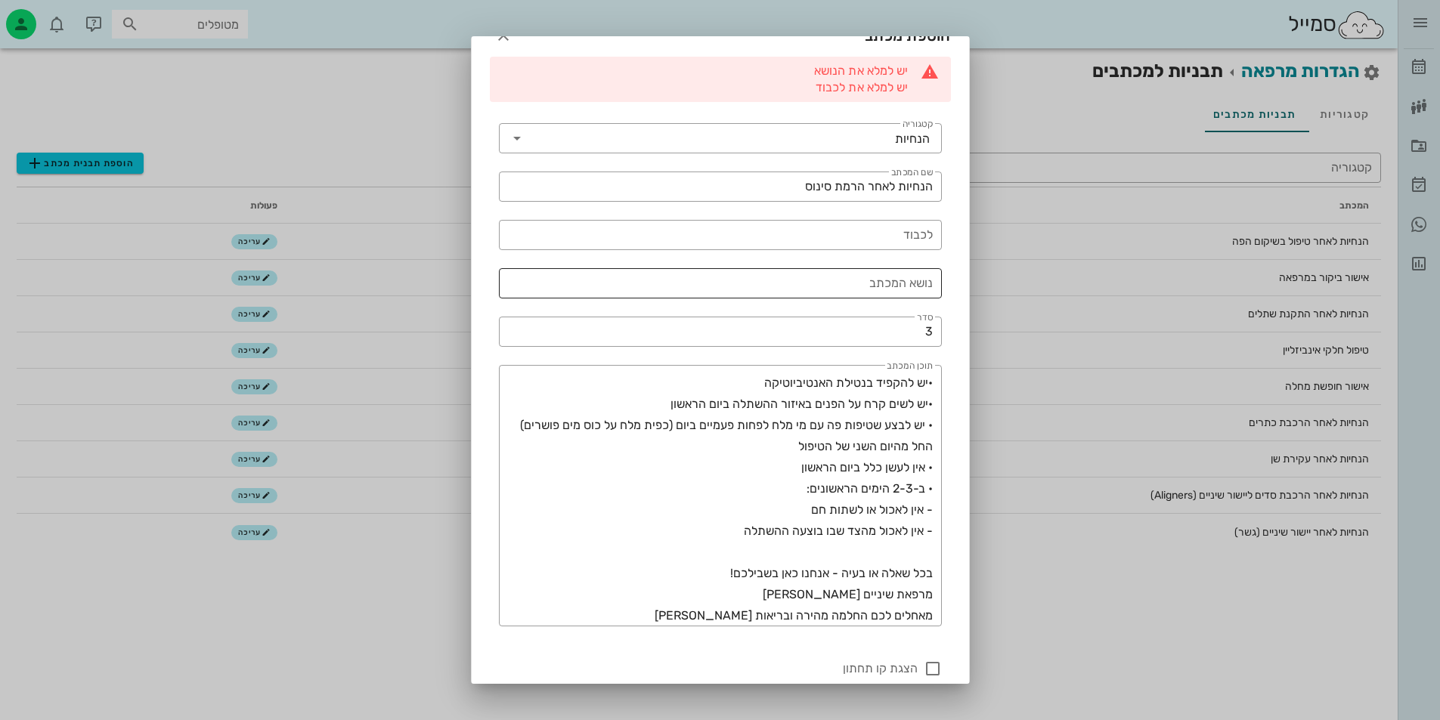
click at [892, 286] on input "נושא המכתב" at bounding box center [720, 283] width 425 height 24
click at [851, 195] on input "הנחיות לאחר הרמת סינוס" at bounding box center [720, 187] width 425 height 24
click at [876, 283] on input "נושא המכתב" at bounding box center [720, 283] width 425 height 24
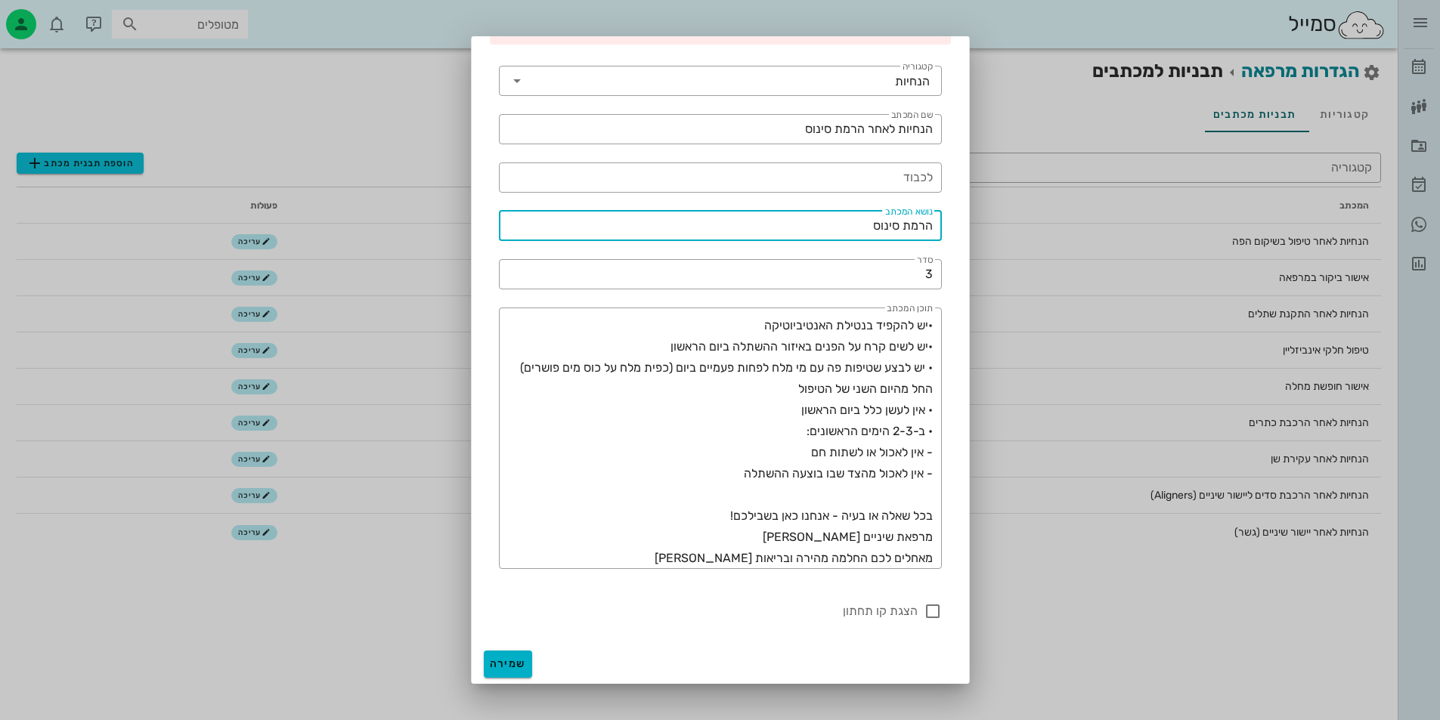
type input "הרמת סינוס"
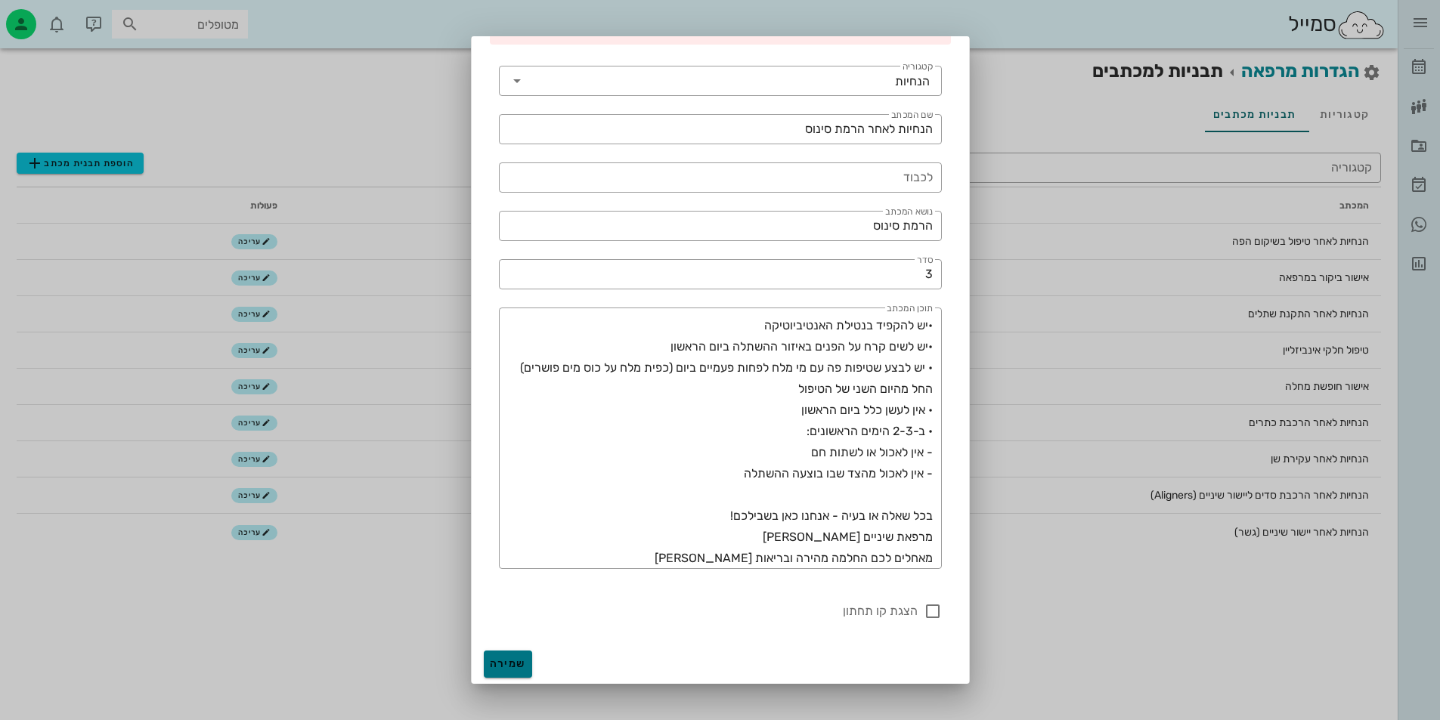
click at [521, 658] on span "שמירה" at bounding box center [508, 663] width 36 height 13
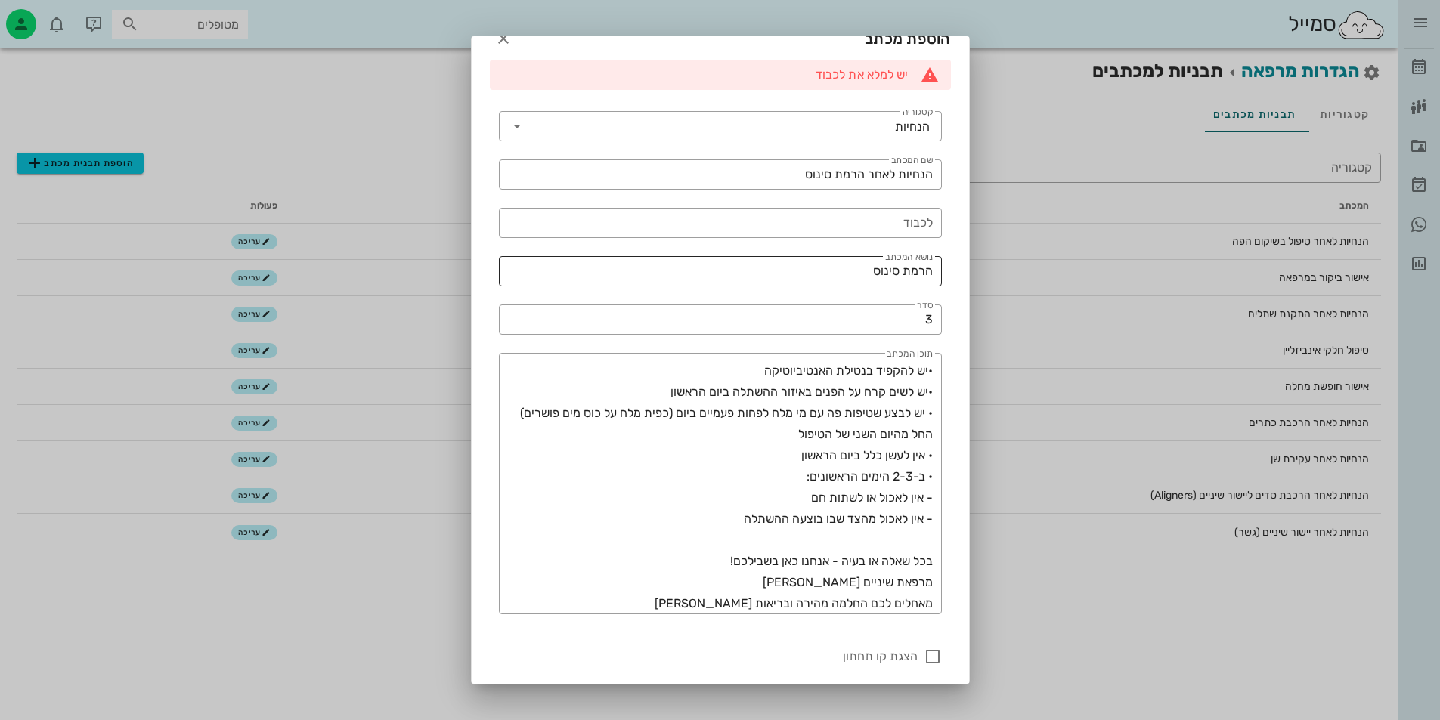
scroll to position [0, 0]
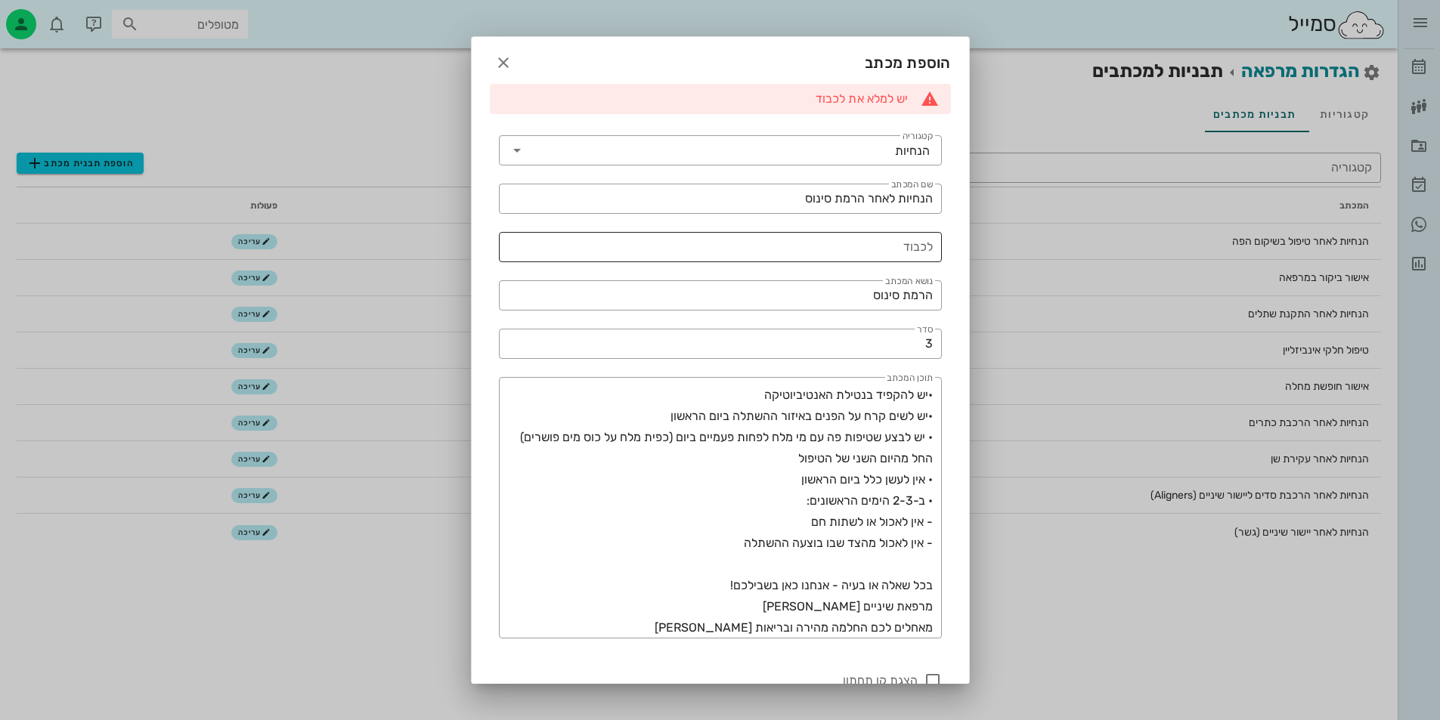
click at [921, 242] on div "לכבוד" at bounding box center [720, 247] width 425 height 30
click at [918, 244] on input "המופל" at bounding box center [720, 247] width 425 height 24
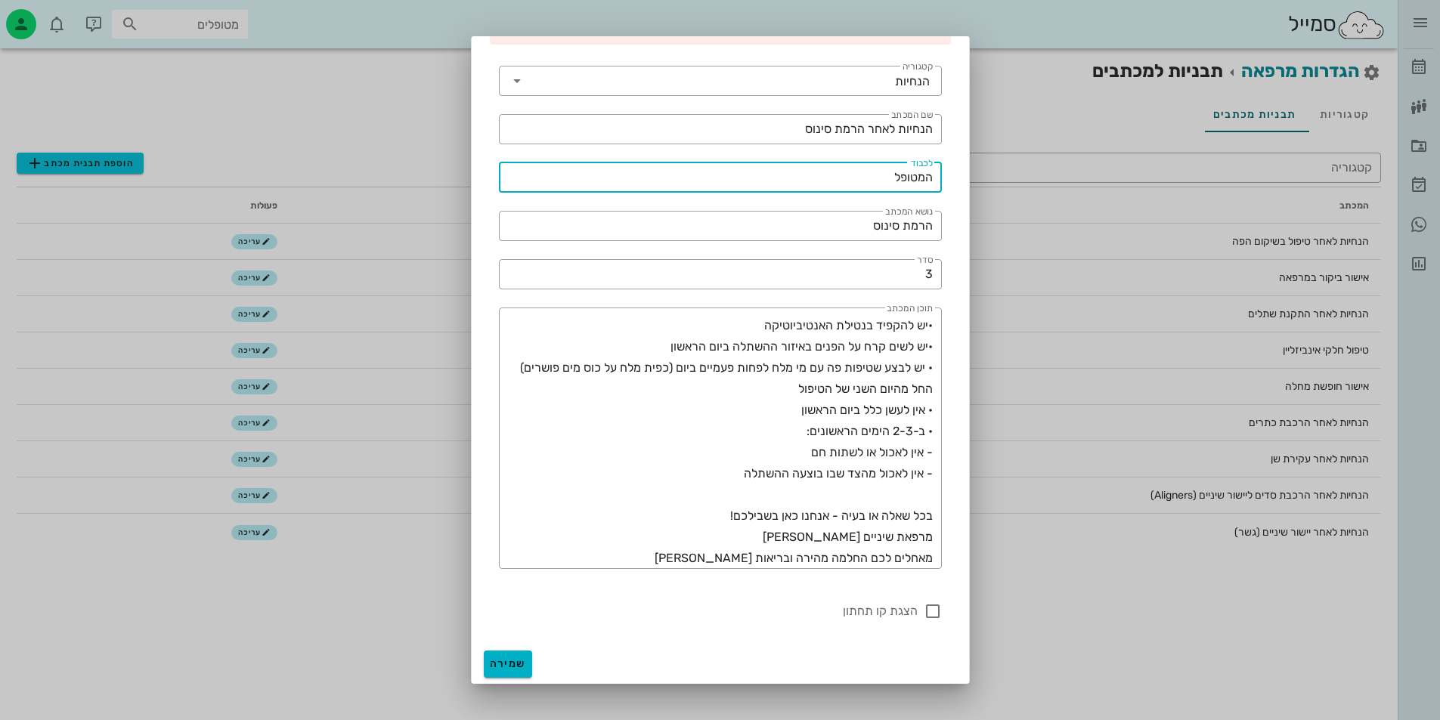
type input "המטופל"
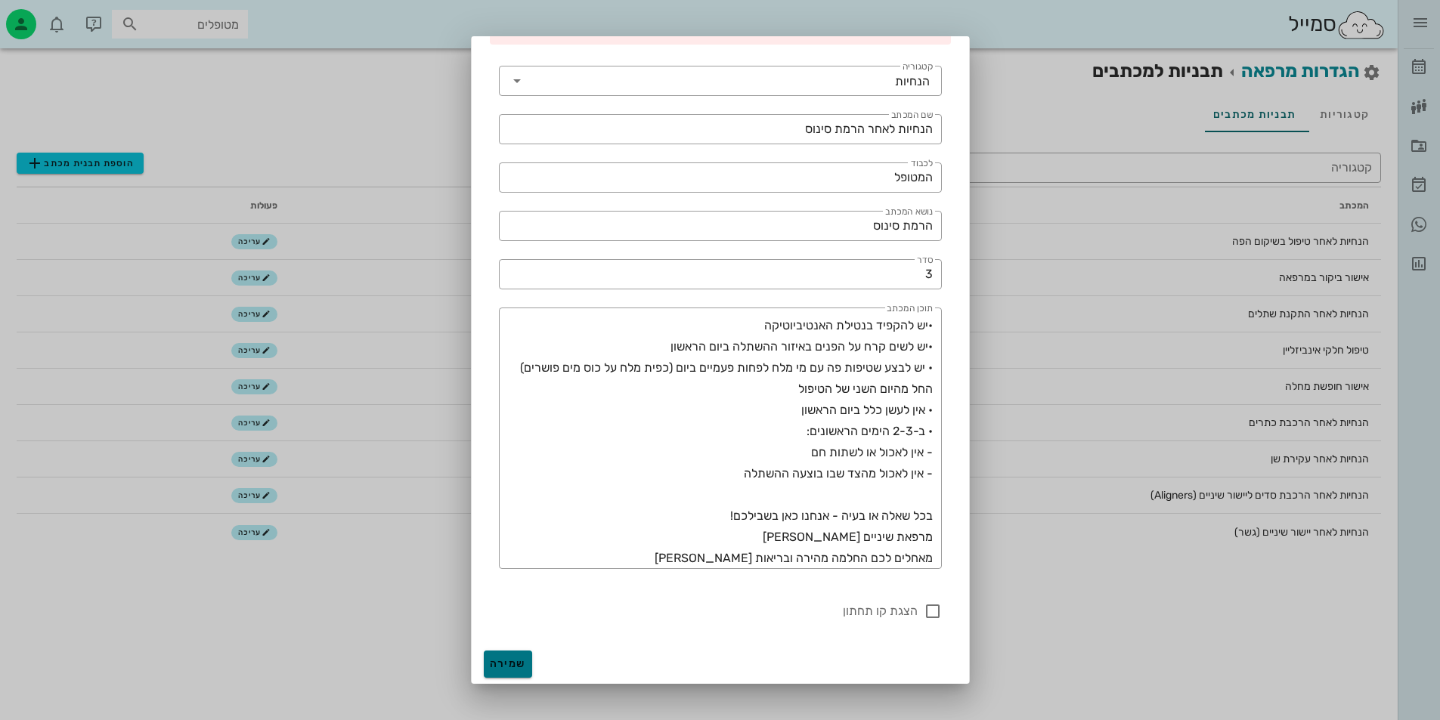
click at [513, 669] on span "שמירה" at bounding box center [508, 663] width 36 height 13
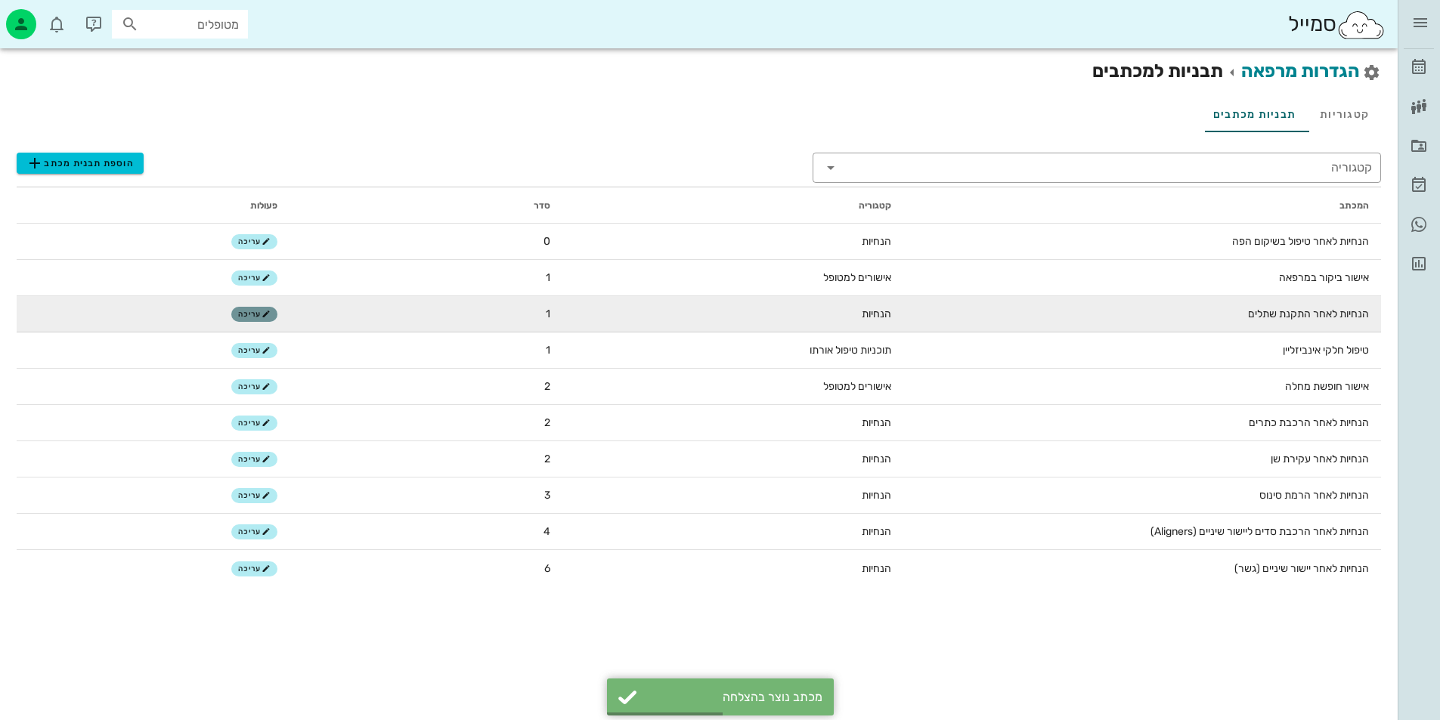
click at [241, 308] on button "עריכה" at bounding box center [254, 314] width 46 height 15
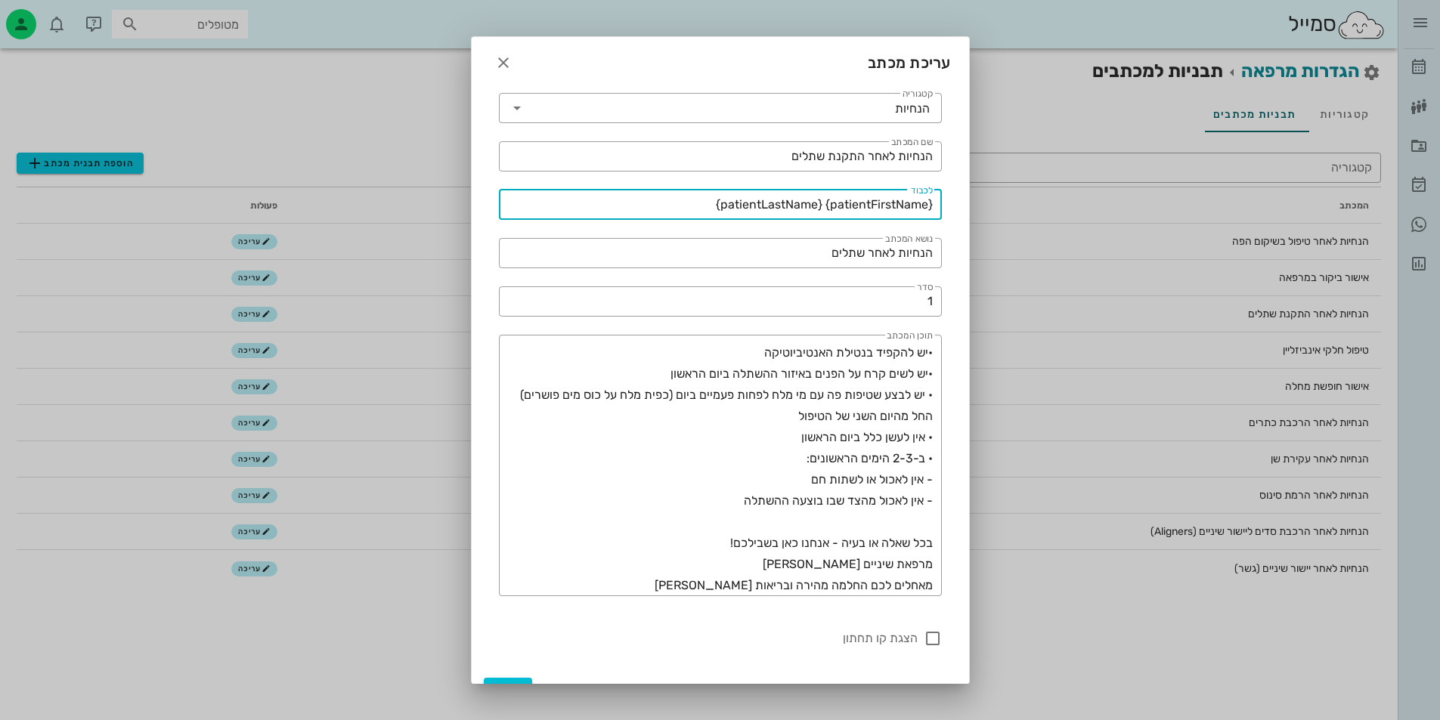
drag, startPoint x: 711, startPoint y: 203, endPoint x: 831, endPoint y: 200, distance: 120.2
click at [831, 200] on input "{patientFirstName} {patientLastName}" at bounding box center [720, 205] width 425 height 24
click at [770, 200] on input "{patientFirstName} {patientLastName}" at bounding box center [720, 205] width 425 height 24
click at [512, 64] on icon "button" at bounding box center [503, 63] width 18 height 18
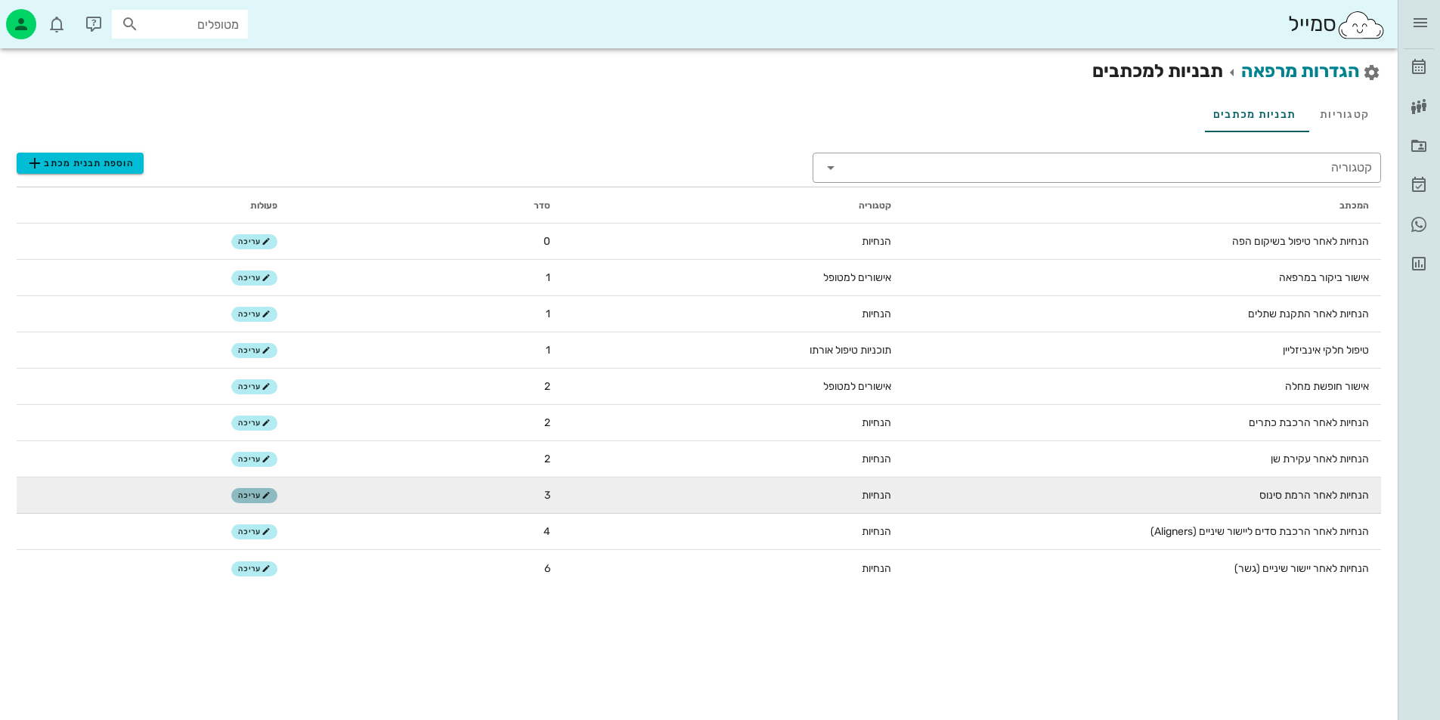
click at [249, 493] on span "עריכה" at bounding box center [254, 495] width 32 height 9
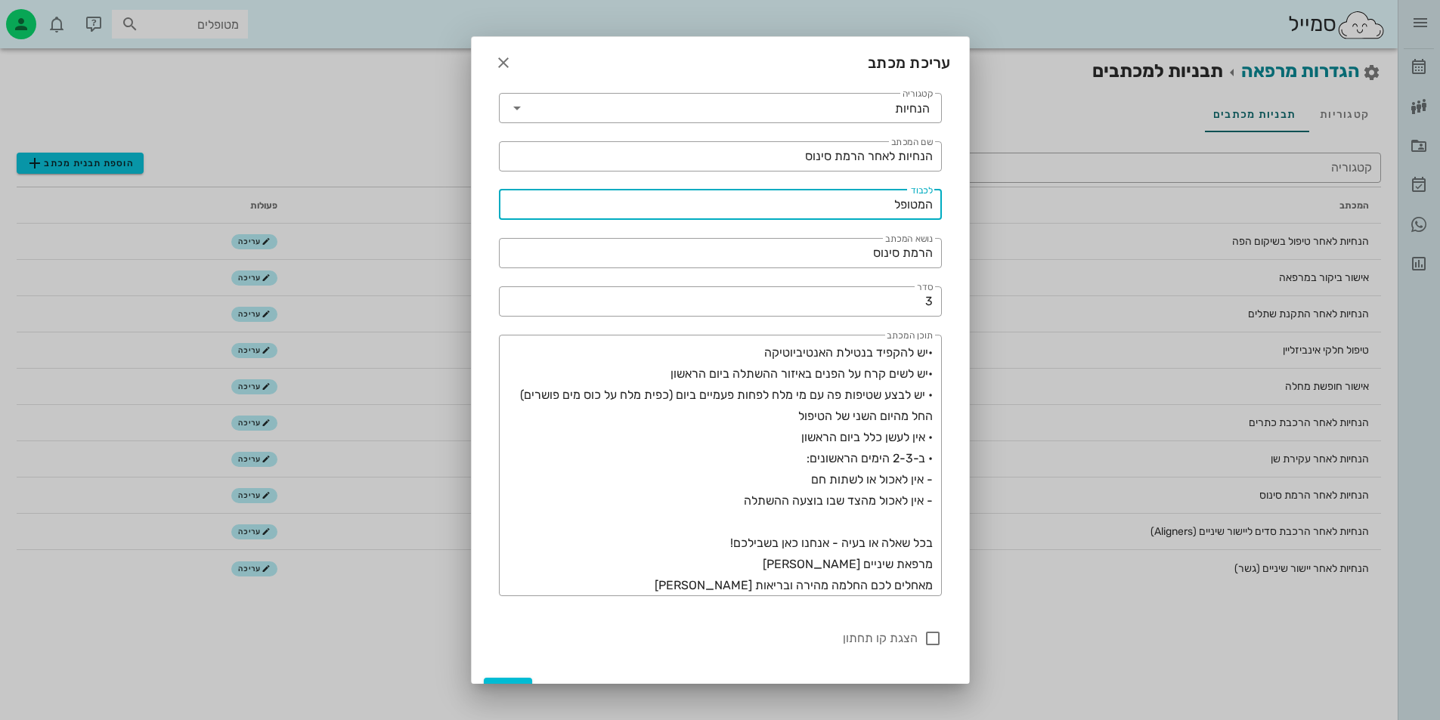
click at [841, 203] on input "המטופל" at bounding box center [720, 205] width 425 height 24
paste input "{patientFirstName} {patientLastName}"
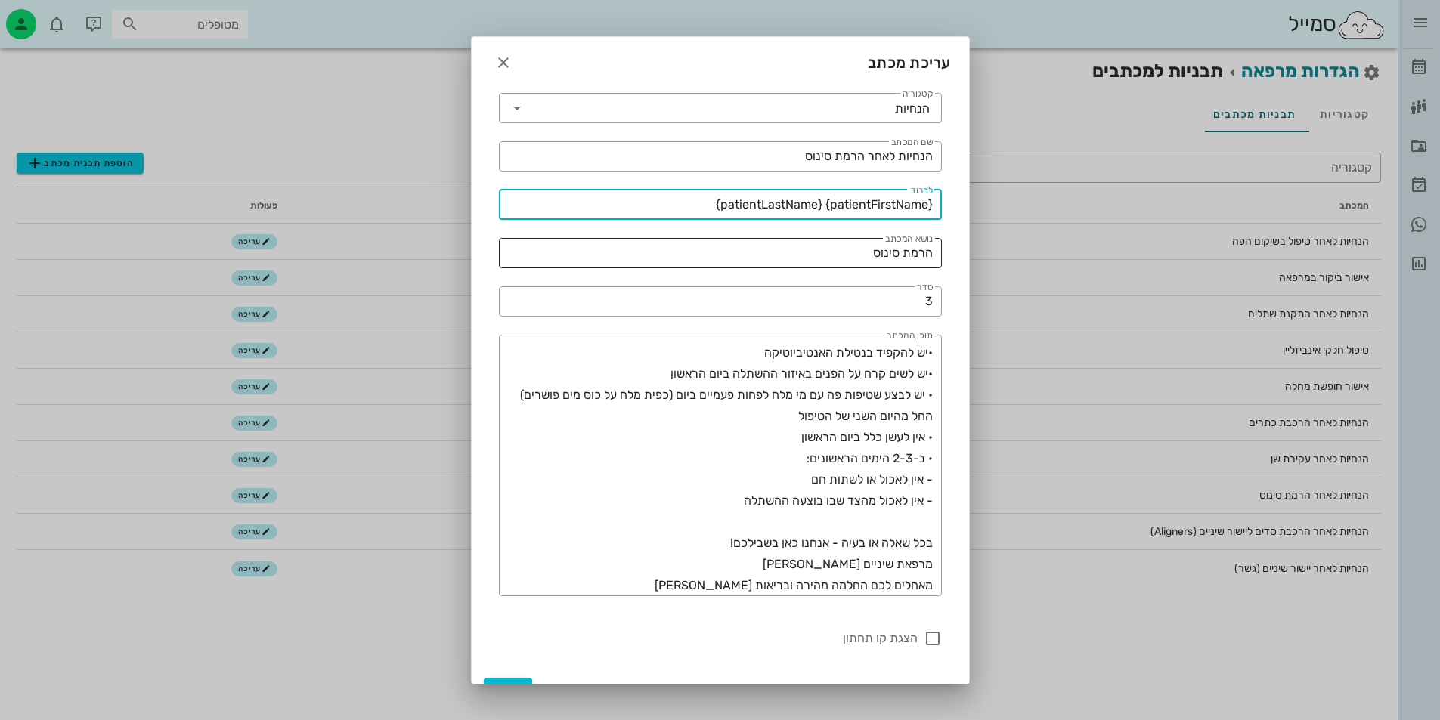
type input "{patientFirstName} {patientLastName}"
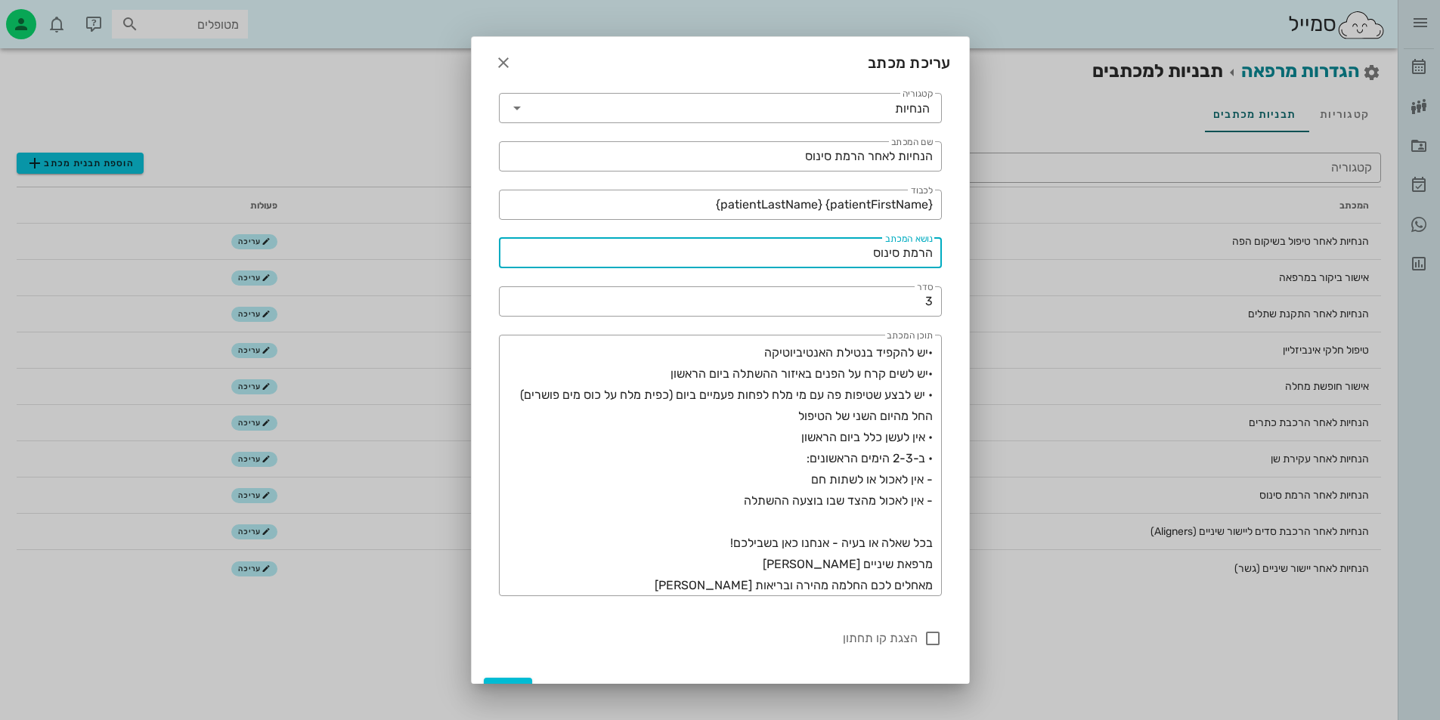
click at [793, 246] on input "הרמת סינוס" at bounding box center [720, 253] width 425 height 24
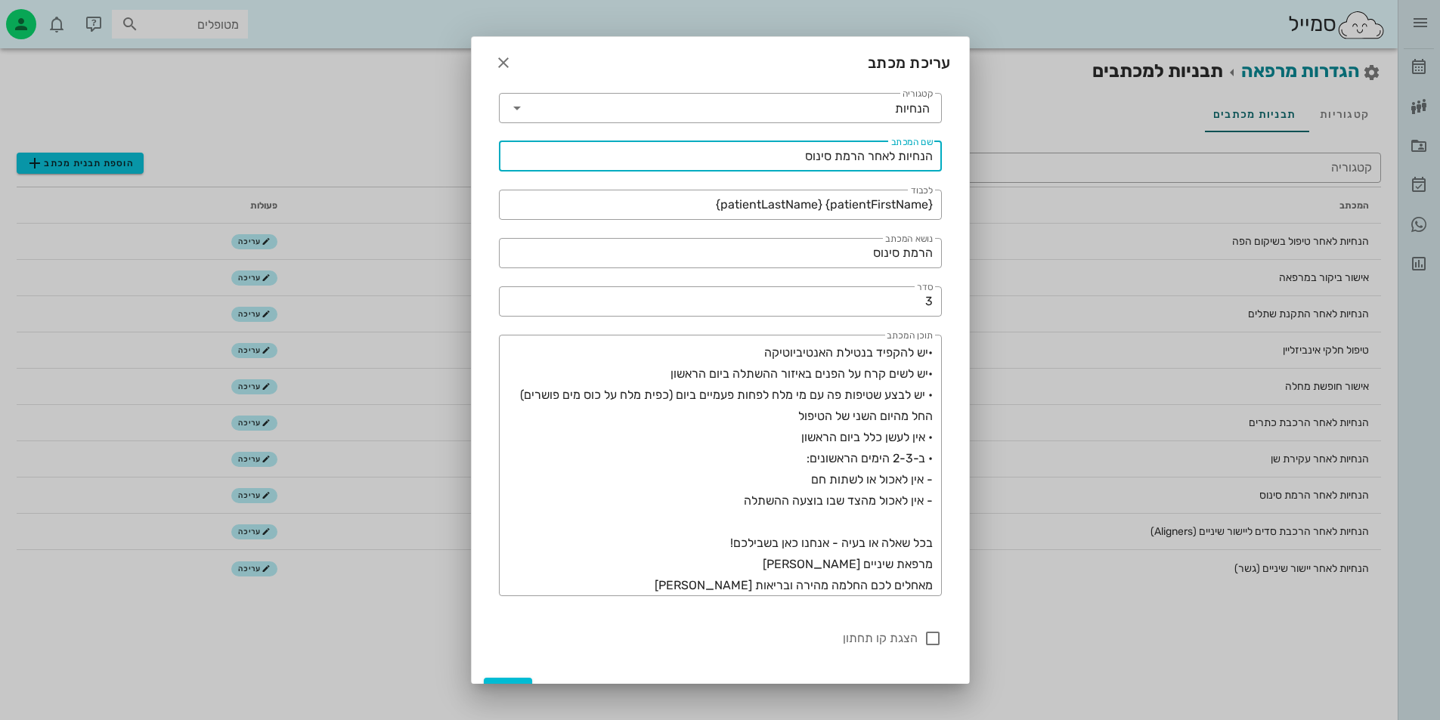
drag, startPoint x: 800, startPoint y: 152, endPoint x: 1009, endPoint y: 158, distance: 209.4
click at [1009, 158] on div "[PERSON_NAME] יומן מרפאה רשימת המתנה תיקים רפואיים אישורי הגעה היסטוריית וואטסא…" at bounding box center [720, 360] width 1440 height 720
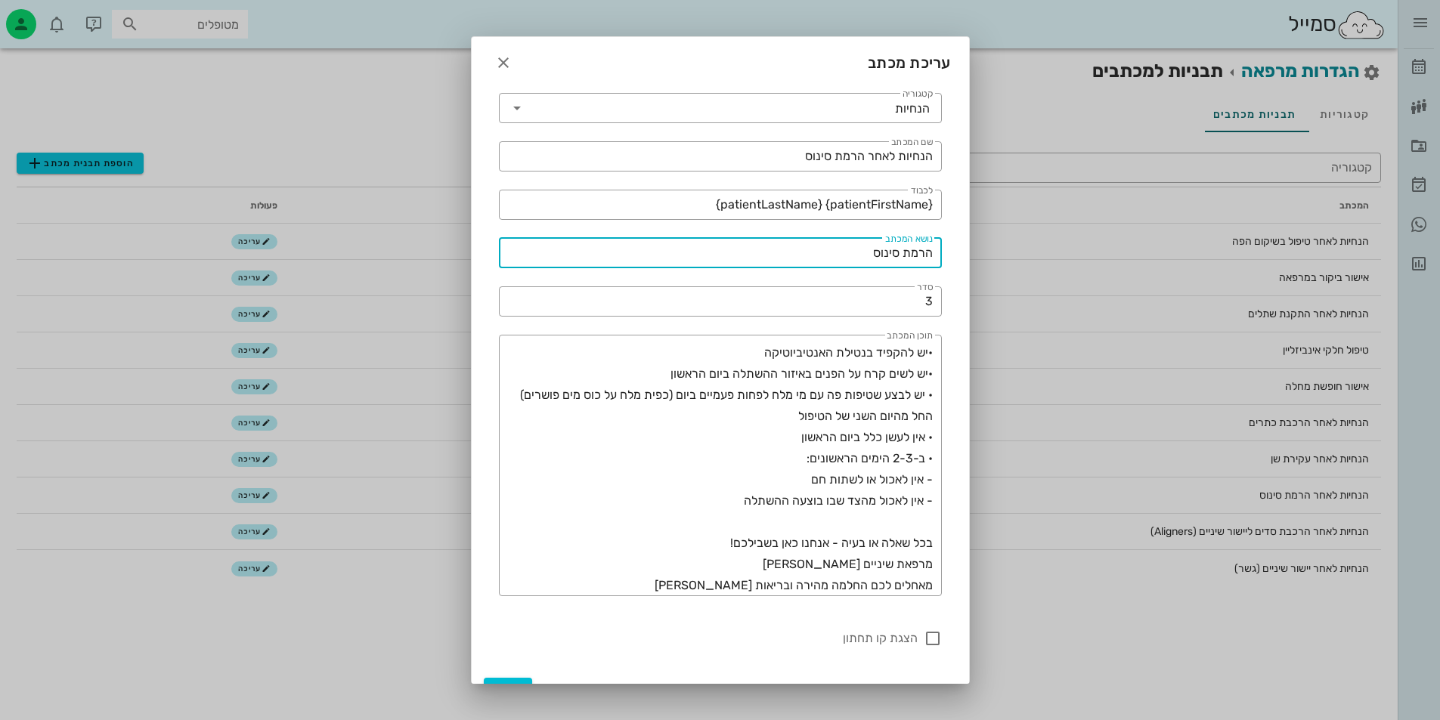
drag, startPoint x: 874, startPoint y: 252, endPoint x: 994, endPoint y: 264, distance: 120.8
click at [994, 264] on div "[PERSON_NAME] יומן מרפאה רשימת המתנה תיקים רפואיים אישורי הגעה היסטוריית וואטסא…" at bounding box center [720, 360] width 1440 height 720
paste input "הנחיות לאחר"
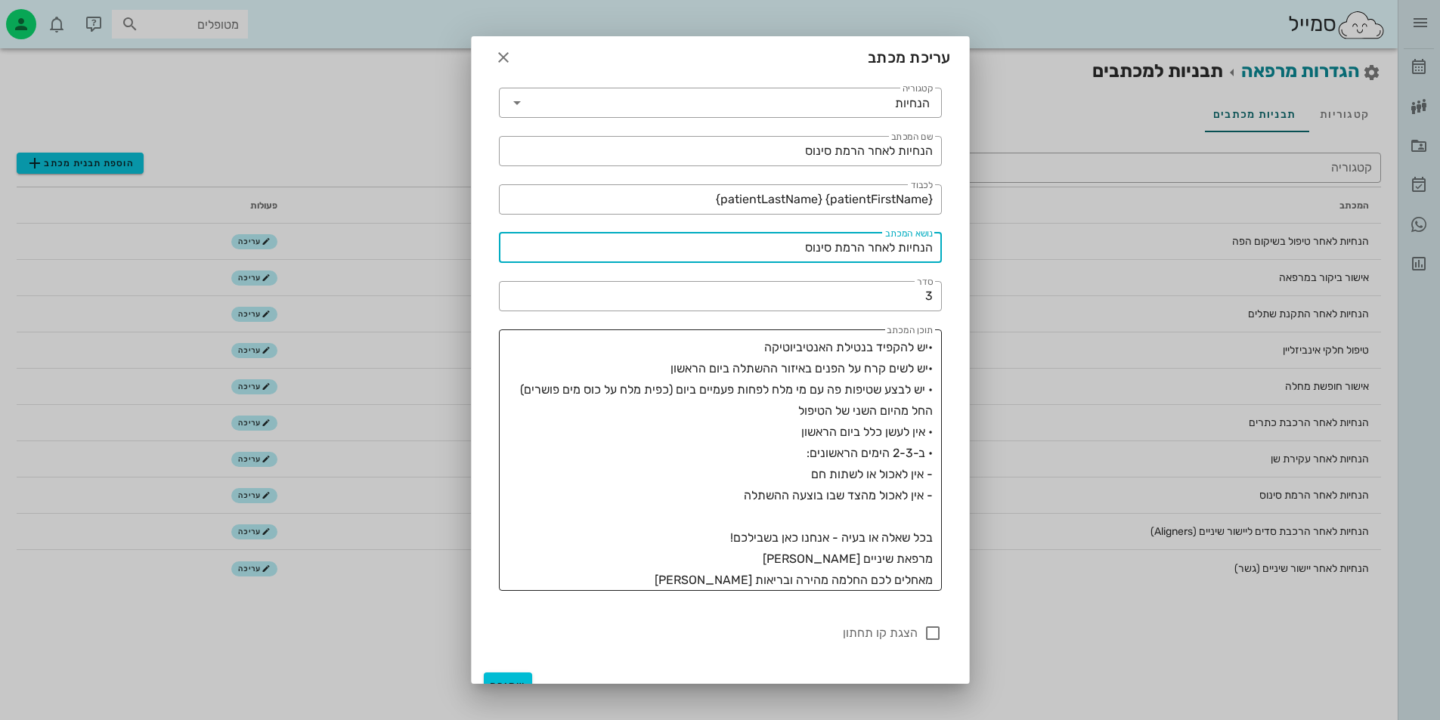
scroll to position [0, 0]
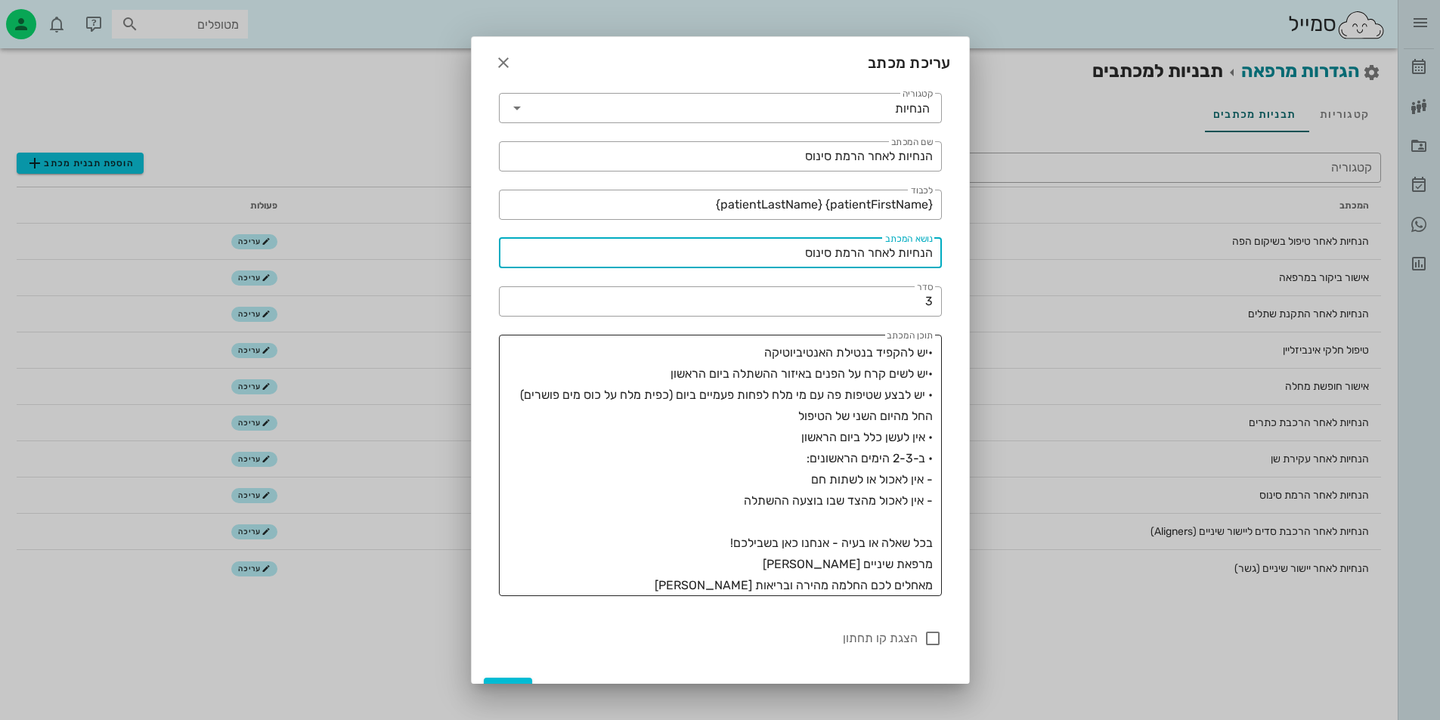
type input "הנחיות לאחר הרמת סינוס"
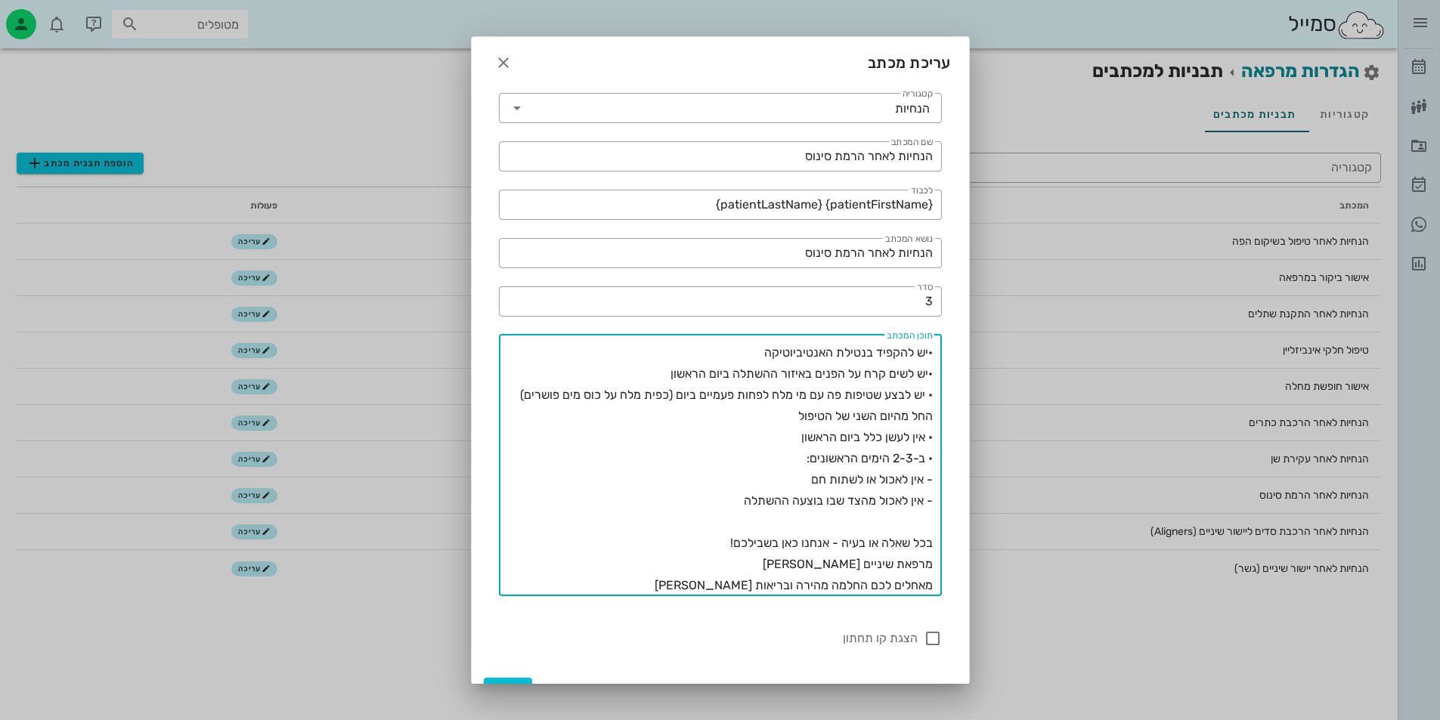
drag, startPoint x: 768, startPoint y: 374, endPoint x: 735, endPoint y: 374, distance: 33.3
click at [735, 374] on textarea "•יש להקפיד בנטילת האנטיביוטיקה •יש לשים קרח על הפנים באיזור ההשתלה ביום הראשון …" at bounding box center [716, 469] width 434 height 254
drag, startPoint x: 925, startPoint y: 394, endPoint x: 633, endPoint y: 415, distance: 293.2
click at [633, 415] on textarea "•יש להקפיד בנטילת האנטיביוטיקה •יש לשים קרח על הפנים באיזור הפעולה הכירורגית בי…" at bounding box center [716, 469] width 434 height 254
drag, startPoint x: 852, startPoint y: 437, endPoint x: 801, endPoint y: 437, distance: 51.4
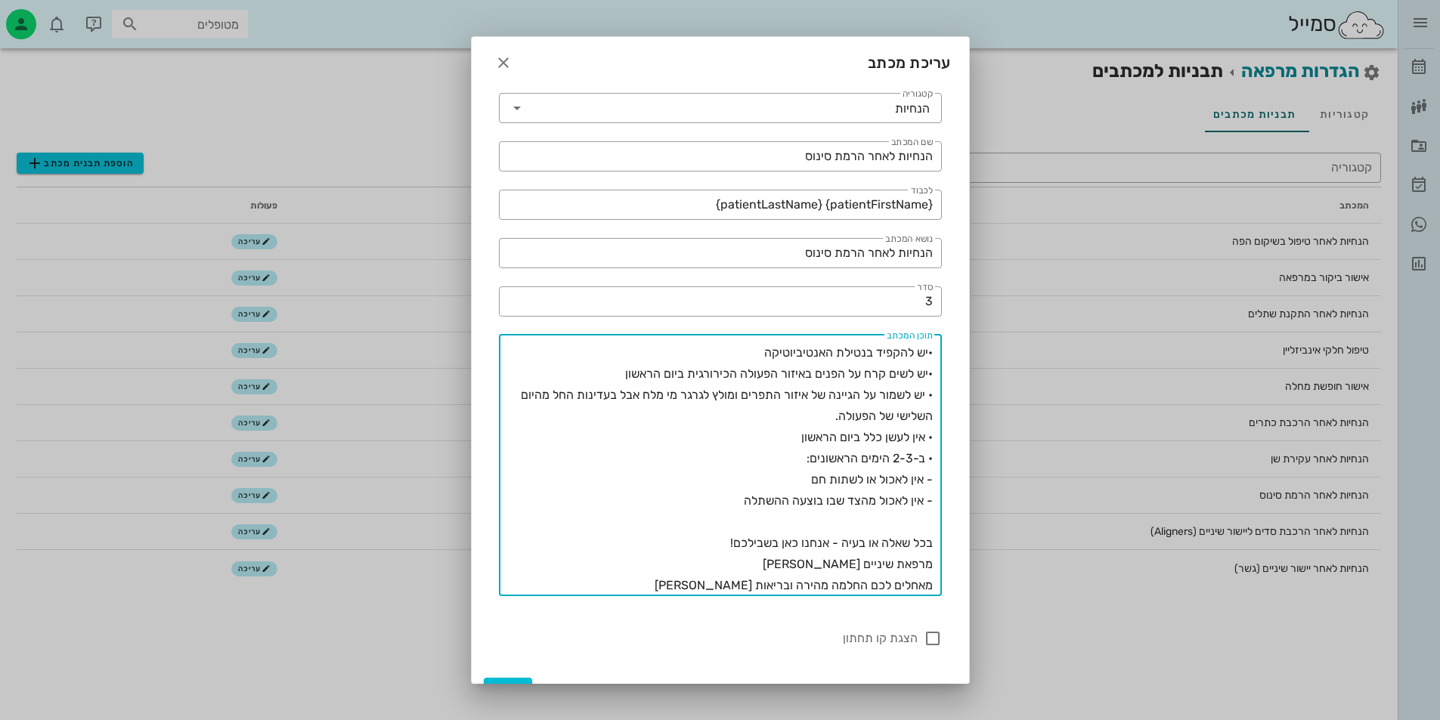
click at [801, 437] on textarea "•יש להקפיד בנטילת האנטיביוטיקה •יש לשים קרח על הפנים באיזור הפעולה הכירורגית בי…" at bounding box center [716, 469] width 434 height 254
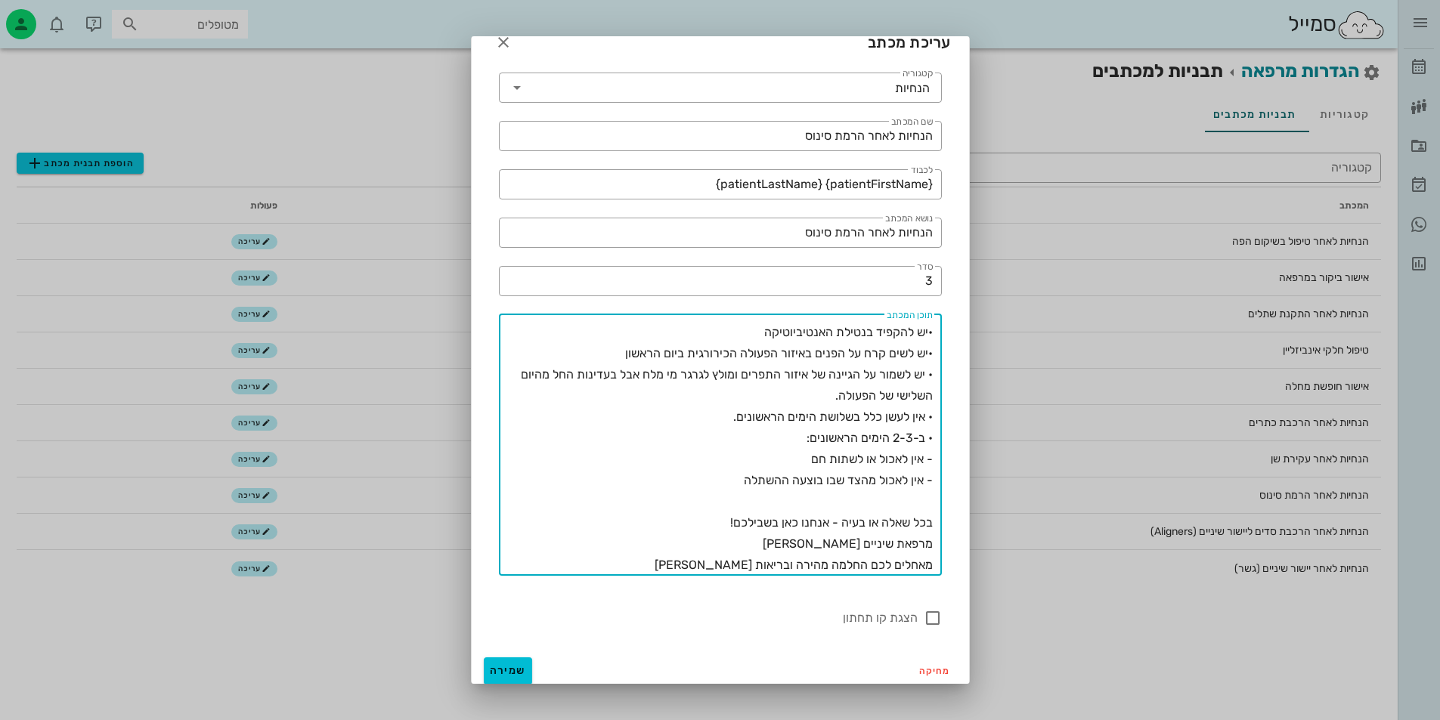
scroll to position [27, 0]
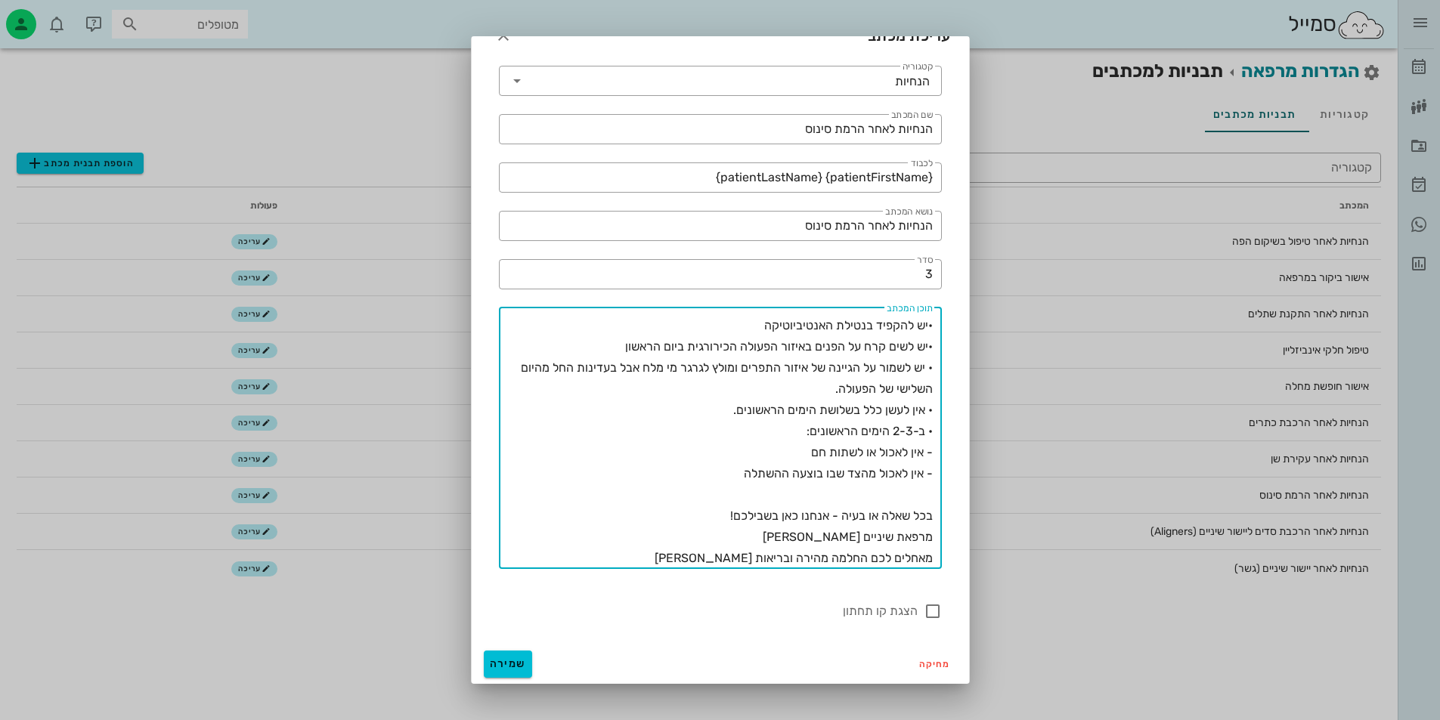
click at [775, 471] on textarea "•יש להקפיד בנטילת האנטיביוטיקה •יש לשים קרח על הפנים באיזור הפעולה הכירורגית בי…" at bounding box center [716, 442] width 434 height 254
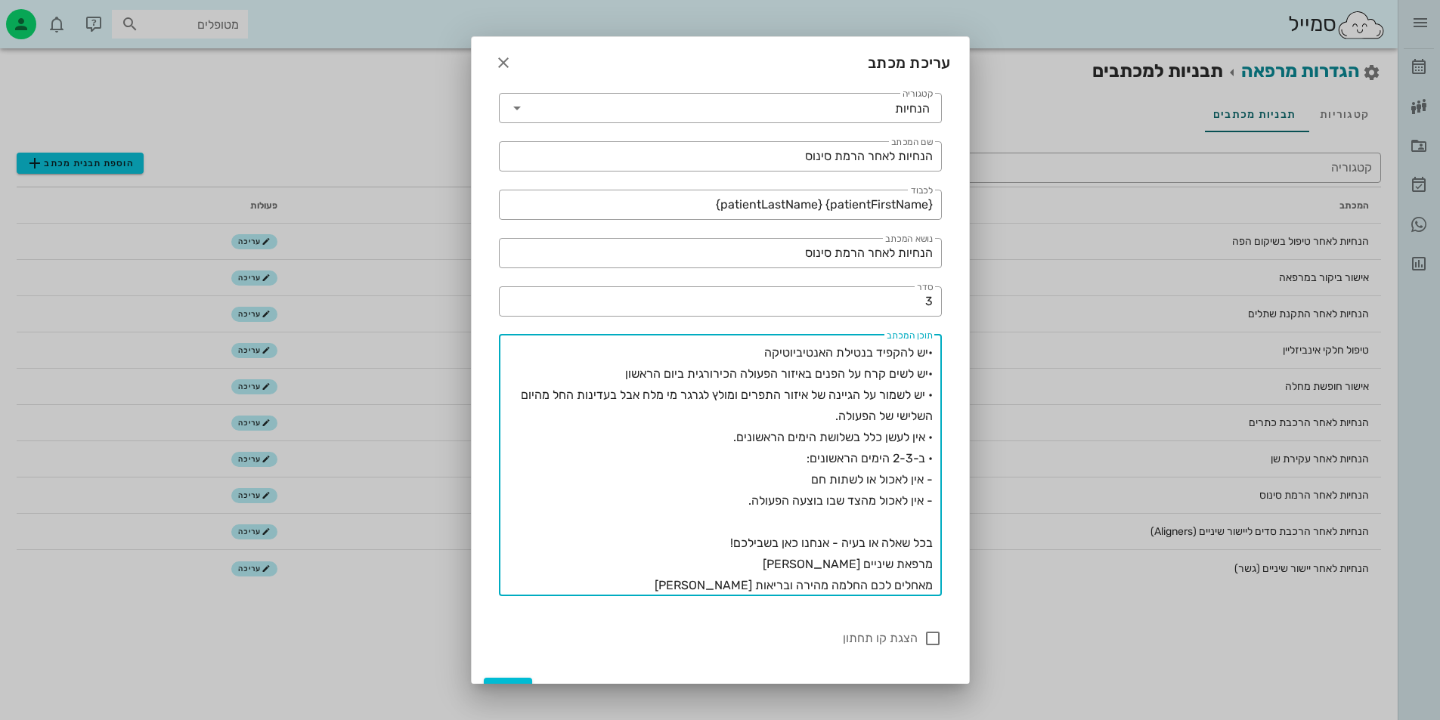
click at [826, 423] on textarea "•יש להקפיד בנטילת האנטיביוטיקה •יש לשים קרח על הפנים באיזור הפעולה הכירורגית בי…" at bounding box center [716, 469] width 434 height 254
click at [735, 499] on textarea "•יש להקפיד בנטילת האנטיביוטיקה •יש לשים קרח על הפנים באיזור הפעולה הכירורגית בי…" at bounding box center [716, 469] width 434 height 254
click at [831, 416] on textarea "•יש להקפיד בנטילת האנטיביוטיקה •יש לשים קרח על הפנים באיזור הפעולה הכירורגית בי…" at bounding box center [716, 469] width 434 height 254
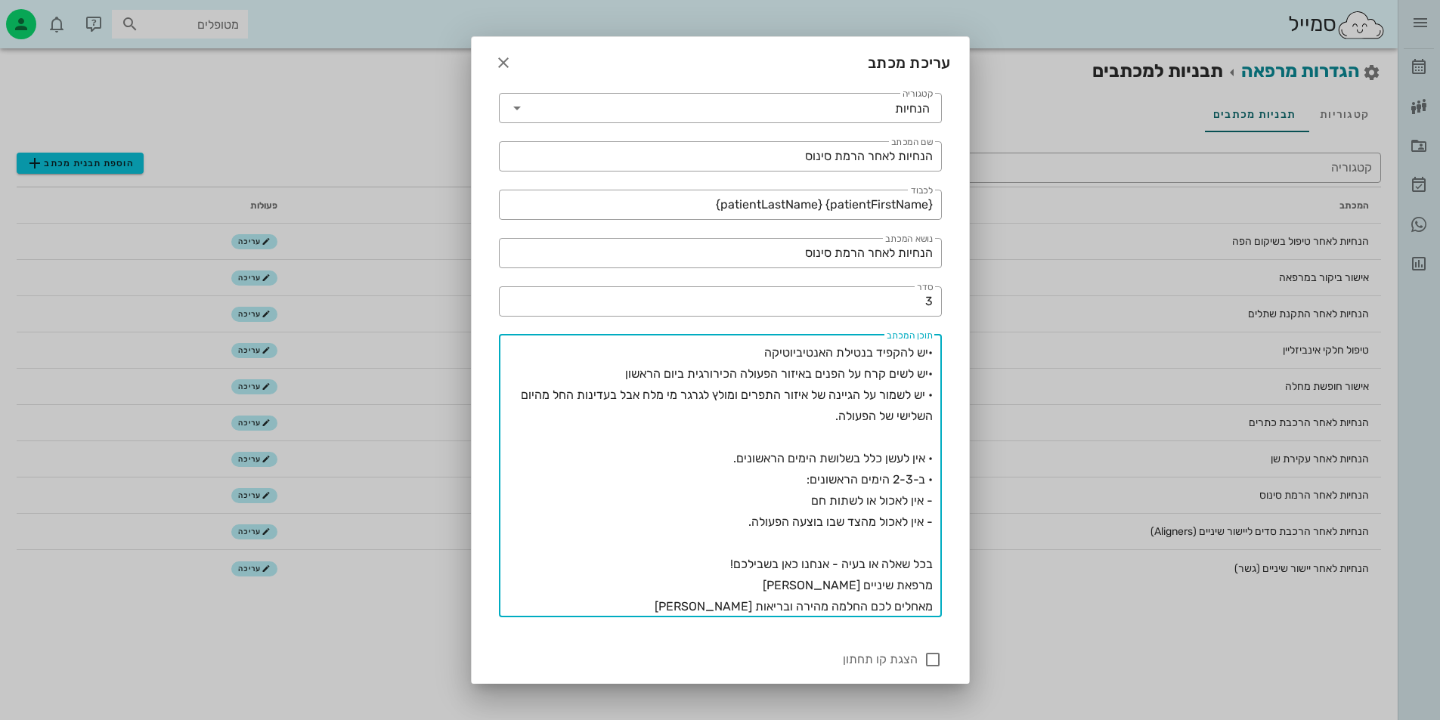
drag, startPoint x: 924, startPoint y: 401, endPoint x: 933, endPoint y: 401, distance: 9.1
click at [933, 401] on div "​ תוכן המכתב •יש להקפיד בנטילת האנטיביוטיקה •יש לשים קרח על הפנים באיזור הפעולה…" at bounding box center [720, 476] width 443 height 283
click at [834, 416] on textarea "•יש להקפיד בנטילת האנטיביוטיקה •יש לשים קרח על הפנים באיזור הפעולה הכירורגית בי…" at bounding box center [716, 479] width 434 height 275
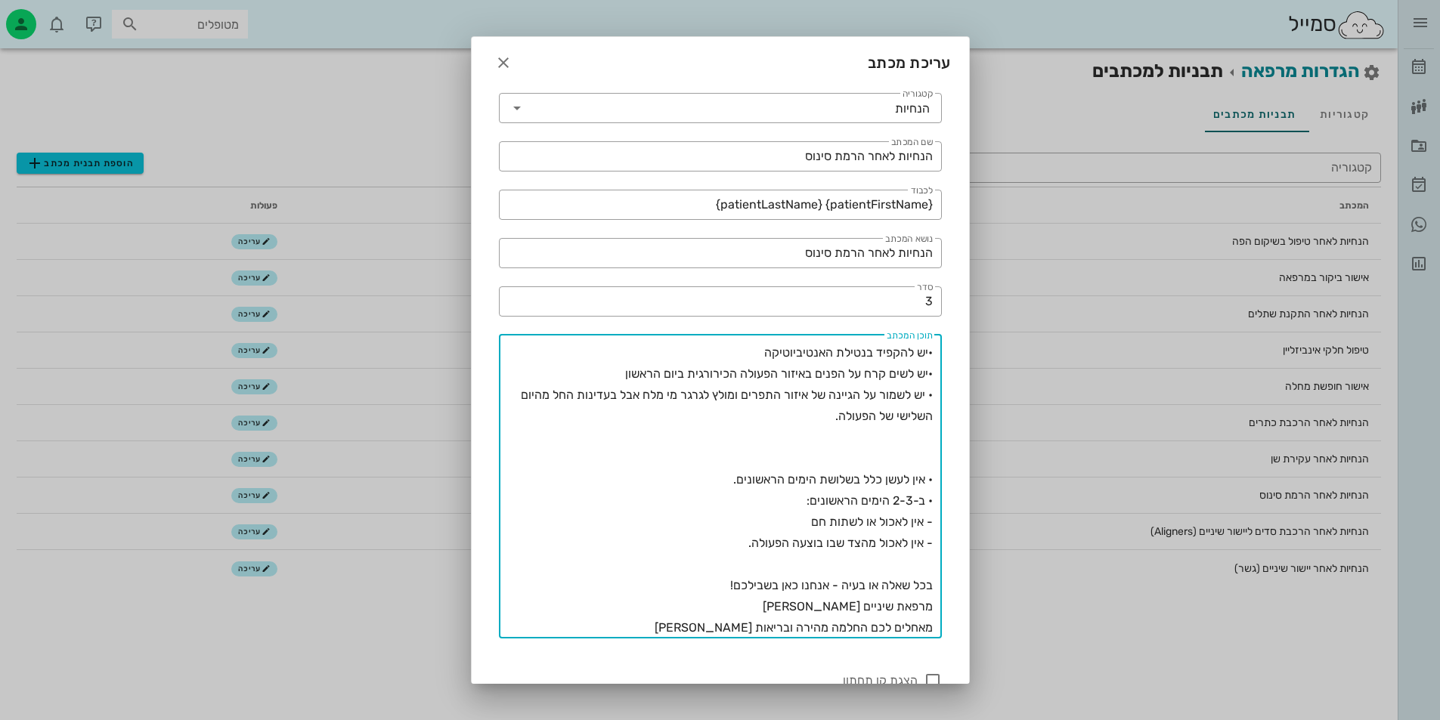
paste textarea "•"
click at [761, 349] on textarea "•יש להקפיד בנטילת האנטיביוטיקה •יש לשים קרח על הפנים באיזור הפעולה הכירורגית בי…" at bounding box center [716, 490] width 434 height 296
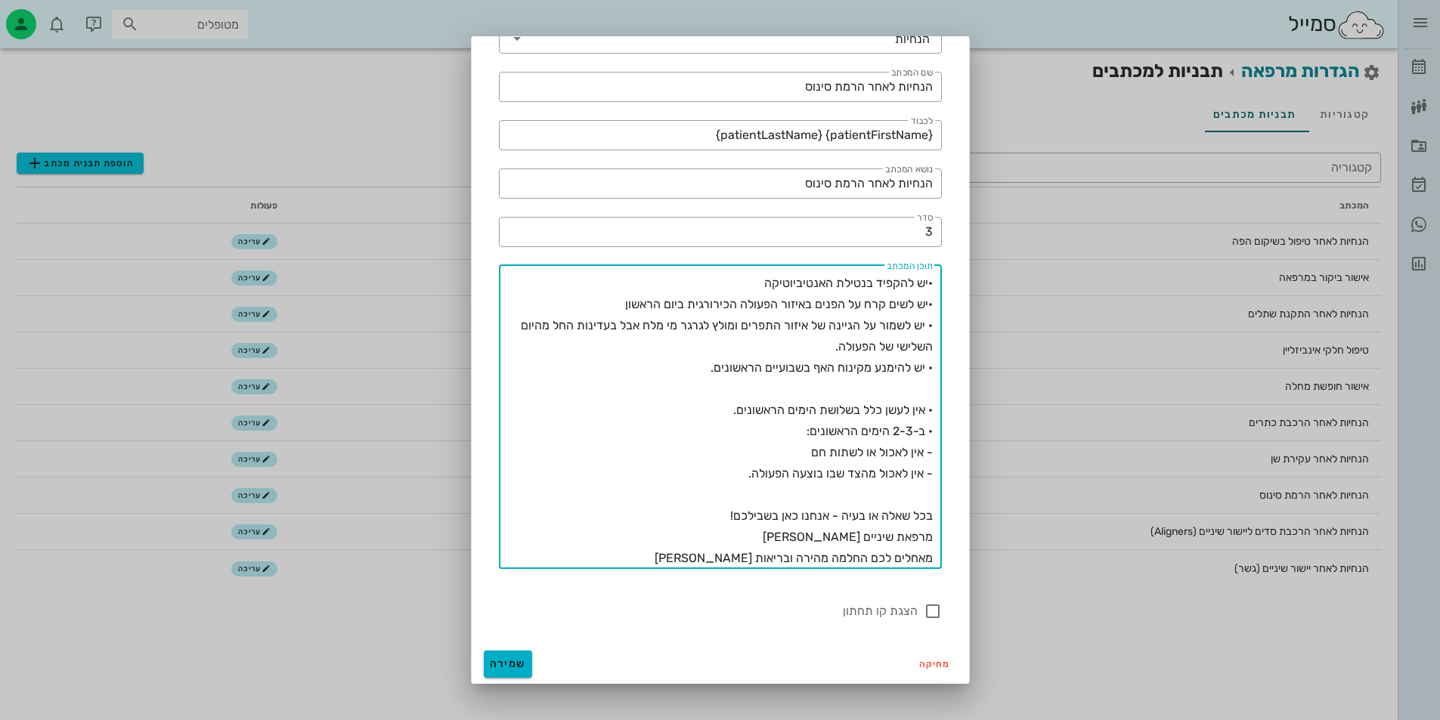
type textarea "•יש להקפיד בנטילת האנטיביוטיקה •יש לשים קרח על הפנים באיזור הפעולה הכירורגית בי…"
click at [526, 660] on span "שמירה" at bounding box center [508, 663] width 36 height 13
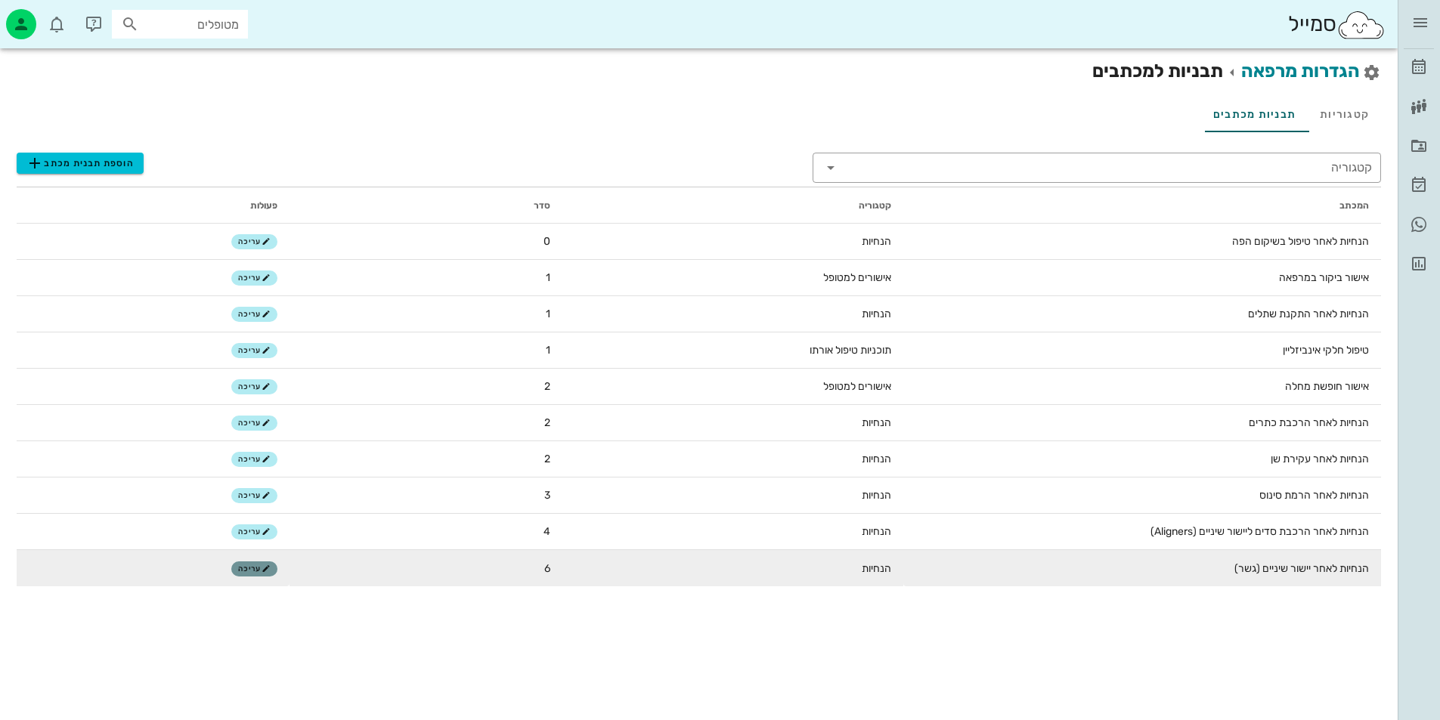
click at [268, 568] on icon "button" at bounding box center [265, 568] width 9 height 9
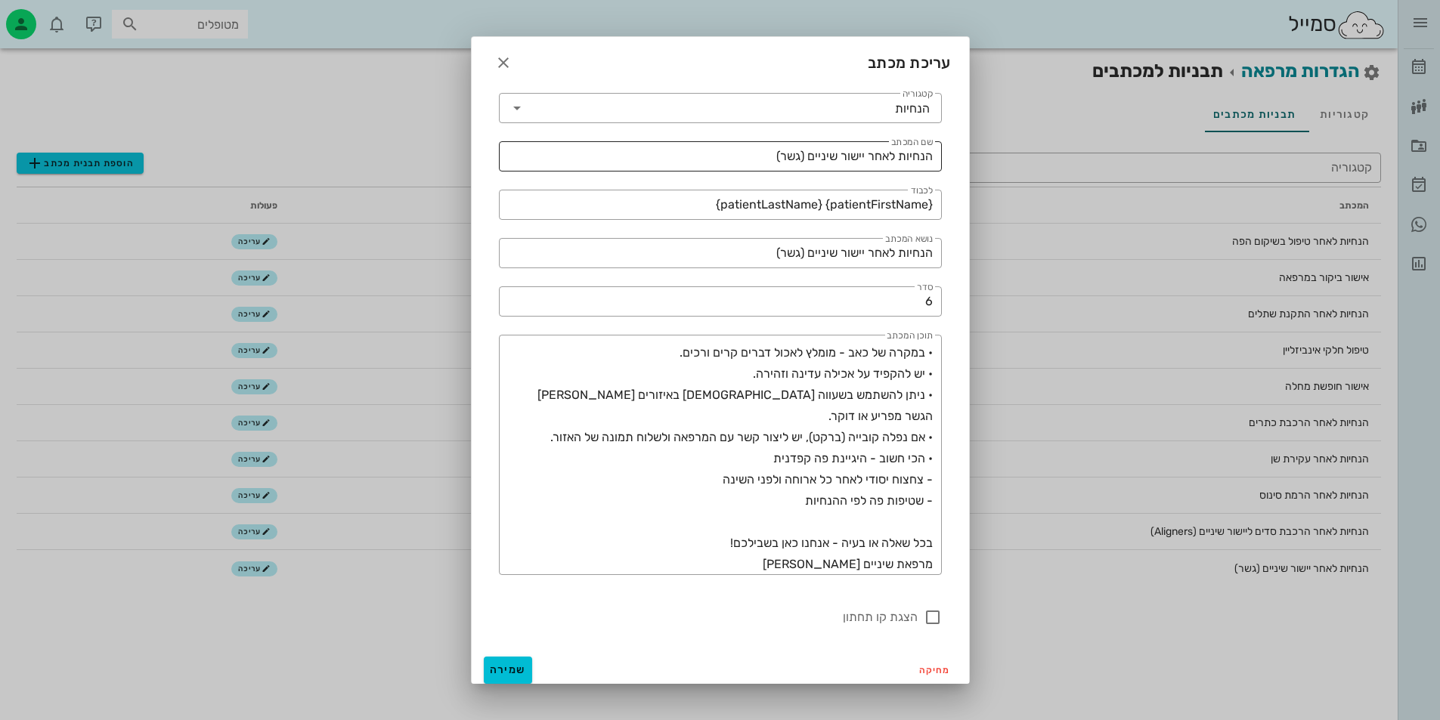
click at [871, 159] on input "הנחיות לאחר יישור שיניים (גשר)" at bounding box center [720, 156] width 425 height 24
type input "הנחיות לאחר הרכבת יישור שיניים (גשר)"
click at [519, 658] on button "שמירה" at bounding box center [508, 670] width 48 height 27
